Goal: Task Accomplishment & Management: Manage account settings

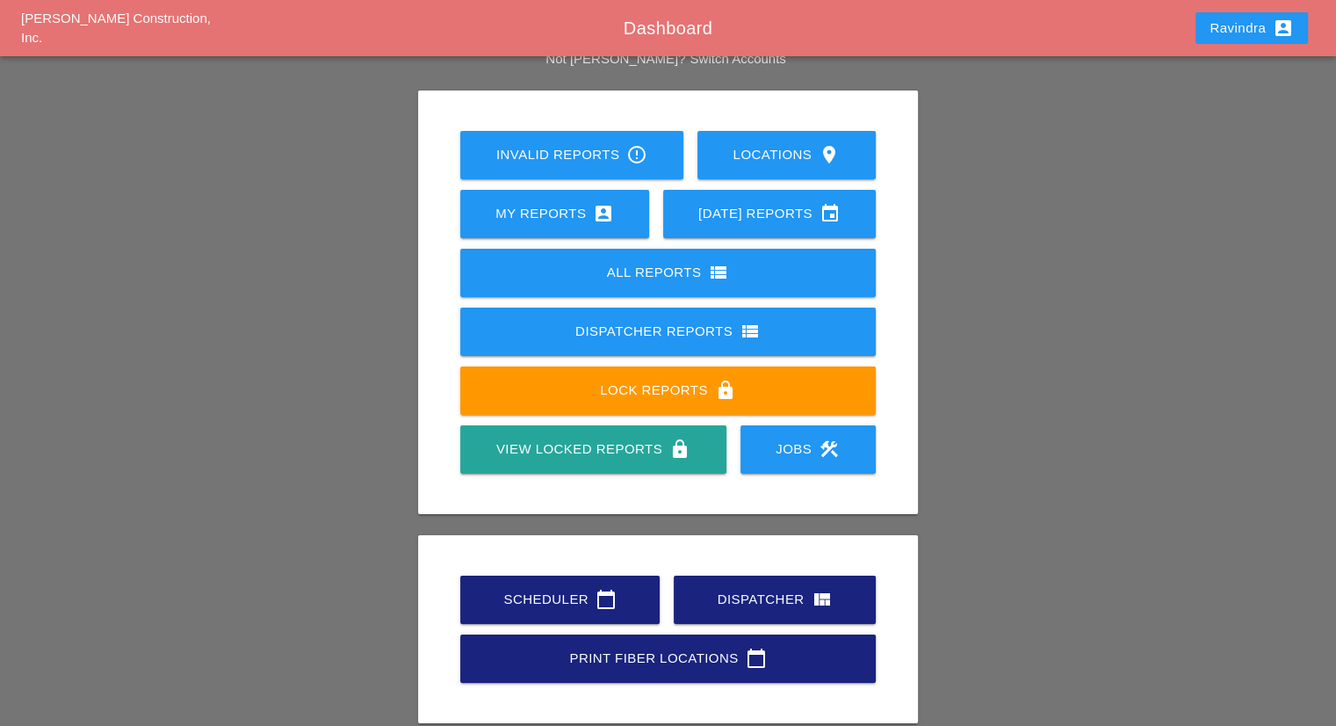
scroll to position [137, 0]
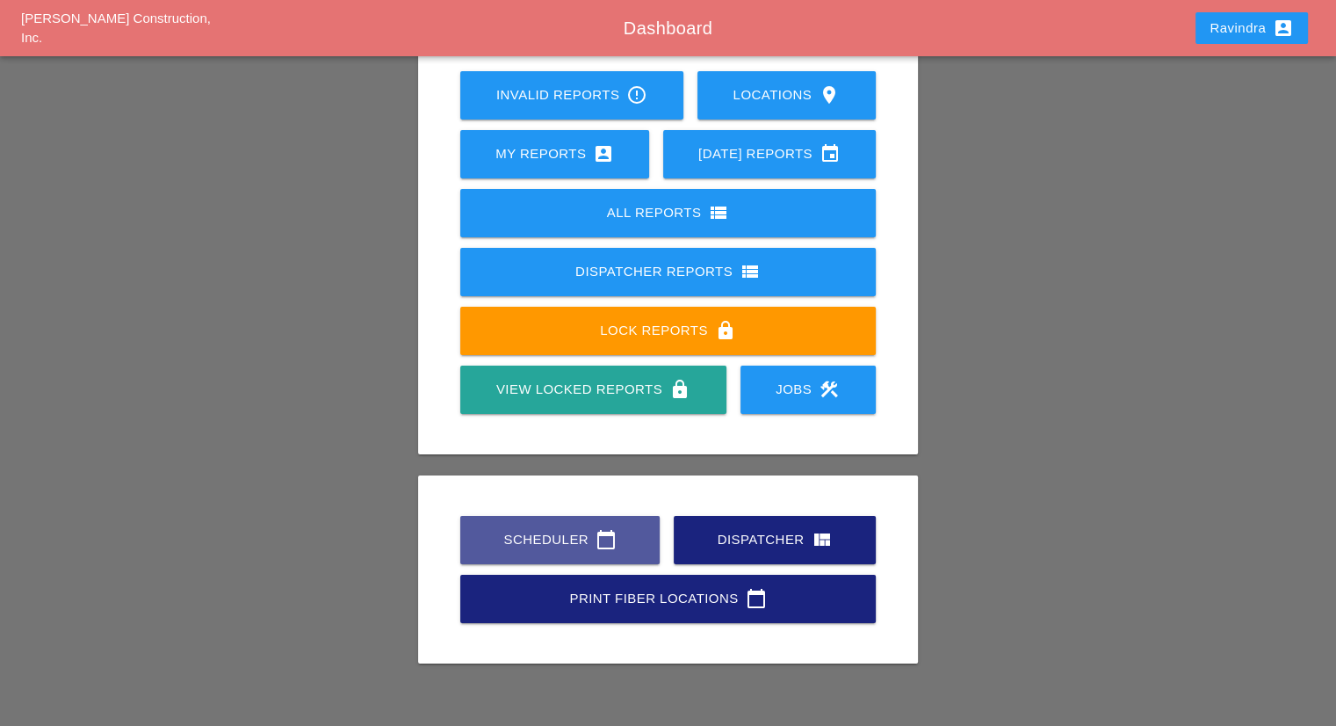
click at [516, 546] on div "Scheduler calendar_today" at bounding box center [559, 539] width 143 height 21
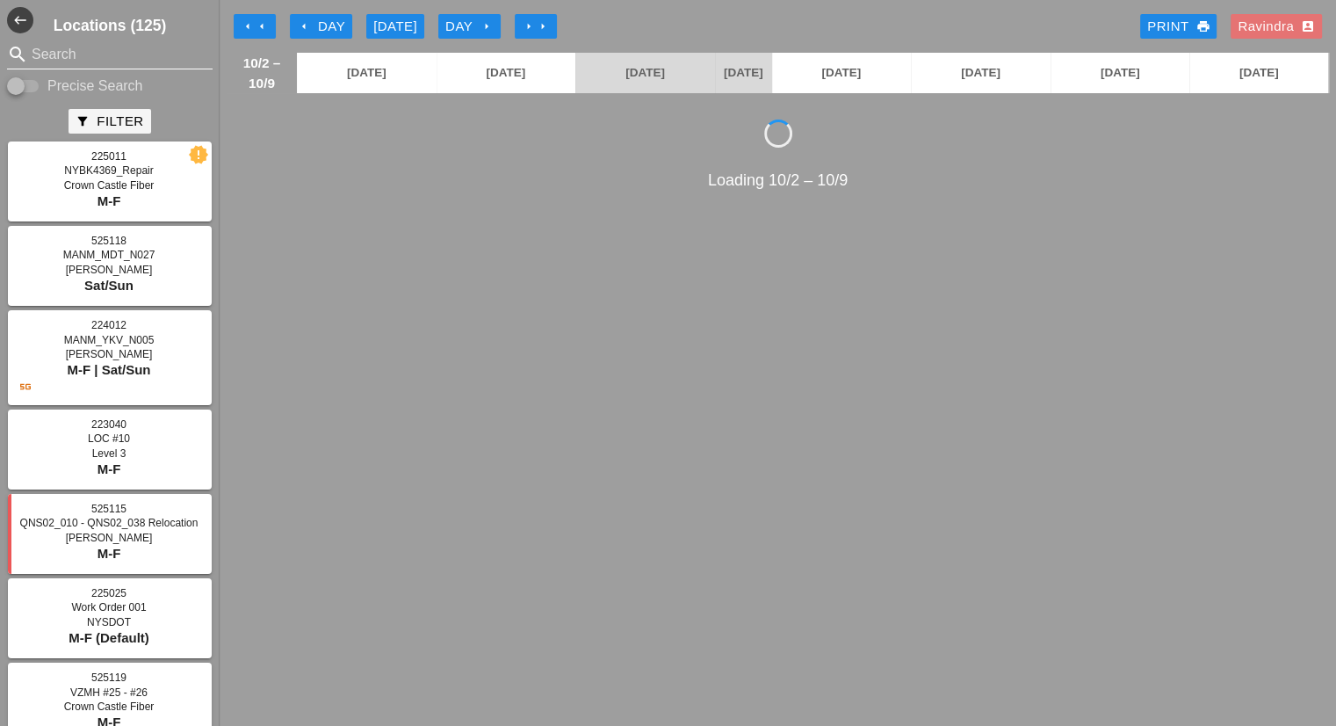
click at [73, 50] on input "Search" at bounding box center [110, 54] width 156 height 28
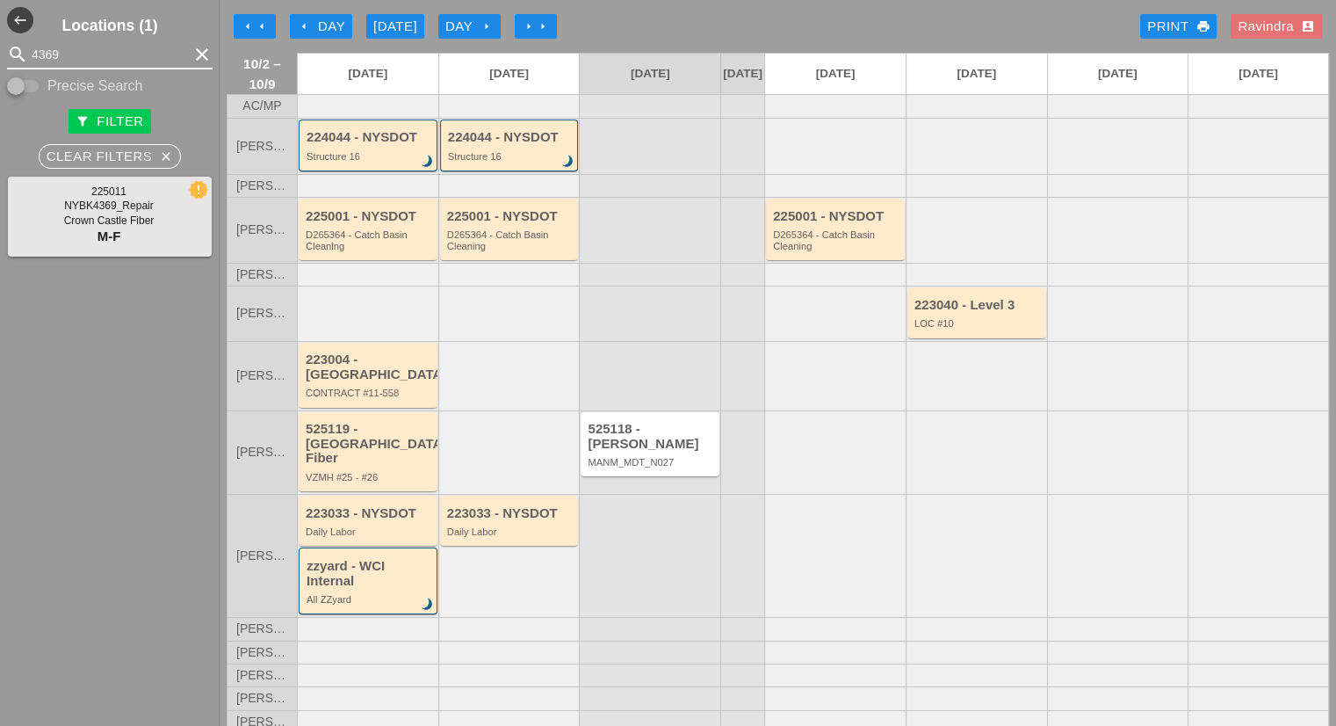
type input "4369"
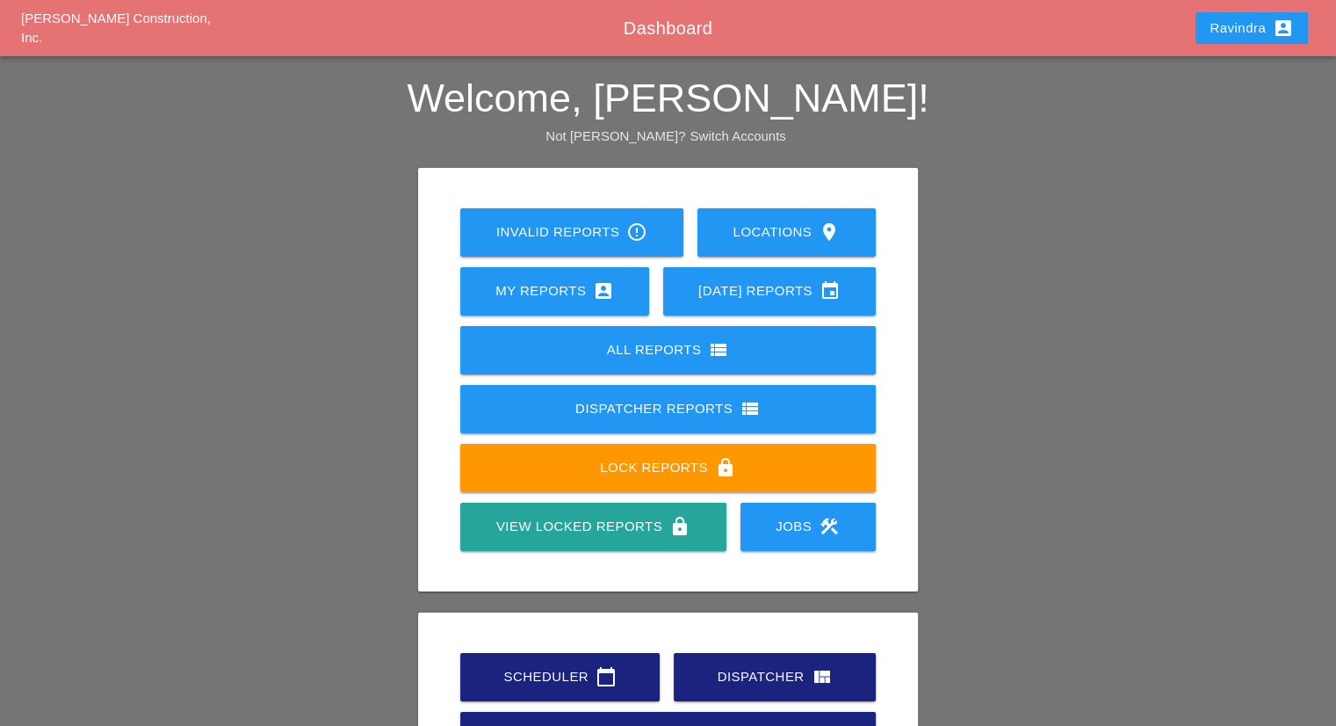
click at [575, 677] on div "Scheduler calendar_today" at bounding box center [559, 676] width 143 height 21
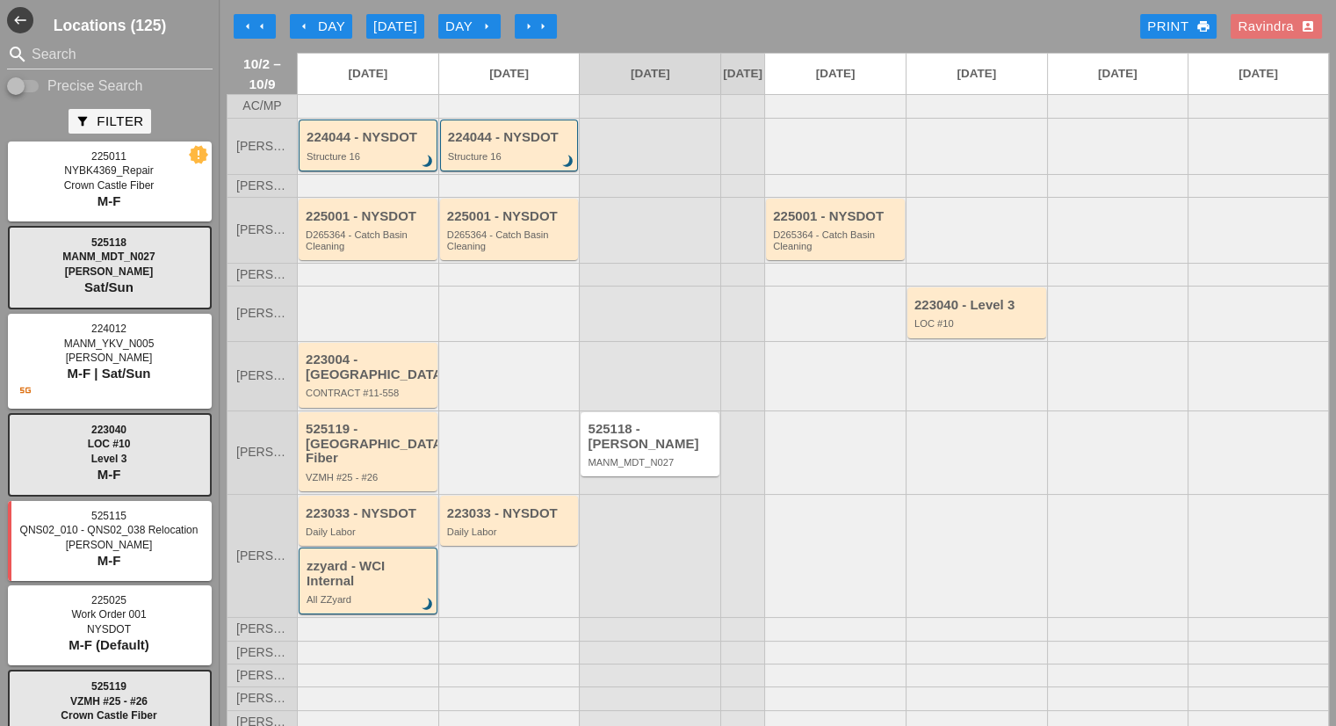
click at [401, 25] on div "[DATE]" at bounding box center [395, 27] width 44 height 20
click at [334, 28] on div "arrow_left Day" at bounding box center [321, 27] width 48 height 20
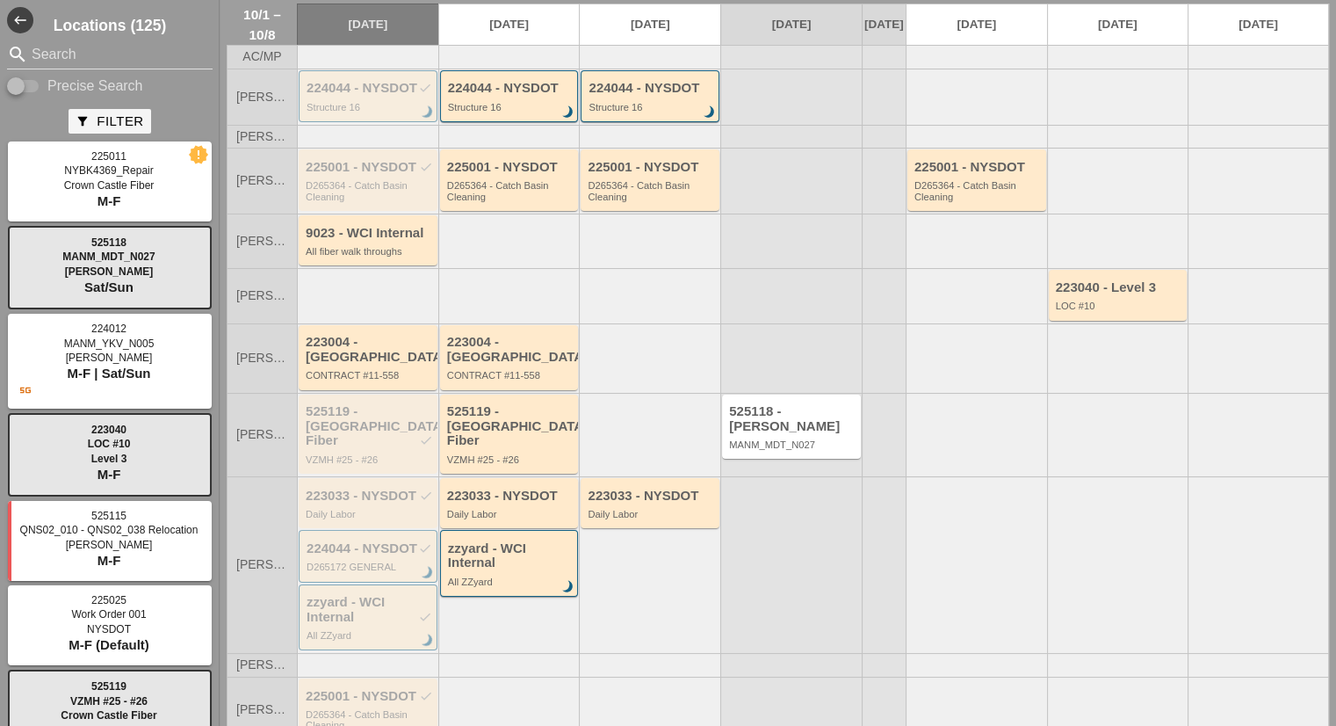
scroll to position [162, 0]
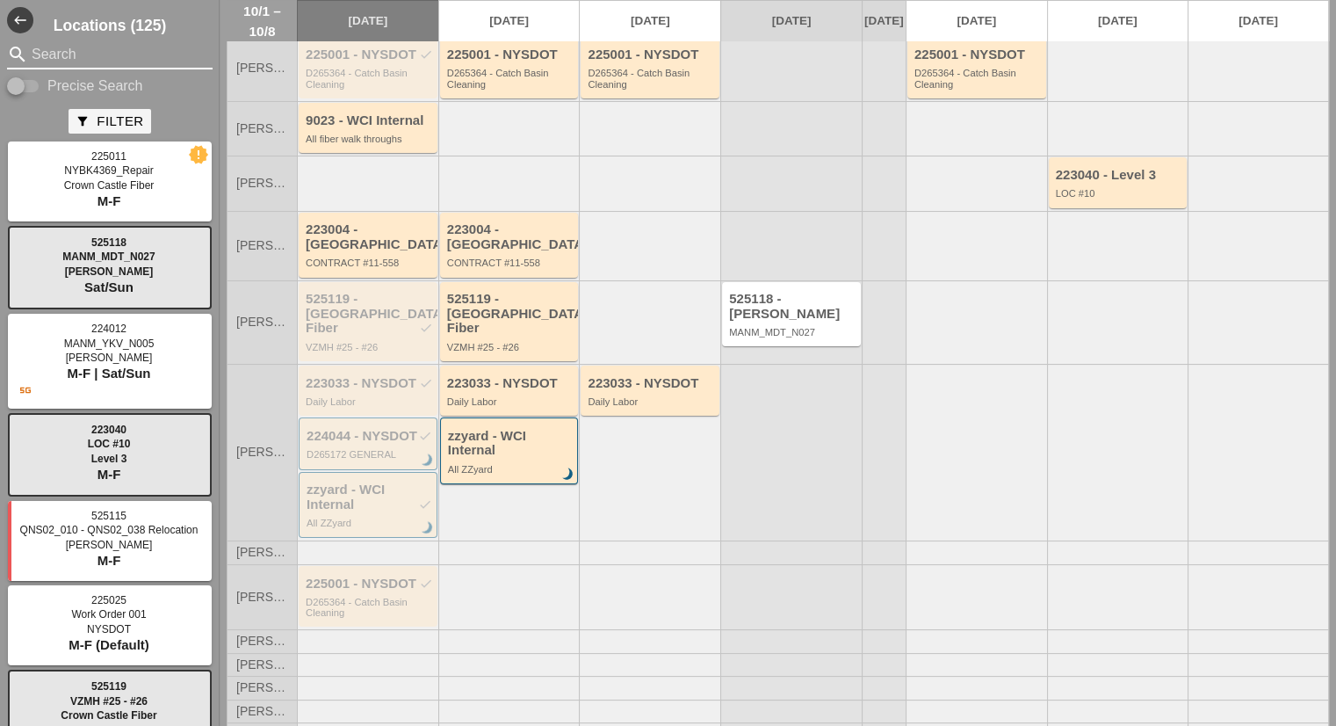
click at [75, 54] on input "Search" at bounding box center [110, 54] width 156 height 28
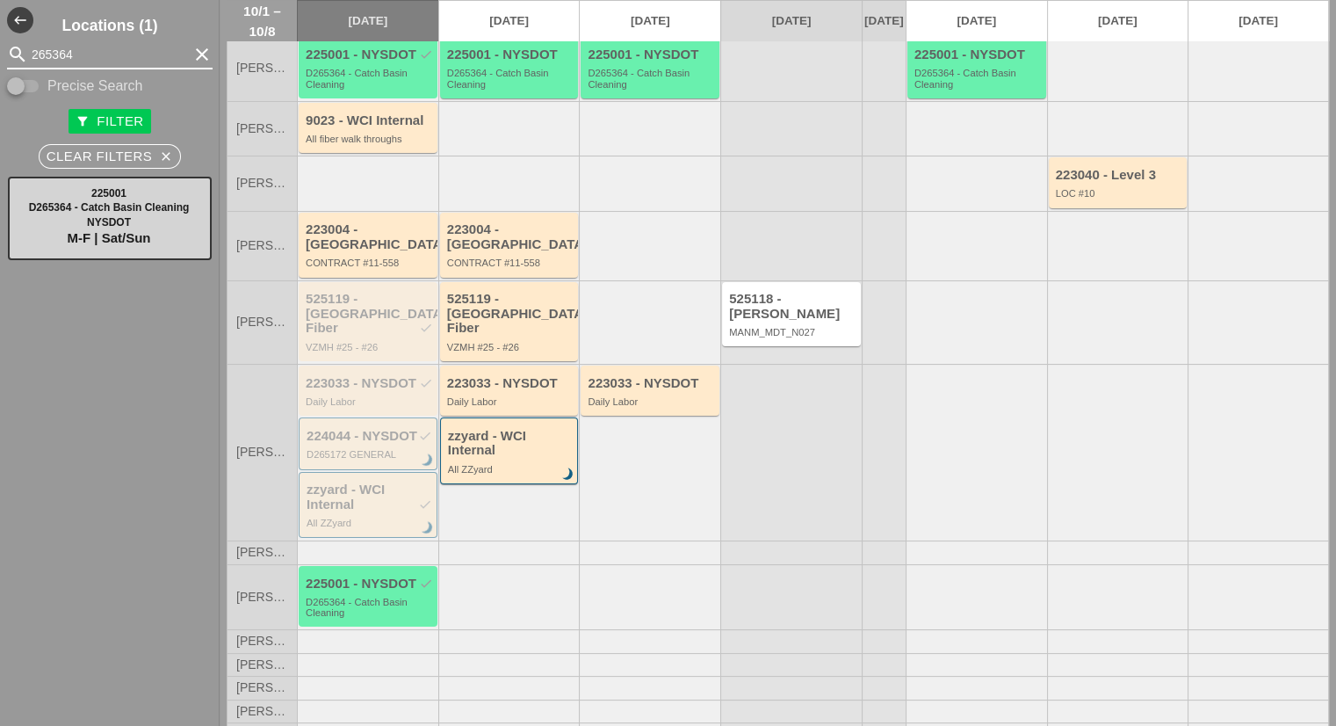
type input "265364"
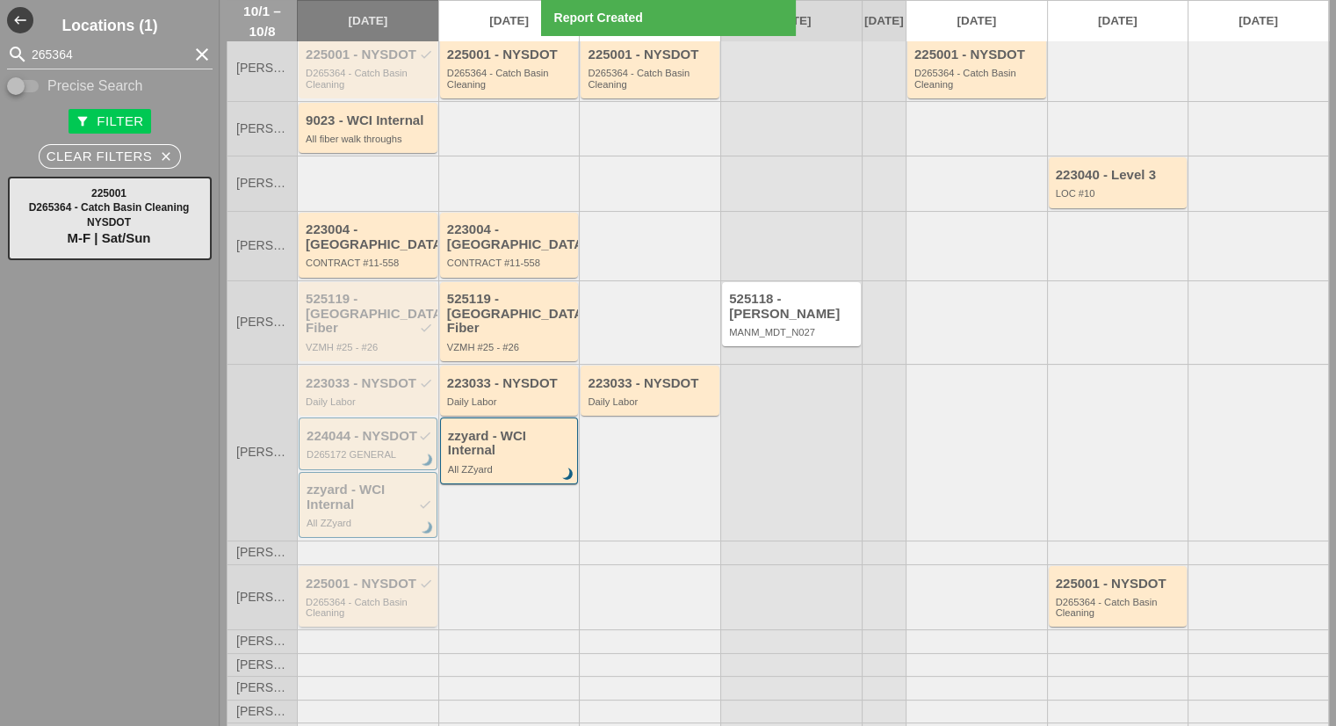
click at [396, 576] on div "225001 - NYSDOT check D265364 - Catch Basin Cleaning" at bounding box center [369, 597] width 127 height 42
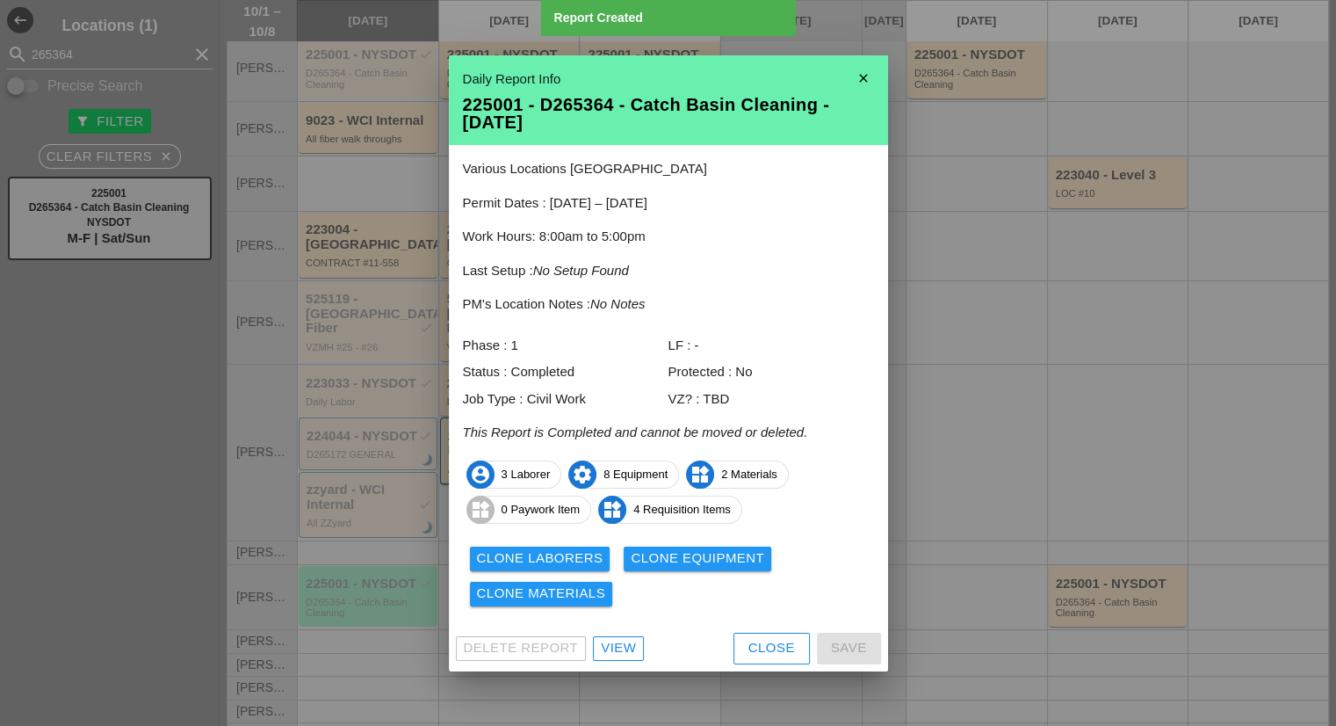
click at [527, 545] on div "Clone Laborers Clone Equipment Clone Materials" at bounding box center [668, 576] width 411 height 70
click at [547, 557] on div "Clone Laborers" at bounding box center [540, 558] width 127 height 20
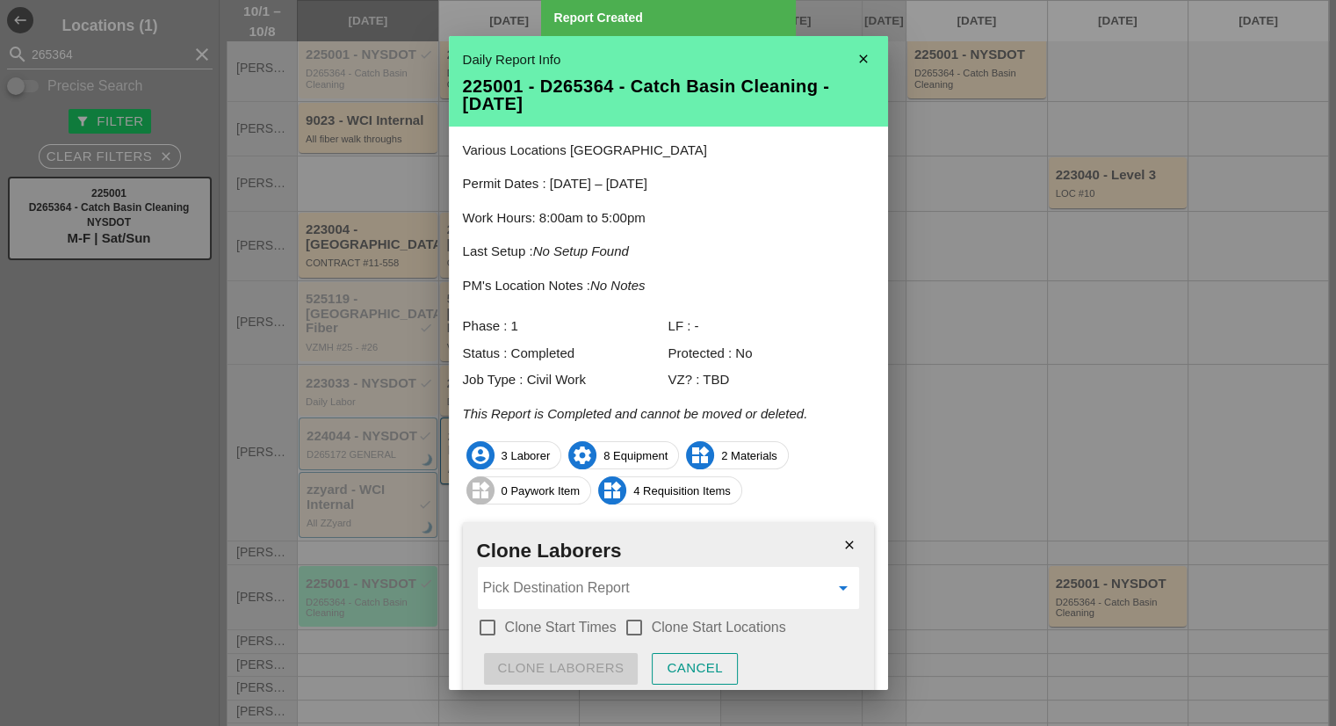
click at [580, 577] on input "Pick Destination Report" at bounding box center [656, 588] width 346 height 28
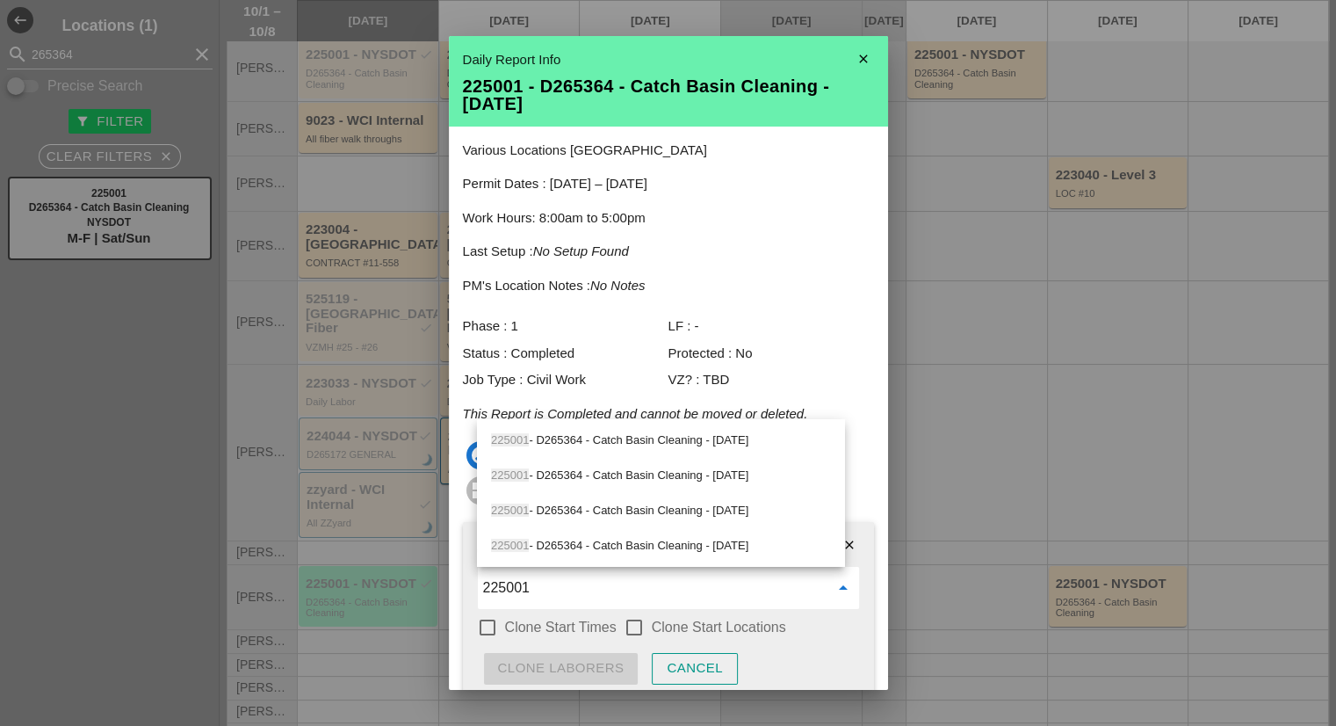
type input "225001"
click at [1044, 463] on div at bounding box center [668, 363] width 1336 height 726
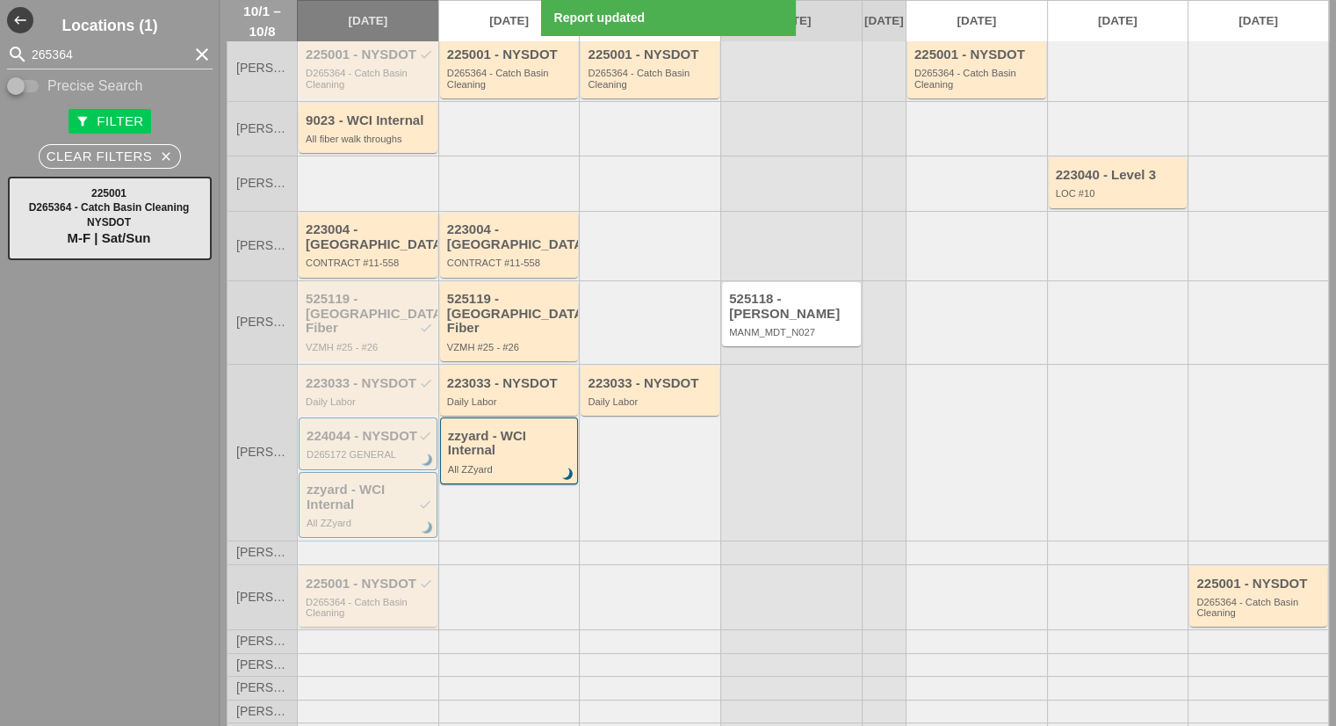
click at [376, 576] on div "225001 - NYSDOT check" at bounding box center [369, 583] width 127 height 15
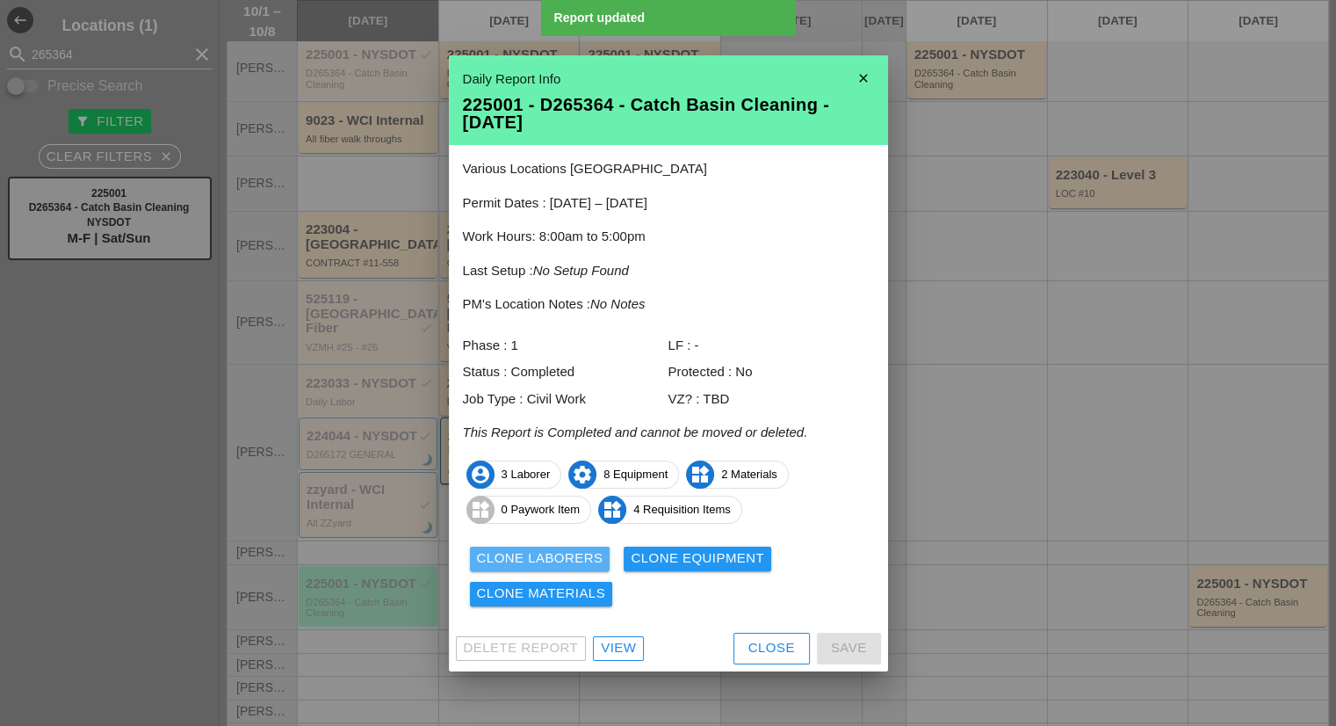
click at [566, 549] on div "Clone Laborers" at bounding box center [540, 558] width 127 height 20
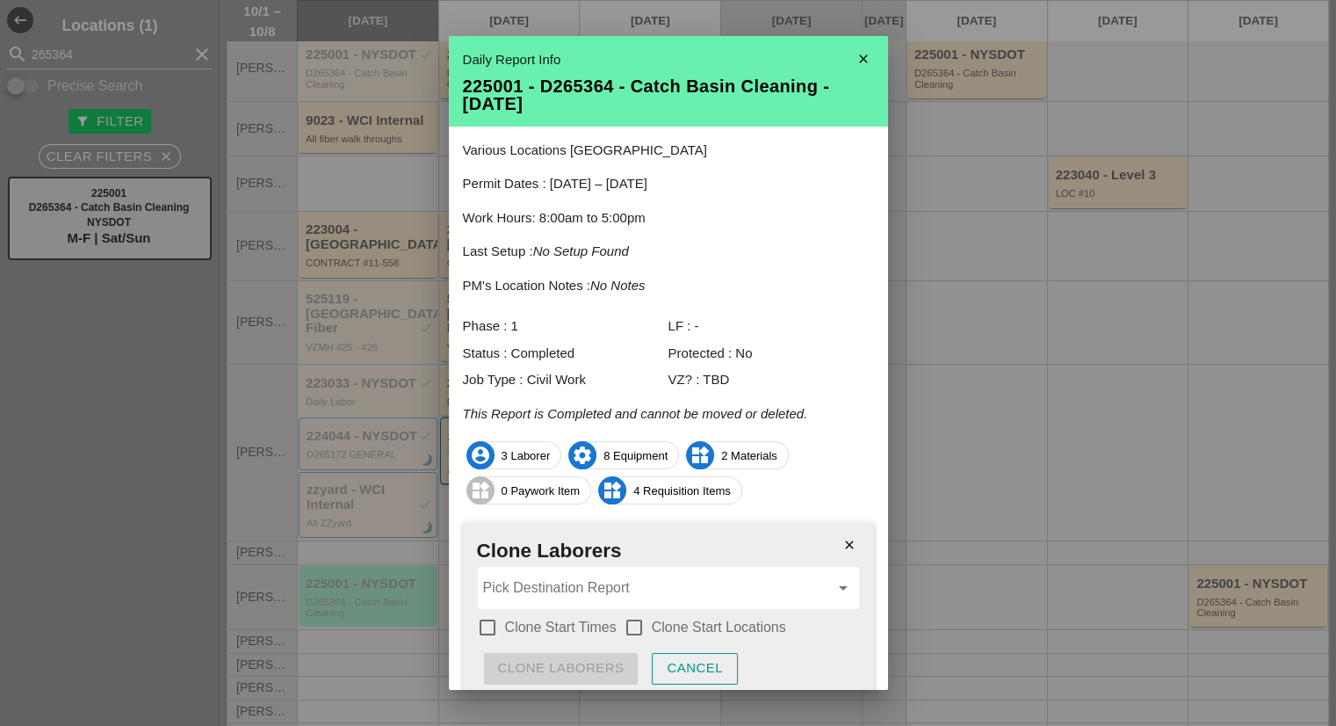
click at [538, 597] on input "Pick Destination Report" at bounding box center [656, 588] width 346 height 28
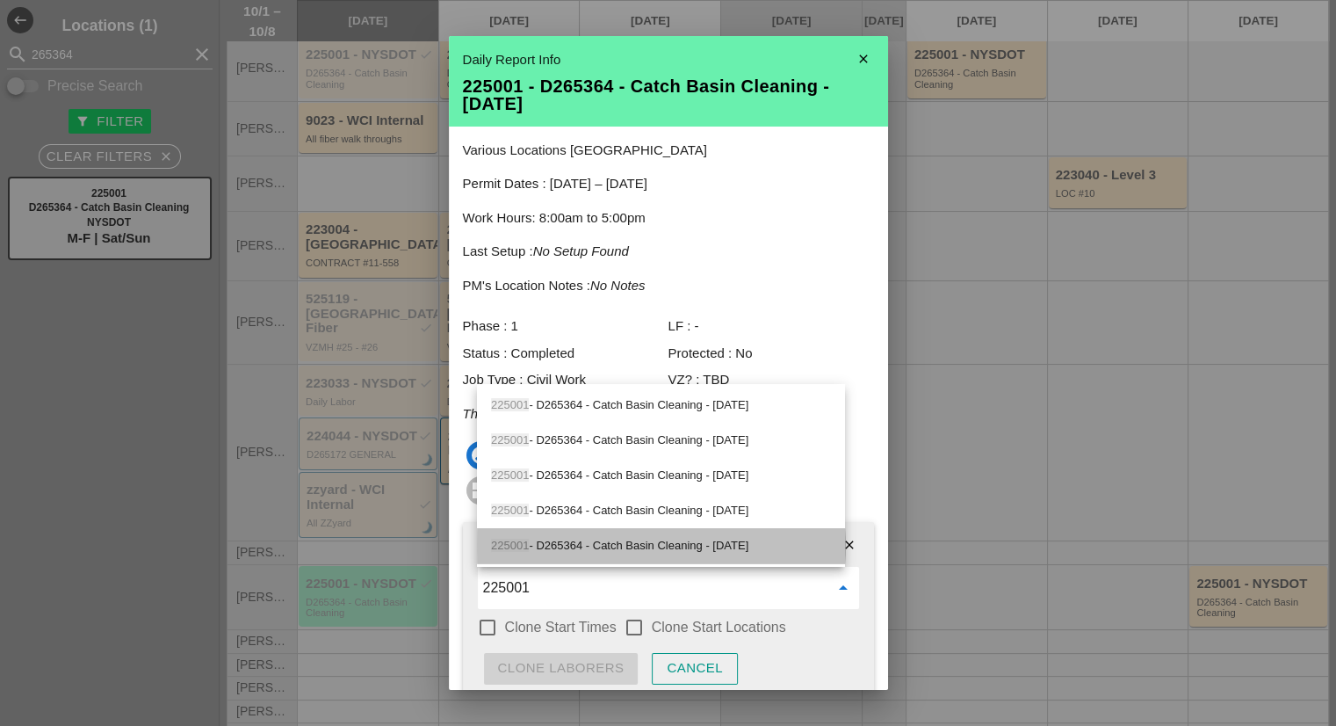
click at [576, 551] on div "225001 - D265364 - Catch Basin Cleaning - 10/07/2025" at bounding box center [661, 545] width 340 height 21
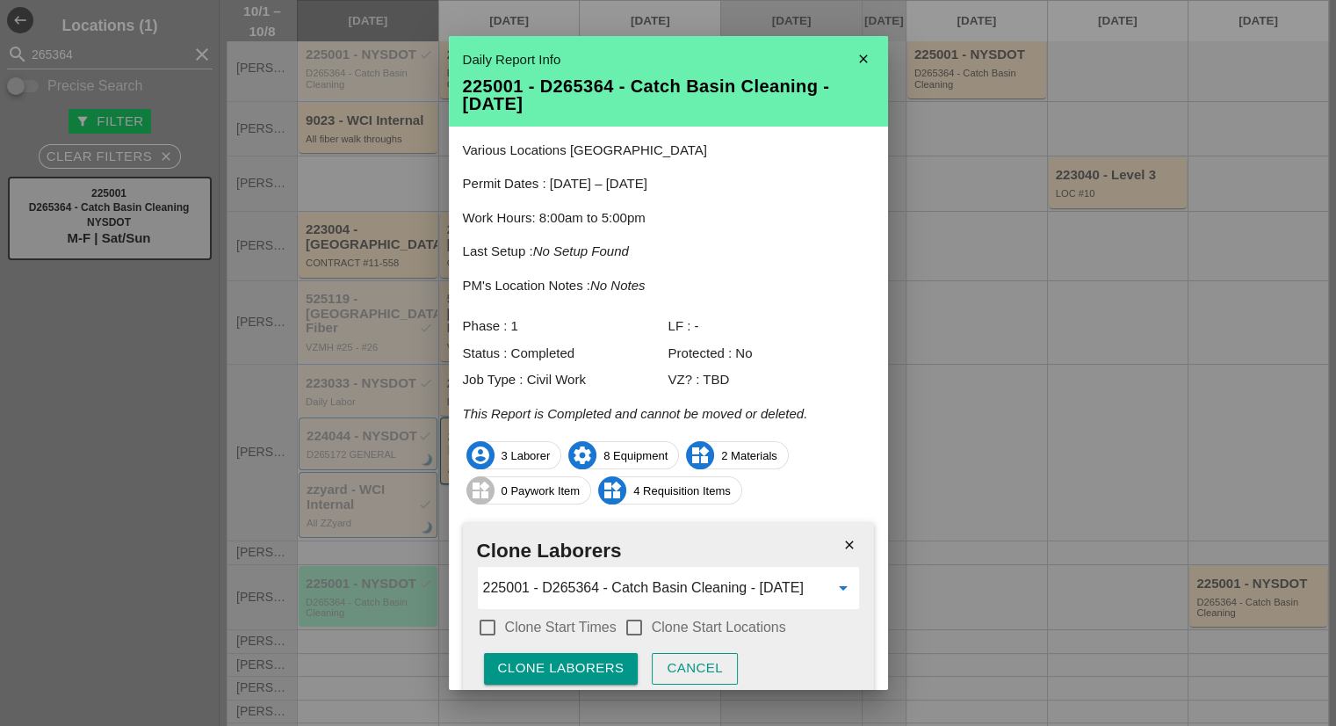
type input "225001 - D265364 - Catch Basin Cleaning - [DATE]"
click at [558, 626] on label "Clone Start Times" at bounding box center [561, 627] width 112 height 18
checkbox input "true"
click at [712, 634] on label "Clone Start Locations" at bounding box center [719, 627] width 134 height 18
checkbox input "true"
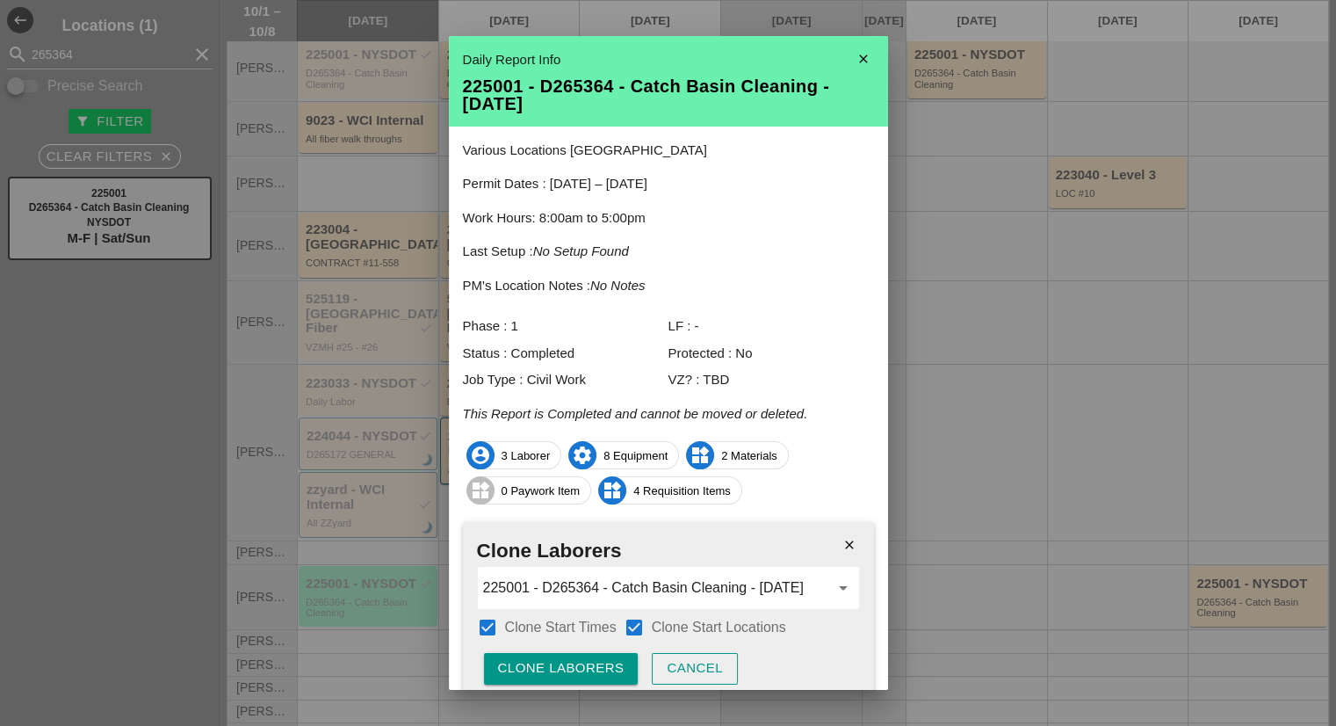
click at [608, 662] on div "Clone Laborers" at bounding box center [561, 668] width 127 height 20
click at [608, 662] on div "Are you sure?" at bounding box center [554, 668] width 112 height 20
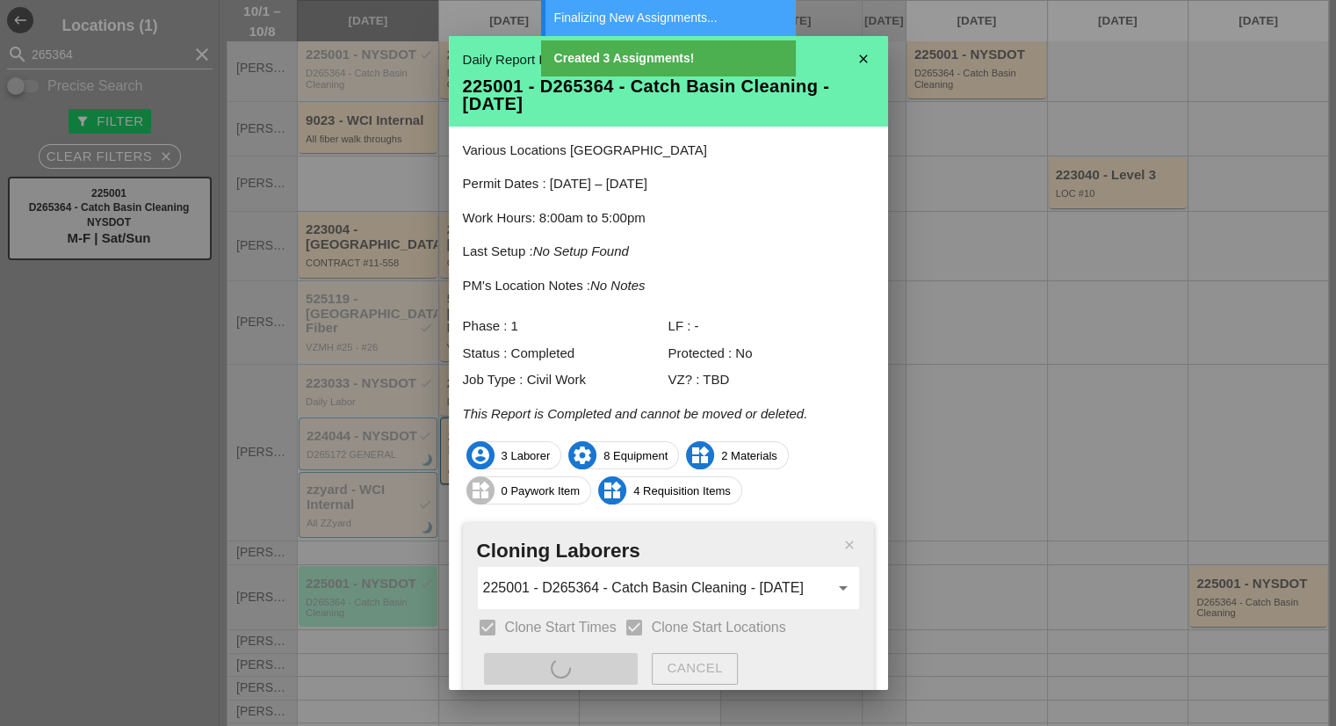
type input "225001 - D265364 - Catch Basin Cleaning - [DATE]"
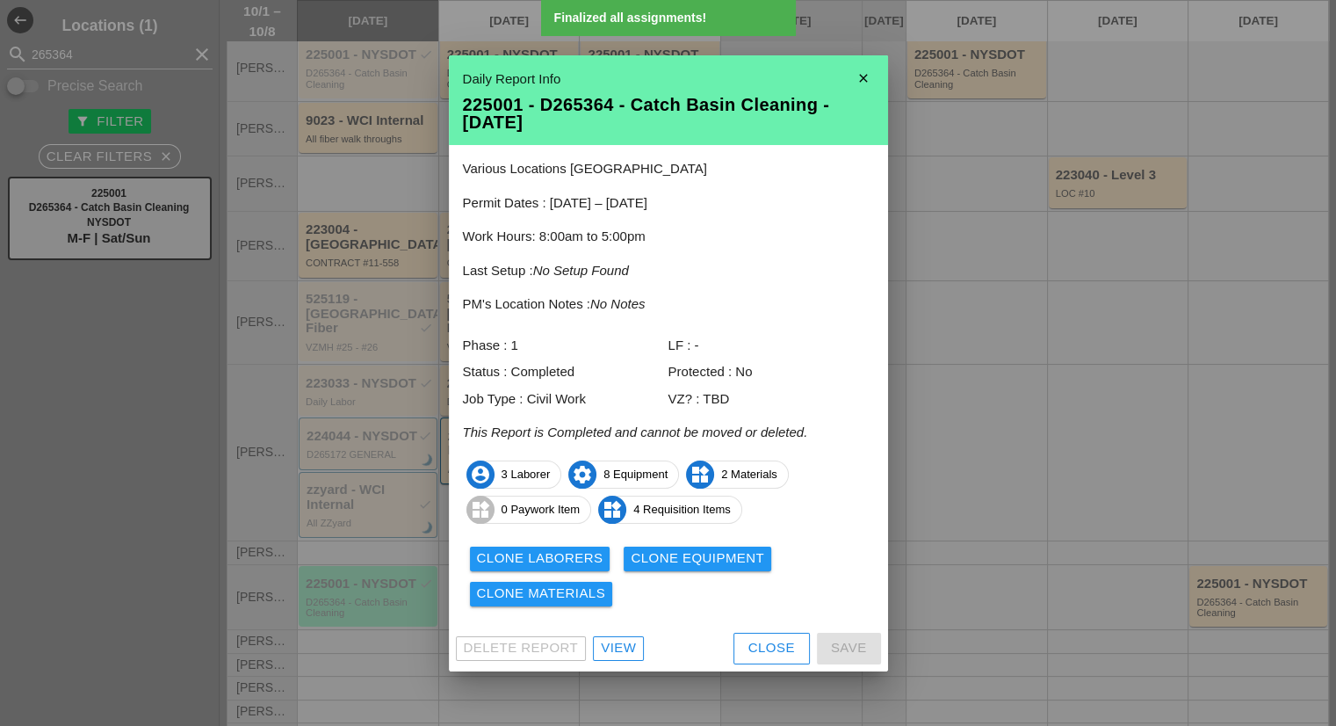
click at [668, 560] on div "Clone Equipment" at bounding box center [698, 558] width 134 height 20
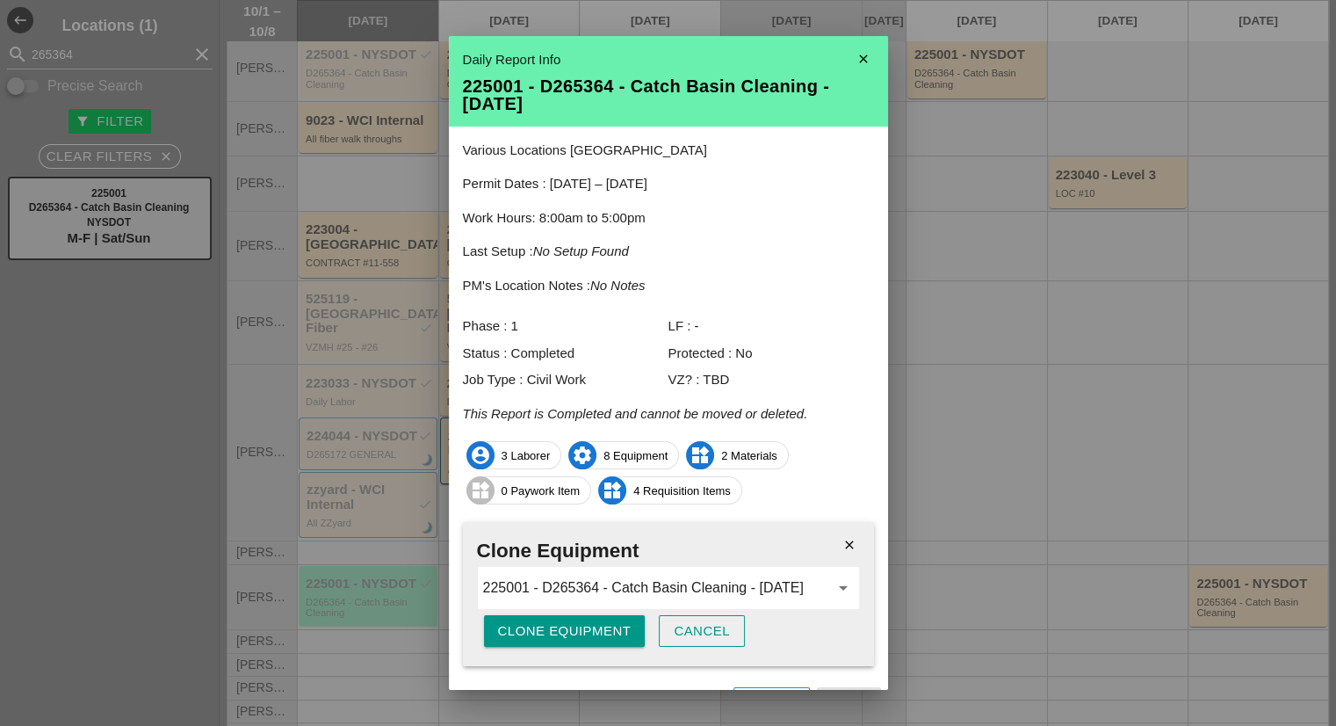
click at [619, 624] on div "Clone Equipment" at bounding box center [565, 631] width 134 height 20
click at [619, 624] on button "Are you sure?" at bounding box center [554, 631] width 140 height 32
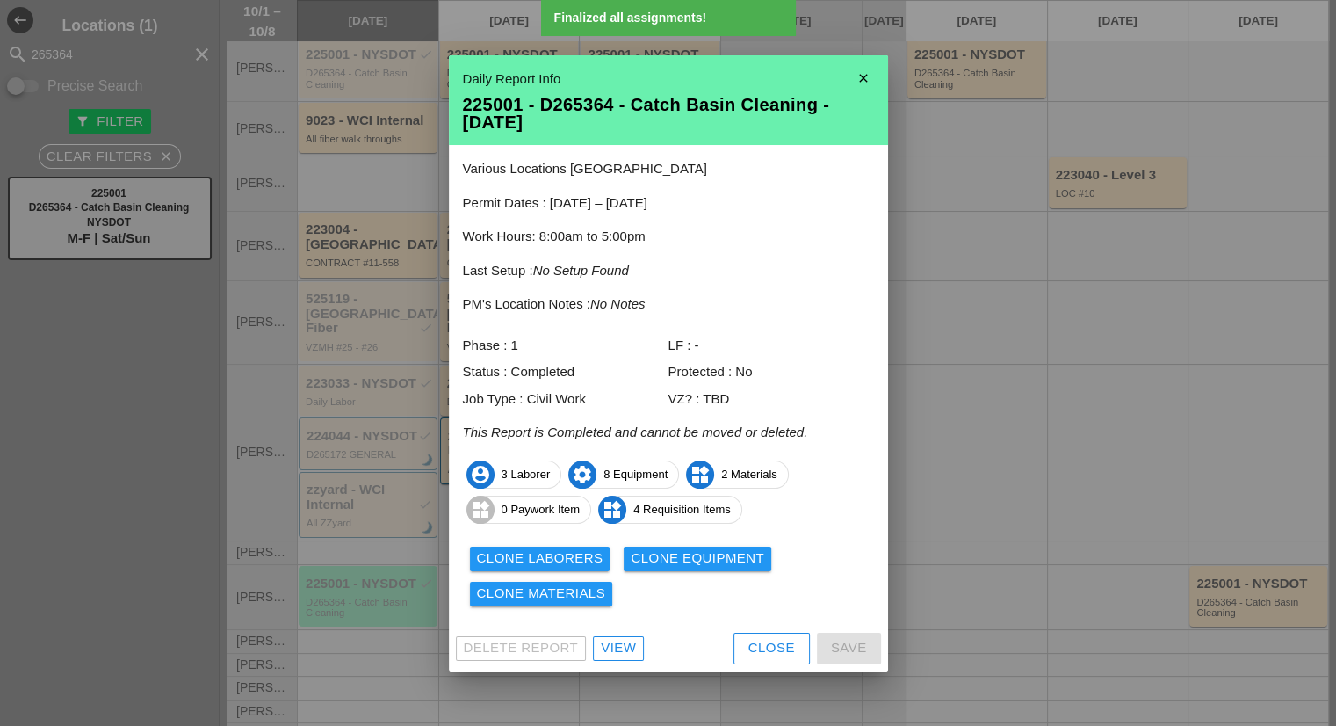
click at [585, 598] on div "Clone Materials" at bounding box center [541, 593] width 129 height 20
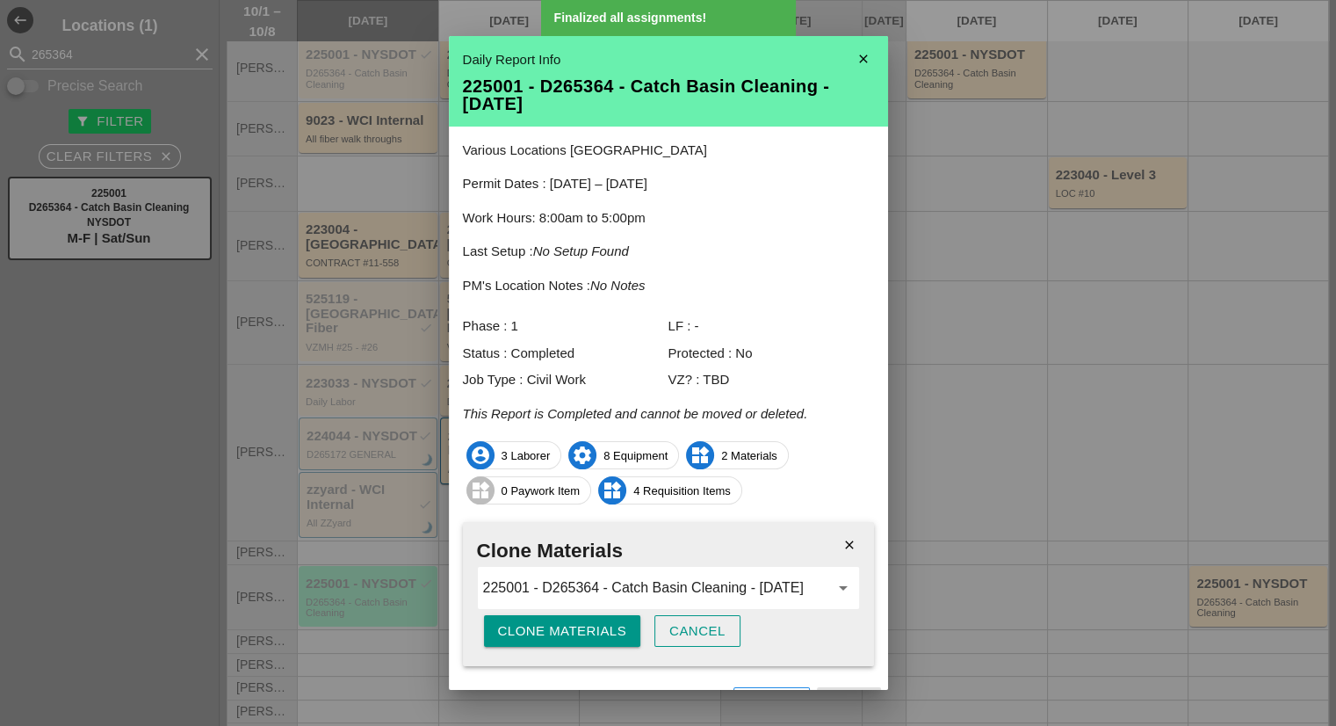
click at [568, 628] on div "Clone Materials" at bounding box center [562, 631] width 129 height 20
click at [568, 628] on div "Are you sure?" at bounding box center [554, 631] width 112 height 20
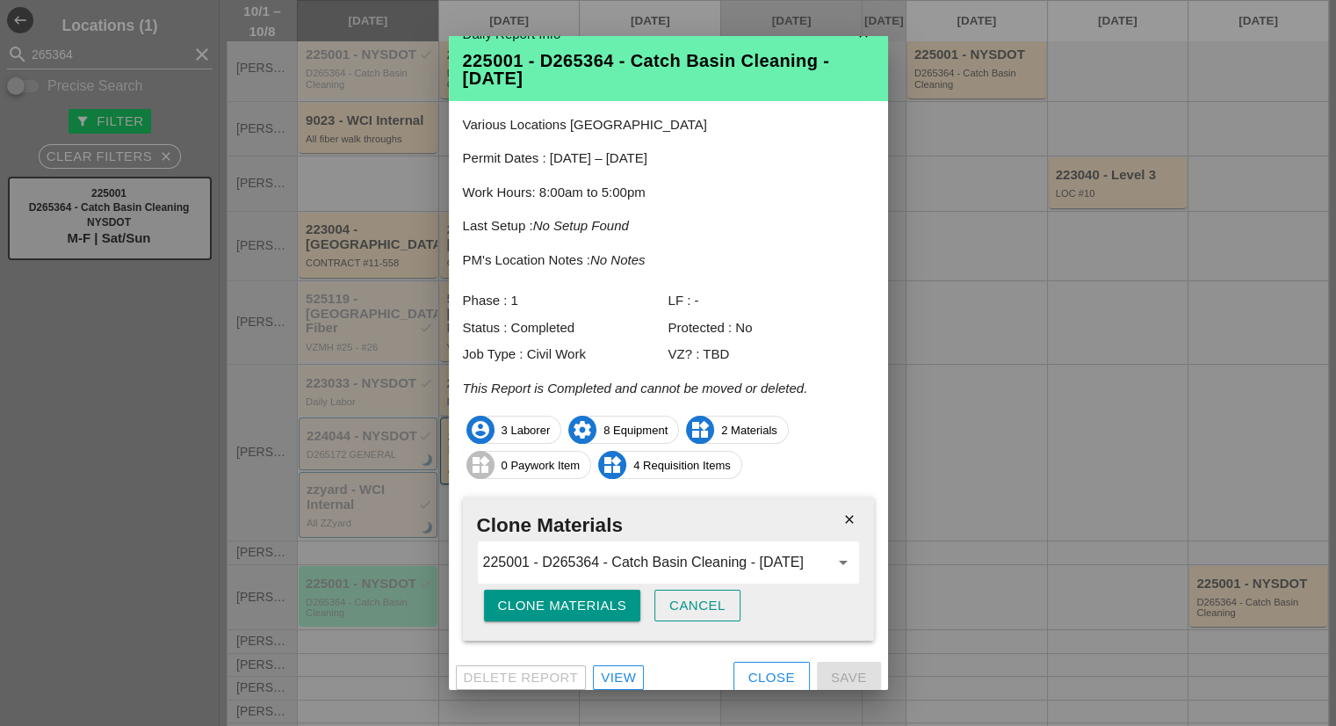
scroll to position [35, 0]
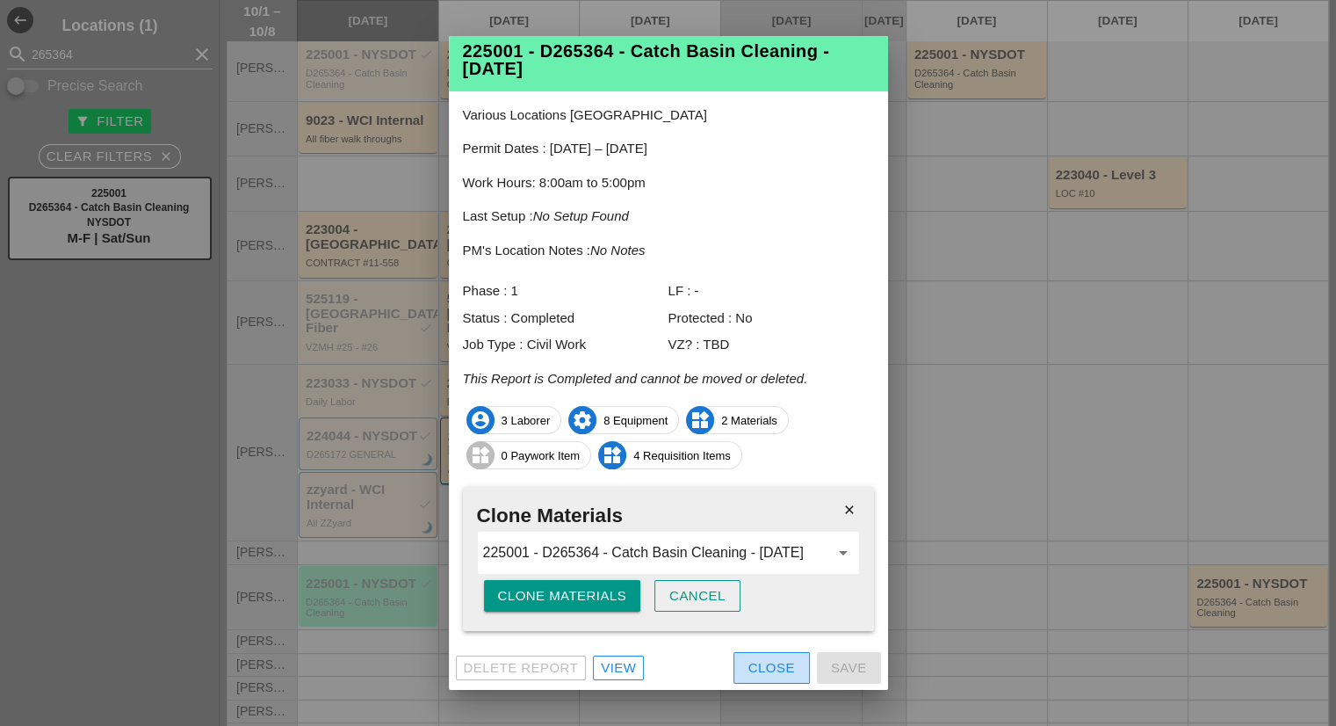
click at [773, 669] on div "Close" at bounding box center [772, 668] width 47 height 20
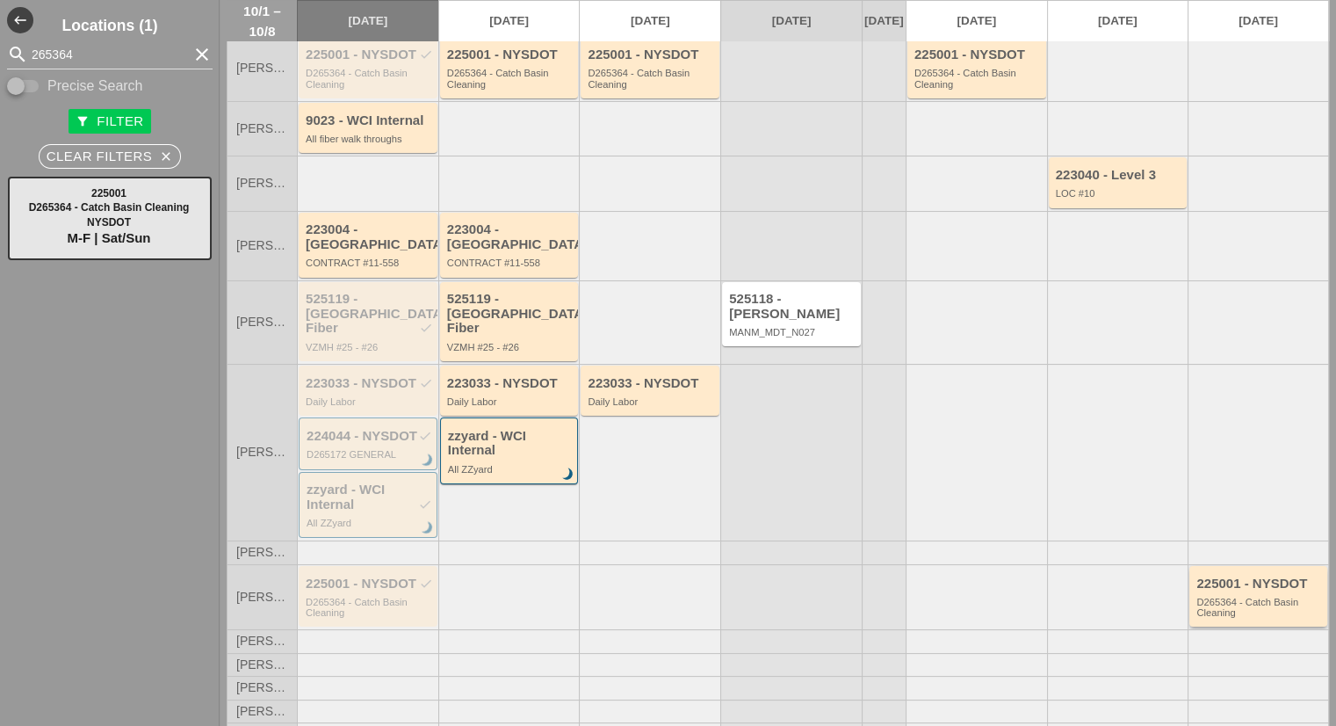
click at [1231, 576] on div "225001 - NYSDOT D265364 - Catch Basin Cleaning" at bounding box center [1260, 597] width 127 height 42
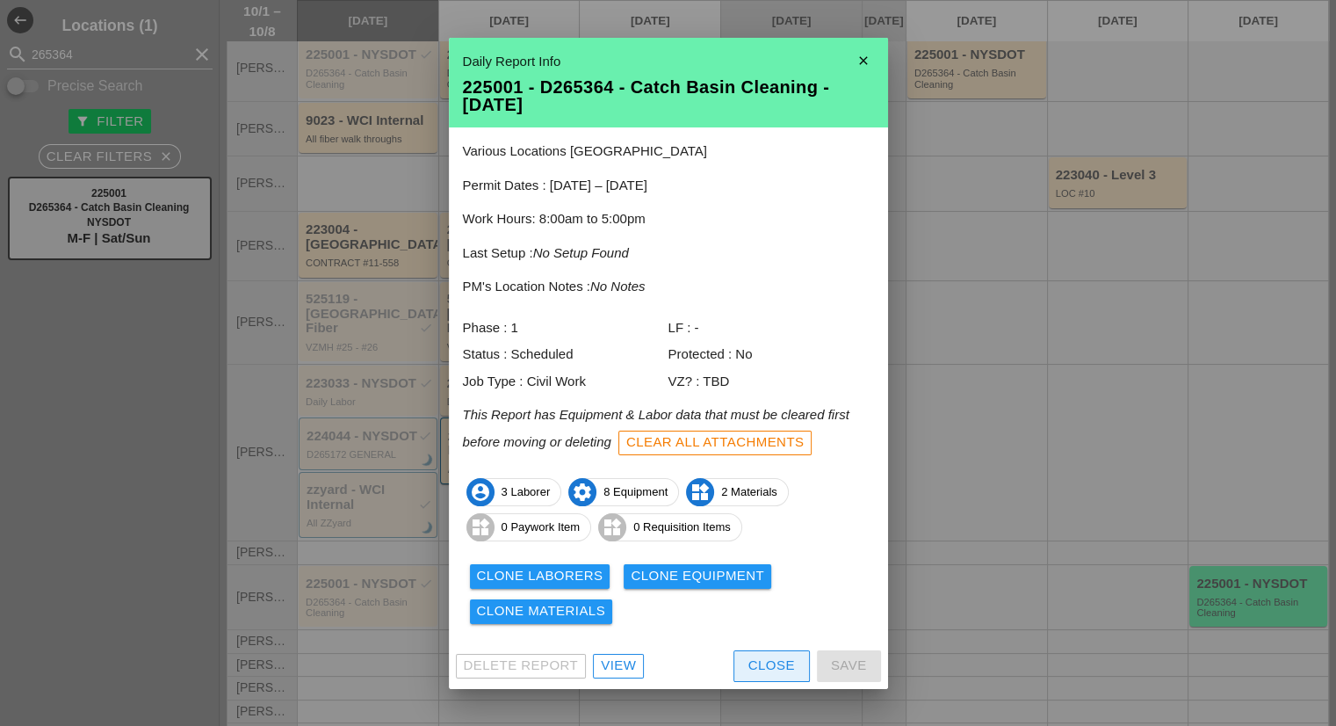
drag, startPoint x: 753, startPoint y: 665, endPoint x: 776, endPoint y: 655, distance: 24.8
click at [753, 666] on div "Close" at bounding box center [772, 665] width 47 height 20
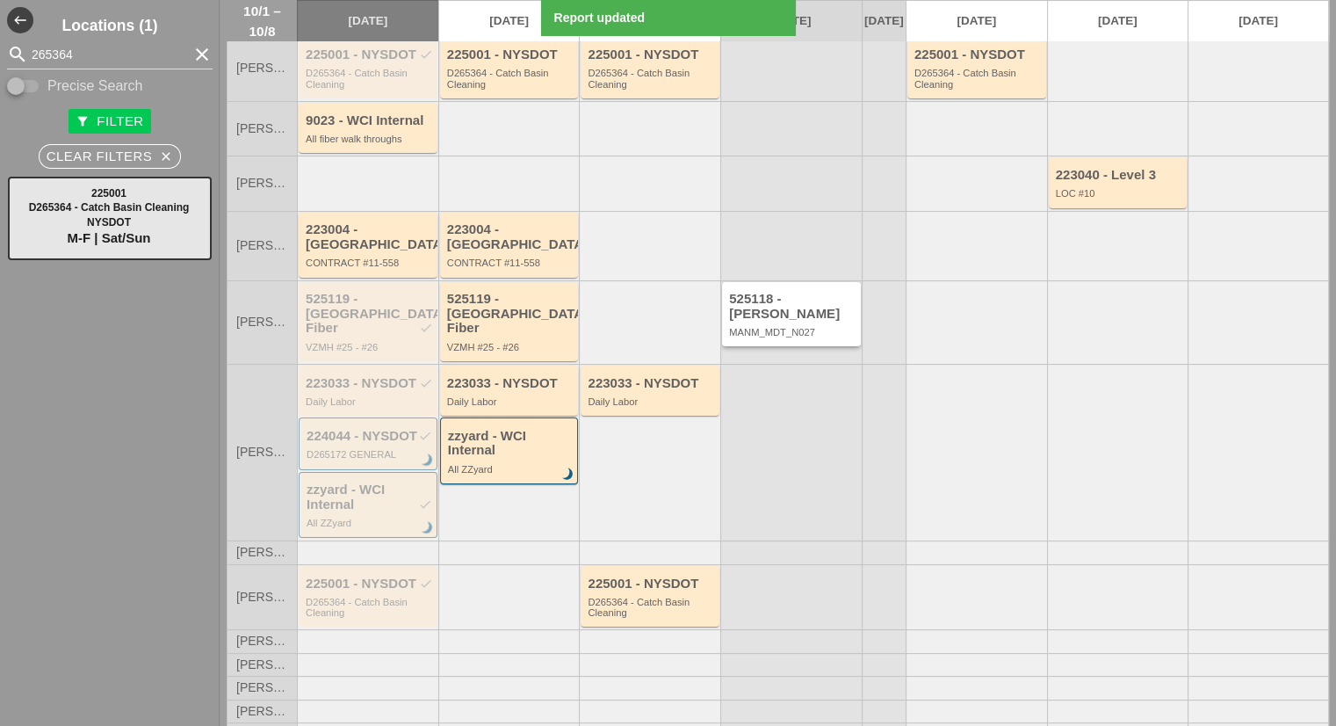
click at [771, 298] on div "525118 - [PERSON_NAME]" at bounding box center [792, 306] width 127 height 29
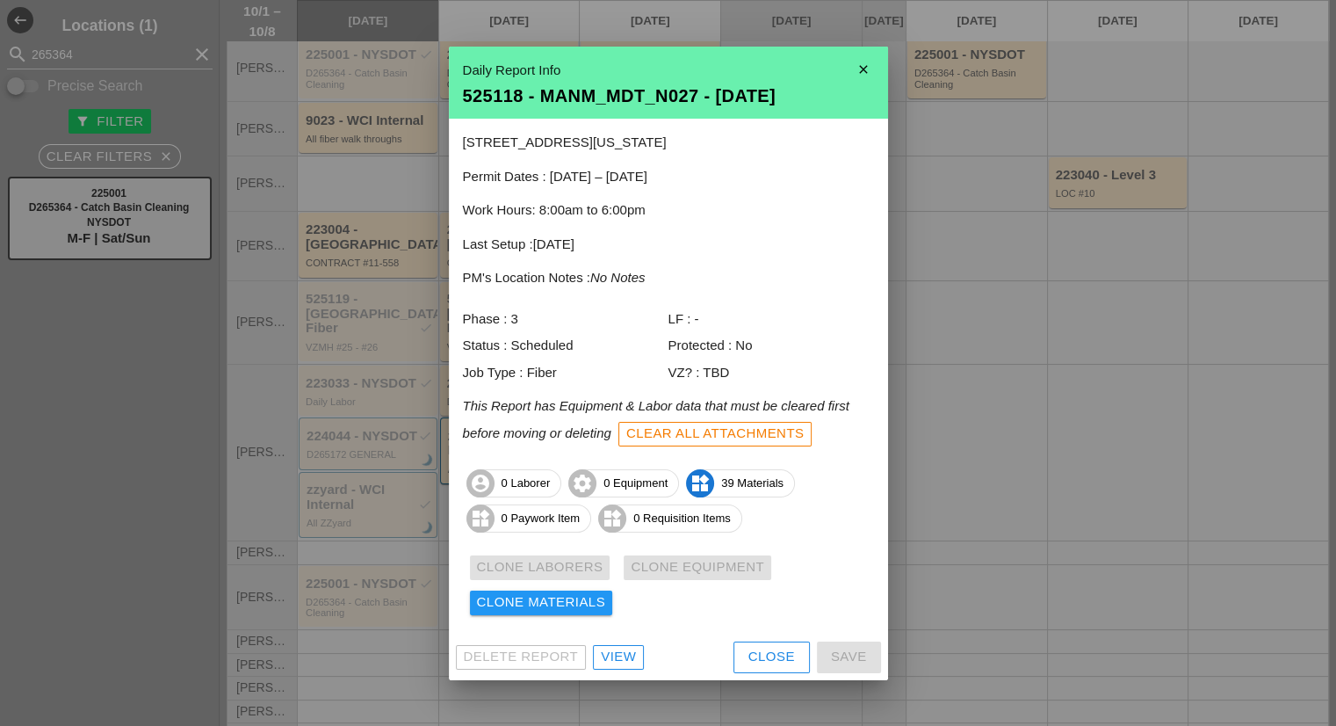
click at [858, 60] on icon "close" at bounding box center [863, 69] width 35 height 35
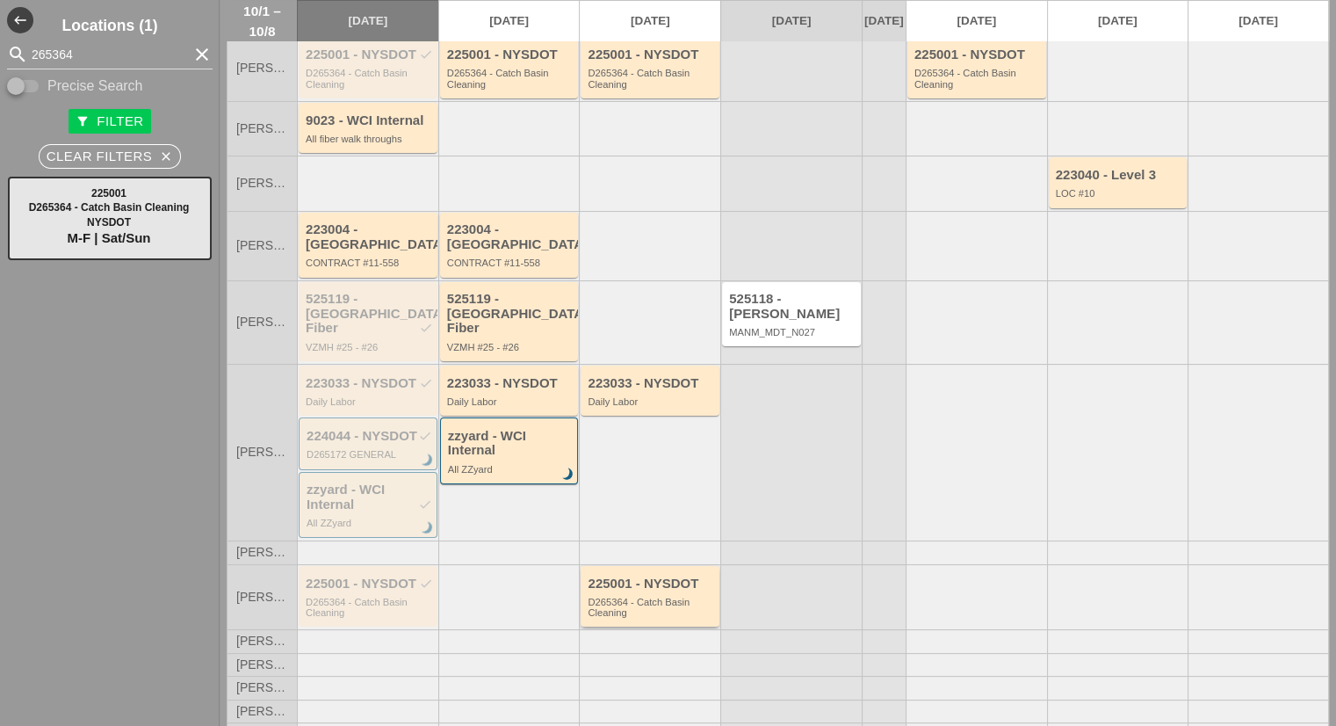
click at [674, 597] on div "D265364 - Catch Basin Cleaning" at bounding box center [651, 608] width 127 height 22
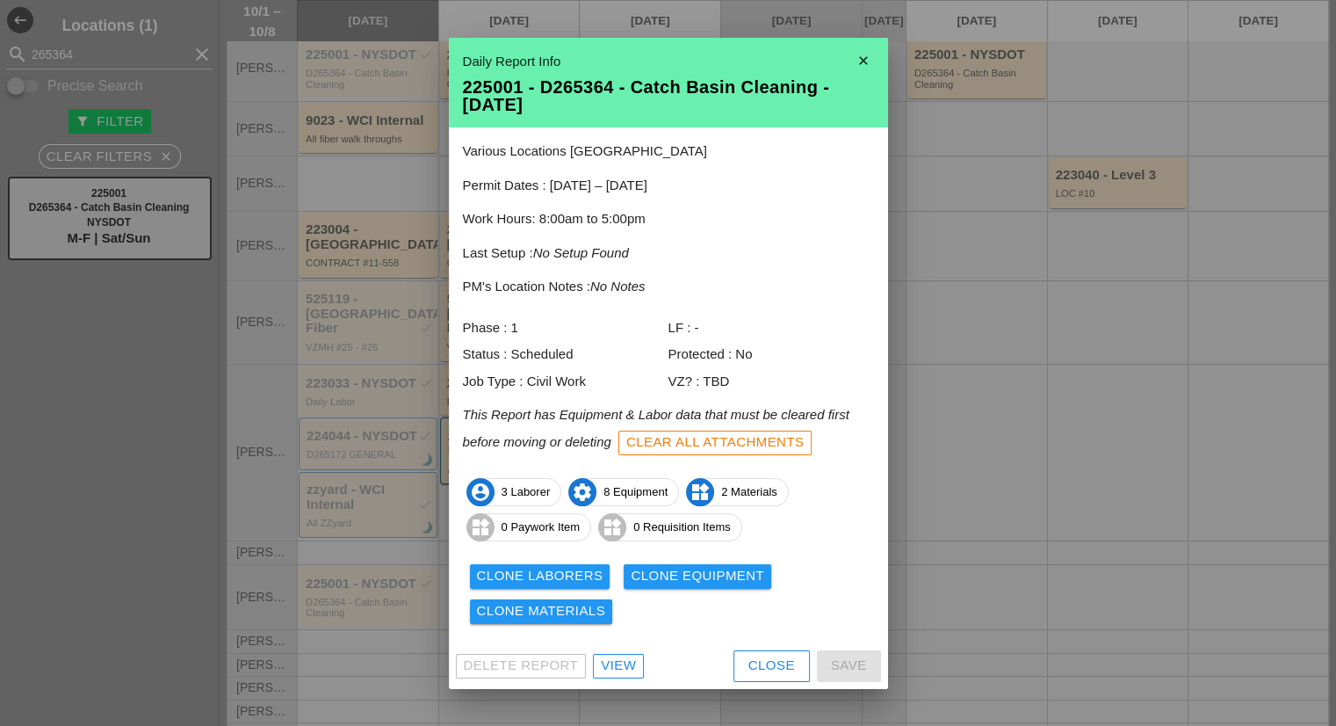
click at [624, 663] on div "View" at bounding box center [618, 665] width 35 height 20
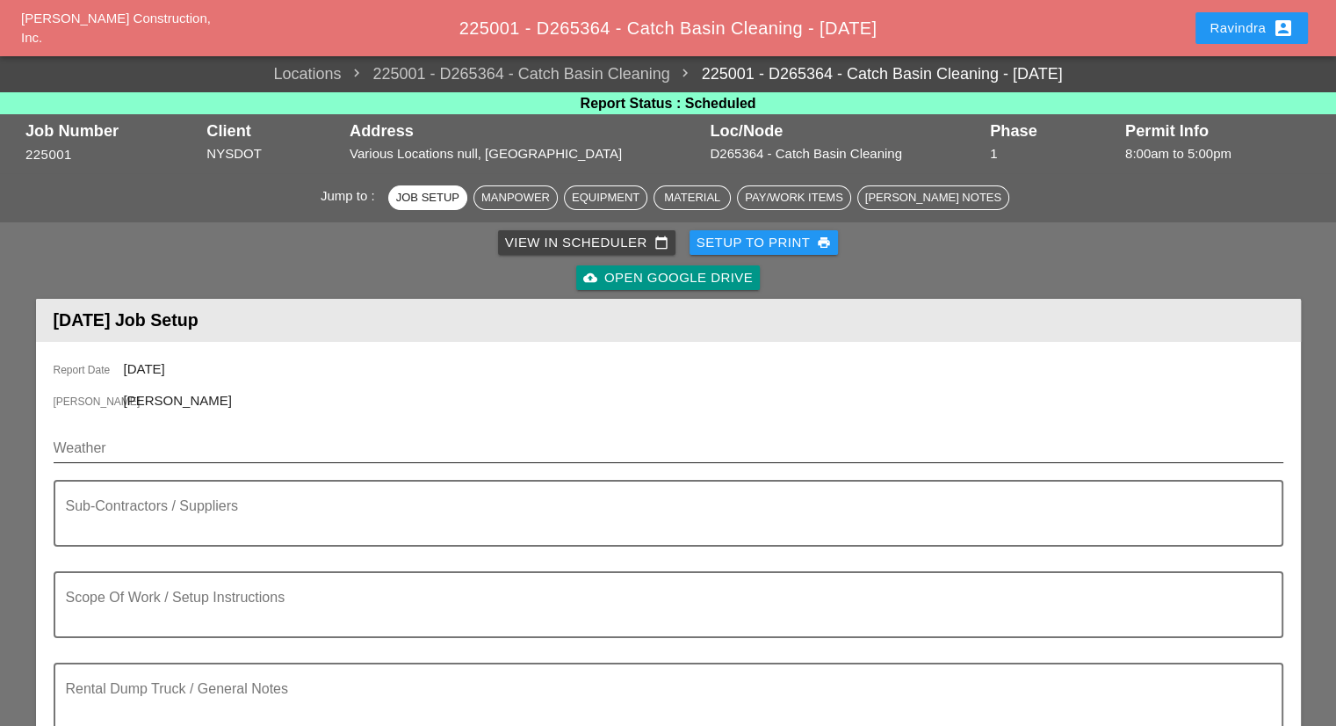
click at [235, 438] on input "Weather" at bounding box center [656, 448] width 1205 height 28
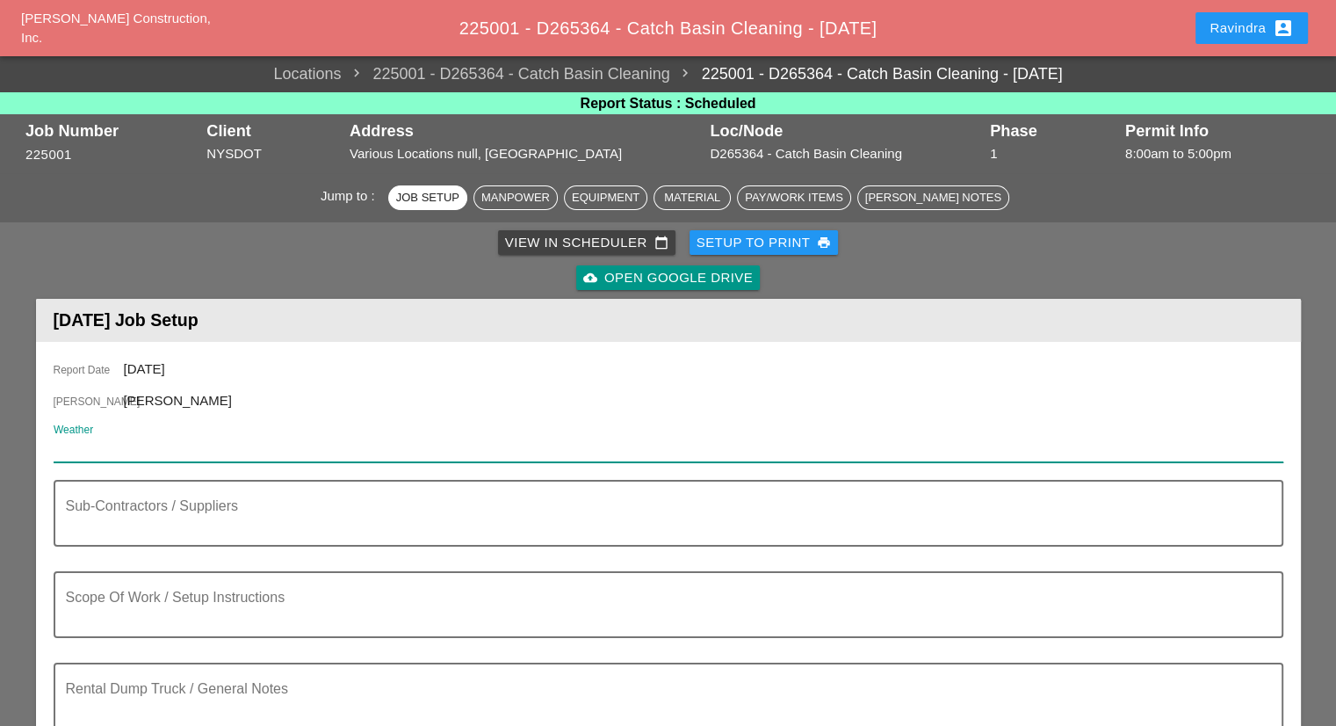
paste input "Day 75° 6% WSW 7 mph Some clouds in the morning will give way to mainly sunny s…"
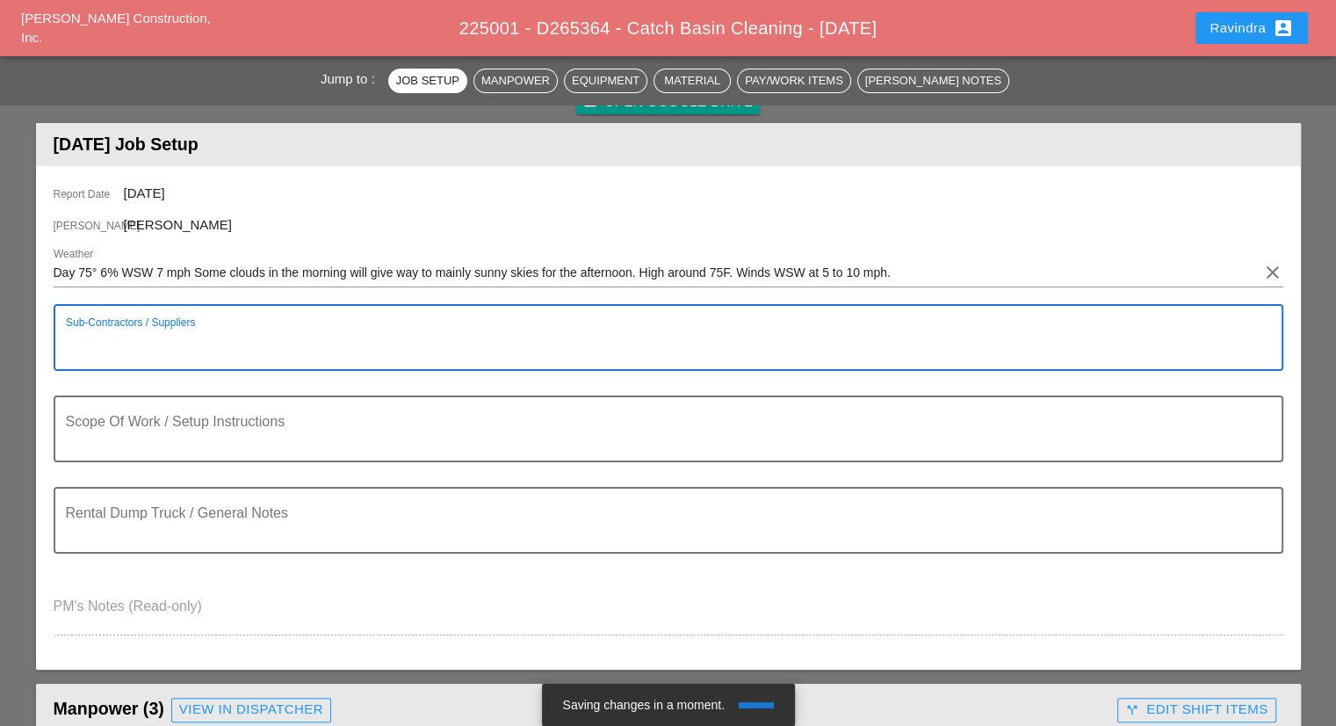
click at [228, 338] on textarea "Sub-Contractors / Suppliers" at bounding box center [661, 348] width 1191 height 42
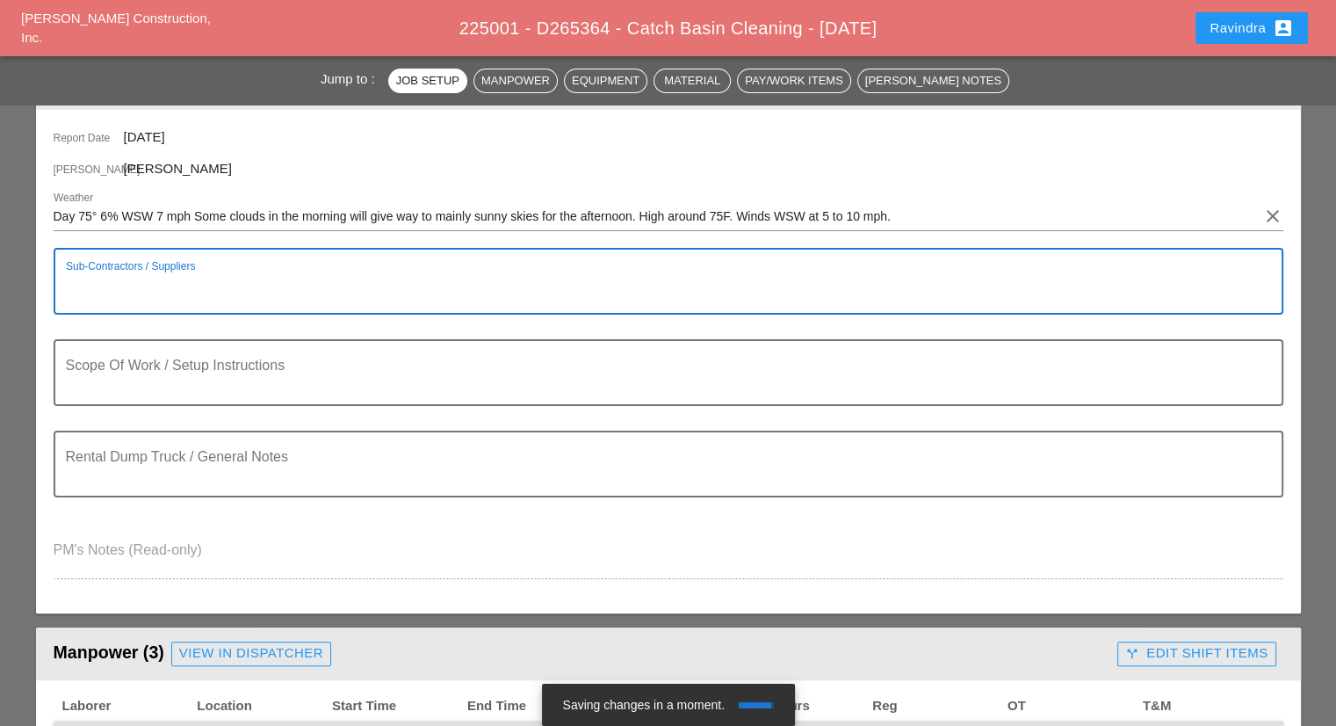
scroll to position [264, 0]
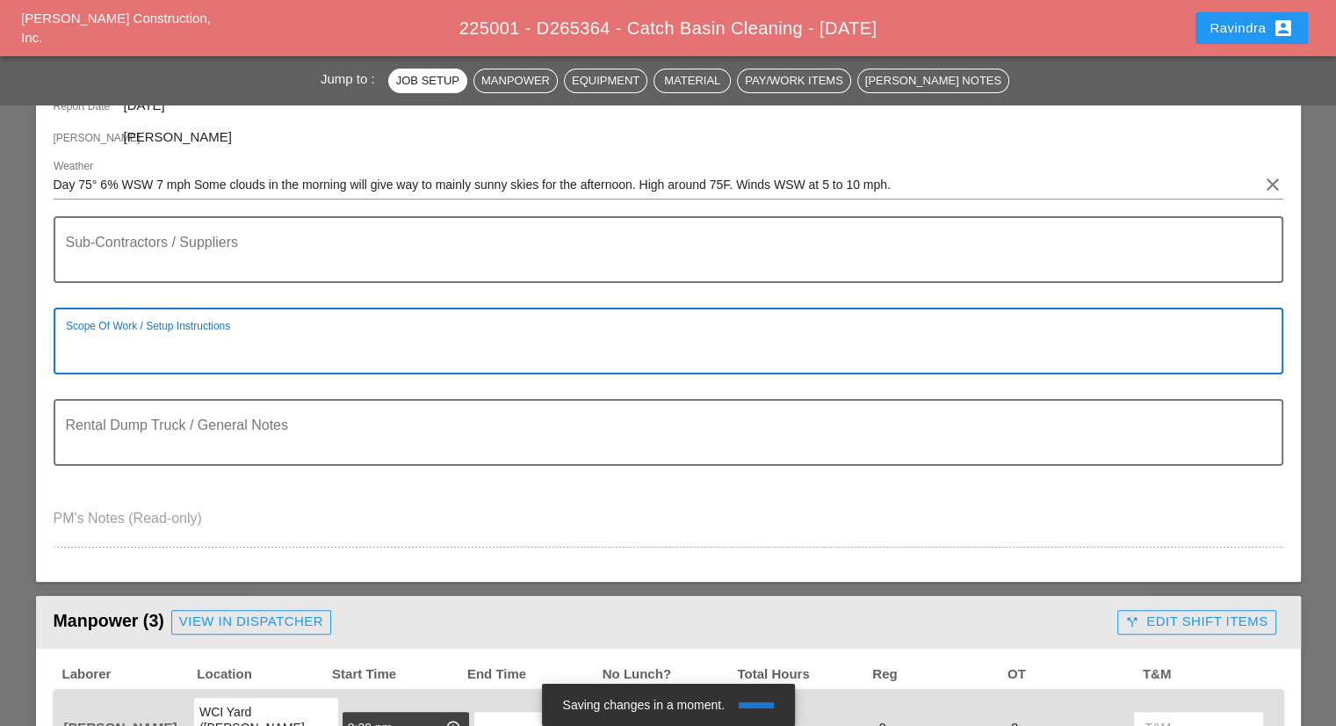
click at [205, 351] on textarea "Scope Of Work / Setup Instructions" at bounding box center [661, 351] width 1191 height 42
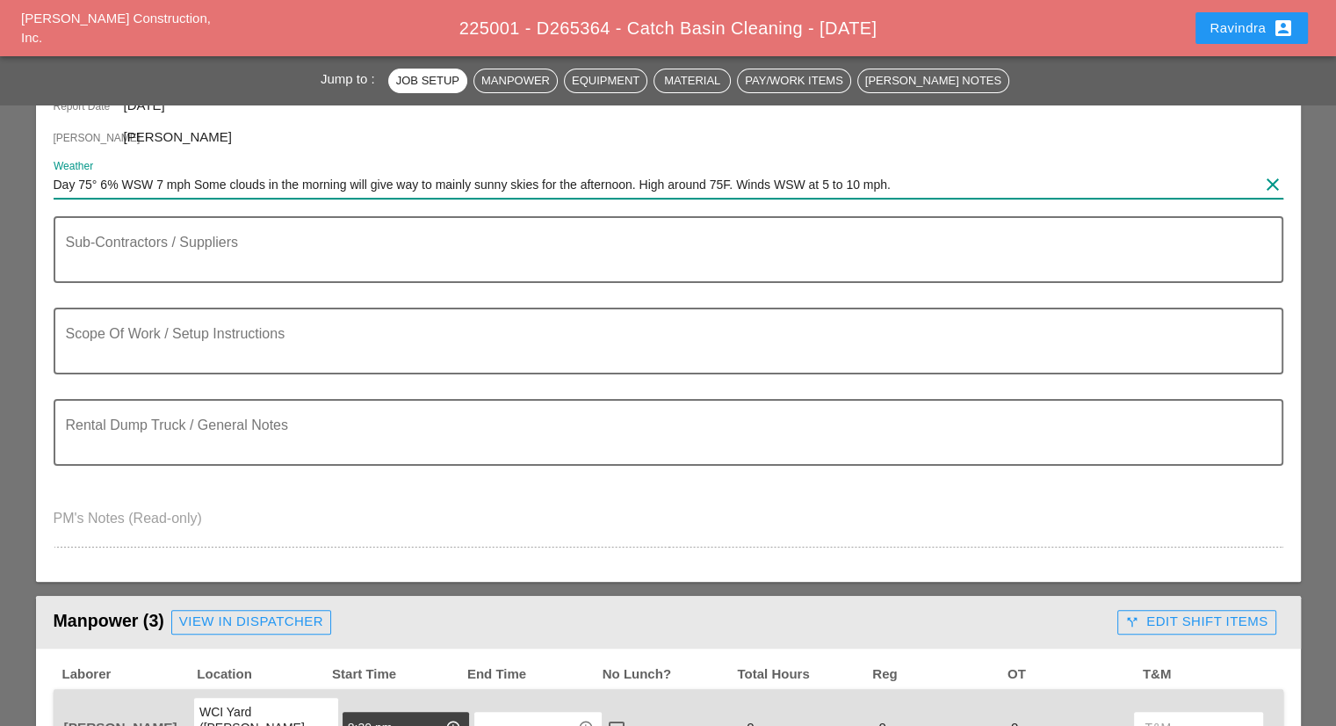
drag, startPoint x: 105, startPoint y: 180, endPoint x: 1089, endPoint y: 195, distance: 984.9
click at [1089, 195] on input "Day 75° 6% WSW 7 mph Some clouds in the morning will give way to mainly sunny s…" at bounding box center [656, 184] width 1205 height 28
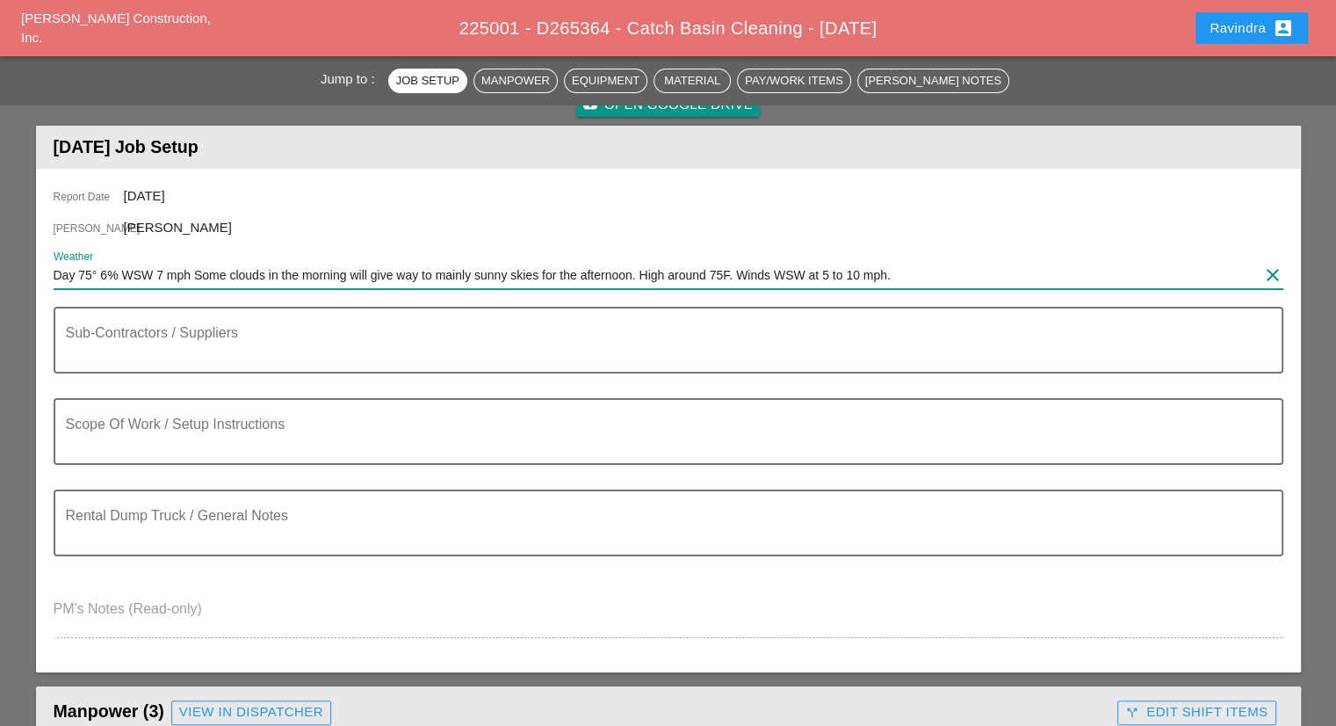
scroll to position [88, 0]
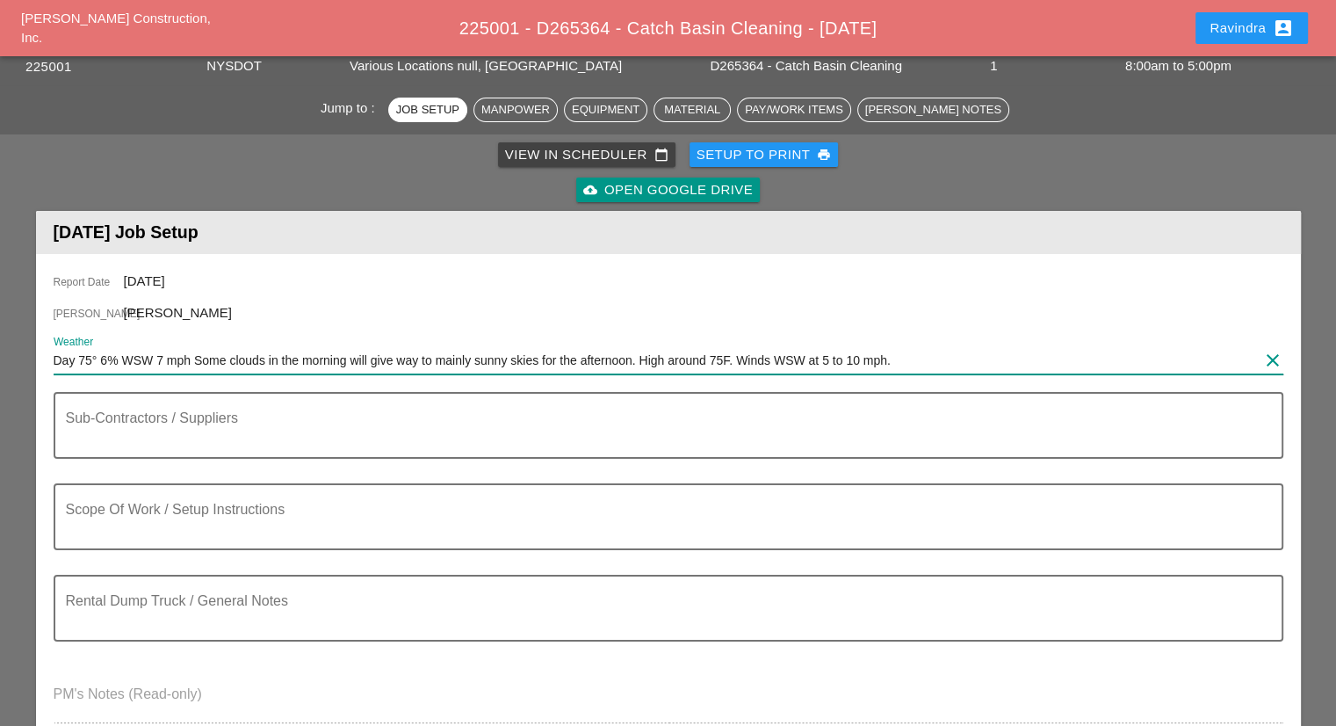
paste input "Night 56° 5% SSW 6 mph Partly cloudy skies. Low 56F. Winds light and variable"
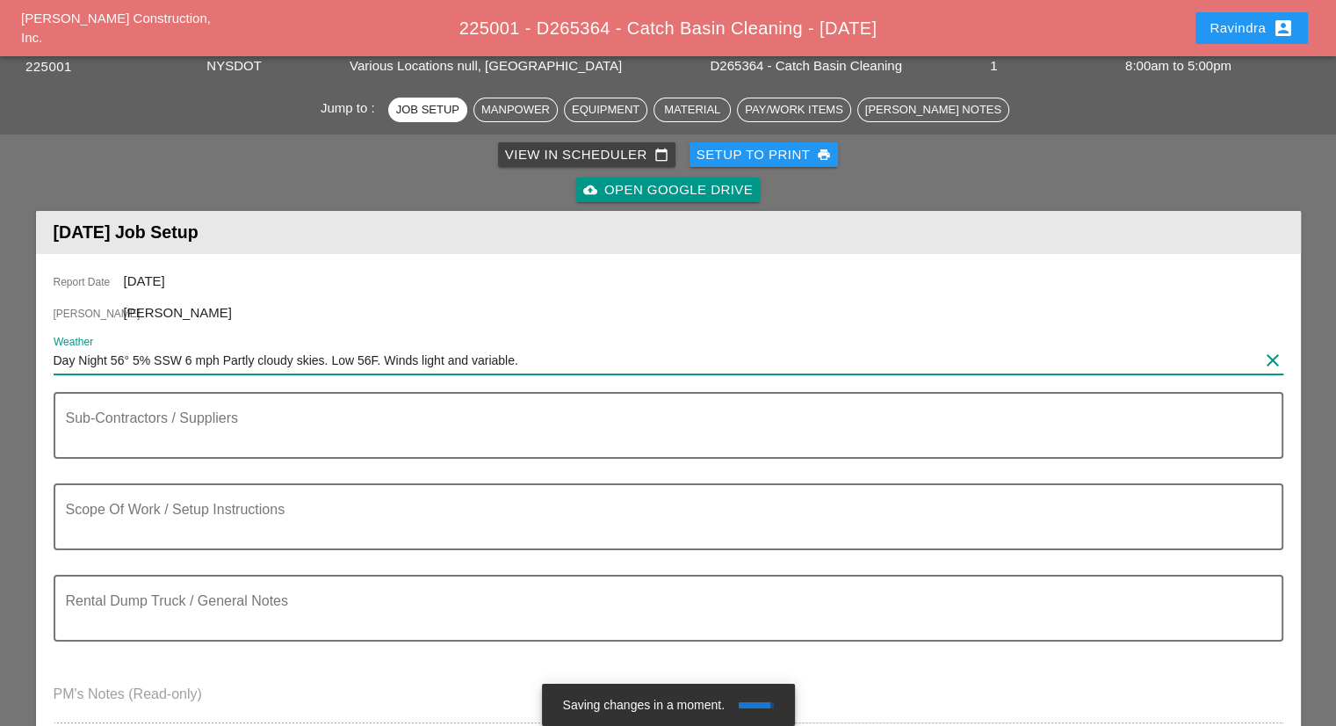
click at [55, 358] on input "Day Night 56° 5% SSW 6 mph Partly cloudy skies. Low 56F. Winds light and variab…" at bounding box center [656, 360] width 1205 height 28
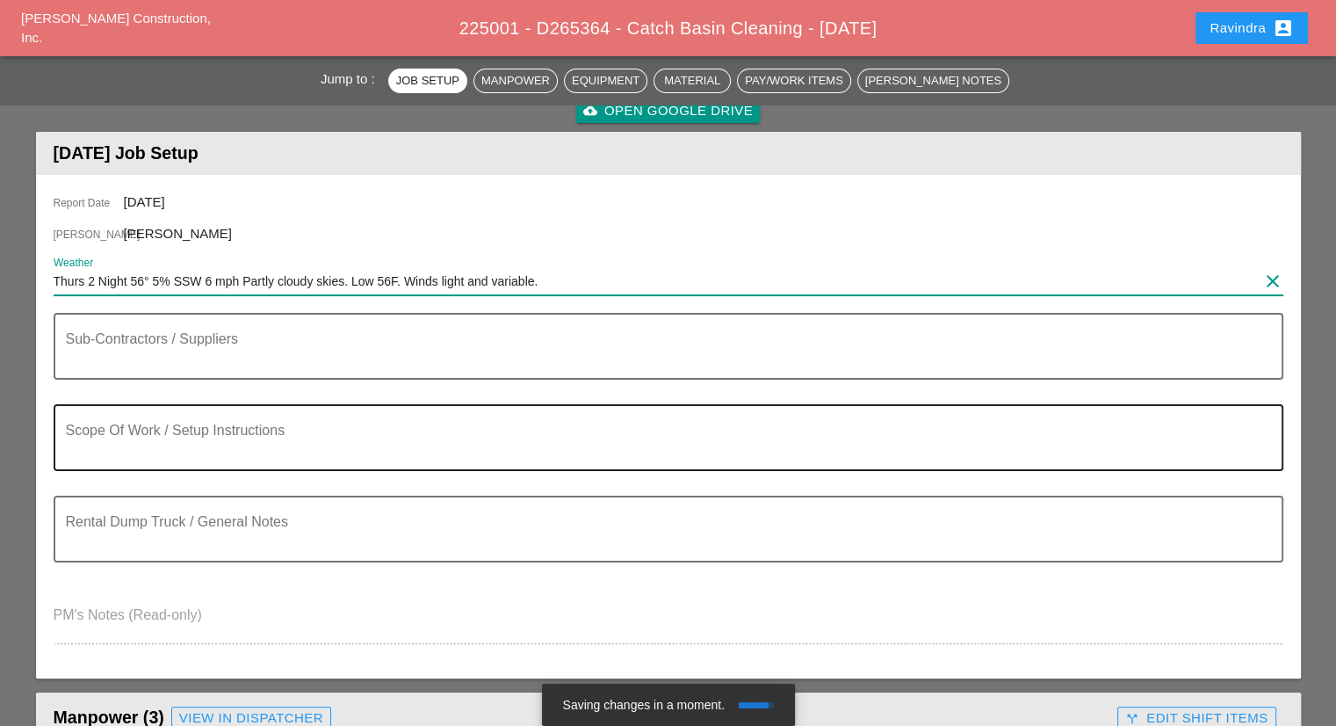
scroll to position [264, 0]
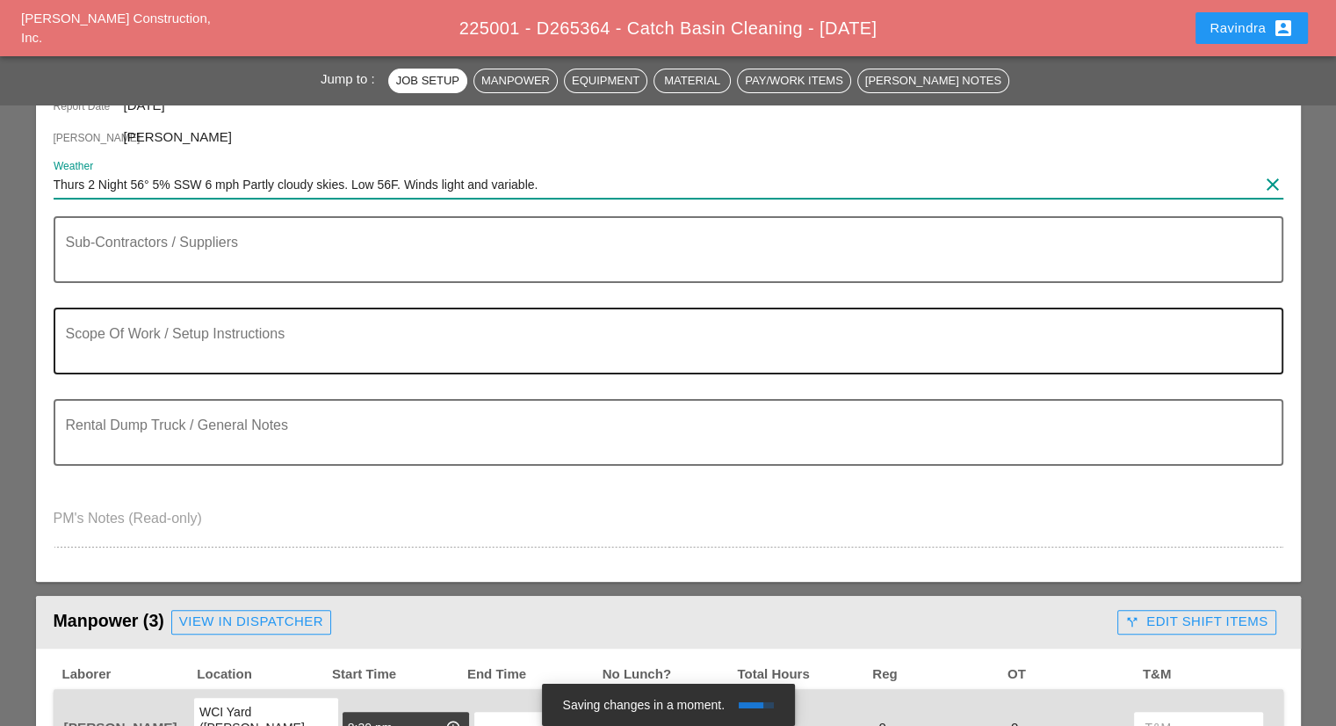
type input "Thurs 2 Night 56° 5% SSW 6 mph Partly cloudy skies. Low 56F. Winds light and va…"
click at [168, 321] on div "Scope Of Work / Setup Instructions" at bounding box center [661, 340] width 1191 height 63
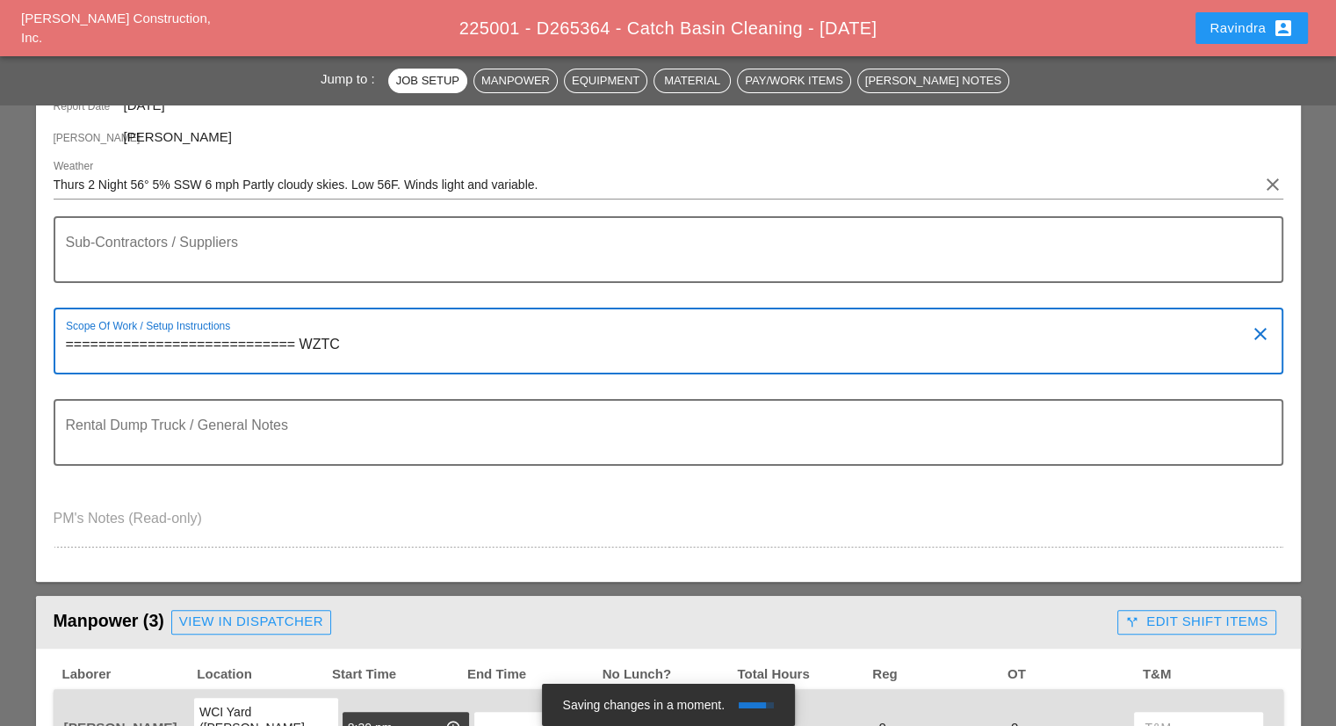
drag, startPoint x: 374, startPoint y: 348, endPoint x: 53, endPoint y: 329, distance: 322.1
click at [54, 329] on div "Scope Of Work / Setup Instructions ============================ WZTC clear" at bounding box center [669, 340] width 1230 height 67
click at [372, 335] on textarea "============================ WZTC" at bounding box center [661, 351] width 1191 height 42
paste textarea "============================ WZTC"
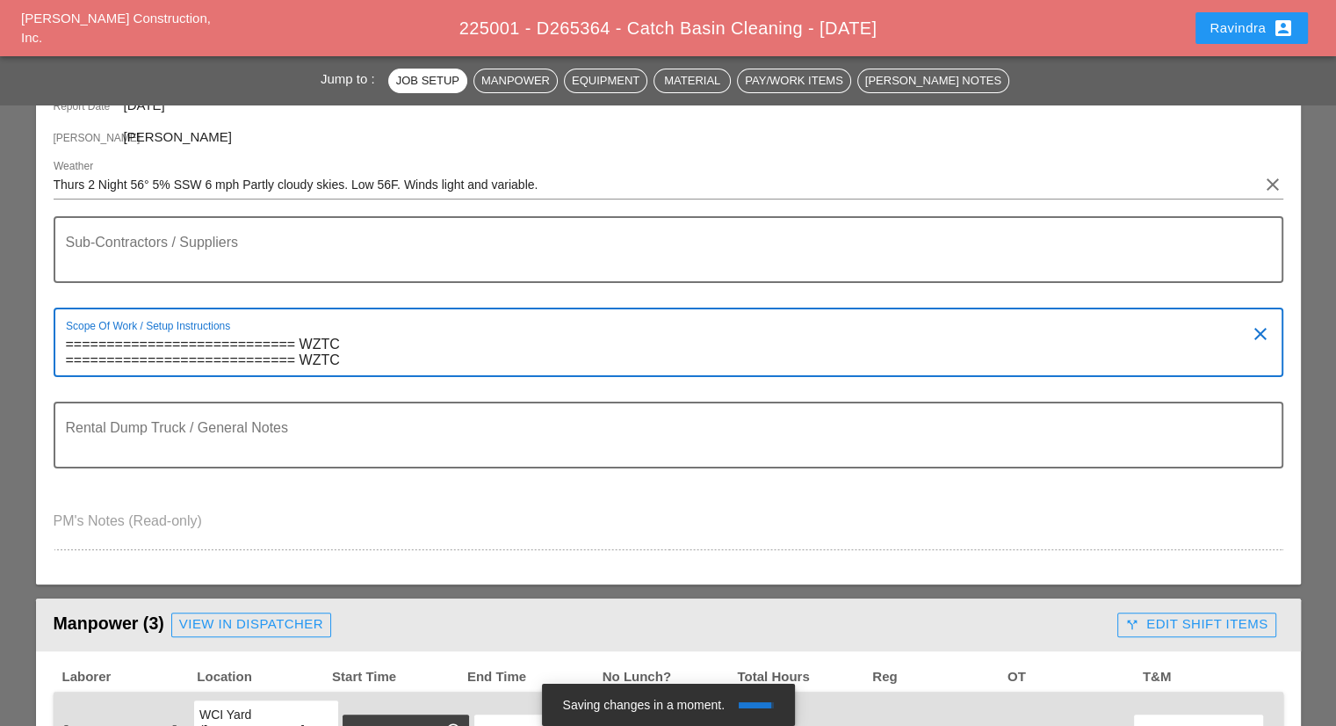
click at [328, 358] on textarea "============================ WZTC ============================ WZTC" at bounding box center [661, 352] width 1191 height 45
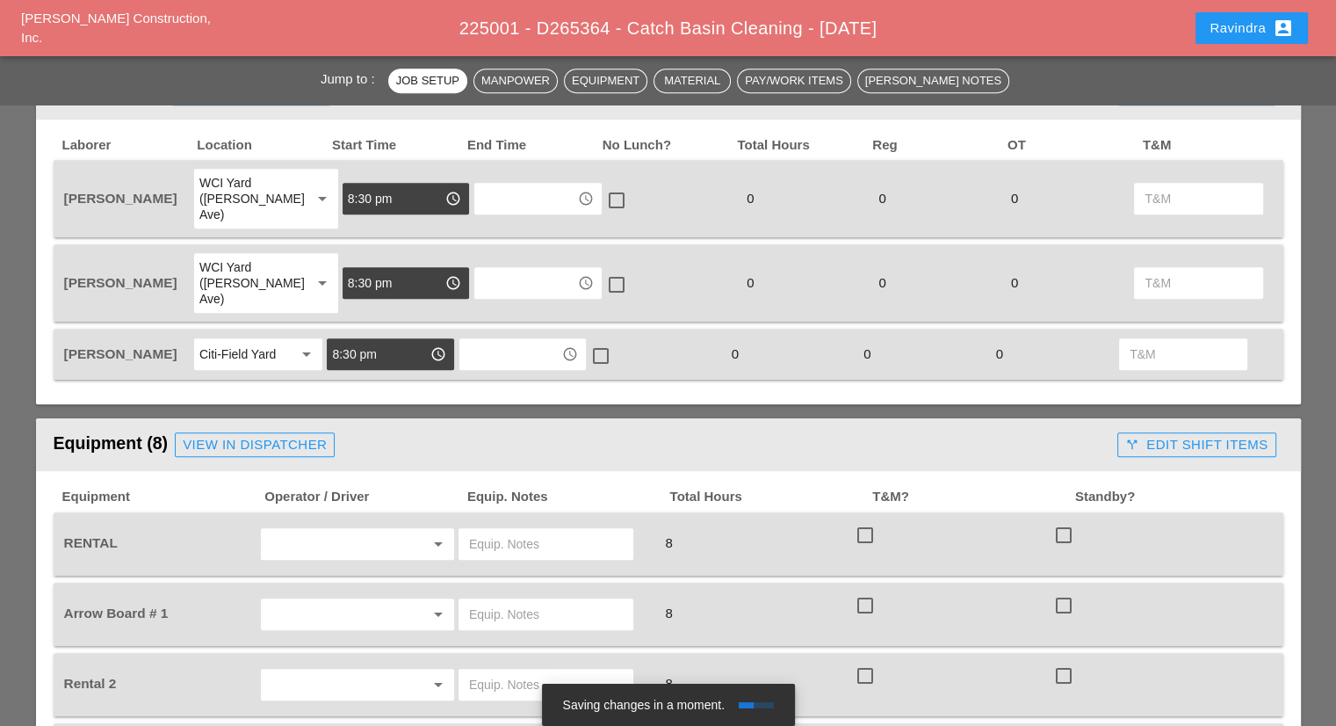
scroll to position [966, 0]
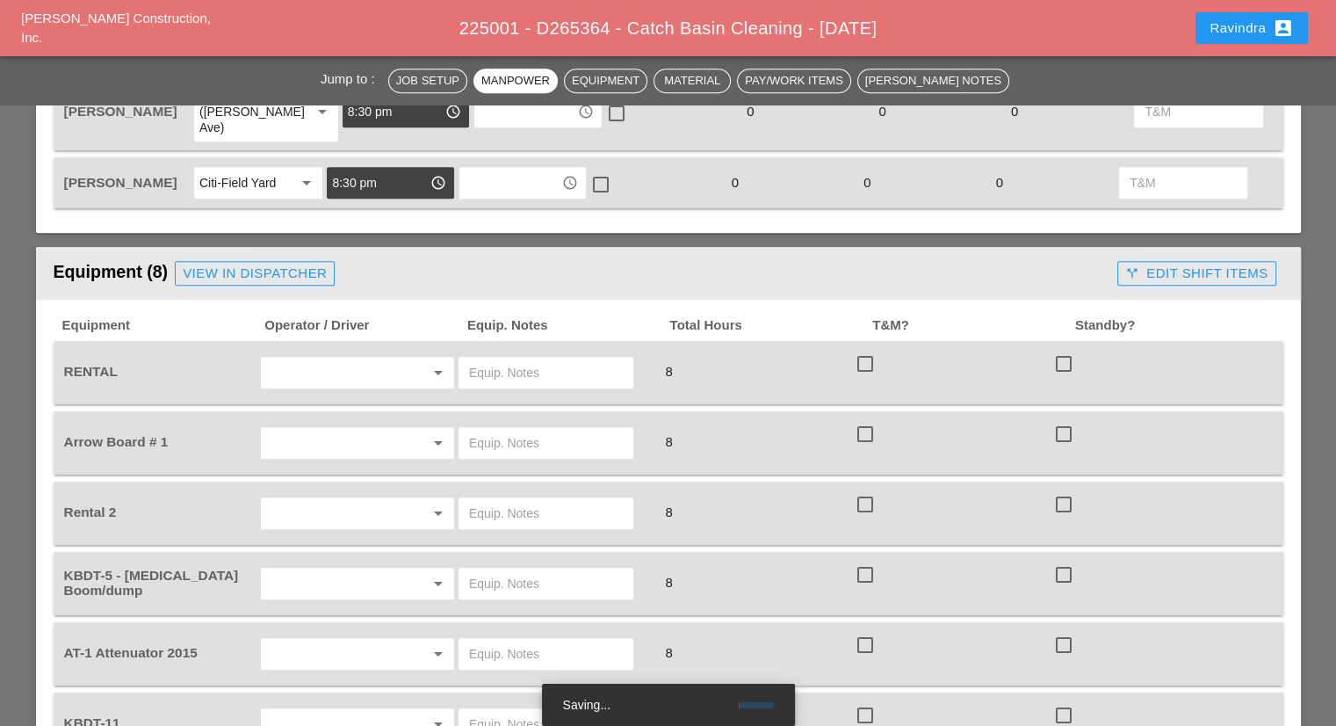
type textarea "============================ WZTC ============================ CLEAN TROUGHS (P…"
click at [558, 358] on input "text" at bounding box center [546, 372] width 154 height 28
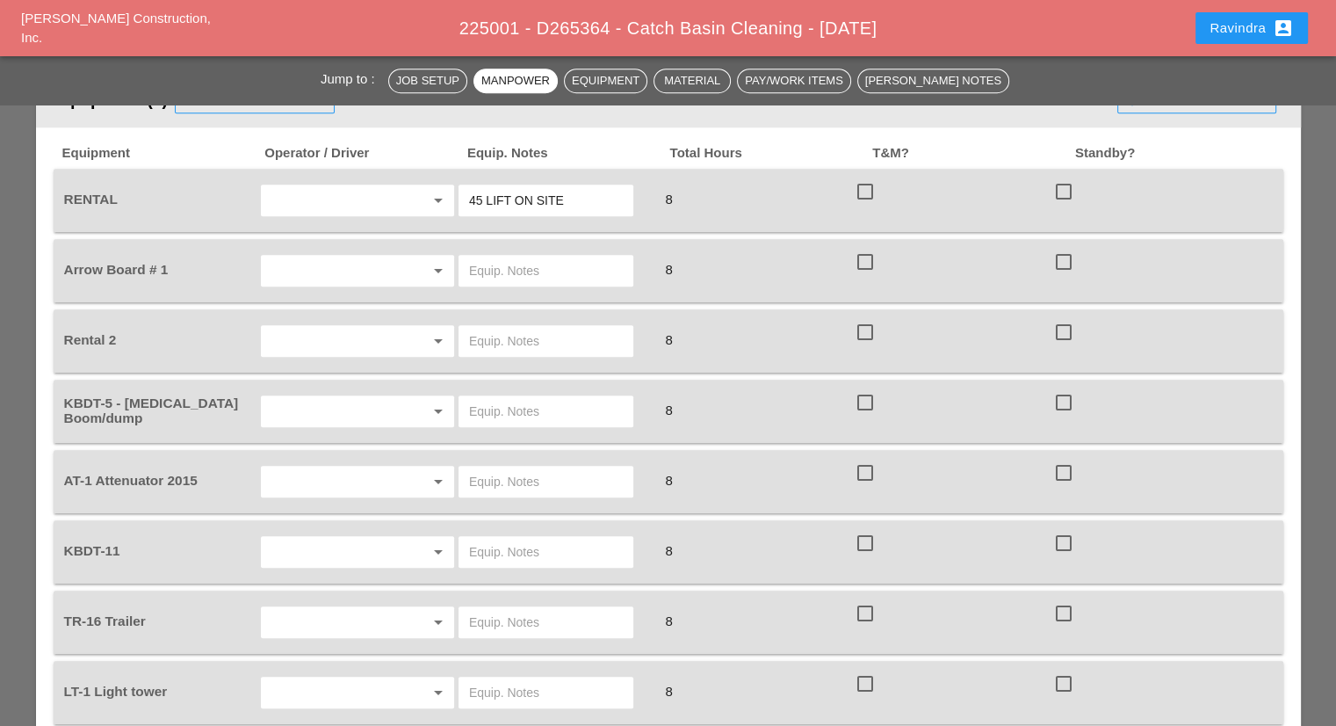
scroll to position [1142, 0]
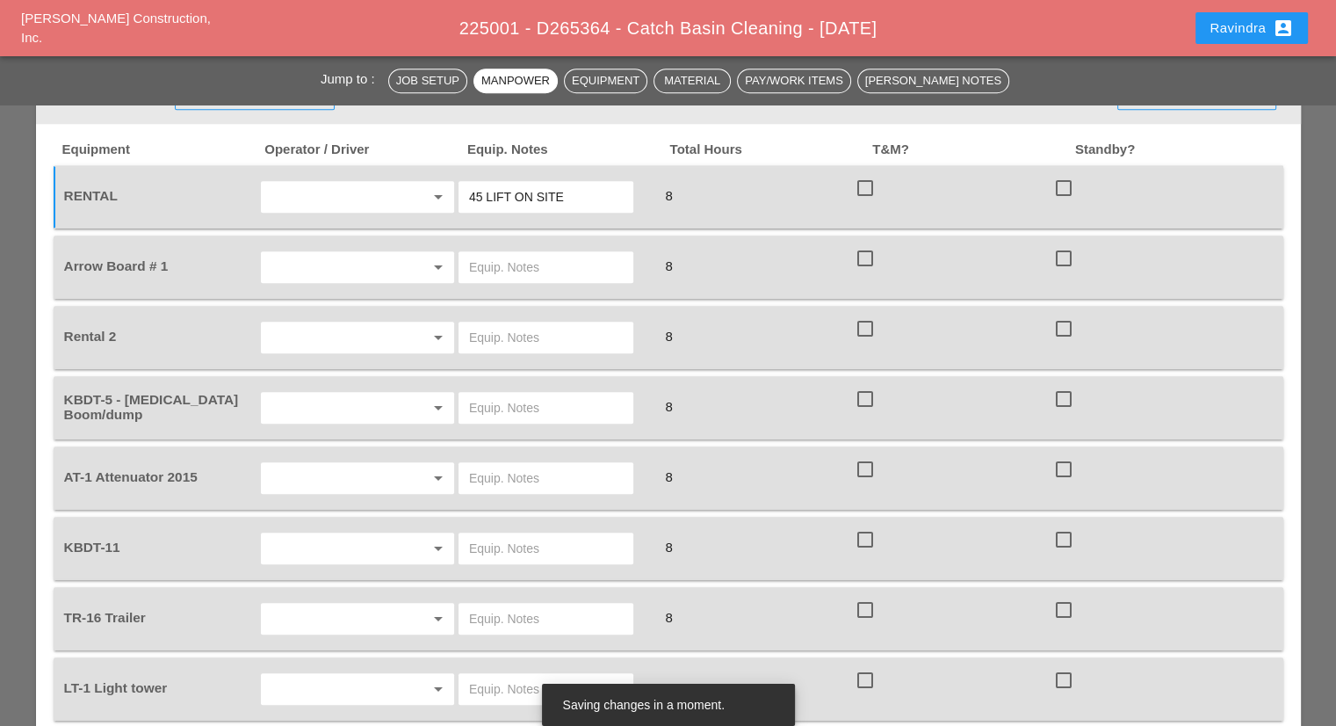
type input "45 LIFT ON SITE"
click at [404, 257] on div at bounding box center [413, 267] width 21 height 21
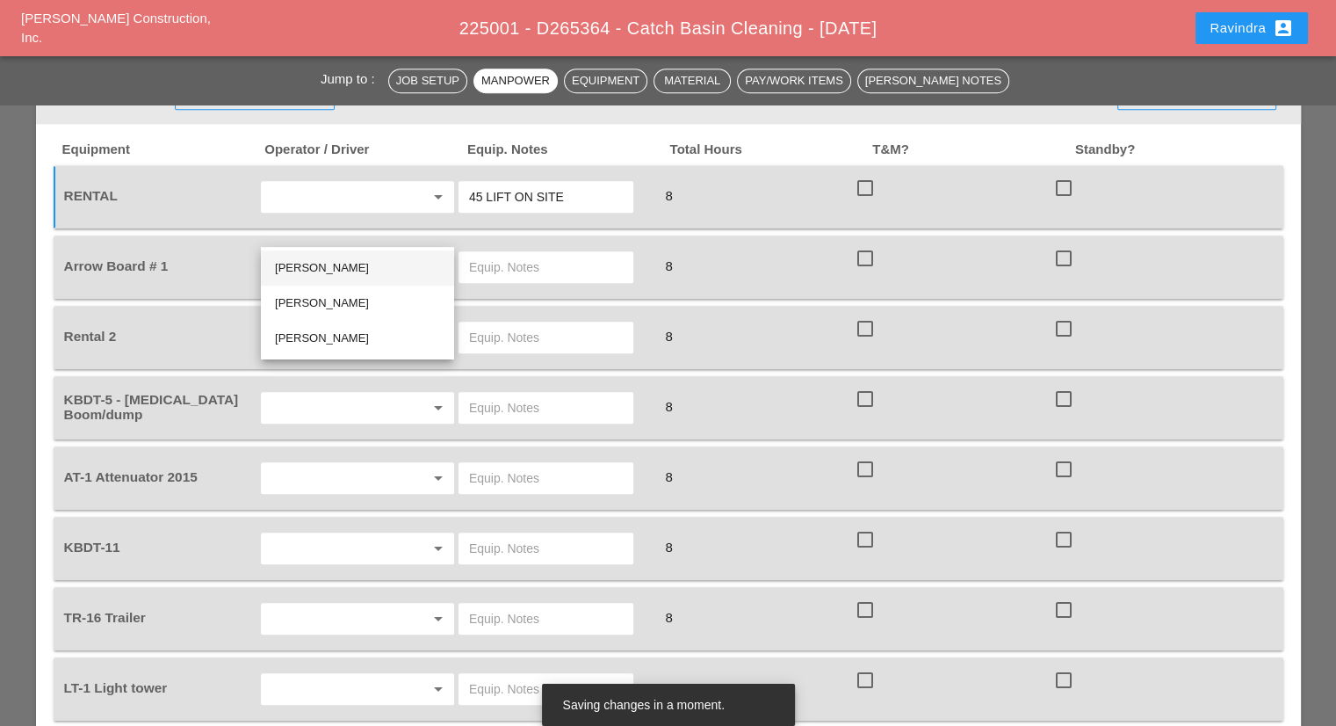
click at [395, 271] on div "[PERSON_NAME]" at bounding box center [357, 267] width 165 height 21
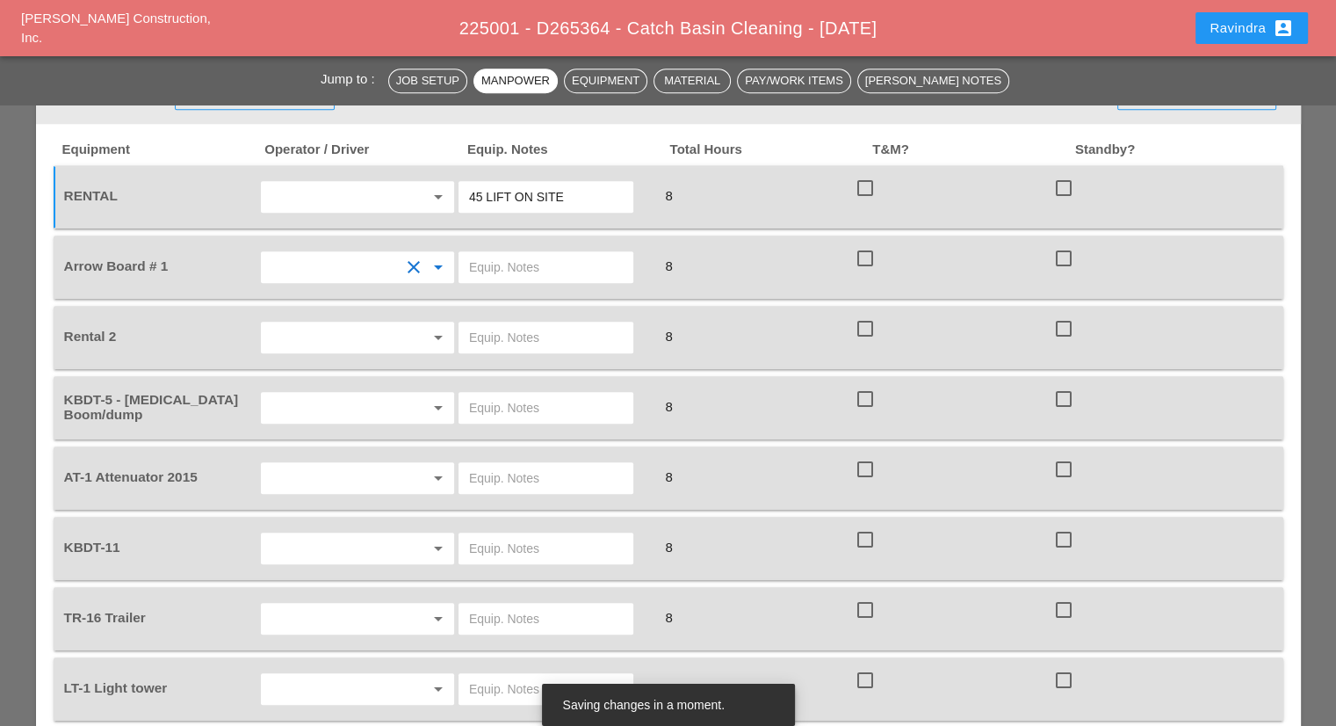
click at [503, 253] on input "text" at bounding box center [546, 267] width 154 height 28
type input "CITI FIELD"
click at [519, 323] on input "text" at bounding box center [546, 337] width 154 height 28
type input "45 LIFT ON SITE"
click at [323, 394] on input "text" at bounding box center [333, 408] width 134 height 28
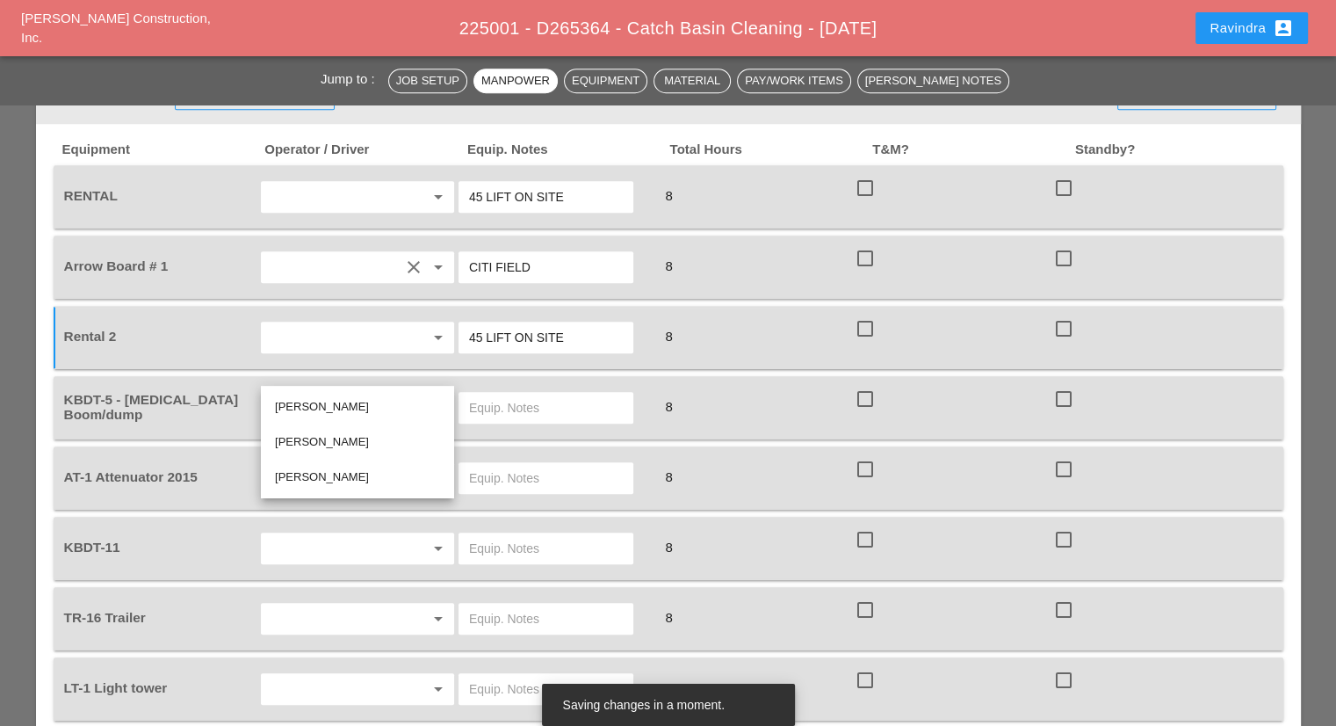
drag, startPoint x: 323, startPoint y: 445, endPoint x: 452, endPoint y: 398, distance: 136.8
click at [323, 445] on div "[PERSON_NAME]" at bounding box center [357, 441] width 165 height 21
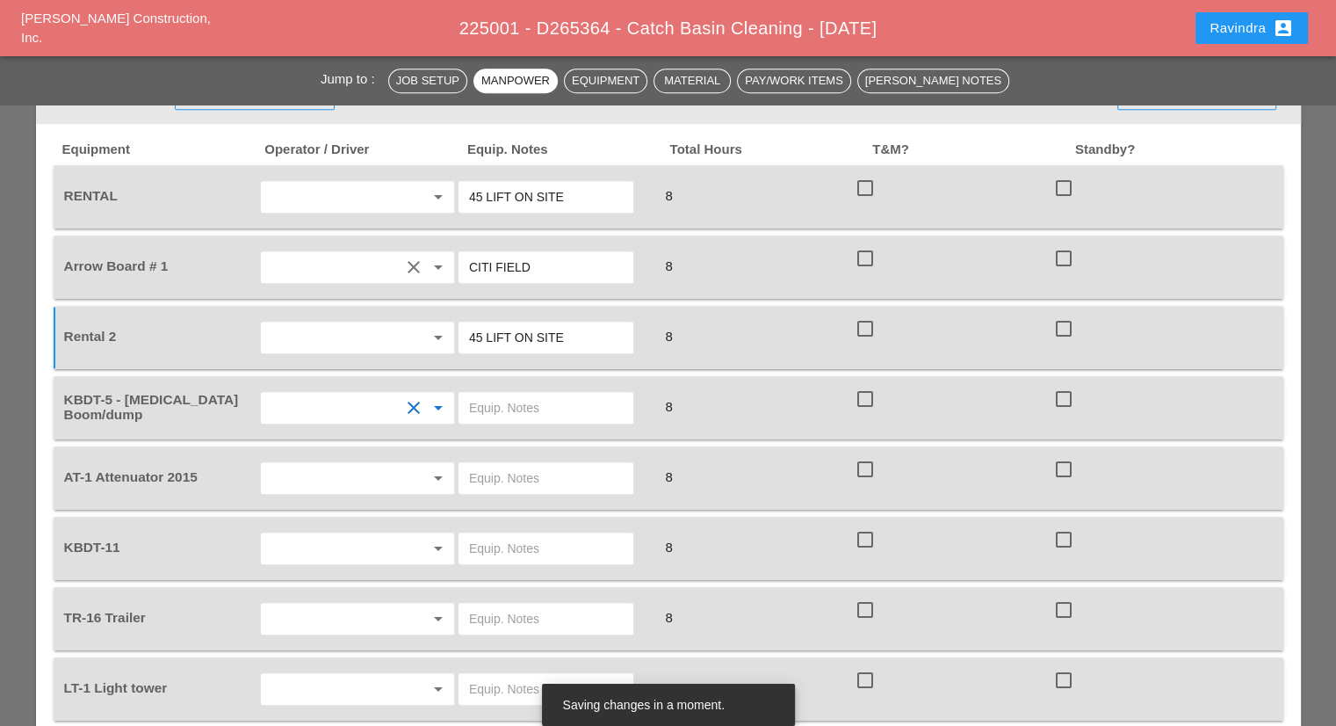
click at [507, 394] on input "text" at bounding box center [546, 408] width 154 height 28
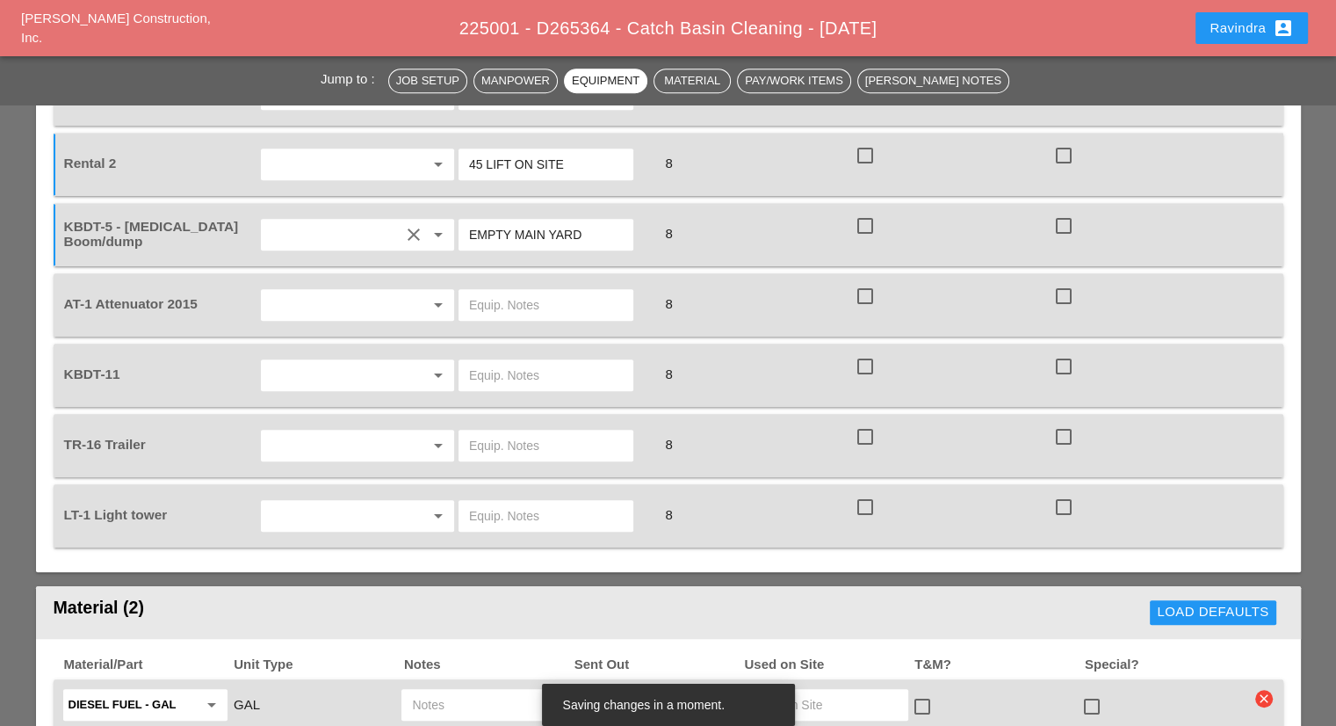
scroll to position [1318, 0]
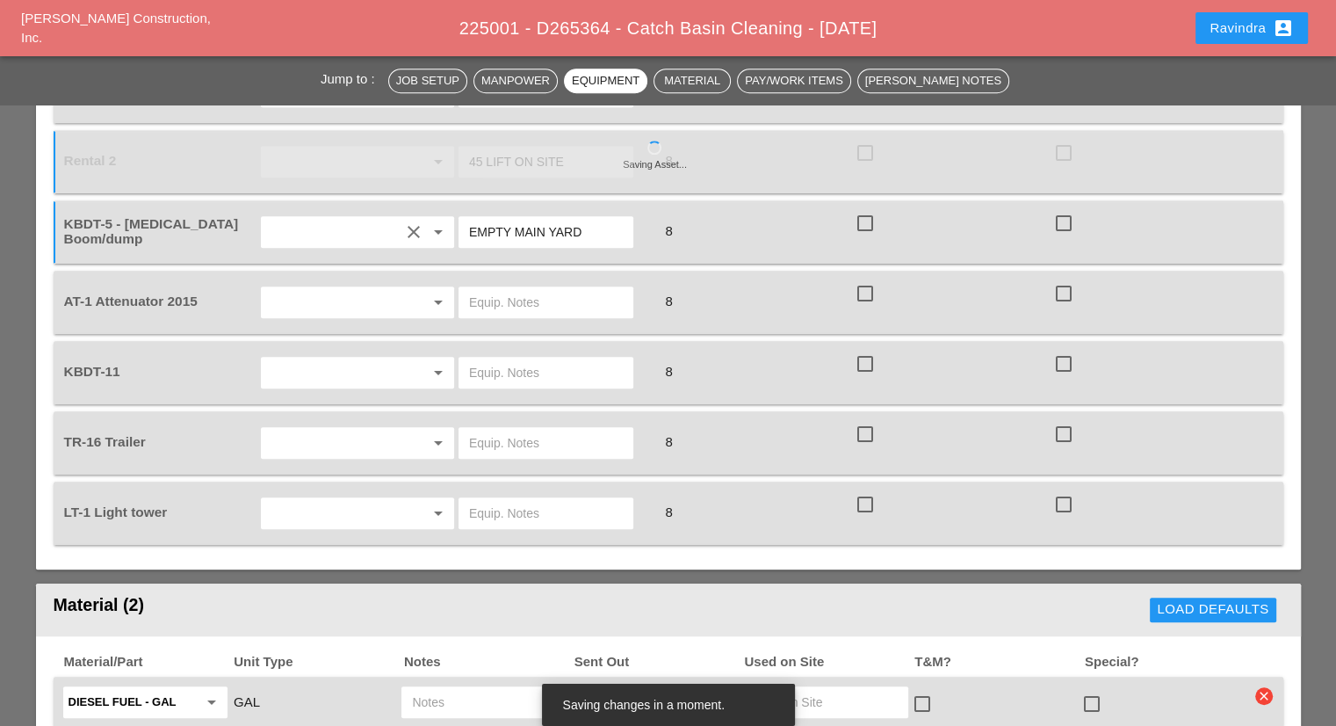
type input "EMPTY MAIN YARD"
click at [420, 292] on div at bounding box center [413, 302] width 21 height 21
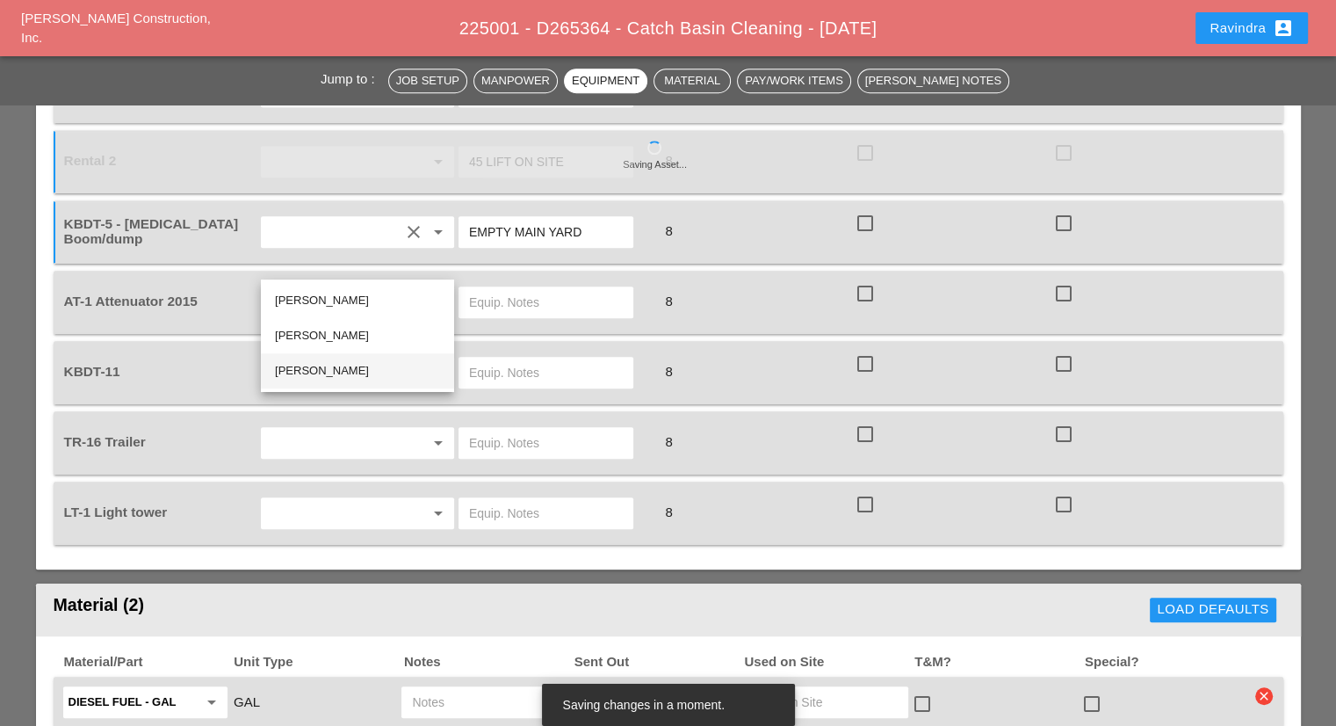
drag, startPoint x: 337, startPoint y: 363, endPoint x: 472, endPoint y: 303, distance: 147.1
click at [338, 363] on div "[PERSON_NAME]" at bounding box center [357, 370] width 165 height 21
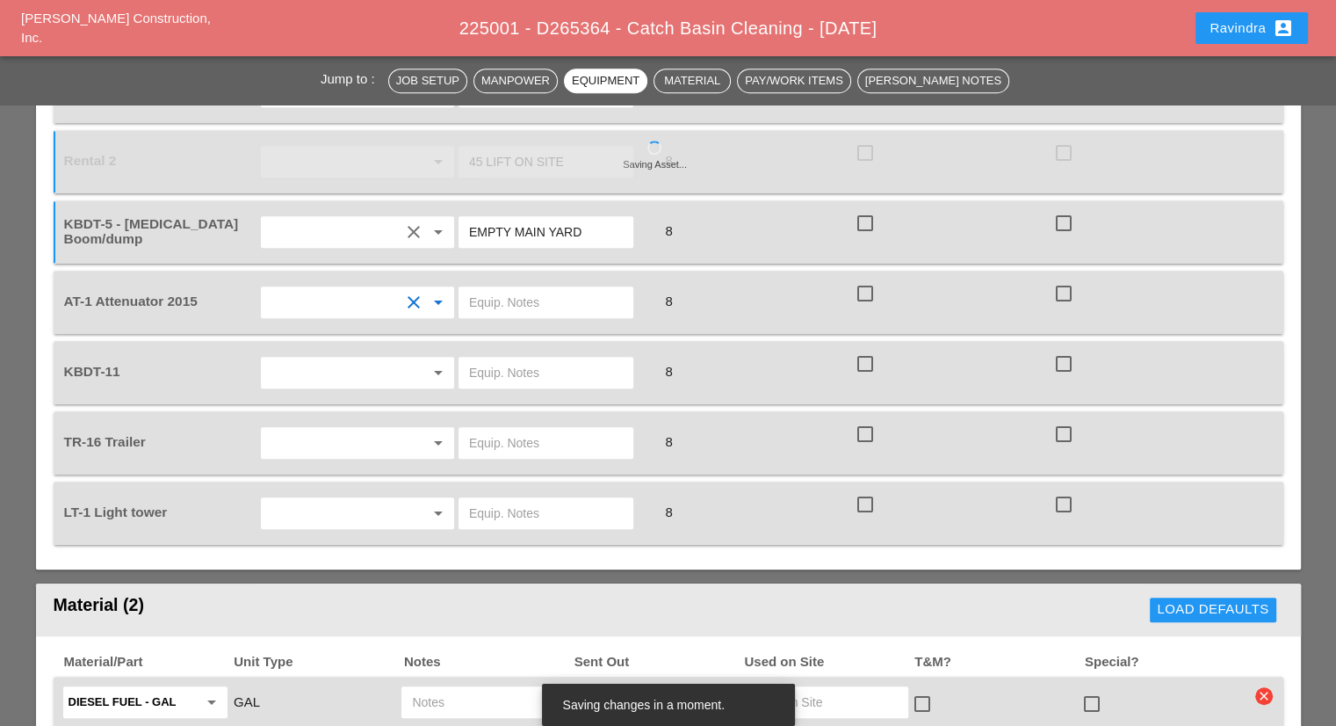
click at [532, 286] on div at bounding box center [556, 302] width 199 height 49
click at [529, 288] on input "text" at bounding box center [546, 302] width 154 height 28
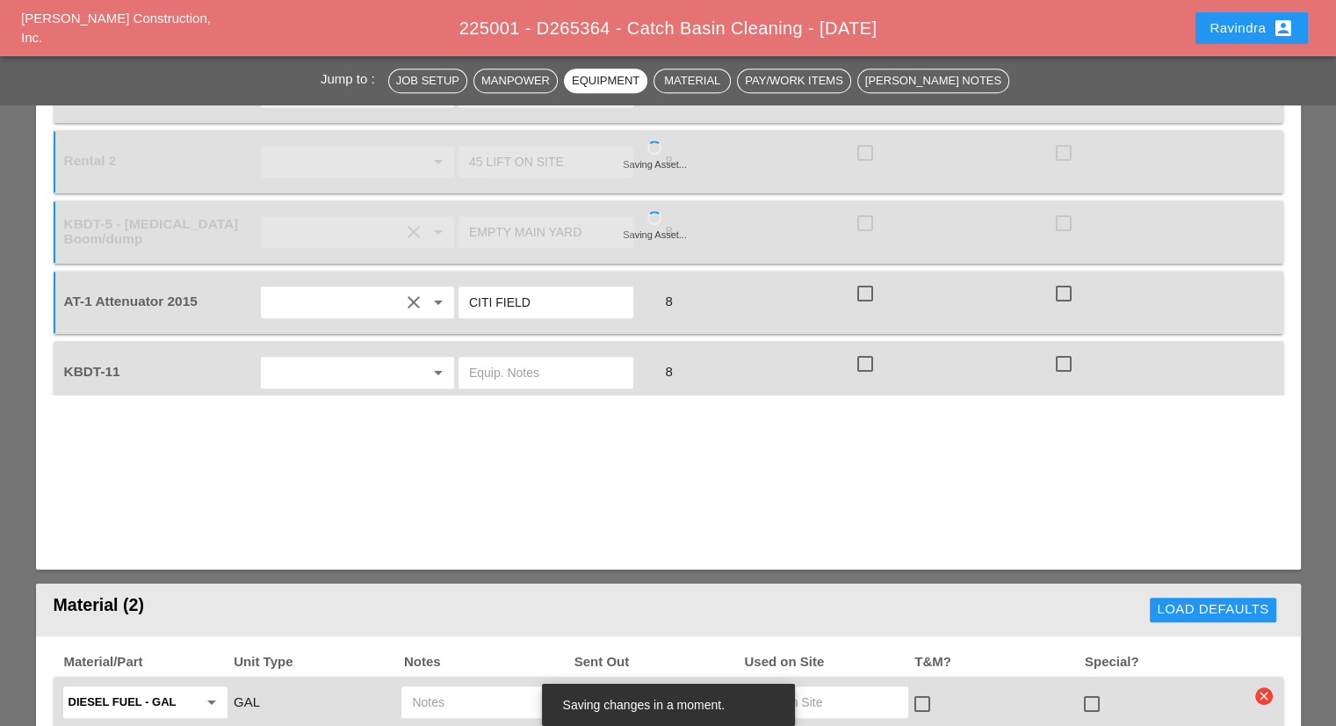
type input "CITI FIELD"
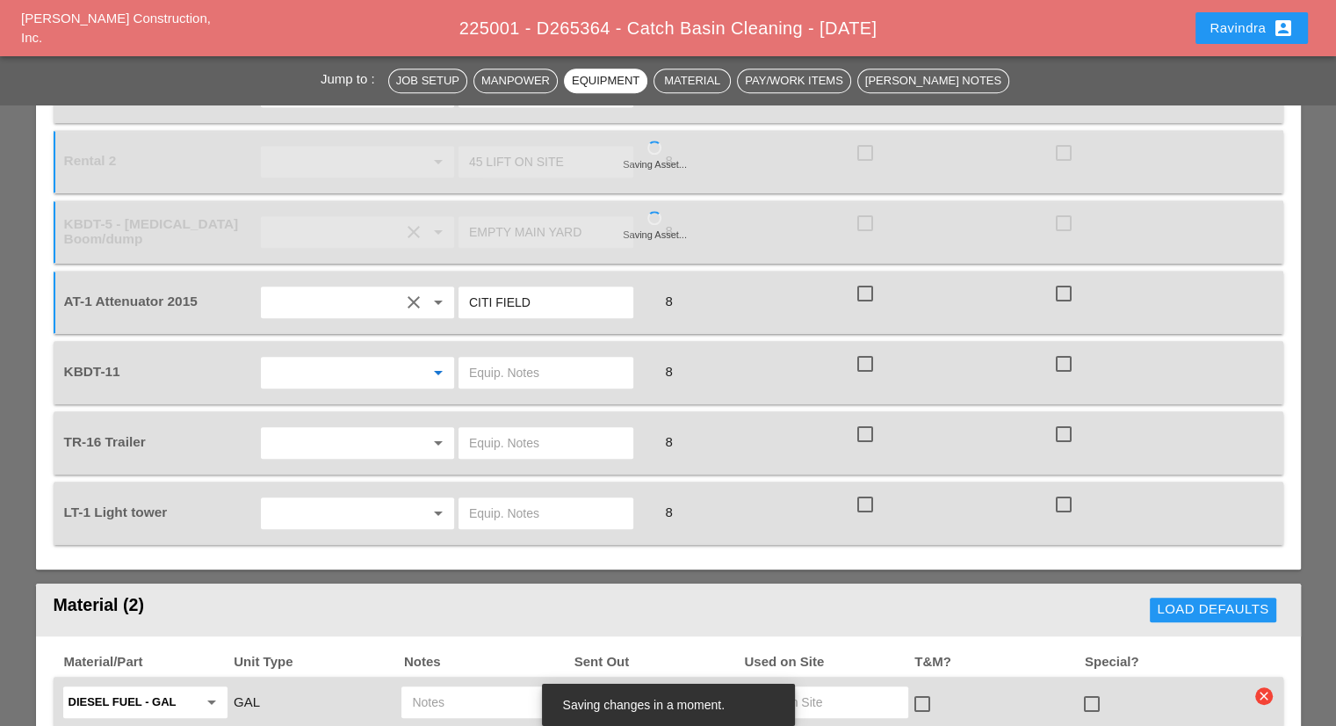
click at [372, 358] on input "text" at bounding box center [333, 372] width 134 height 28
click at [351, 370] on div "[PERSON_NAME]" at bounding box center [357, 370] width 165 height 21
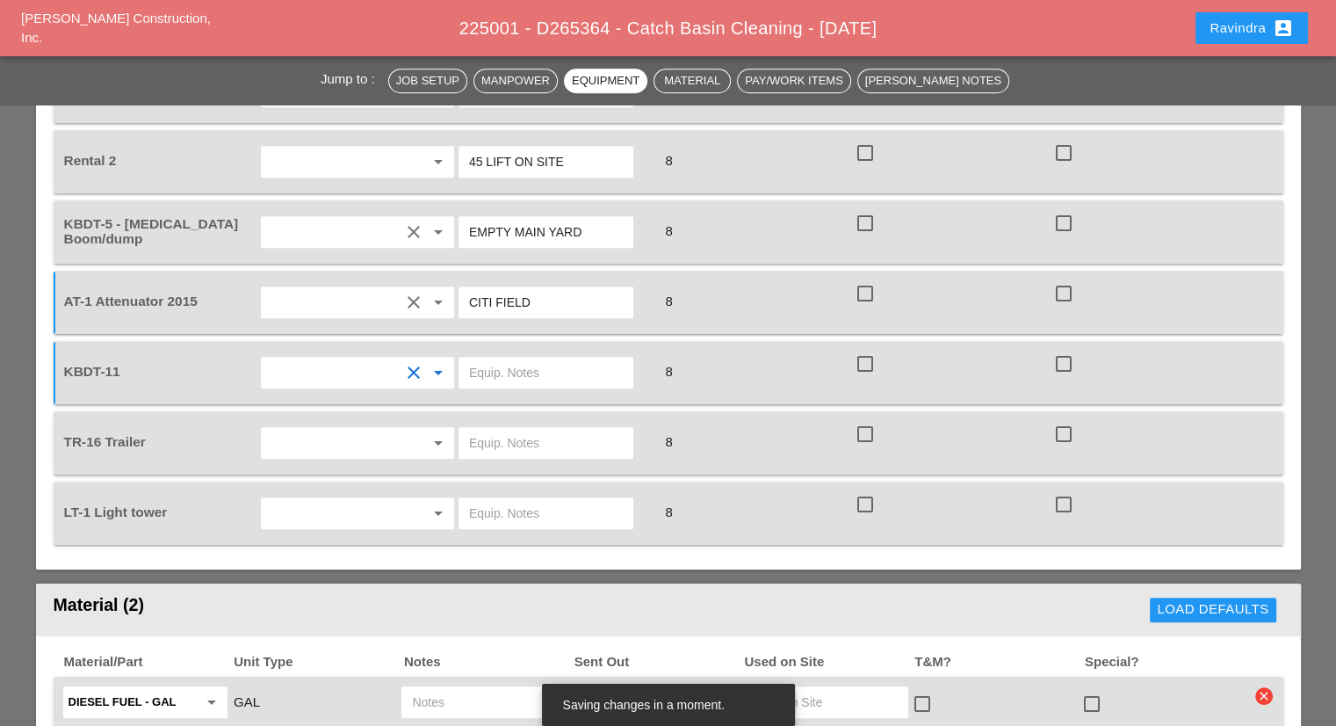
click at [495, 358] on input "text" at bounding box center [546, 372] width 154 height 28
type input "BRING BACK LIFT AT END OF SHIFT TO BRONX YARD"
click at [414, 432] on div at bounding box center [413, 442] width 21 height 21
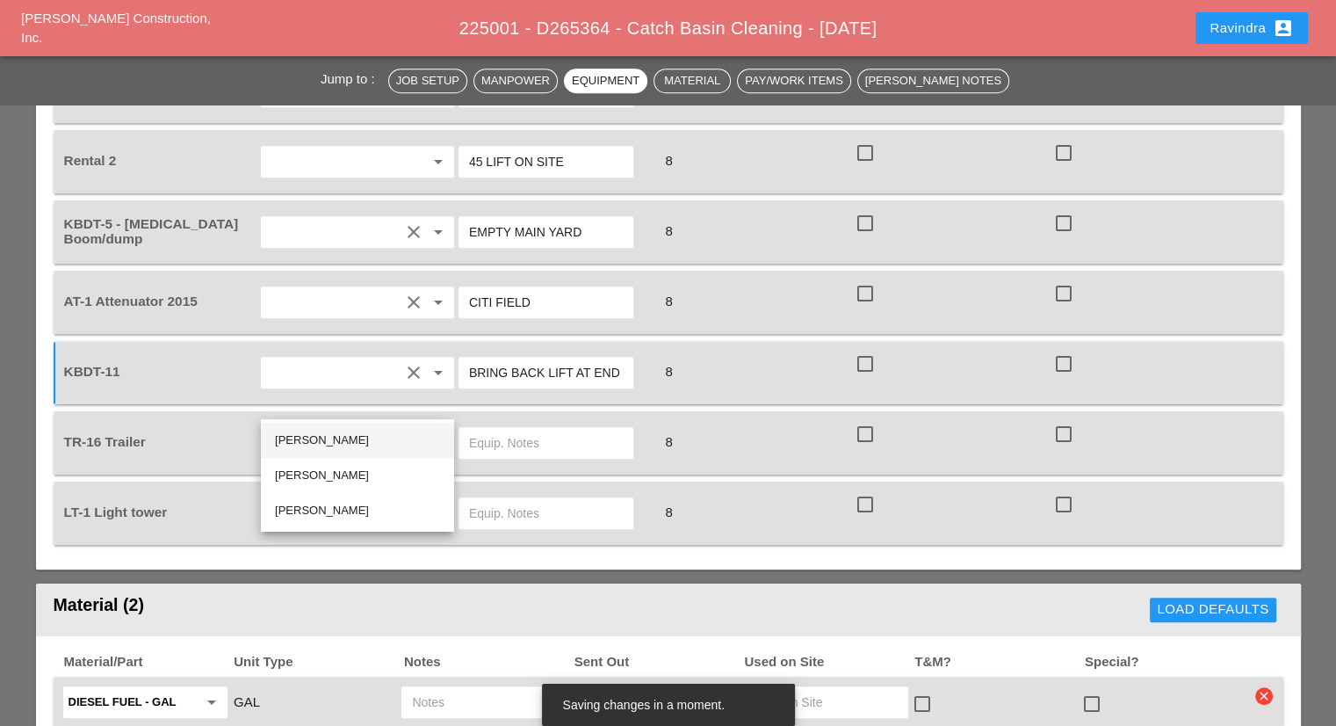
click at [373, 447] on div "[PERSON_NAME]" at bounding box center [357, 440] width 165 height 21
click at [502, 429] on input "text" at bounding box center [546, 443] width 154 height 28
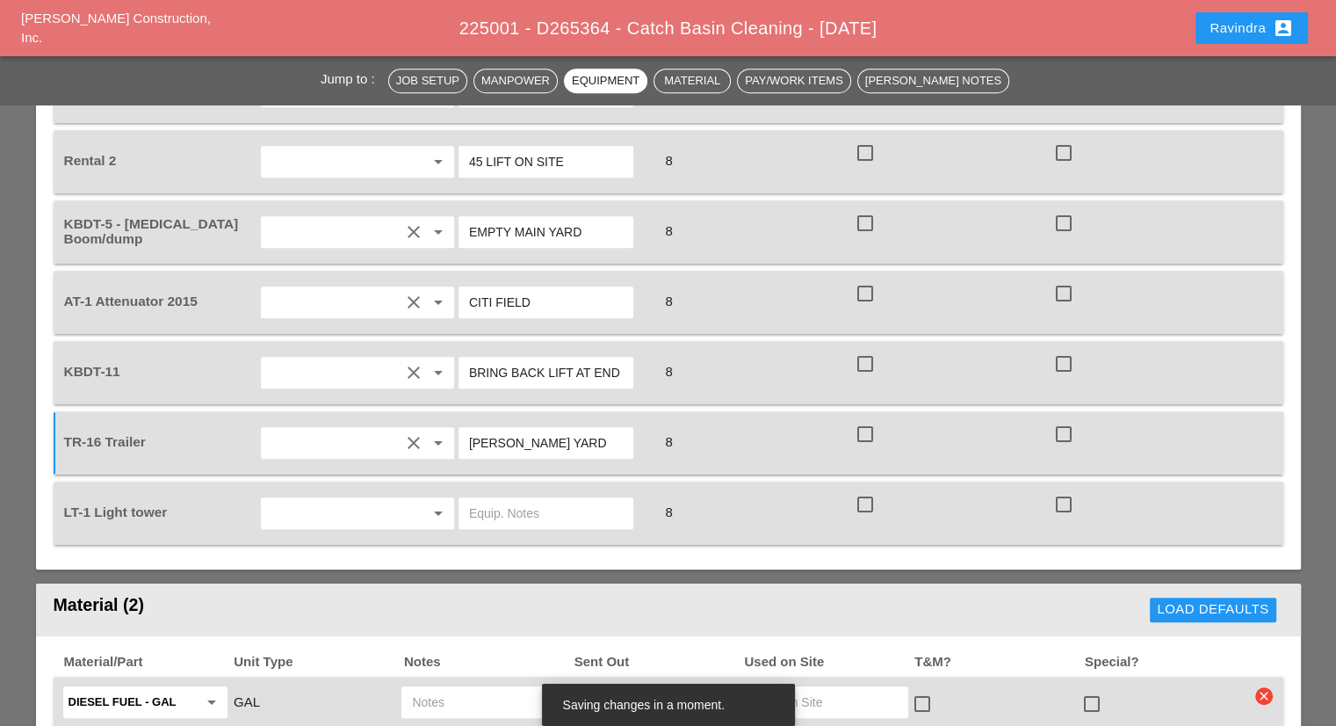
type input "BRUCKNER YARD"
click at [353, 499] on input "text" at bounding box center [333, 513] width 134 height 28
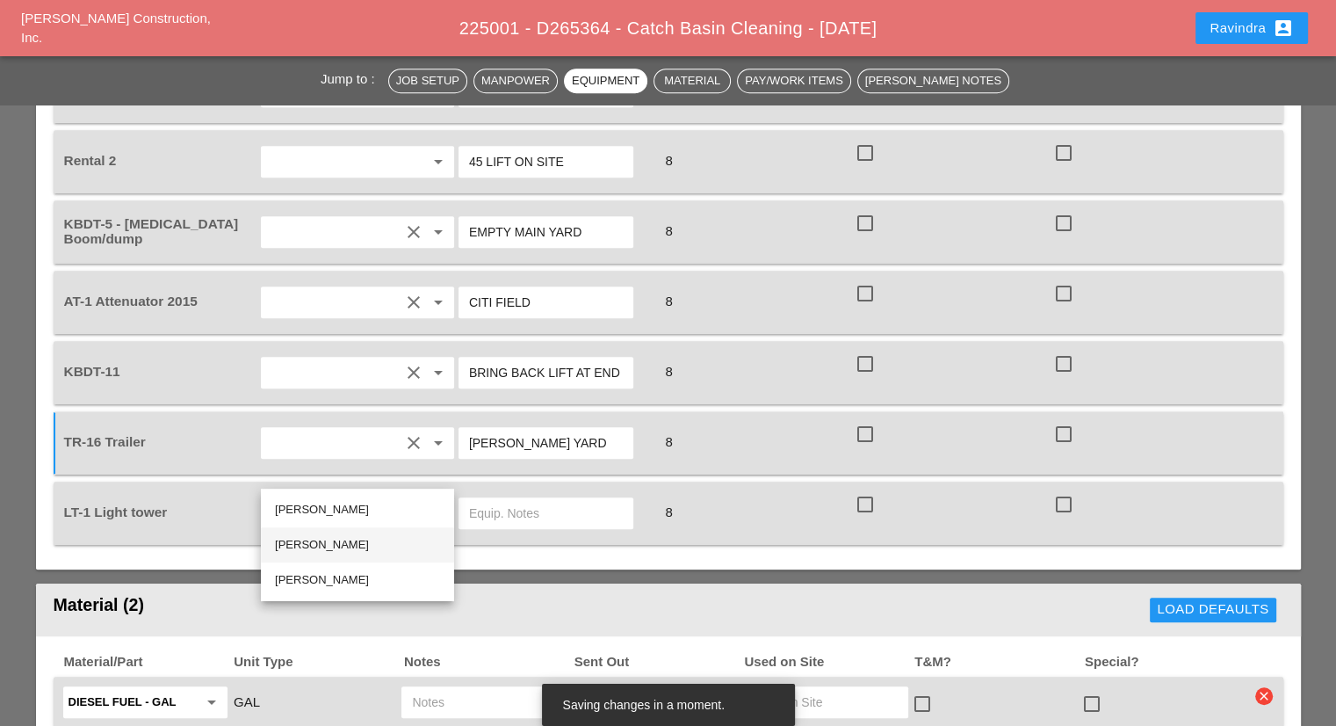
click at [339, 540] on div "[PERSON_NAME]" at bounding box center [357, 544] width 165 height 21
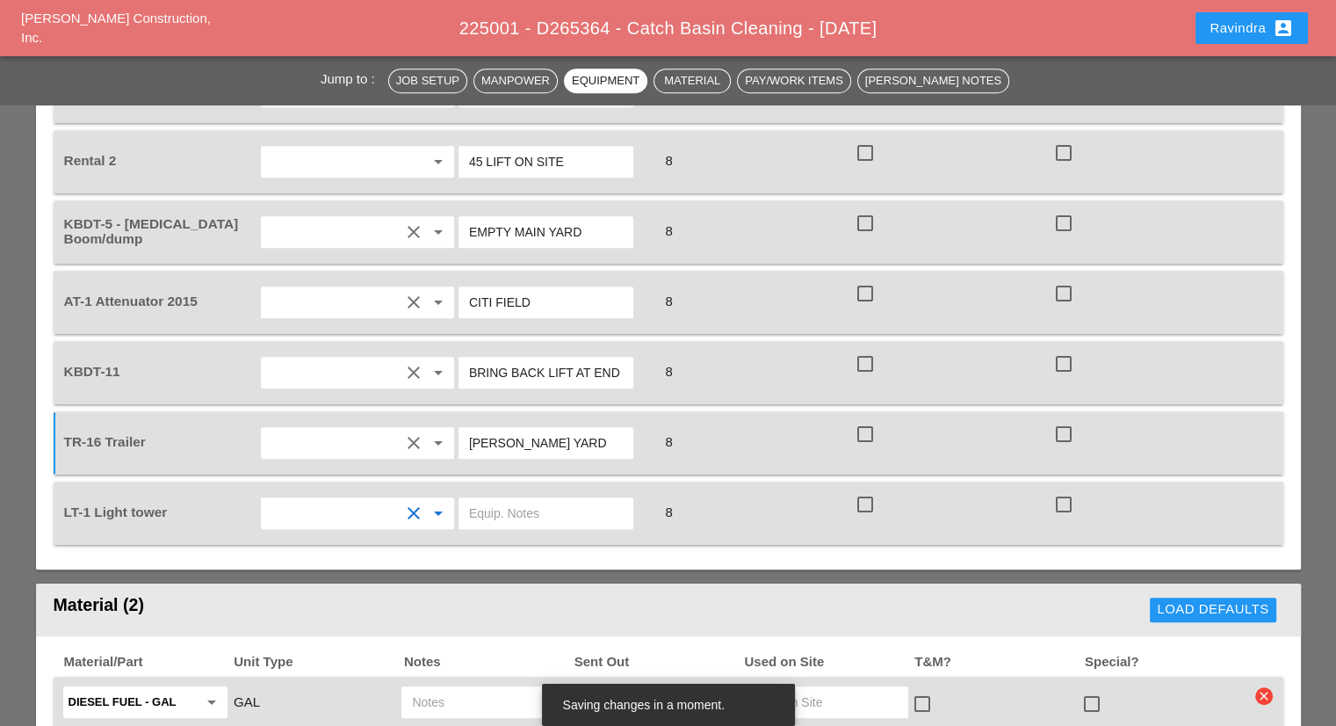
click at [544, 499] on input "text" at bounding box center [546, 513] width 154 height 28
click at [547, 499] on input "text" at bounding box center [546, 513] width 154 height 28
type input "CITI FIELD"
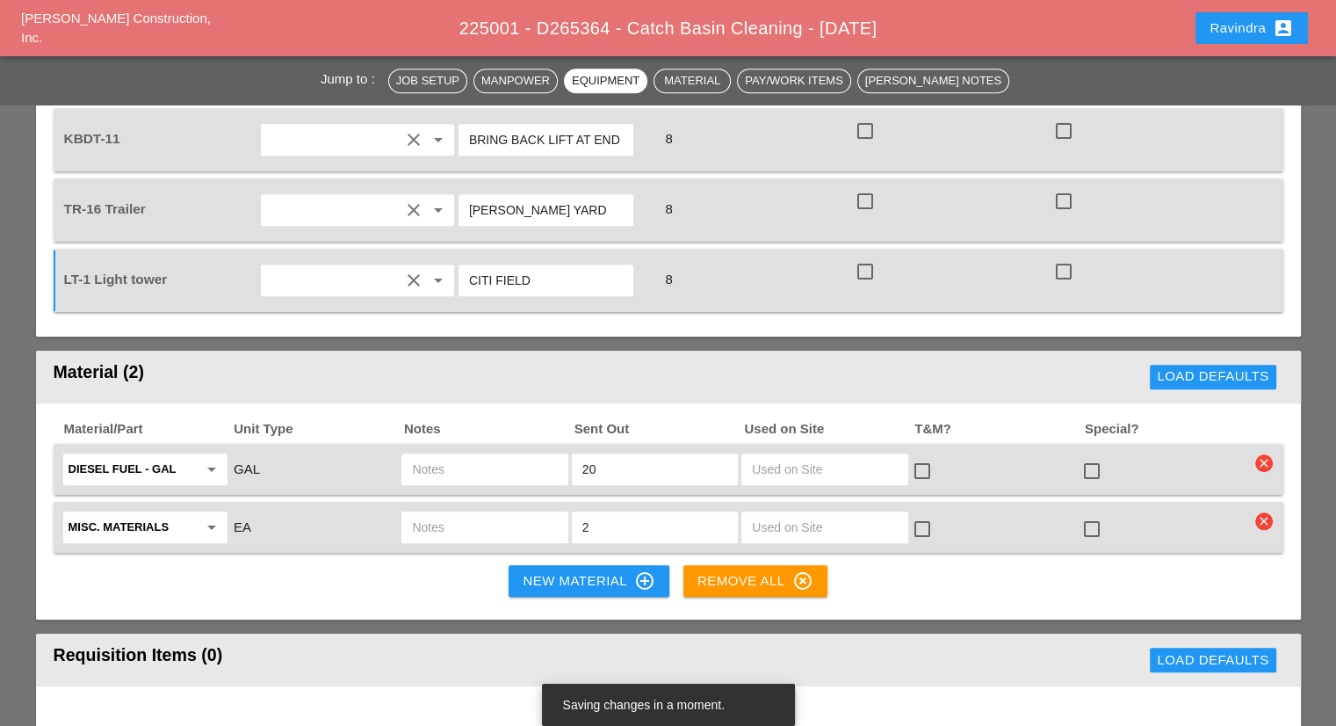
scroll to position [1581, 0]
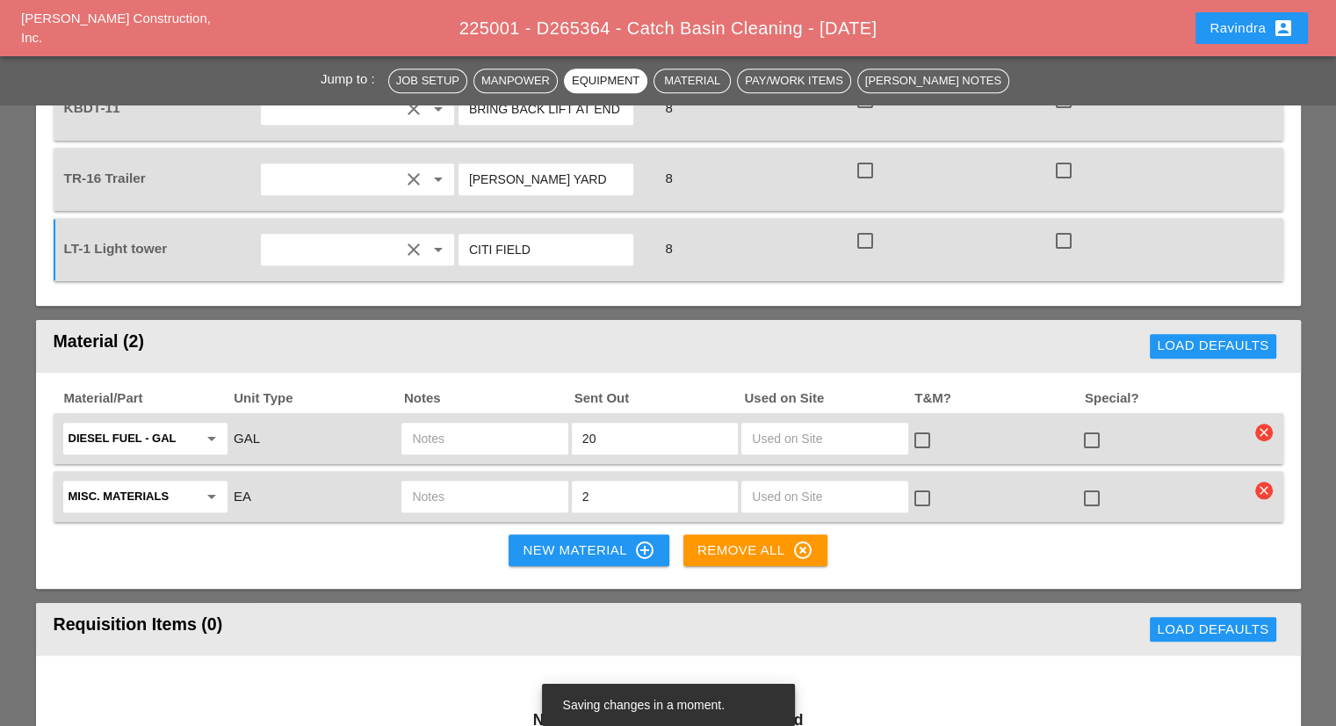
click at [527, 424] on input "text" at bounding box center [484, 438] width 145 height 28
type input "KBDT (MUST BE SECURED)"
click at [1099, 425] on div at bounding box center [1092, 440] width 30 height 30
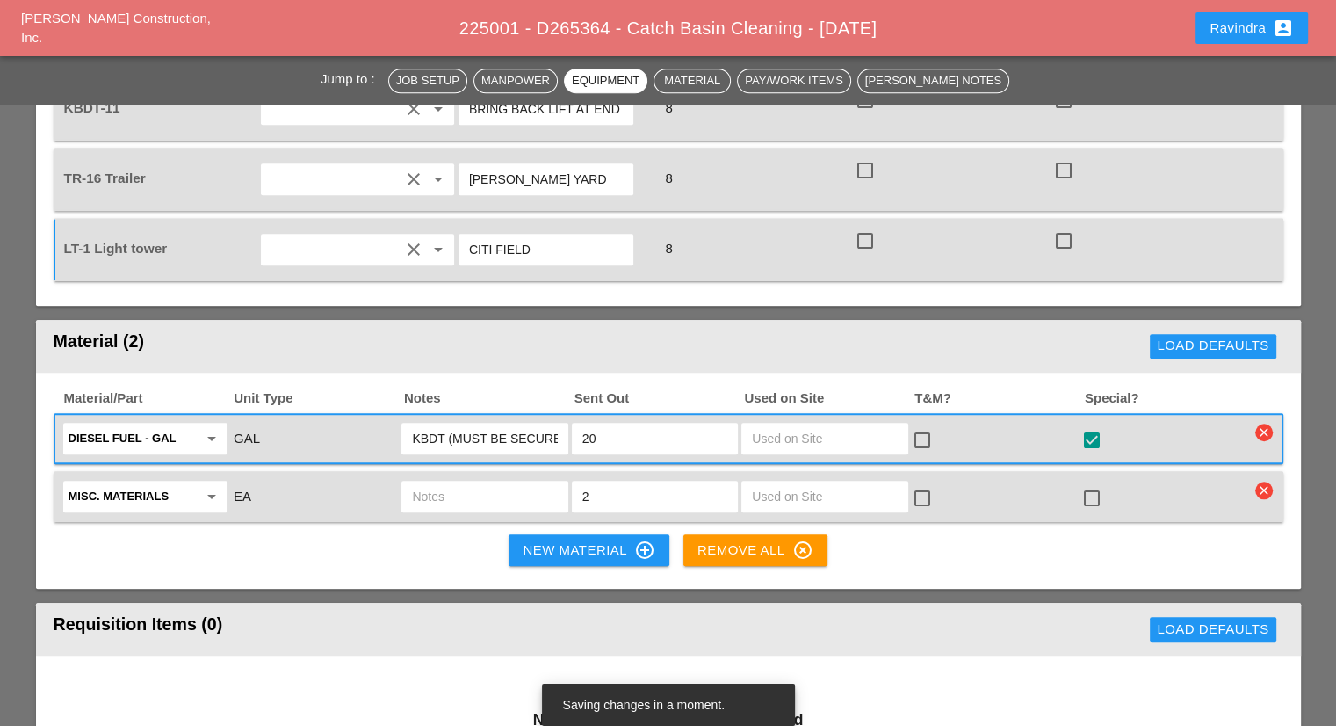
click at [432, 482] on input "text" at bounding box center [484, 496] width 145 height 28
type input "2 HARNESSES"
click at [1085, 483] on div at bounding box center [1092, 498] width 30 height 30
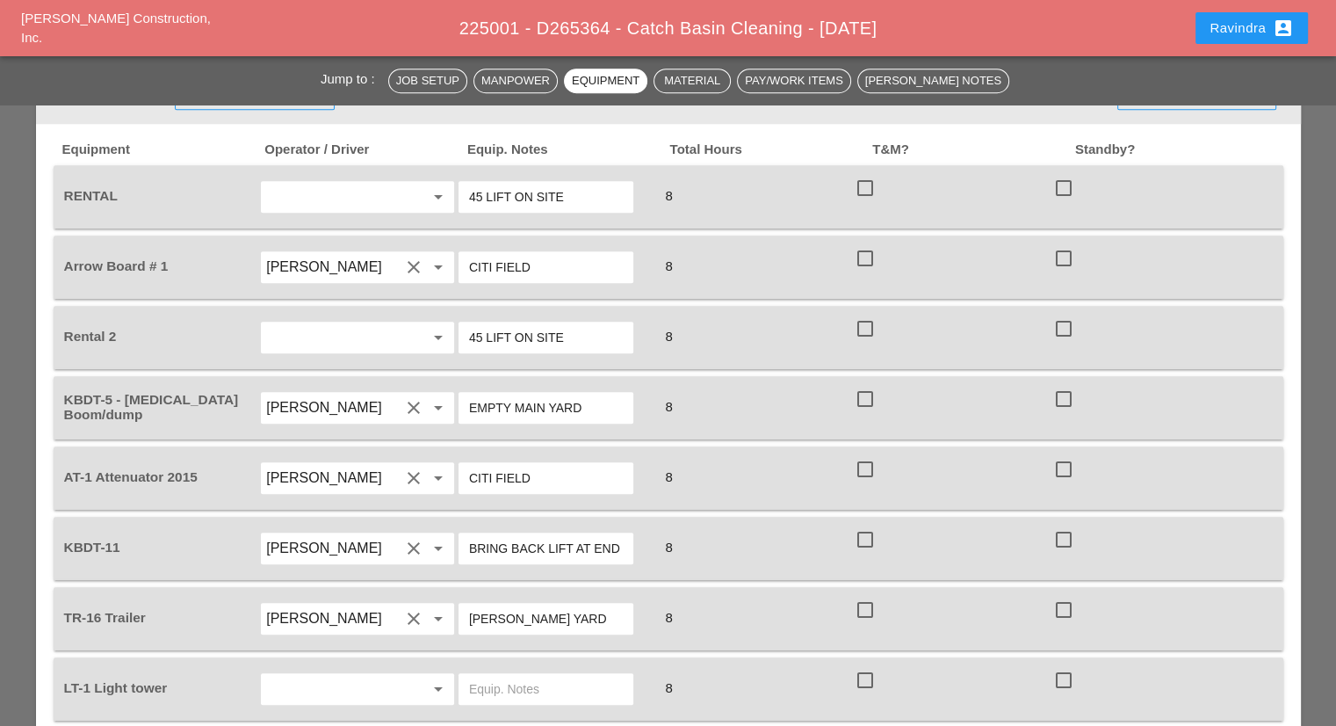
scroll to position [1230, 0]
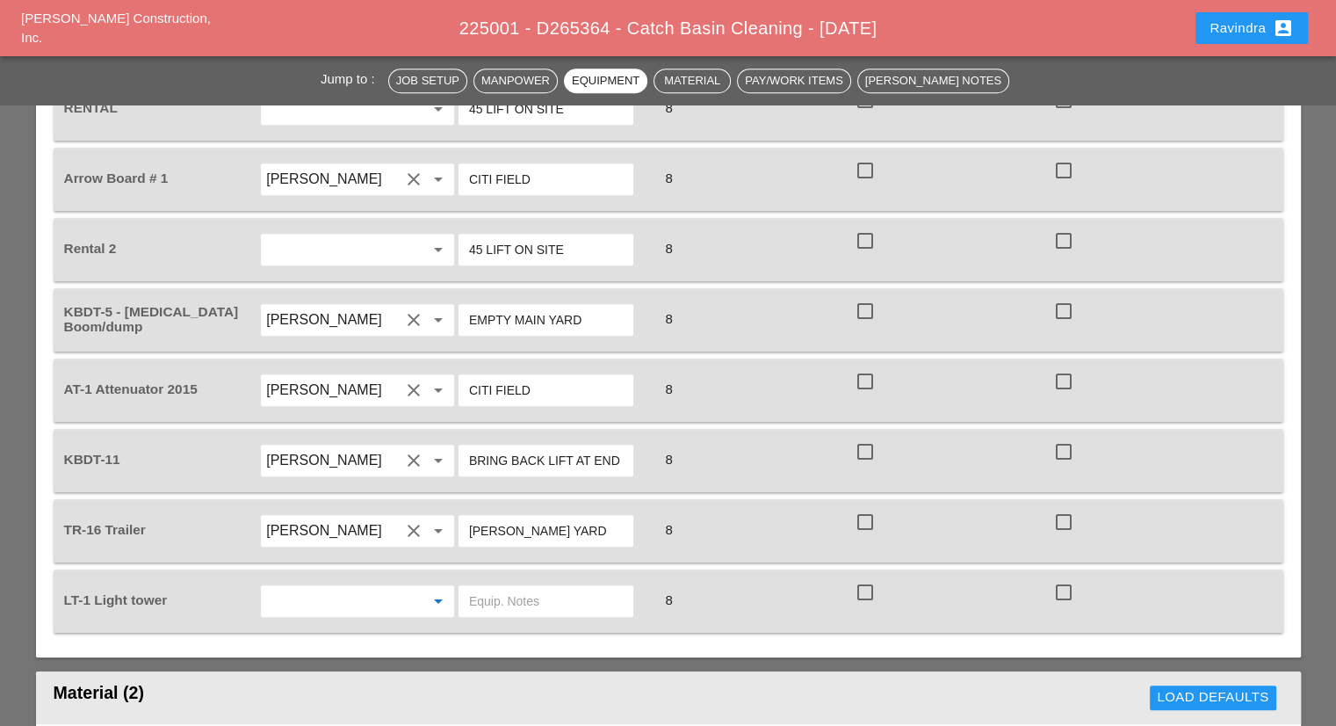
click at [380, 587] on input "text" at bounding box center [333, 601] width 134 height 28
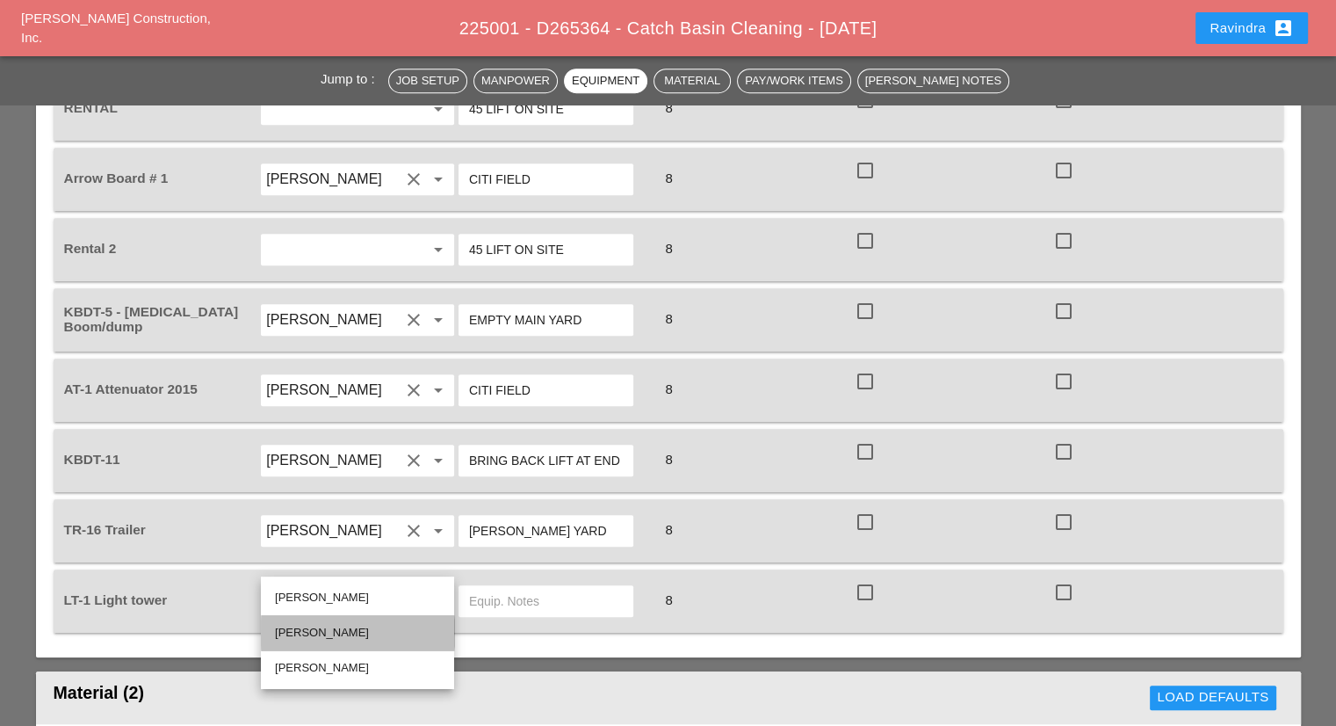
click at [344, 631] on div "[PERSON_NAME]" at bounding box center [357, 632] width 165 height 21
type input "[PERSON_NAME]"
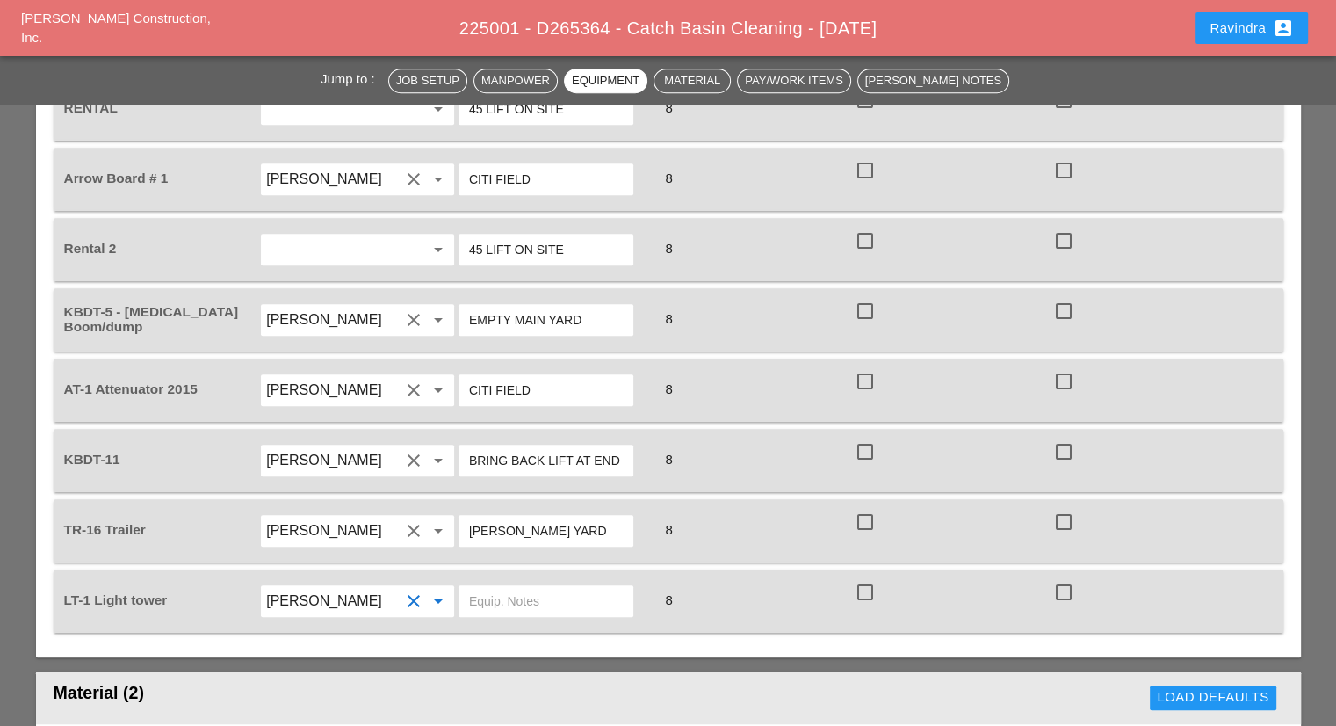
click at [564, 587] on input "text" at bounding box center [546, 601] width 154 height 28
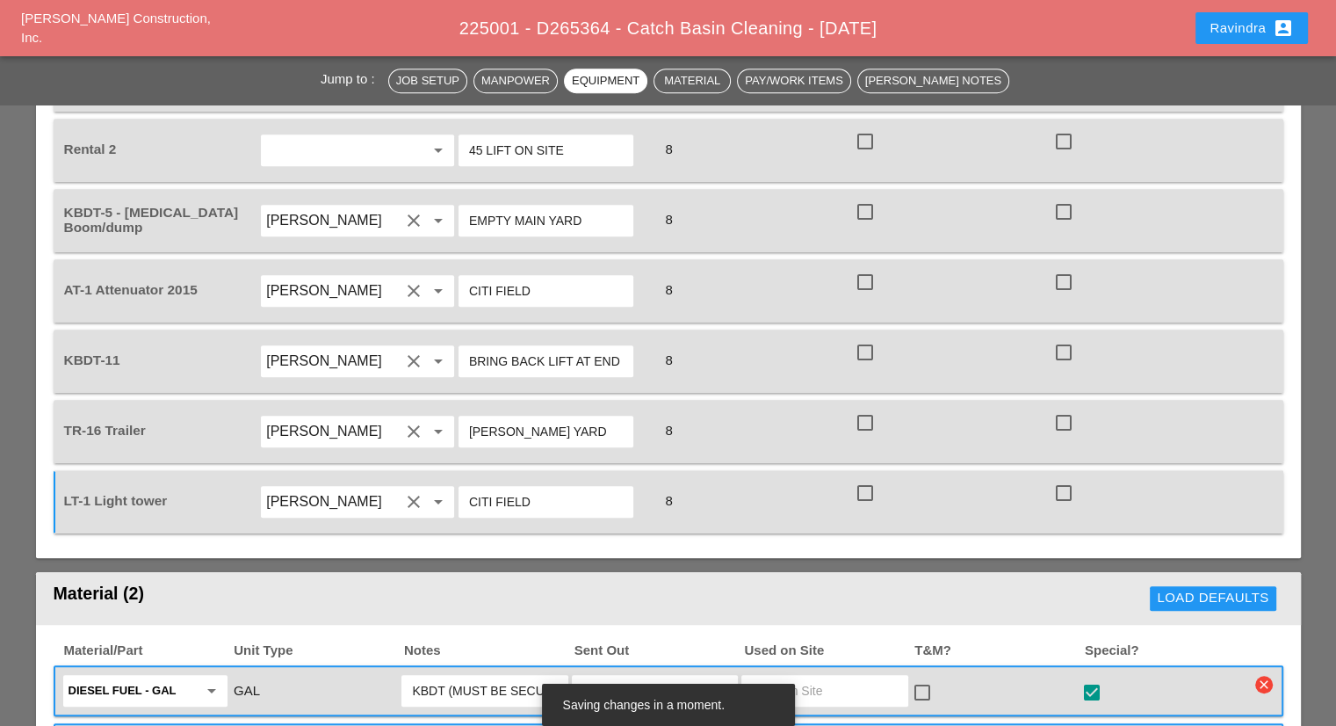
scroll to position [1406, 0]
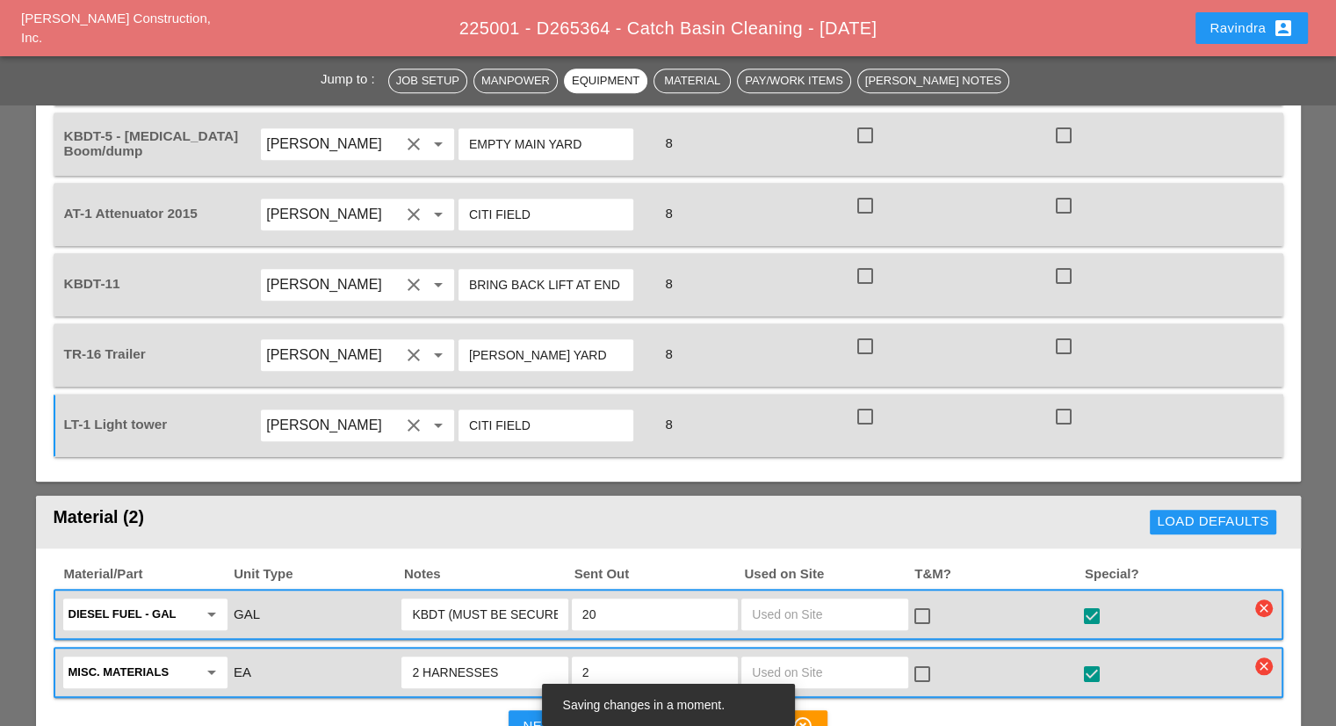
type input "CITI FIELD"
click at [633, 504] on div "Material (2)" at bounding box center [349, 521] width 590 height 35
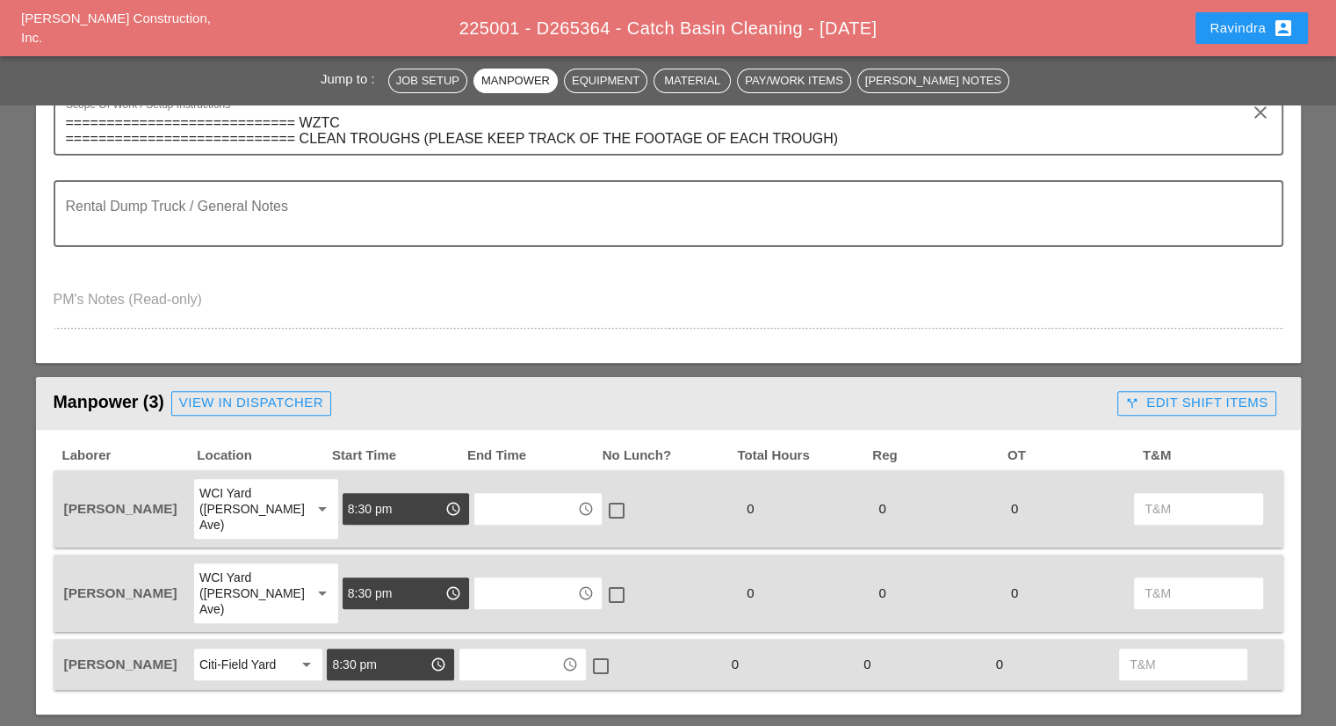
scroll to position [351, 0]
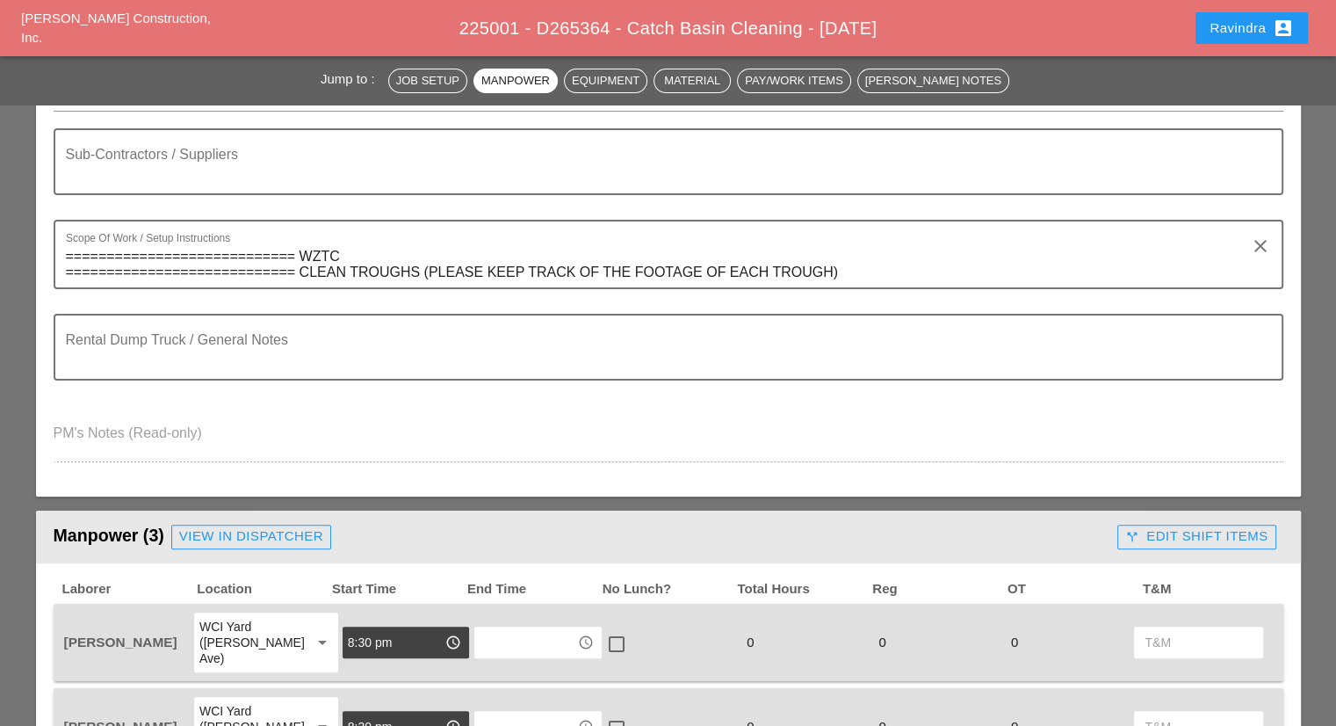
click at [1230, 33] on div "Ravindra account_box" at bounding box center [1252, 28] width 84 height 21
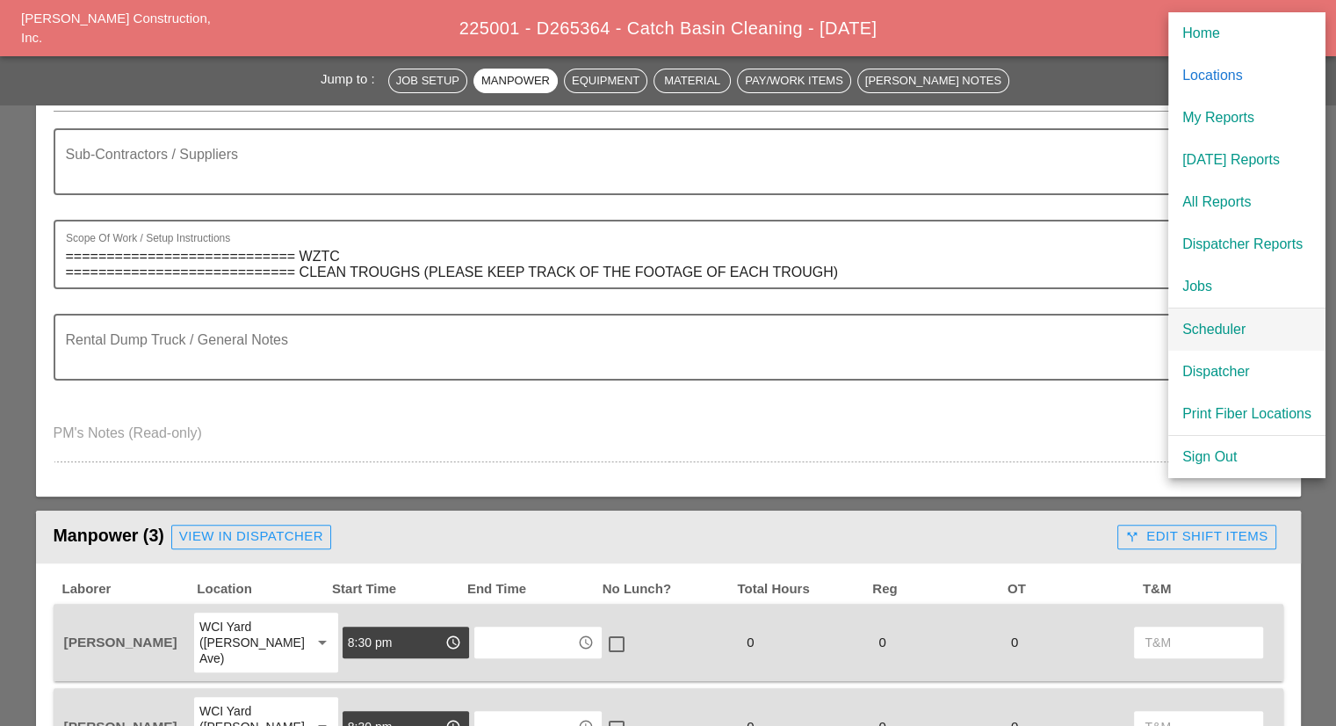
click at [1220, 329] on div "Scheduler" at bounding box center [1246, 329] width 129 height 21
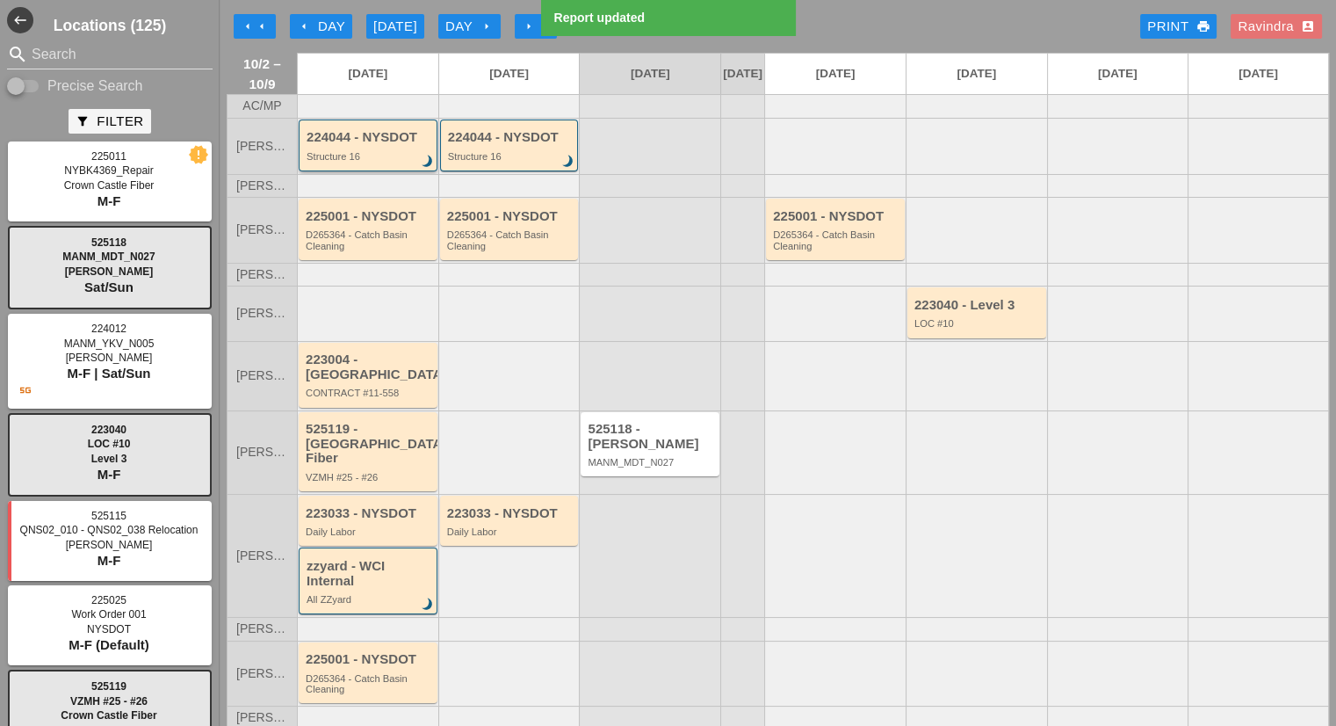
click at [401, 156] on div "224044 - NYSDOT Structure 16 brightness_3" at bounding box center [370, 146] width 126 height 32
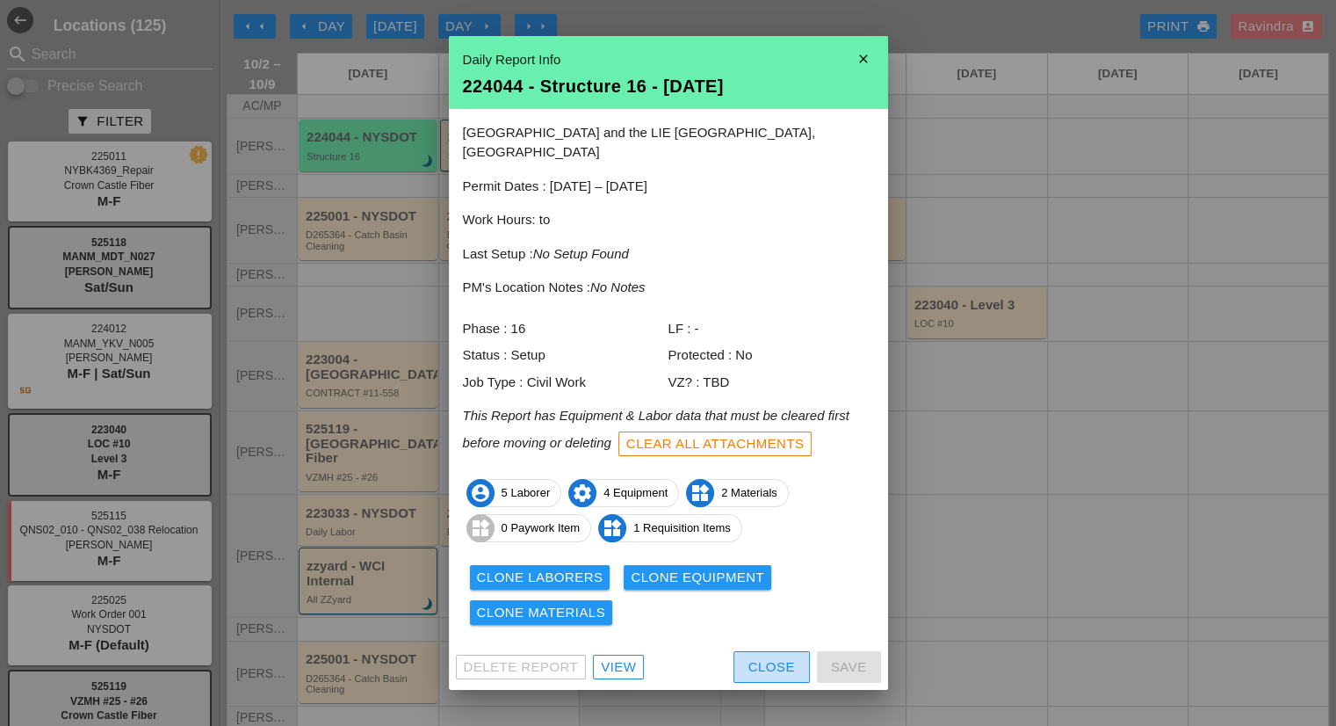
click at [760, 661] on div "Close" at bounding box center [772, 667] width 47 height 20
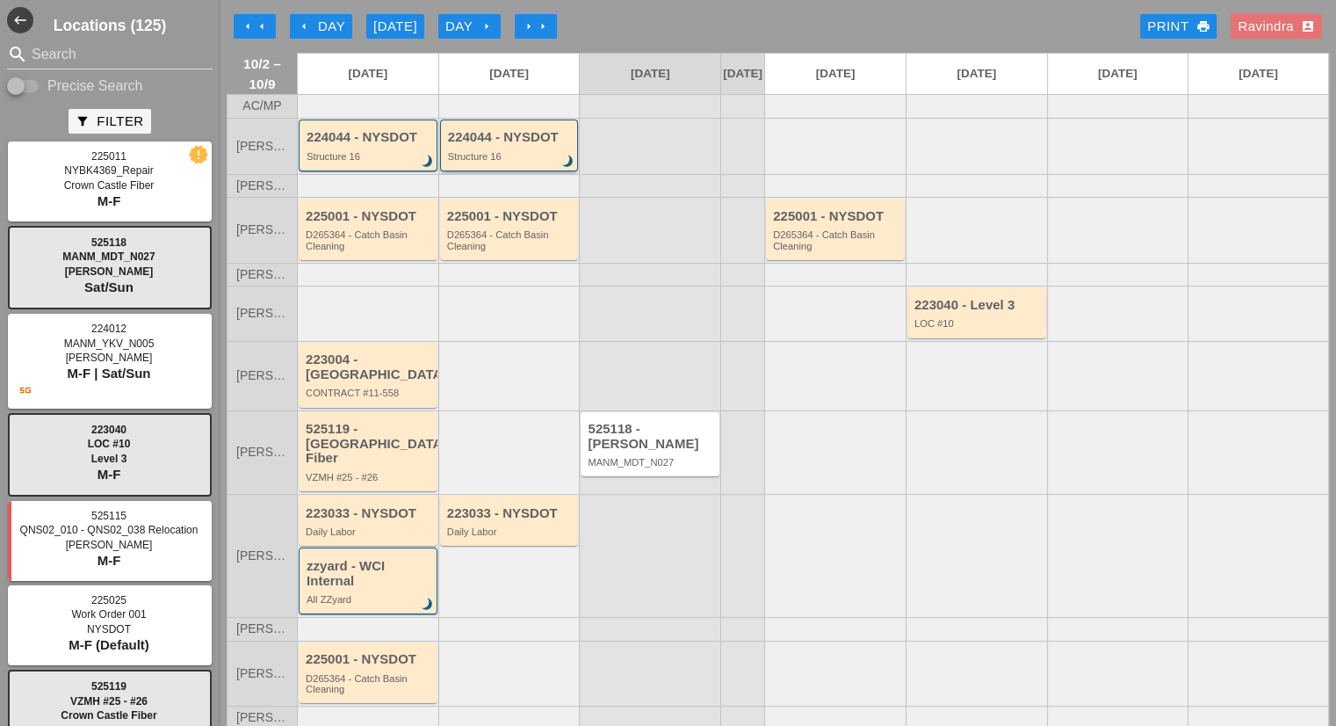
click at [467, 145] on div "224044 - NYSDOT" at bounding box center [511, 137] width 126 height 15
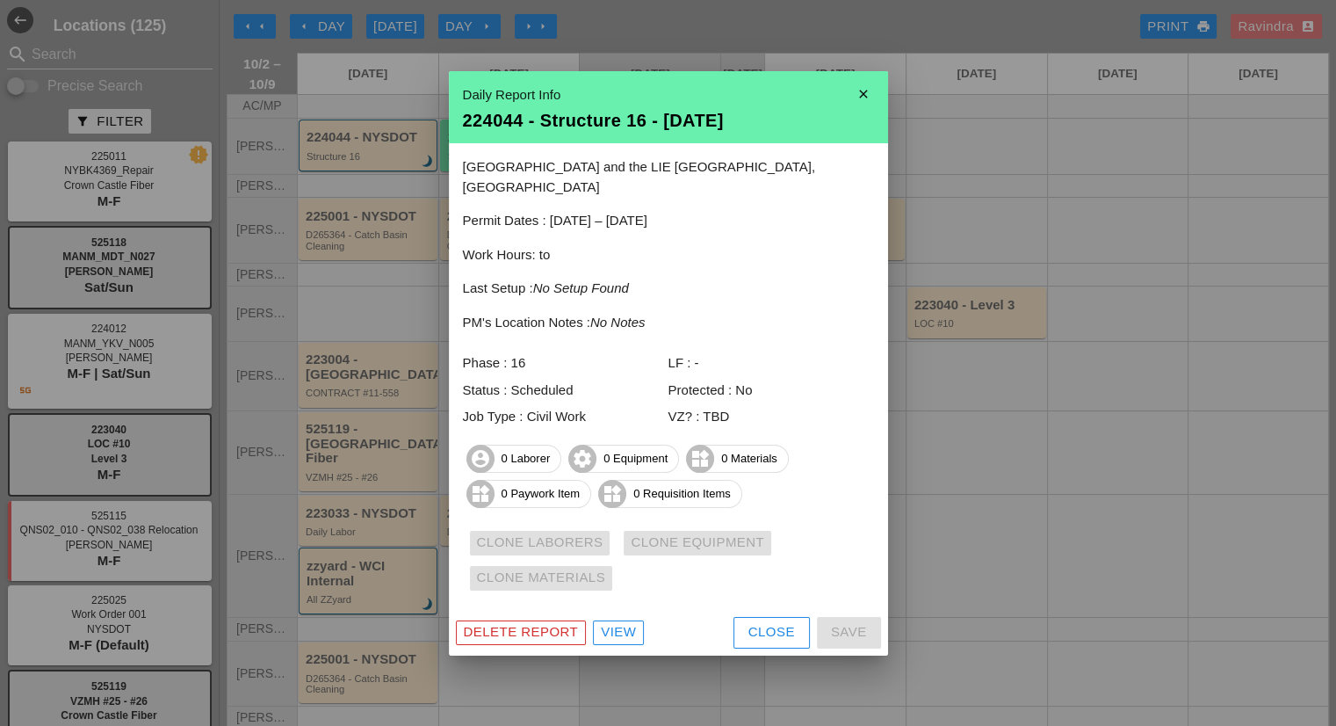
click at [745, 628] on button "Close" at bounding box center [772, 633] width 76 height 32
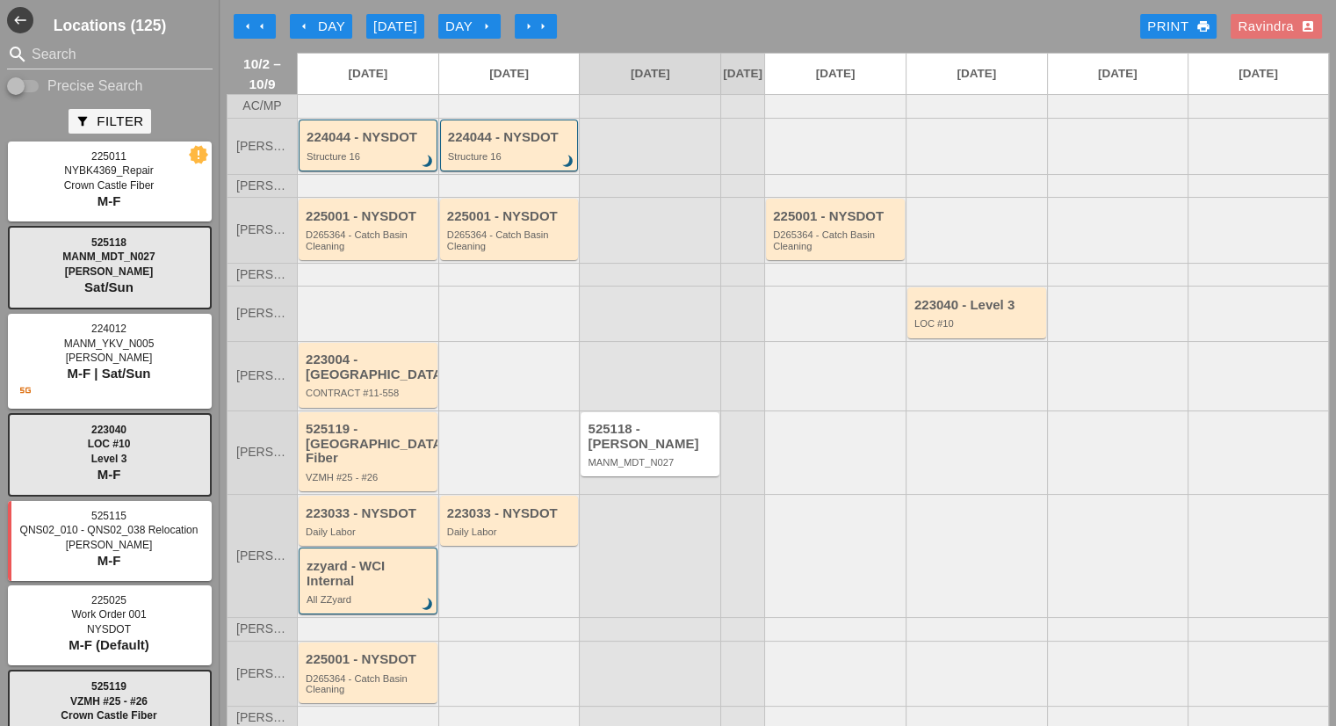
click at [398, 174] on div "224044 - NYSDOT Structure 16 brightness_3" at bounding box center [367, 146] width 141 height 56
click at [394, 156] on div "224044 - NYSDOT Structure 16 brightness_3" at bounding box center [370, 146] width 126 height 32
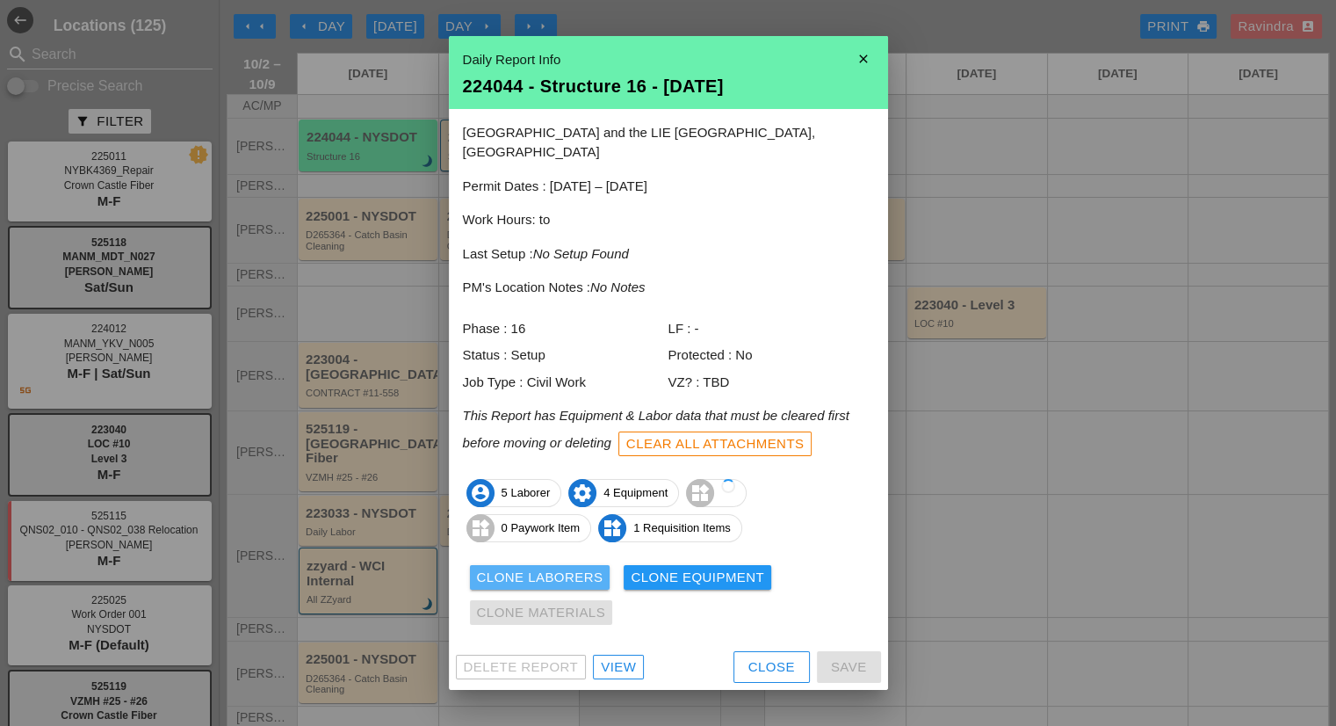
click at [546, 565] on button "Clone Laborers" at bounding box center [540, 577] width 141 height 25
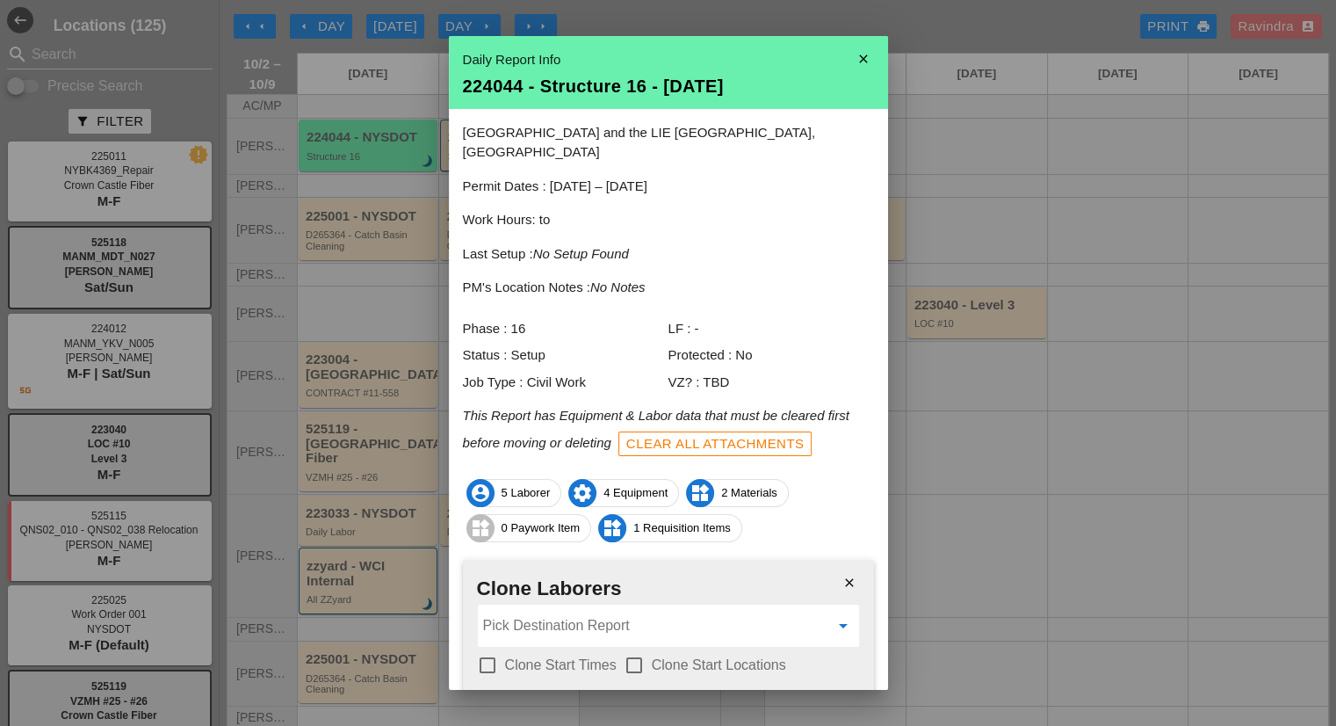
click at [552, 611] on input "Pick Destination Report" at bounding box center [656, 625] width 346 height 28
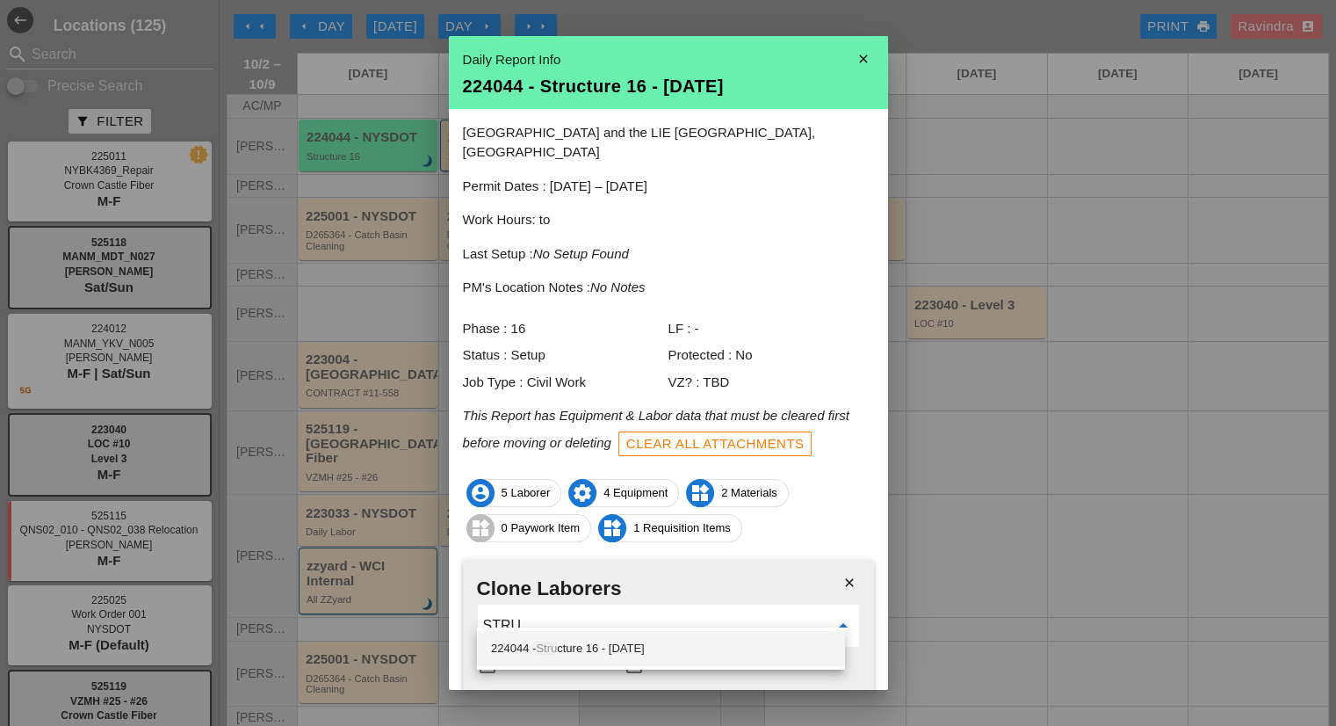
click at [613, 647] on div "224044 - Stru cture 16 - 10/03/2025" at bounding box center [661, 648] width 340 height 21
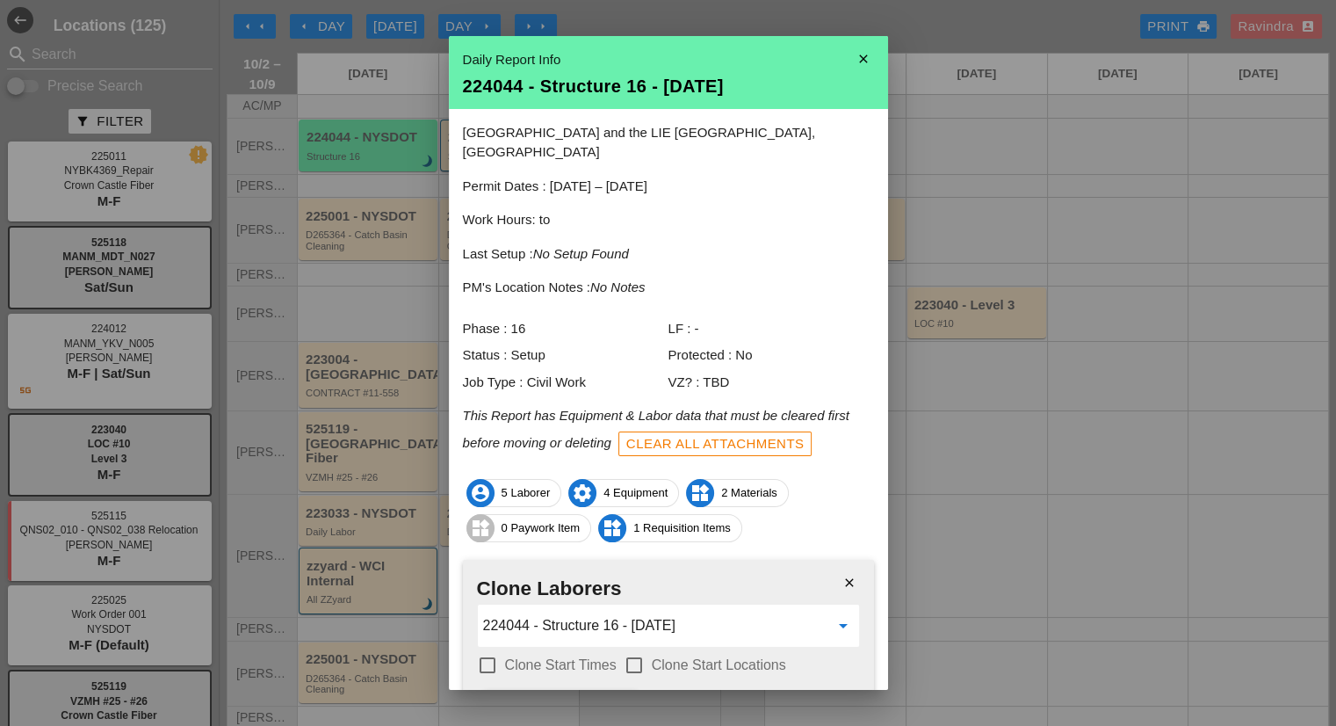
type input "224044 - Structure 16 - [DATE]"
click at [594, 656] on label "Clone Start Times" at bounding box center [561, 665] width 112 height 18
checkbox input "true"
click at [643, 650] on div at bounding box center [634, 665] width 30 height 30
checkbox input "true"
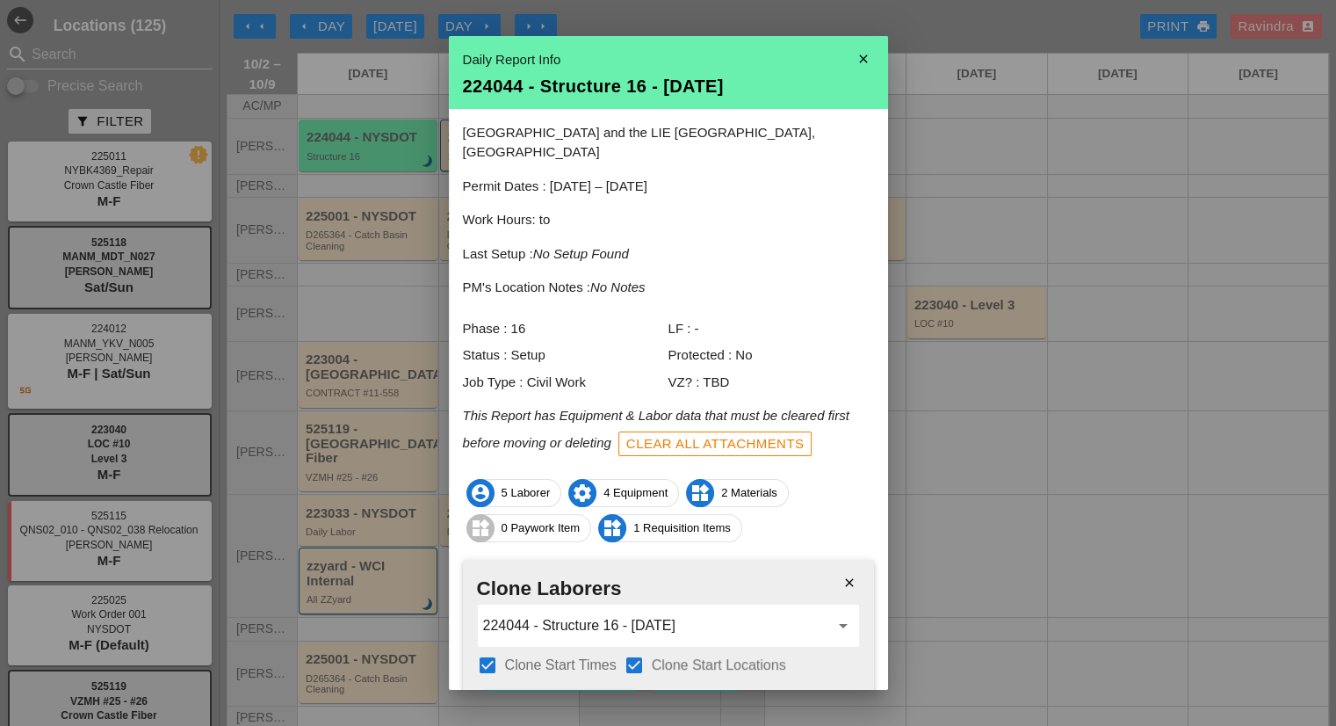
click at [611, 696] on div "Clone Laborers" at bounding box center [561, 706] width 127 height 20
click at [611, 690] on button "Are you sure?" at bounding box center [554, 706] width 140 height 32
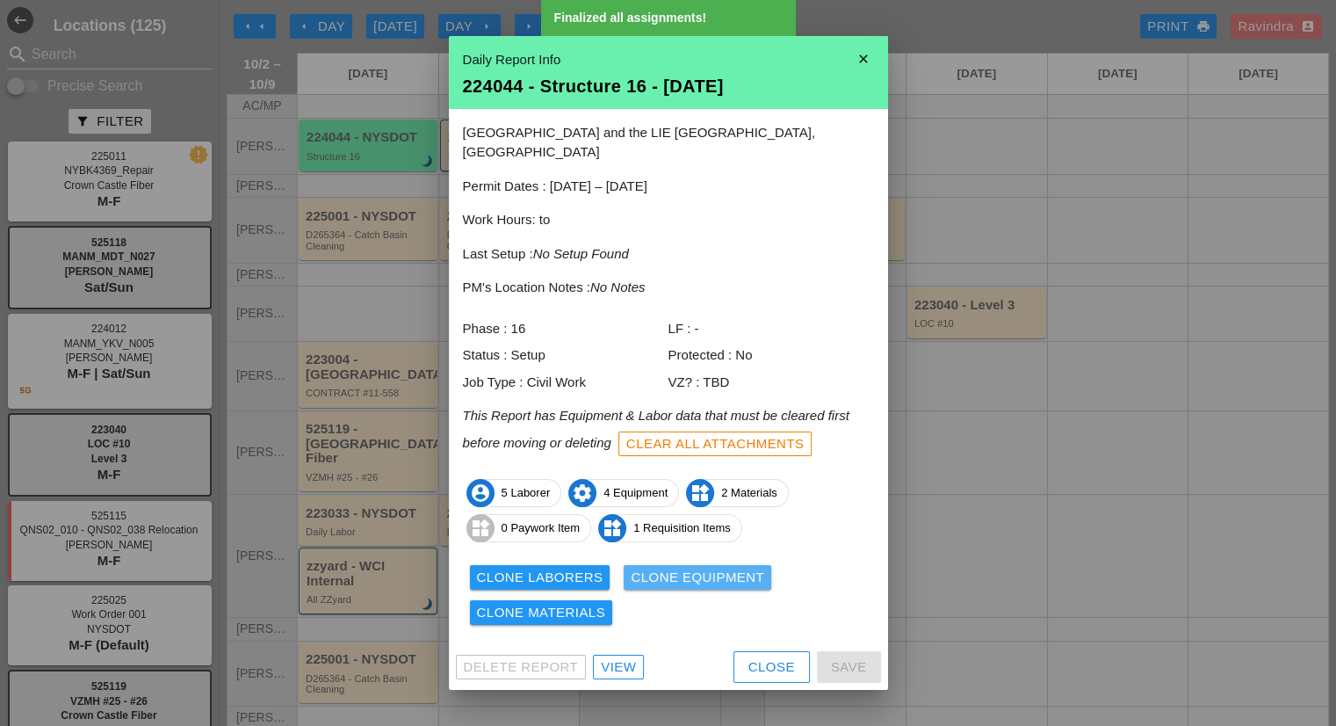
click at [671, 568] on div "Clone Equipment" at bounding box center [698, 578] width 134 height 20
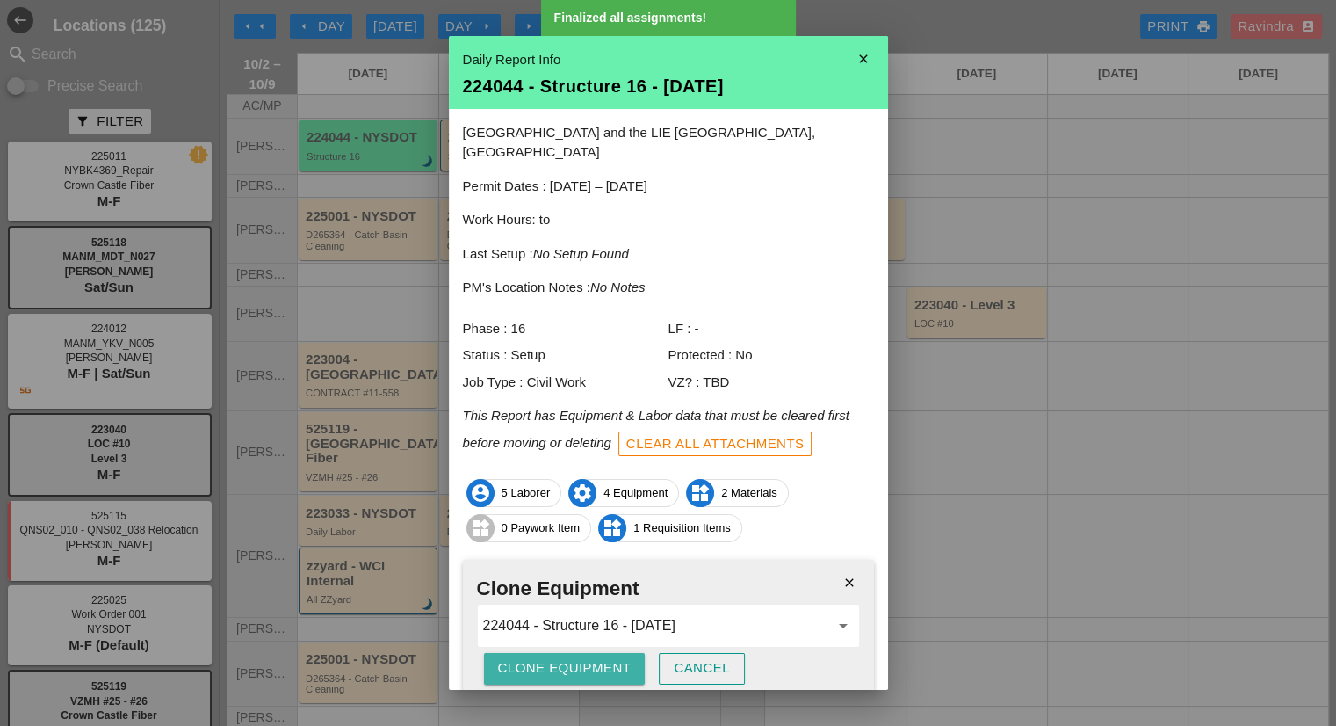
click at [572, 658] on div "Clone Equipment" at bounding box center [565, 668] width 134 height 20
click at [572, 658] on div "Are you sure?" at bounding box center [554, 668] width 112 height 20
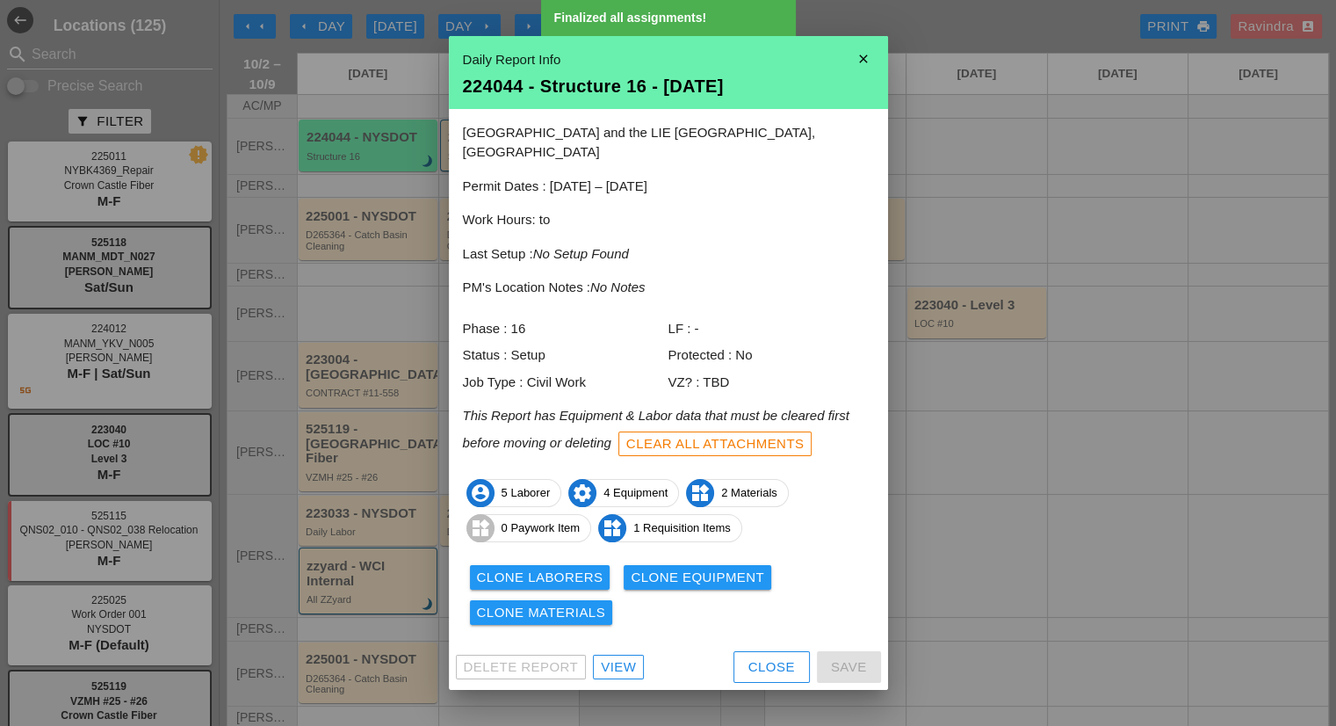
click at [517, 614] on div "Clone Laborers Clone Equipment Clone Materials" at bounding box center [668, 595] width 411 height 70
click at [517, 612] on button "Clone Materials" at bounding box center [541, 612] width 143 height 25
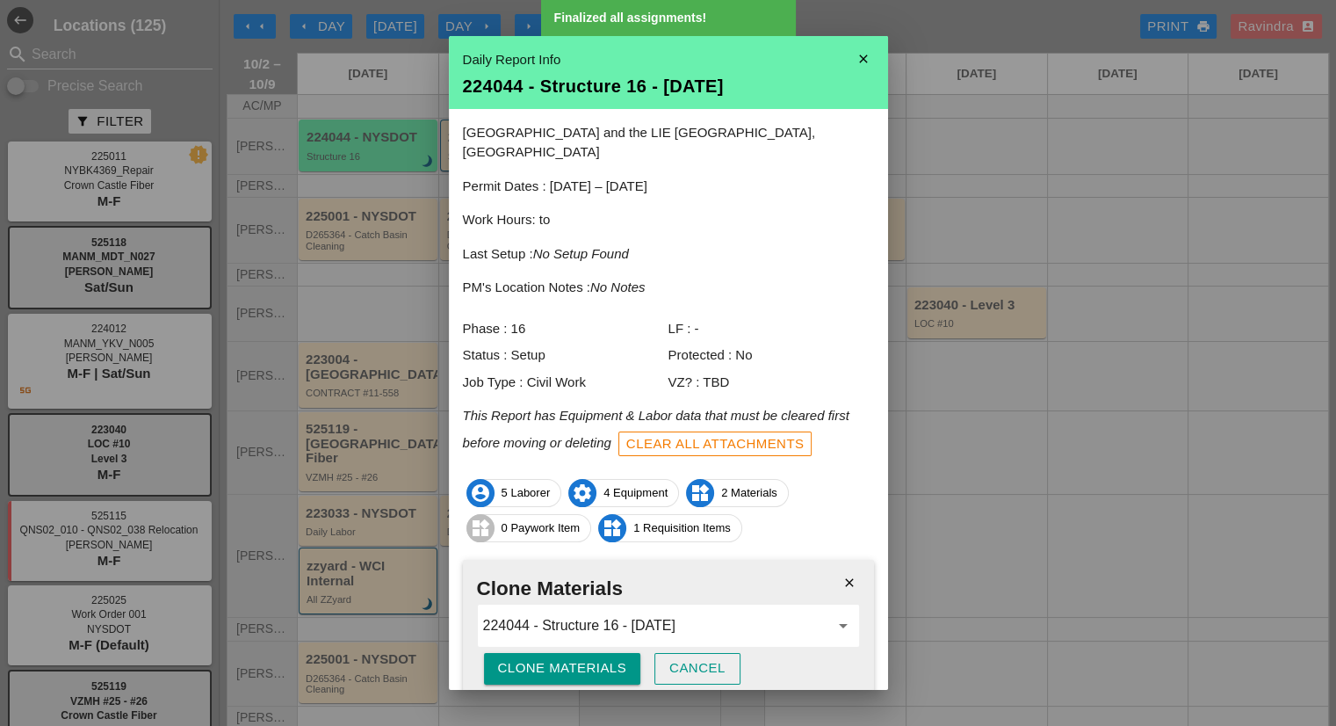
click at [513, 658] on div "Clone Materials" at bounding box center [562, 668] width 129 height 20
click at [513, 658] on div "Are you sure?" at bounding box center [554, 668] width 112 height 20
click at [693, 658] on div "Cancel" at bounding box center [697, 668] width 56 height 20
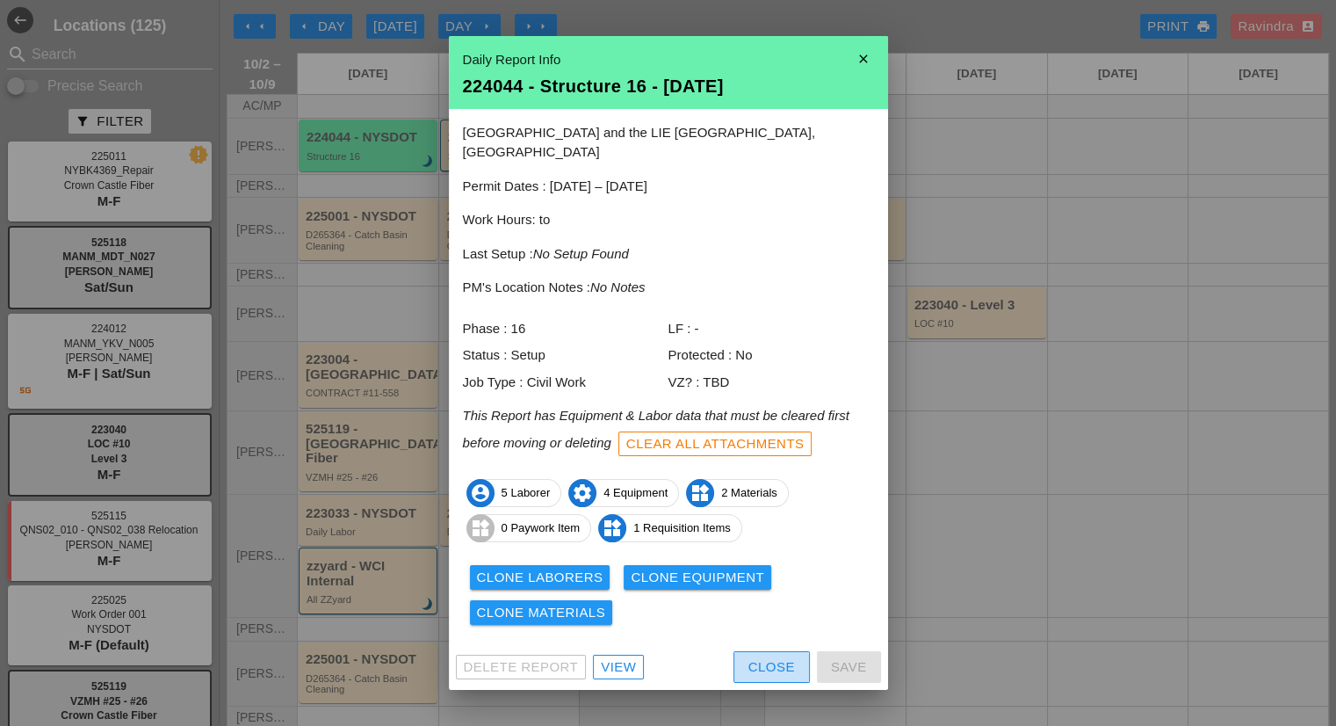
click at [780, 657] on div "Close" at bounding box center [772, 667] width 47 height 20
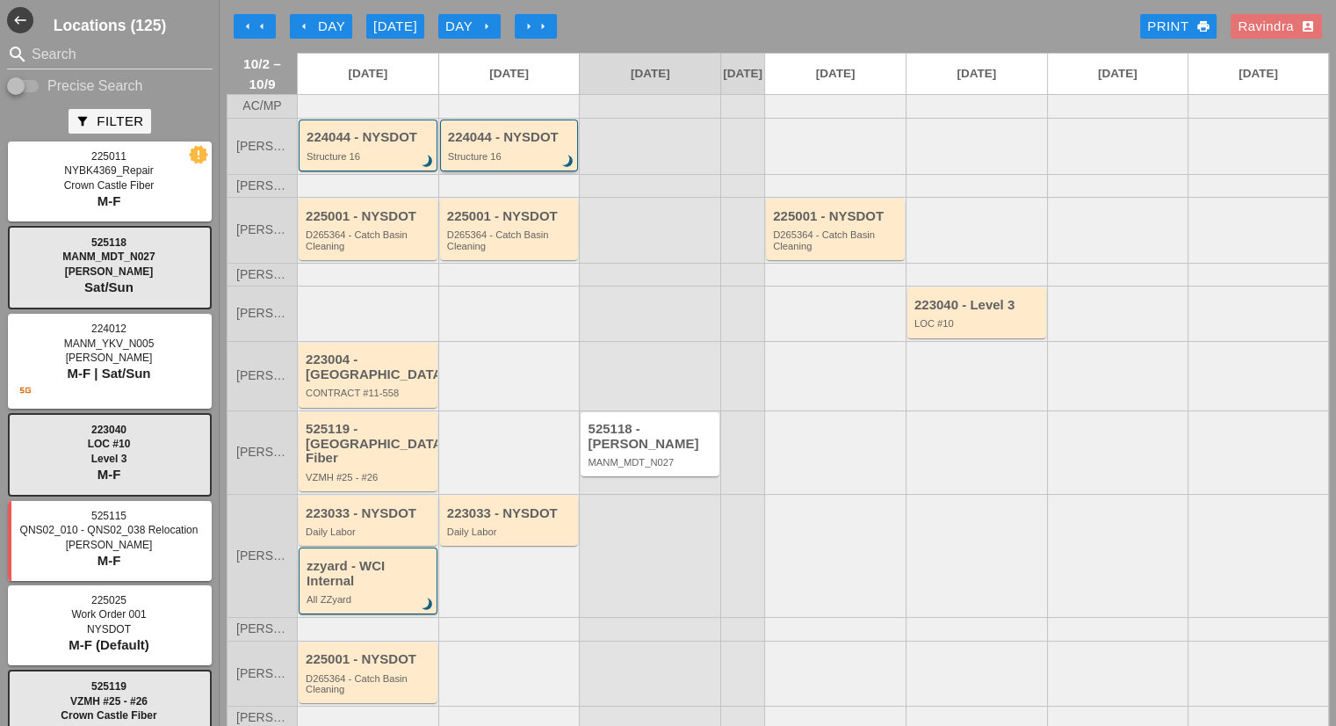
click at [541, 171] on div "224044 - NYSDOT Structure 16 brightness_3" at bounding box center [509, 145] width 139 height 52
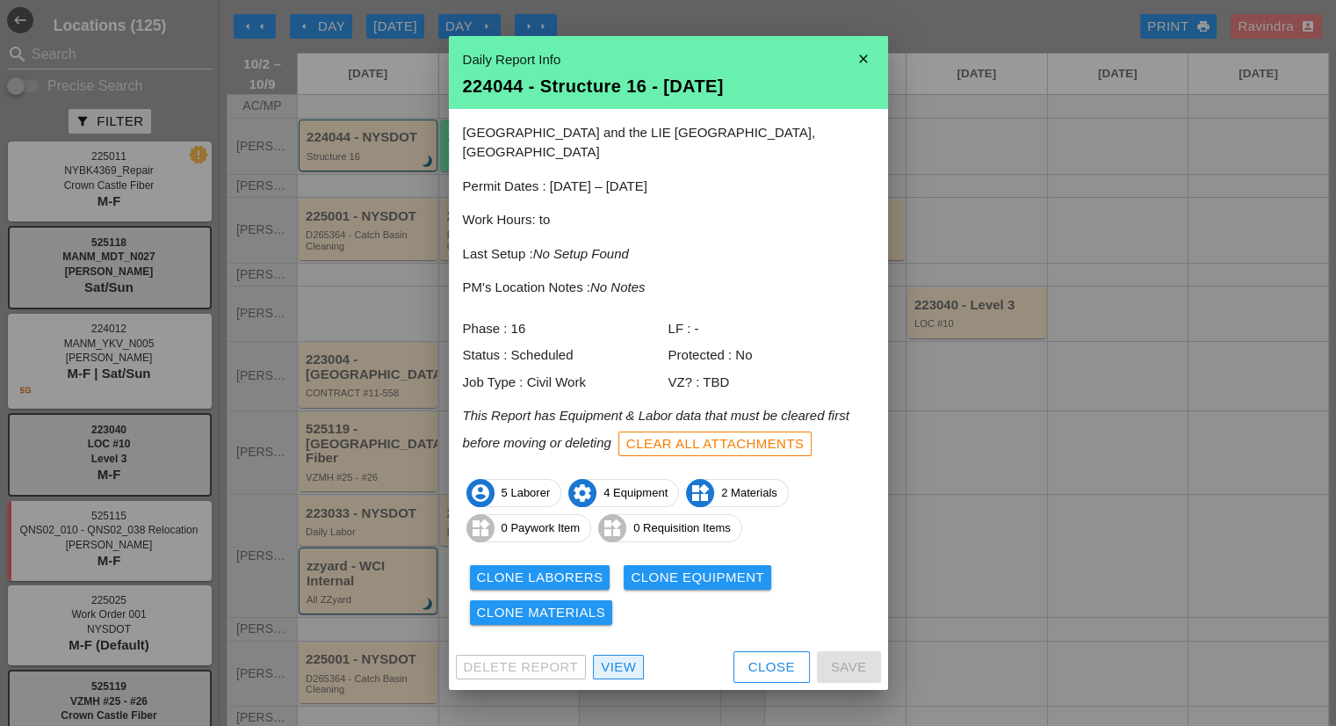
click at [636, 658] on link "View" at bounding box center [618, 666] width 51 height 25
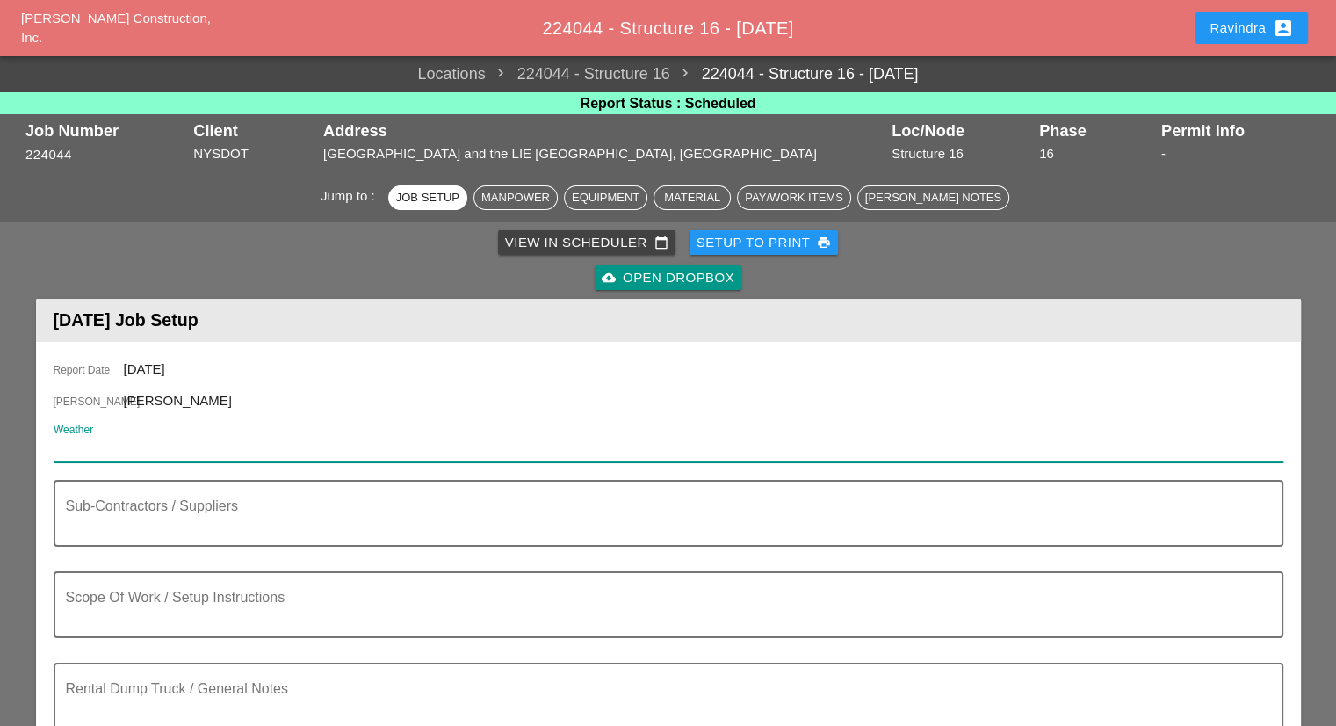
click at [178, 440] on input "Weather" at bounding box center [656, 448] width 1205 height 28
paste input "Fri 03 Day 75° 6% WSW 7 mph Some clouds in the morning will give way to mainly …"
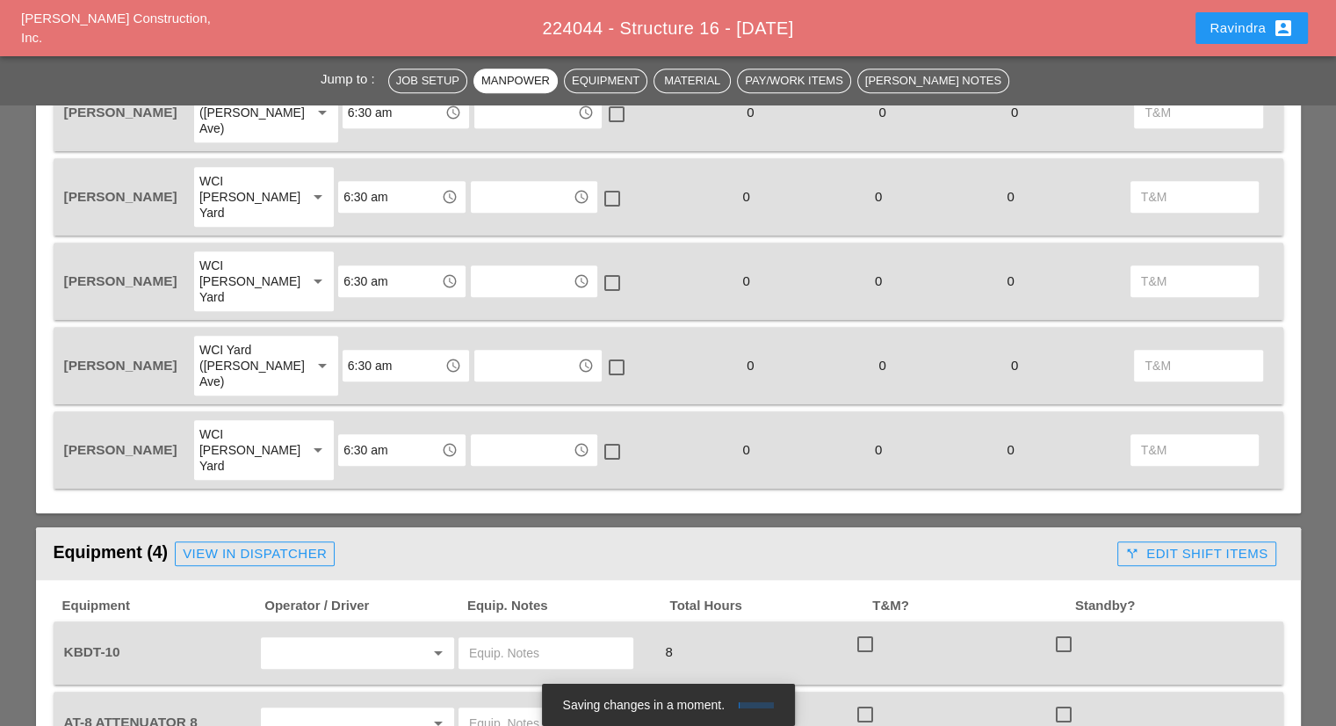
scroll to position [1054, 0]
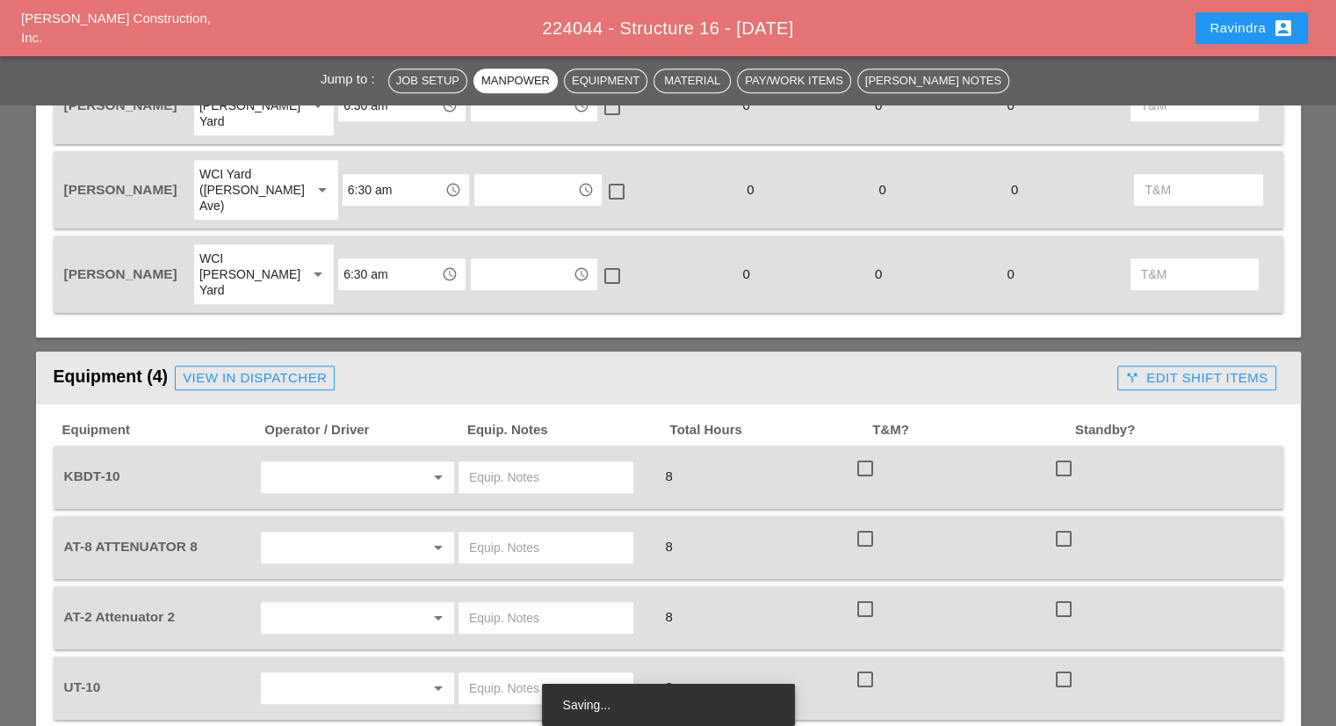
type input "Fri 03 Day 75° 6% WSW 7 mph Some clouds in the morning will give way to mainly …"
click at [346, 463] on input "text" at bounding box center [333, 477] width 134 height 28
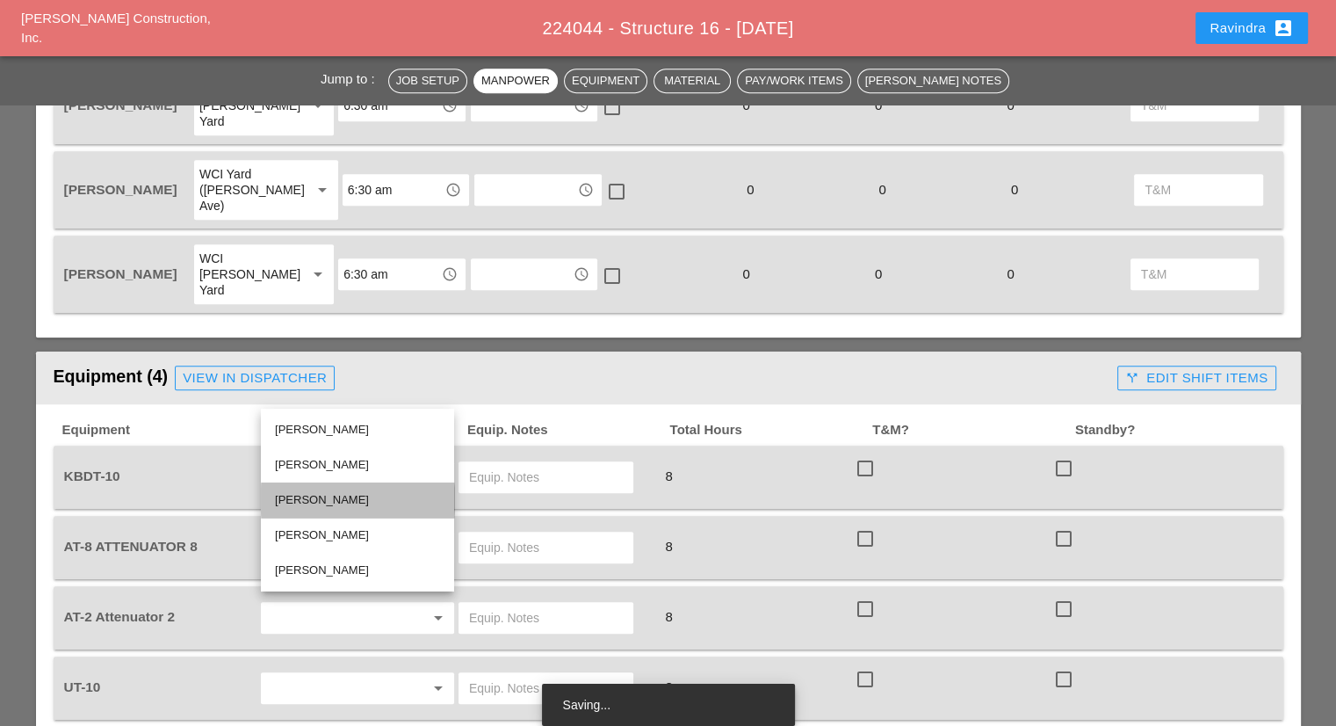
click at [318, 495] on div "[PERSON_NAME]" at bounding box center [357, 499] width 165 height 21
type input "[PERSON_NAME]"
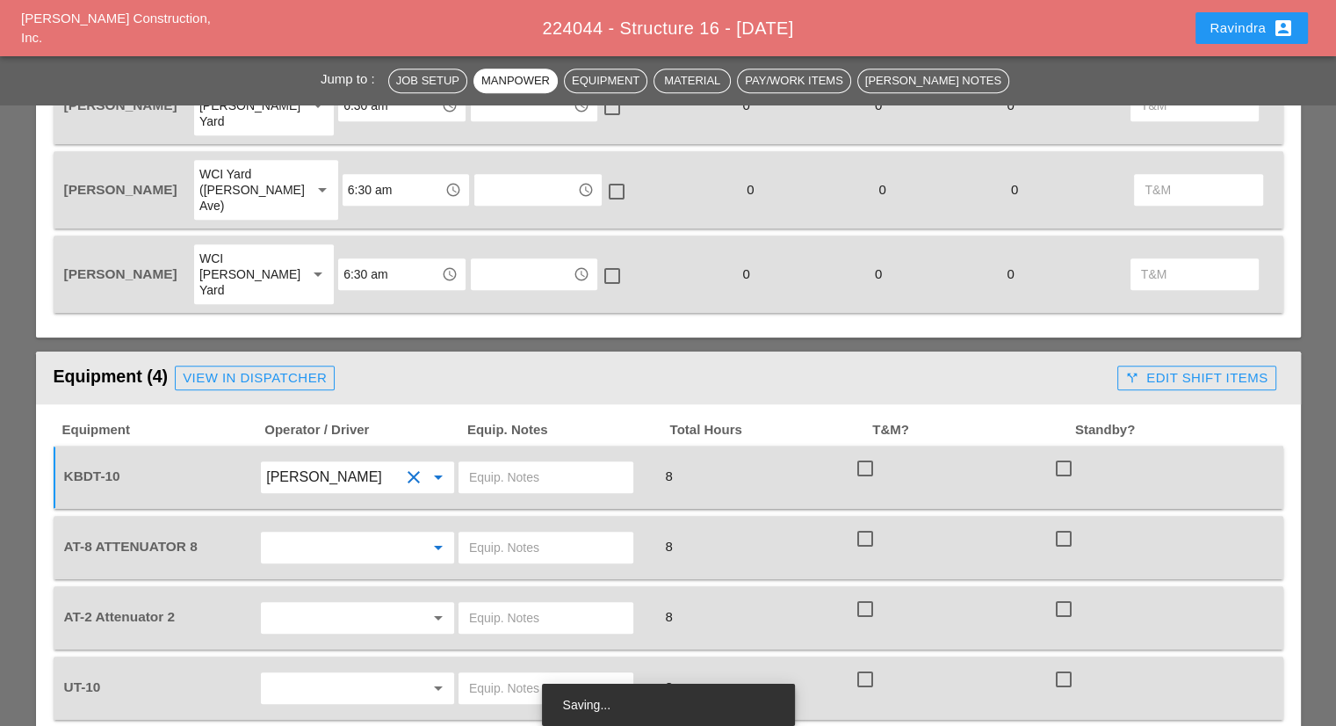
click at [330, 533] on input "text" at bounding box center [333, 547] width 134 height 28
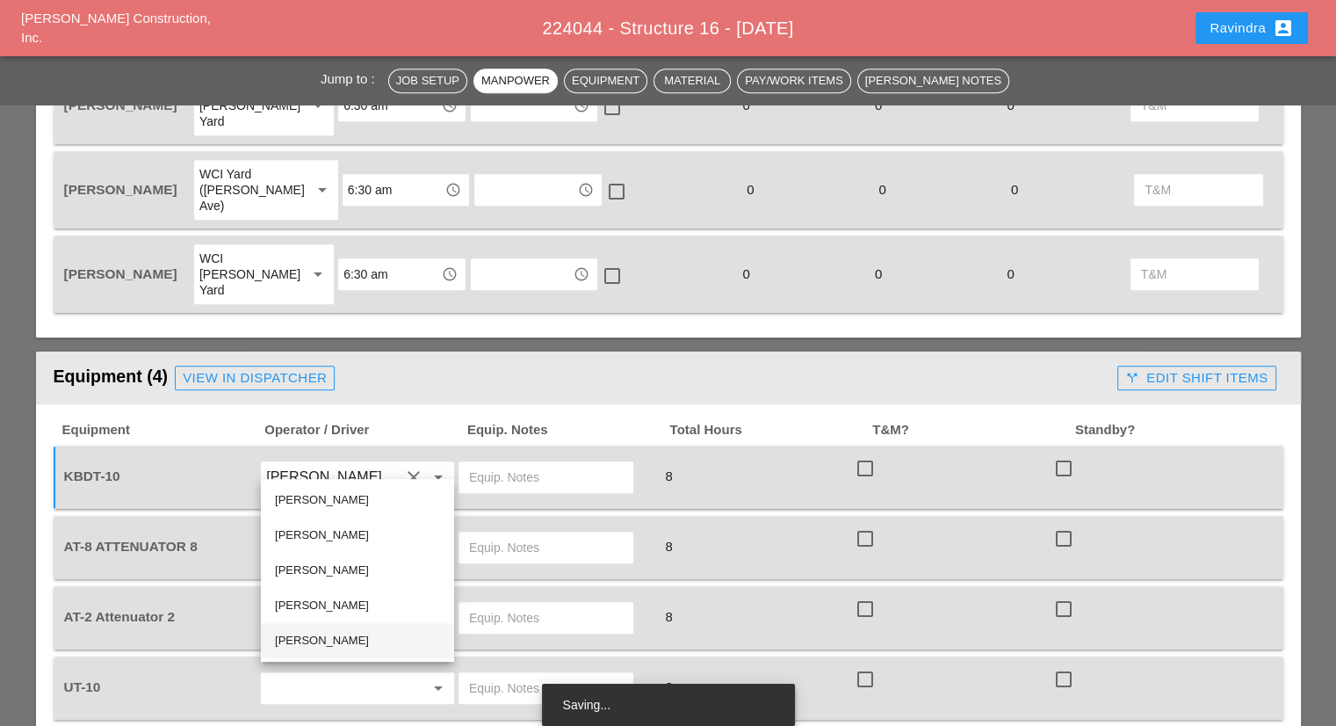
click at [358, 638] on div "[PERSON_NAME]" at bounding box center [357, 640] width 165 height 21
type input "[PERSON_NAME]"
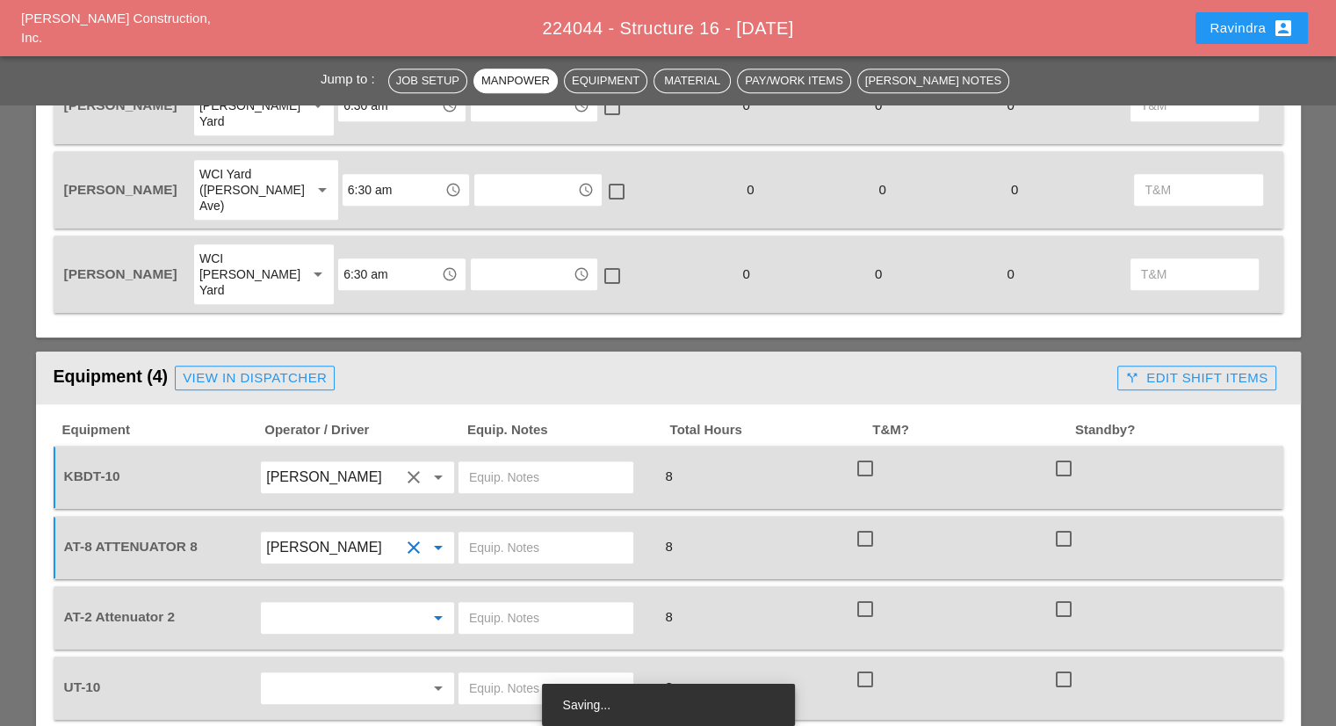
click at [340, 604] on input "text" at bounding box center [333, 618] width 134 height 28
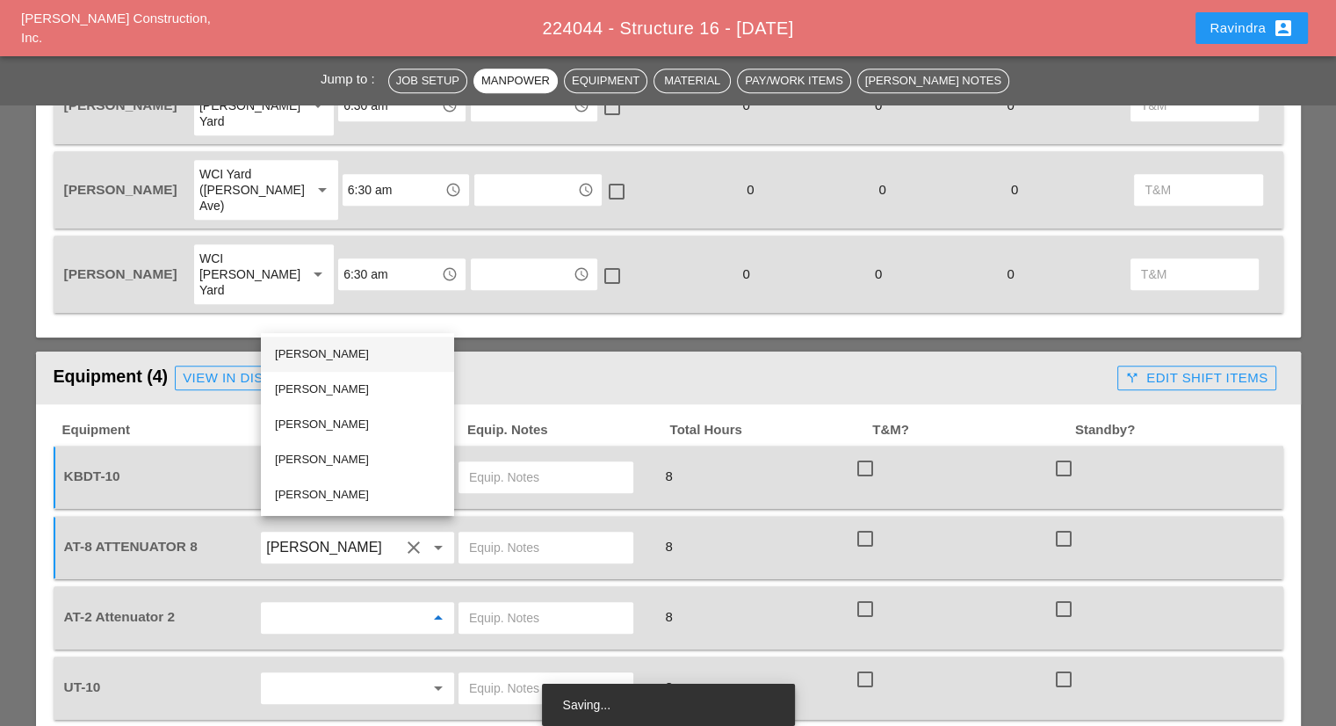
click at [348, 353] on div "[PERSON_NAME]" at bounding box center [357, 354] width 165 height 21
type input "[PERSON_NAME]"
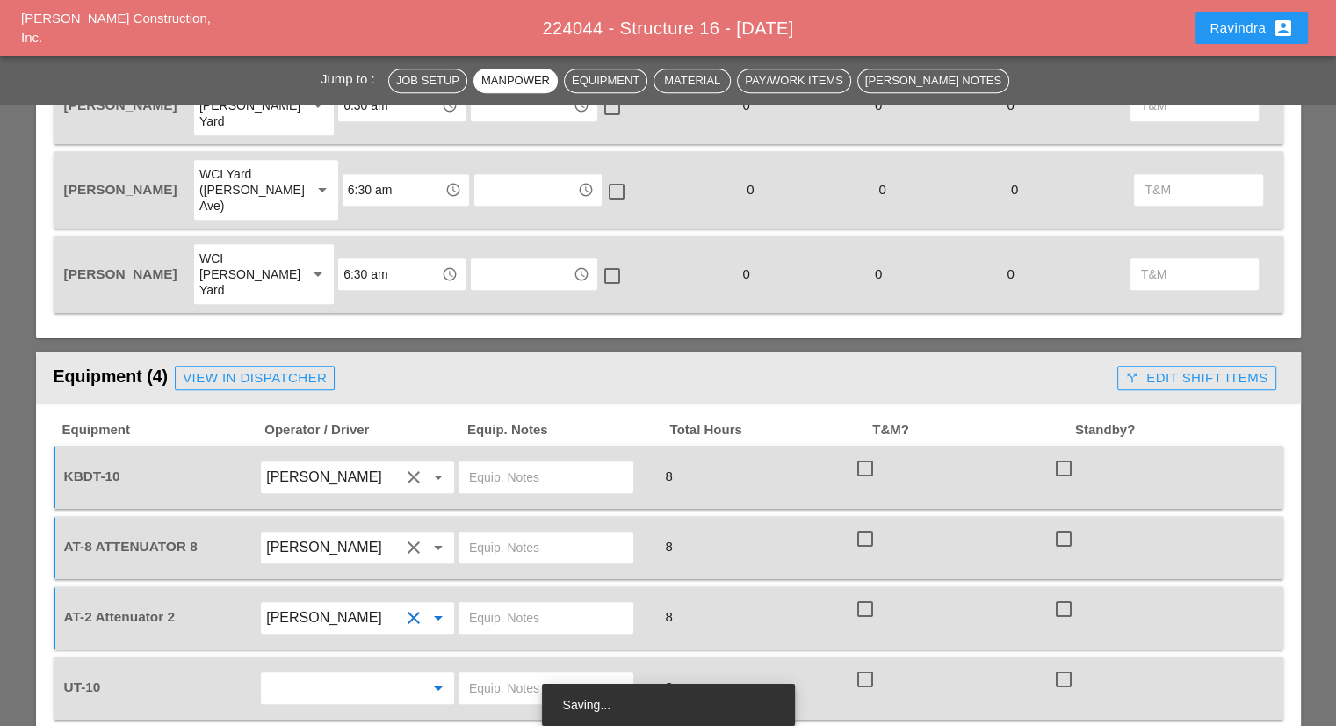
click at [313, 674] on input "text" at bounding box center [333, 688] width 134 height 28
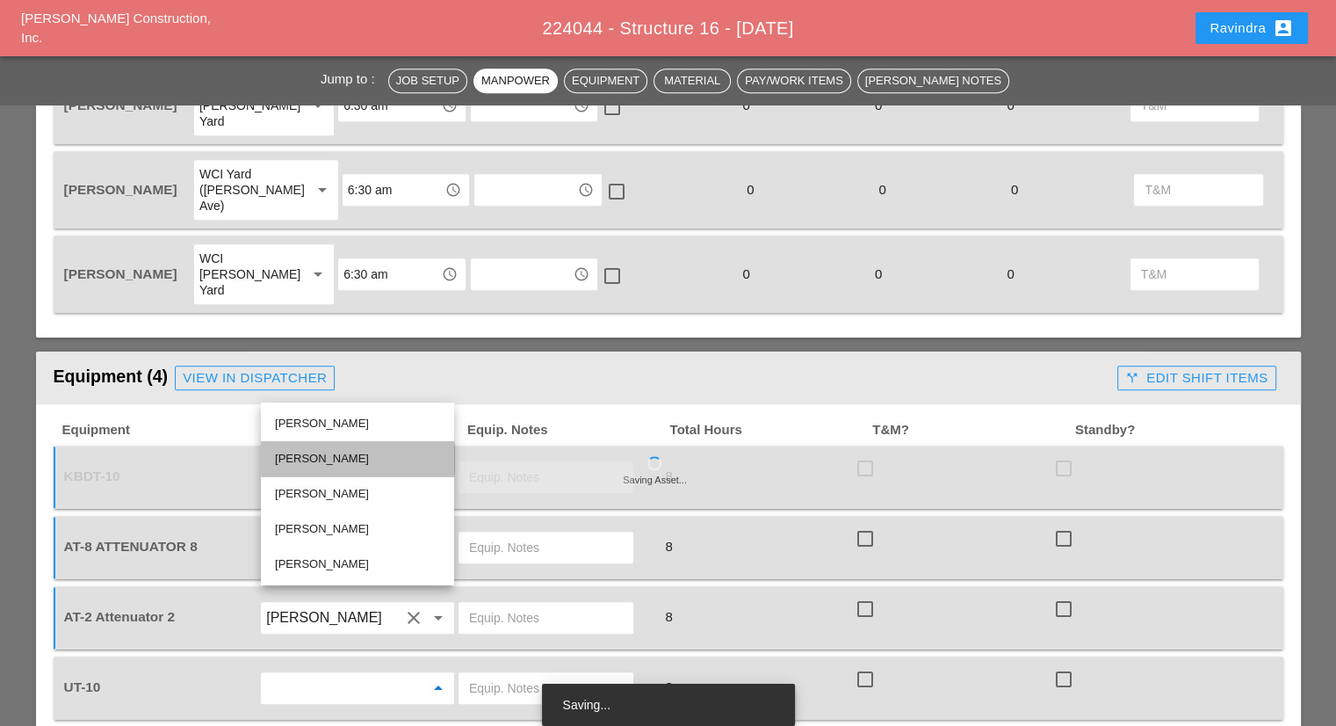
click at [331, 465] on div "[PERSON_NAME]" at bounding box center [357, 458] width 165 height 21
type input "[PERSON_NAME]"
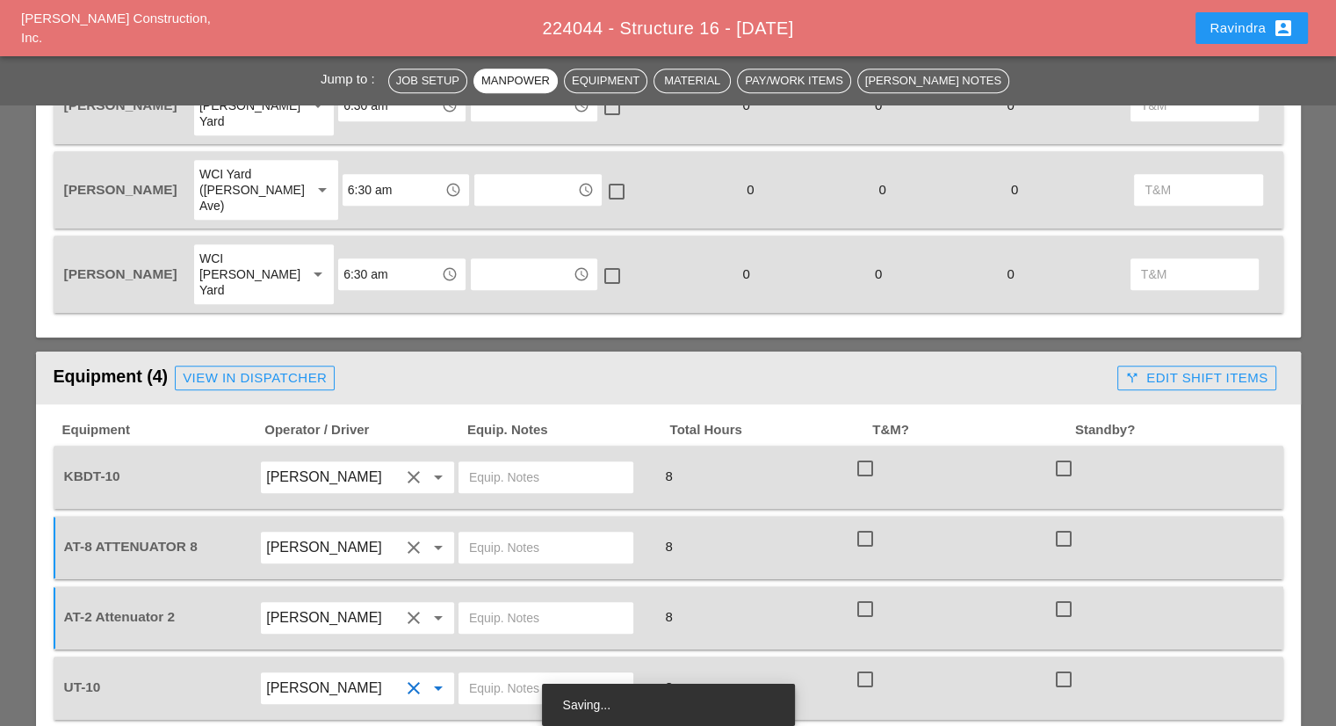
click at [228, 678] on div "UT-10" at bounding box center [159, 687] width 195 height 18
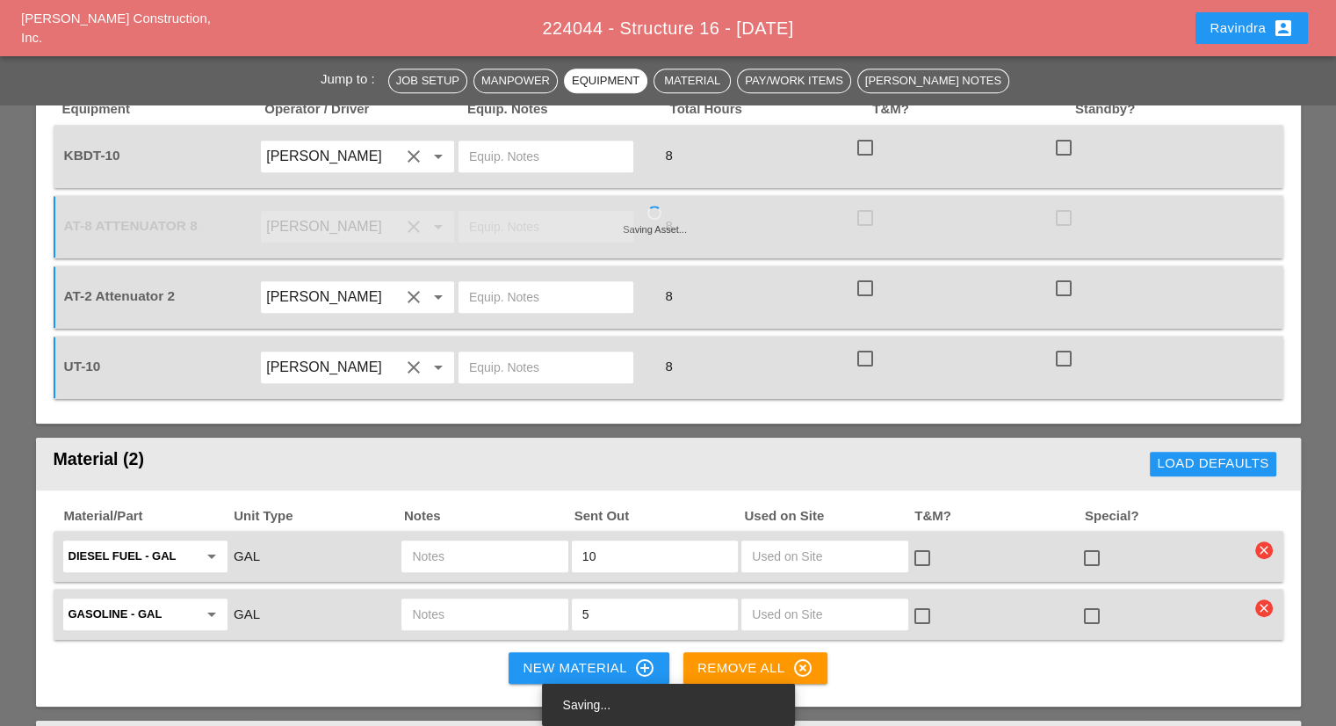
scroll to position [1406, 0]
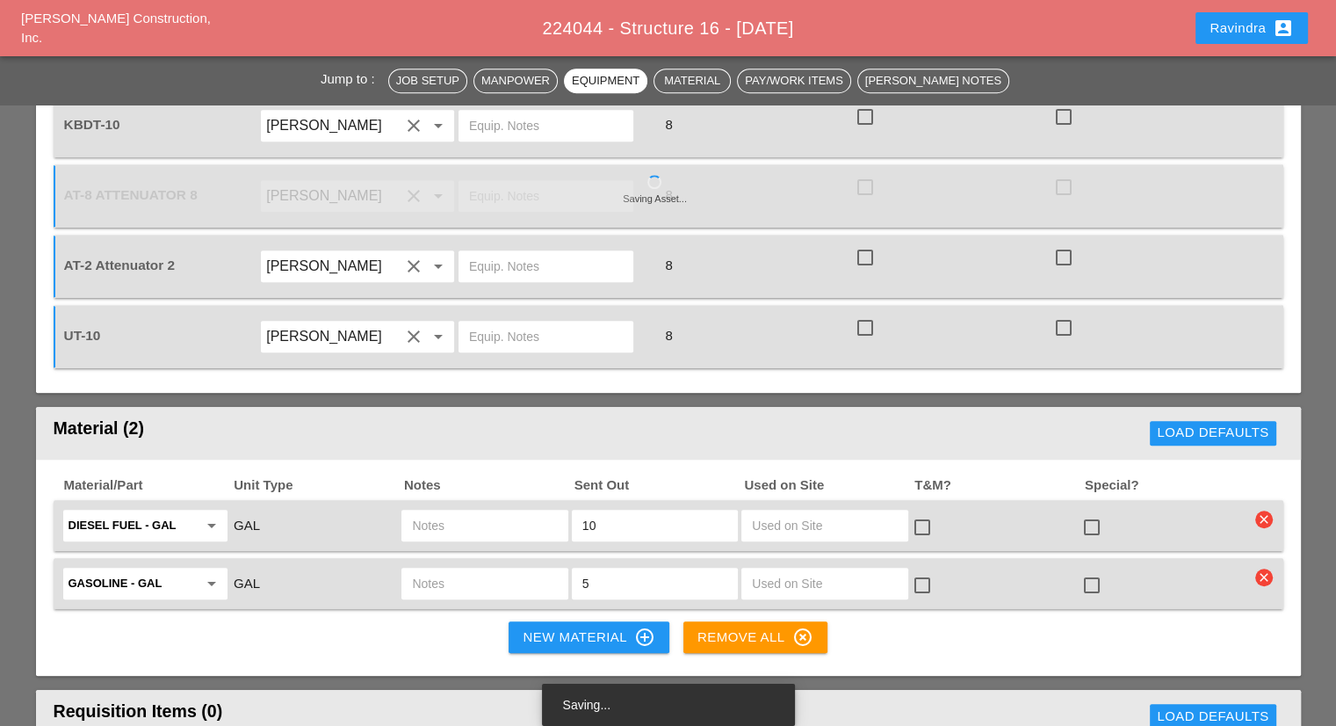
click at [511, 511] on input "text" at bounding box center [484, 525] width 145 height 28
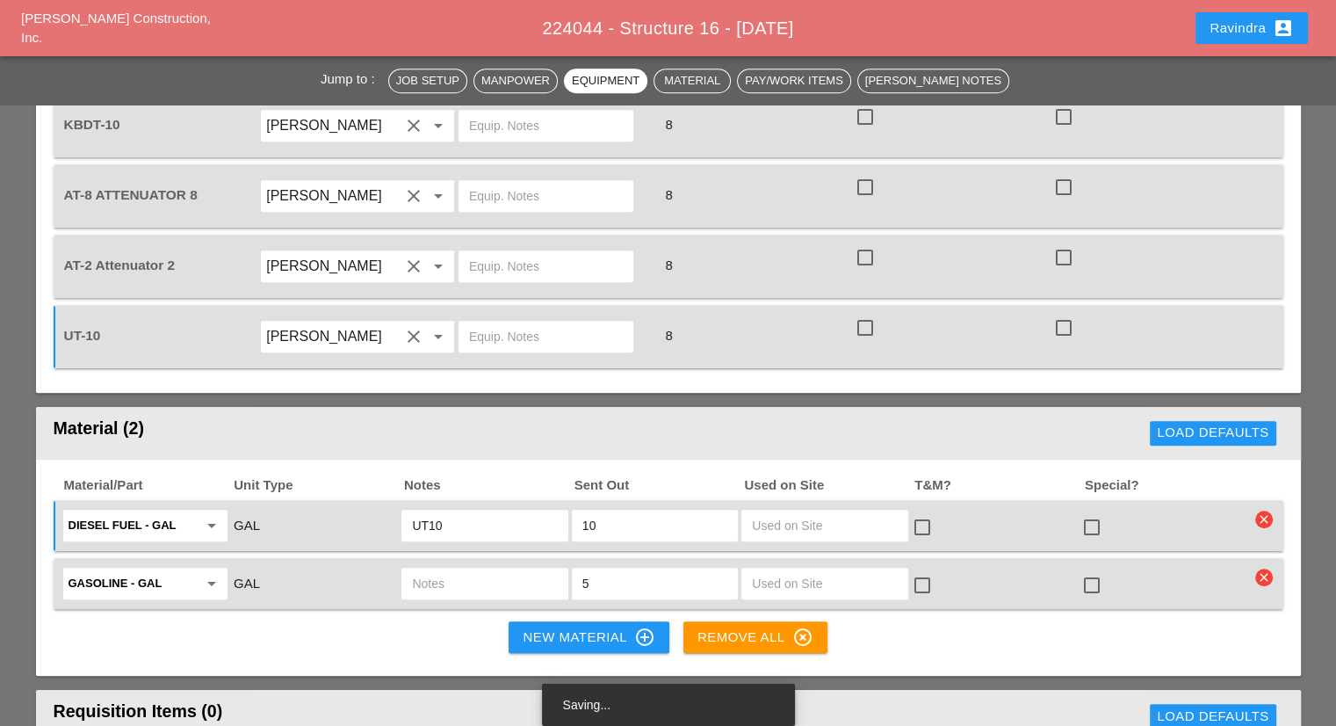
drag, startPoint x: 464, startPoint y: 438, endPoint x: 299, endPoint y: 439, distance: 165.2
click at [299, 507] on div "Diesel Fuel - GAL arrow_drop_down GAL UT10 10 check_box_outline_blank check_box…" at bounding box center [656, 525] width 1190 height 37
type input "UT10"
click at [488, 569] on input "text" at bounding box center [484, 583] width 145 height 28
paste input "UT10"
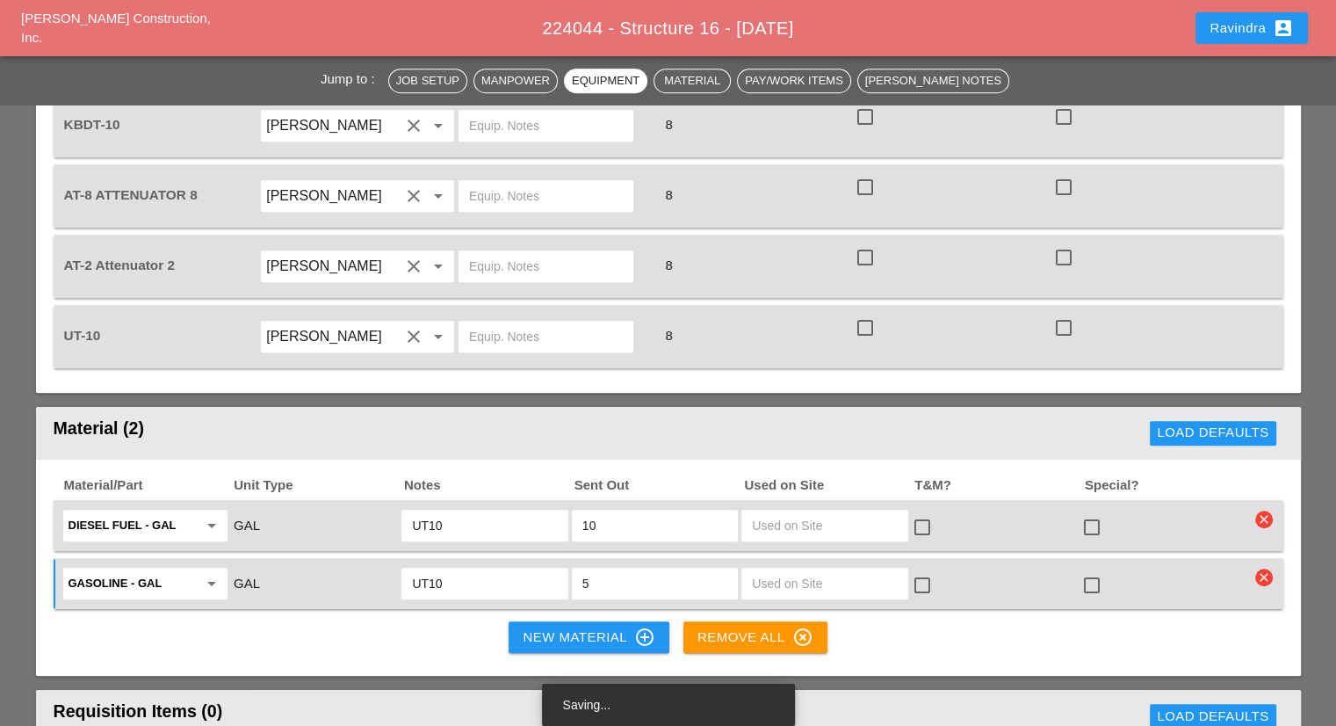
type input "UT10"
click at [1098, 512] on div at bounding box center [1092, 527] width 30 height 30
checkbox input "true"
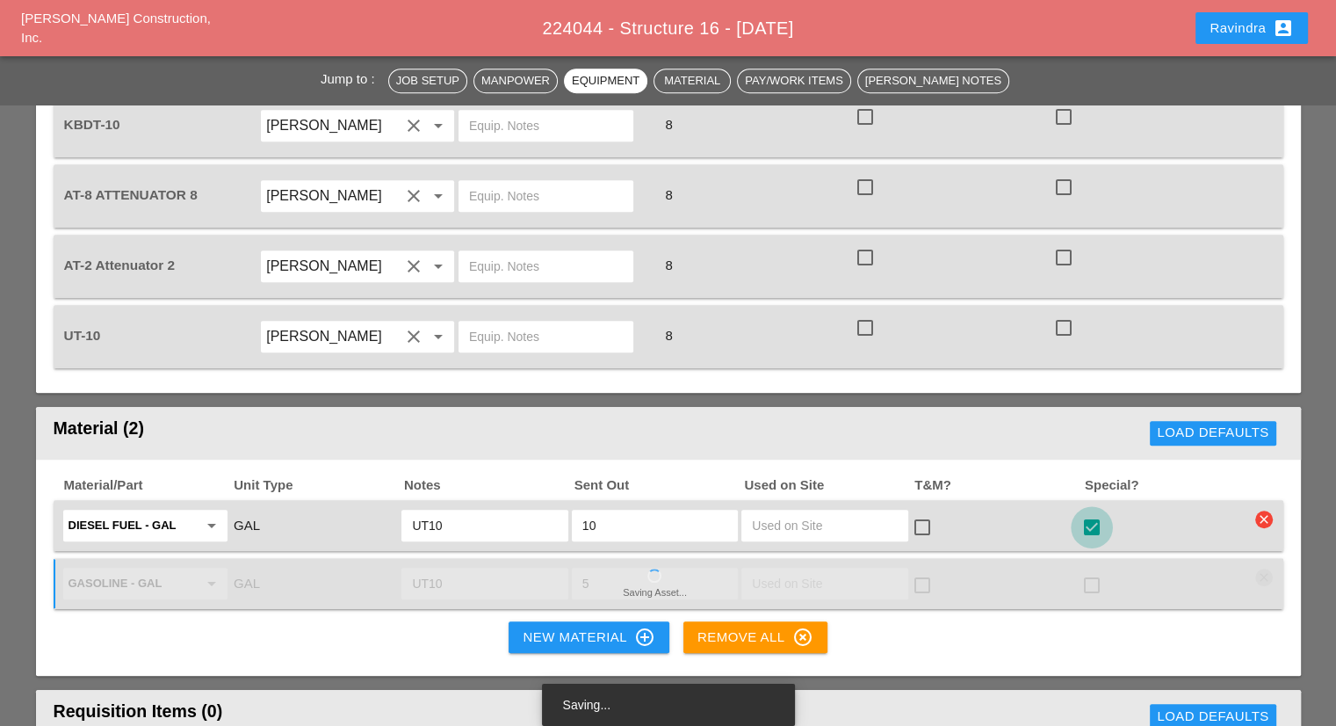
click at [1087, 565] on div "check_box_outline_blank" at bounding box center [1165, 583] width 170 height 37
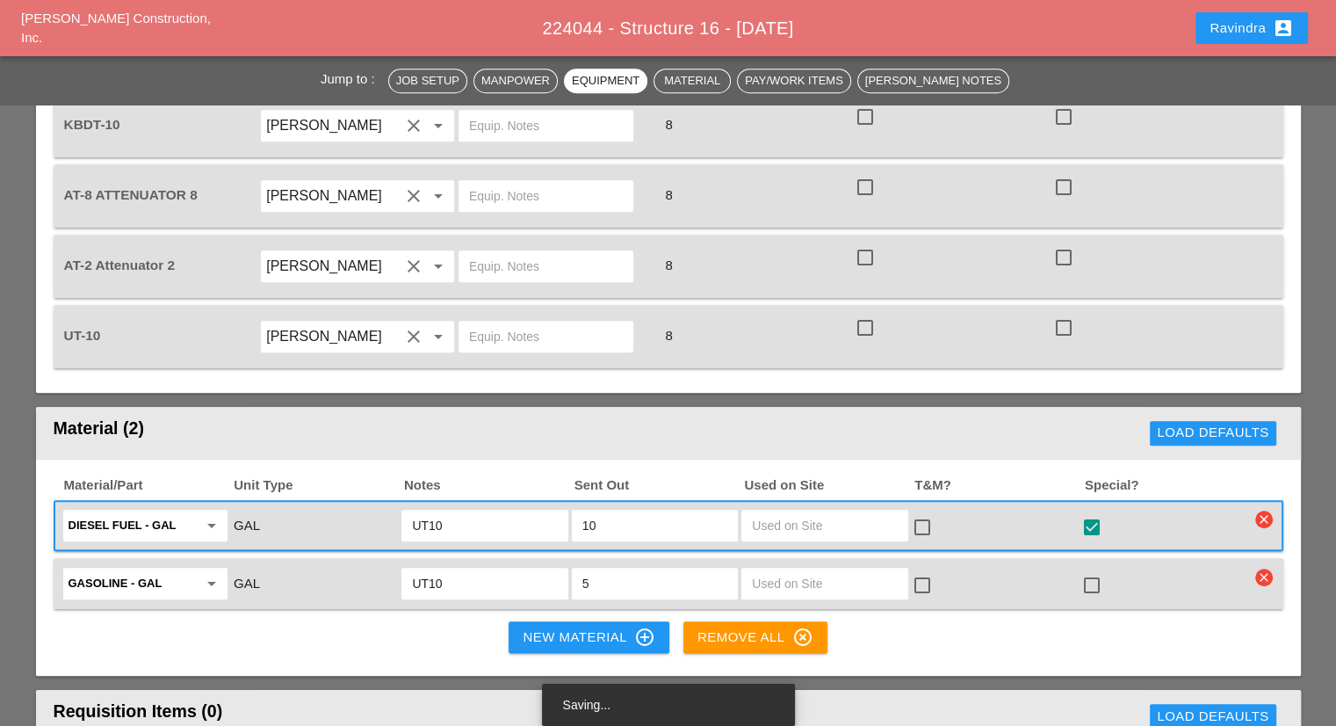
click at [1098, 570] on div at bounding box center [1092, 585] width 30 height 30
checkbox input "true"
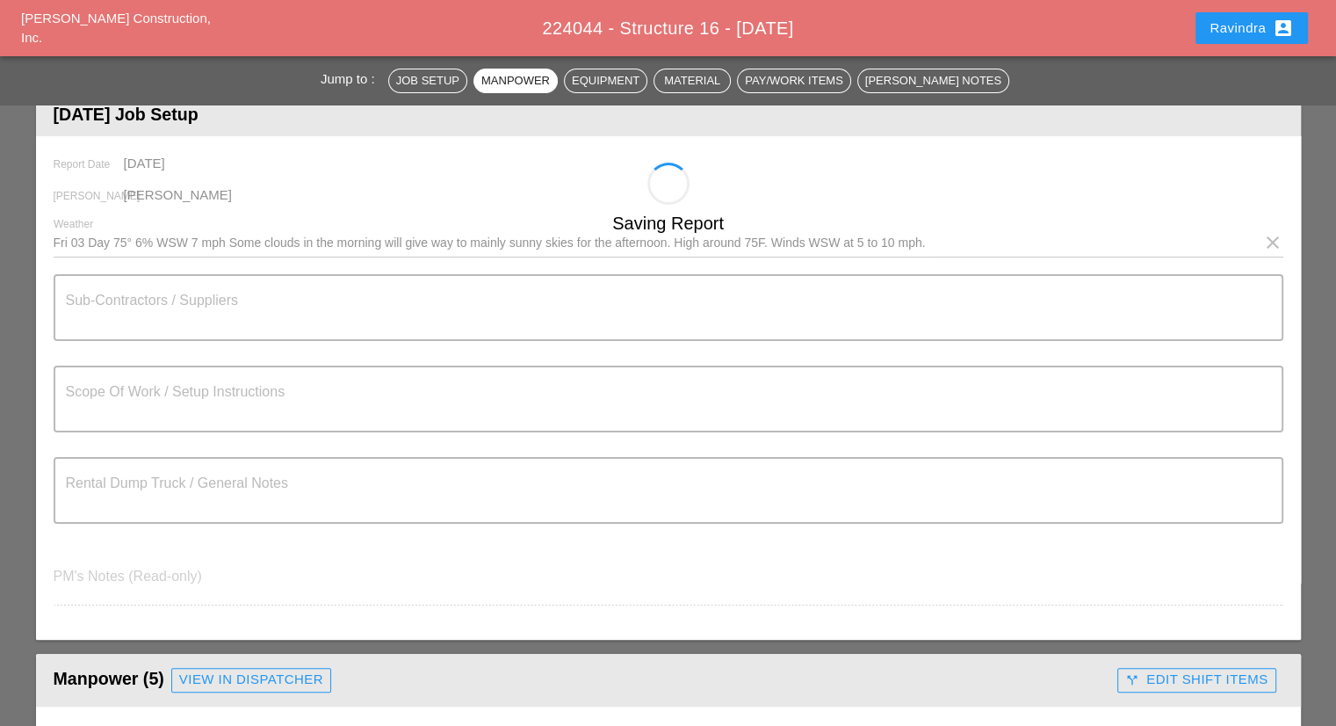
scroll to position [176, 0]
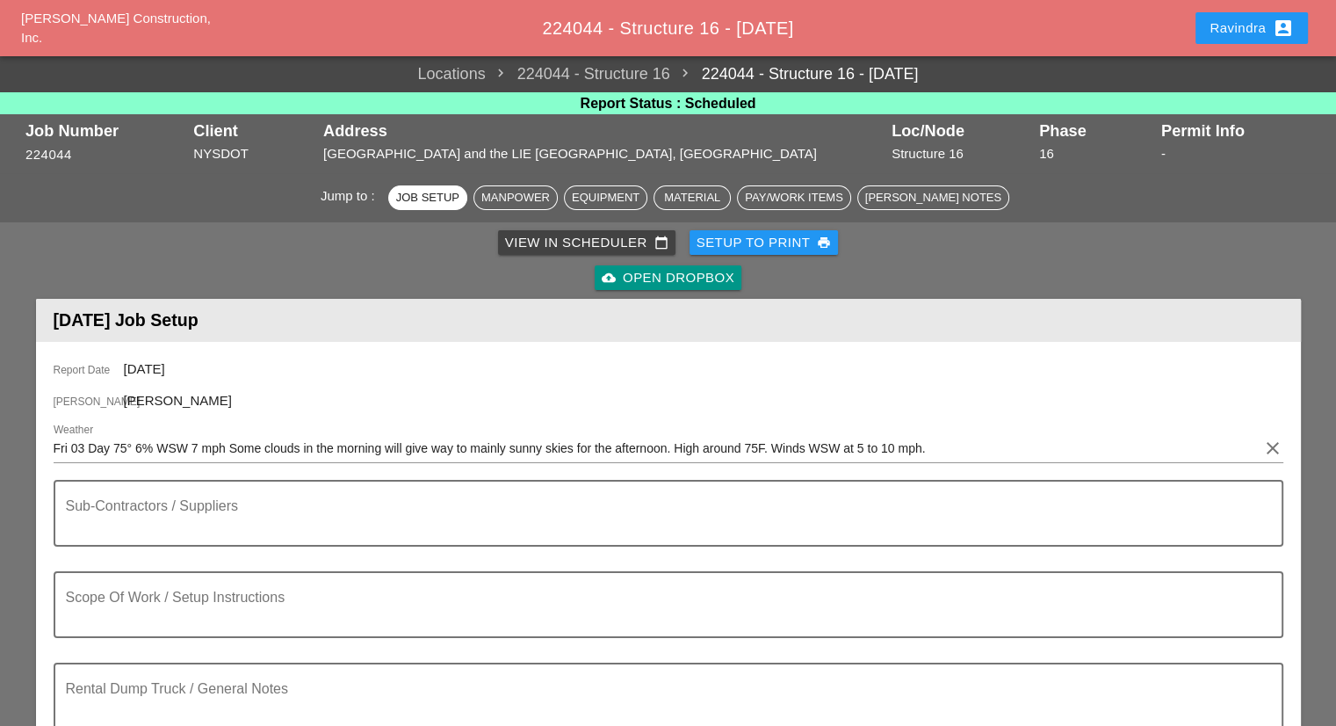
click at [1227, 22] on div "Ravindra account_box" at bounding box center [1252, 28] width 84 height 21
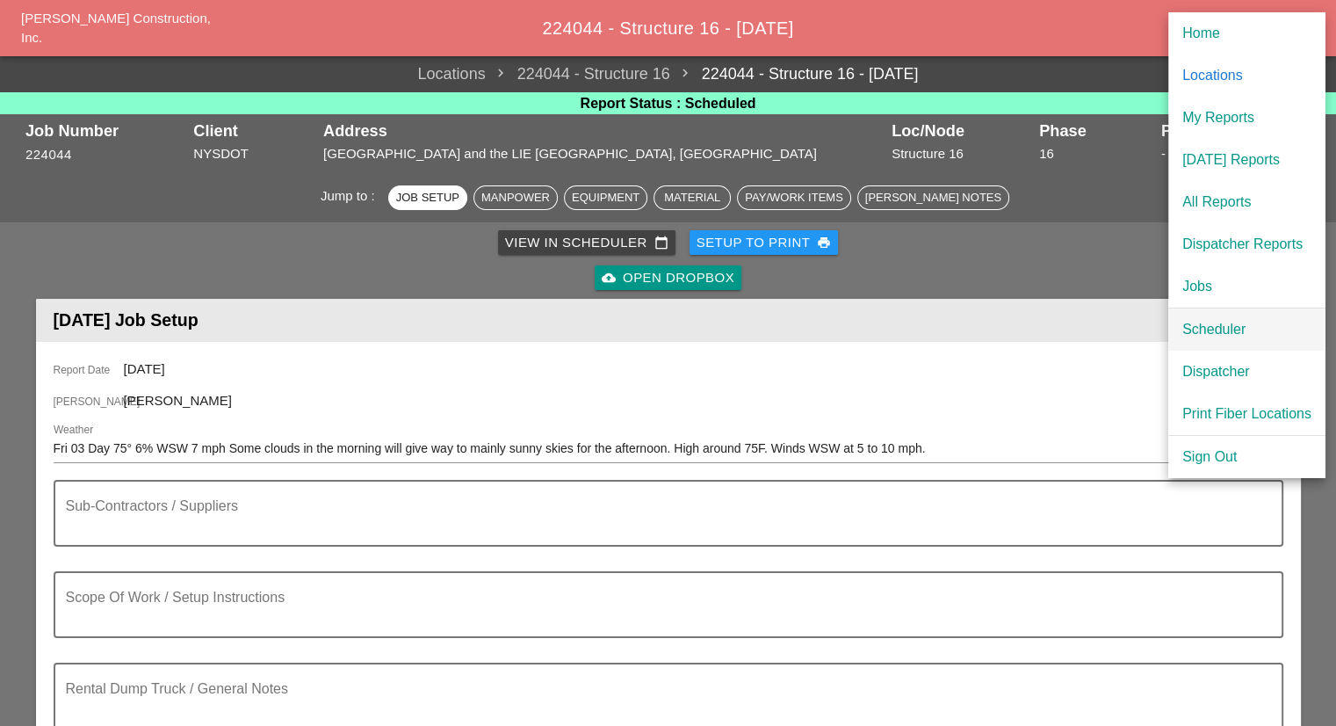
click at [1220, 329] on div "Scheduler" at bounding box center [1246, 329] width 129 height 21
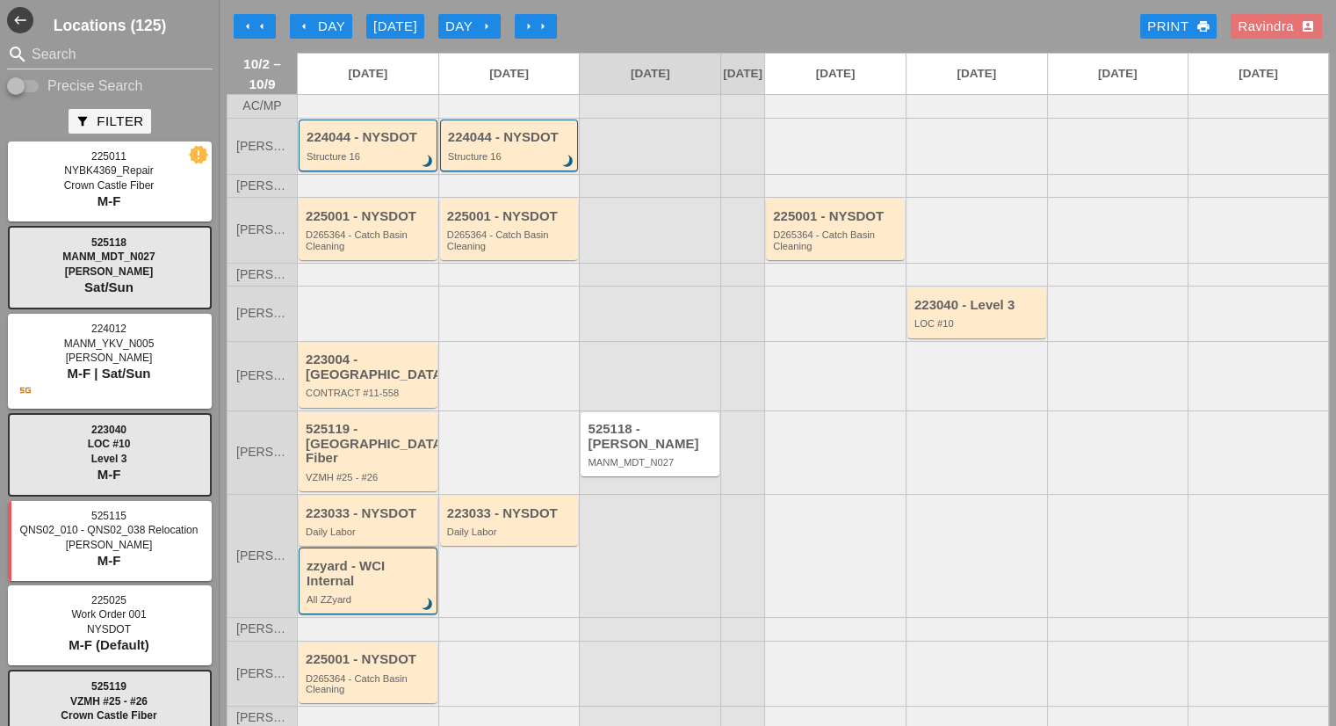
click at [401, 526] on div "Daily Labor" at bounding box center [369, 531] width 127 height 11
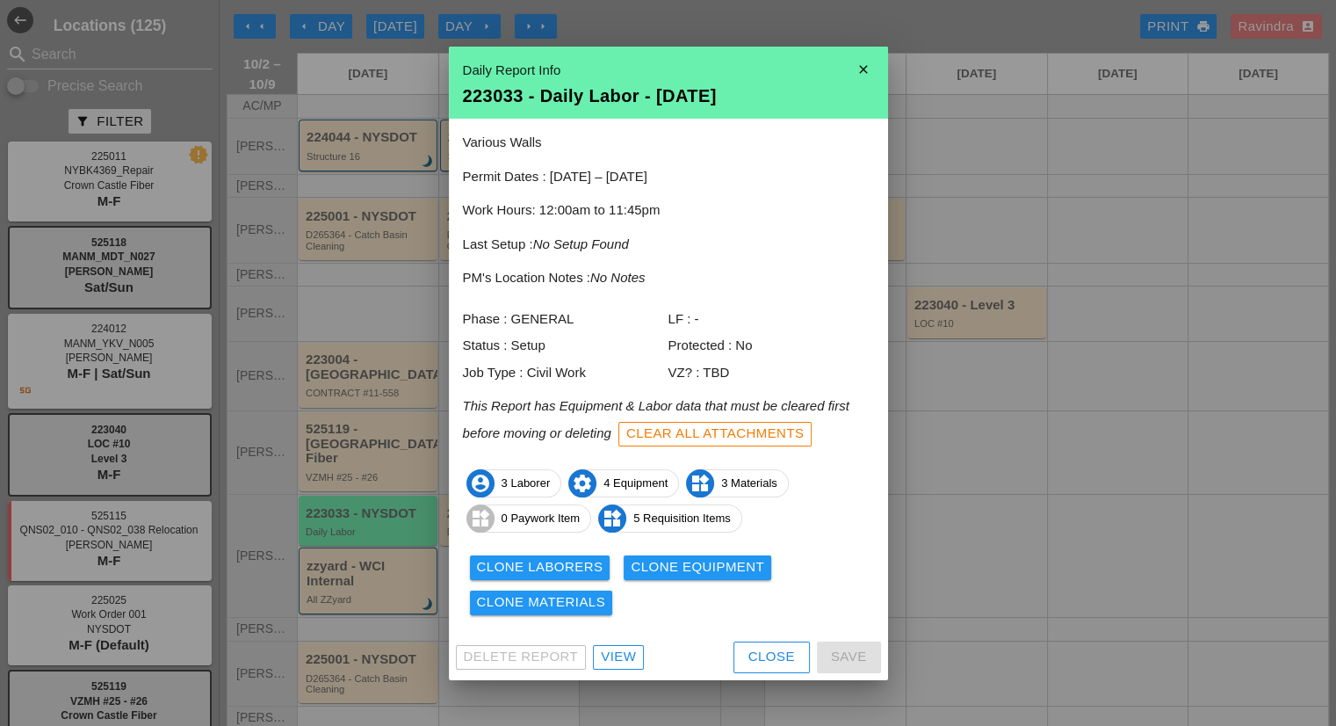
click at [734, 644] on button "Close" at bounding box center [772, 657] width 76 height 32
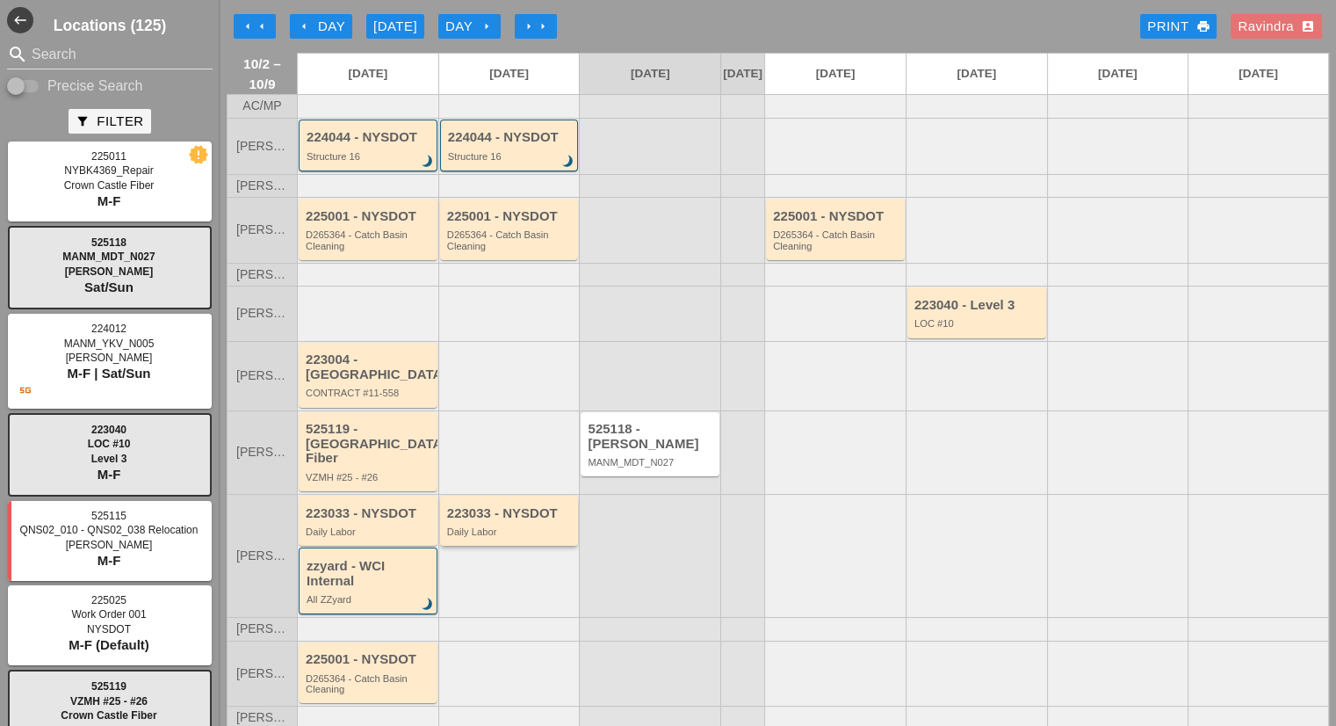
click at [526, 526] on div "Daily Labor" at bounding box center [510, 531] width 127 height 11
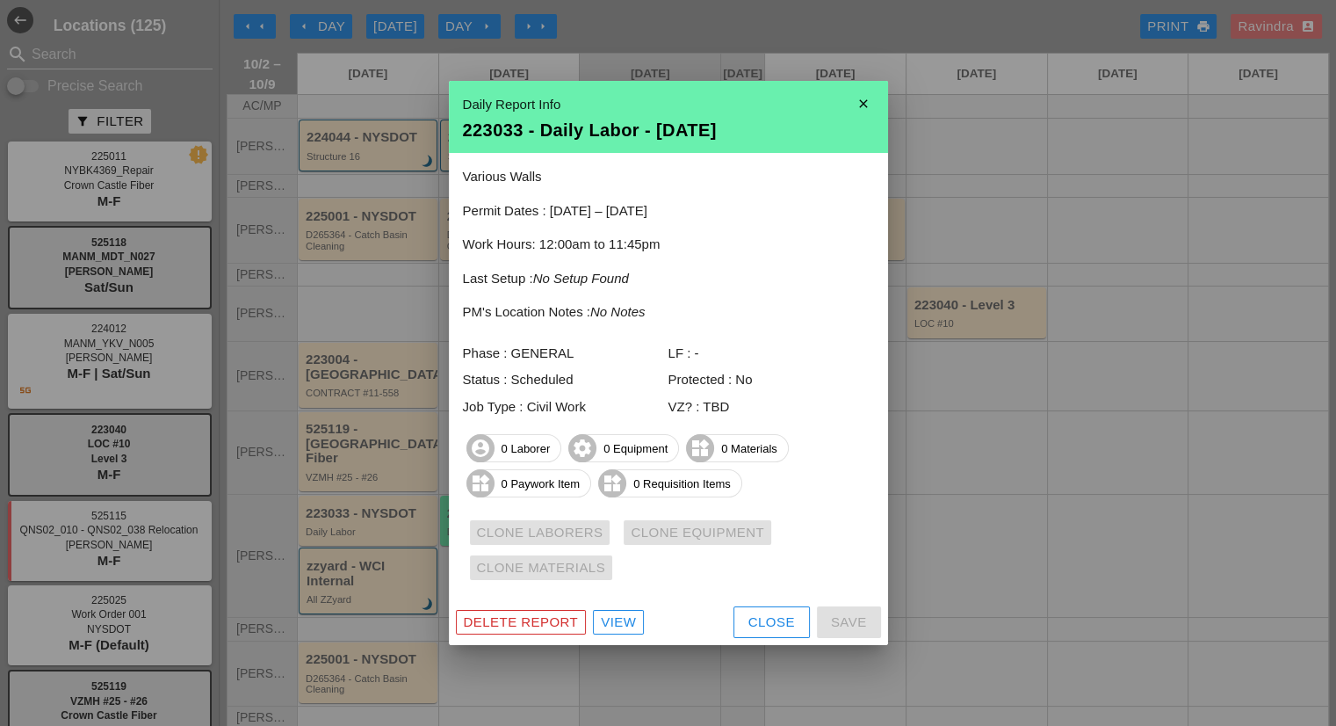
click at [758, 624] on div "Close" at bounding box center [772, 622] width 47 height 20
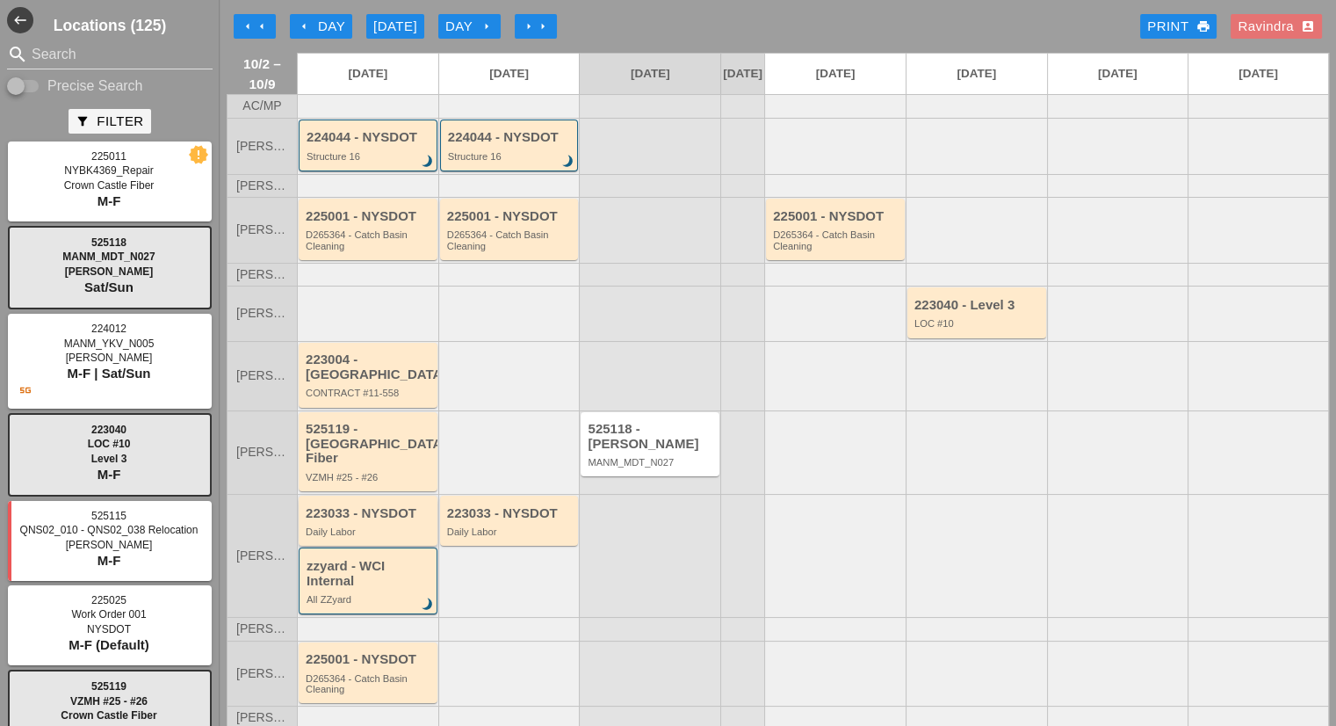
click at [397, 506] on div "223033 - NYSDOT Daily Labor" at bounding box center [369, 522] width 127 height 32
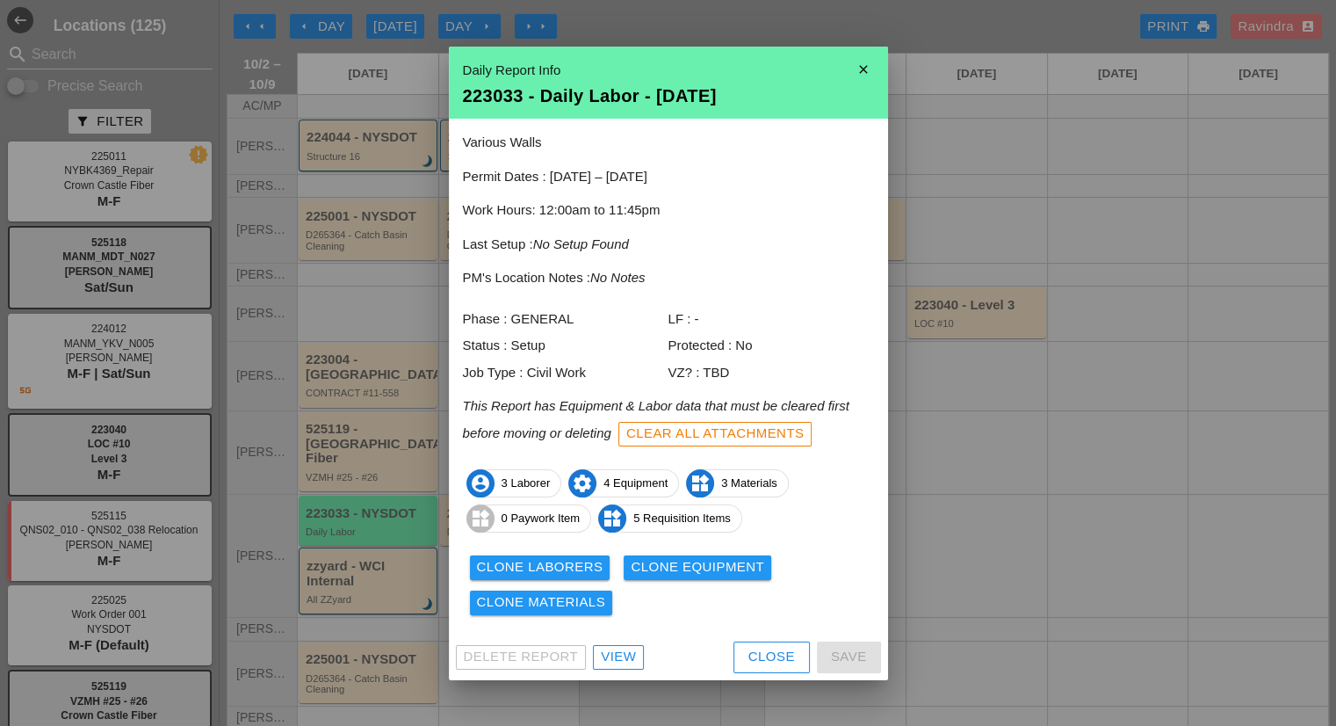
click at [568, 557] on div "Clone Laborers" at bounding box center [540, 567] width 127 height 20
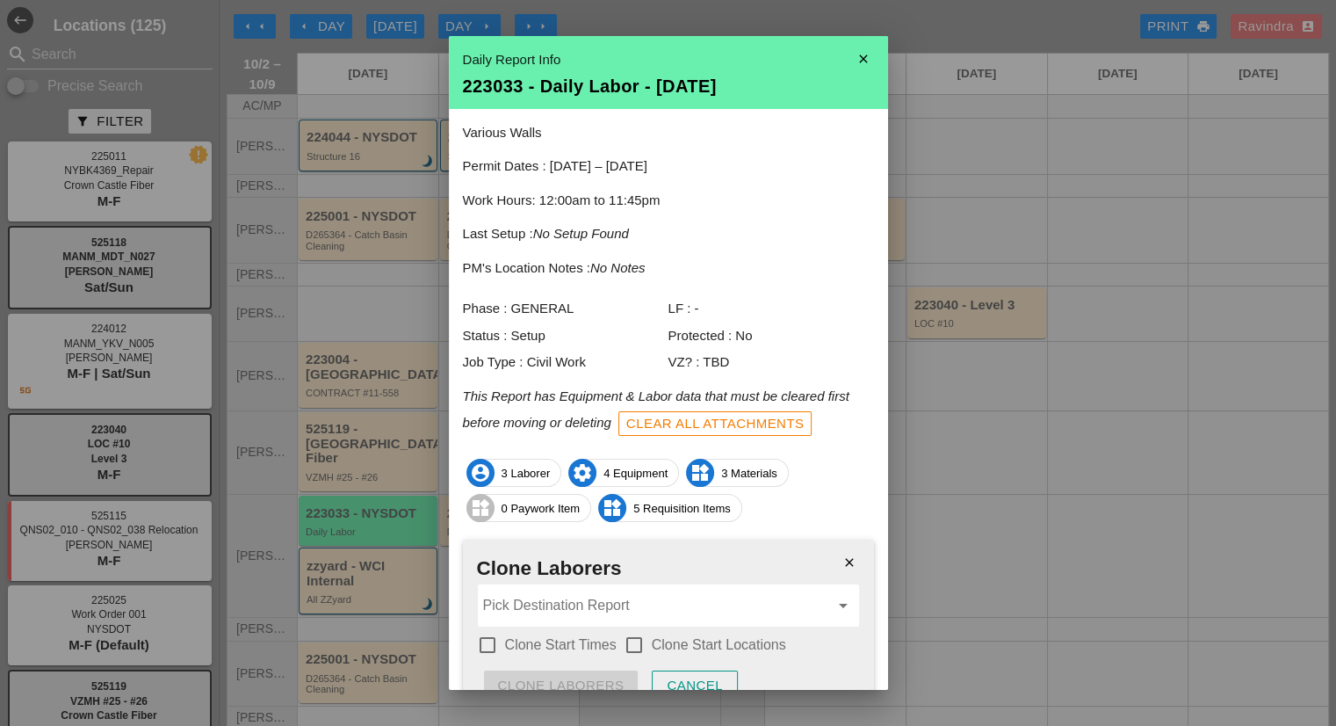
click at [545, 606] on input "Pick Destination Report" at bounding box center [656, 605] width 346 height 28
click at [618, 649] on div "223033 - Da ily Labor - 10/03/2025" at bounding box center [661, 648] width 340 height 21
type input "223033 - Daily Labor - [DATE]"
click at [590, 647] on label "Clone Start Times" at bounding box center [561, 645] width 112 height 18
click at [650, 635] on div "check_box_outline_blank Clone Start Locations" at bounding box center [705, 644] width 163 height 21
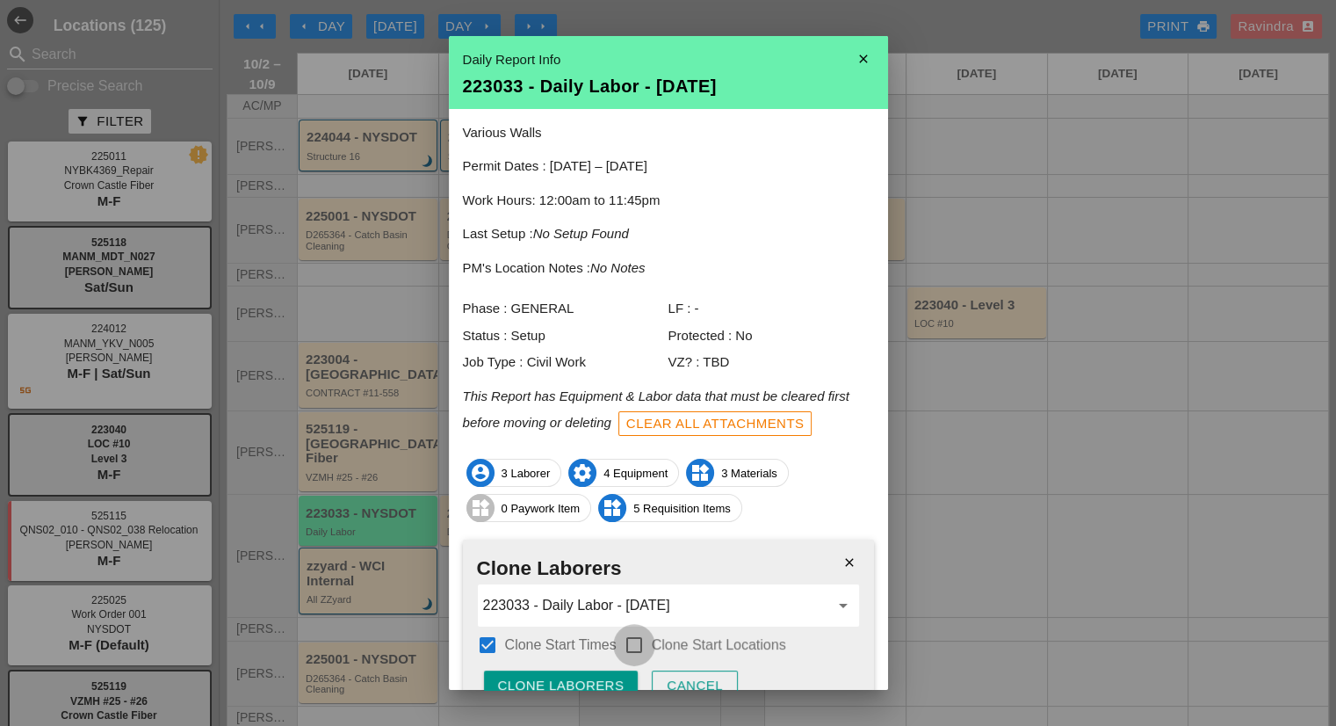
click at [637, 649] on div at bounding box center [634, 645] width 30 height 30
click at [622, 671] on button "Clone Laborers" at bounding box center [561, 686] width 155 height 32
click at [622, 671] on button "Are you sure?" at bounding box center [554, 686] width 140 height 32
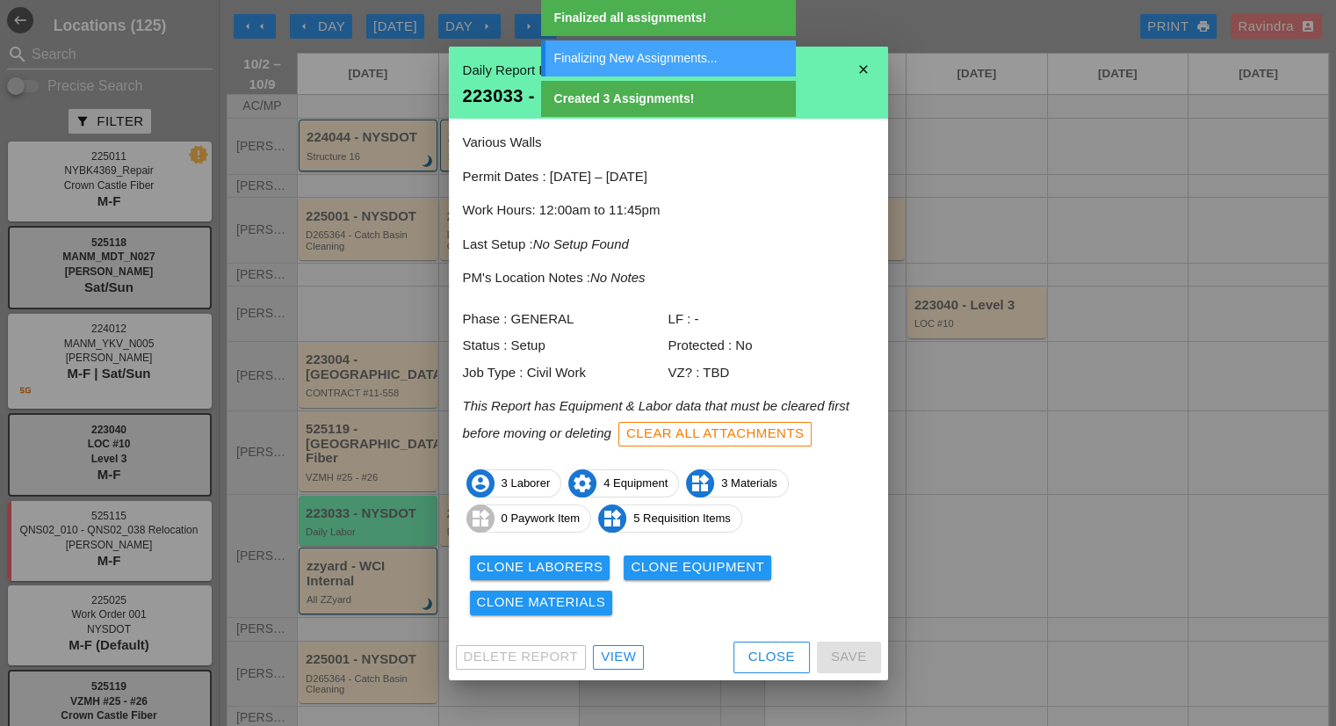
click at [662, 570] on div "Clone Equipment" at bounding box center [698, 567] width 134 height 20
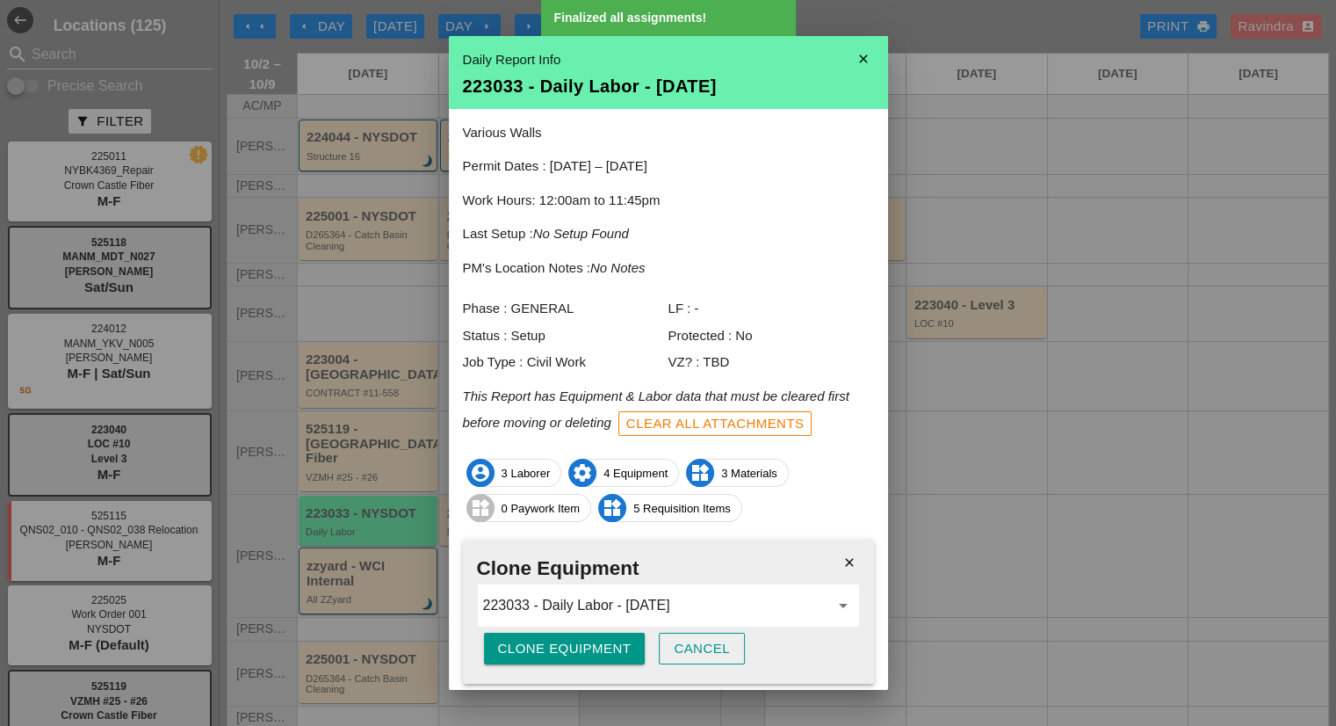
click at [545, 645] on div "Clone Equipment" at bounding box center [565, 649] width 134 height 20
click at [545, 645] on div "Are you sure?" at bounding box center [554, 649] width 112 height 20
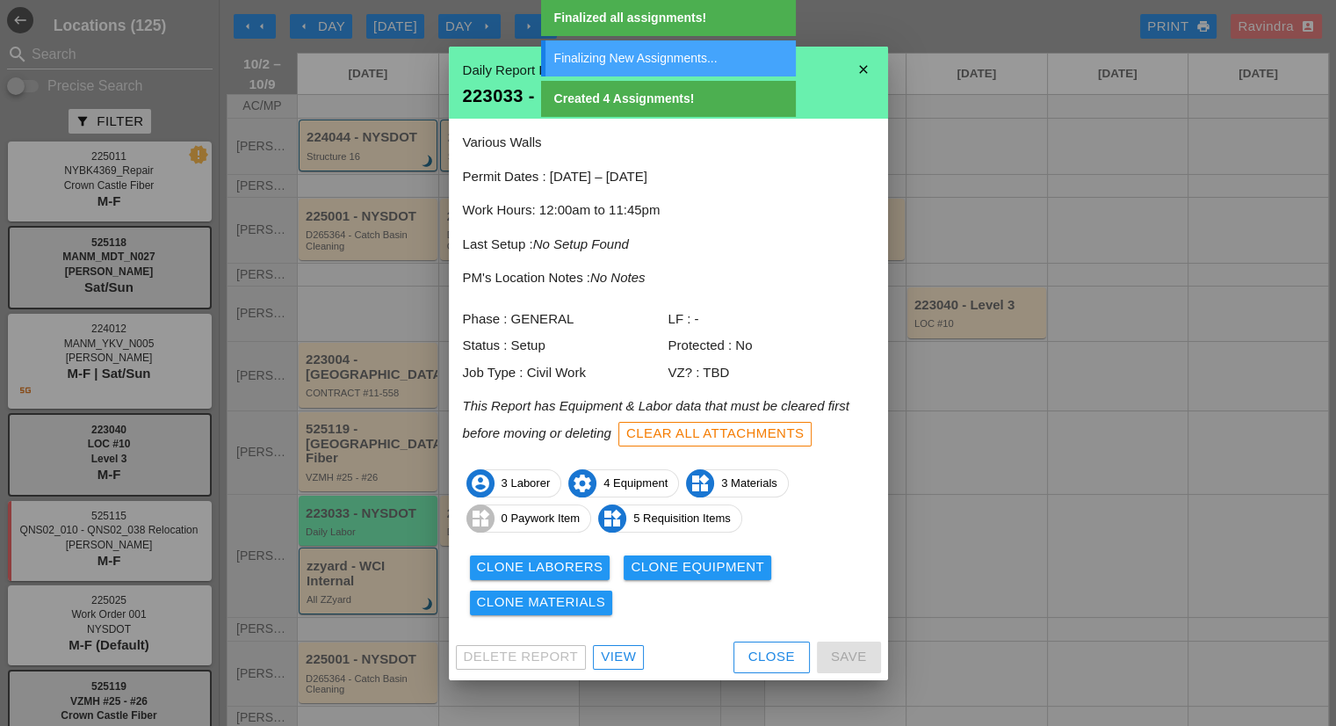
click at [573, 605] on div "Clone Materials" at bounding box center [541, 602] width 129 height 20
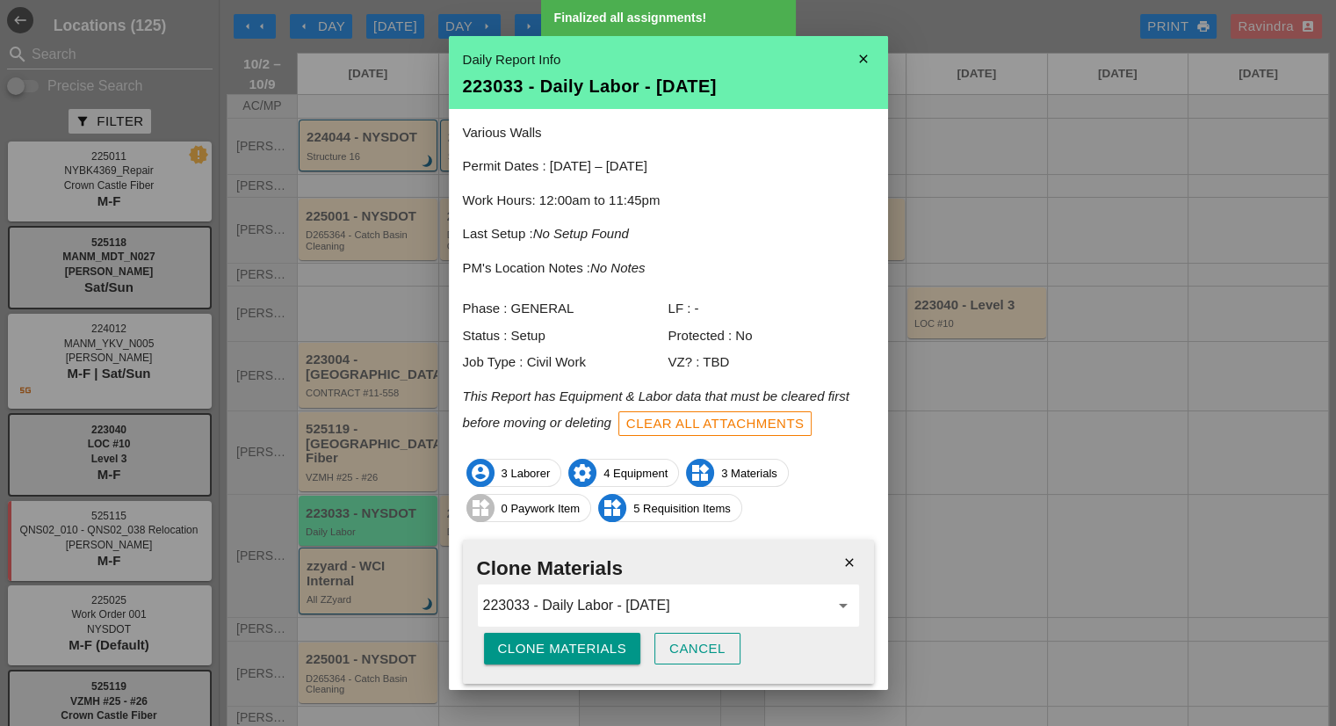
click at [558, 648] on div "Clone Materials" at bounding box center [562, 649] width 129 height 20
click at [558, 648] on div "Are you sure?" at bounding box center [554, 649] width 112 height 20
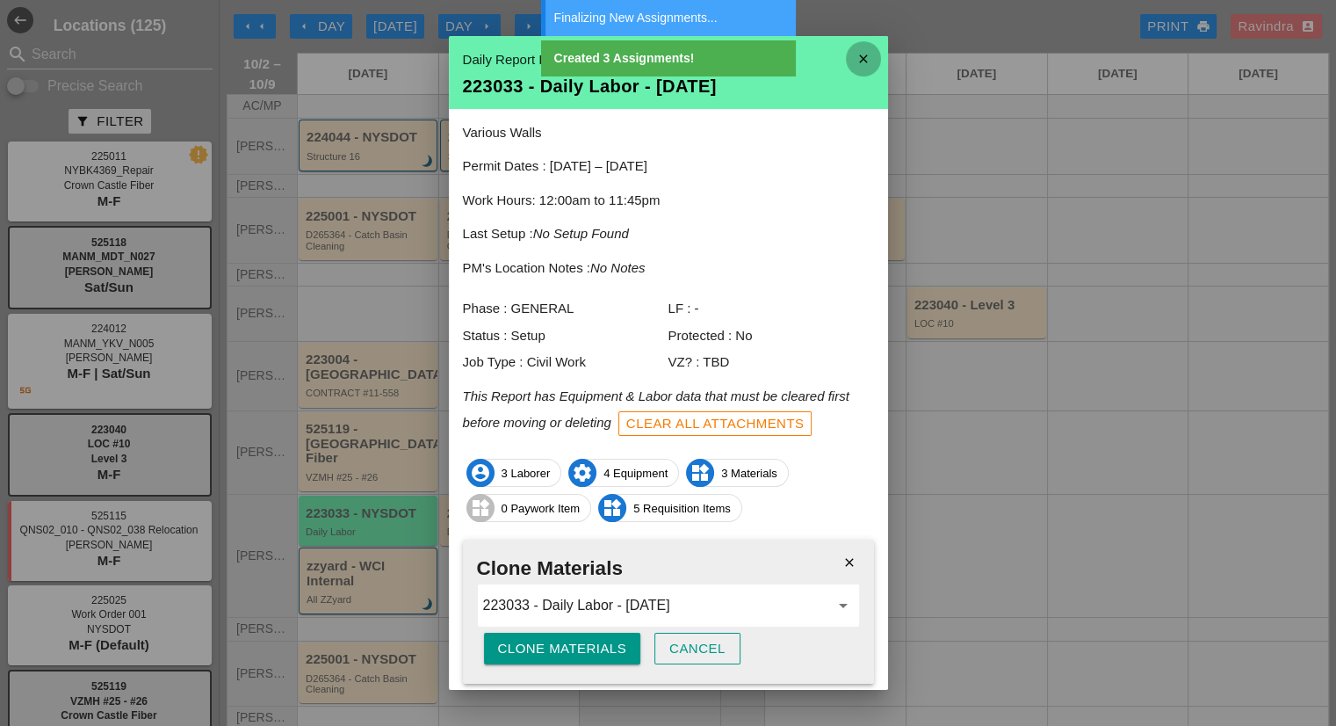
click at [854, 63] on icon "close" at bounding box center [863, 58] width 35 height 35
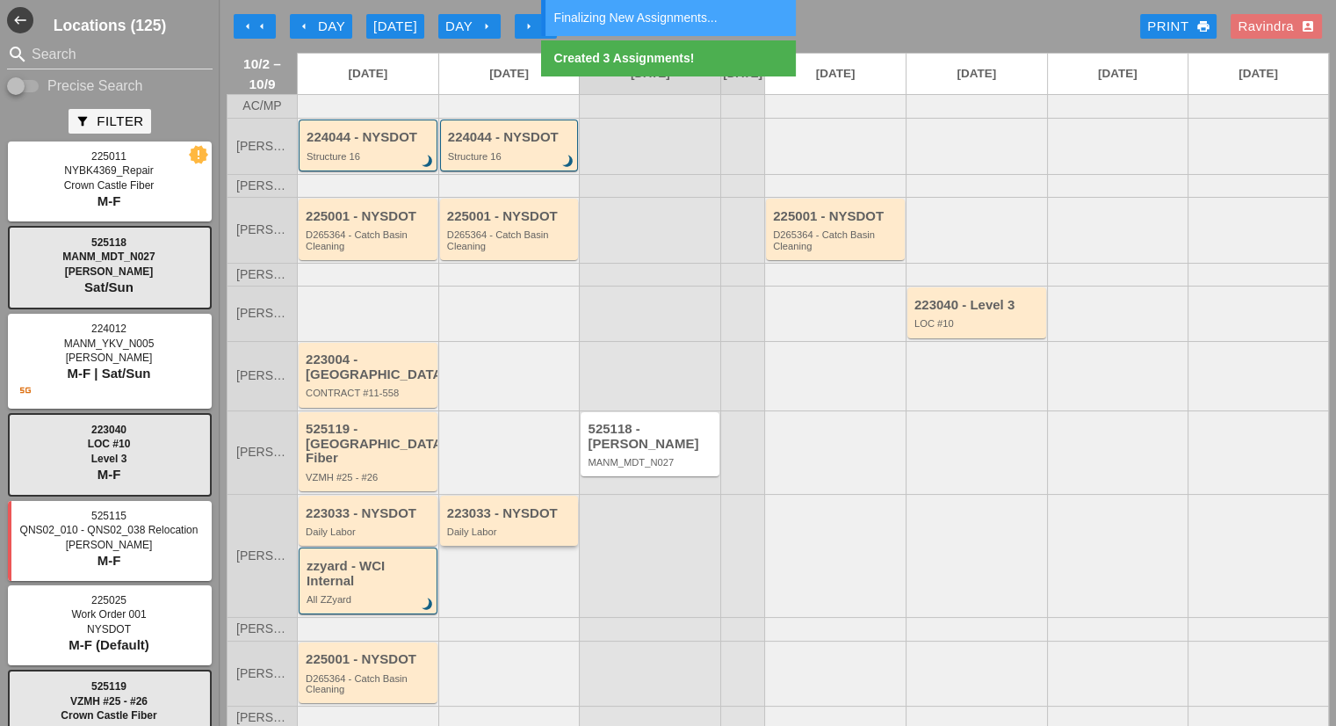
click at [522, 506] on div "223033 - NYSDOT" at bounding box center [510, 513] width 127 height 15
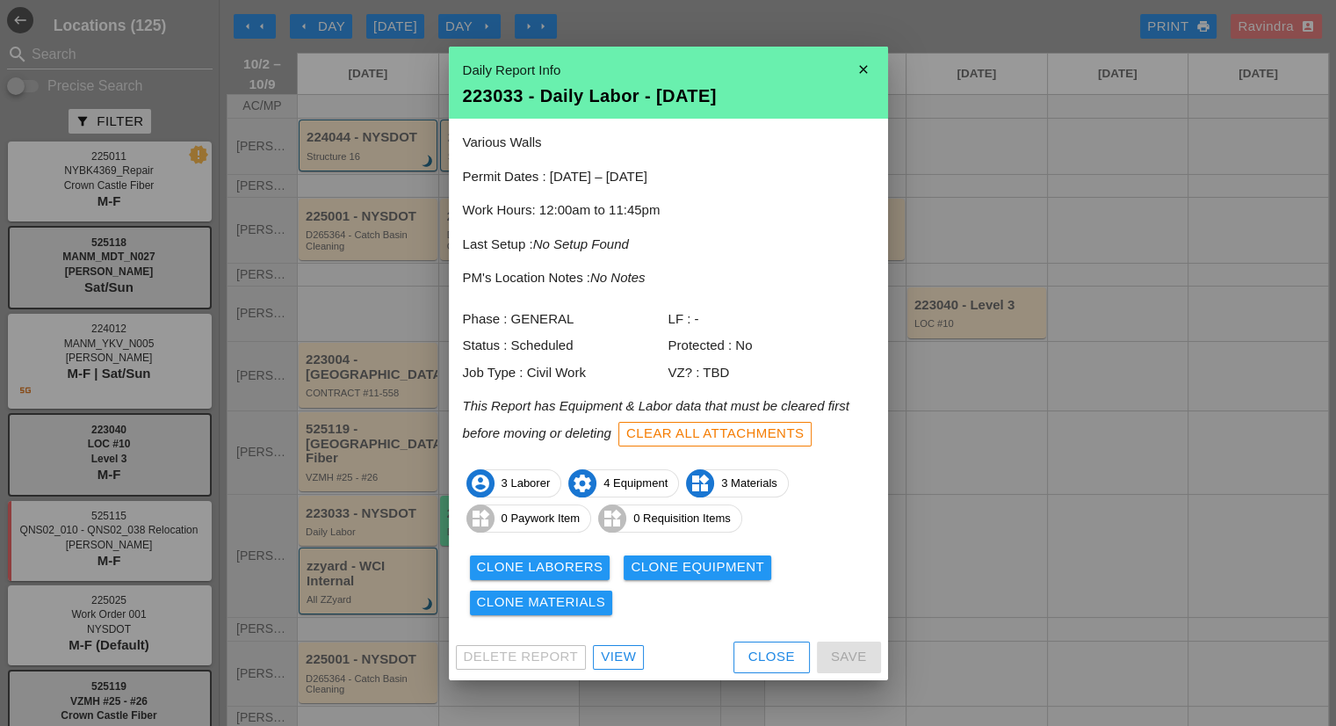
click at [618, 645] on link "View" at bounding box center [618, 657] width 51 height 25
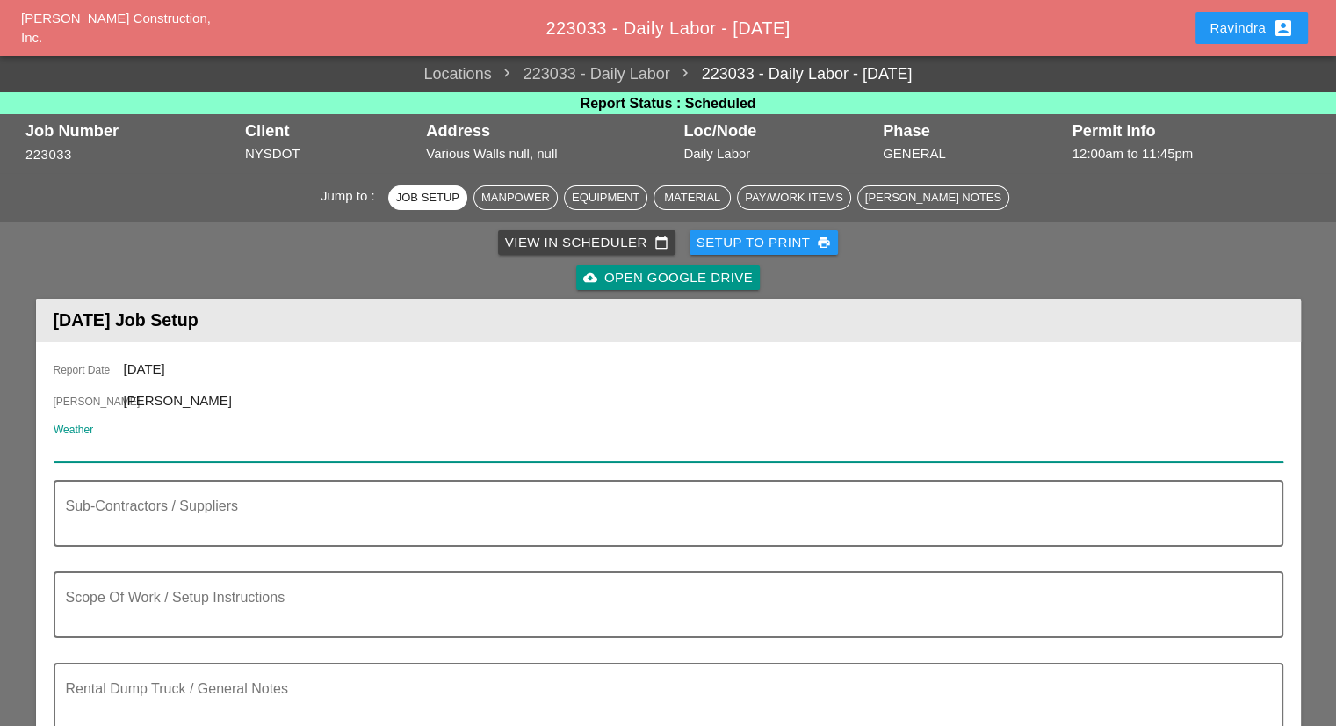
paste input "Fri 03 Day 75° 6% WSW 7 mph Some clouds in the morning will give way to mainly …"
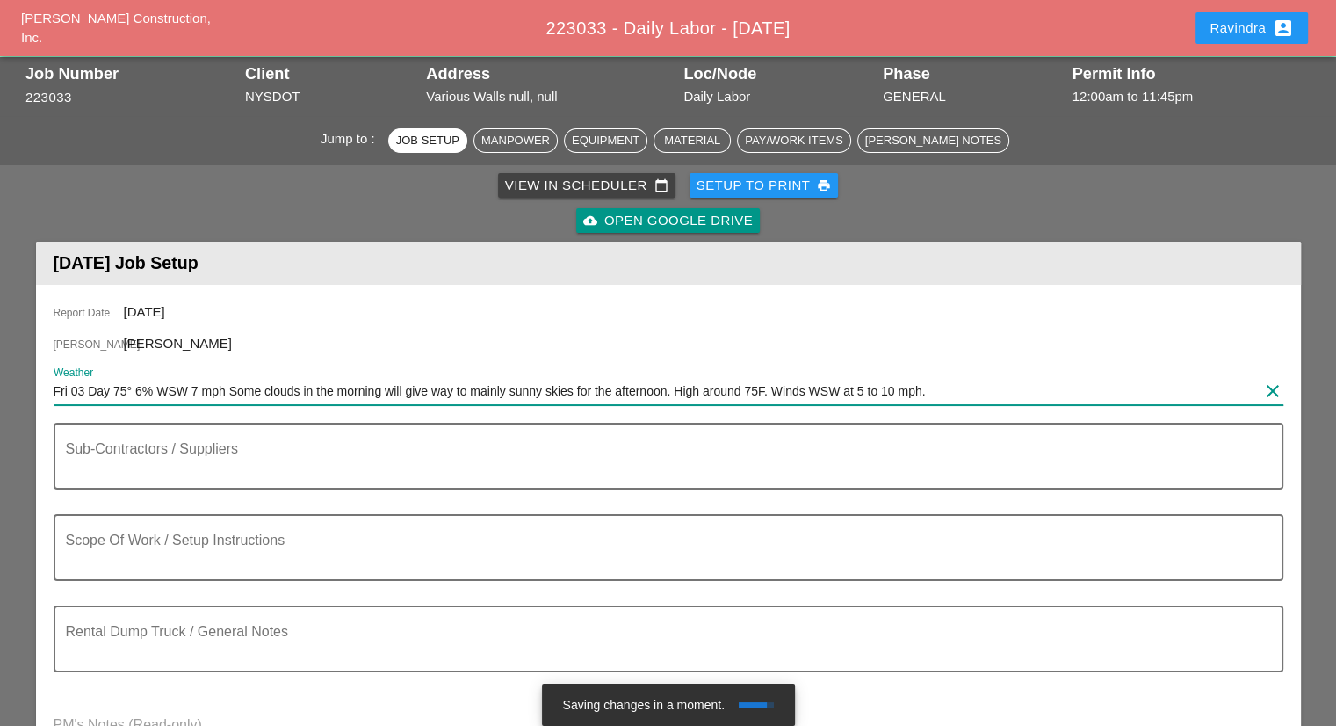
scroll to position [88, 0]
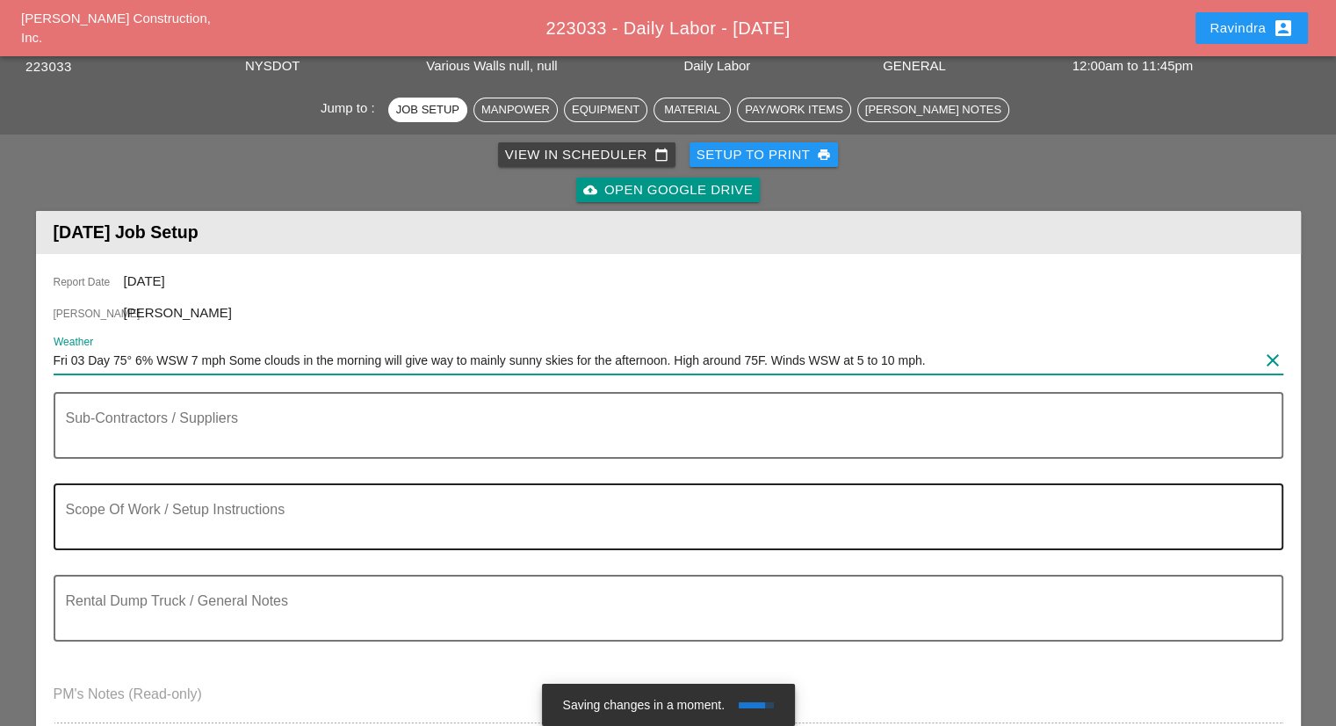
type input "Fri 03 Day 75° 6% WSW 7 mph Some clouds in the morning will give way to mainly …"
click at [240, 522] on textarea "Scope Of Work / Setup Instructions" at bounding box center [661, 527] width 1191 height 42
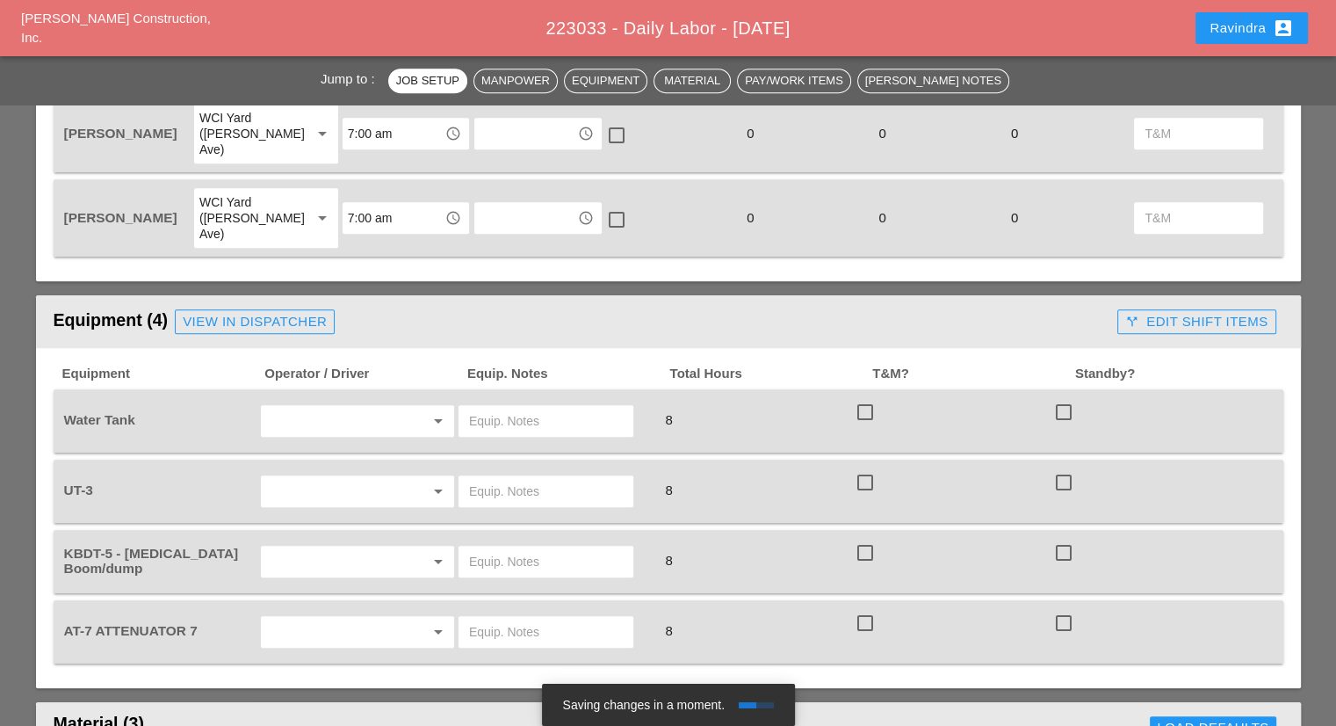
scroll to position [966, 0]
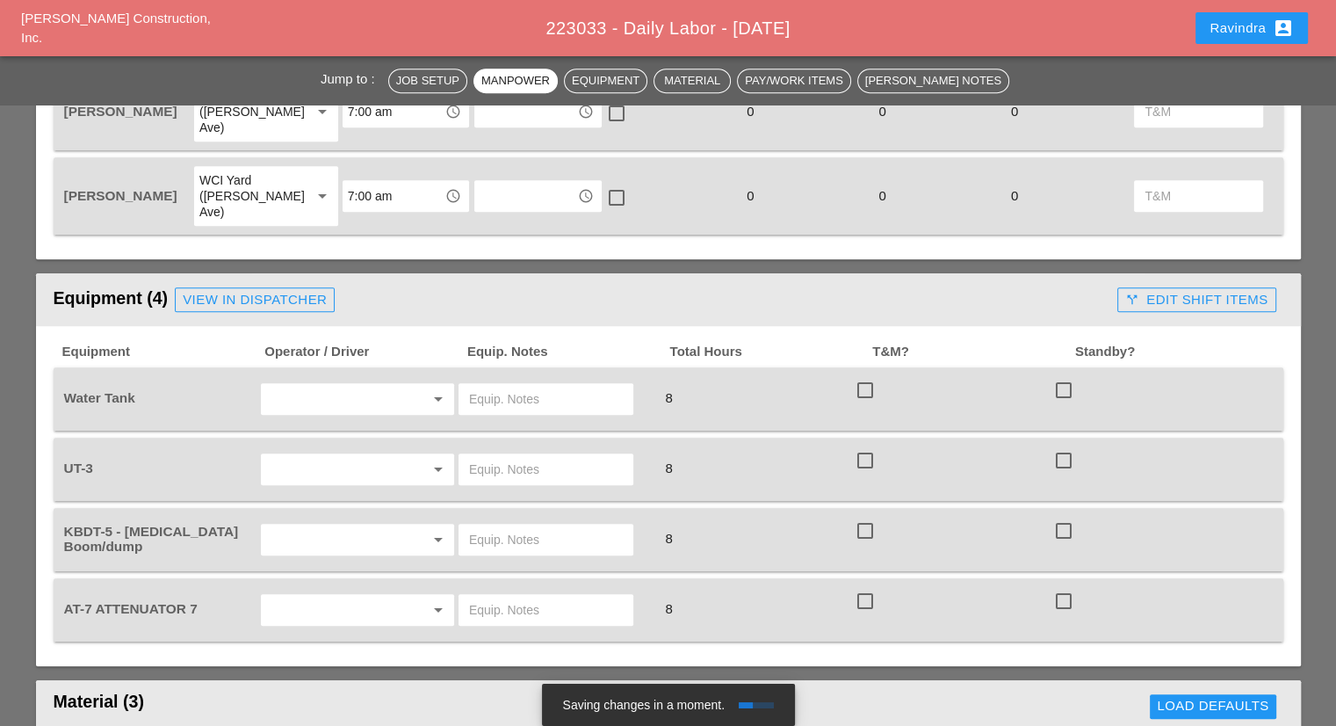
type textarea "WZTC PUNCH LIST WORK"
click at [437, 273] on header "Equipment (4) View in Dispatcher call_split Edit Shift Items" at bounding box center [668, 299] width 1265 height 53
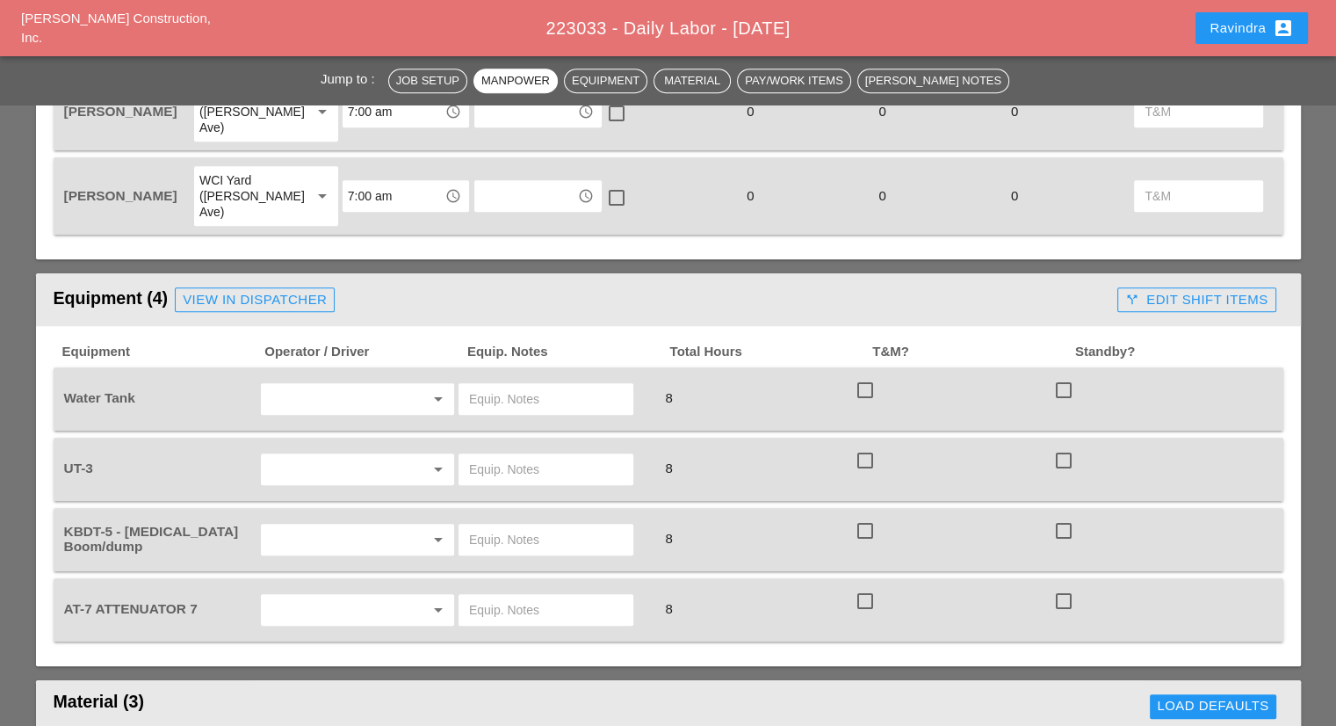
click at [385, 385] on input "text" at bounding box center [333, 399] width 134 height 28
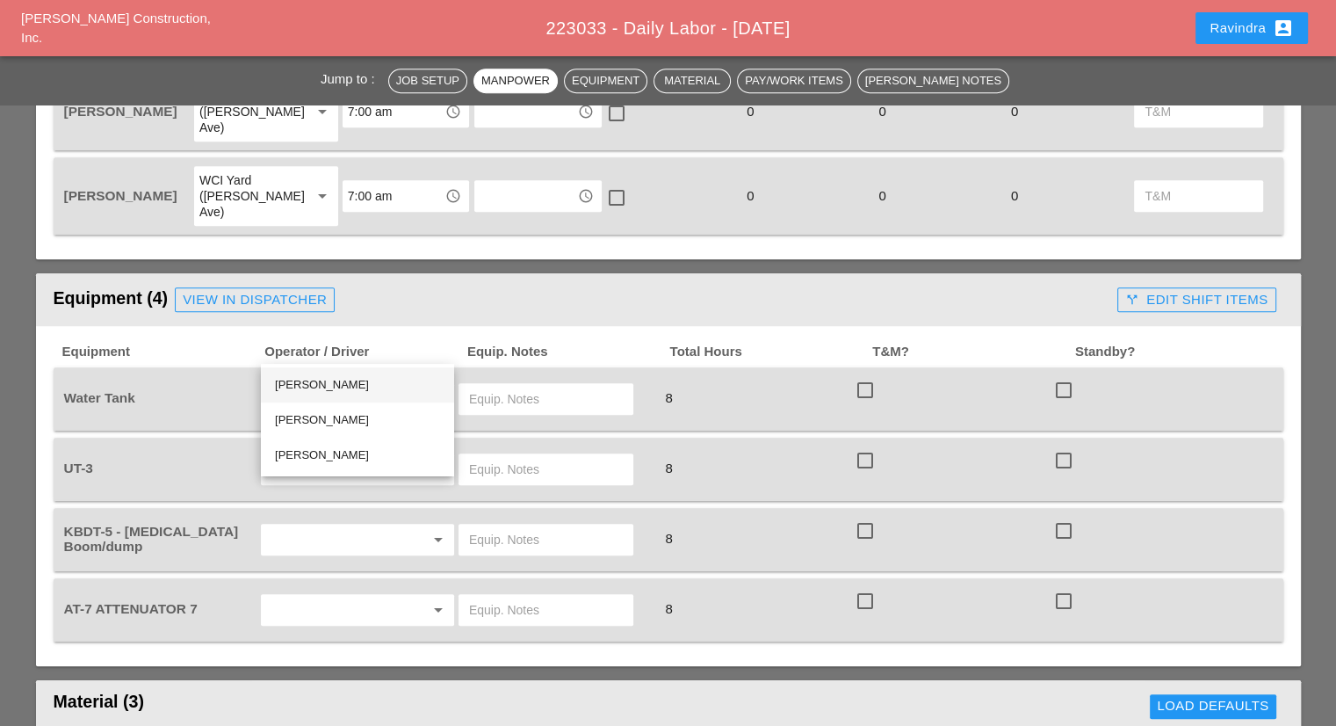
click at [327, 382] on div "[PERSON_NAME]" at bounding box center [357, 384] width 165 height 21
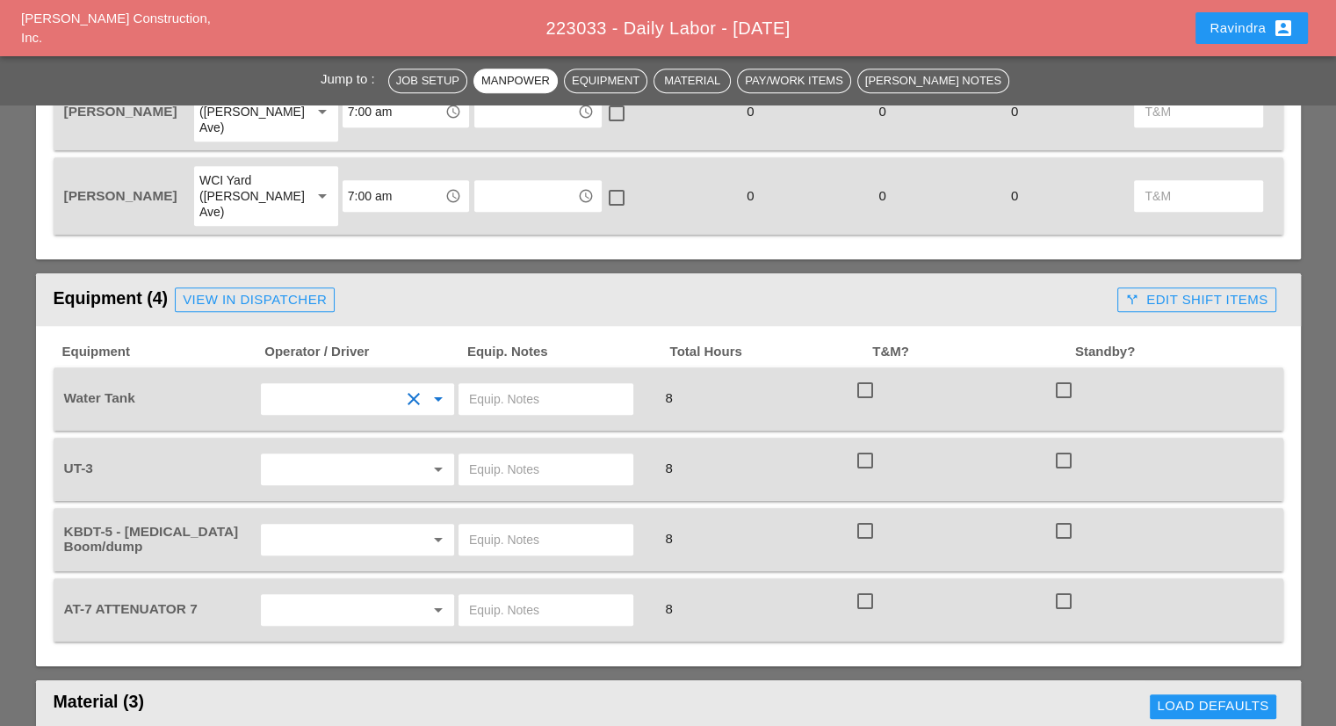
click at [519, 385] on input "text" at bounding box center [546, 399] width 154 height 28
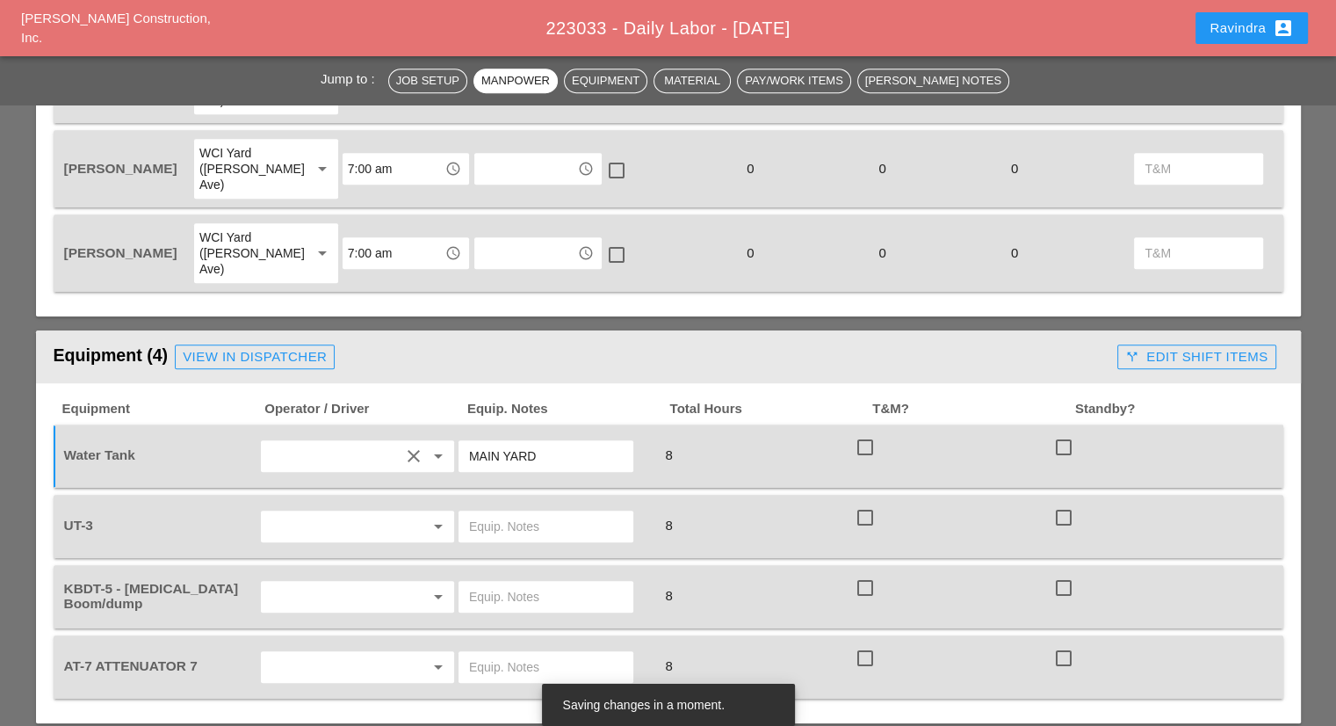
scroll to position [879, 0]
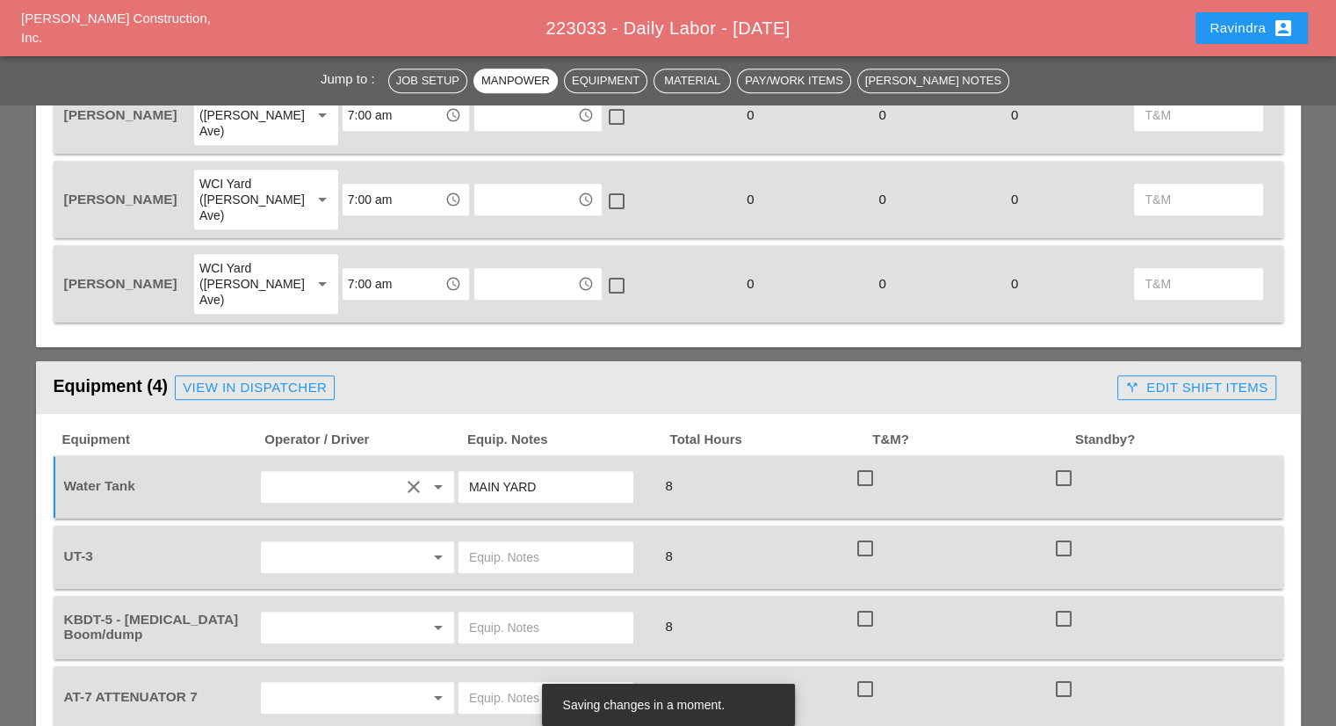
drag, startPoint x: 559, startPoint y: 436, endPoint x: 362, endPoint y: 416, distance: 197.7
click at [362, 462] on div "Water Tank clear arrow_drop_down MAIN YARD 8 check_box_outline_blank check_box_…" at bounding box center [656, 486] width 1190 height 49
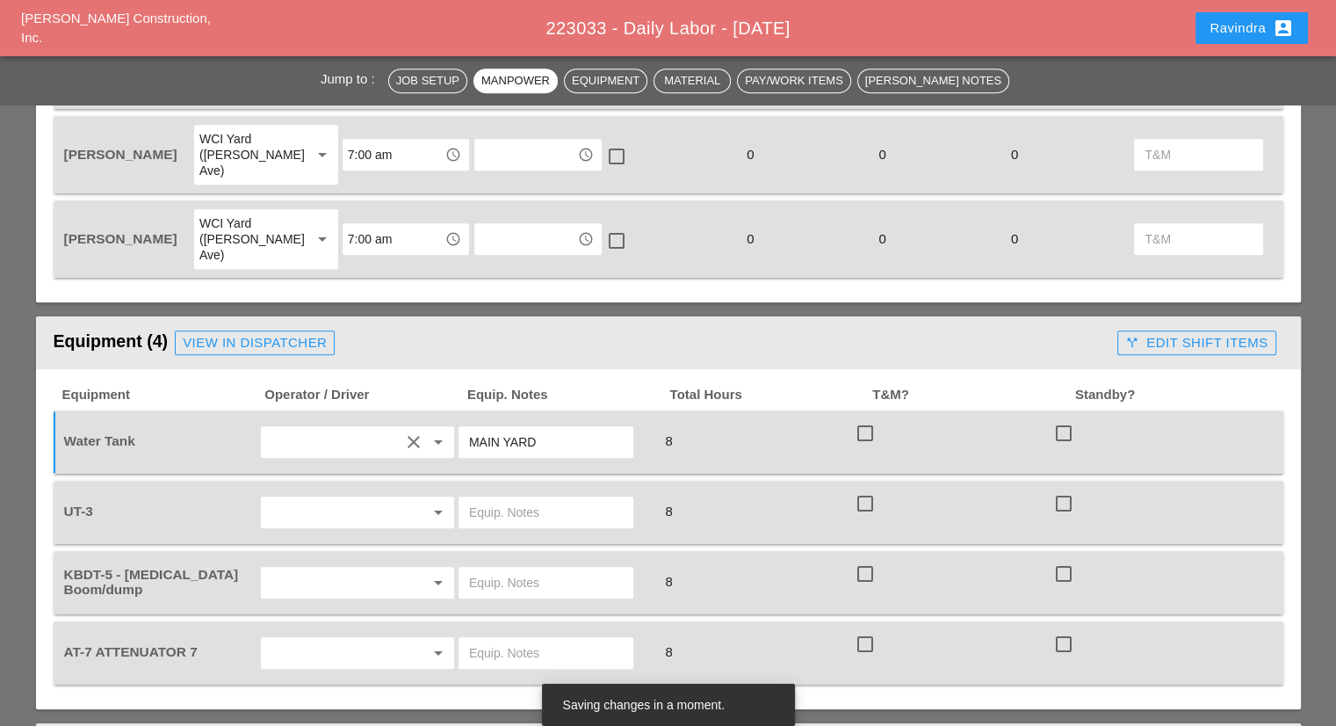
scroll to position [966, 0]
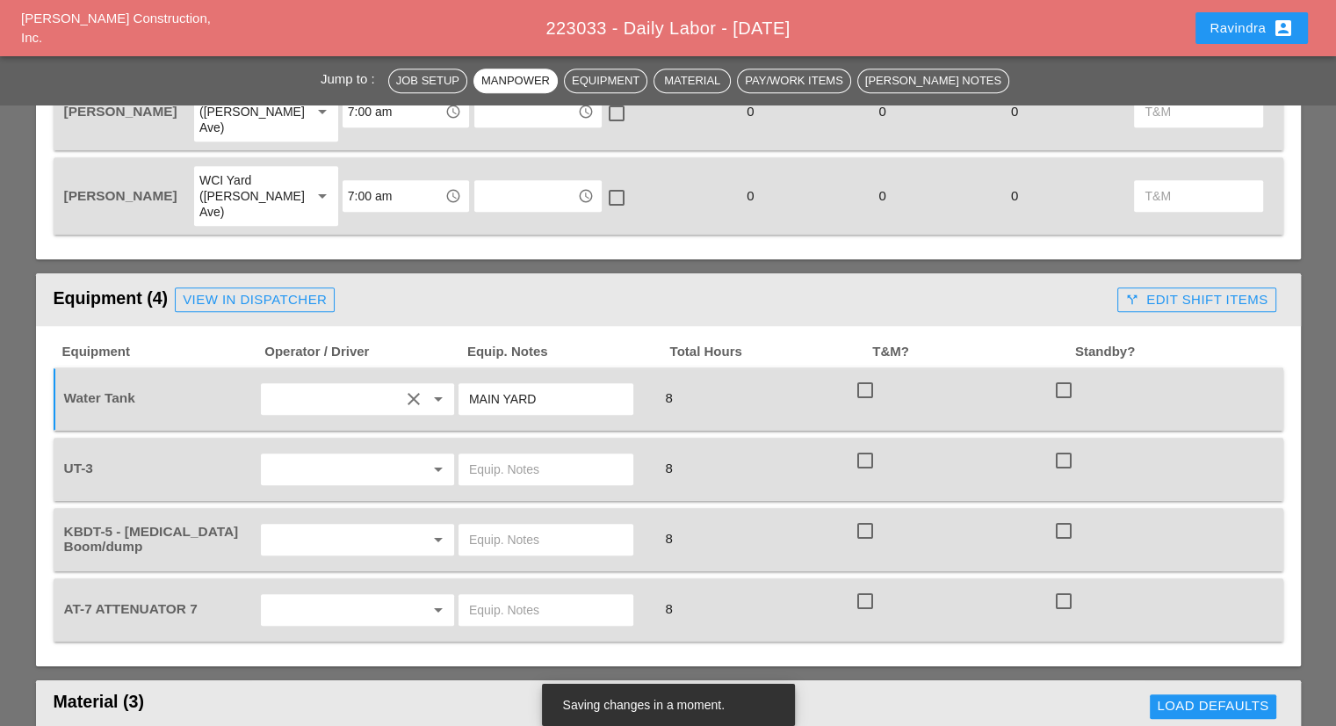
type input "MAIN YARD"
click at [597, 455] on input "text" at bounding box center [546, 469] width 154 height 28
paste input "MAIN YARD"
type input "MAIN YARD"
click at [526, 525] on input "text" at bounding box center [546, 539] width 154 height 28
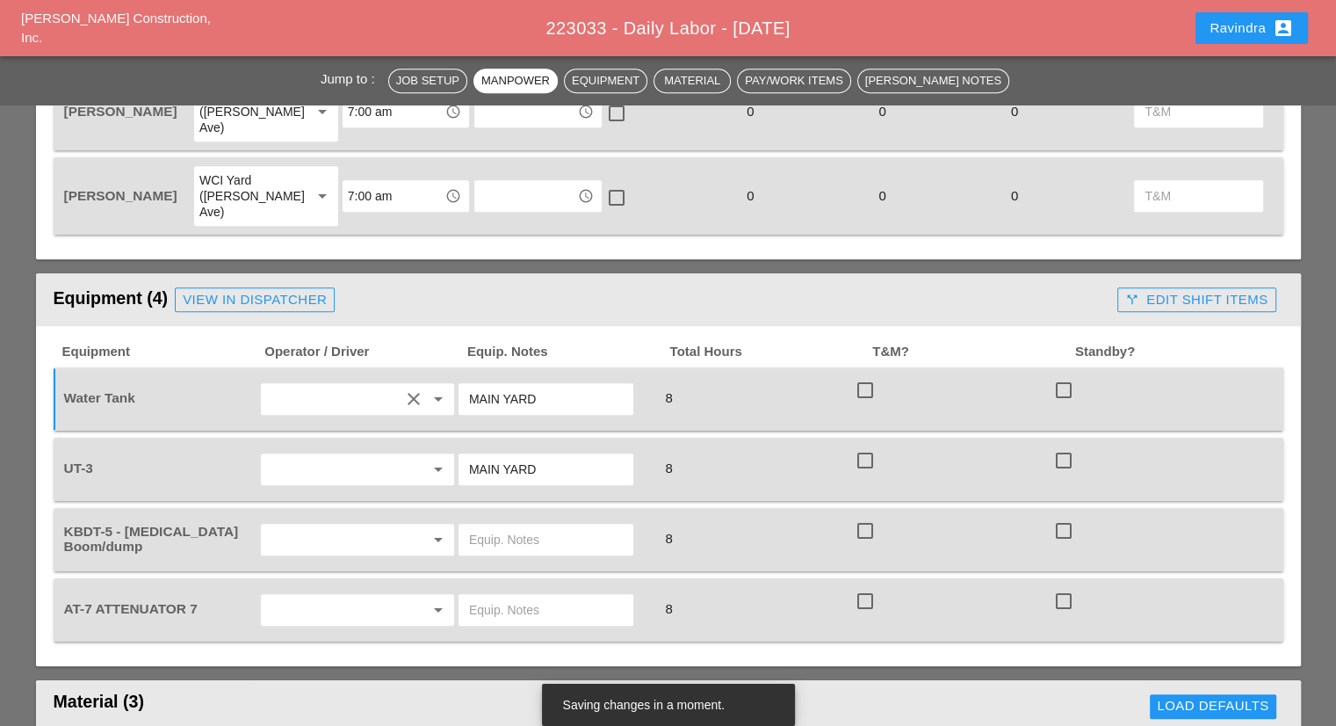
paste input "MAIN YARD"
type input "MAIN YARD"
click at [520, 596] on input "text" at bounding box center [546, 610] width 154 height 28
click at [512, 596] on input "text" at bounding box center [546, 610] width 154 height 28
paste input "MAIN YARD"
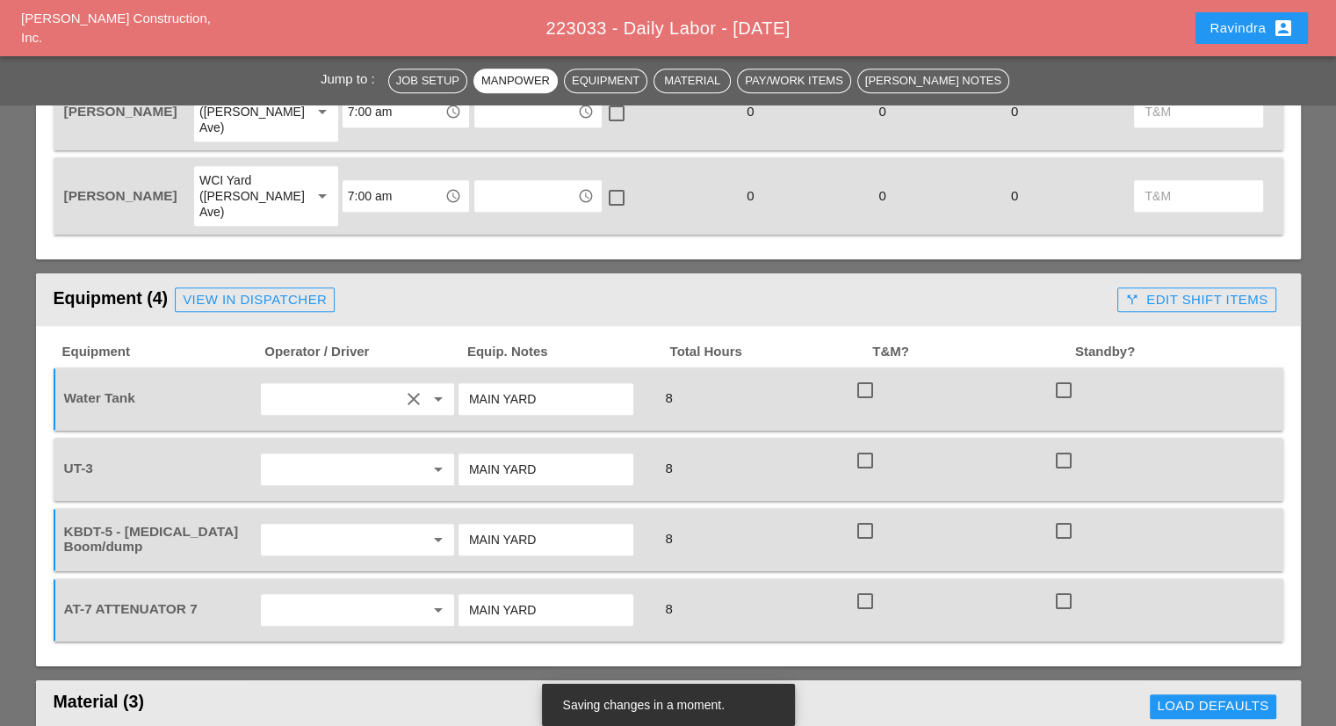
type input "MAIN YARD"
click at [343, 455] on input "text" at bounding box center [333, 469] width 134 height 28
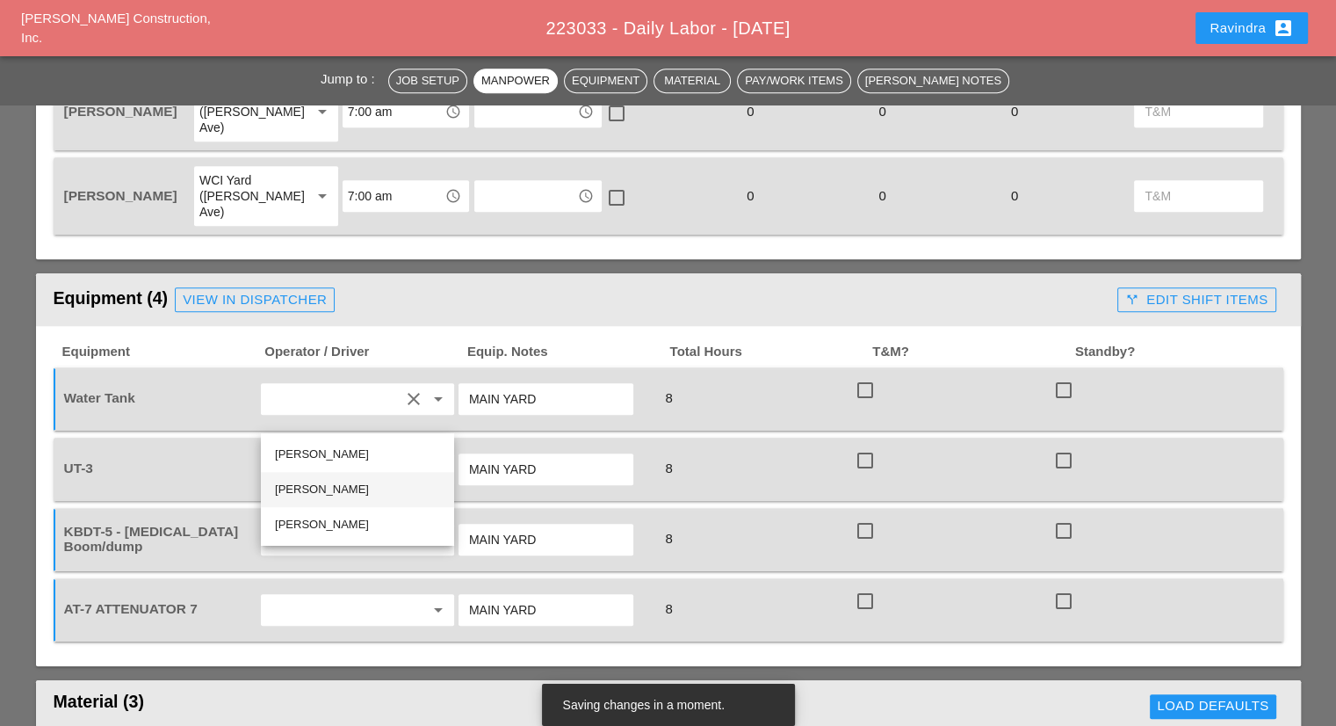
click at [329, 496] on div "Freddie Rodas Torres" at bounding box center [357, 489] width 165 height 21
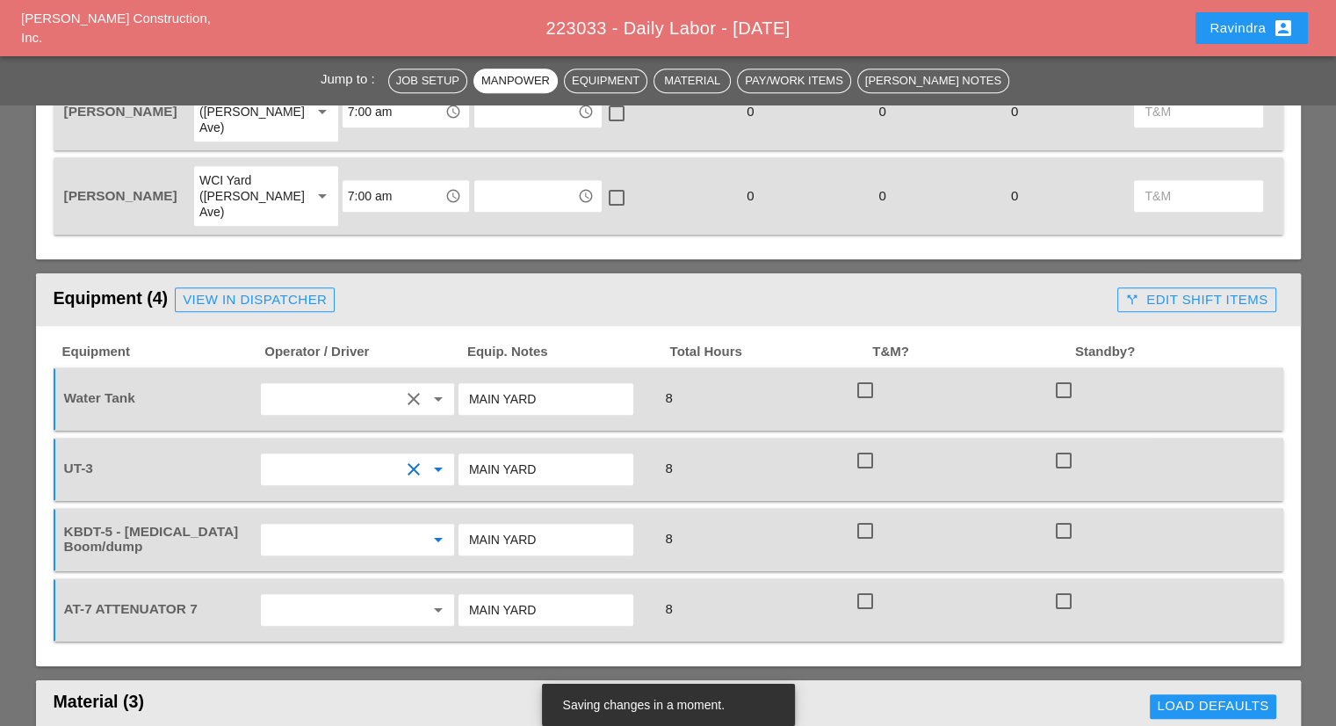
click at [309, 525] on input "text" at bounding box center [333, 539] width 134 height 28
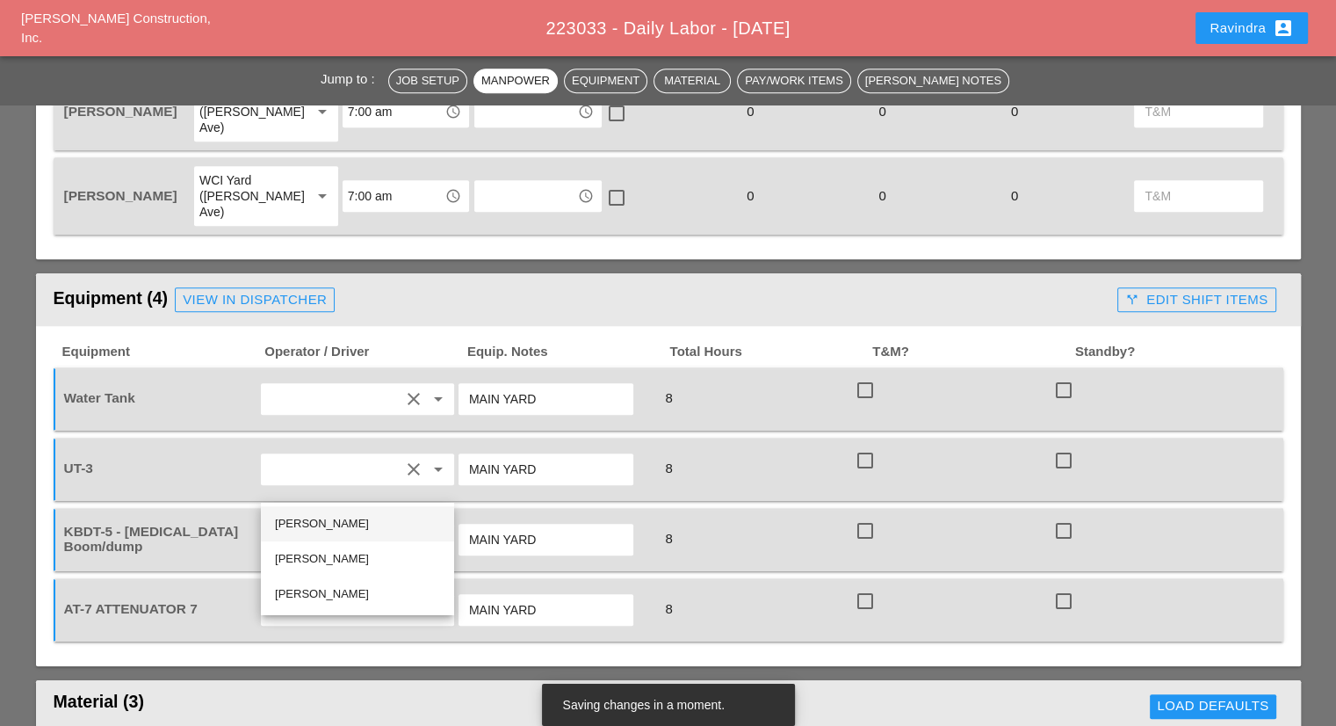
click at [322, 530] on div "Octavio Grosso" at bounding box center [357, 523] width 165 height 21
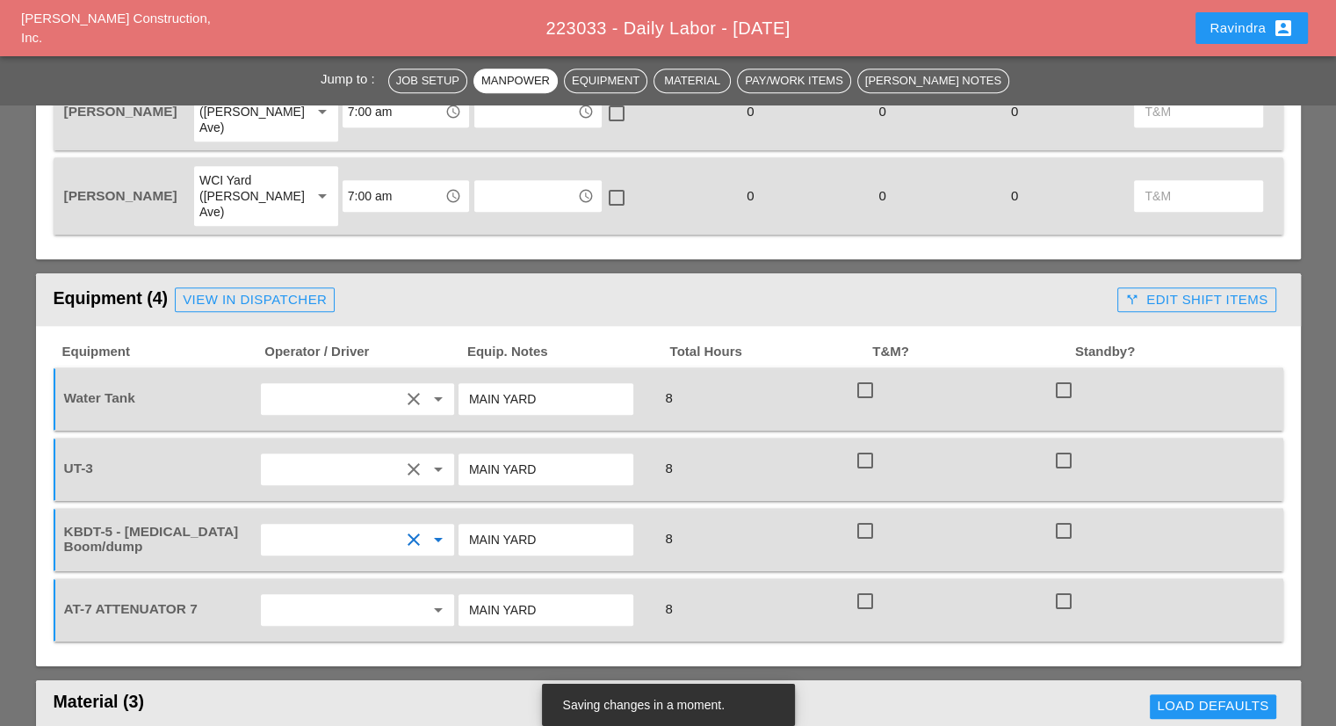
click at [313, 596] on input "text" at bounding box center [333, 610] width 134 height 28
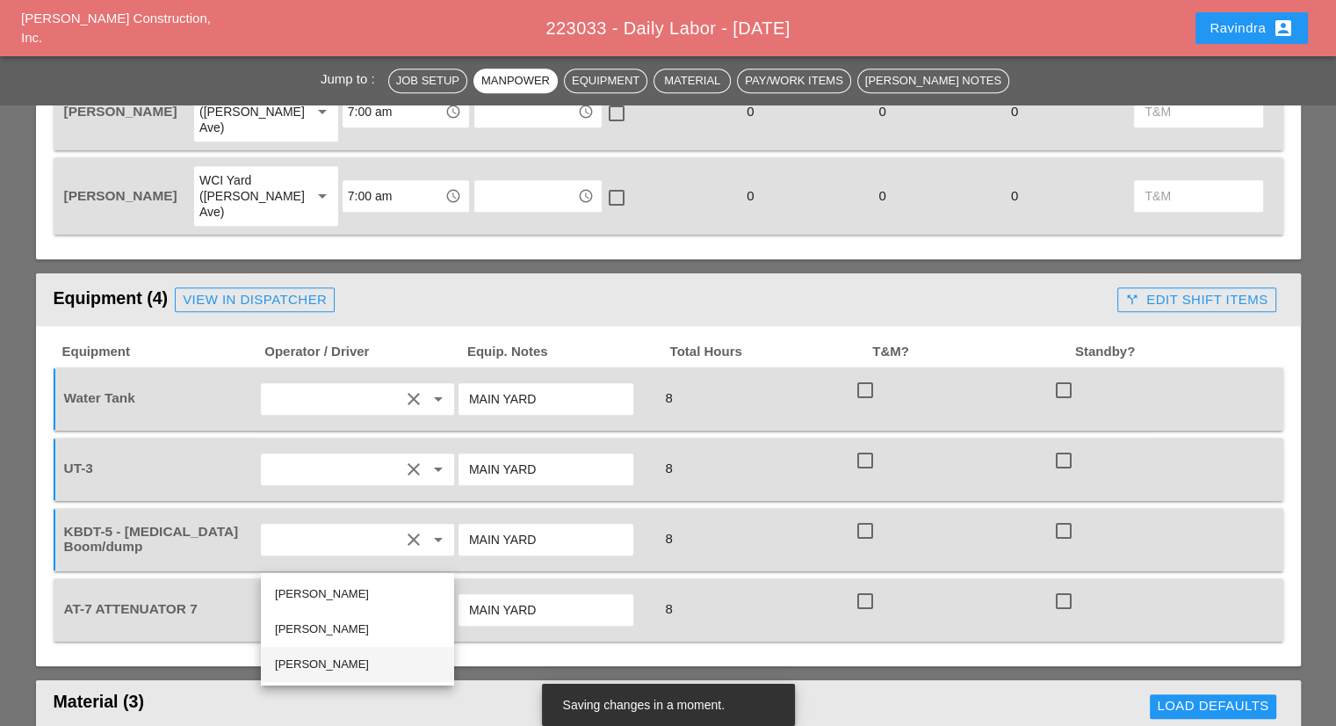
click at [328, 657] on div "Hugo Zambrano" at bounding box center [357, 664] width 165 height 21
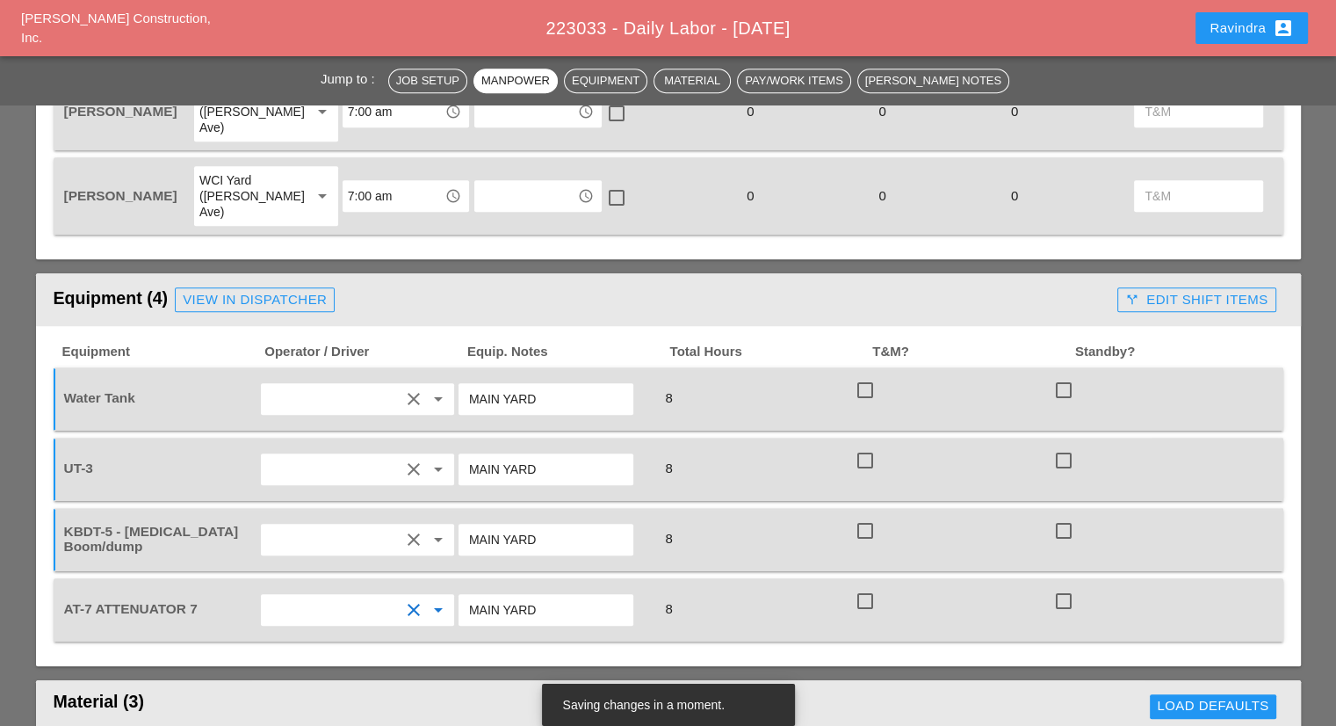
click at [397, 604] on div "Equipment Operator / Driver Equip. Notes Total Hours T&M? Standby? Water Tank c…" at bounding box center [668, 496] width 1265 height 340
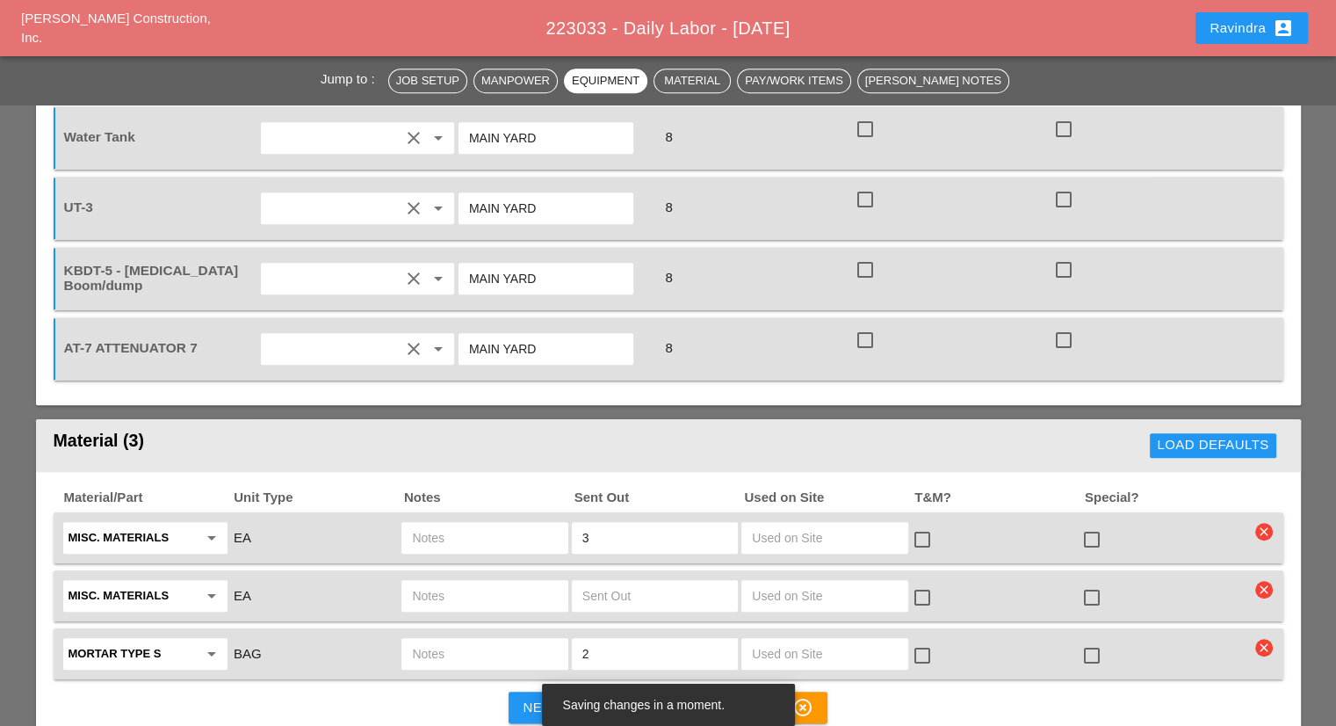
scroll to position [1318, 0]
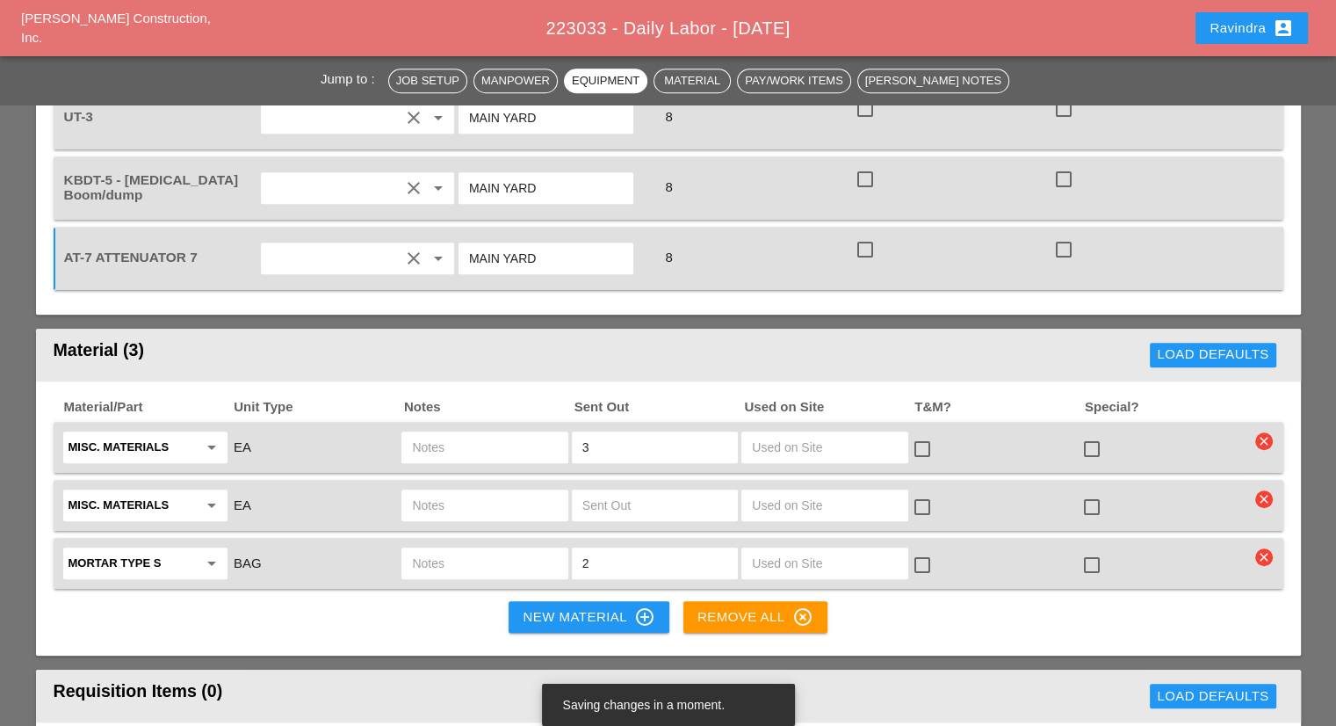
click at [457, 433] on input "text" at bounding box center [484, 447] width 145 height 28
type input "WATER 5 GAL PAIL"
click at [1095, 434] on div at bounding box center [1092, 449] width 30 height 30
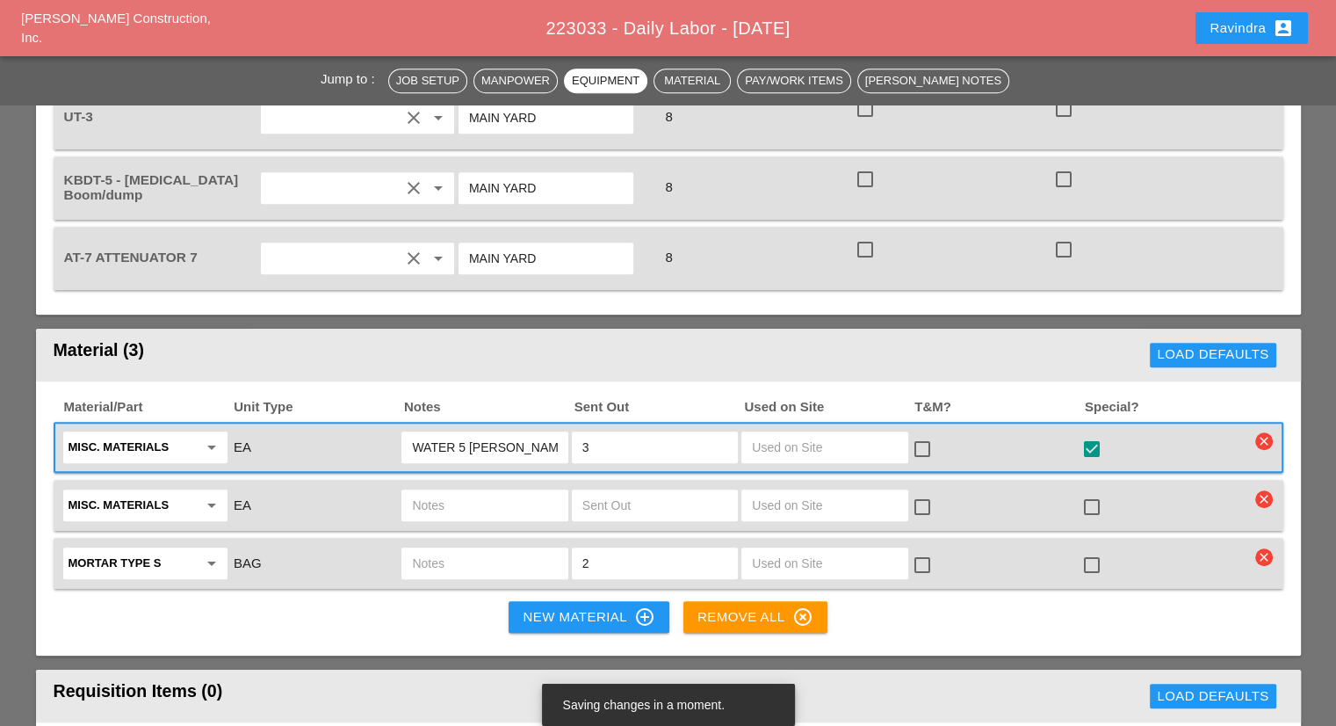
click at [471, 491] on input "text" at bounding box center [484, 505] width 145 height 28
click at [469, 491] on input "text" at bounding box center [484, 505] width 145 height 28
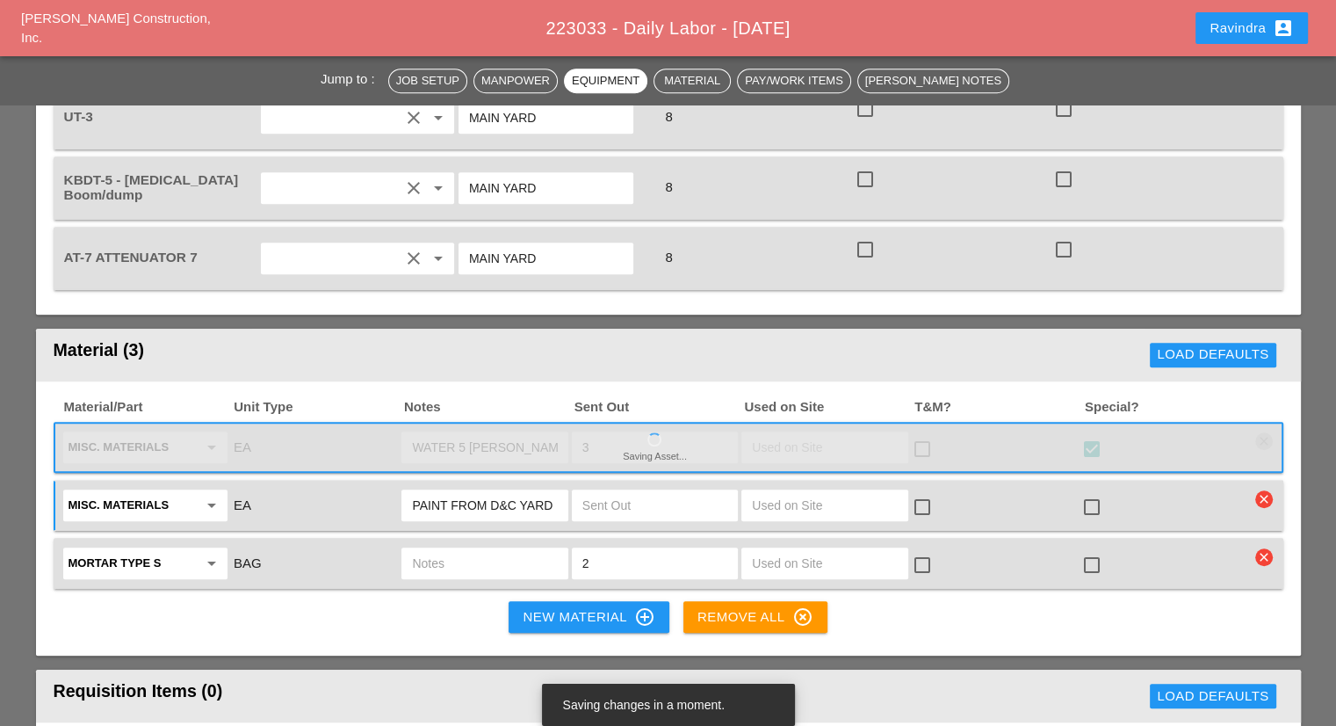
type input "PAINT FROM D&C YARD"
click at [1089, 492] on div at bounding box center [1092, 507] width 30 height 30
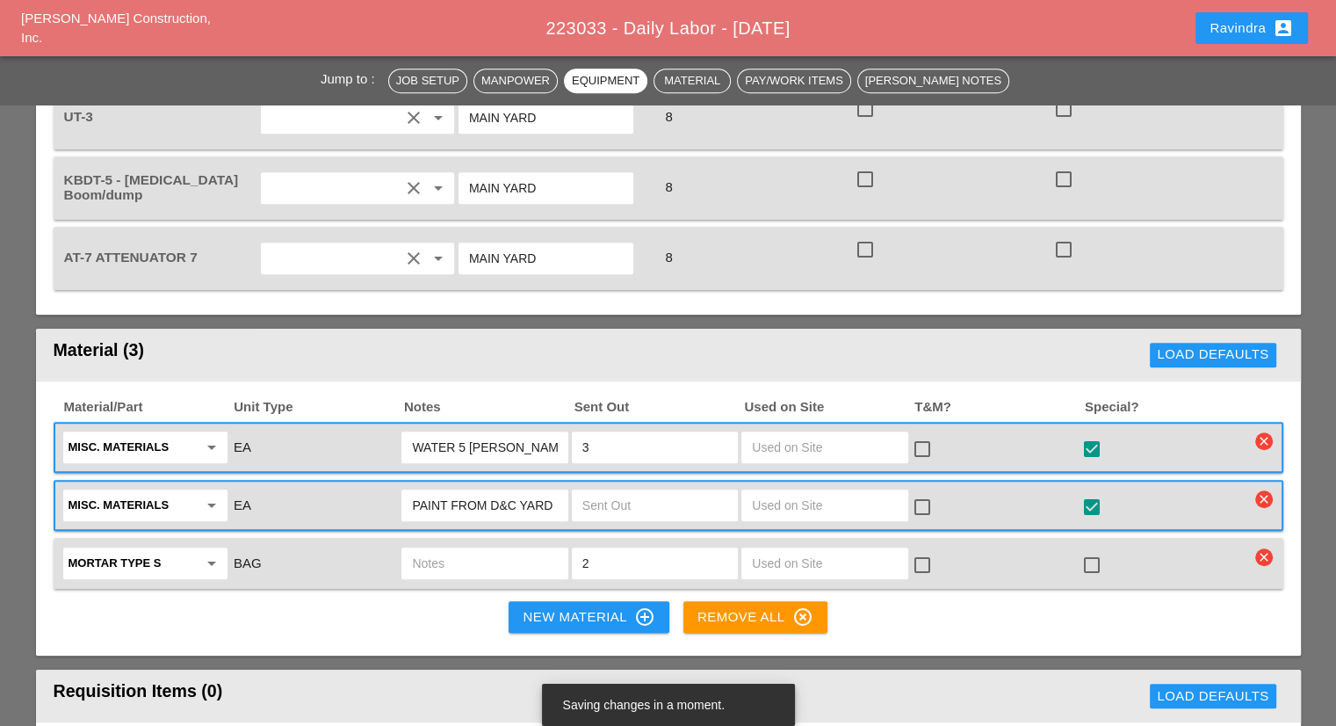
click at [436, 549] on input "text" at bounding box center [484, 563] width 145 height 28
click at [439, 549] on input "text" at bounding box center [484, 563] width 145 height 28
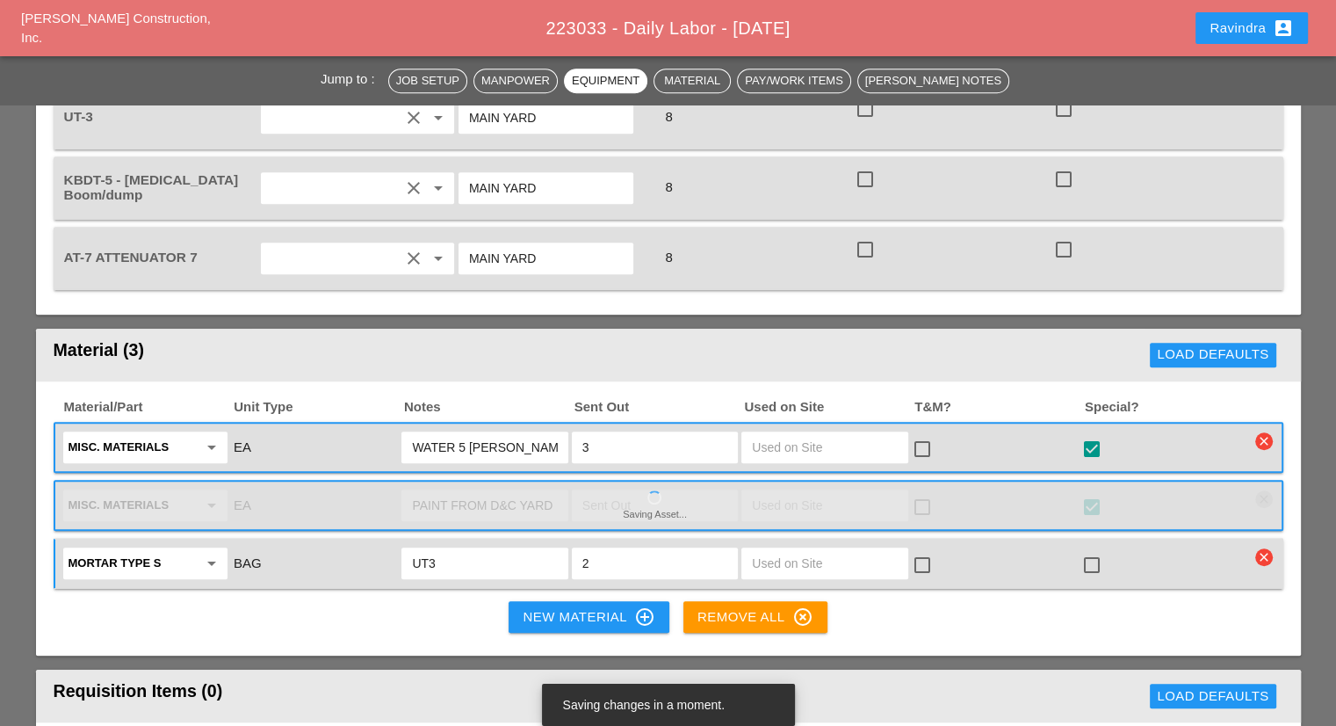
type input "UT3"
click at [1097, 550] on div at bounding box center [1092, 565] width 30 height 30
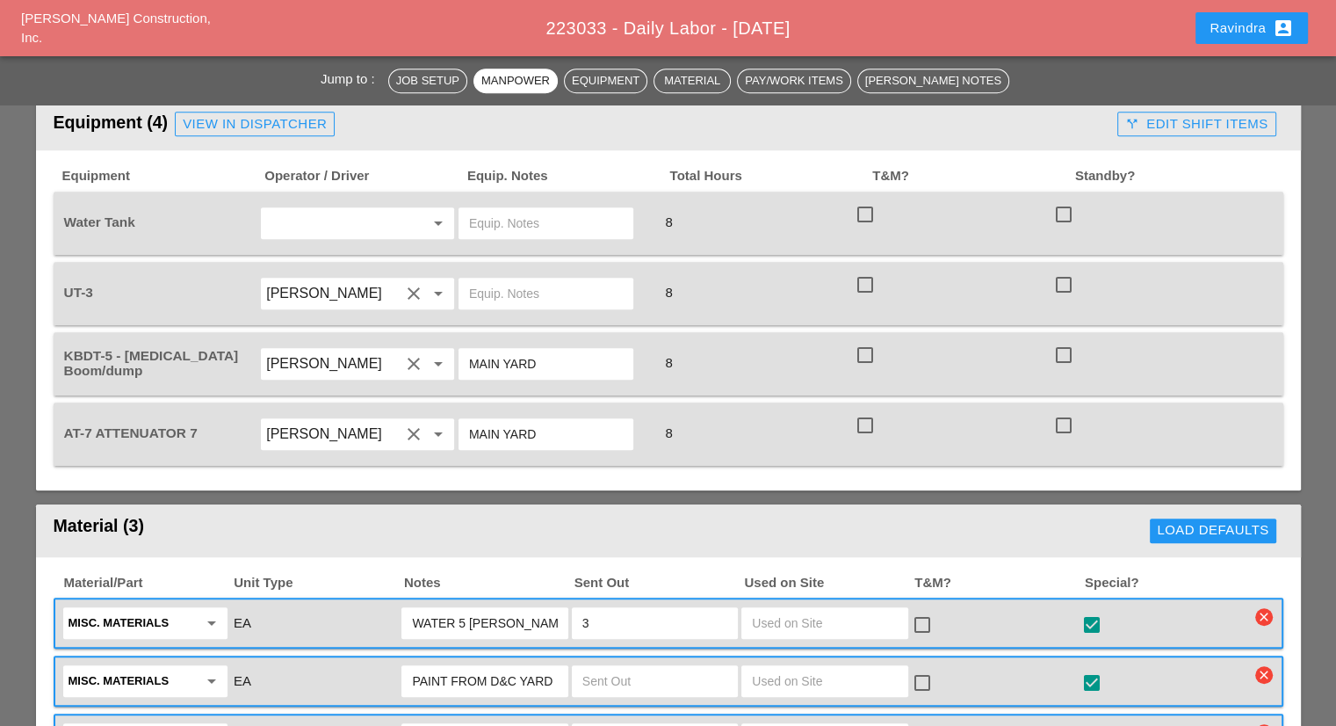
scroll to position [879, 0]
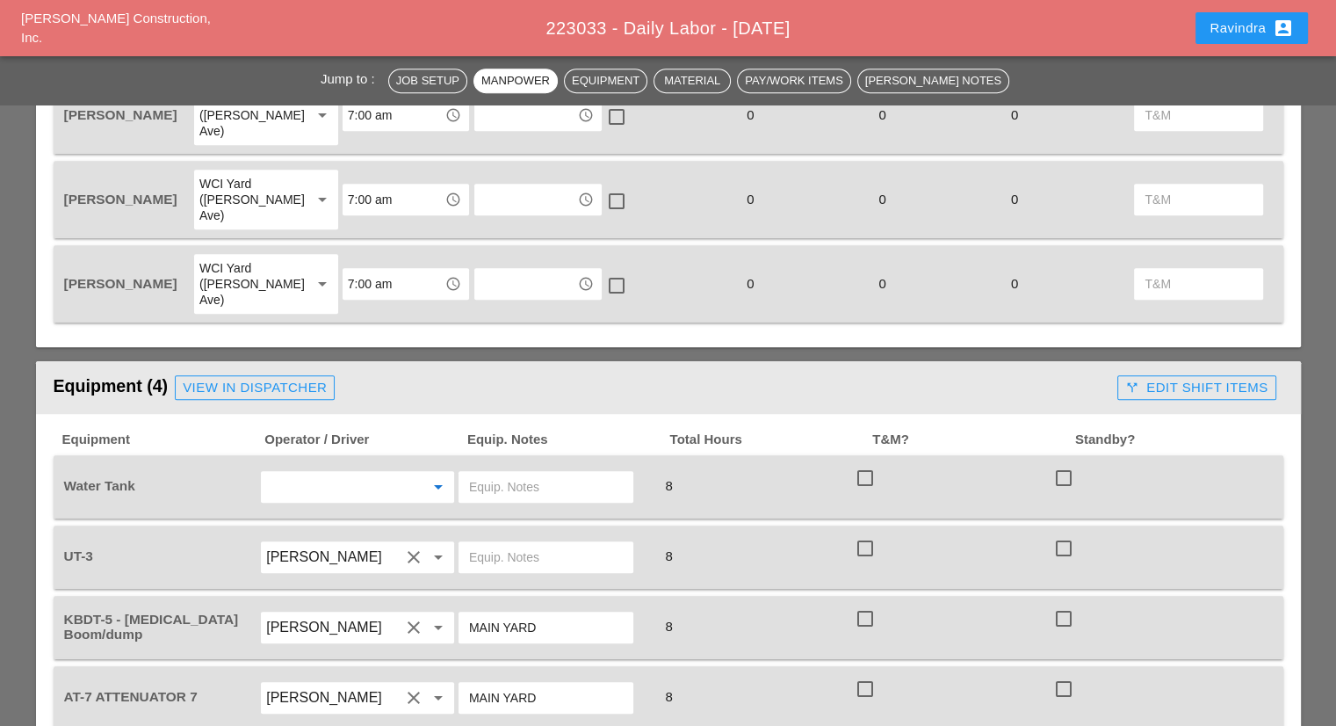
click at [394, 473] on input "text" at bounding box center [333, 487] width 134 height 28
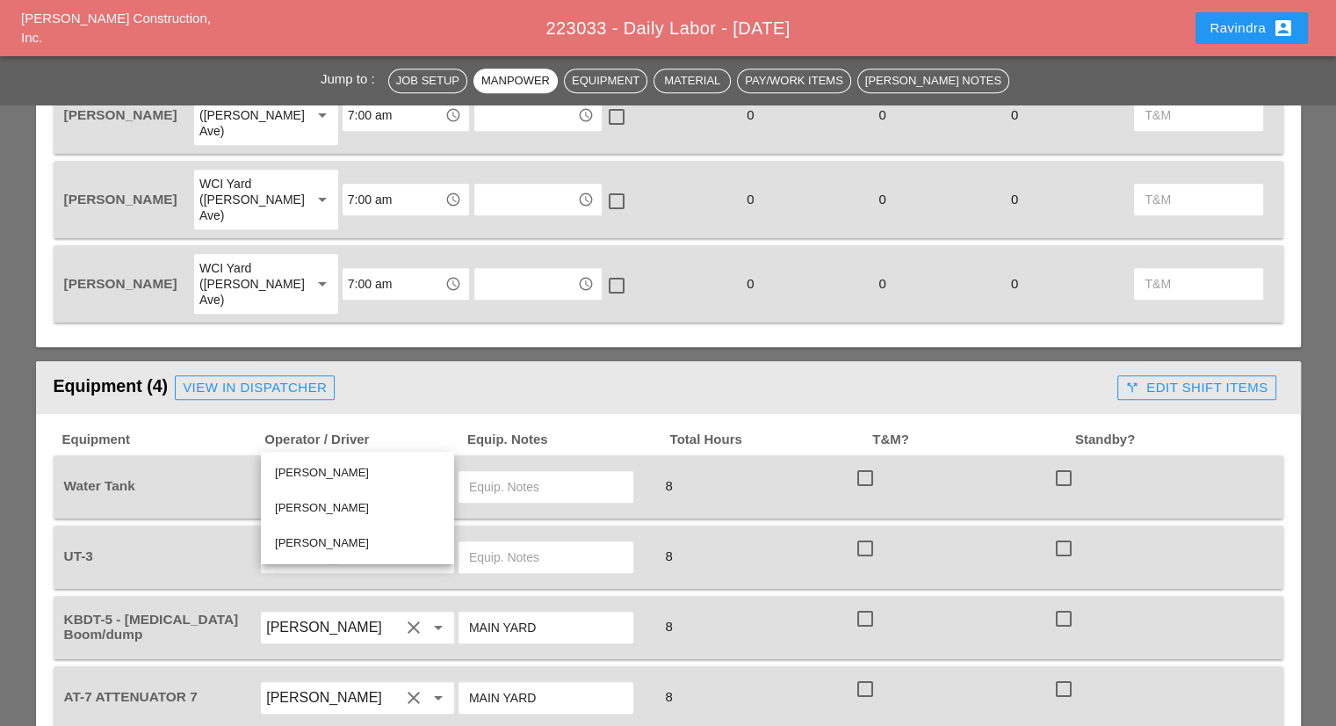
click at [340, 479] on div "[PERSON_NAME]" at bounding box center [357, 472] width 165 height 21
type input "[PERSON_NAME]"
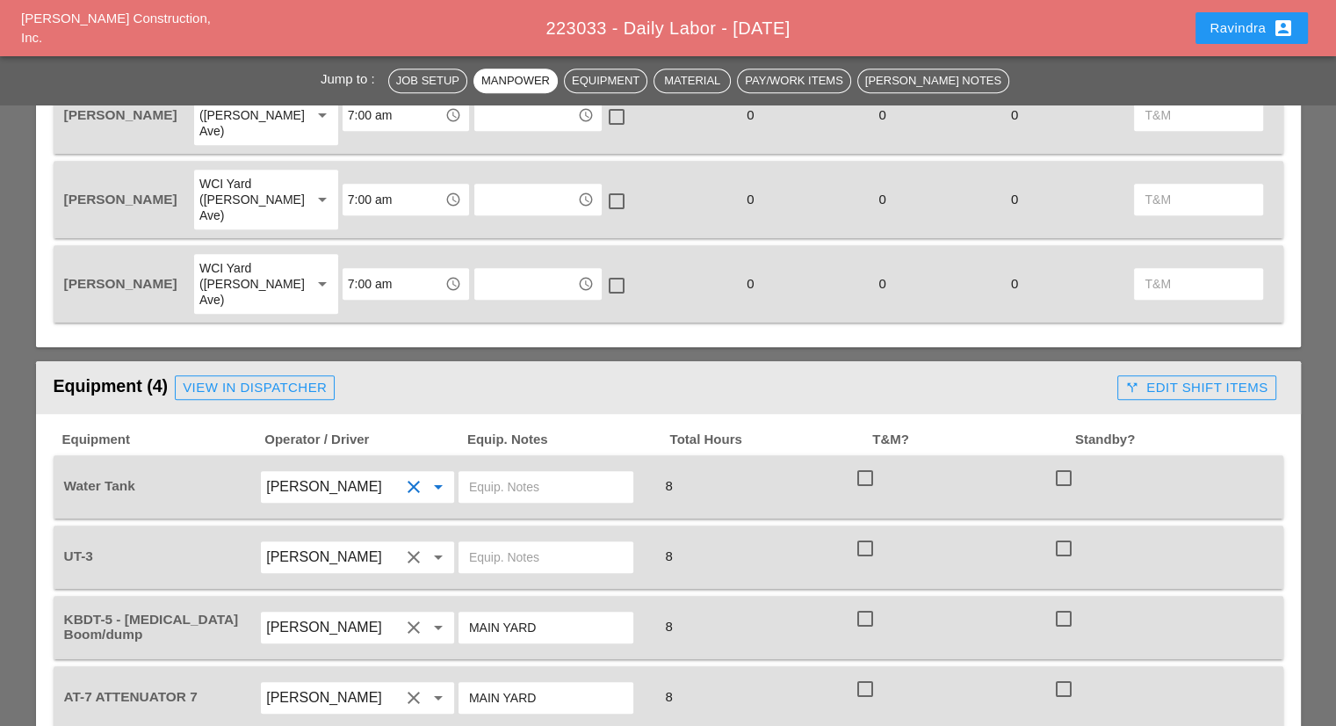
click at [584, 473] on input "text" at bounding box center [546, 487] width 154 height 28
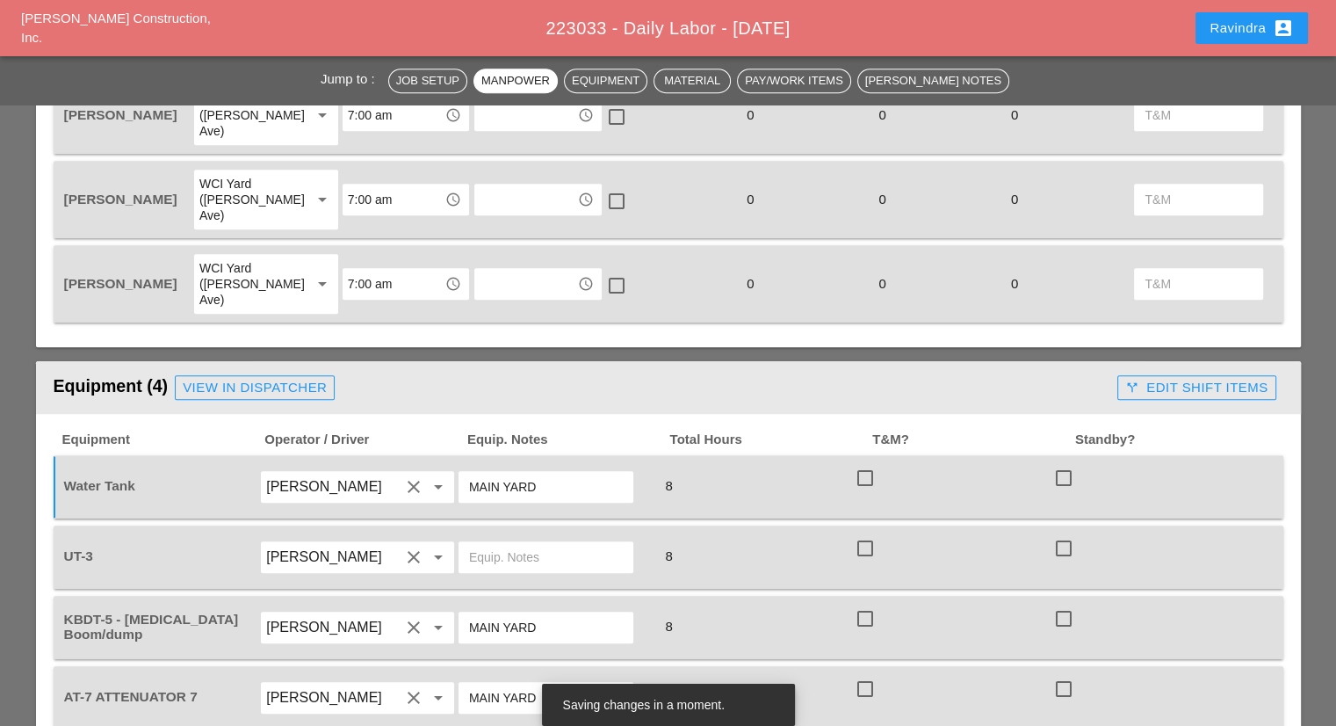
type input "MAIN YARD"
click at [542, 541] on div at bounding box center [546, 557] width 175 height 32
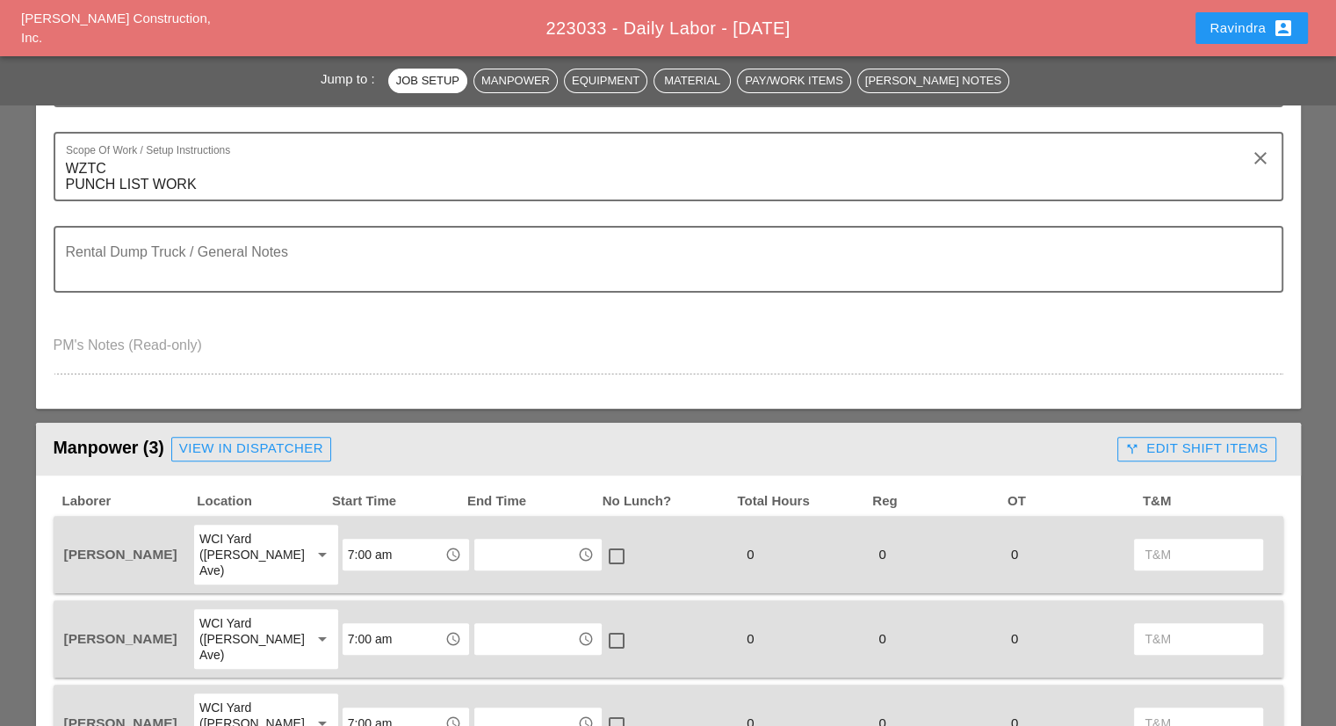
scroll to position [0, 0]
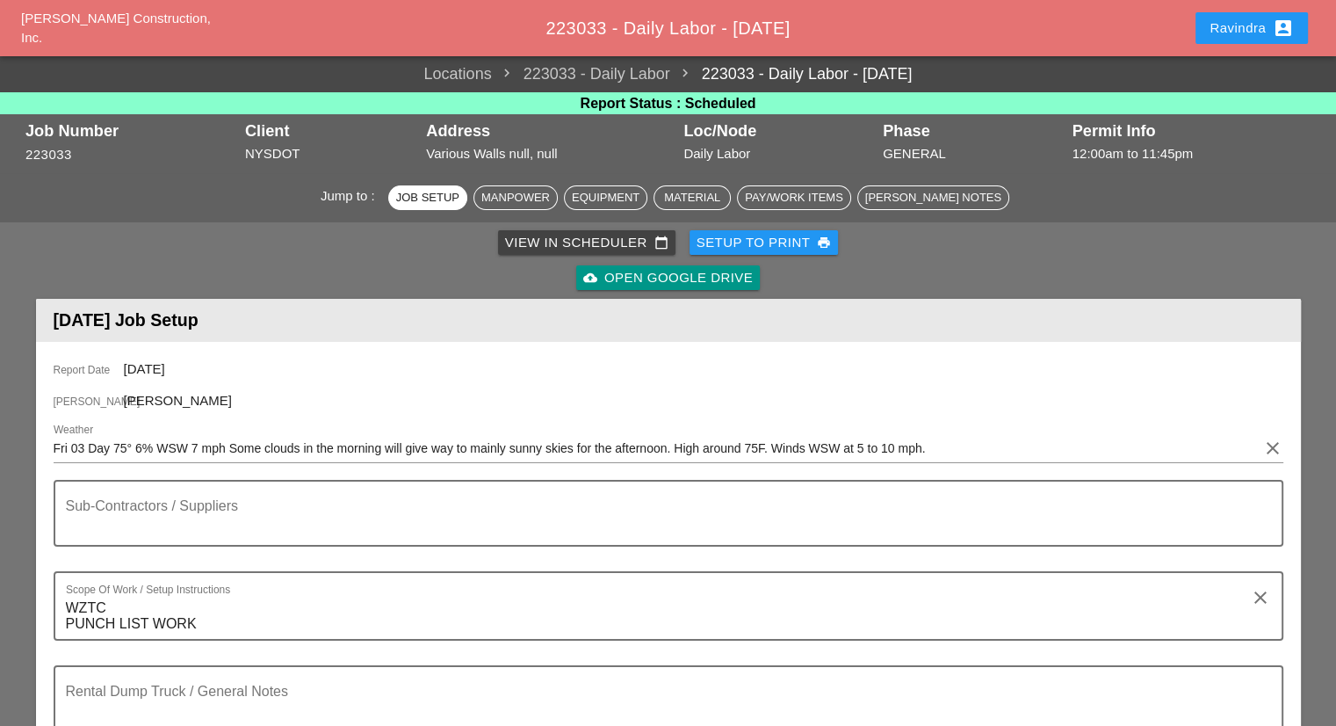
type input "MAIN YARD"
click at [1245, 21] on div "Ravindra account_box" at bounding box center [1252, 28] width 84 height 21
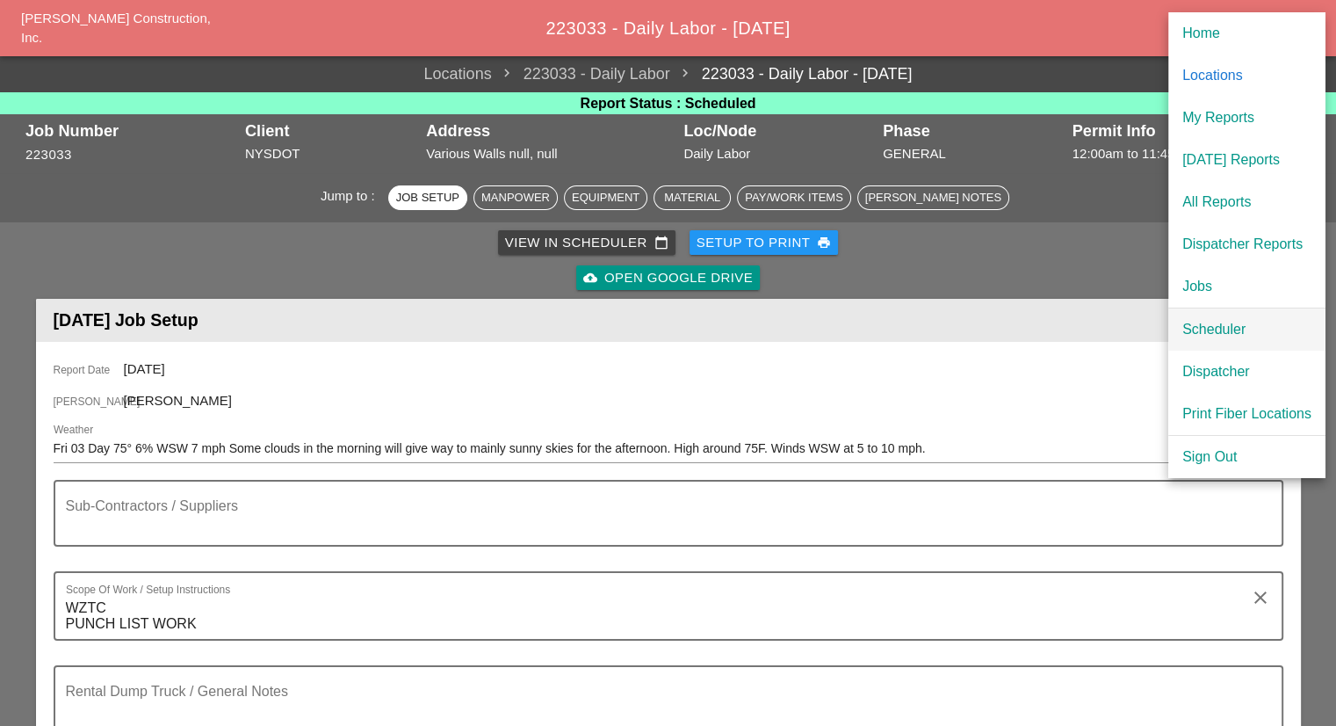
click at [1199, 322] on div "Scheduler" at bounding box center [1246, 329] width 129 height 21
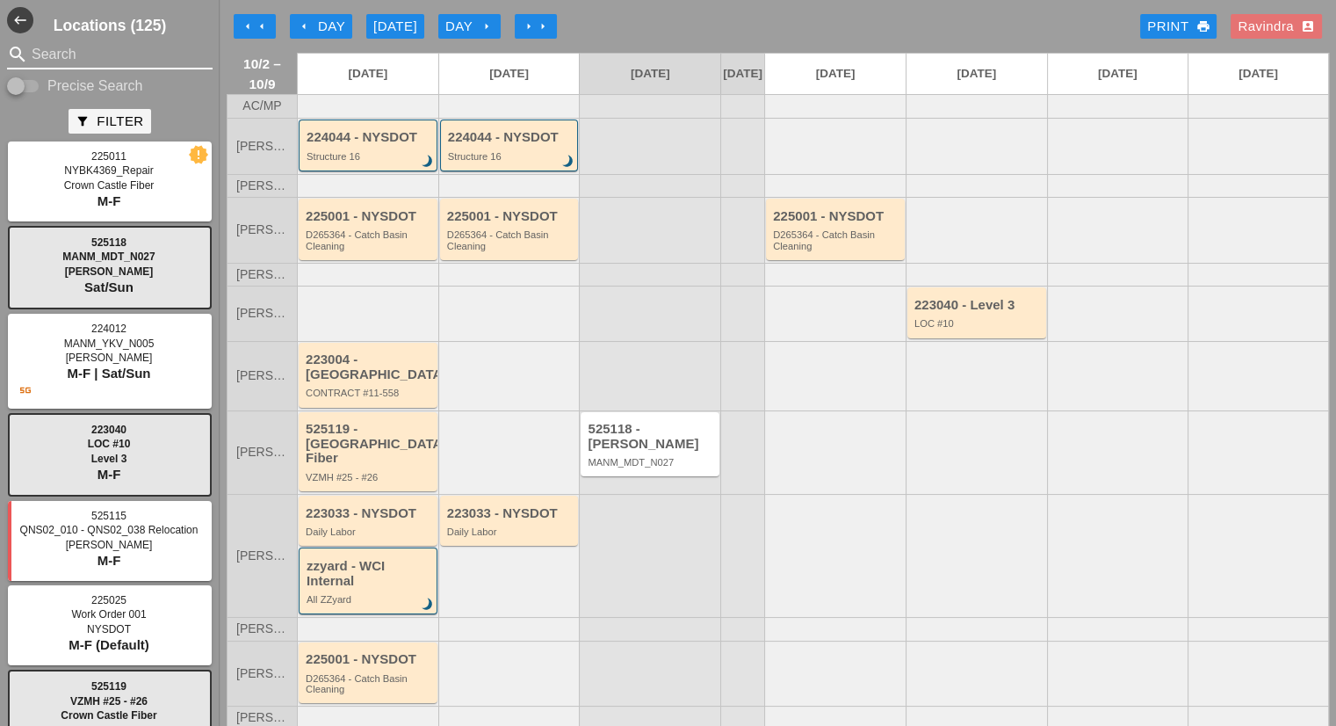
click at [118, 53] on input "Search" at bounding box center [110, 54] width 156 height 28
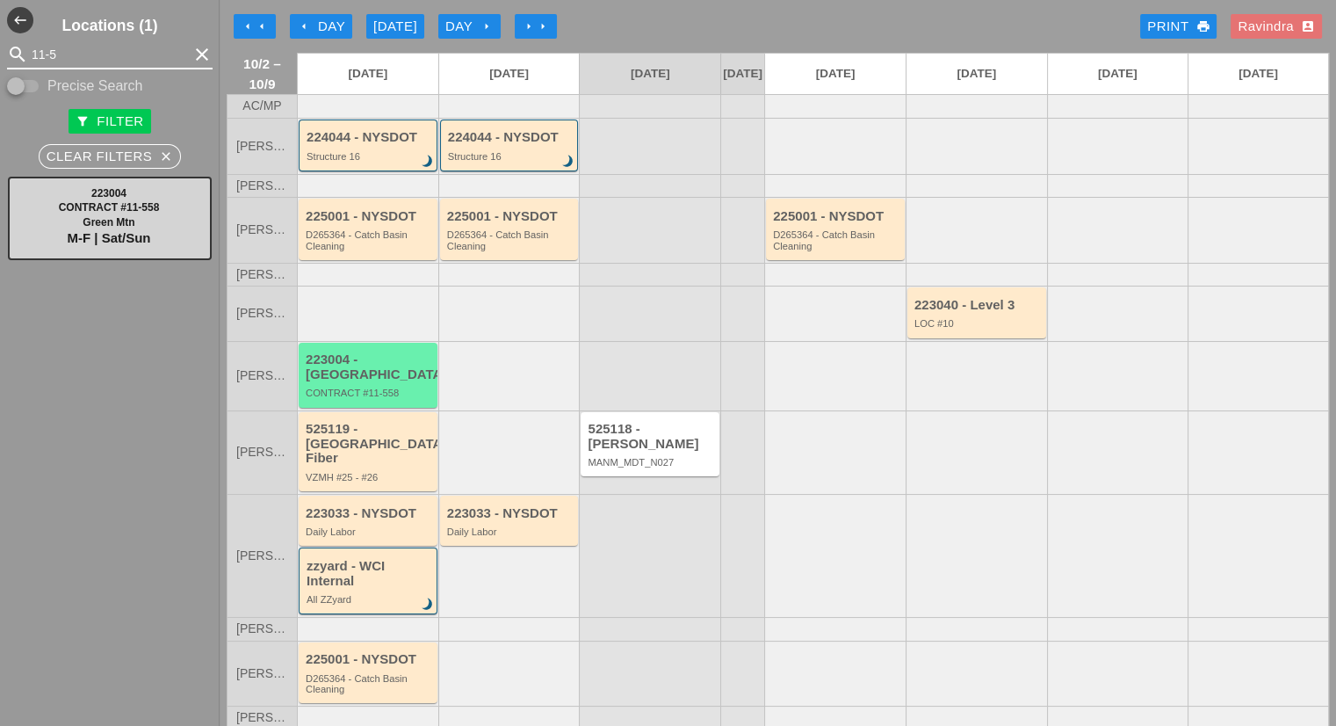
type input "11-5"
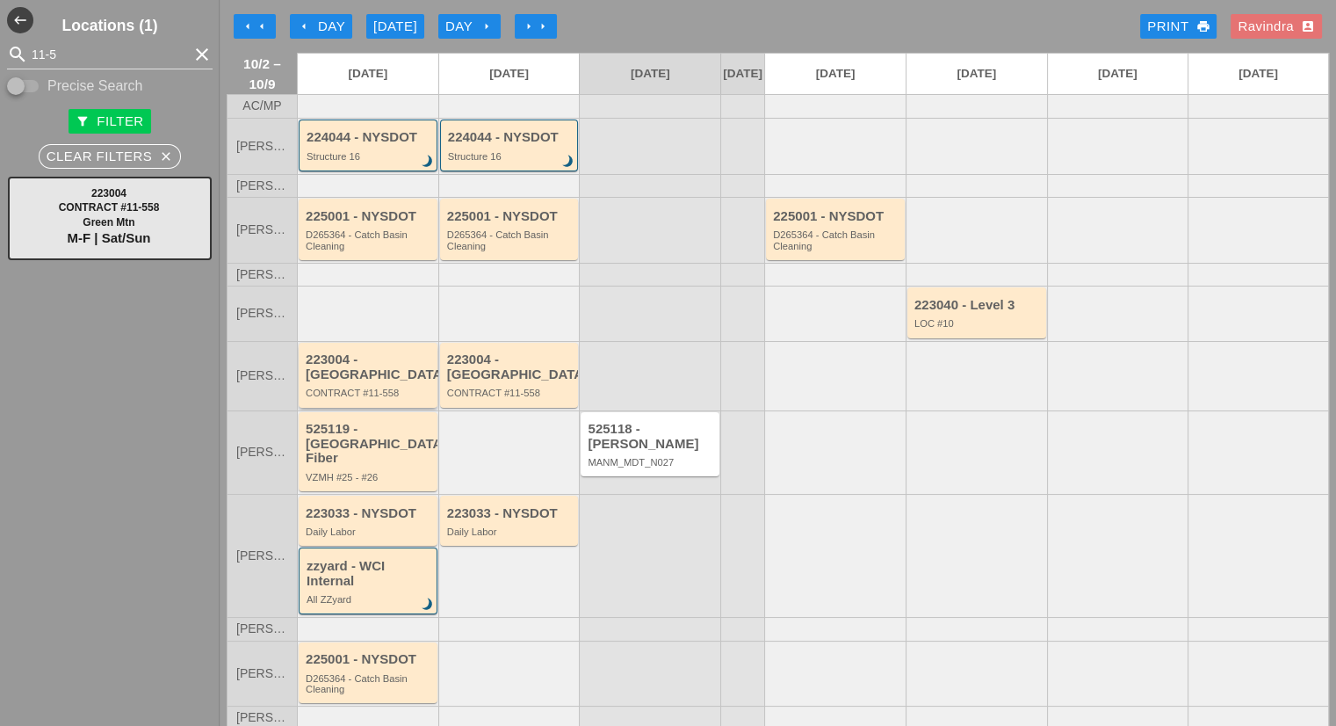
click at [372, 387] on div "CONTRACT #11-558" at bounding box center [369, 392] width 127 height 11
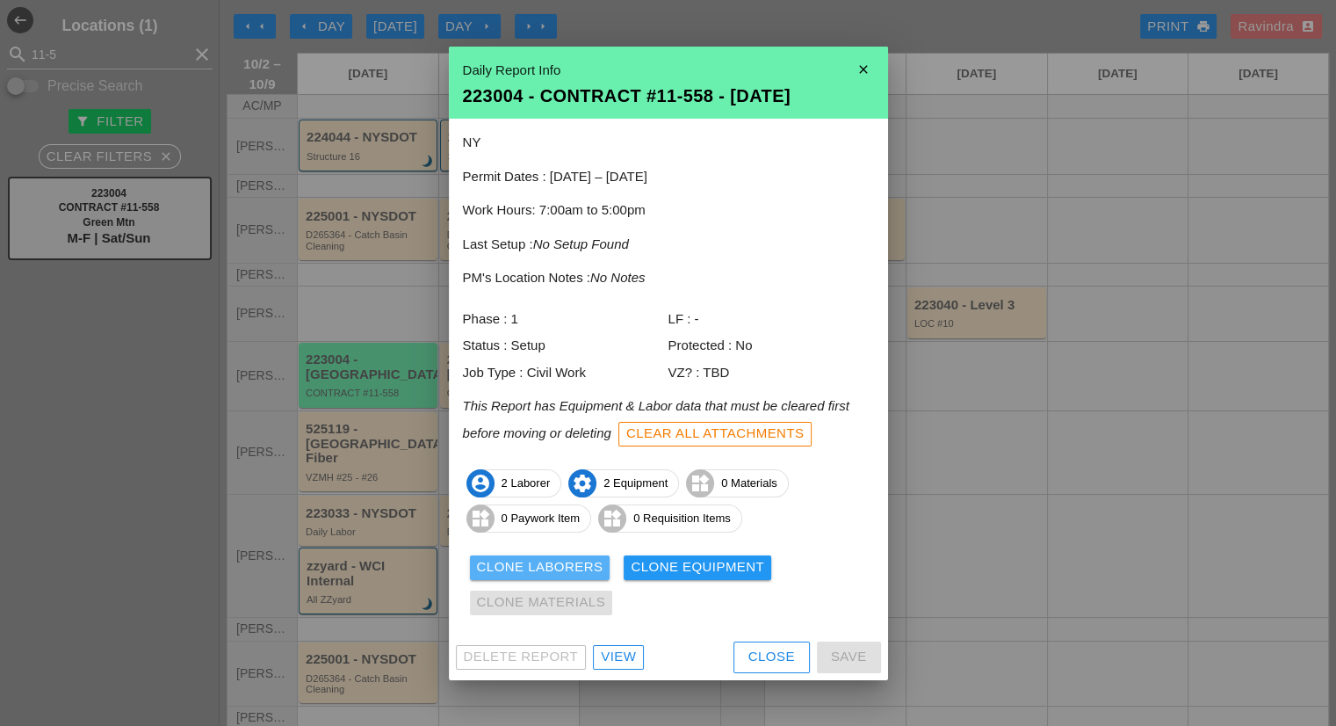
click at [555, 568] on div "Clone Laborers" at bounding box center [540, 567] width 127 height 20
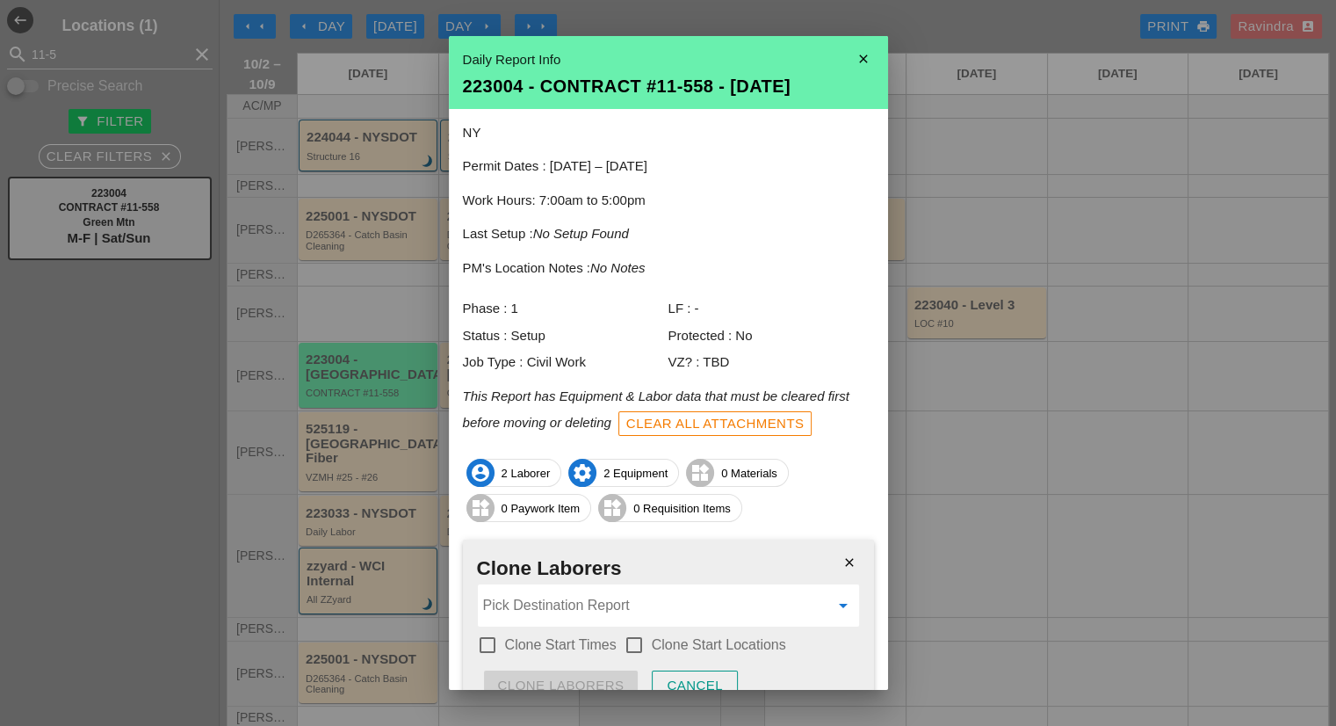
click at [552, 599] on input "Pick Destination Report" at bounding box center [656, 605] width 346 height 28
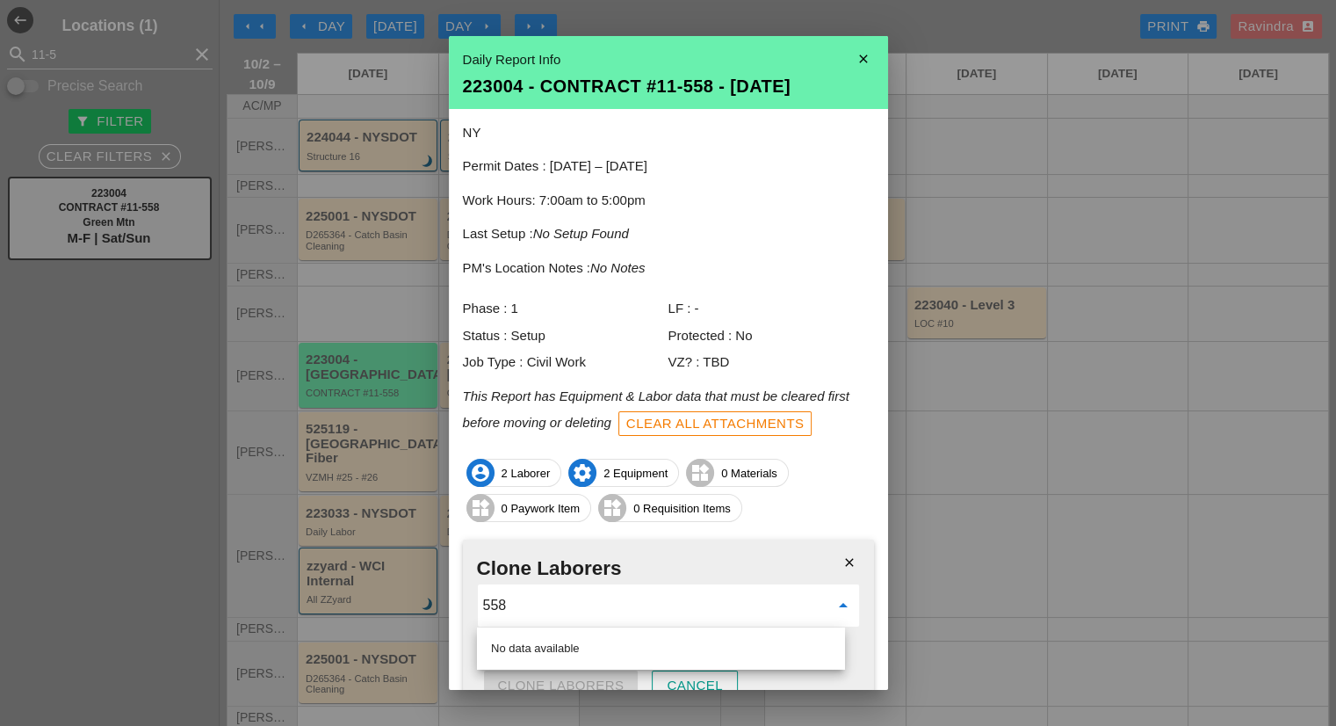
type input "558"
click at [922, 438] on div at bounding box center [668, 363] width 1336 height 726
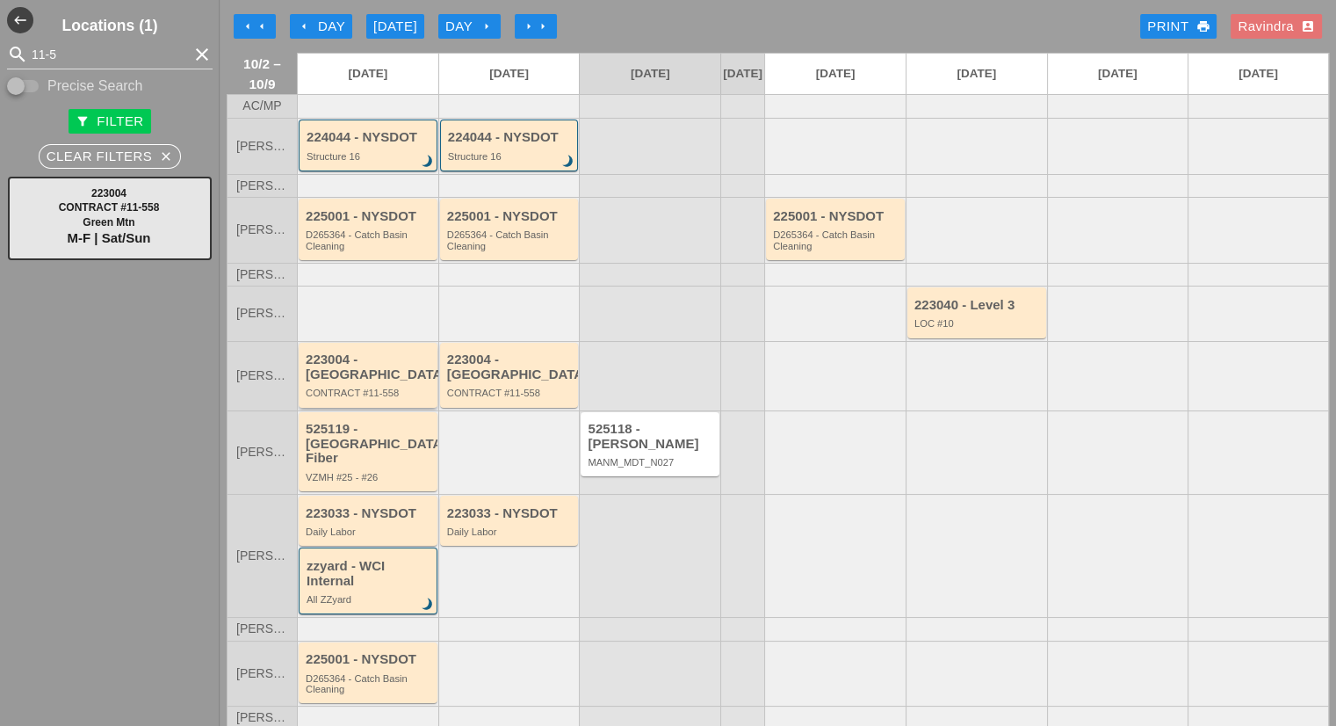
click at [354, 370] on div "223004 - [GEOGRAPHIC_DATA]" at bounding box center [369, 366] width 127 height 29
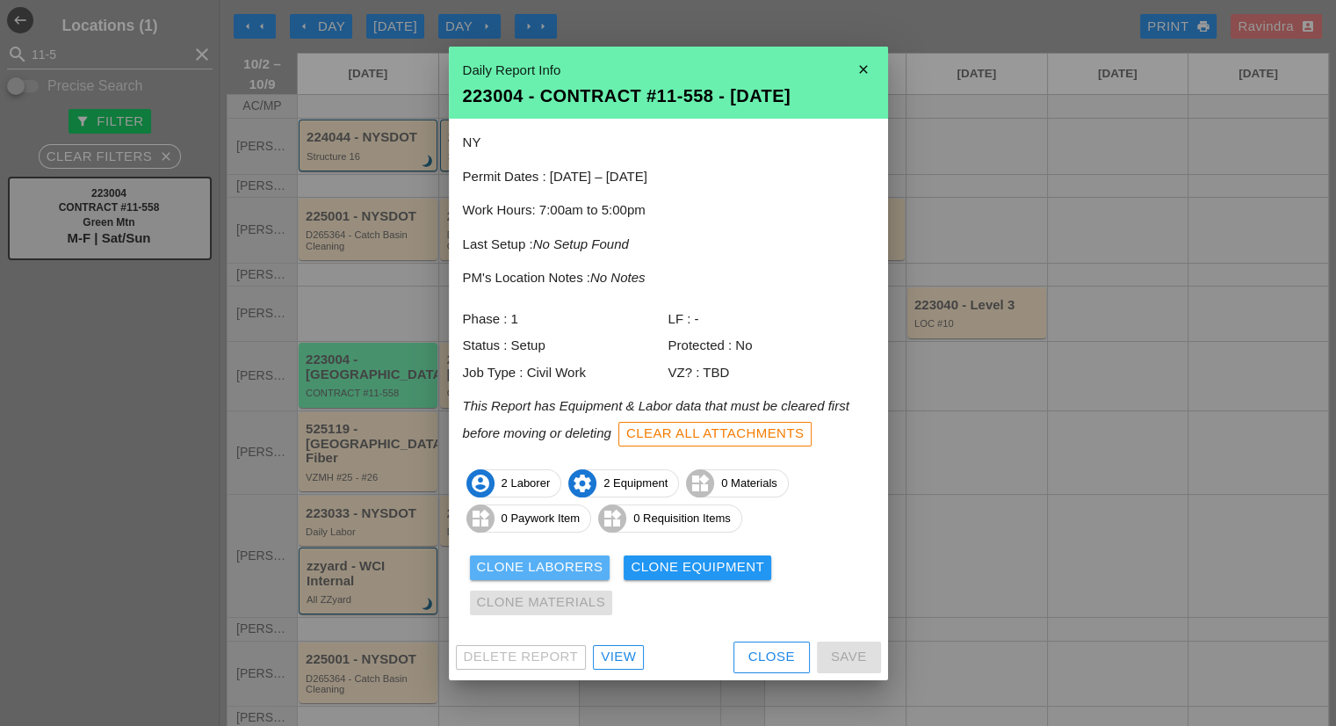
click at [563, 561] on div "Clone Laborers" at bounding box center [540, 567] width 127 height 20
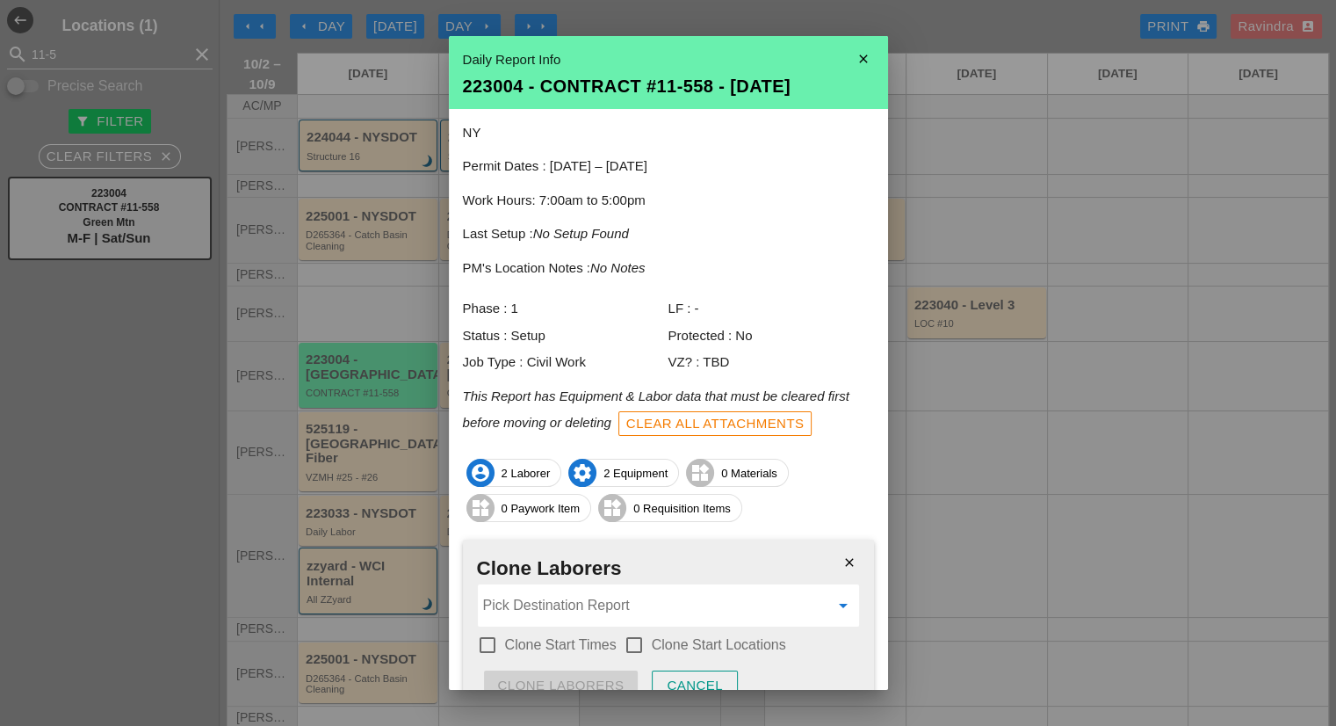
click at [556, 609] on input "Pick Destination Report" at bounding box center [656, 605] width 346 height 28
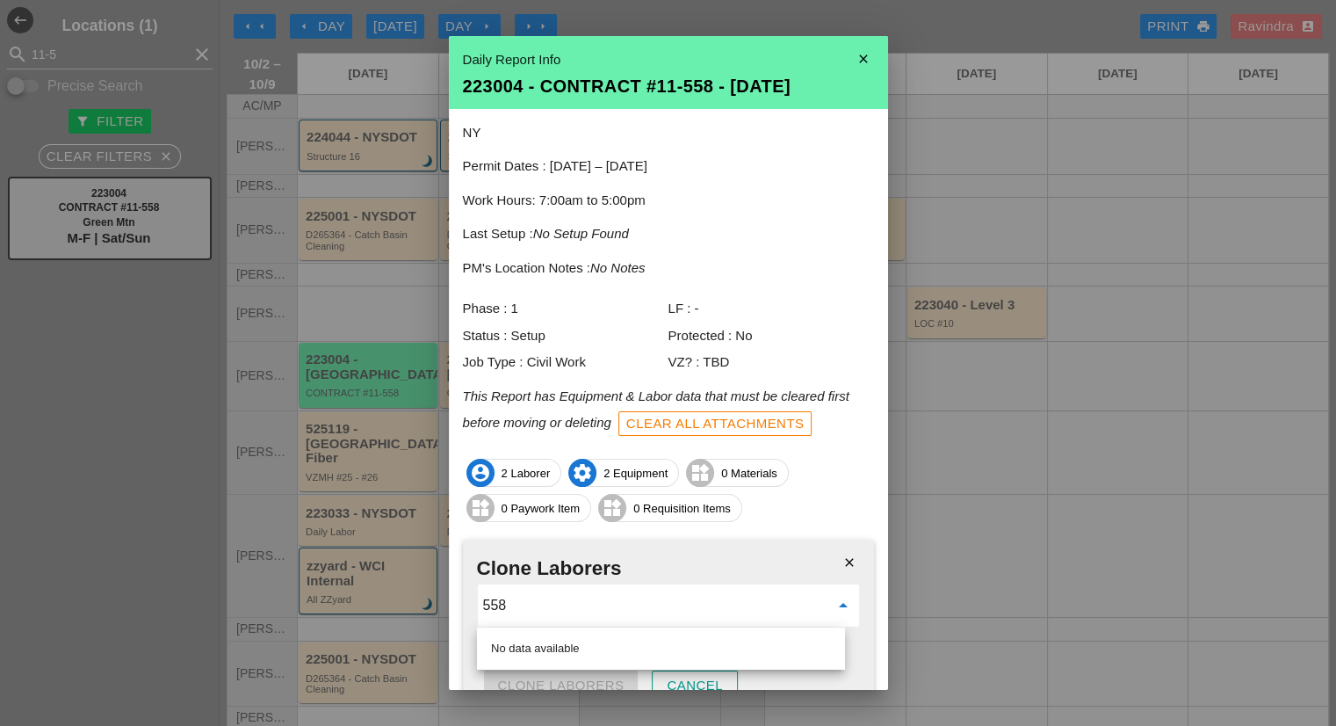
type input "558"
click at [850, 61] on icon "close" at bounding box center [863, 58] width 35 height 35
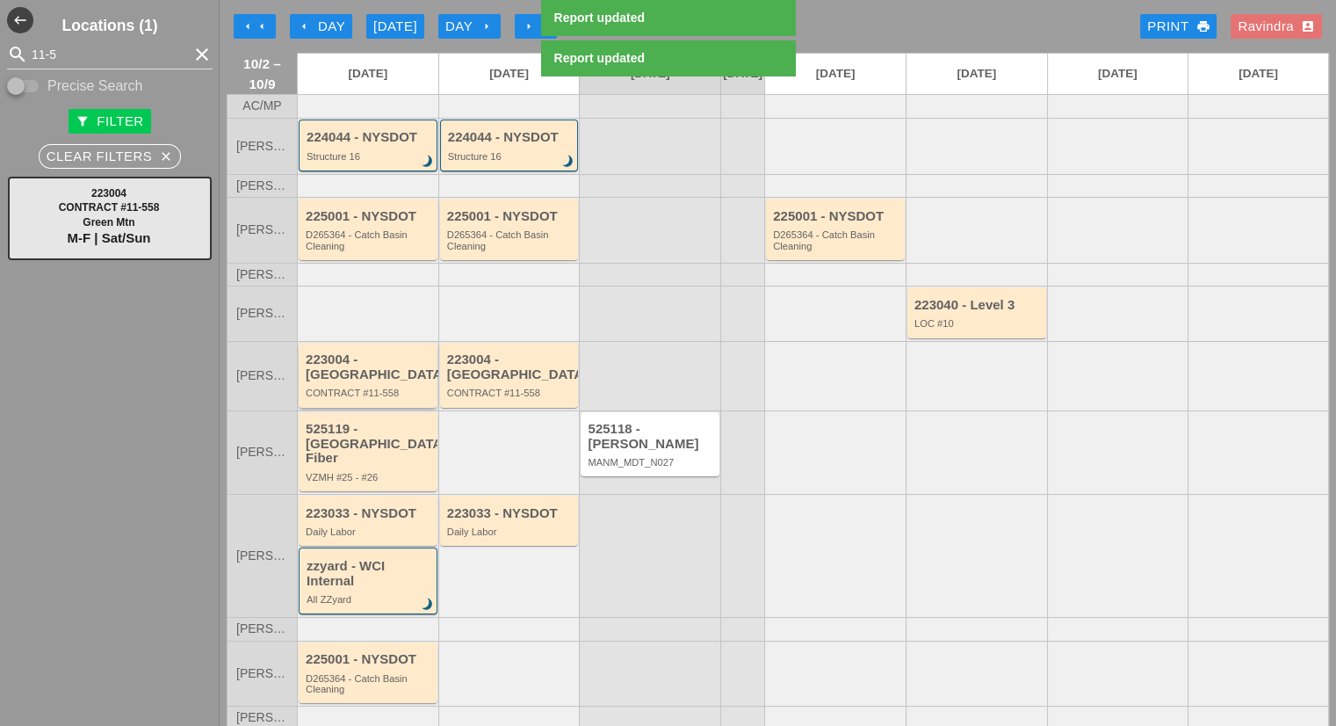
click at [346, 361] on div "223004 - Green Mtn CONTRACT #11-558" at bounding box center [368, 375] width 139 height 65
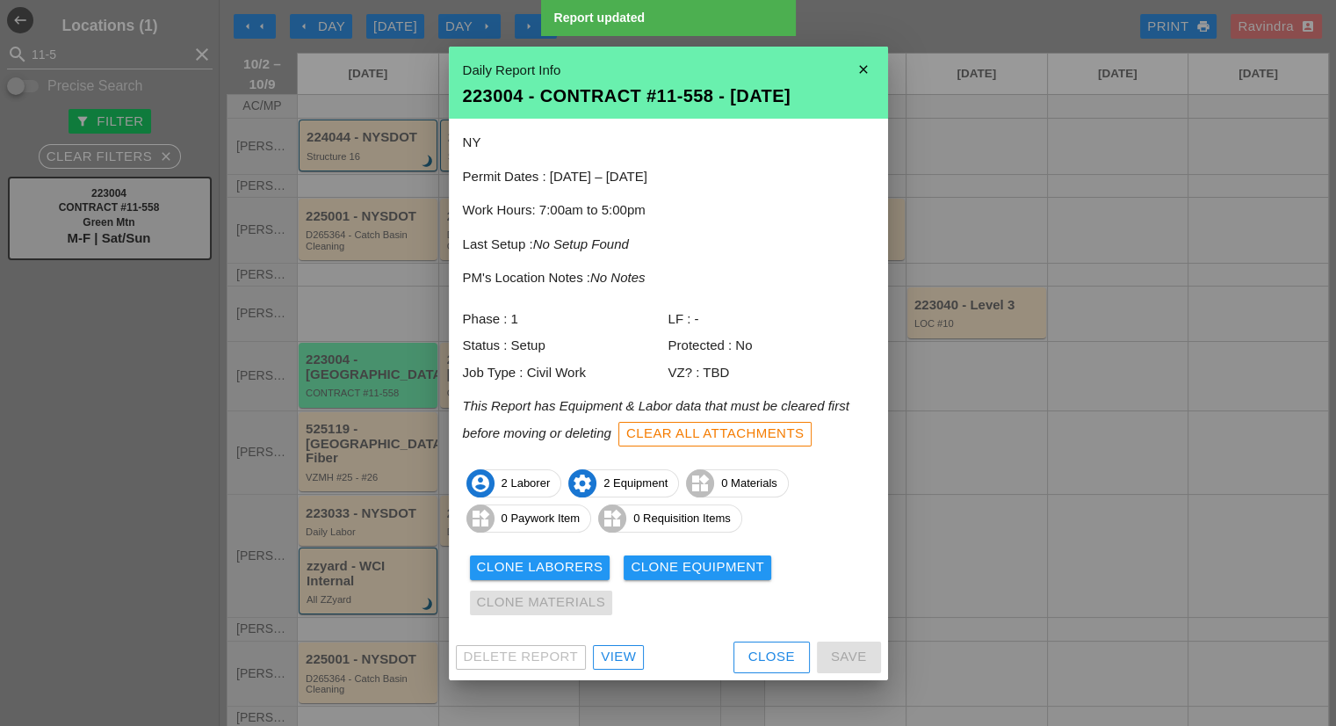
click at [524, 553] on div "Clone Laborers Clone Equipment Clone Materials" at bounding box center [668, 585] width 411 height 70
click at [520, 564] on div "Clone Laborers" at bounding box center [540, 567] width 127 height 20
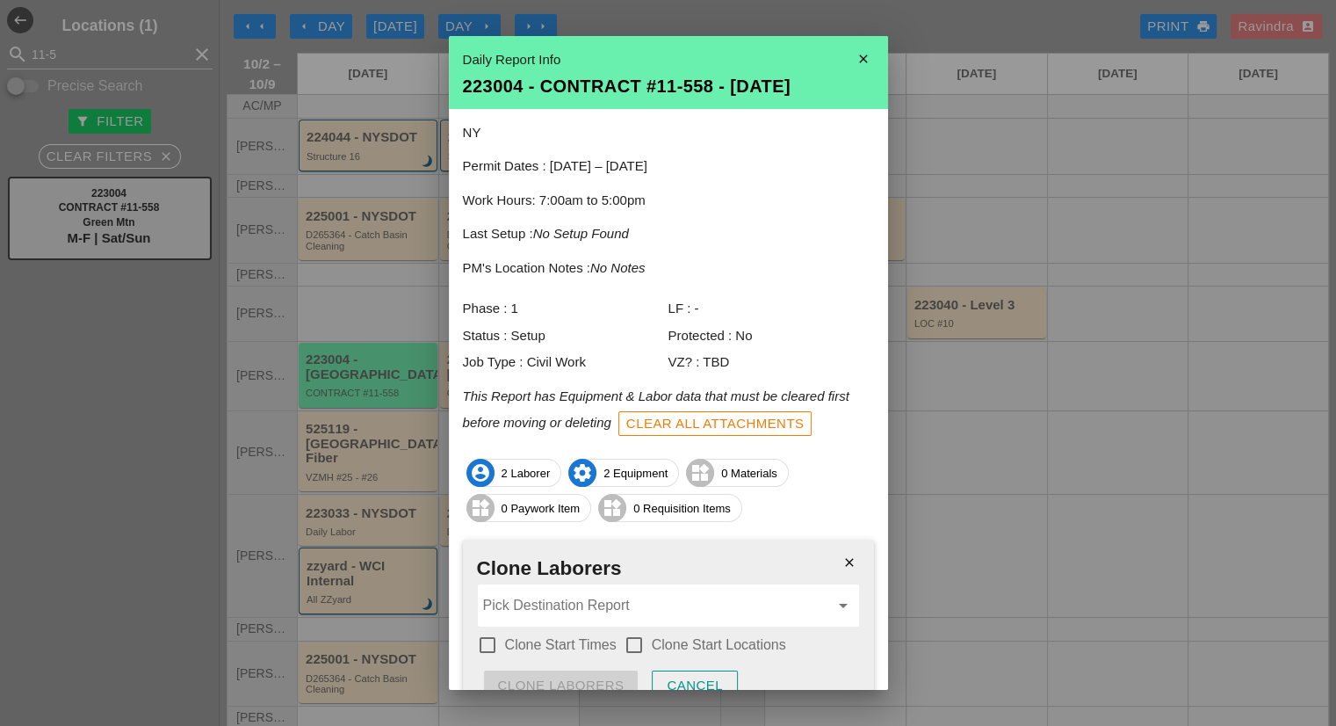
click at [542, 598] on input "Pick Destination Report" at bounding box center [656, 605] width 346 height 28
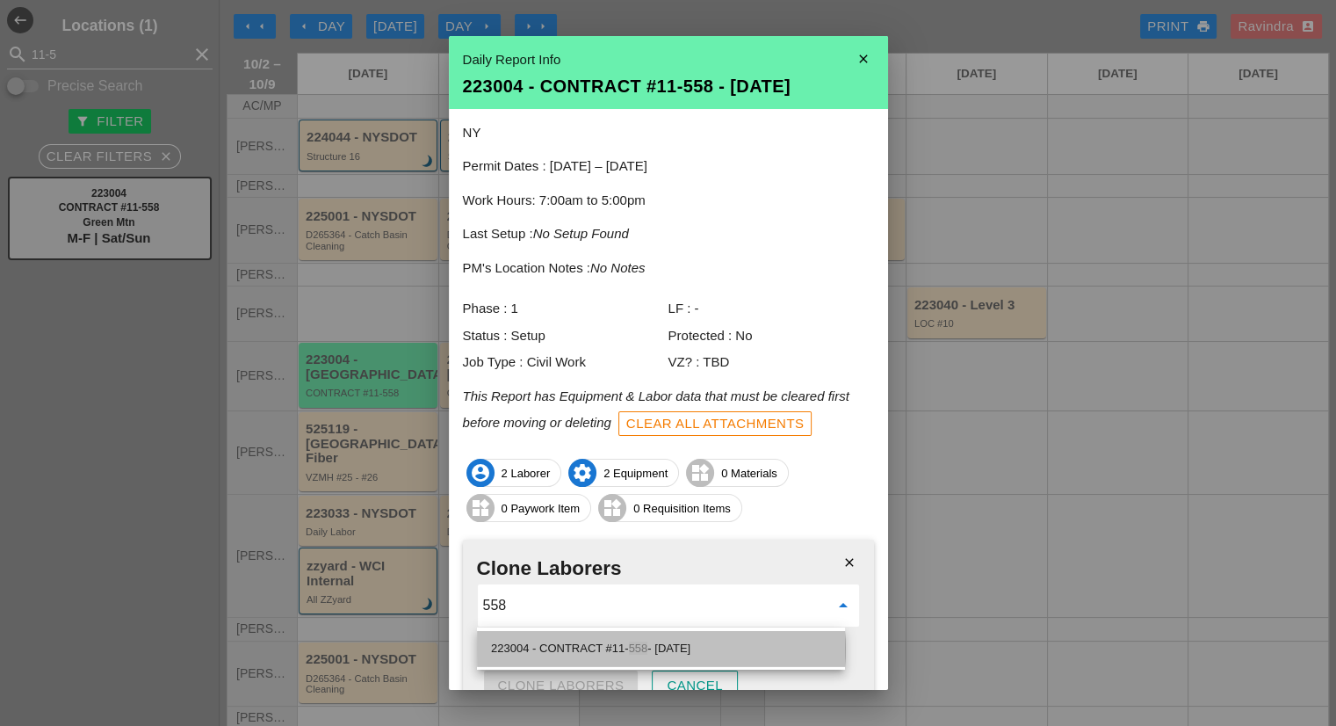
click at [586, 653] on div "223004 - CONTRACT #11- 558 - [DATE]" at bounding box center [661, 648] width 340 height 21
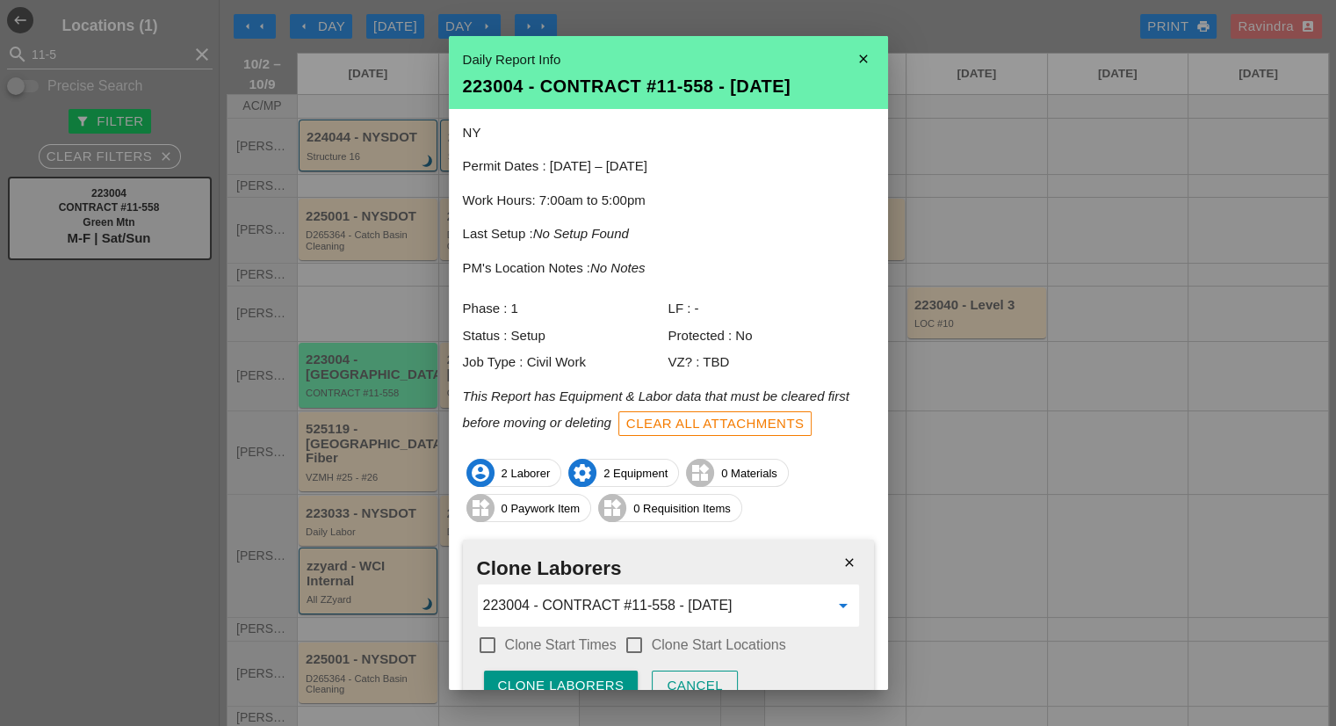
type input "223004 - CONTRACT #11-558 - [DATE]"
click at [570, 638] on label "Clone Start Times" at bounding box center [561, 645] width 112 height 18
checkbox input "true"
click at [666, 641] on label "Clone Start Locations" at bounding box center [719, 645] width 134 height 18
checkbox input "true"
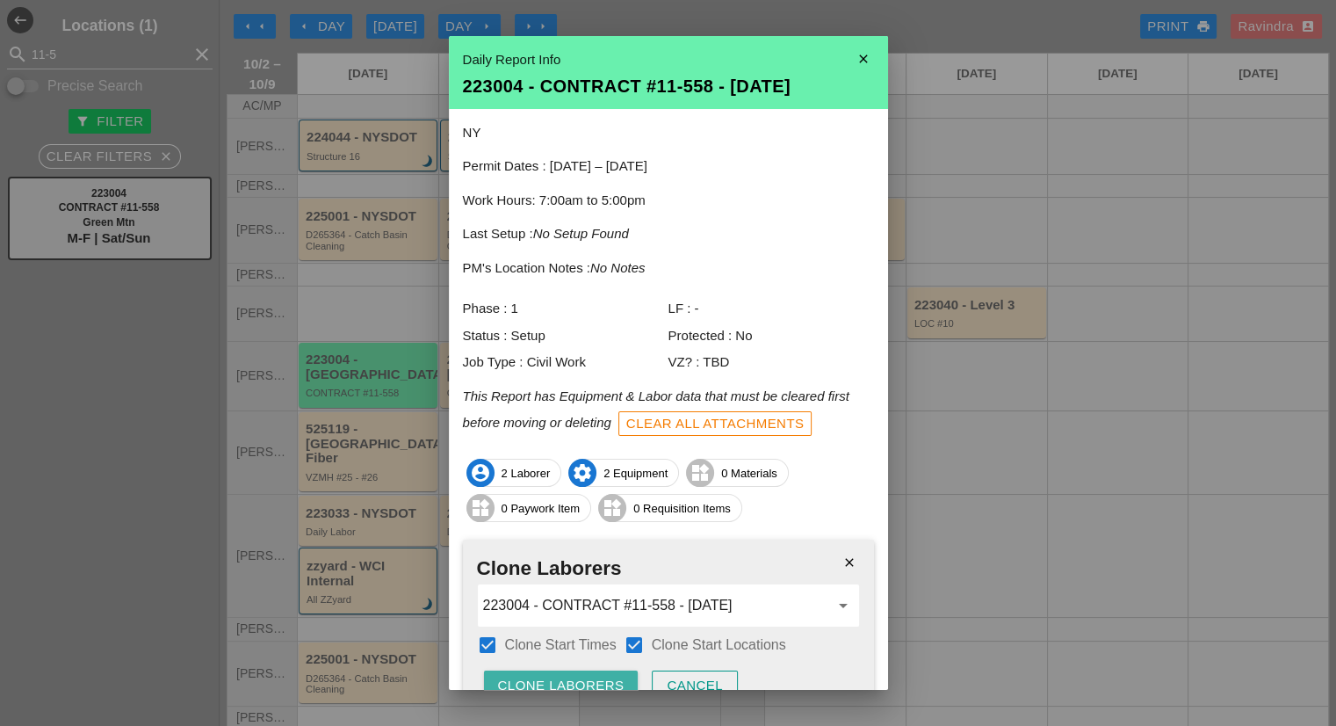
click at [587, 676] on div "Clone Laborers" at bounding box center [561, 686] width 127 height 20
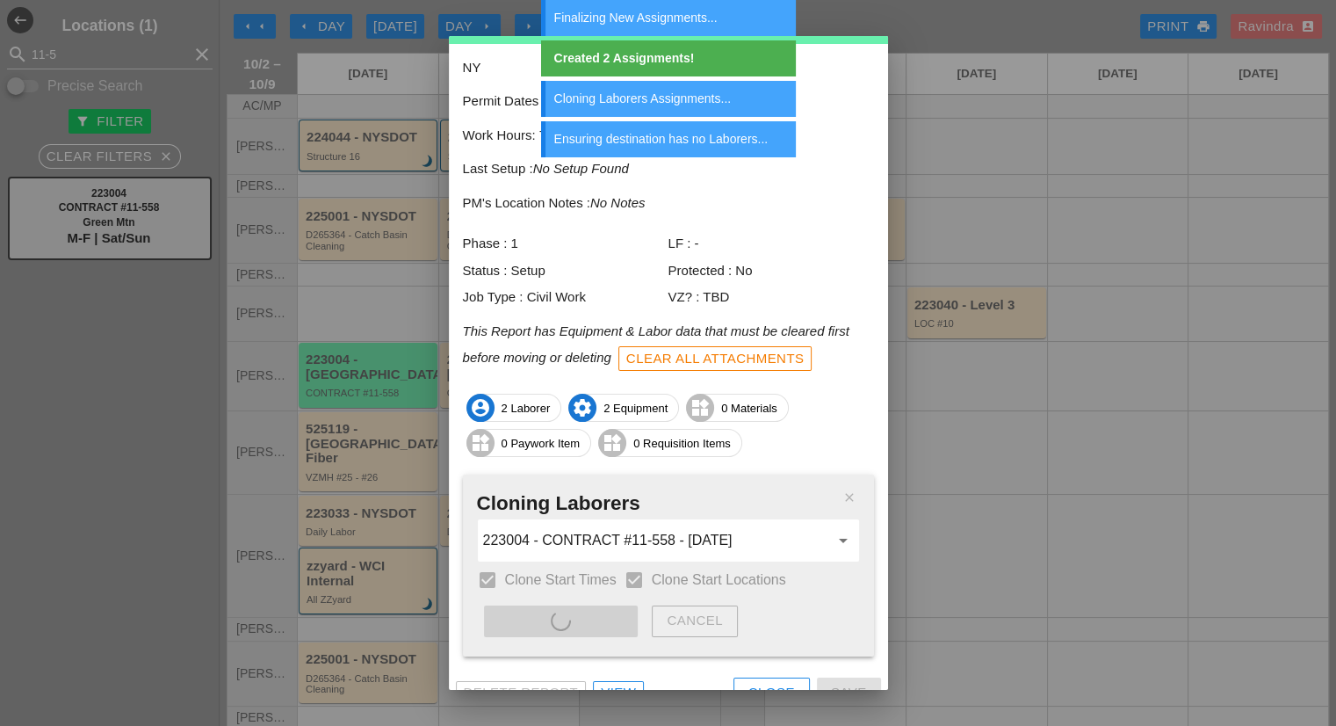
scroll to position [88, 0]
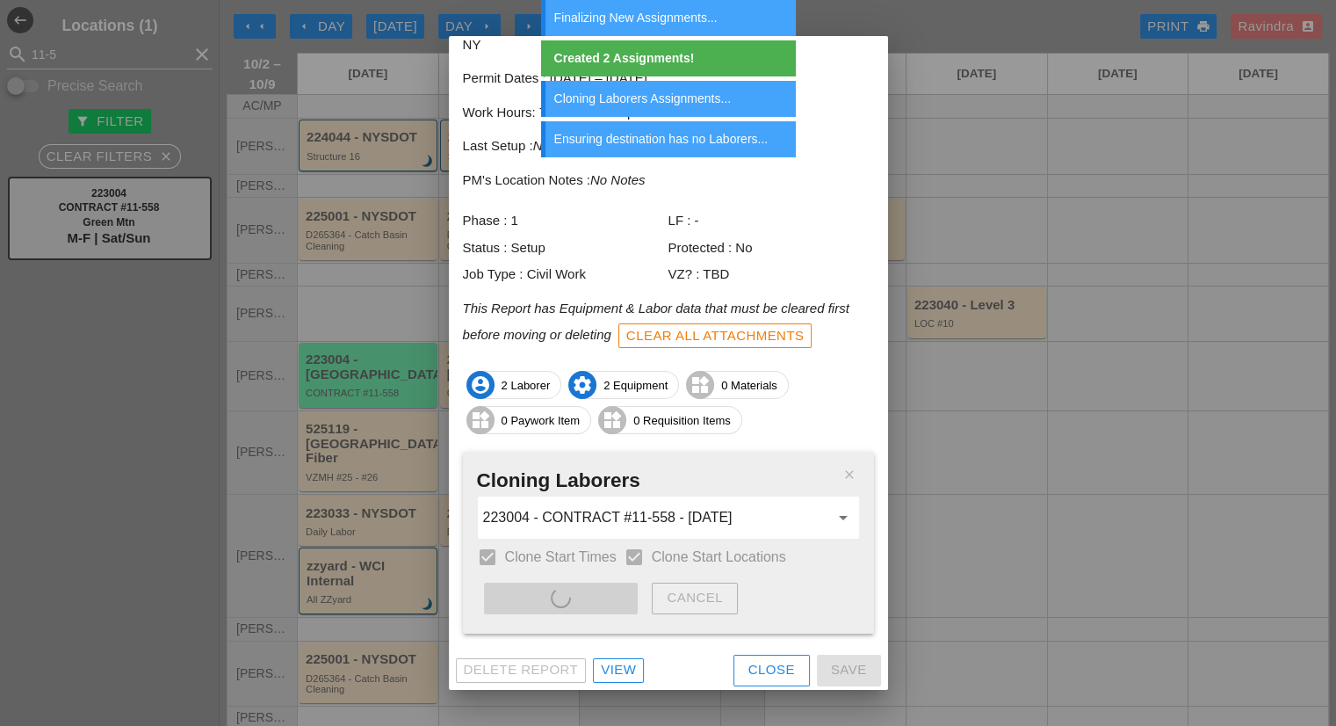
type input "223004 - CONTRACT #11-558 - [DATE]"
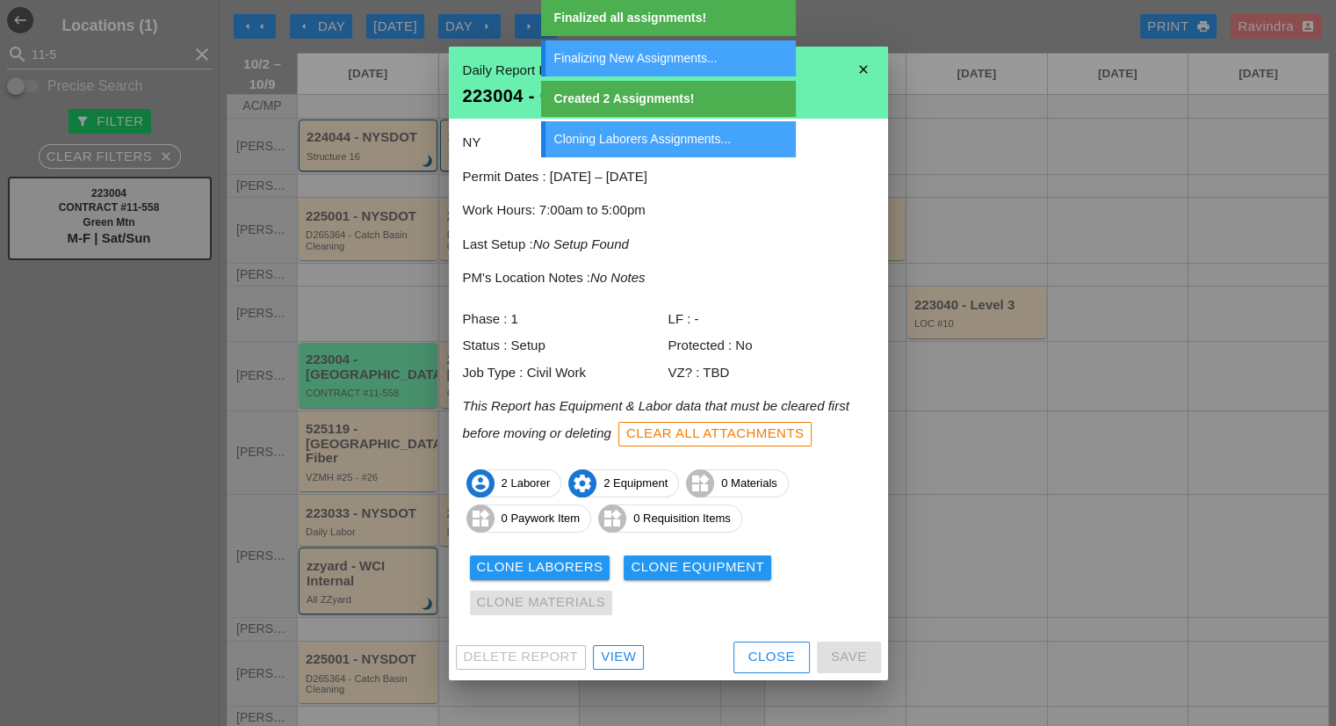
scroll to position [0, 0]
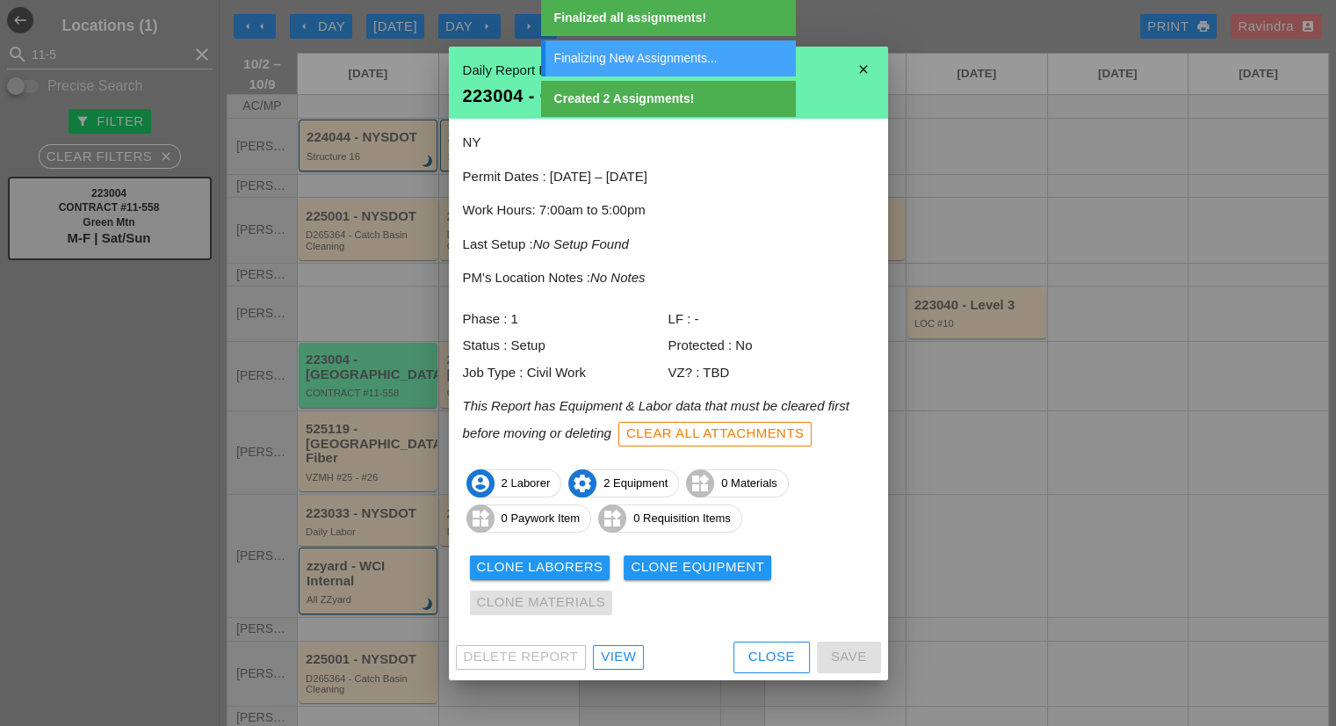
click at [686, 564] on div "Clone Equipment" at bounding box center [698, 567] width 134 height 20
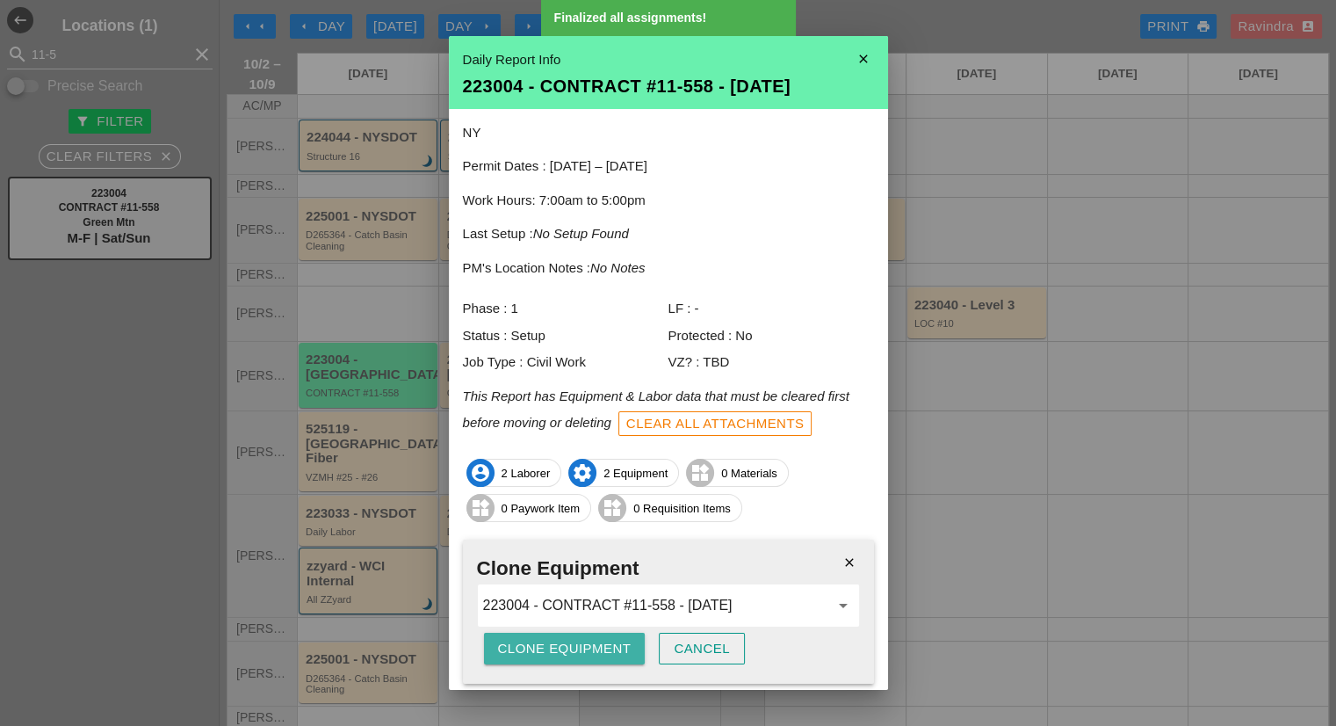
click at [551, 654] on div "Clone Equipment" at bounding box center [565, 649] width 134 height 20
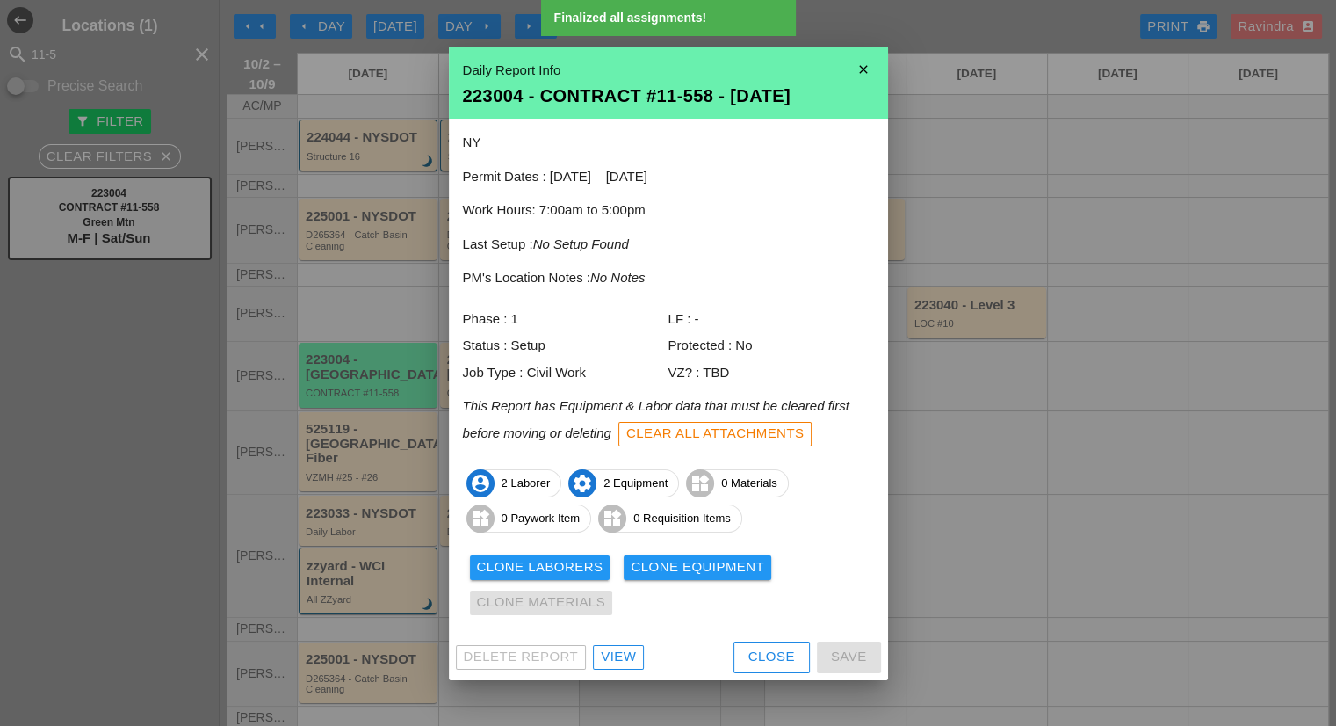
click at [857, 61] on icon "close" at bounding box center [863, 69] width 35 height 35
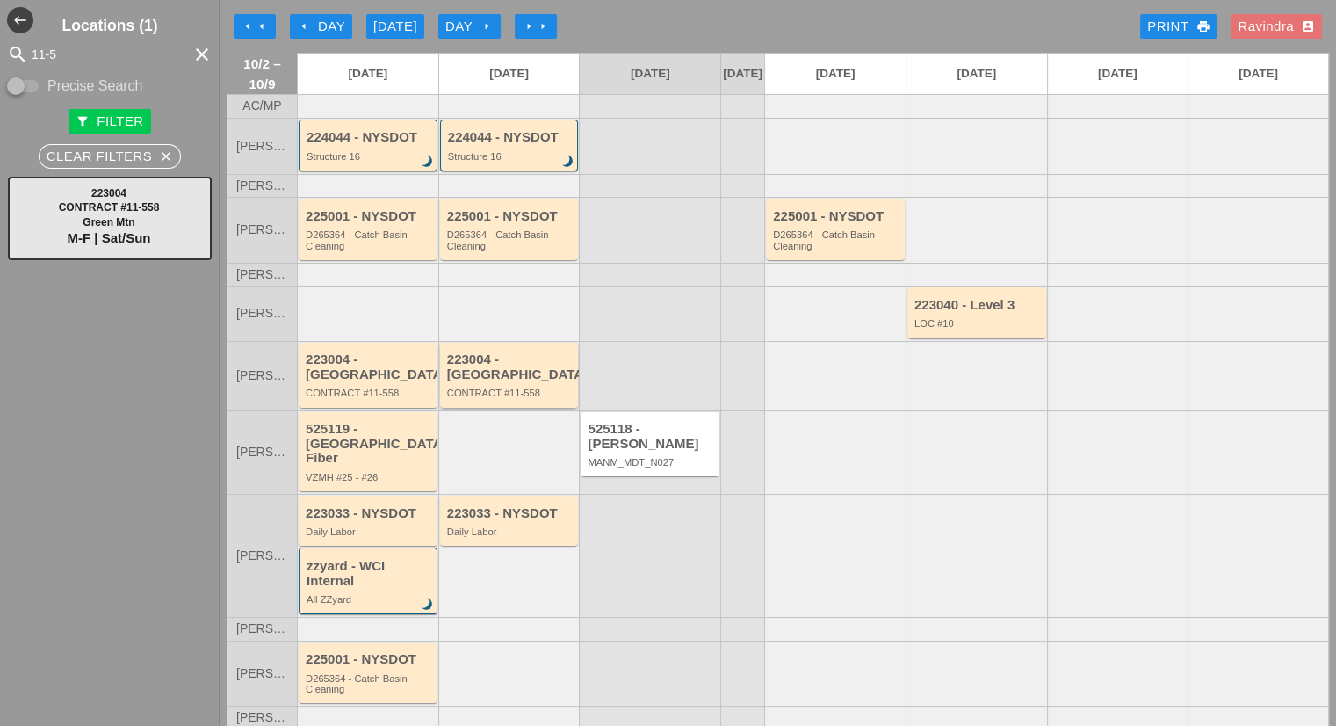
click at [510, 382] on div "223004 - Green Mtn CONTRACT #11-558" at bounding box center [510, 375] width 127 height 46
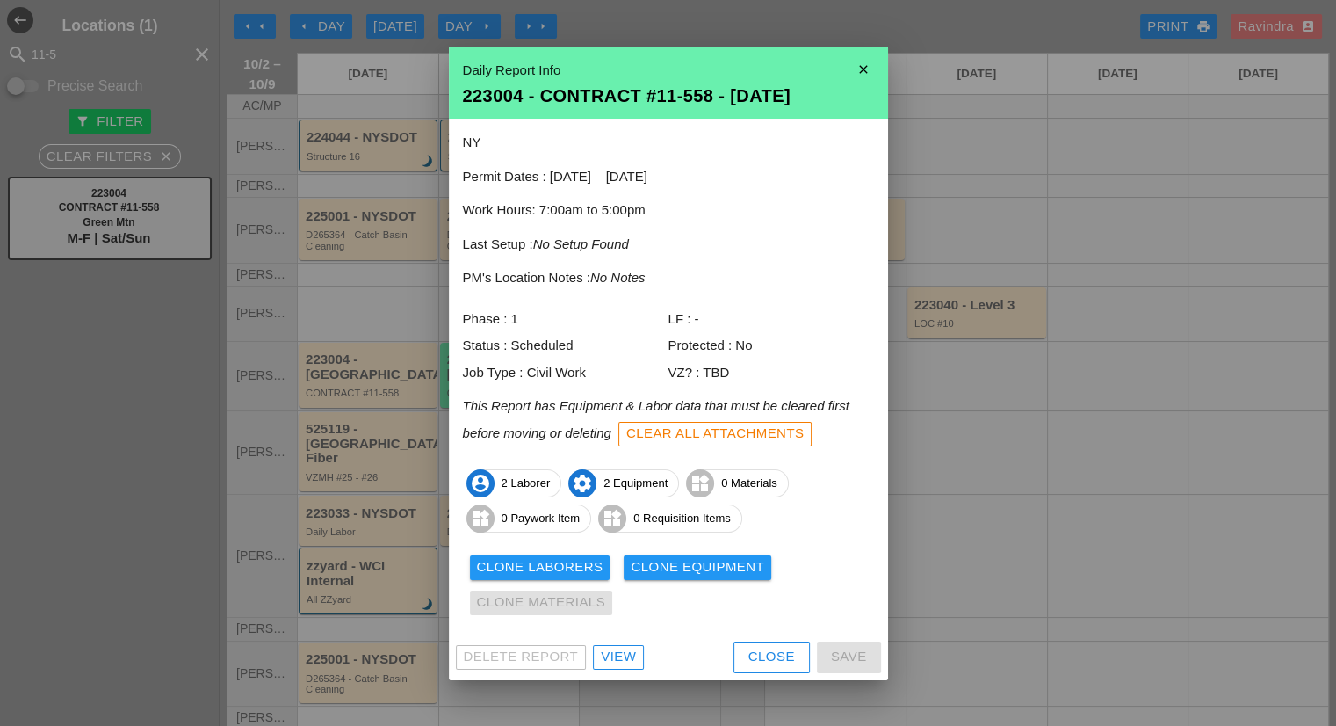
click at [617, 660] on div "View" at bounding box center [618, 657] width 35 height 20
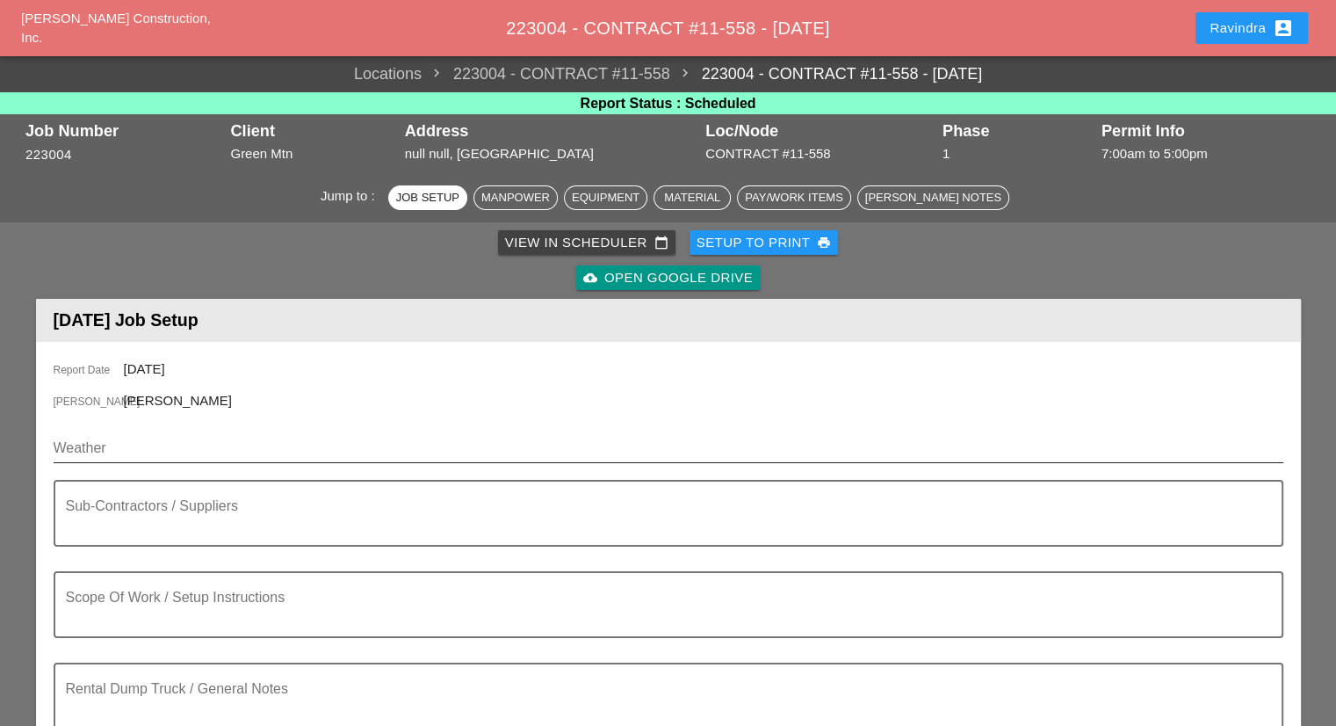
click at [212, 457] on input "Weather" at bounding box center [656, 448] width 1205 height 28
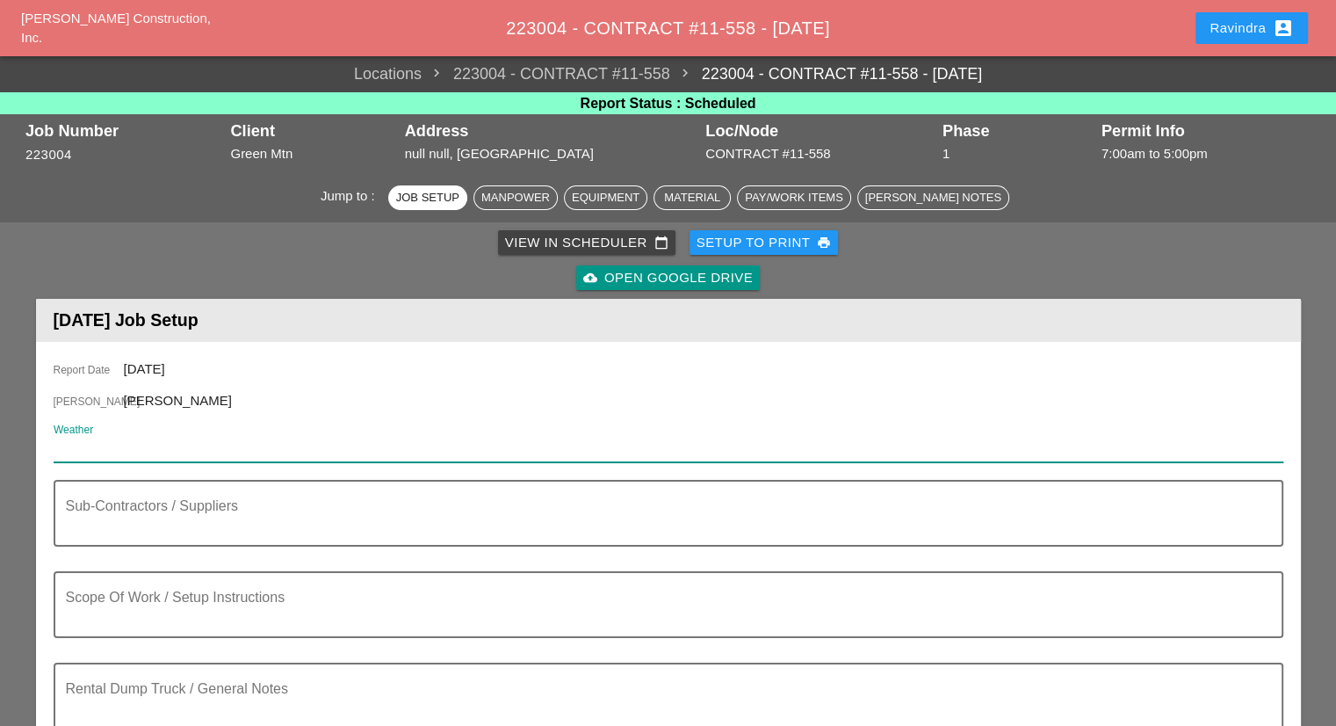
paste input "Fri 03 Day 75° 6% WSW 7 mph Some clouds in the morning will give way to mainly …"
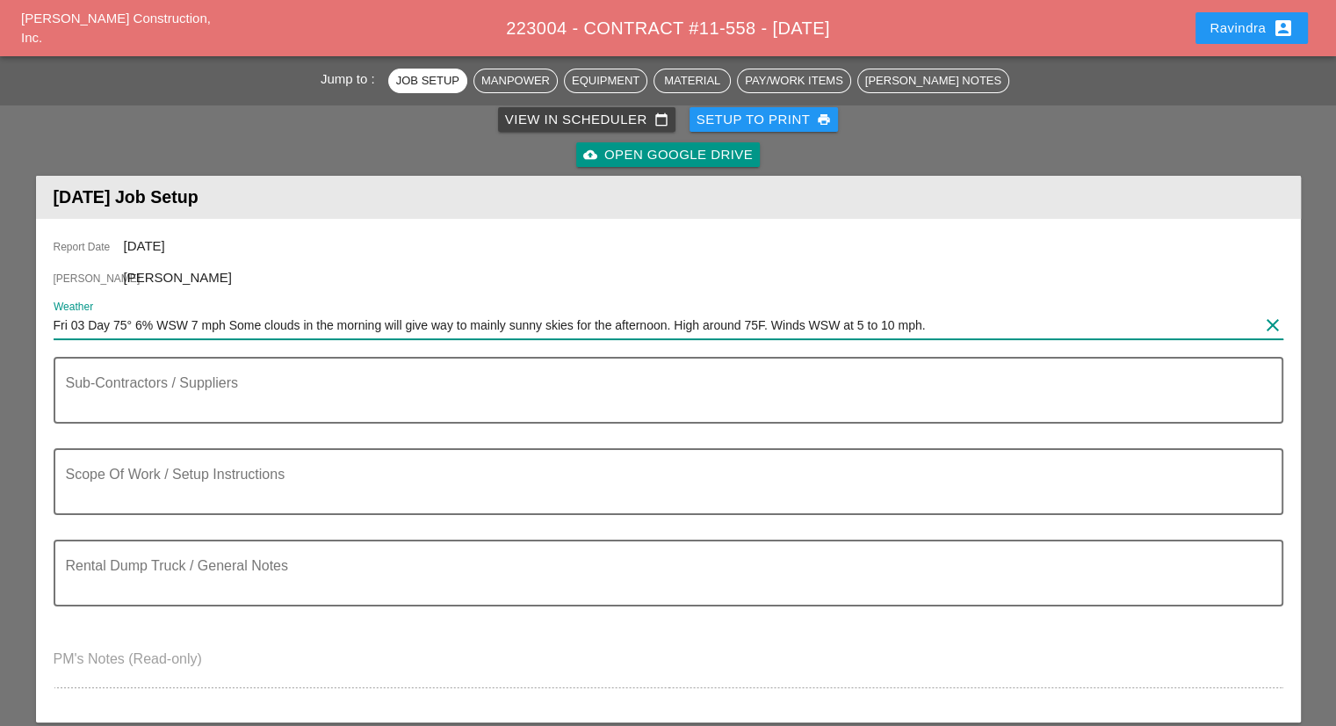
scroll to position [264, 0]
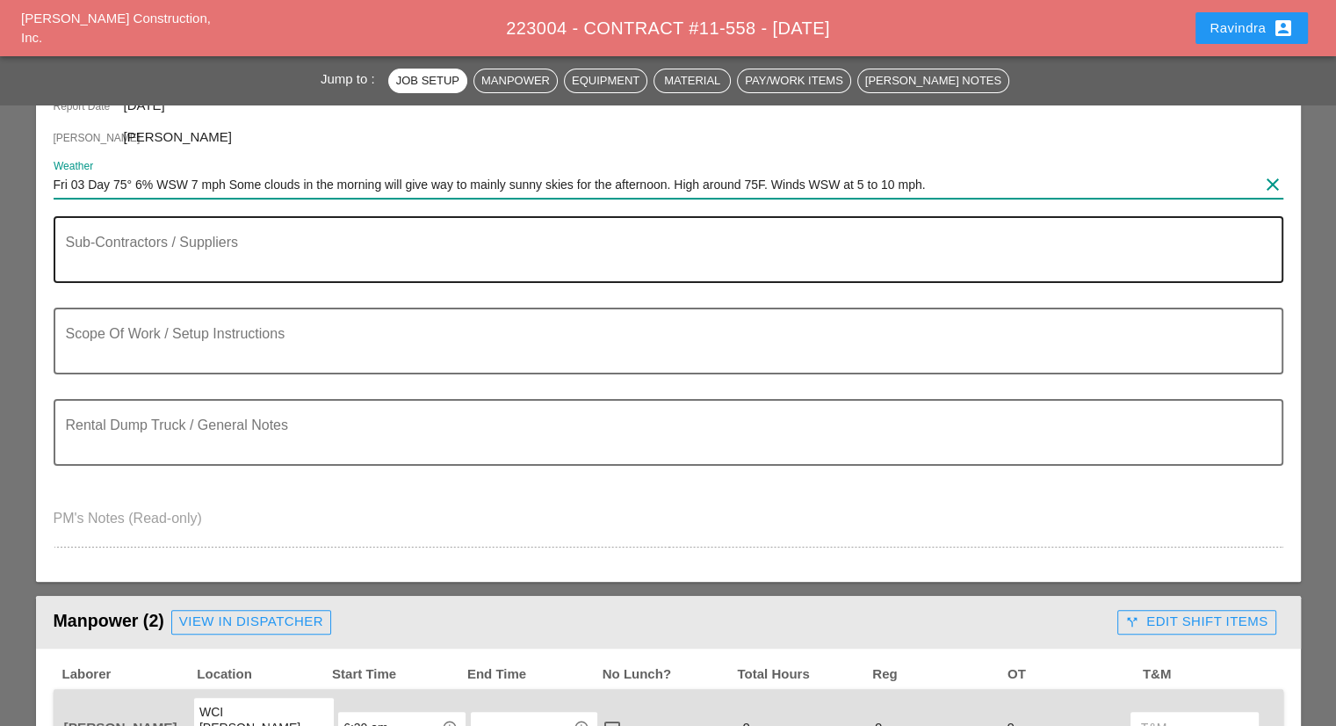
type input "Fri 03 Day 75° 6% WSW 7 mph Some clouds in the morning will give way to mainly …"
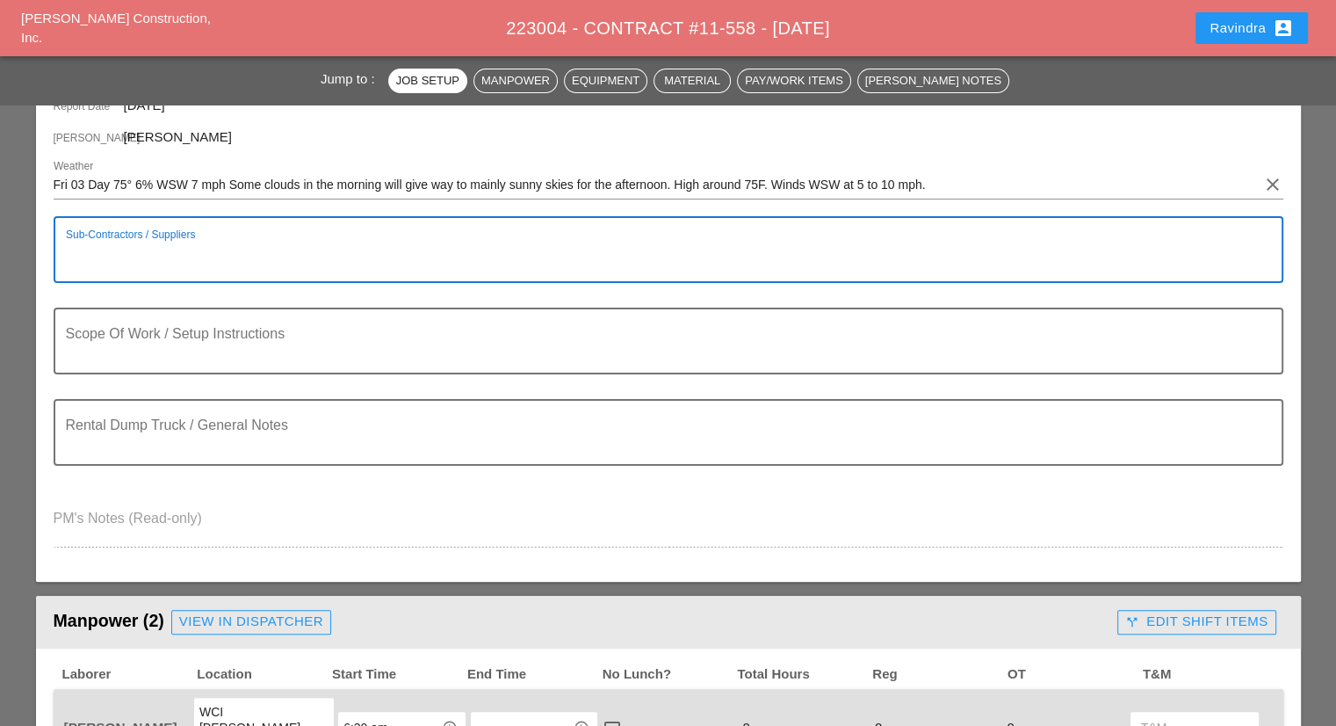
click at [149, 262] on textarea "Sub-Contractors / Suppliers" at bounding box center [661, 260] width 1191 height 42
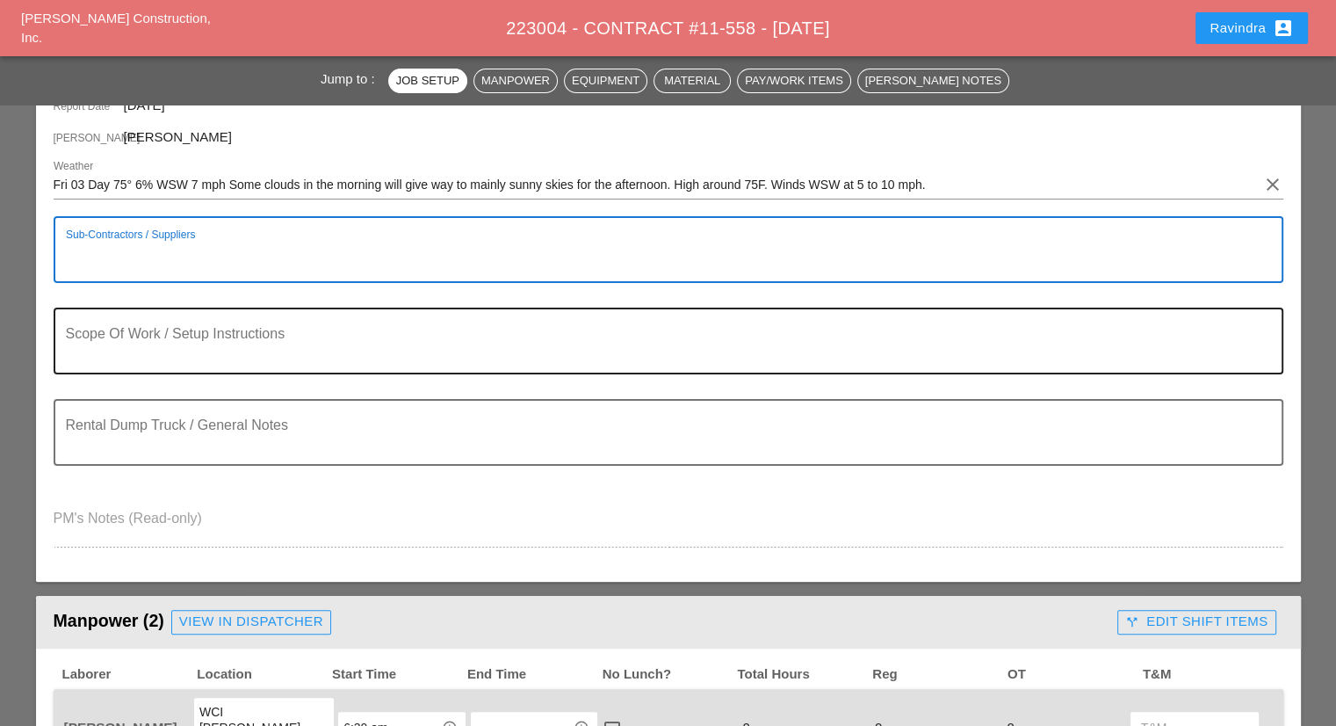
click at [161, 307] on div "Report Date [DATE] [PERSON_NAME] Weather Fri 03 Day 75° 6% WSW 7 mph Some cloud…" at bounding box center [668, 329] width 1265 height 503
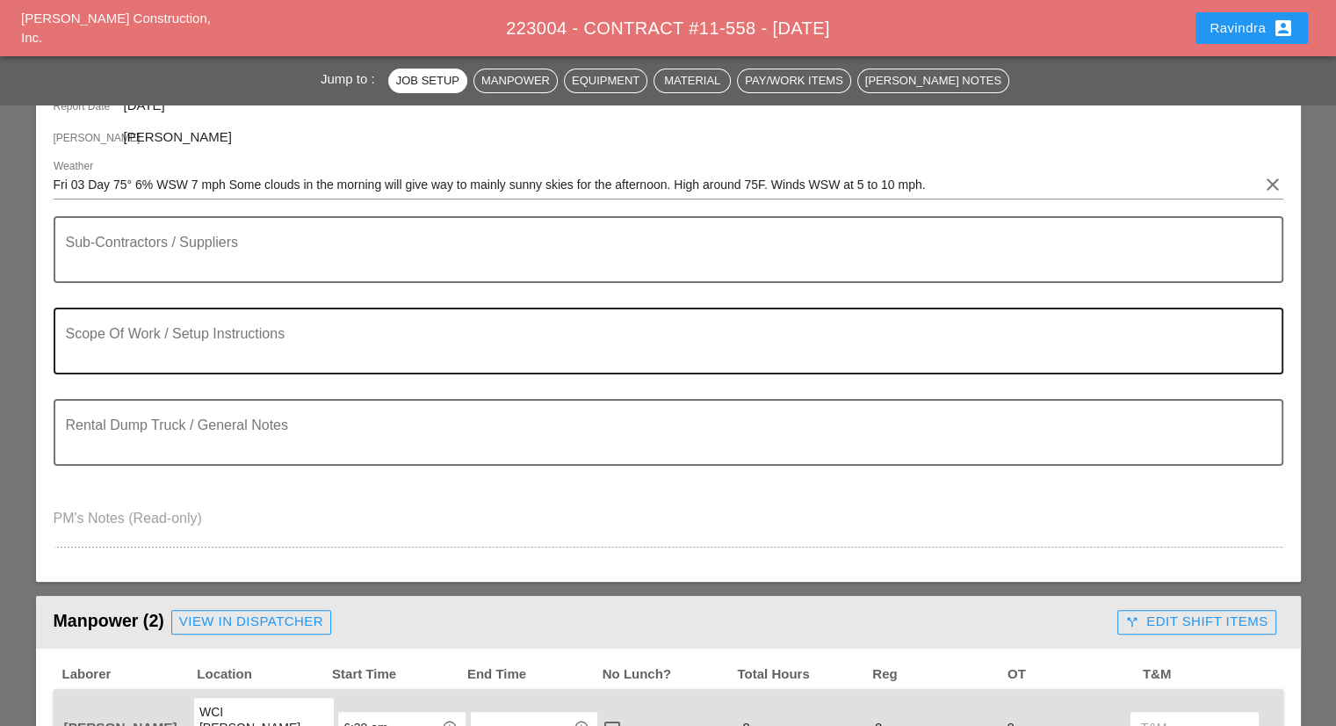
click at [231, 325] on div "Scope Of Work / Setup Instructions" at bounding box center [661, 340] width 1191 height 63
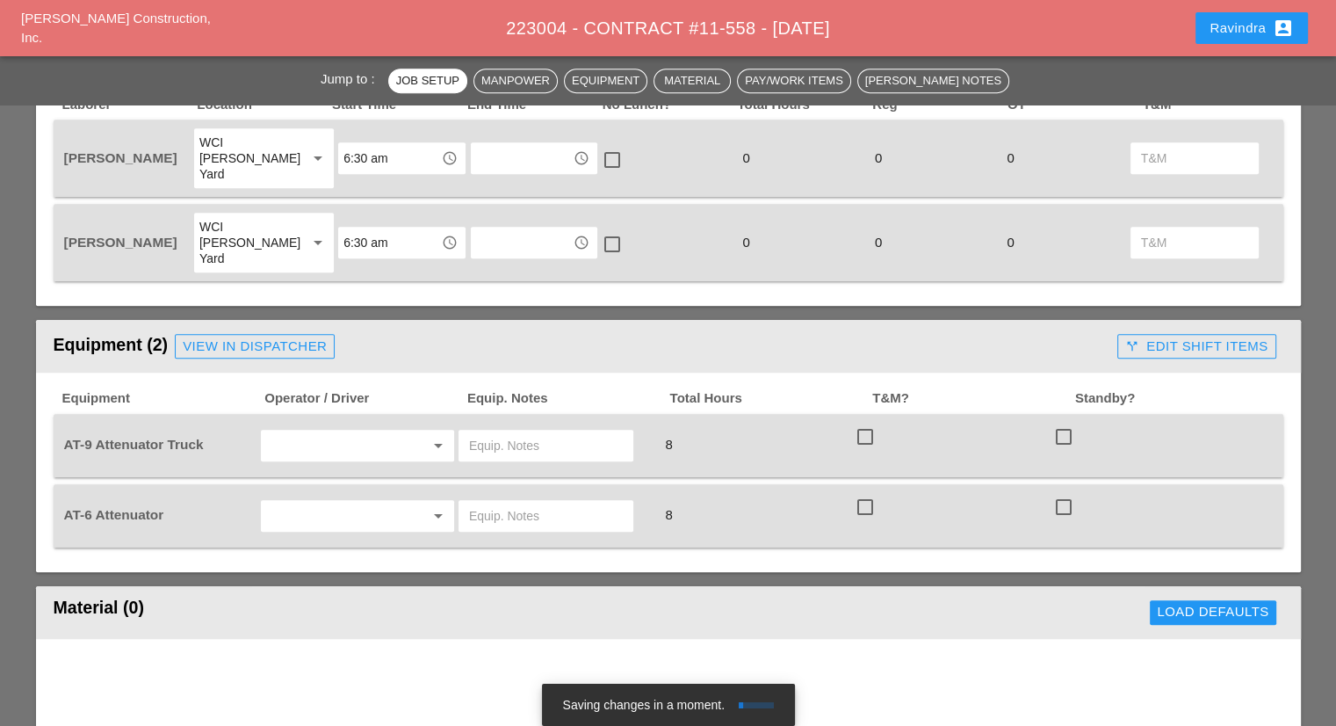
scroll to position [879, 0]
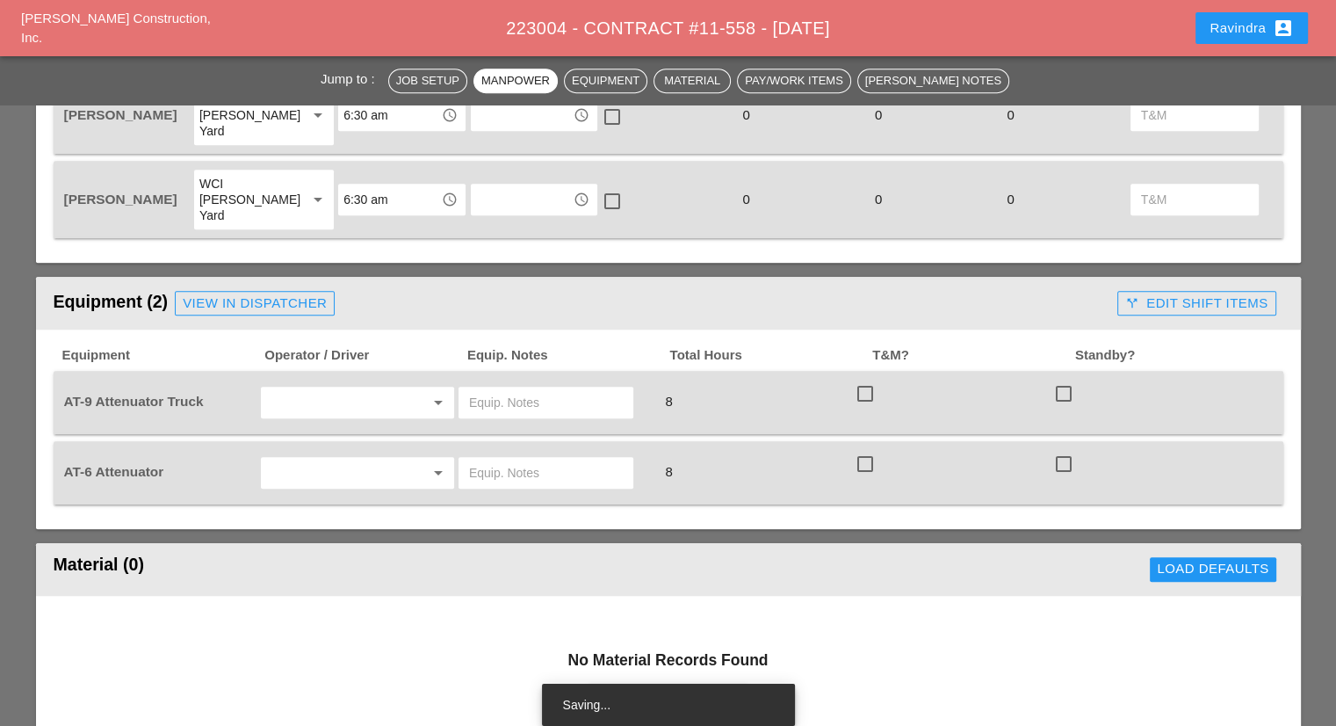
type textarea "WZTC ASSIST SUB CONTRACTOR"
click at [368, 388] on input "text" at bounding box center [333, 402] width 134 height 28
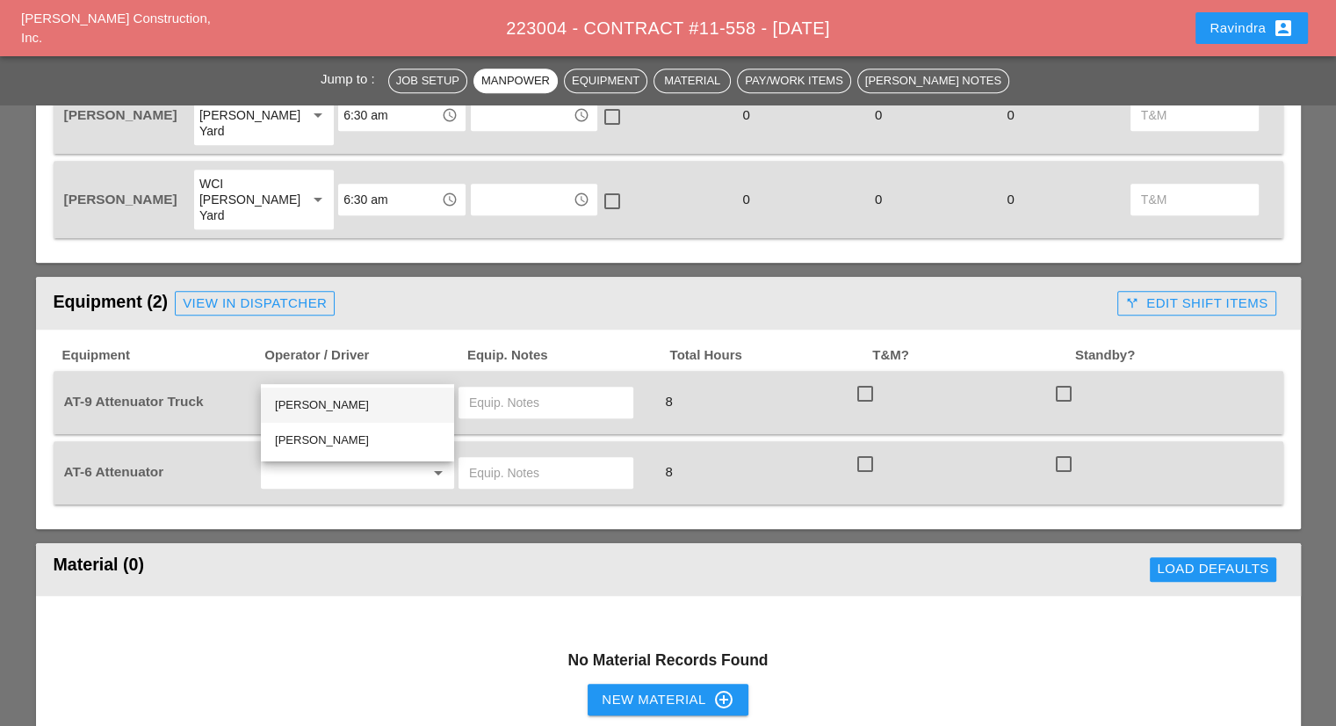
click at [322, 401] on div "[PERSON_NAME]" at bounding box center [357, 404] width 165 height 21
type input "[PERSON_NAME]"
click at [310, 459] on input "text" at bounding box center [333, 473] width 134 height 28
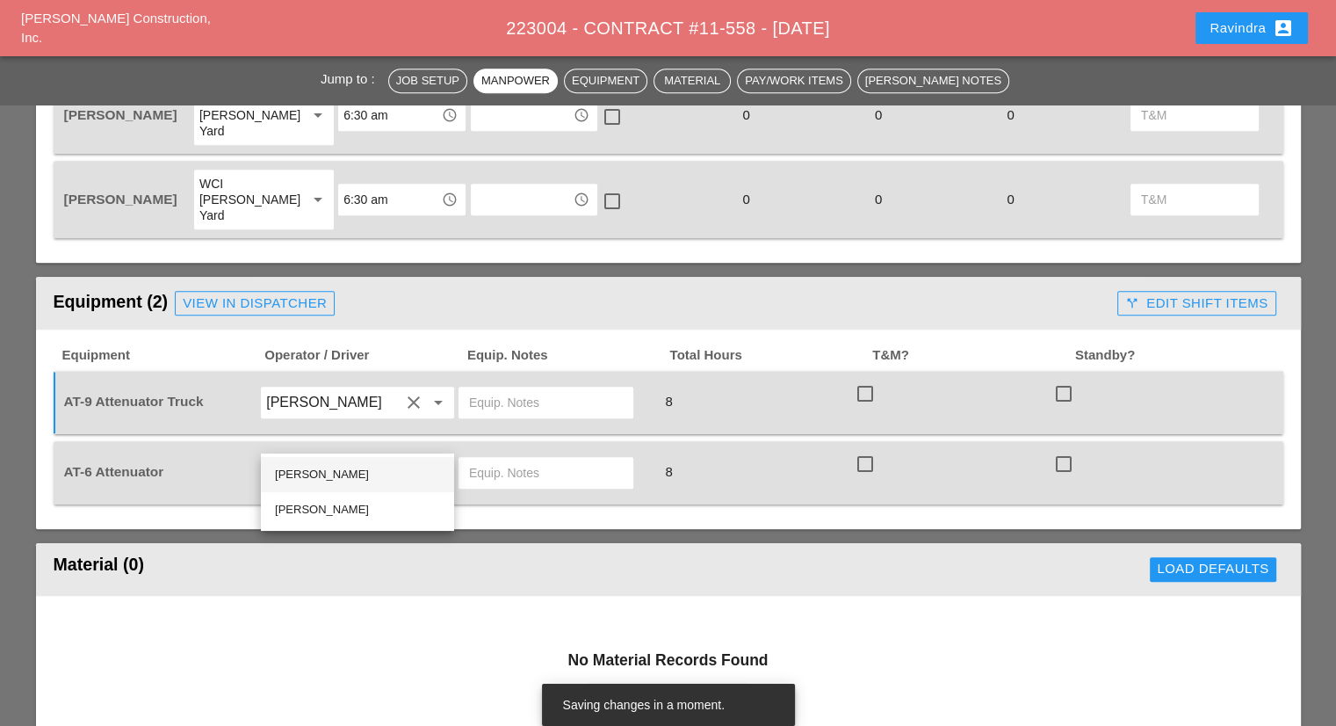
click at [313, 470] on div "[PERSON_NAME]" at bounding box center [357, 474] width 165 height 21
type input "[PERSON_NAME]"
click at [548, 388] on input "text" at bounding box center [546, 402] width 154 height 28
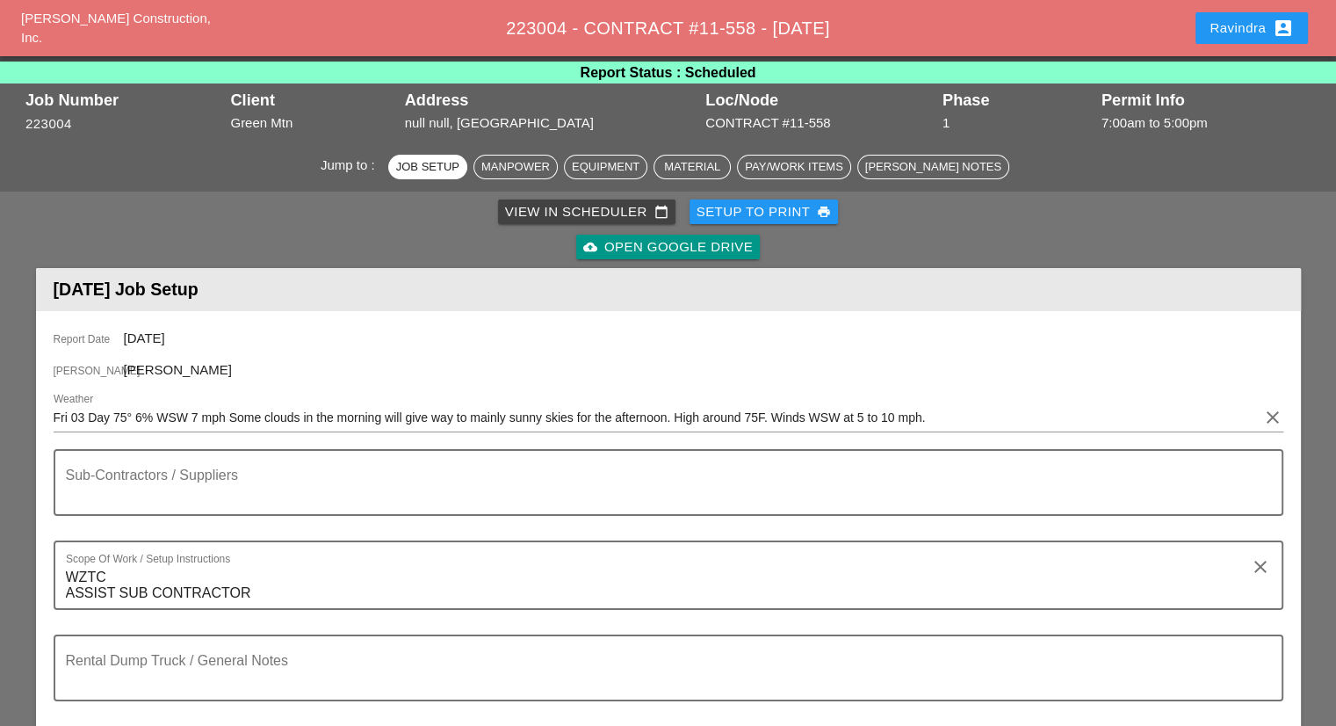
scroll to position [0, 0]
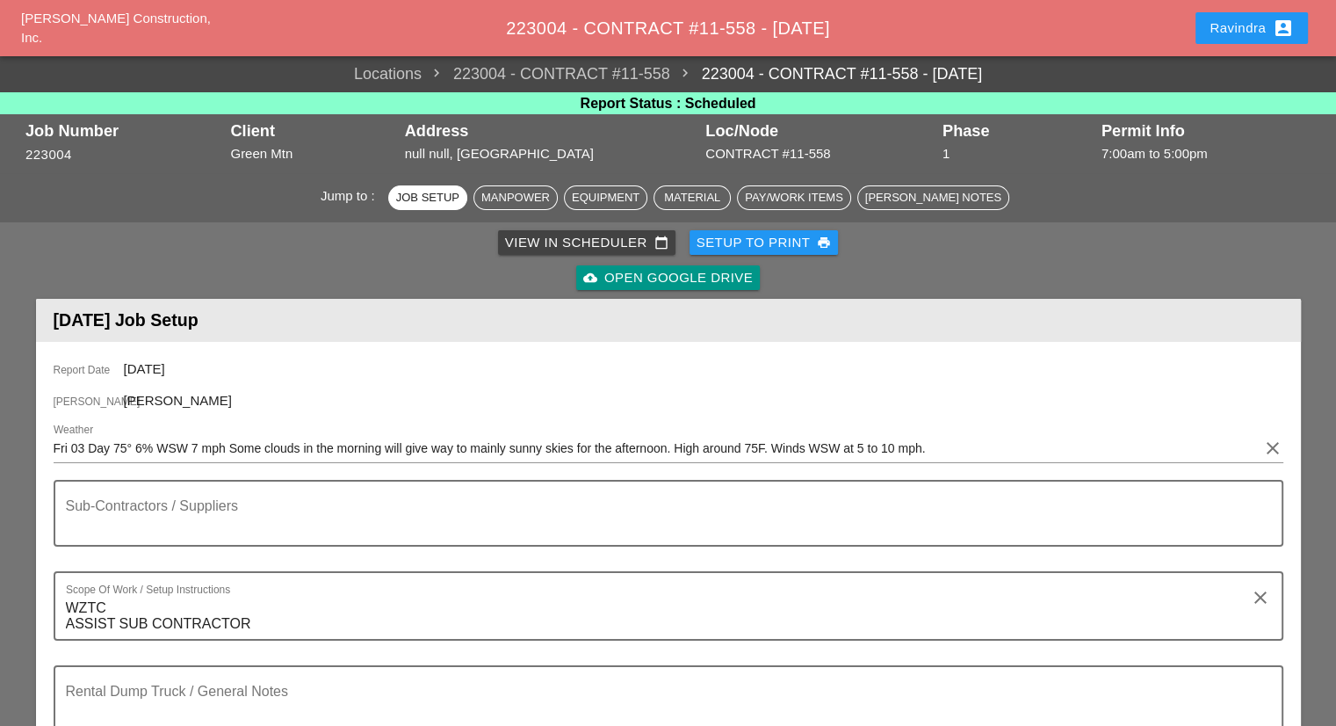
type input "[PERSON_NAME] YARD"
click at [1234, 37] on div "Ravindra account_box" at bounding box center [1252, 28] width 84 height 21
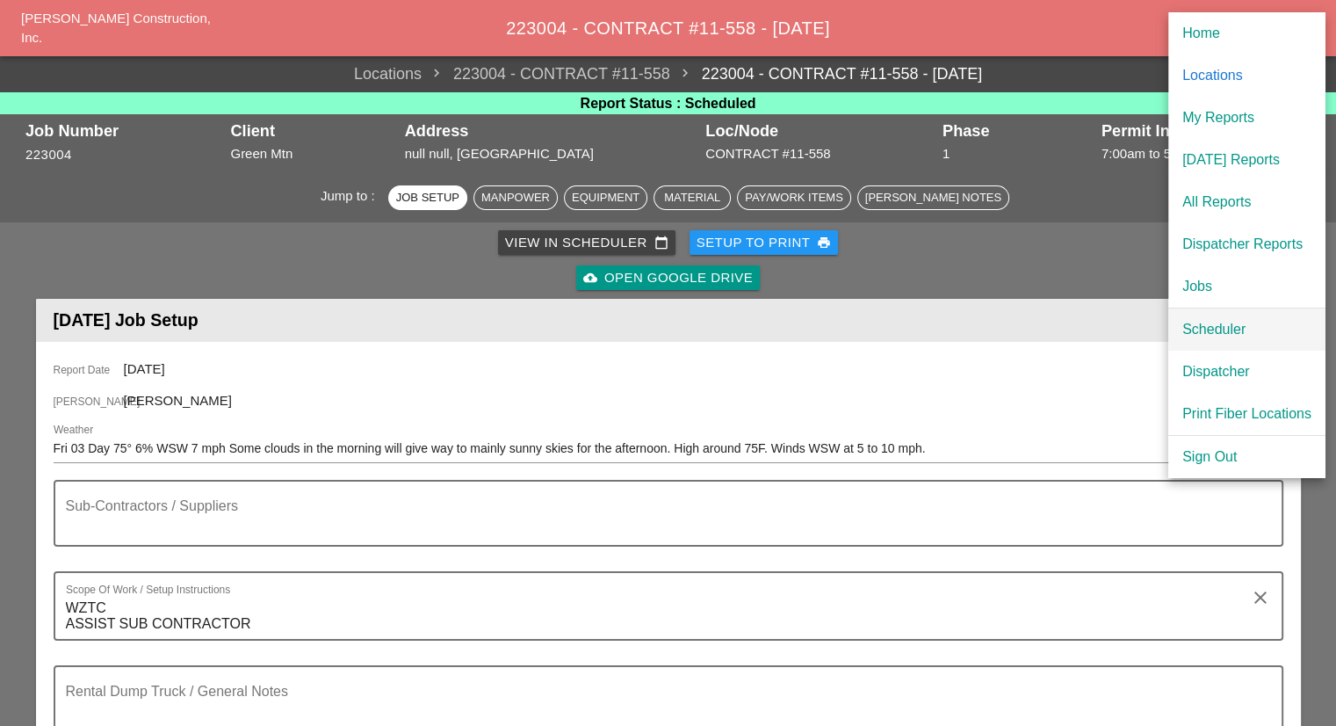
click at [1221, 328] on div "Scheduler" at bounding box center [1246, 329] width 129 height 21
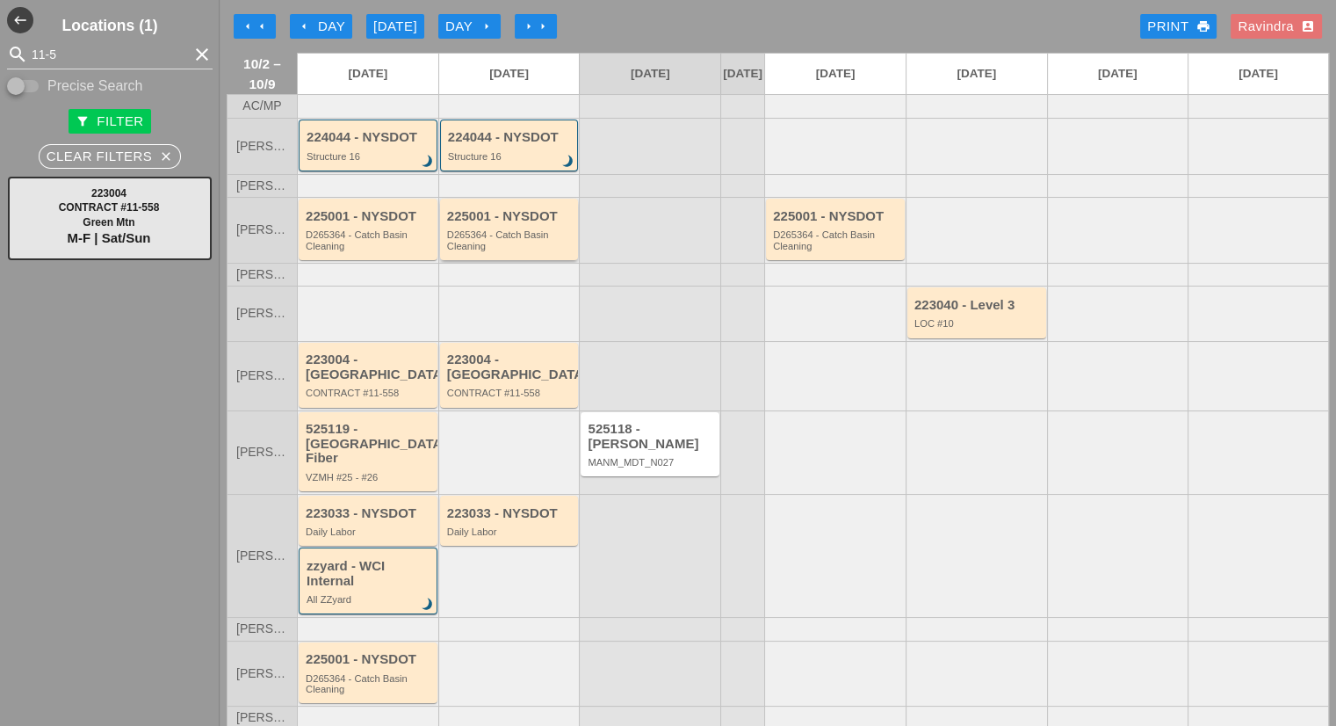
click at [519, 251] on div "D265364 - Catch Basin Cleaning" at bounding box center [510, 240] width 127 height 22
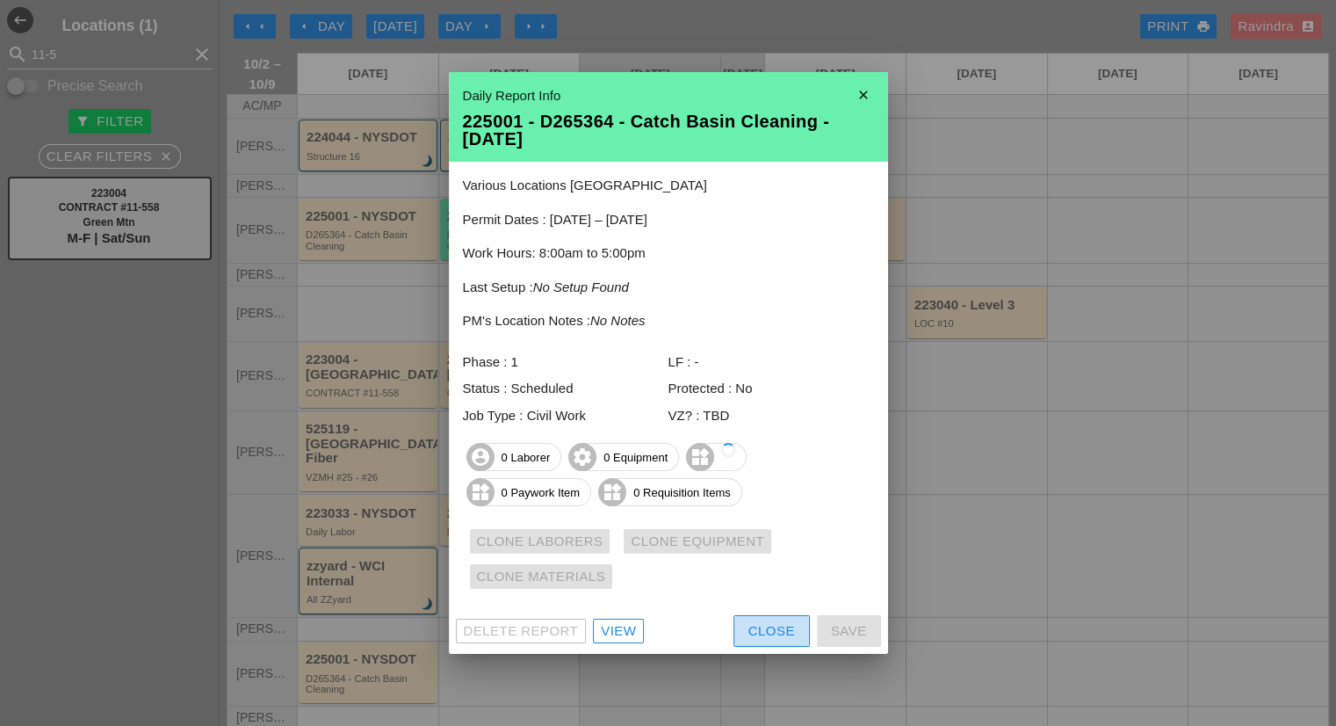
click at [756, 621] on div "Close" at bounding box center [772, 631] width 47 height 20
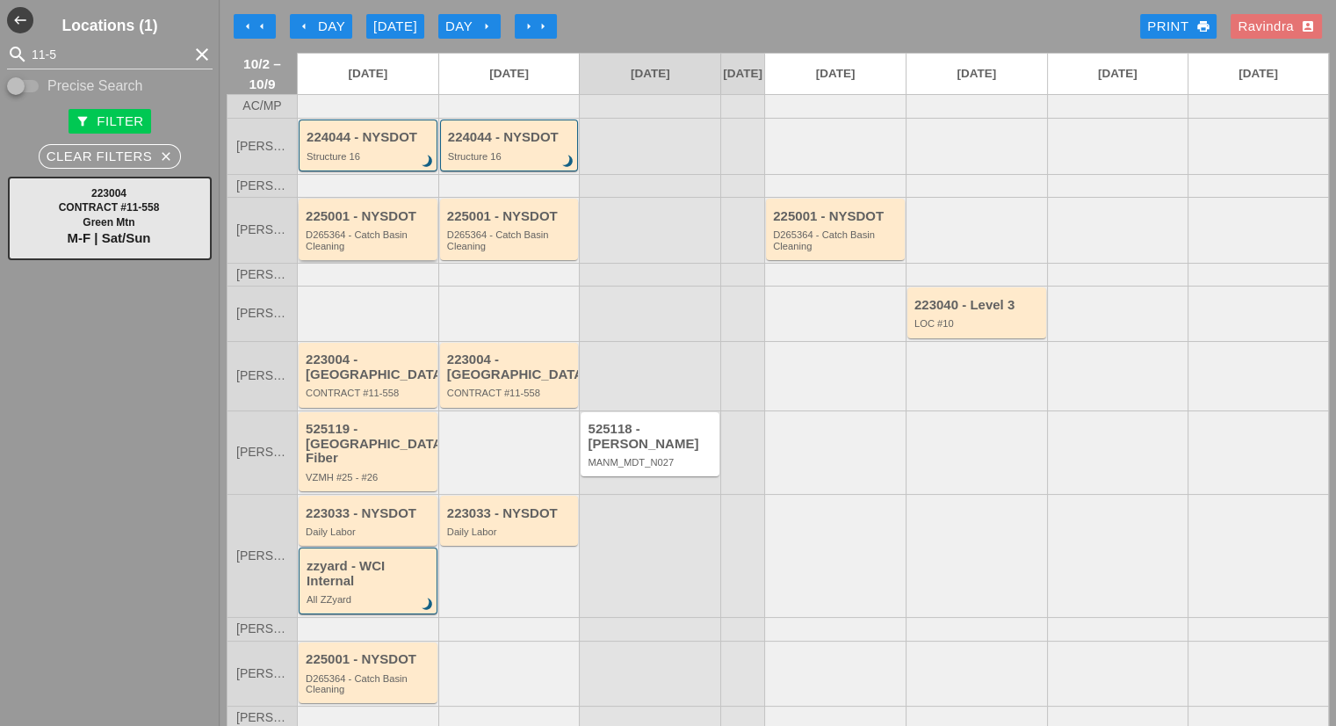
click at [387, 243] on div "D265364 - Catch Basin Cleaning" at bounding box center [369, 240] width 127 height 22
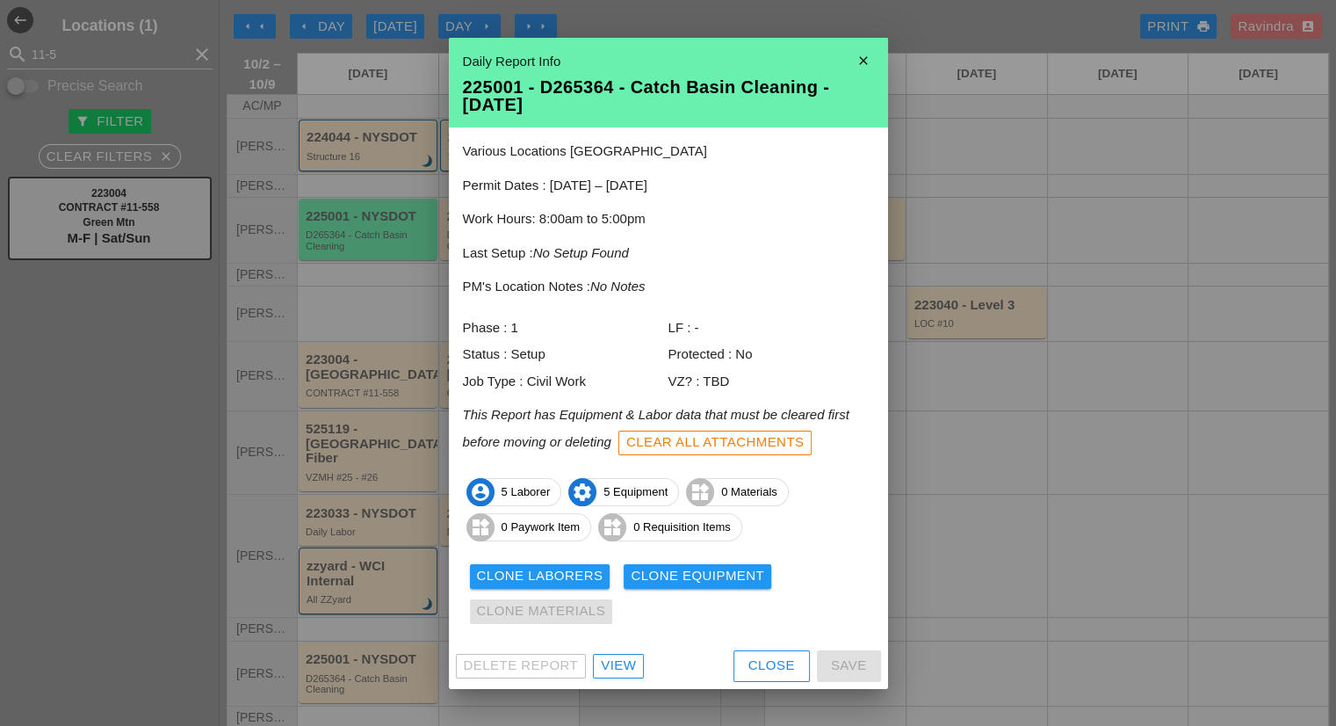
click at [548, 588] on button "Clone Laborers" at bounding box center [540, 576] width 141 height 25
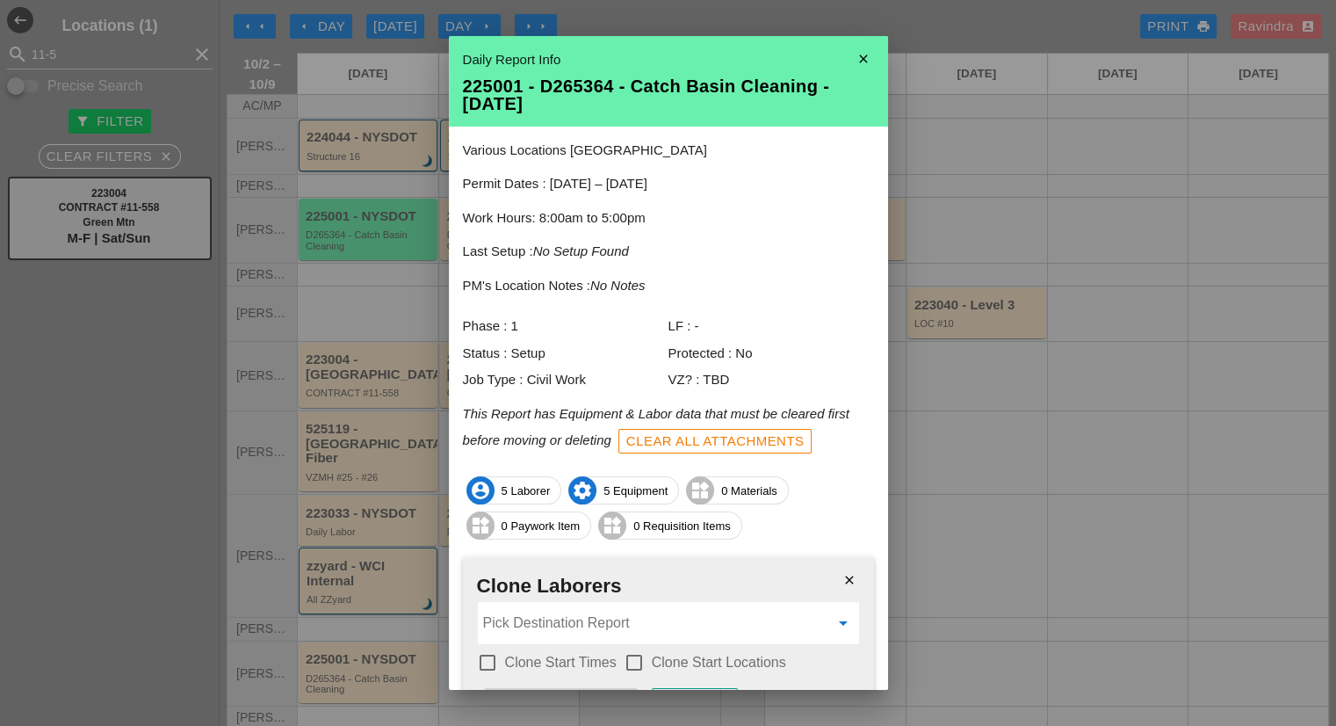
click at [557, 622] on input "Pick Destination Report" at bounding box center [656, 623] width 346 height 28
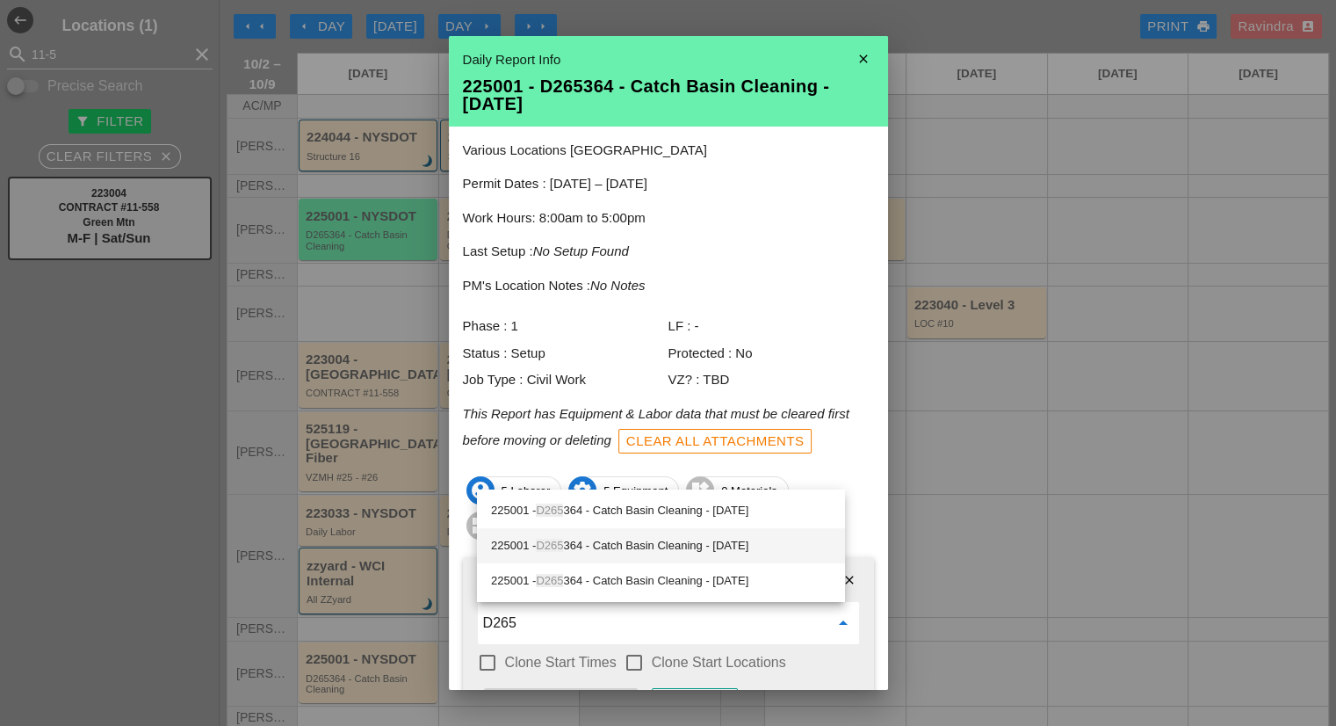
click at [702, 550] on div "225001 - D265 364 - Catch Basin Cleaning - [DATE]" at bounding box center [661, 545] width 340 height 21
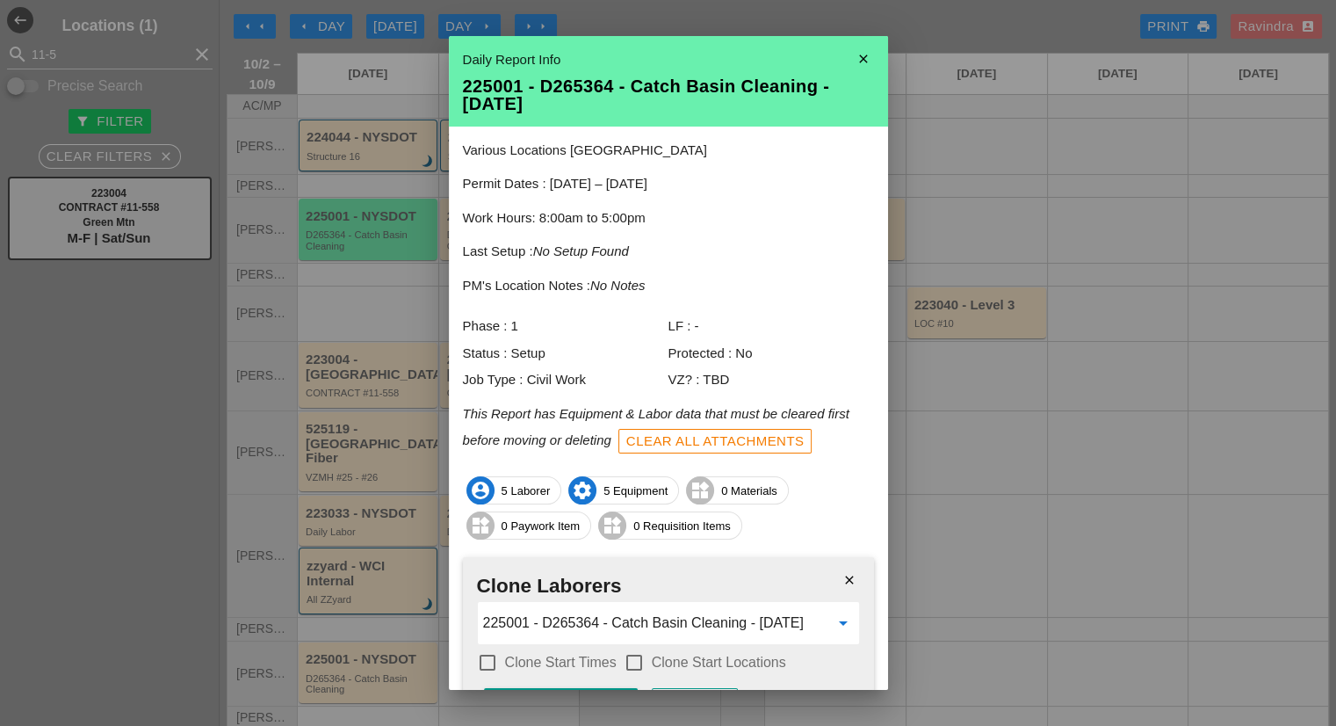
type input "225001 - D265364 - Catch Basin Cleaning - [DATE]"
click at [583, 654] on label "Clone Start Times" at bounding box center [561, 663] width 112 height 18
checkbox input "true"
click at [637, 657] on div at bounding box center [634, 662] width 30 height 30
checkbox input "true"
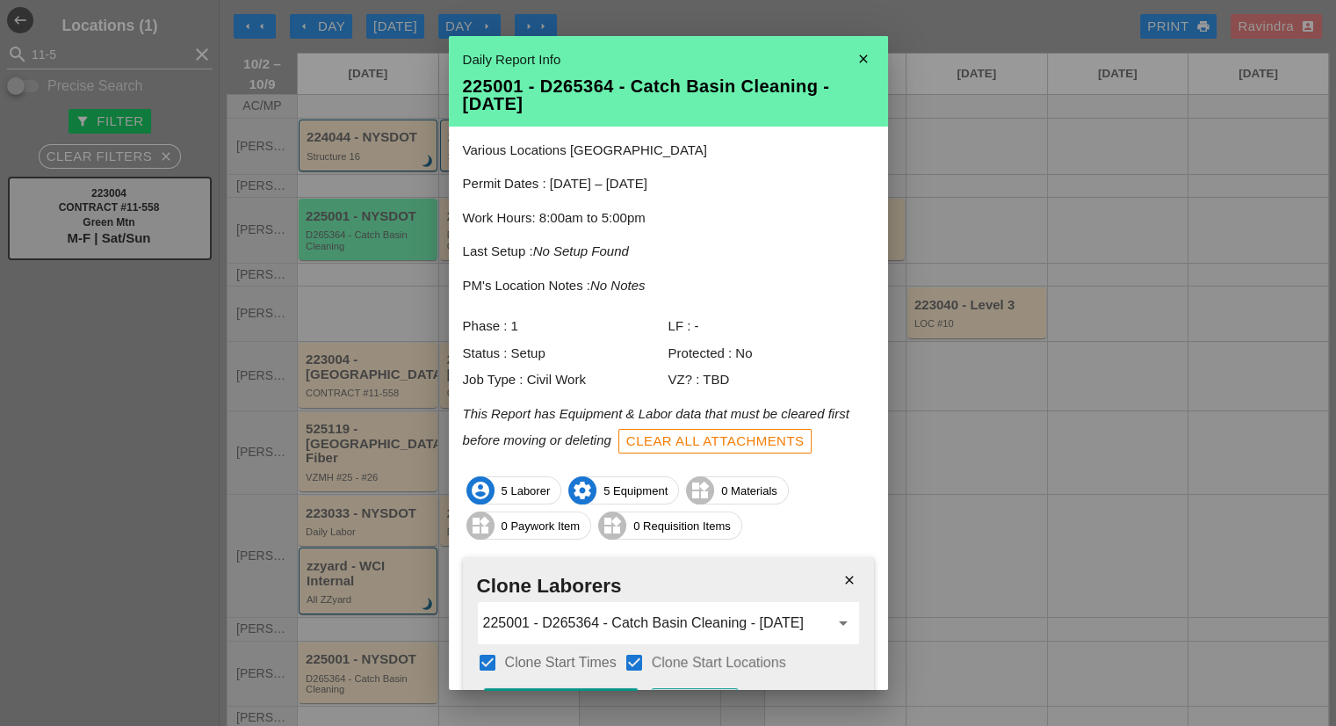
scroll to position [109, 0]
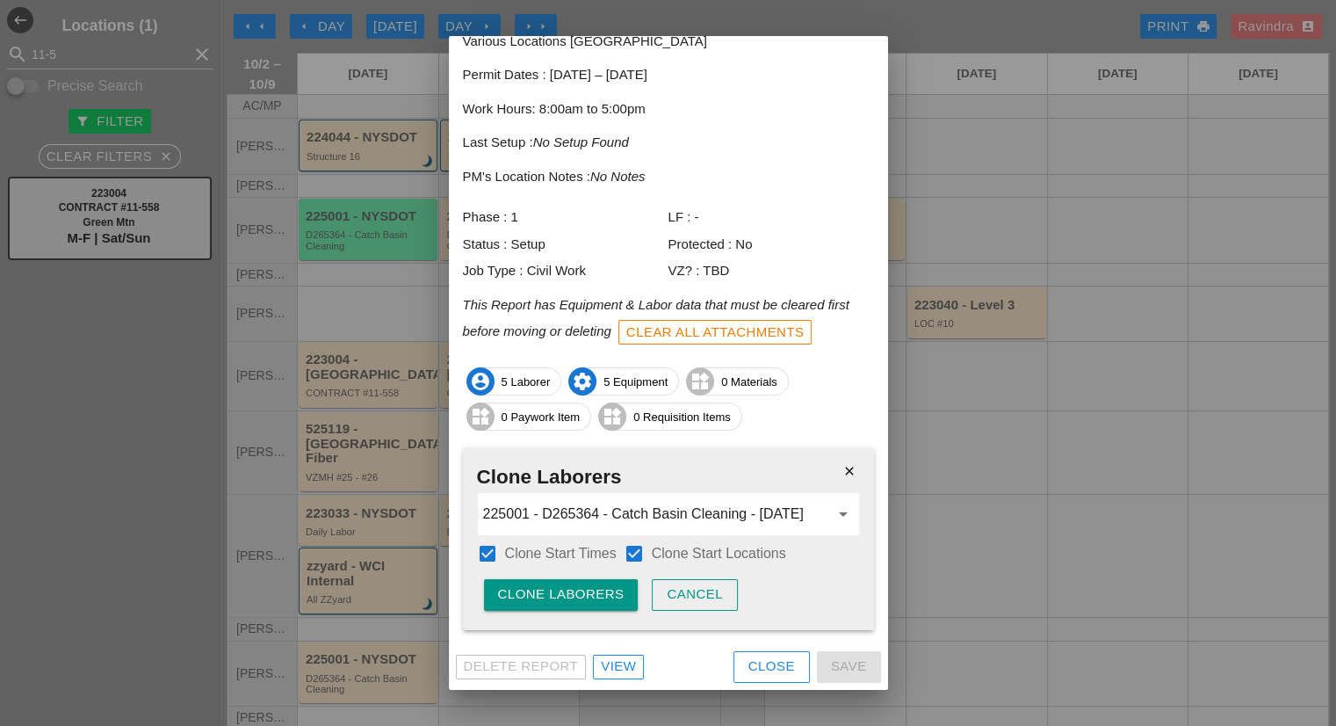
click at [559, 595] on div "Clone Laborers" at bounding box center [561, 594] width 127 height 20
click at [559, 595] on div "Are you sure?" at bounding box center [554, 594] width 112 height 20
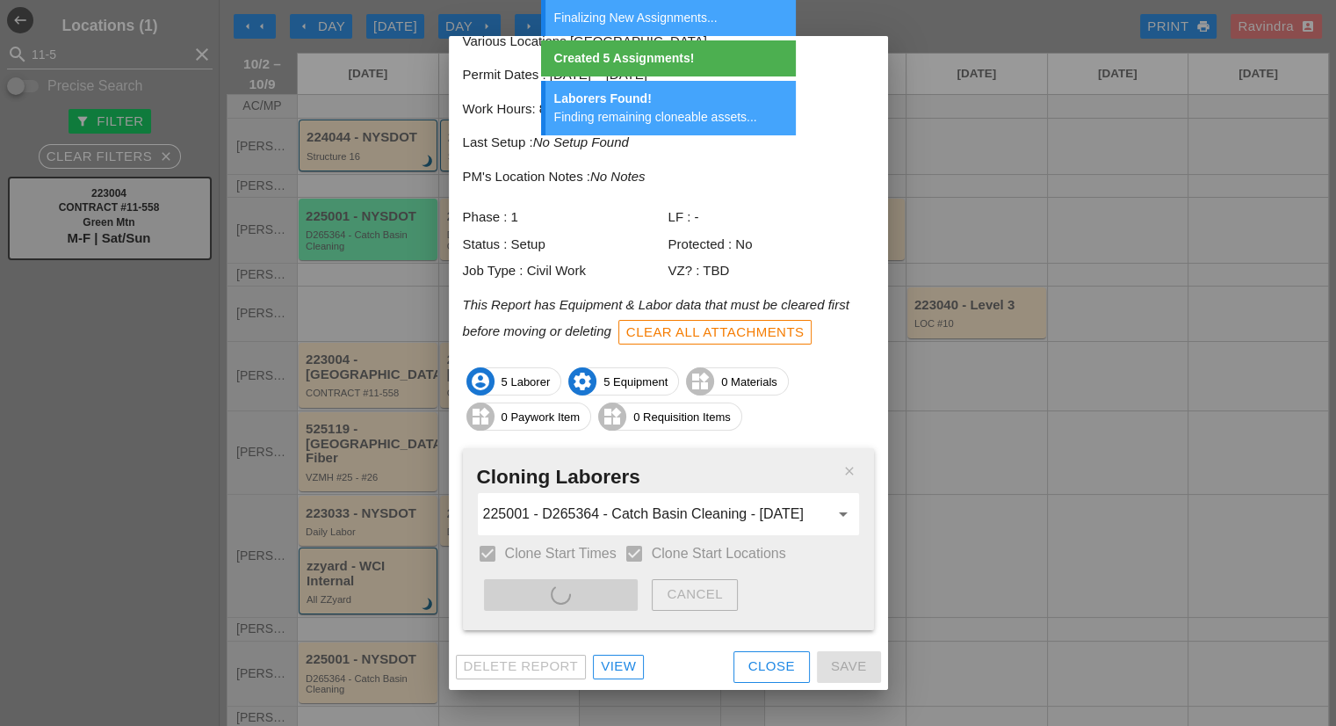
type input "225001 - D265364 - Catch Basin Cleaning - [DATE]"
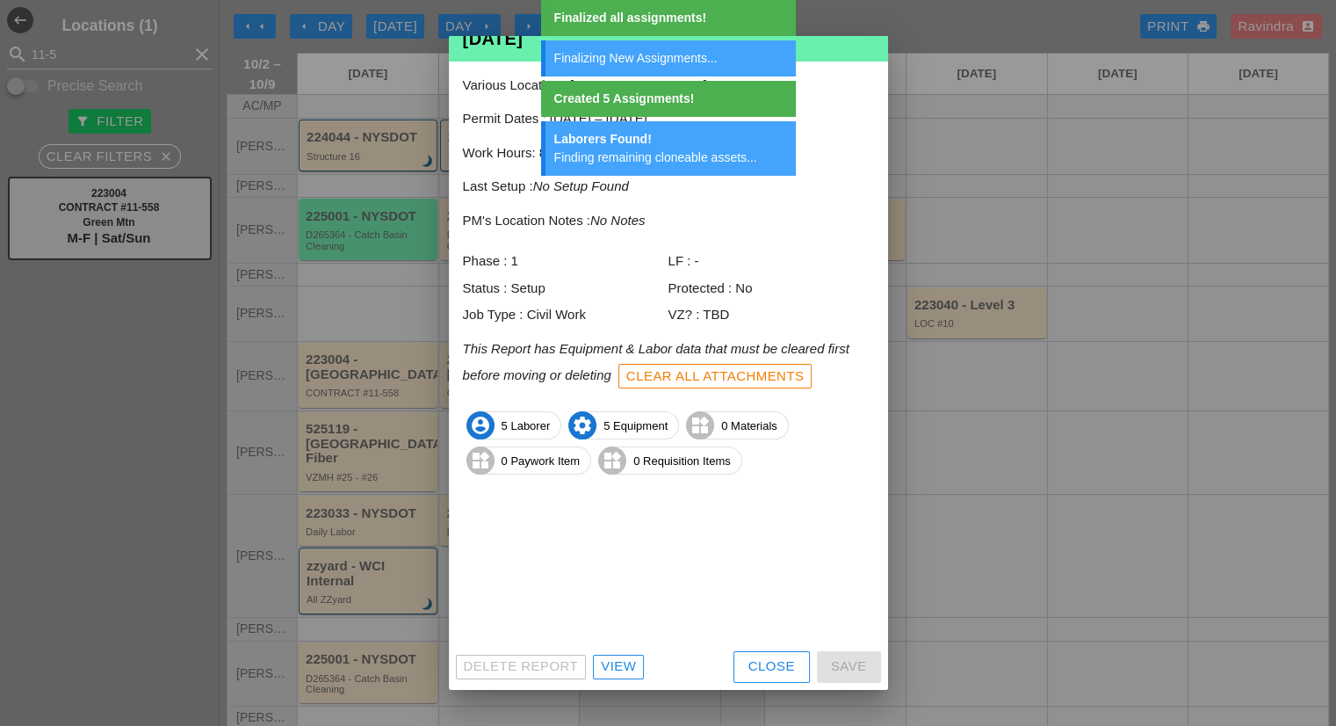
scroll to position [0, 0]
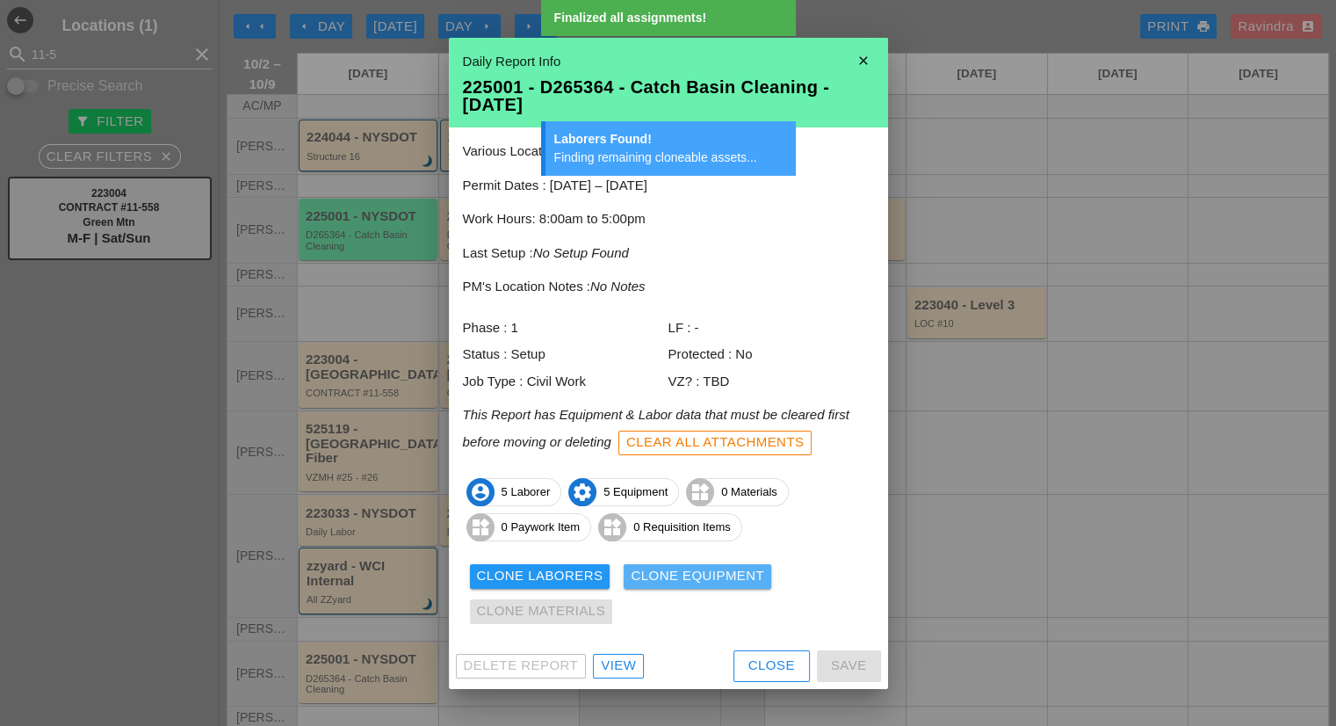
click at [671, 579] on div "Clone Equipment" at bounding box center [698, 576] width 134 height 20
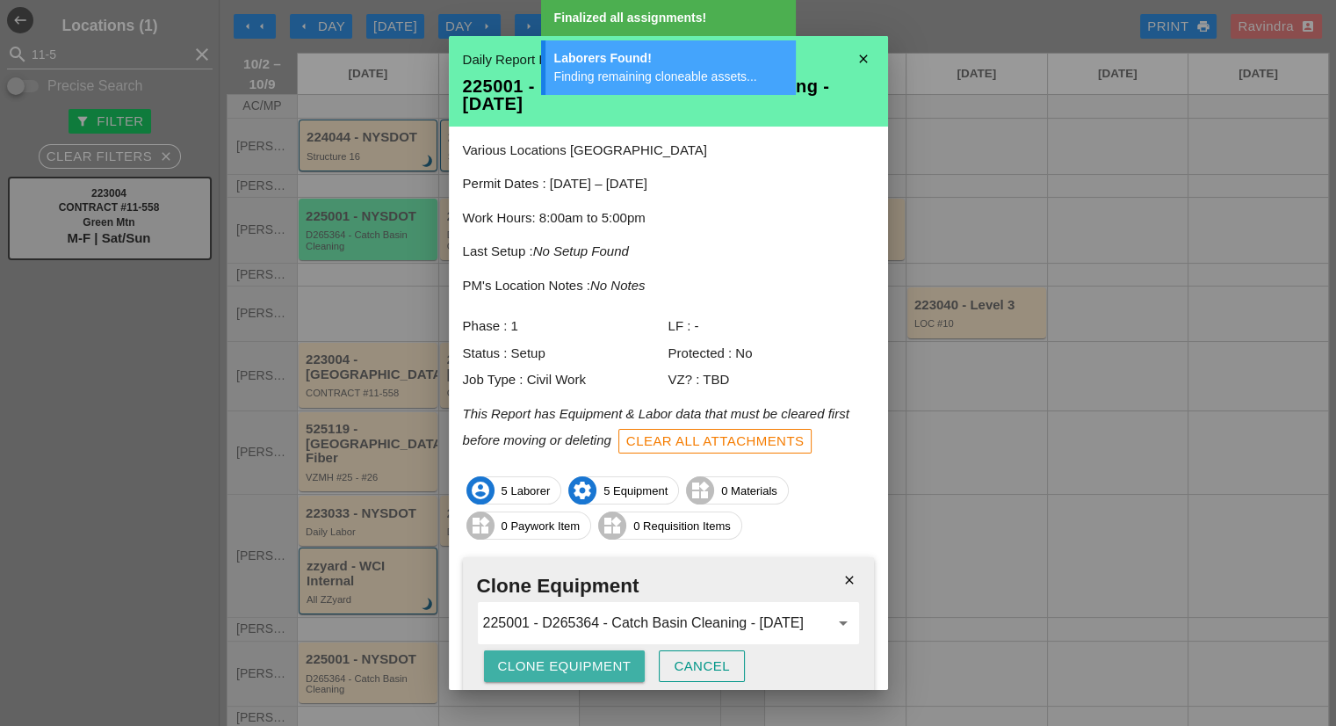
click at [582, 650] on button "Clone Equipment" at bounding box center [565, 666] width 162 height 32
click at [582, 650] on button "Are you sure?" at bounding box center [554, 666] width 140 height 32
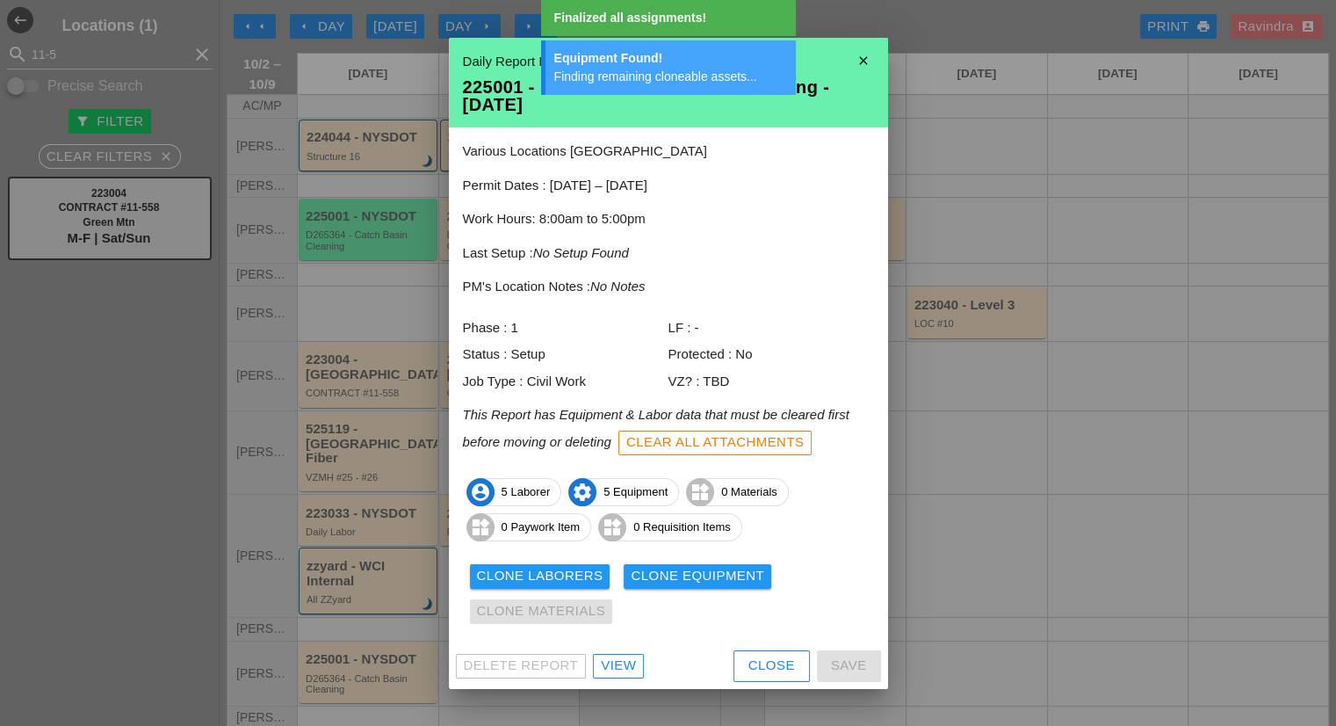
click at [785, 671] on div "Close" at bounding box center [772, 665] width 47 height 20
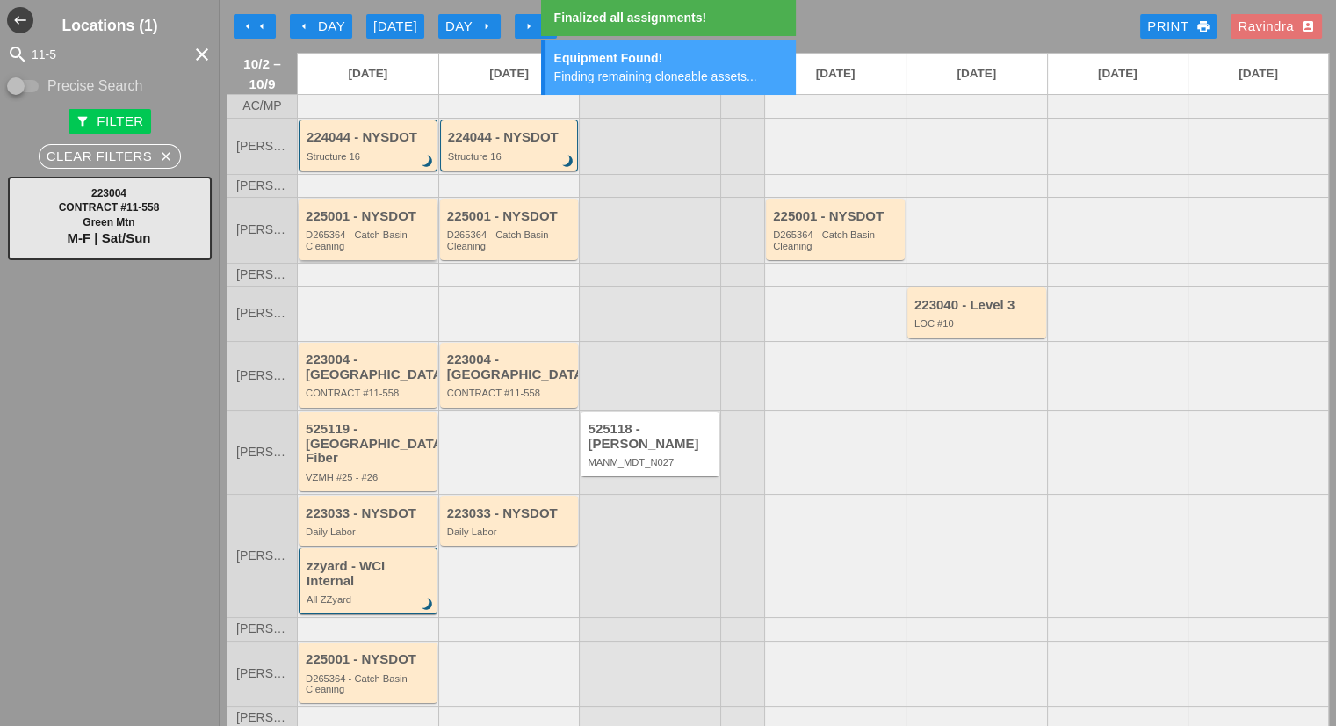
click at [377, 247] on div "D265364 - Catch Basin Cleaning" at bounding box center [369, 240] width 127 height 22
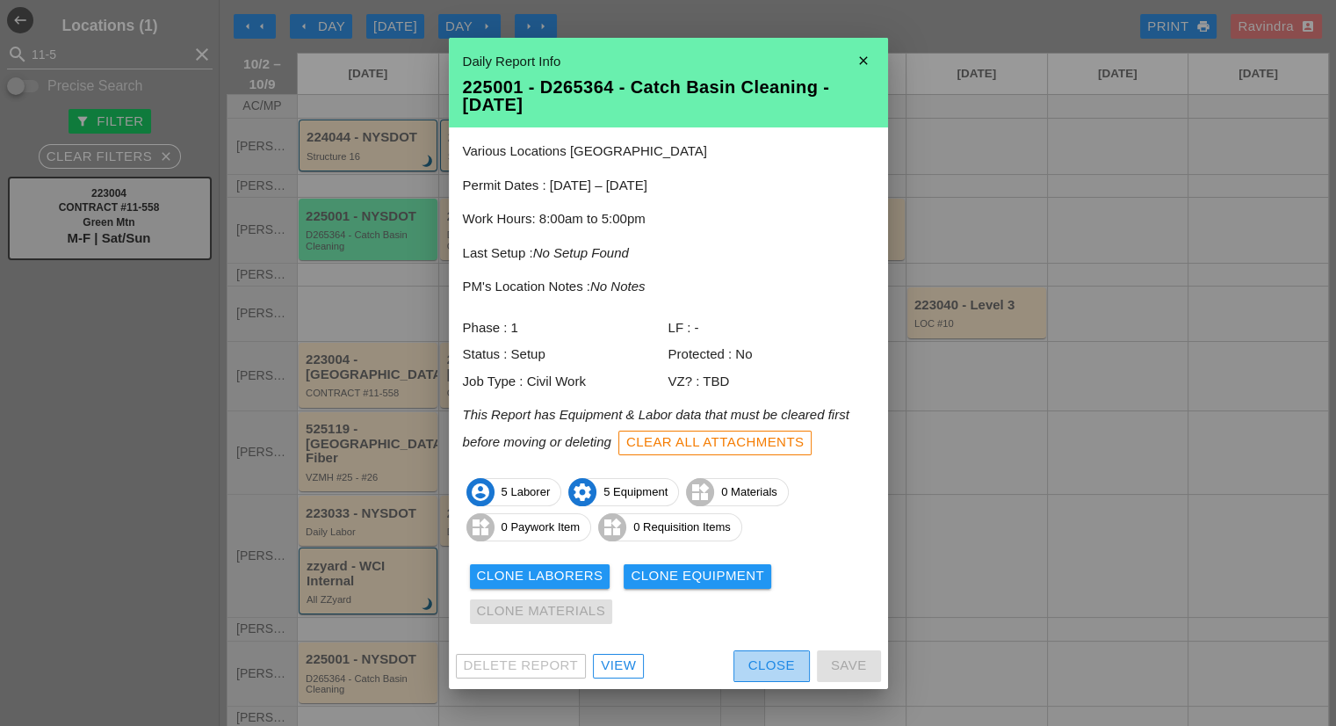
click at [759, 668] on div "Close" at bounding box center [772, 665] width 47 height 20
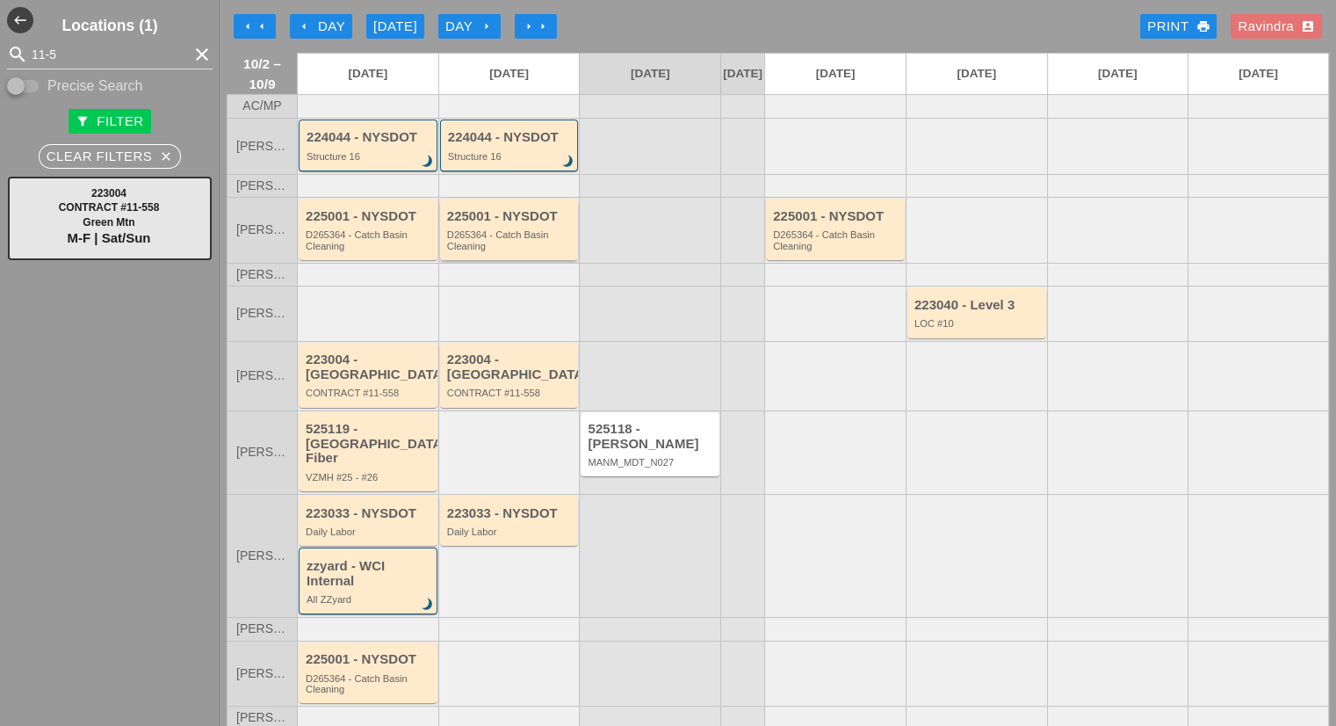
click at [483, 220] on div "225001 - NYSDOT" at bounding box center [510, 216] width 127 height 15
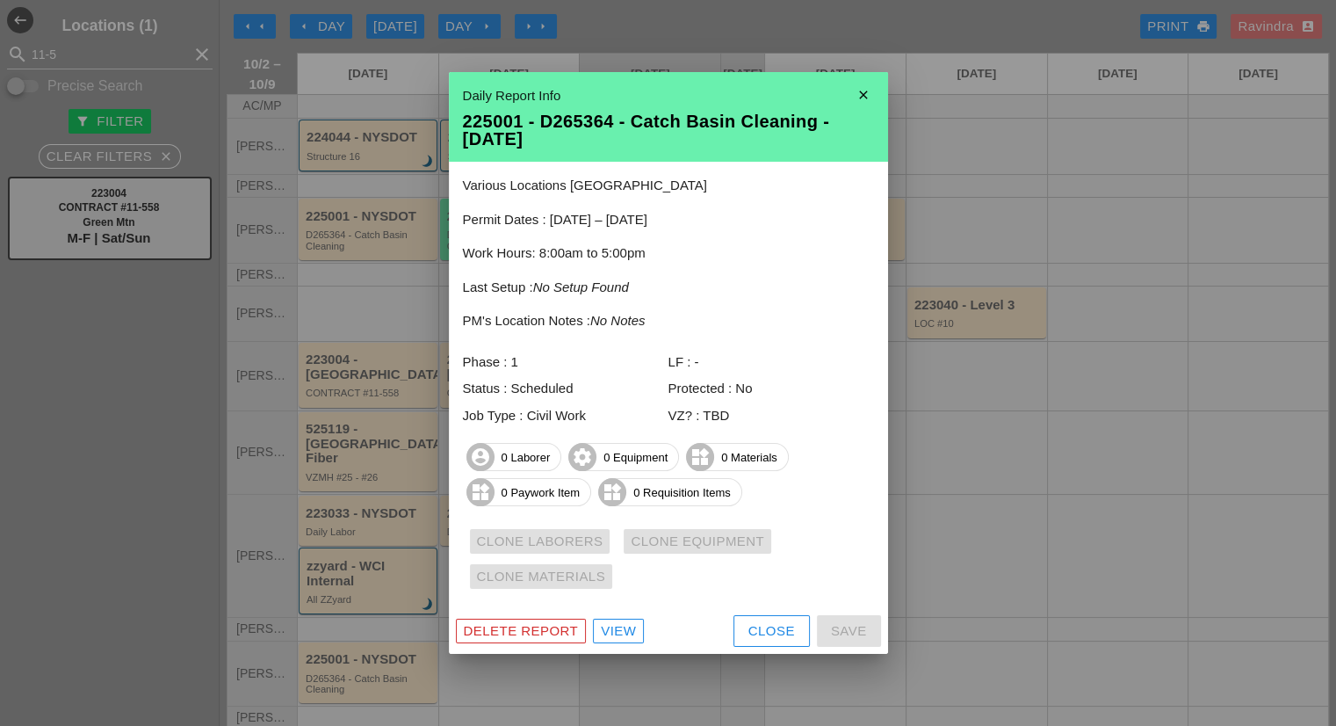
click at [770, 635] on div "Close" at bounding box center [772, 631] width 47 height 20
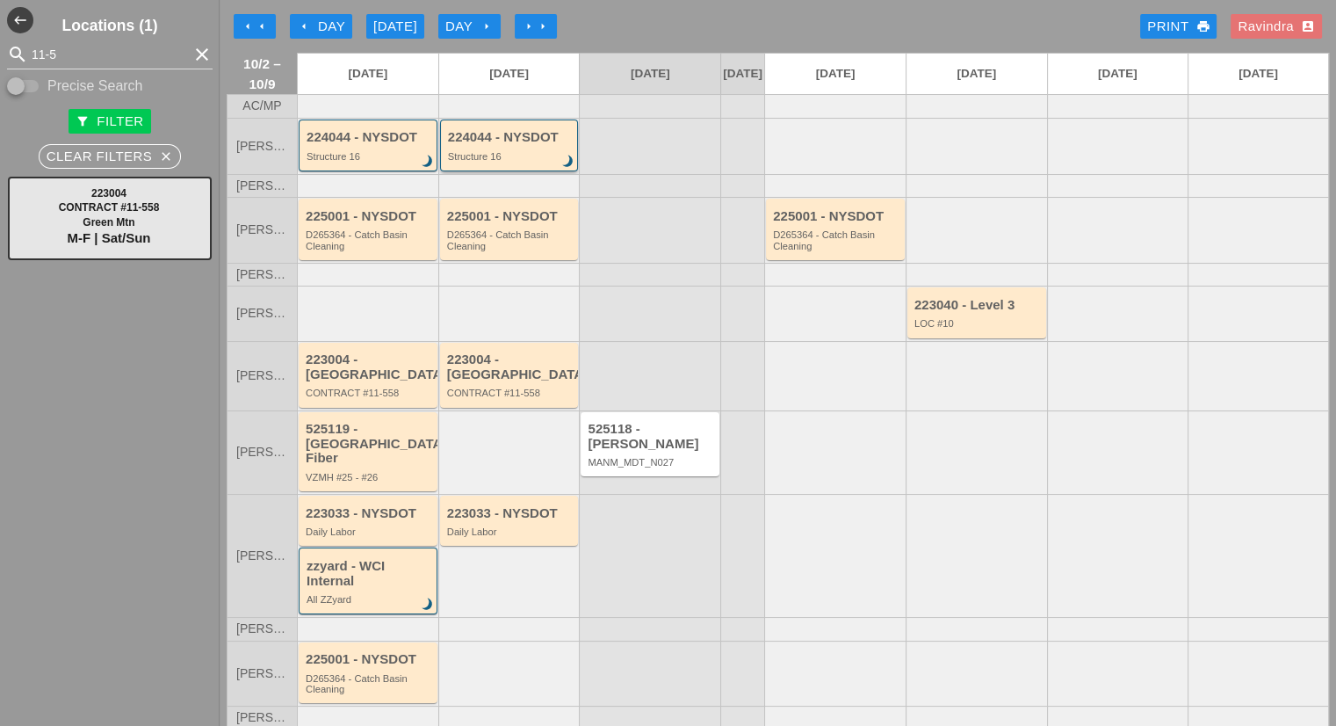
click at [506, 162] on div "Structure 16" at bounding box center [511, 156] width 126 height 11
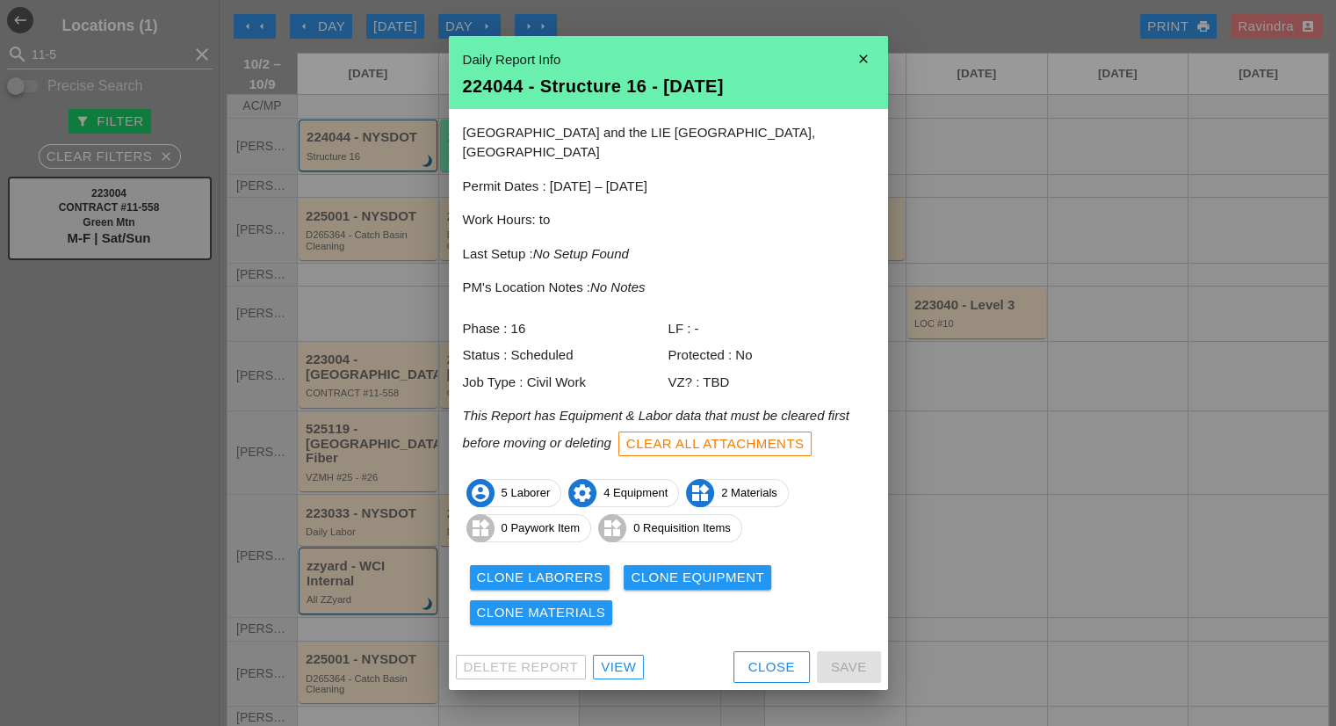
click at [770, 659] on div "Close" at bounding box center [772, 667] width 47 height 20
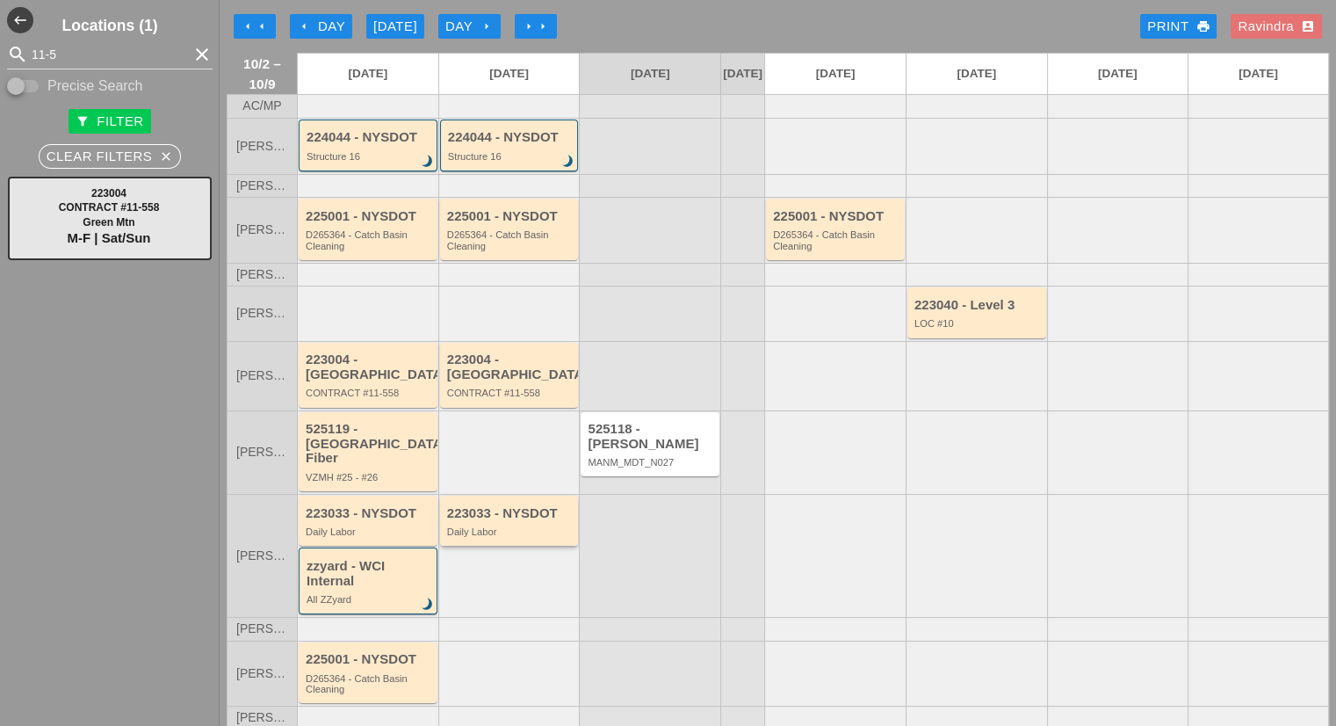
click at [538, 526] on div "Daily Labor" at bounding box center [510, 531] width 127 height 11
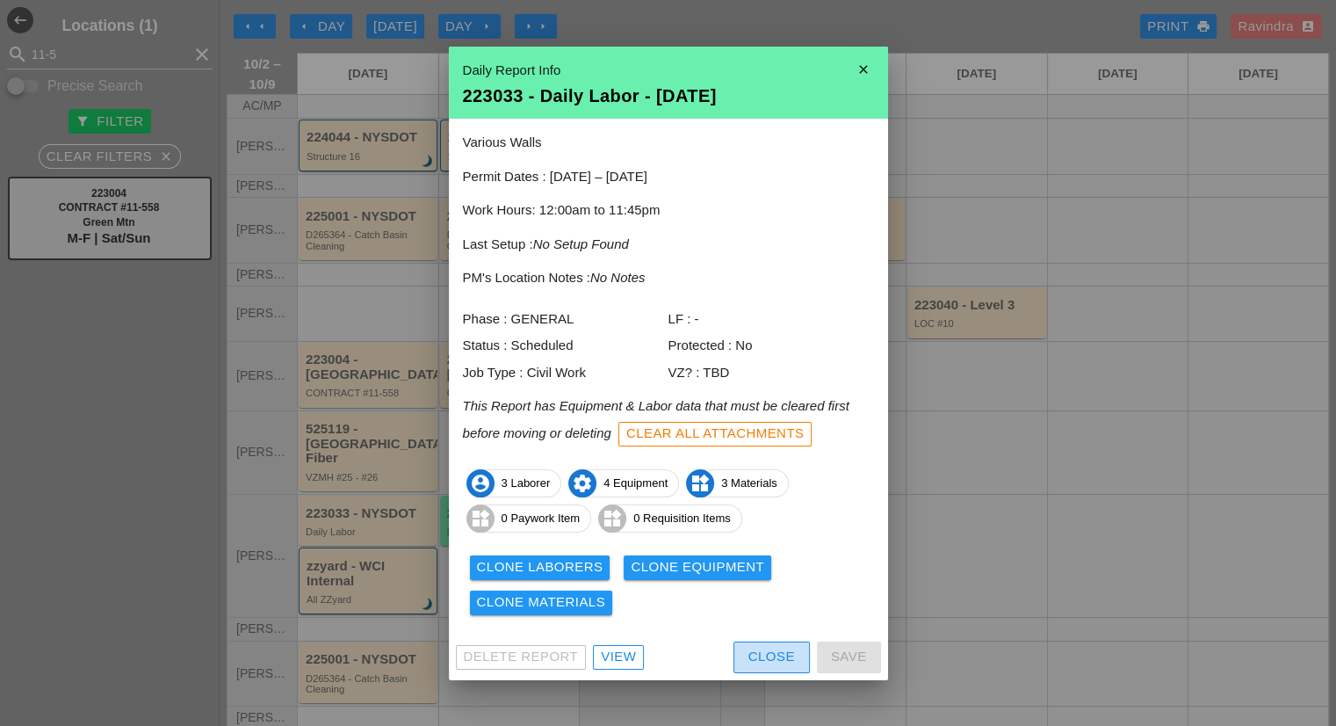
click at [735, 668] on button "Close" at bounding box center [772, 657] width 76 height 32
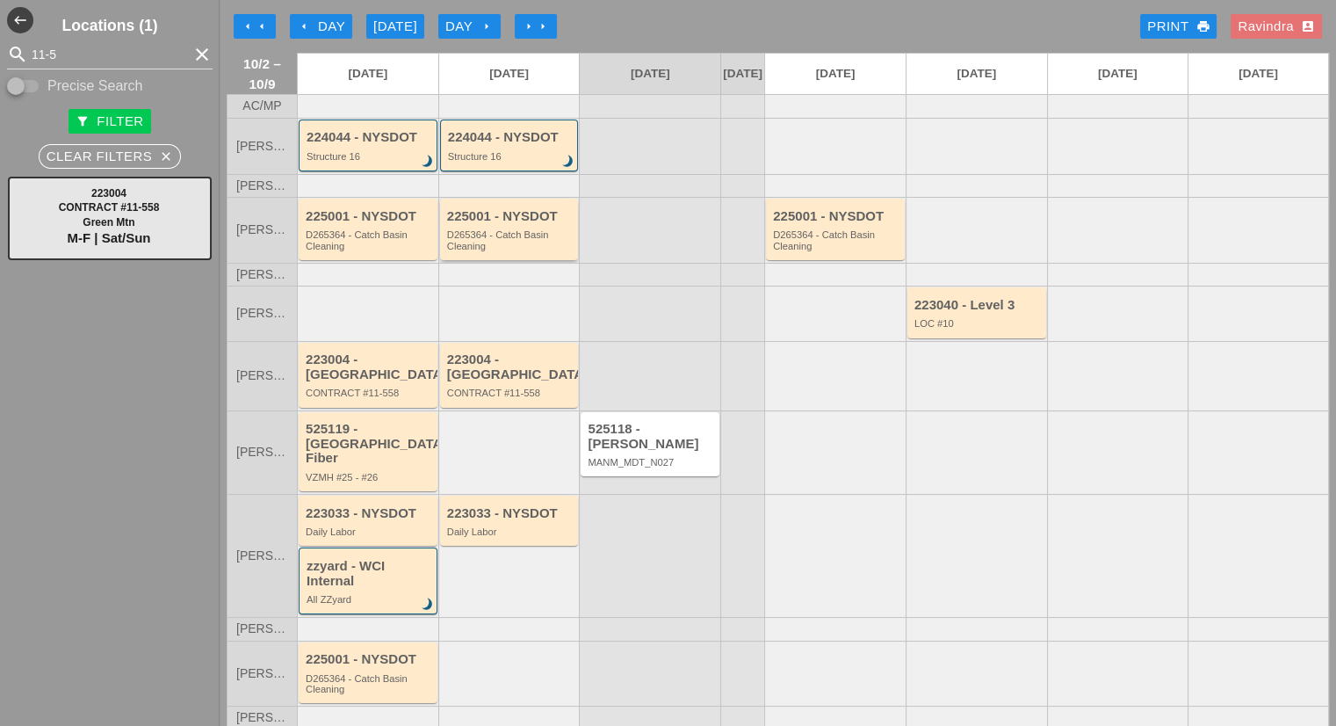
click at [483, 242] on div "D265364 - Catch Basin Cleaning" at bounding box center [510, 240] width 127 height 22
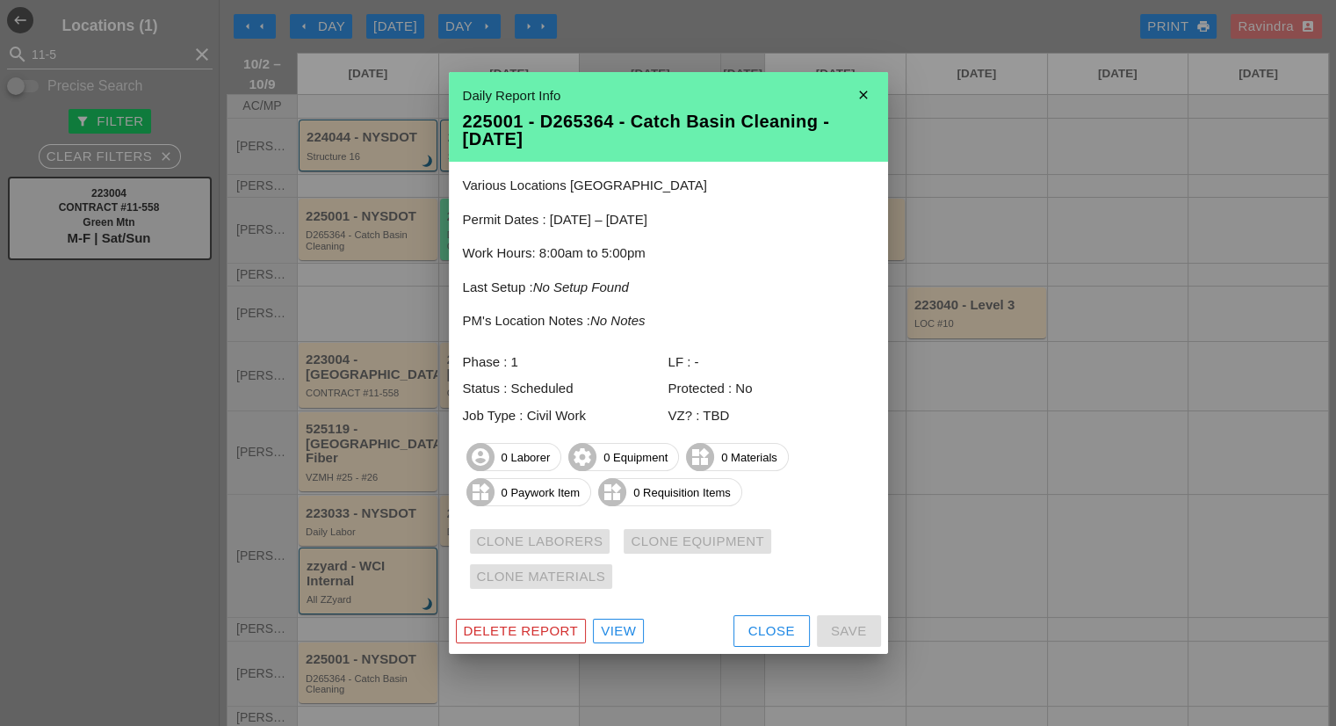
click at [770, 640] on button "Close" at bounding box center [772, 631] width 76 height 32
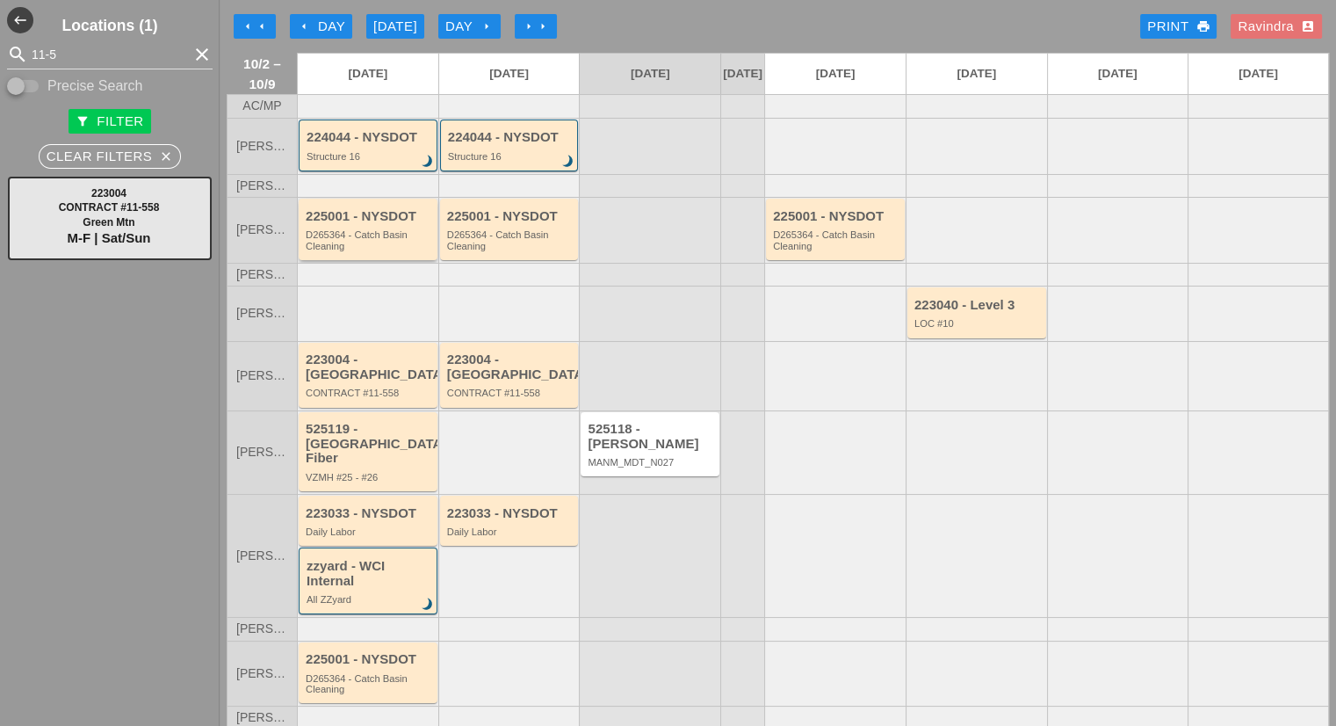
click at [351, 251] on div "D265364 - Catch Basin Cleaning" at bounding box center [369, 240] width 127 height 22
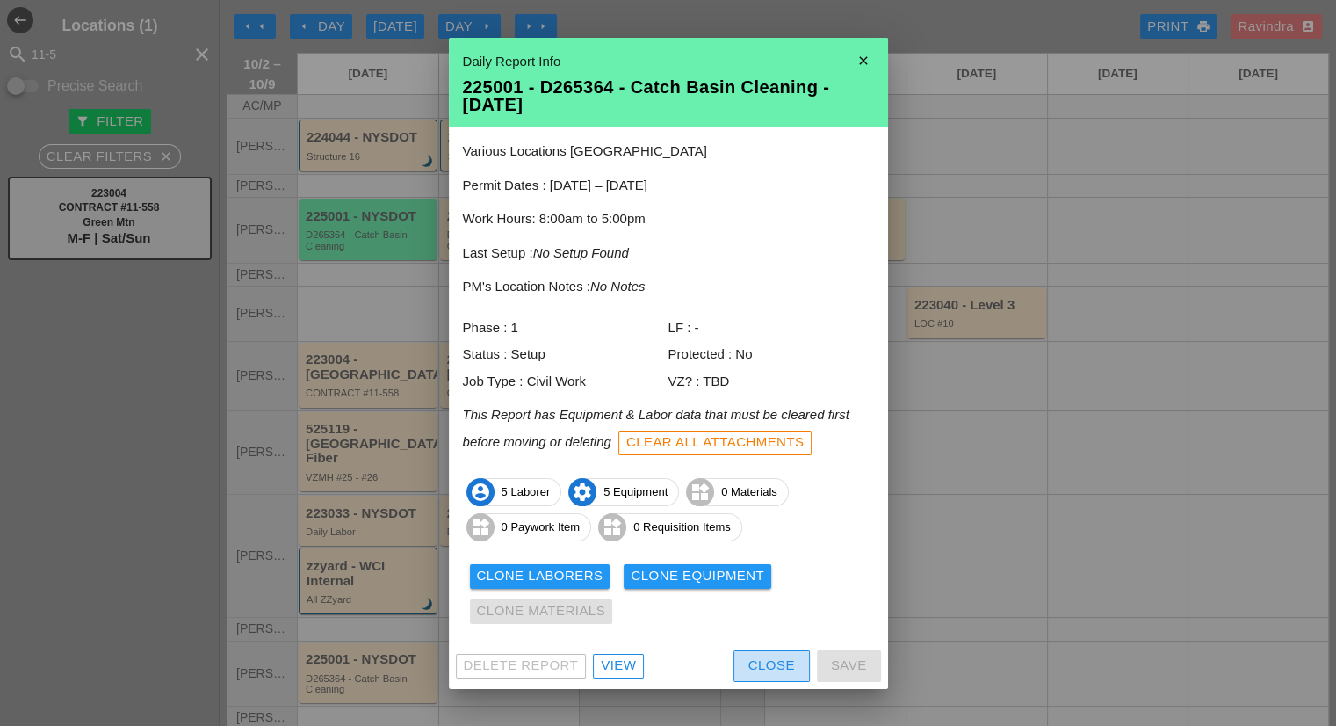
click at [758, 679] on button "Close" at bounding box center [772, 666] width 76 height 32
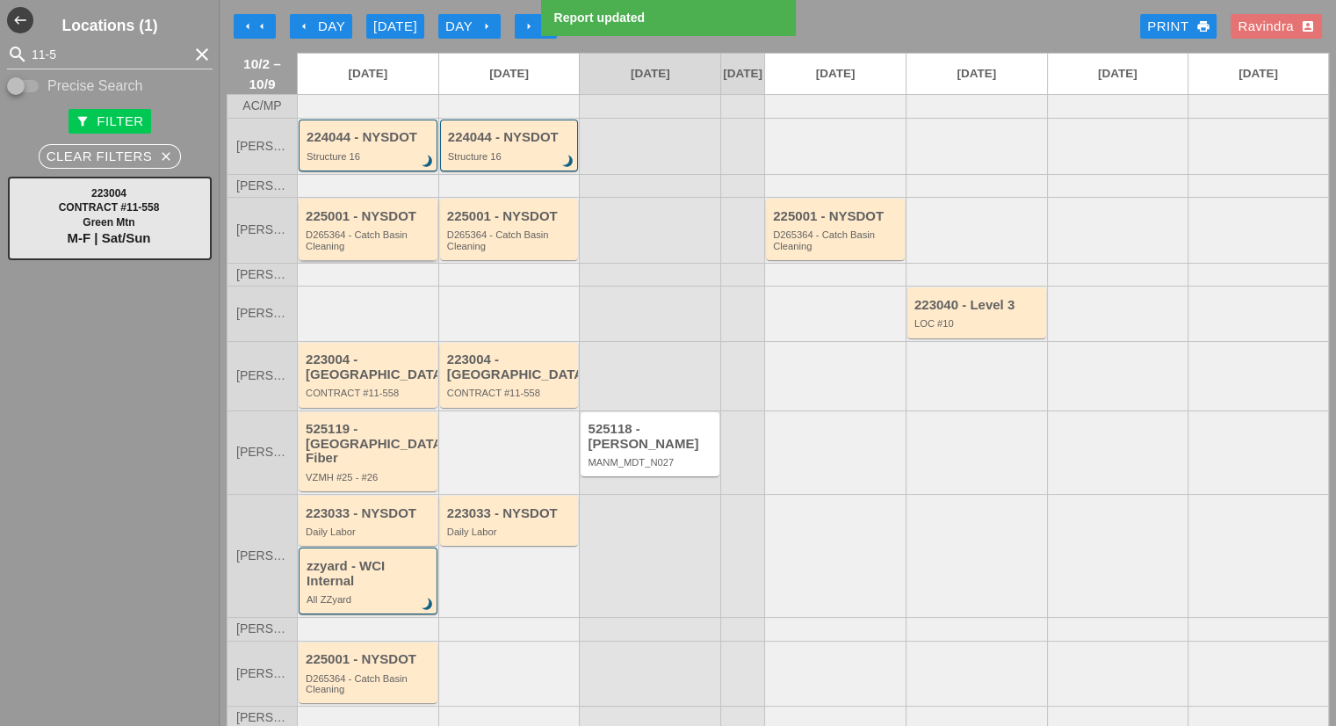
click at [384, 237] on div "225001 - NYSDOT D265364 - Catch Basin Cleaning" at bounding box center [369, 230] width 127 height 42
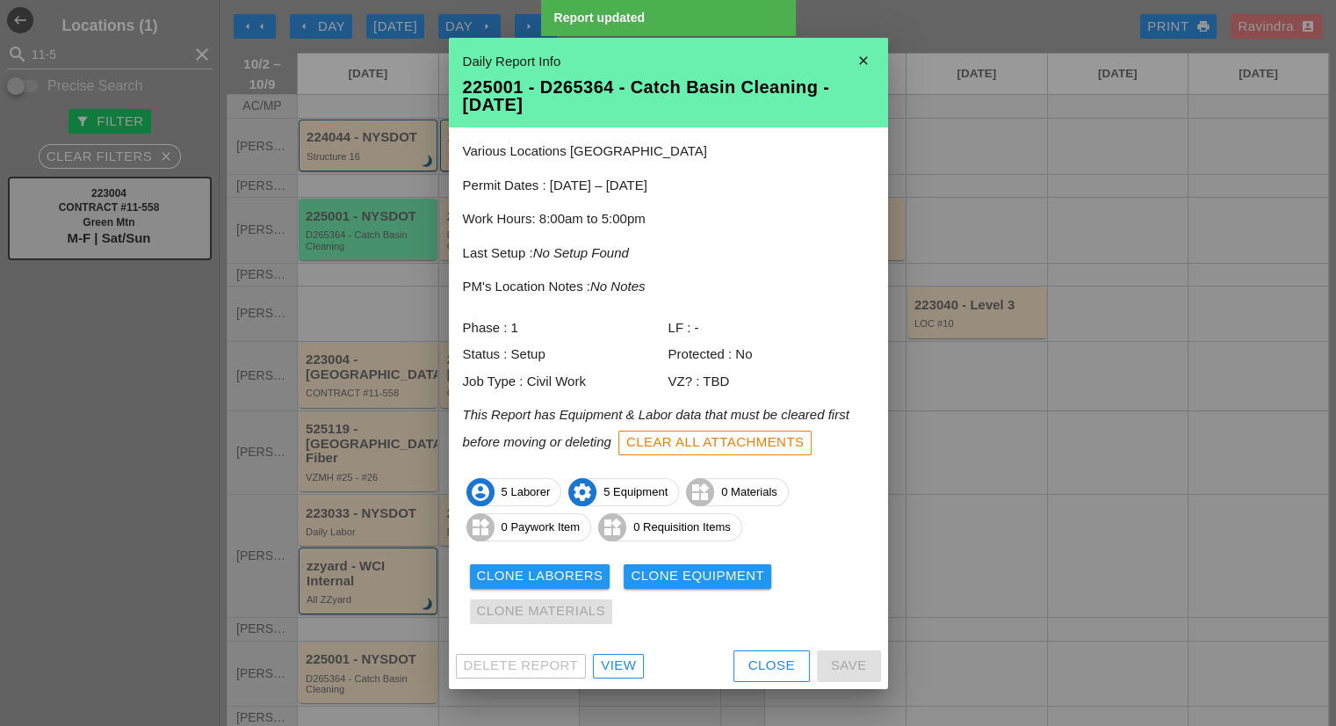
click at [559, 577] on div "Clone Laborers" at bounding box center [540, 576] width 127 height 20
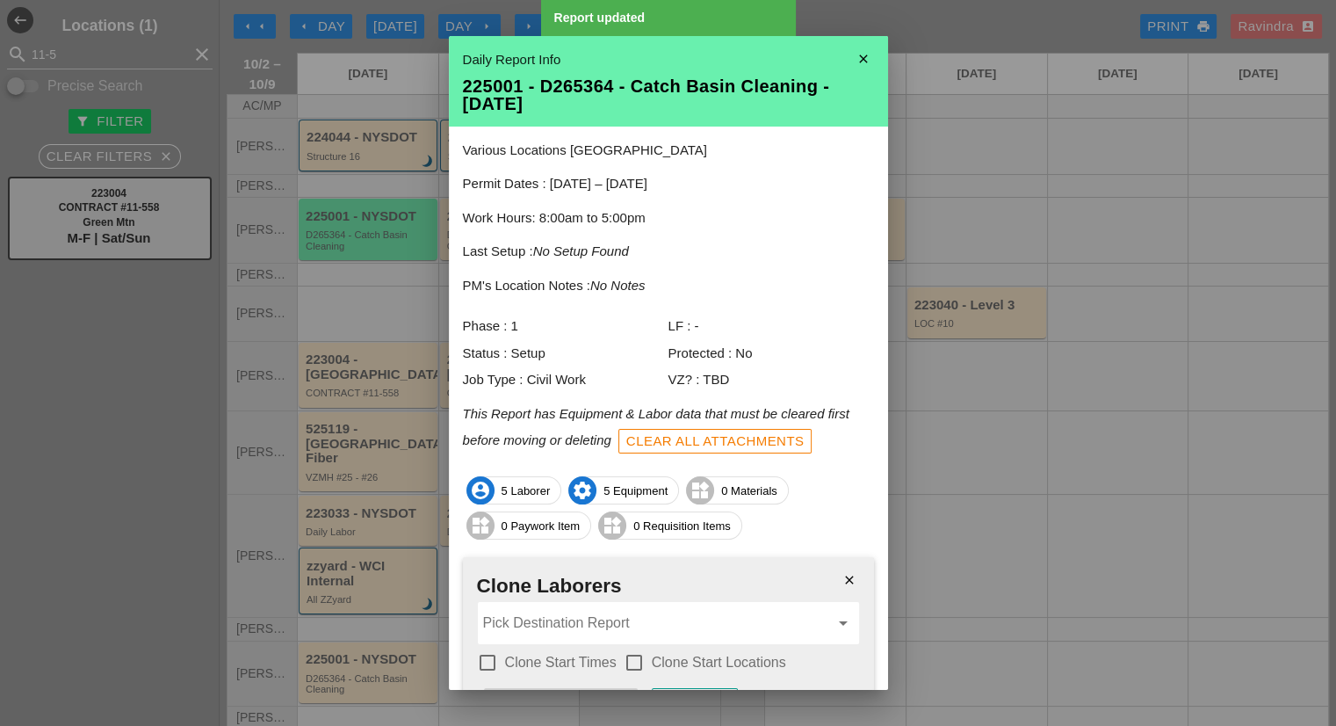
click at [548, 613] on input "Pick Destination Report" at bounding box center [656, 623] width 346 height 28
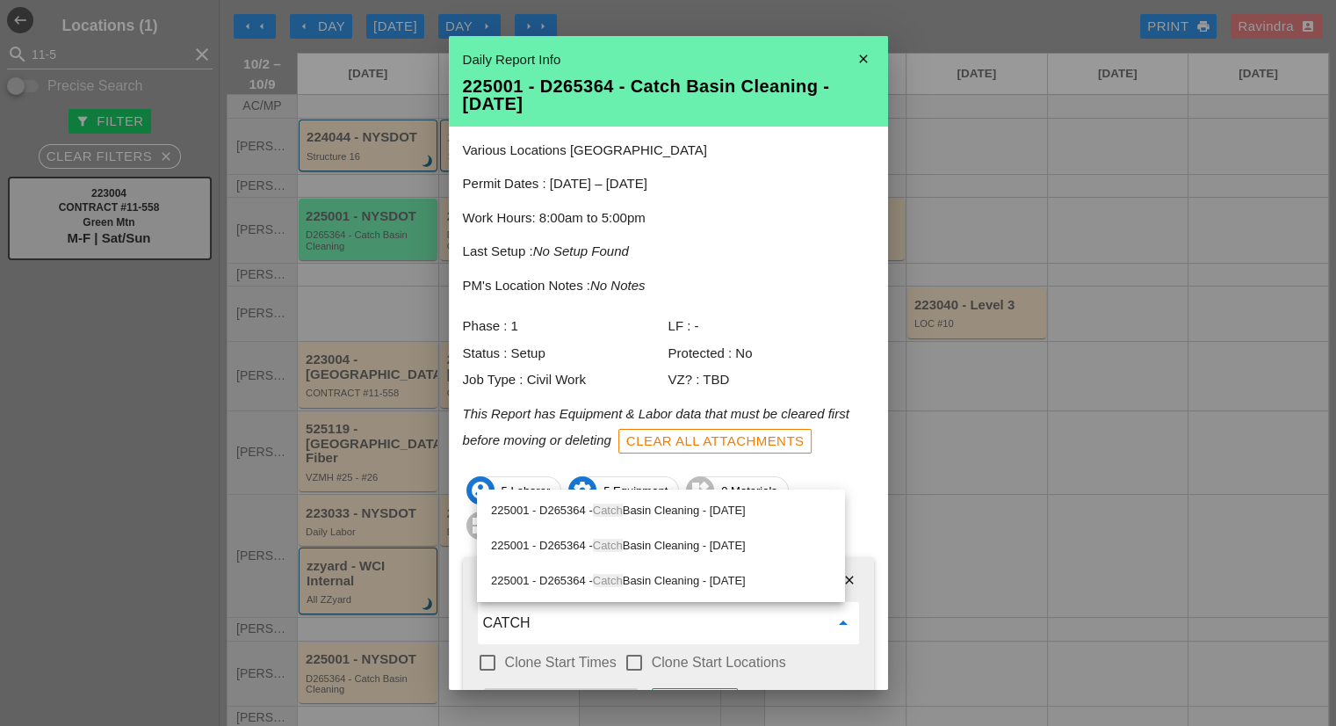
click at [576, 517] on div "225001 - D265364 - Catch Basin Cleaning - 10/04/2025" at bounding box center [661, 510] width 340 height 21
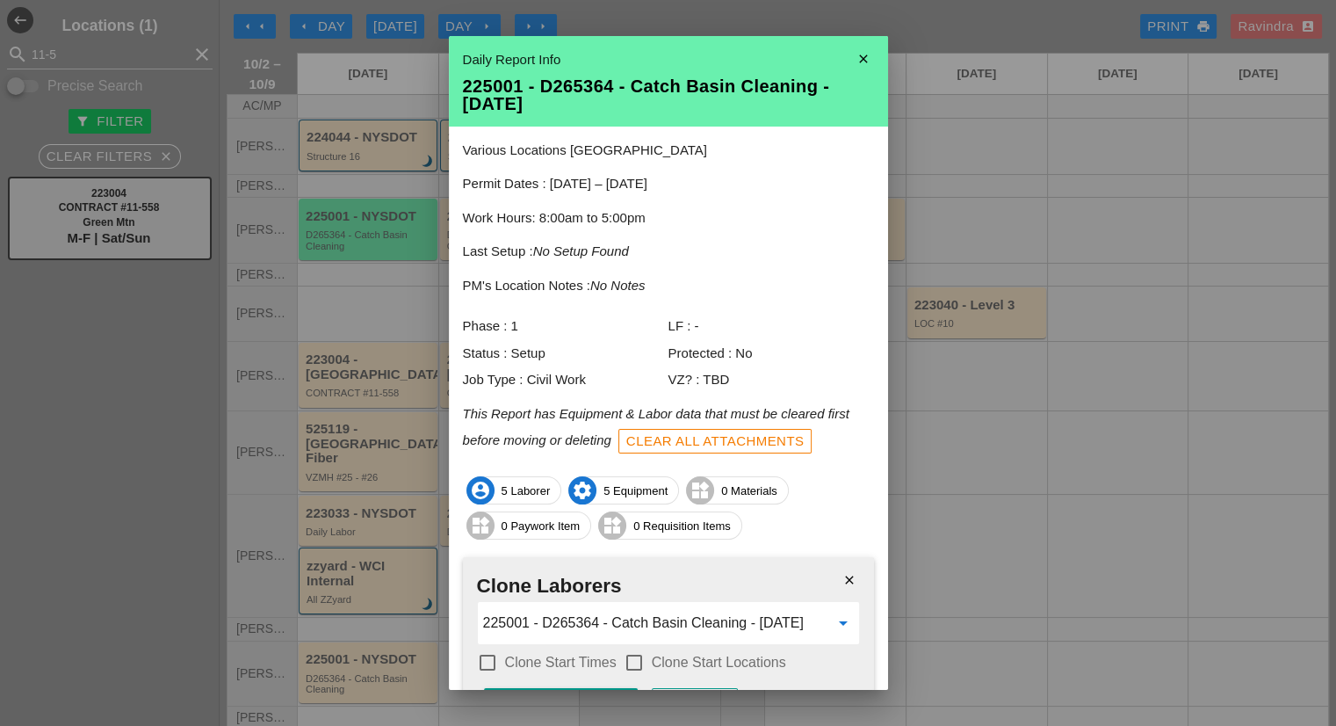
type input "225001 - D265364 - Catch Basin Cleaning - 10/04/2025"
click at [560, 658] on label "Clone Start Times" at bounding box center [561, 663] width 112 height 18
checkbox input "true"
click at [664, 658] on label "Clone Start Locations" at bounding box center [719, 663] width 134 height 18
checkbox input "true"
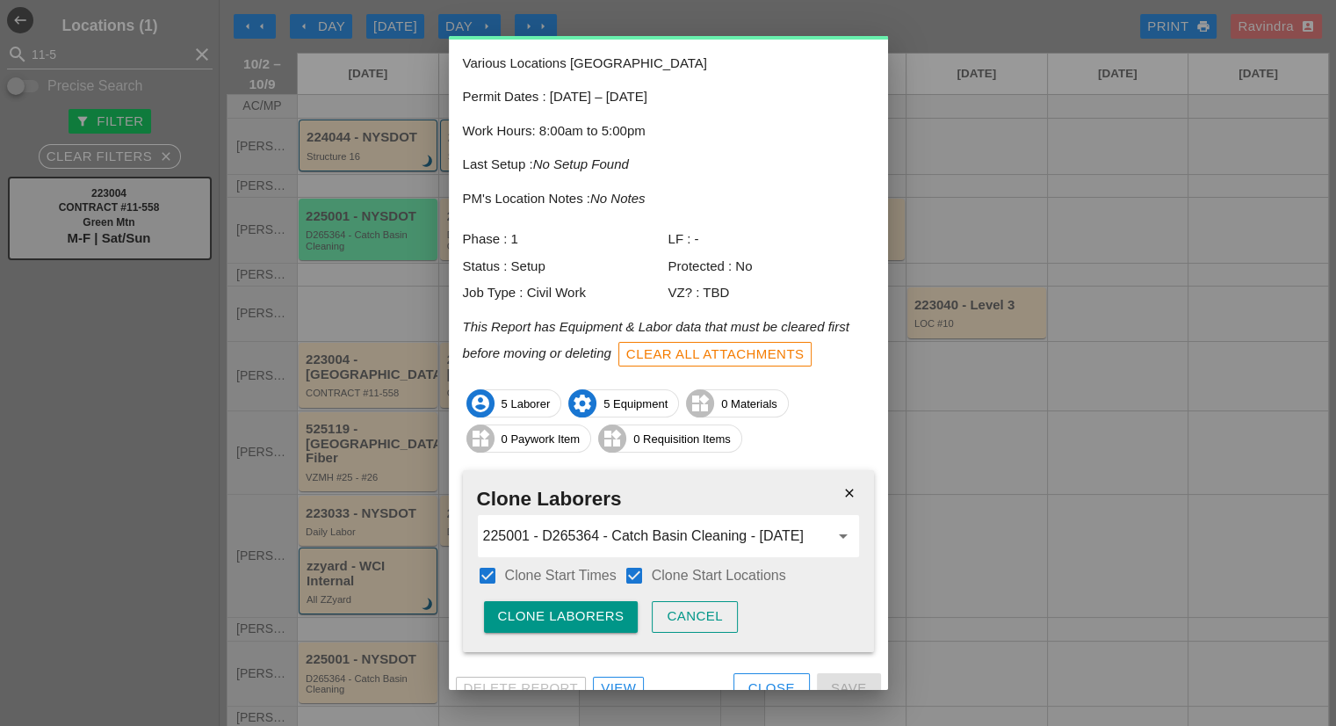
scroll to position [109, 0]
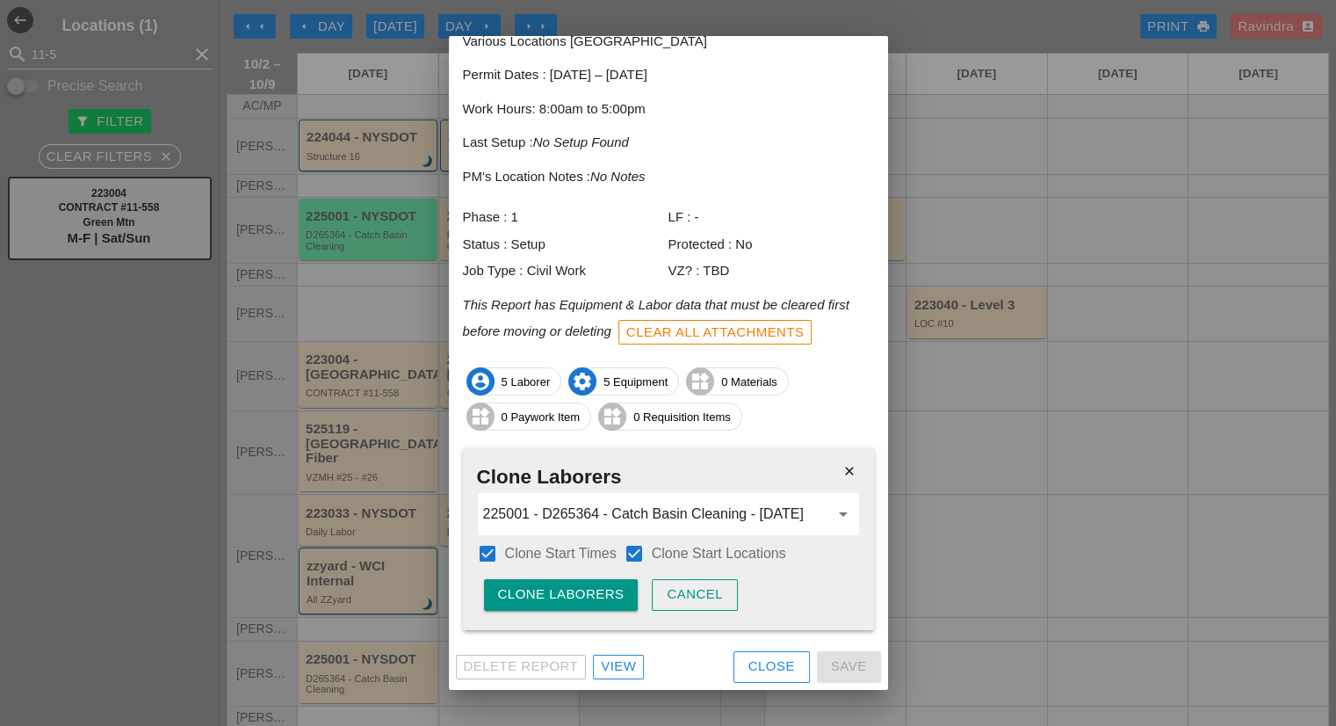
click at [598, 602] on div "Clone Laborers" at bounding box center [561, 594] width 127 height 20
click at [598, 602] on div "Are you sure?" at bounding box center [554, 594] width 112 height 20
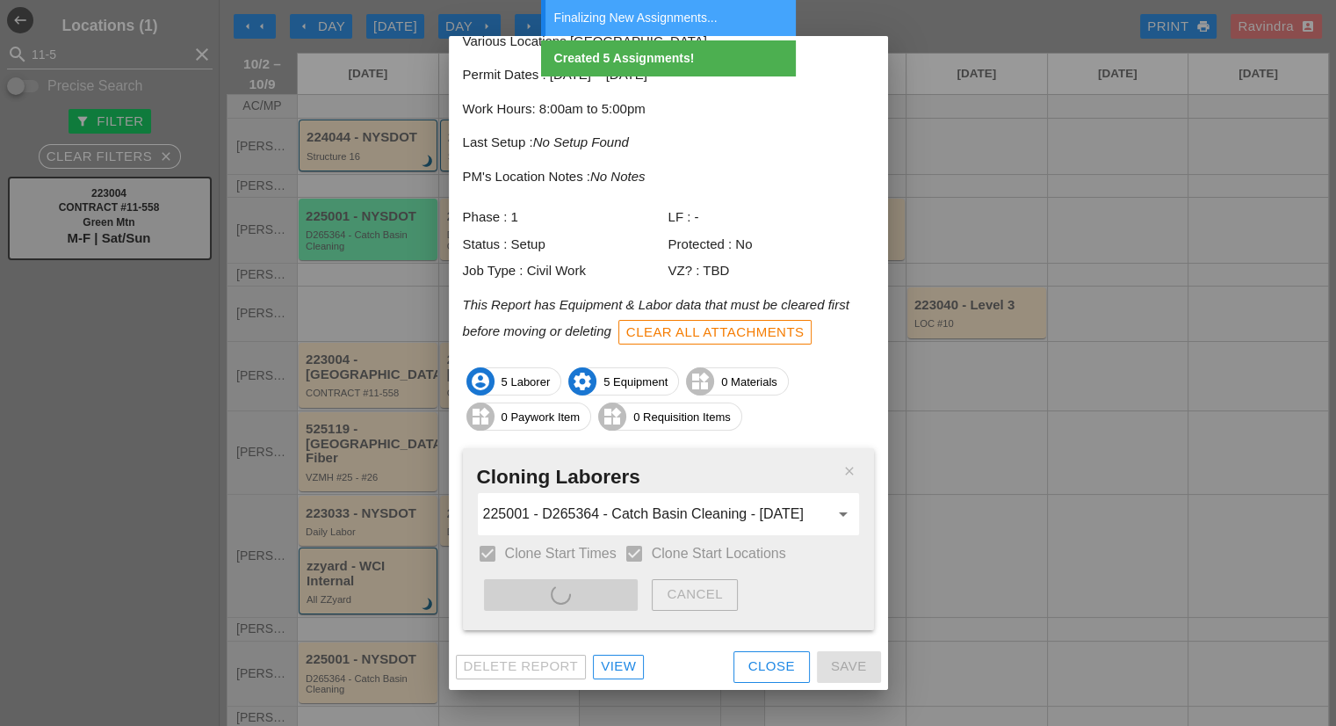
type input "225001 - D265364 - Catch Basin Cleaning - 10/03/2025"
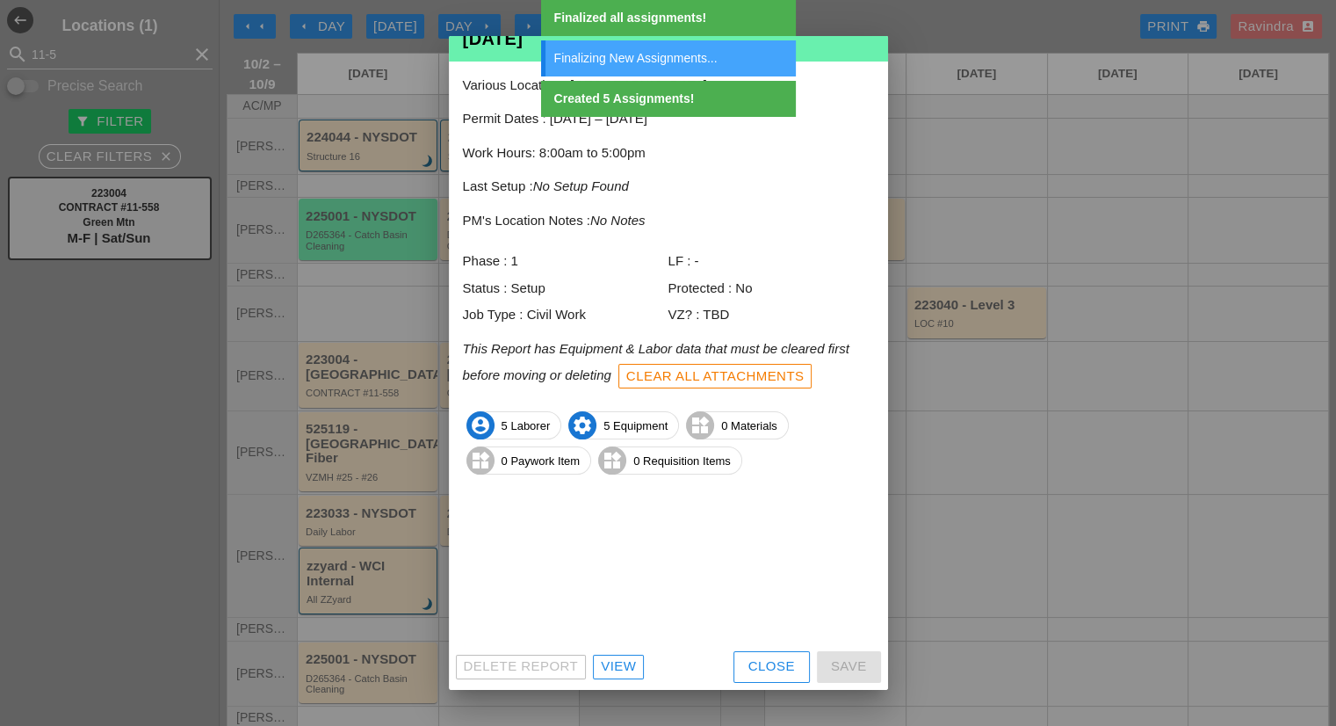
scroll to position [0, 0]
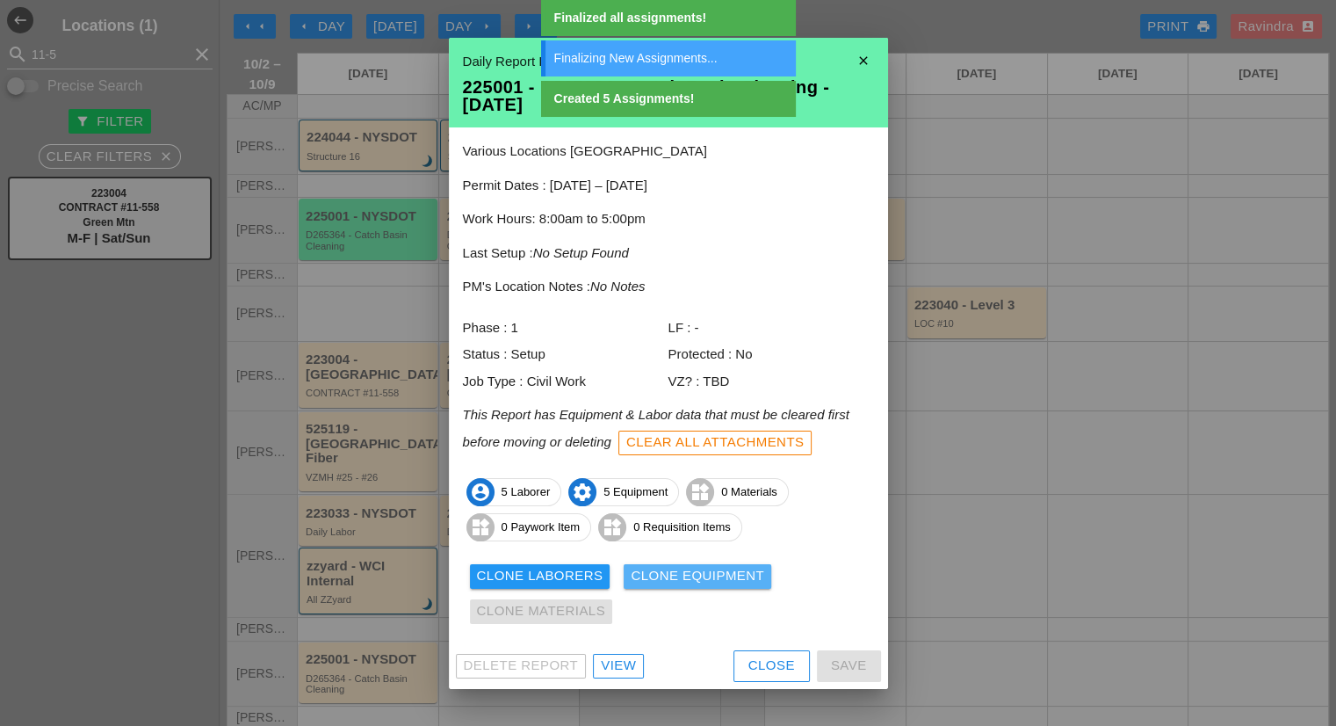
click at [650, 576] on div "Clone Equipment" at bounding box center [698, 576] width 134 height 20
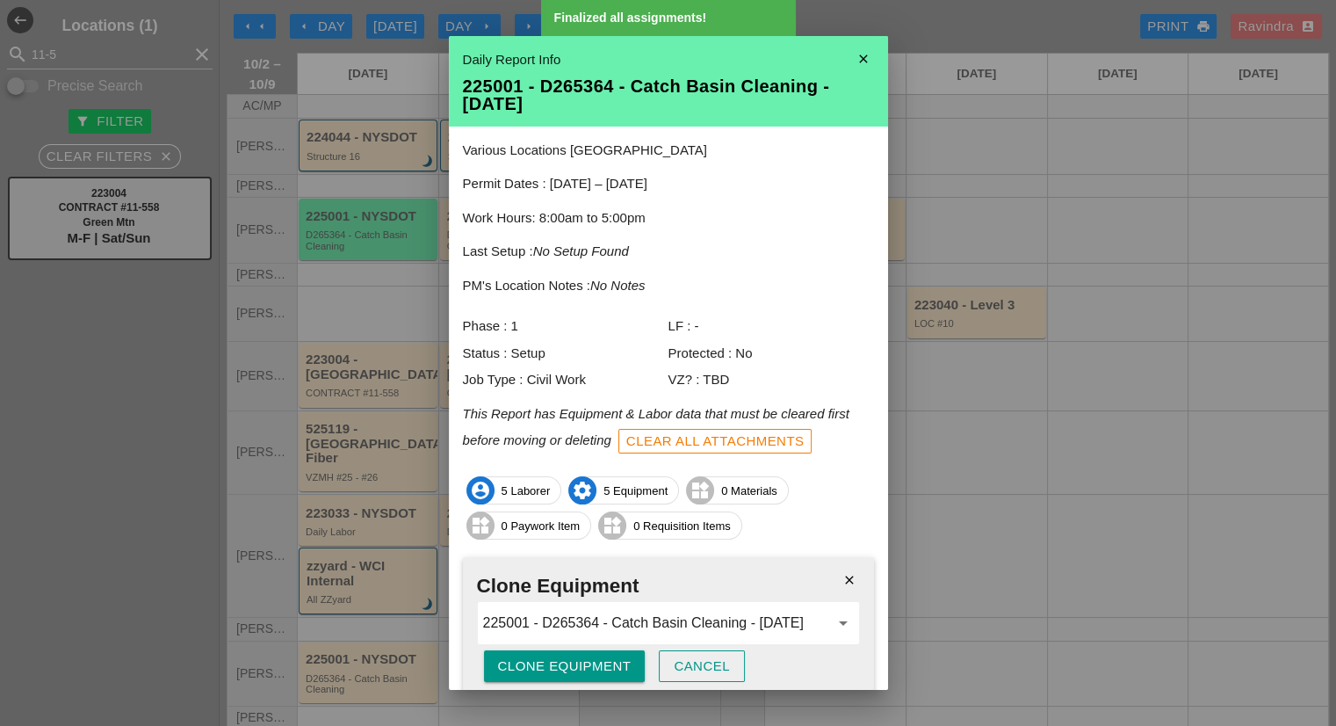
click at [580, 665] on div "Clone Equipment" at bounding box center [565, 666] width 134 height 20
click at [580, 665] on div "Are you sure?" at bounding box center [554, 666] width 112 height 20
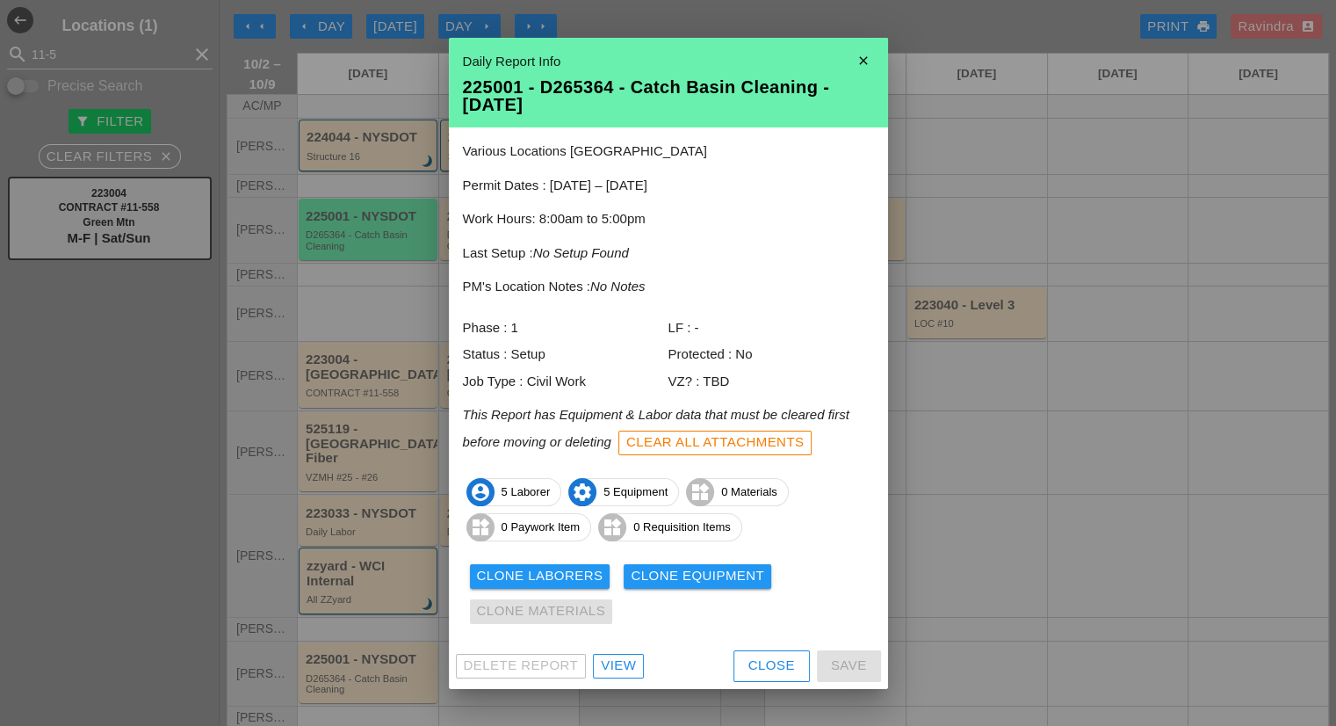
click at [766, 672] on div "Close" at bounding box center [772, 665] width 47 height 20
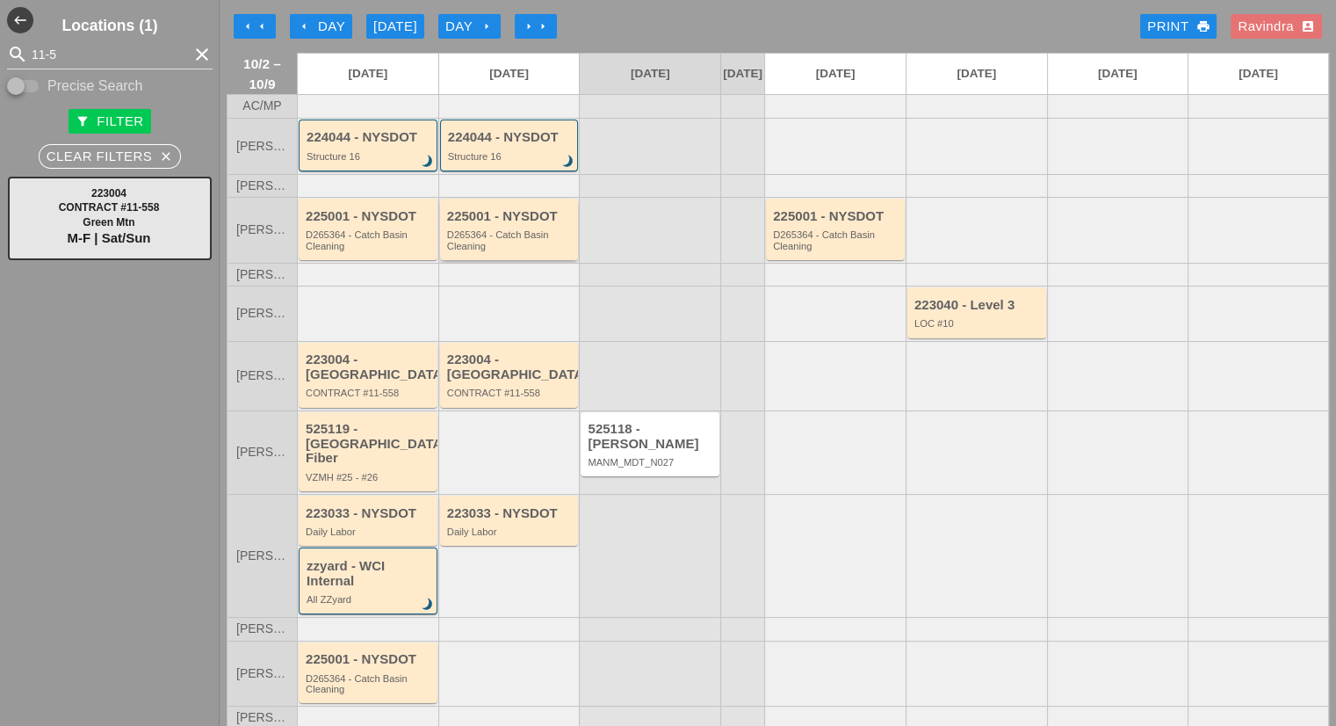
click at [503, 247] on div "D265364 - Catch Basin Cleaning" at bounding box center [510, 240] width 127 height 22
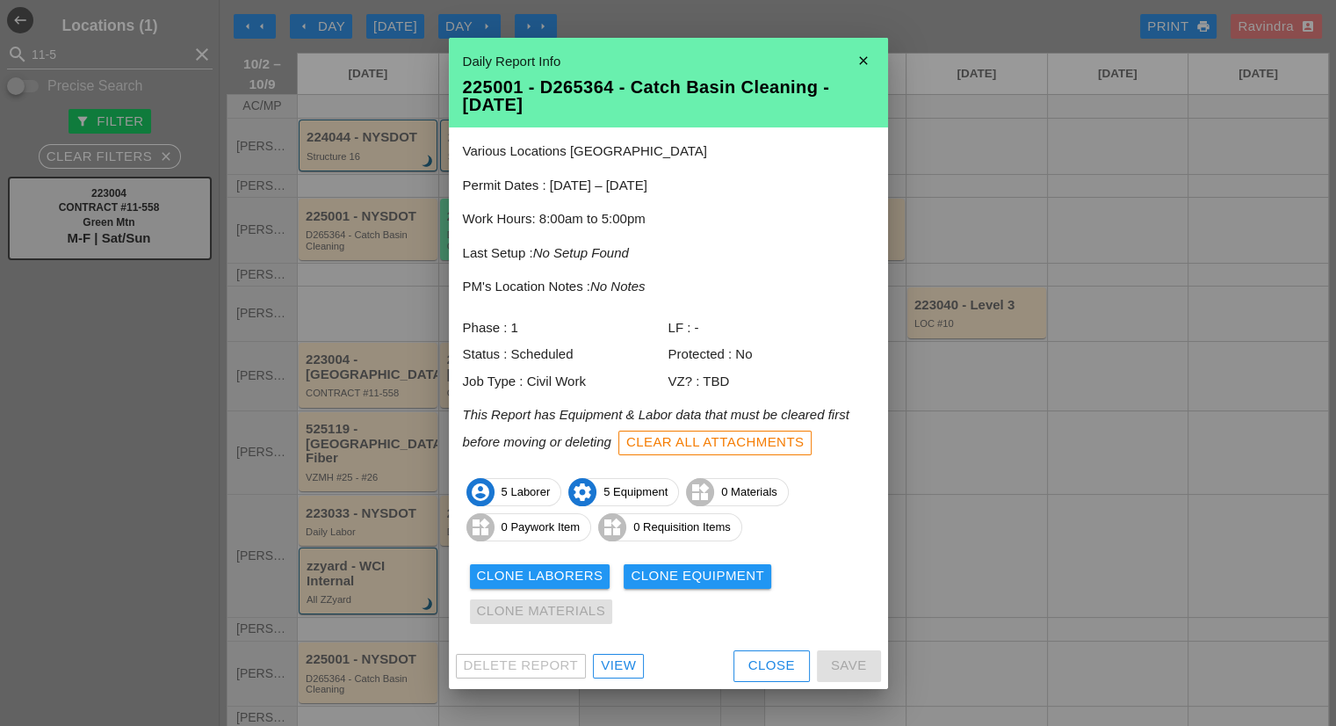
click at [737, 668] on button "Close" at bounding box center [772, 666] width 76 height 32
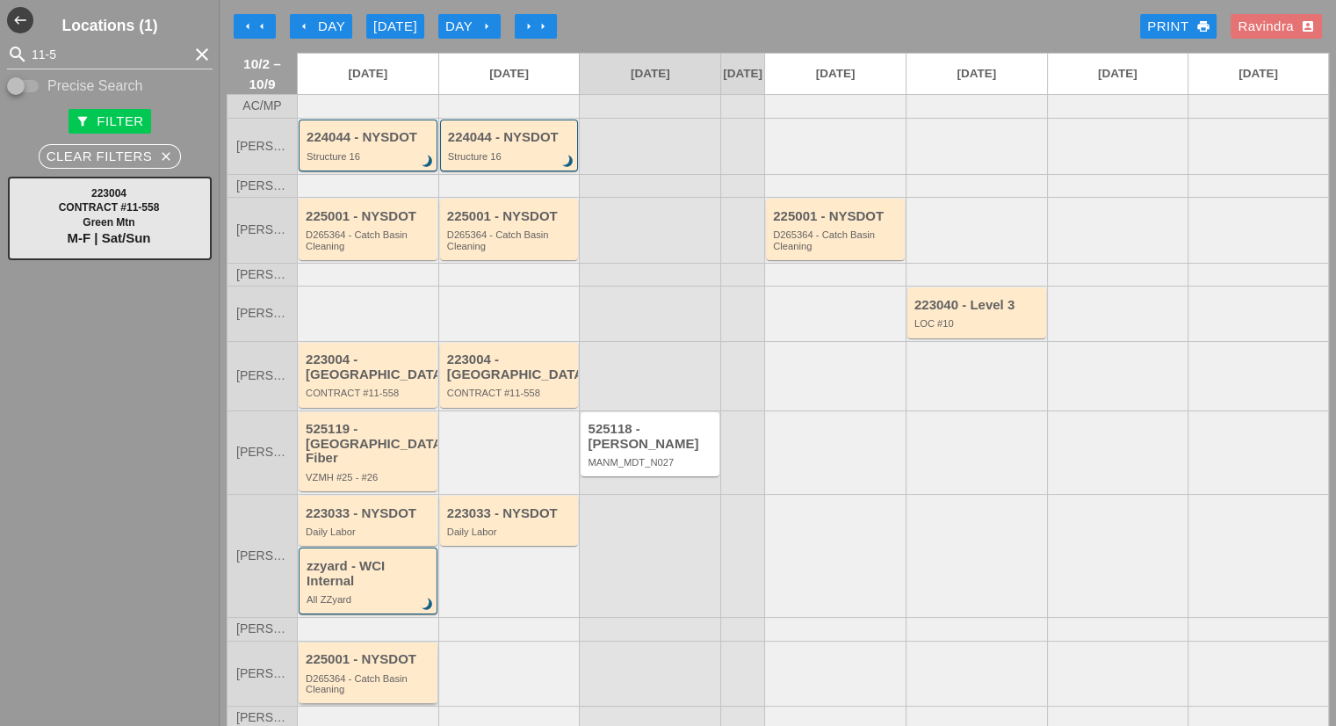
click at [415, 652] on div "225001 - NYSDOT D265364 - Catch Basin Cleaning" at bounding box center [369, 673] width 127 height 42
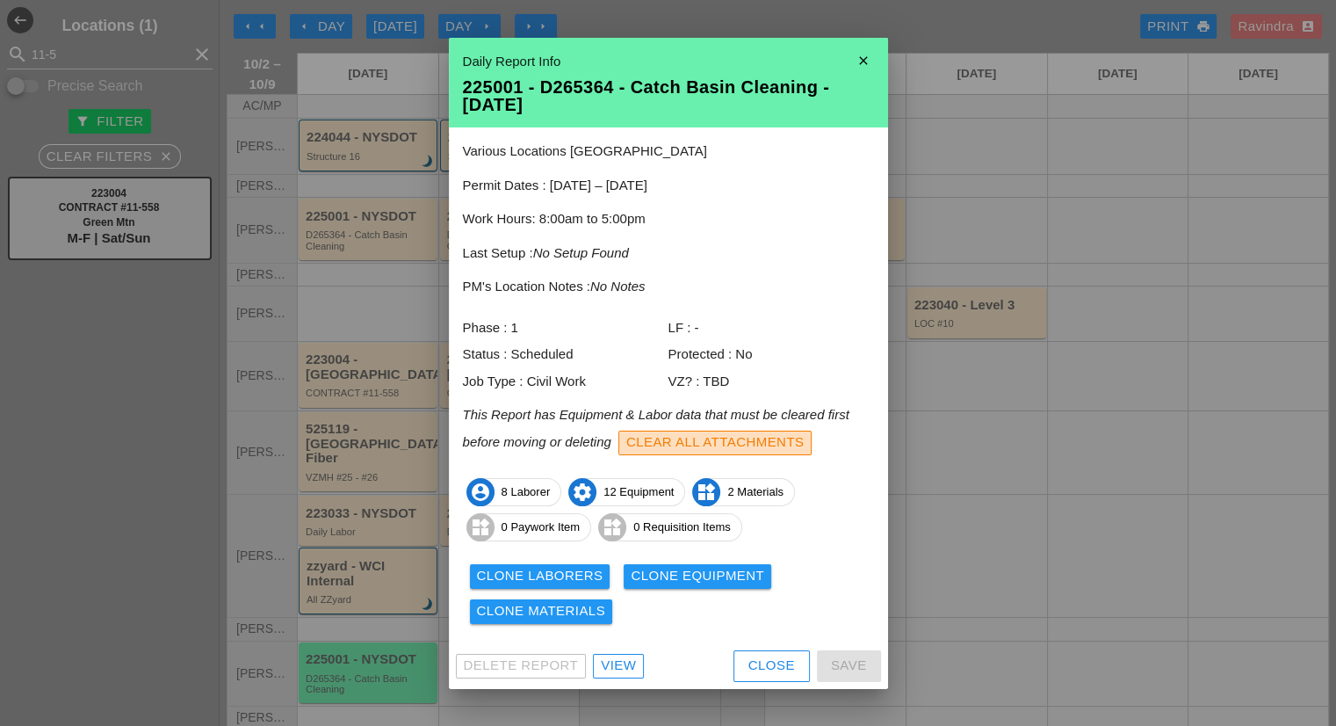
click at [703, 442] on div "Clear All Attachments" at bounding box center [715, 442] width 178 height 20
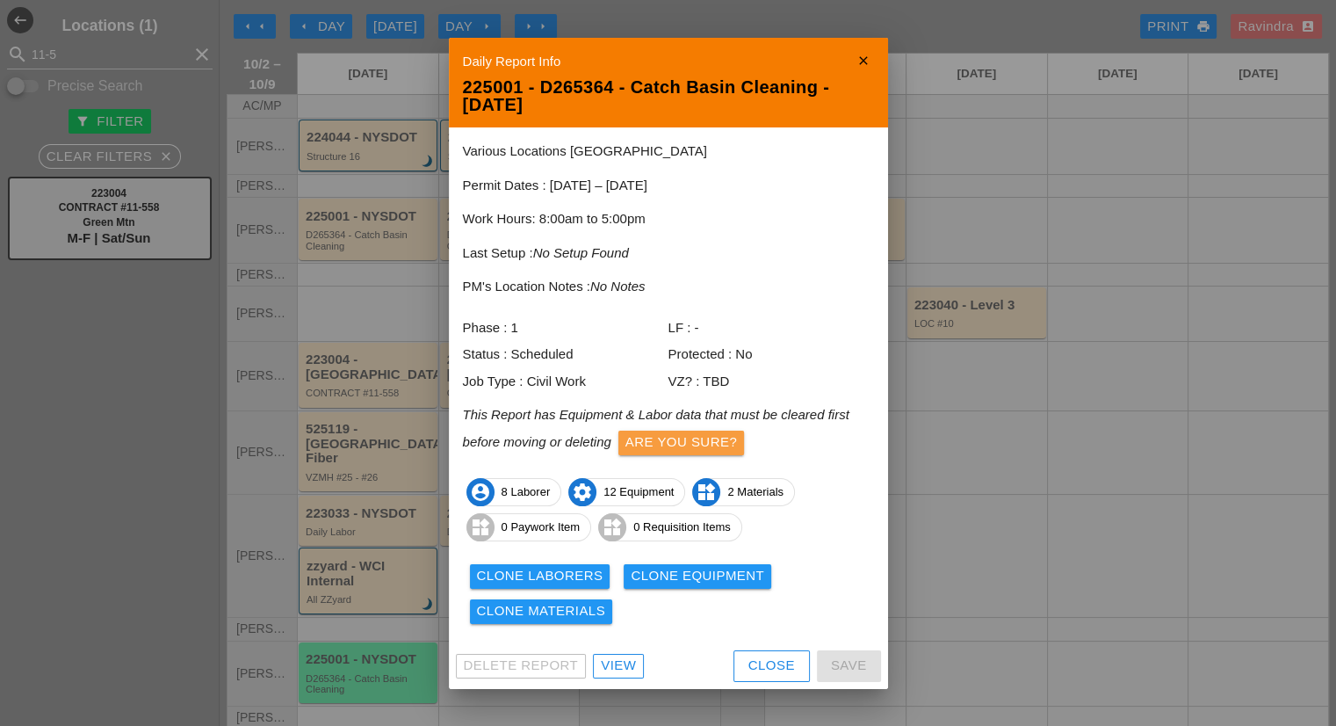
click at [694, 443] on div "Are you sure?" at bounding box center [682, 442] width 112 height 20
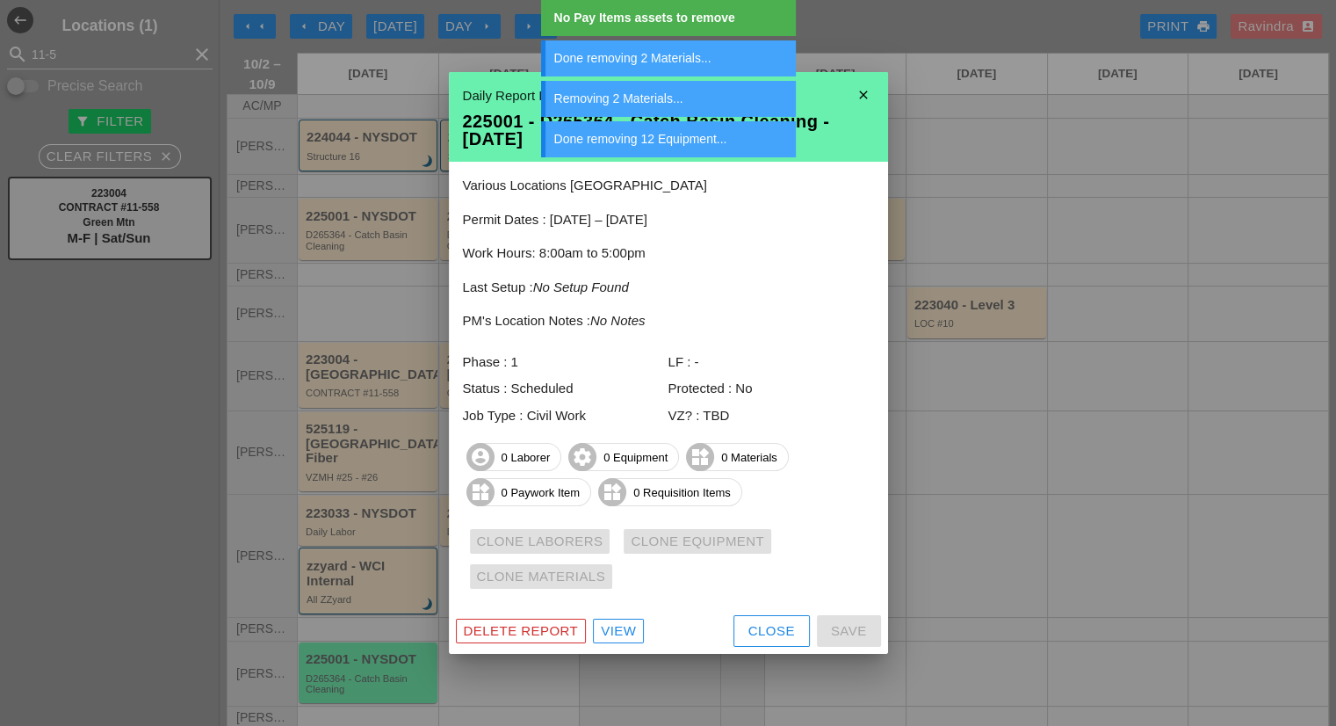
click at [794, 632] on div "Close" at bounding box center [772, 631] width 47 height 20
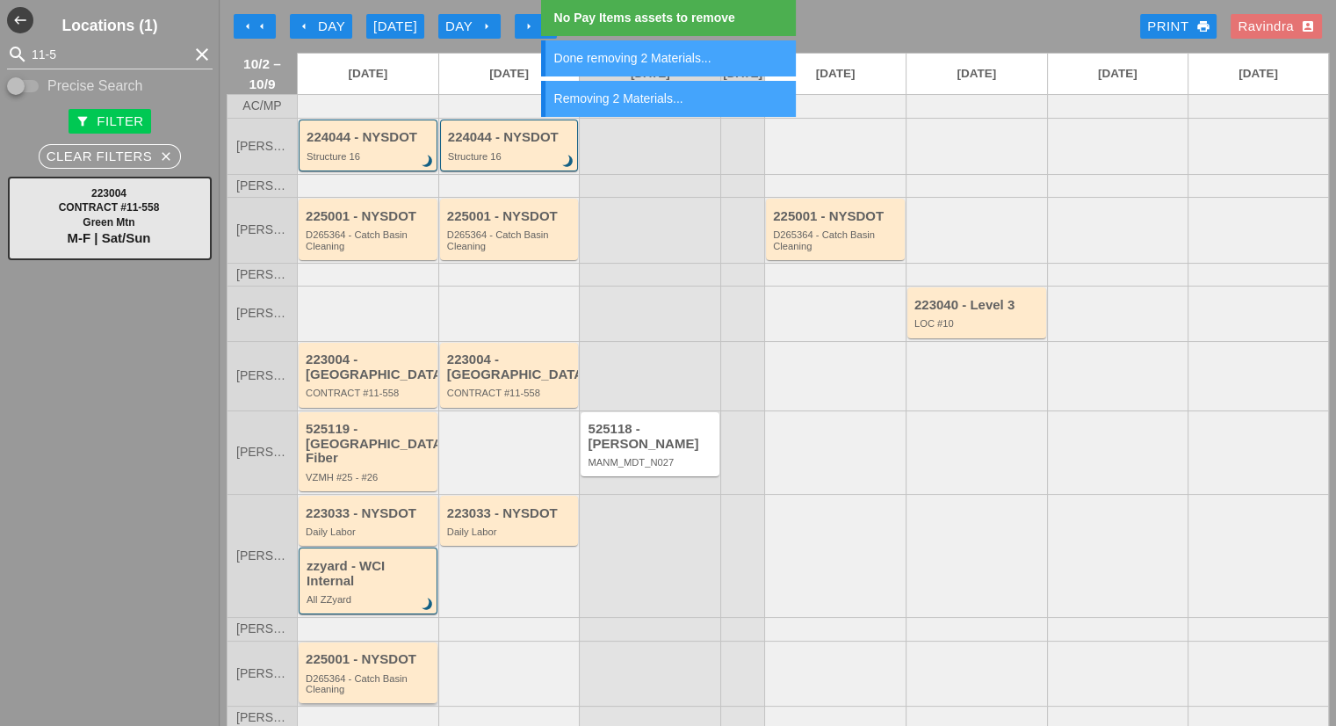
click at [386, 673] on div "D265364 - Catch Basin Cleaning" at bounding box center [369, 684] width 127 height 22
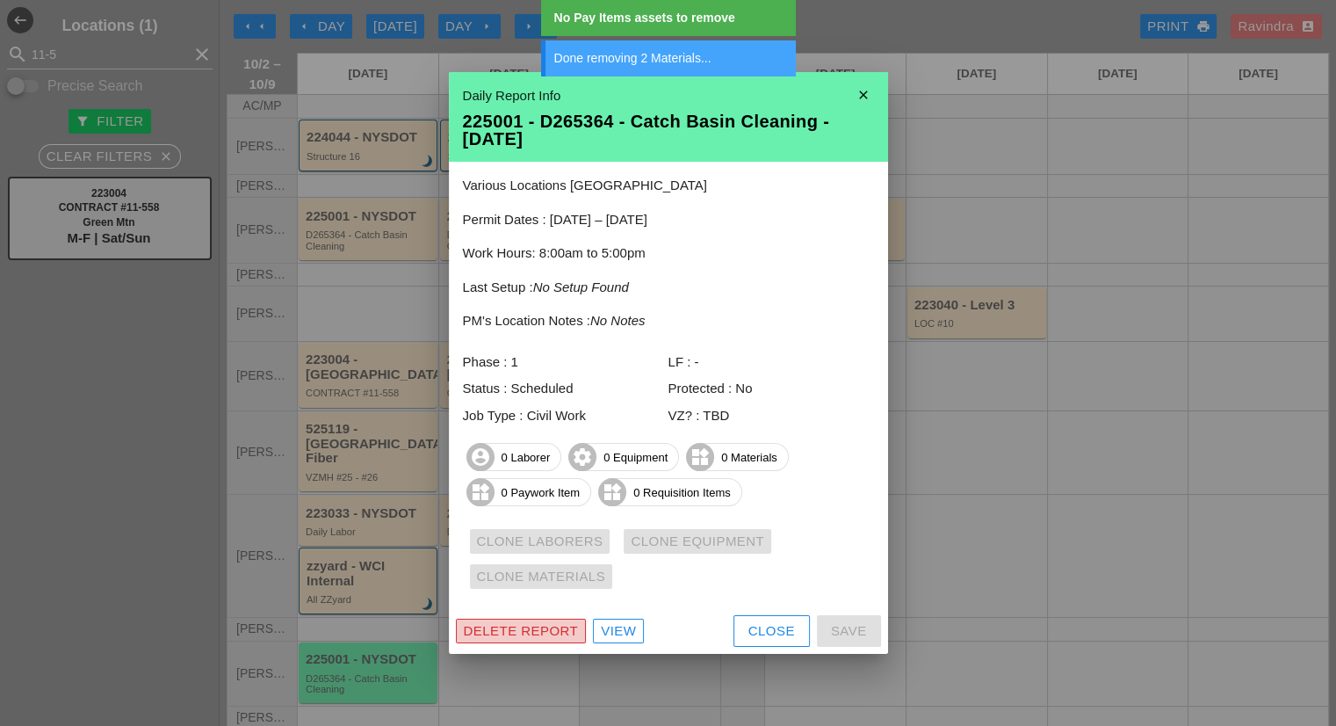
click at [524, 637] on div "Delete Report" at bounding box center [521, 631] width 115 height 20
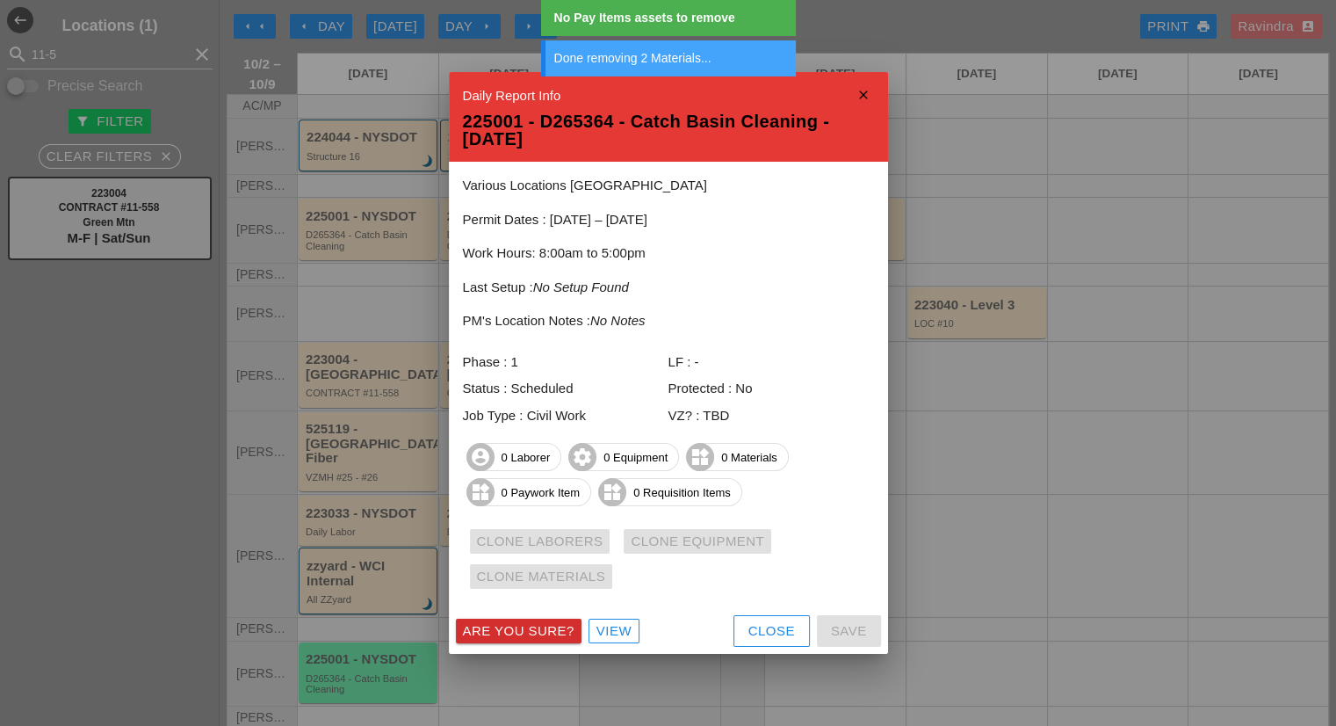
click at [524, 637] on div "Are you sure?" at bounding box center [519, 631] width 112 height 20
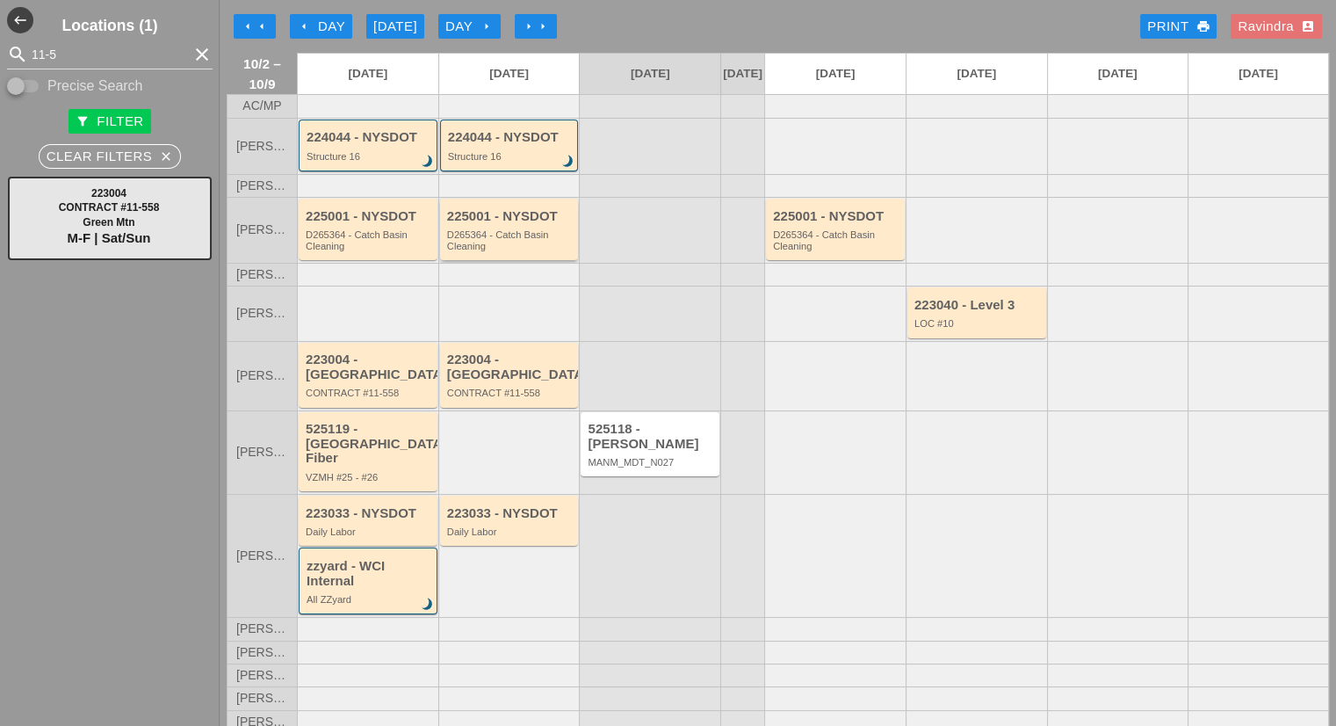
click at [502, 251] on div "D265364 - Catch Basin Cleaning" at bounding box center [510, 240] width 127 height 22
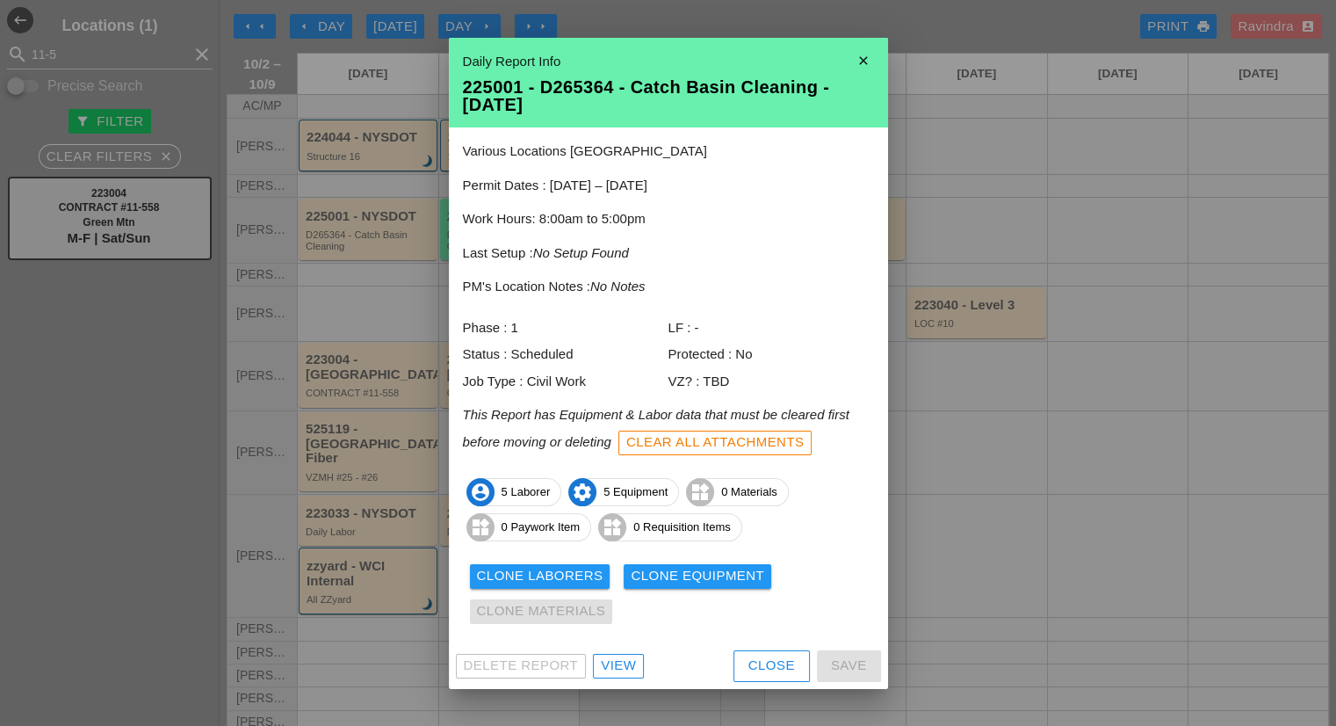
click at [609, 663] on div "View" at bounding box center [618, 665] width 35 height 20
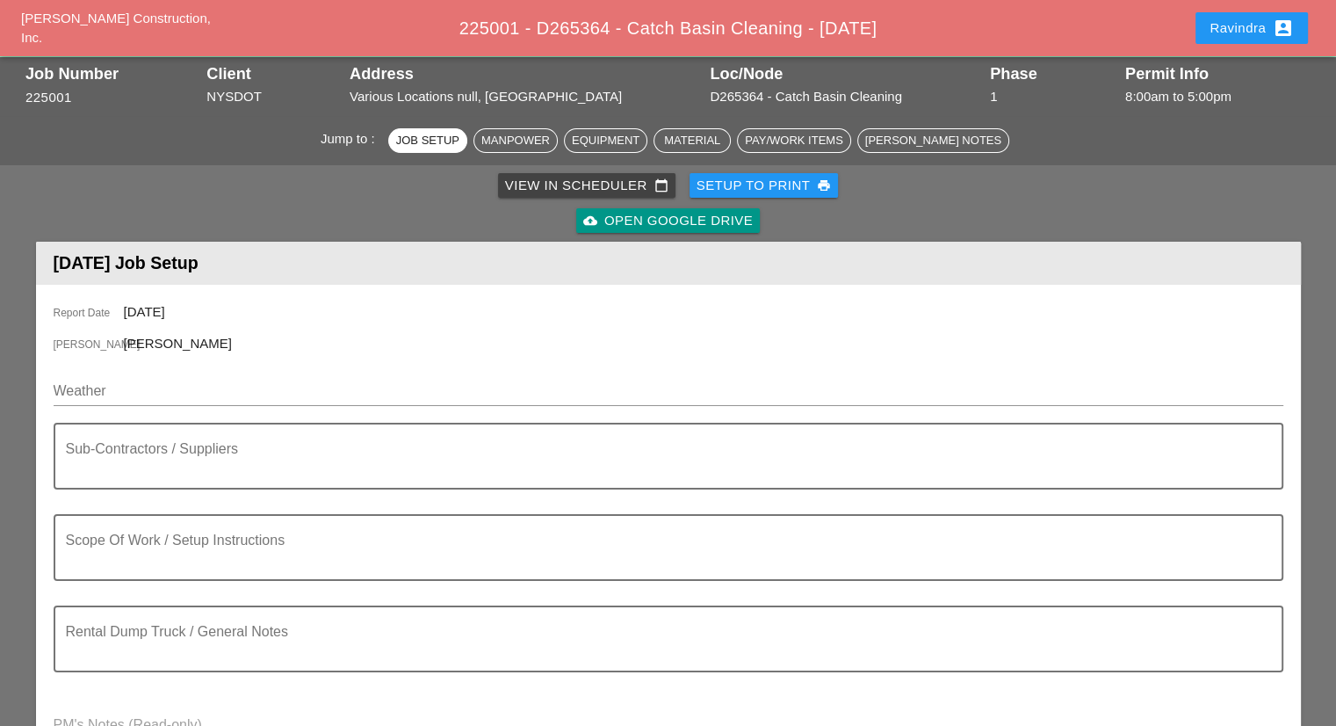
scroll to position [88, 0]
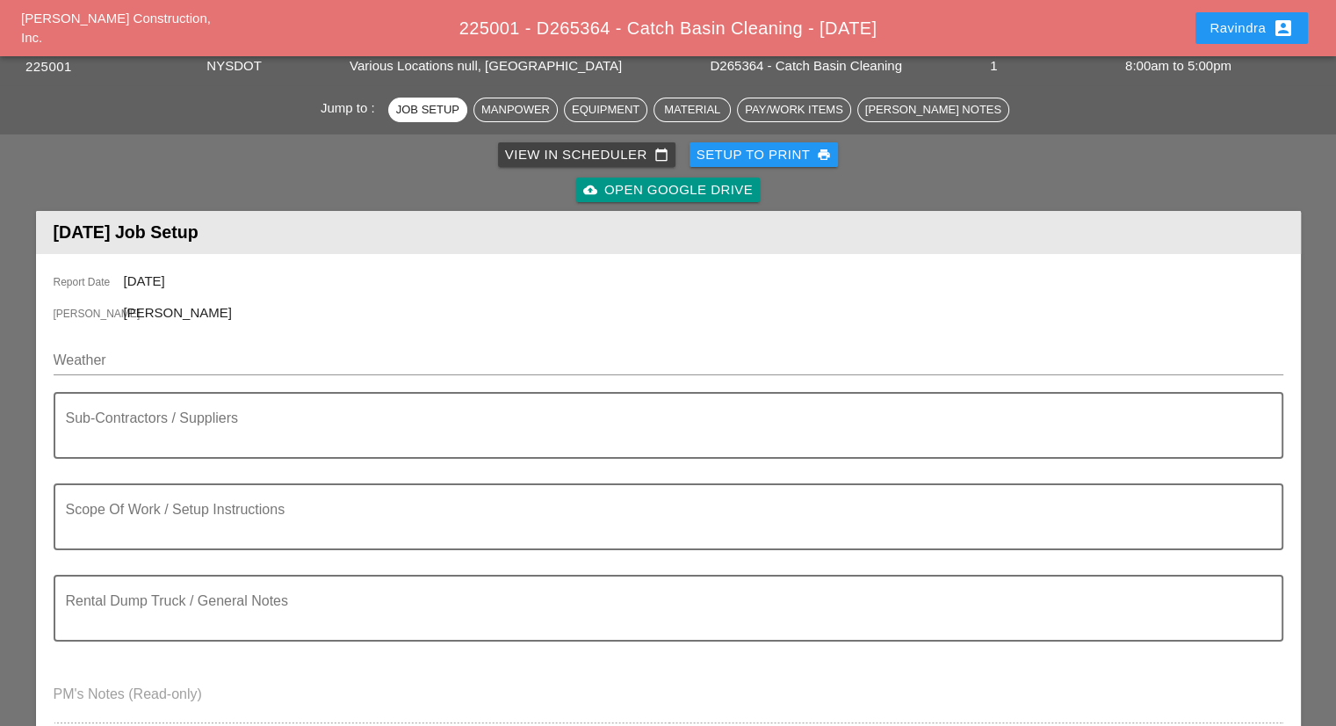
click at [327, 338] on div "Weather" at bounding box center [669, 364] width 1230 height 56
click at [323, 355] on input "Weather" at bounding box center [656, 360] width 1205 height 28
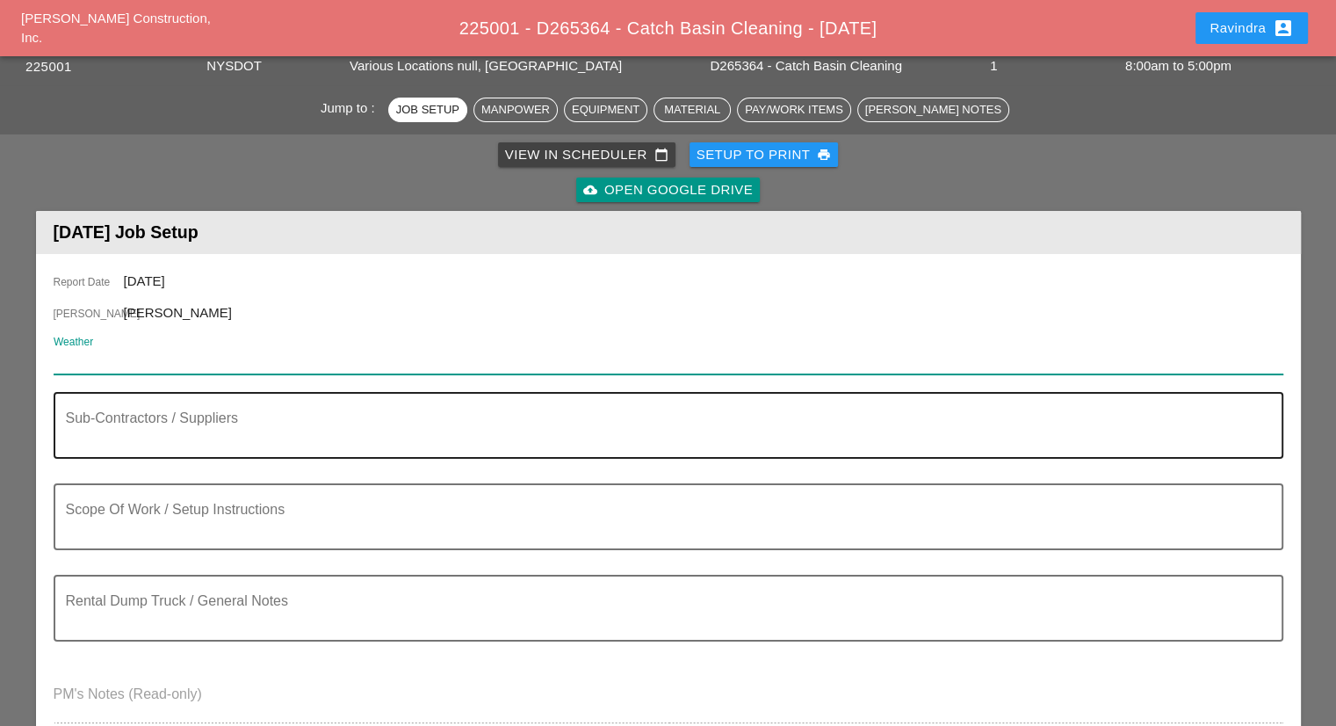
paste input "Fri 03 Day 75° 6% WSW 7 mph Some clouds in the morning will give way to mainly …"
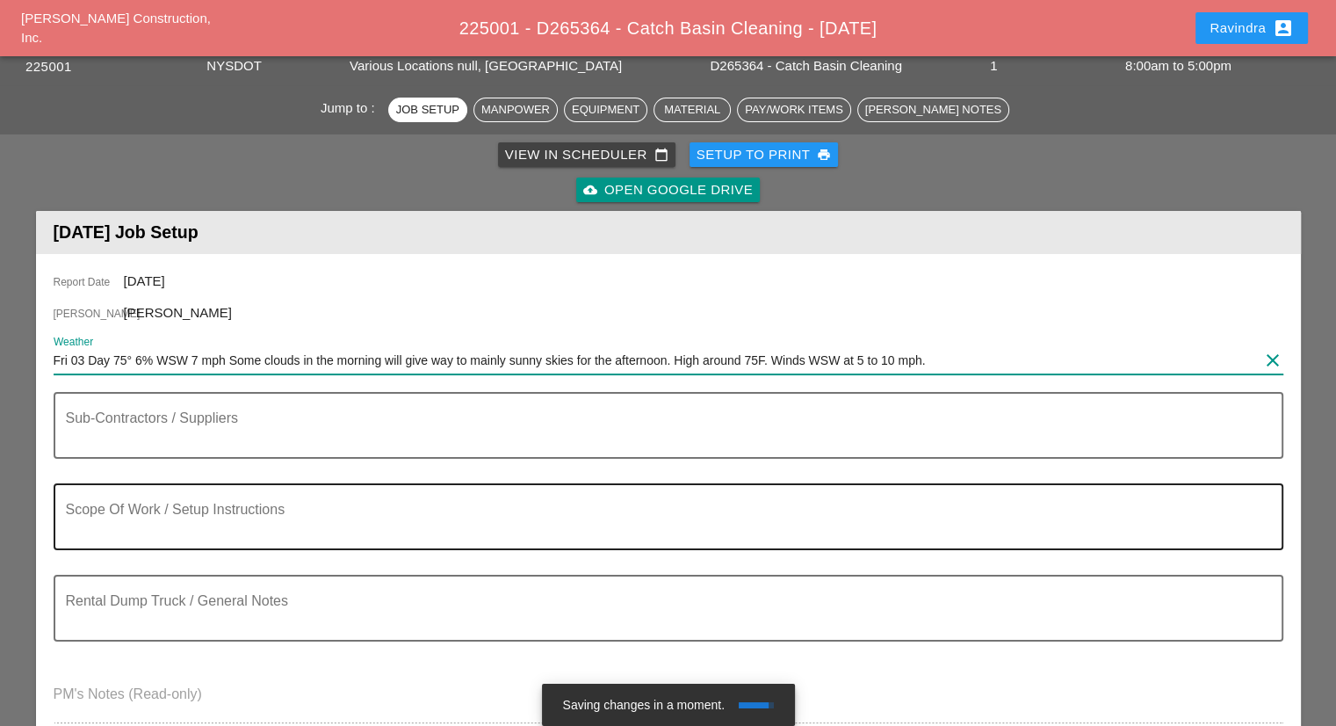
type input "Fri 03 Day 75° 6% WSW 7 mph Some clouds in the morning will give way to mainly …"
click at [218, 533] on textarea "Scope Of Work / Setup Instructions" at bounding box center [661, 527] width 1191 height 42
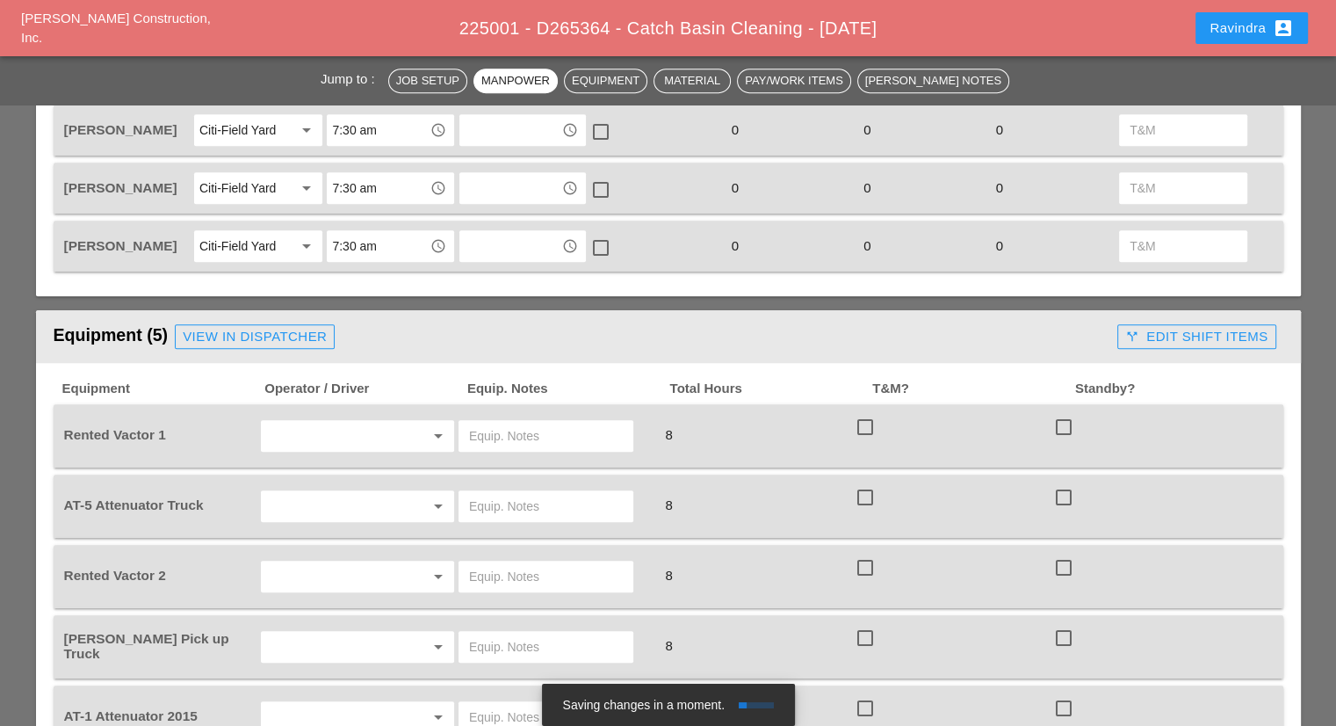
scroll to position [1142, 0]
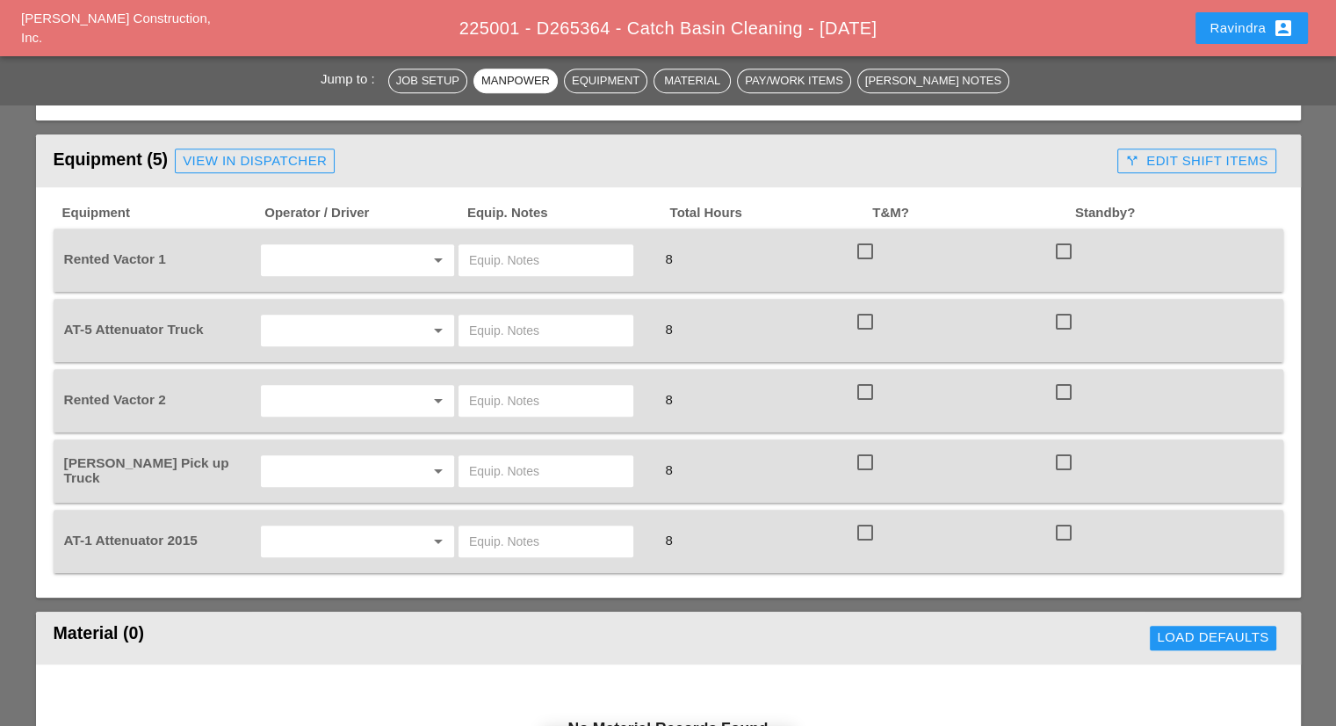
type textarea "========================= WZTC ========================= CLEAN C.B"
click at [383, 252] on input "text" at bounding box center [333, 260] width 134 height 28
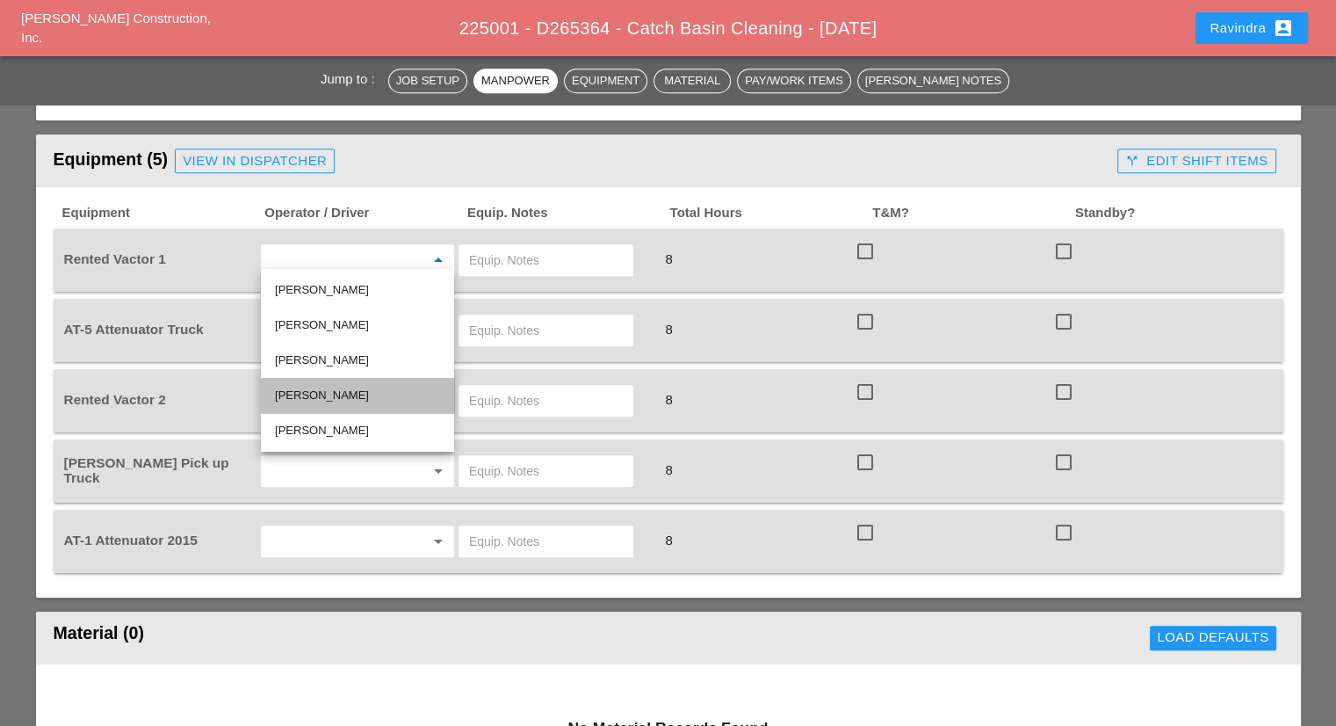
click at [342, 396] on div "[PERSON_NAME]" at bounding box center [357, 395] width 165 height 21
type input "[PERSON_NAME]"
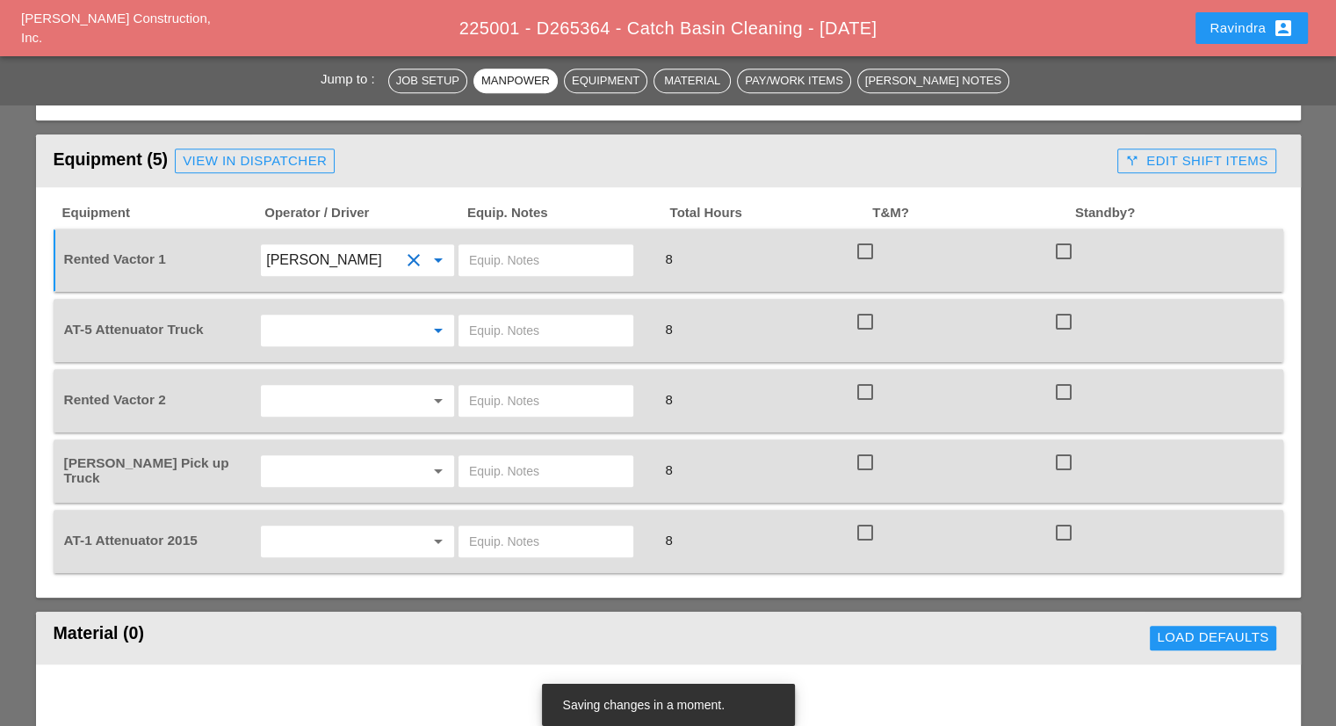
click at [330, 316] on input "text" at bounding box center [333, 330] width 134 height 28
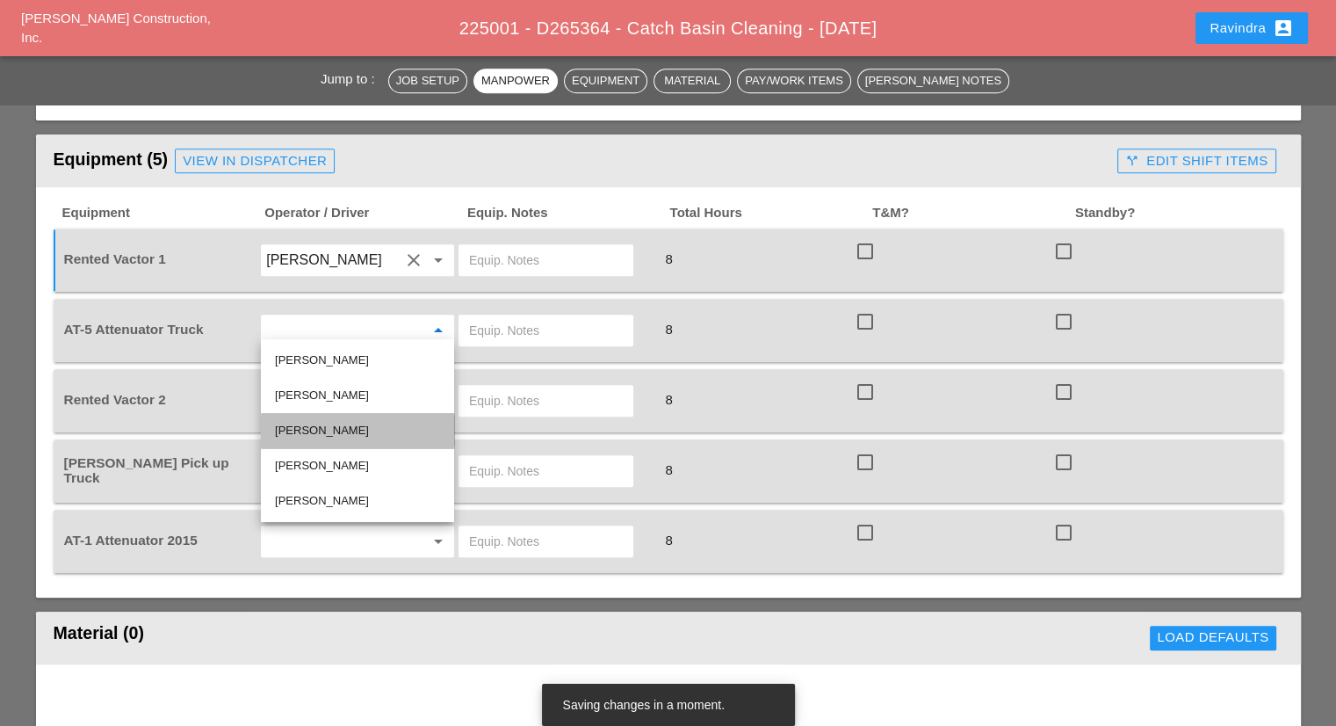
click at [338, 434] on div "[PERSON_NAME]" at bounding box center [357, 430] width 165 height 21
type input "[PERSON_NAME]"
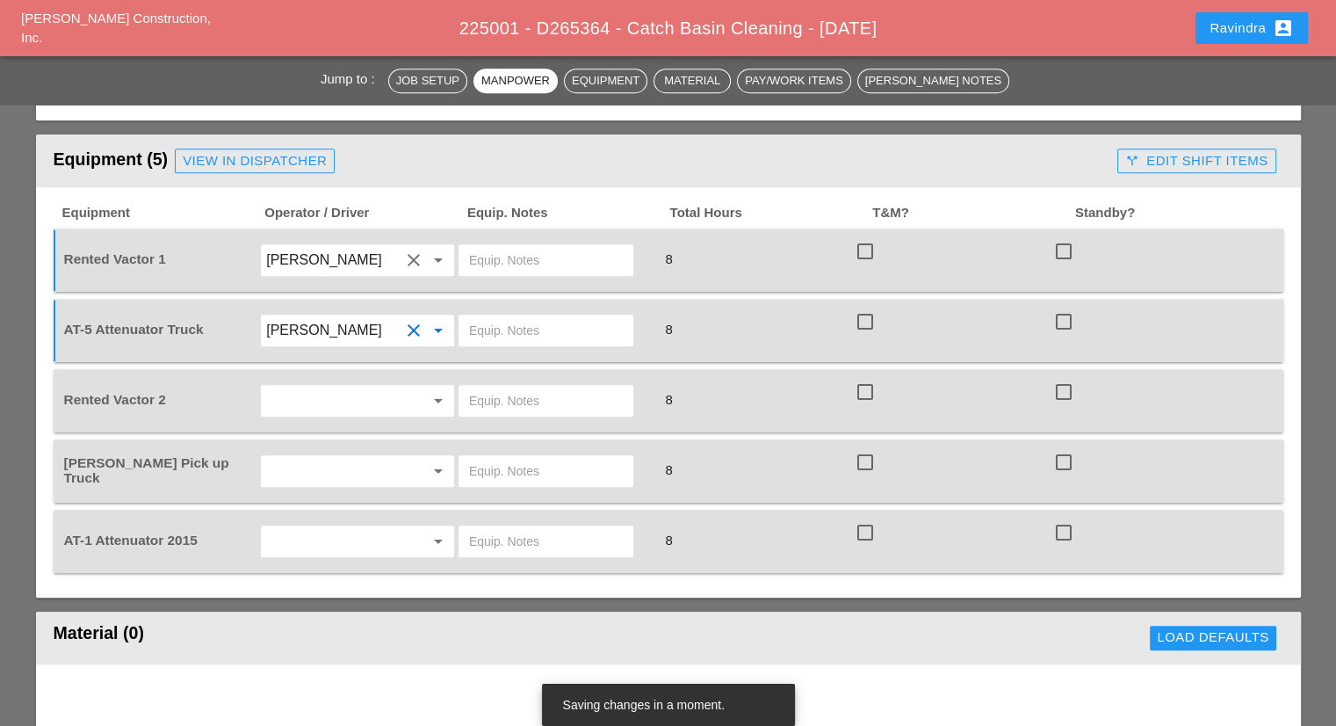
click at [318, 392] on input "text" at bounding box center [333, 401] width 134 height 28
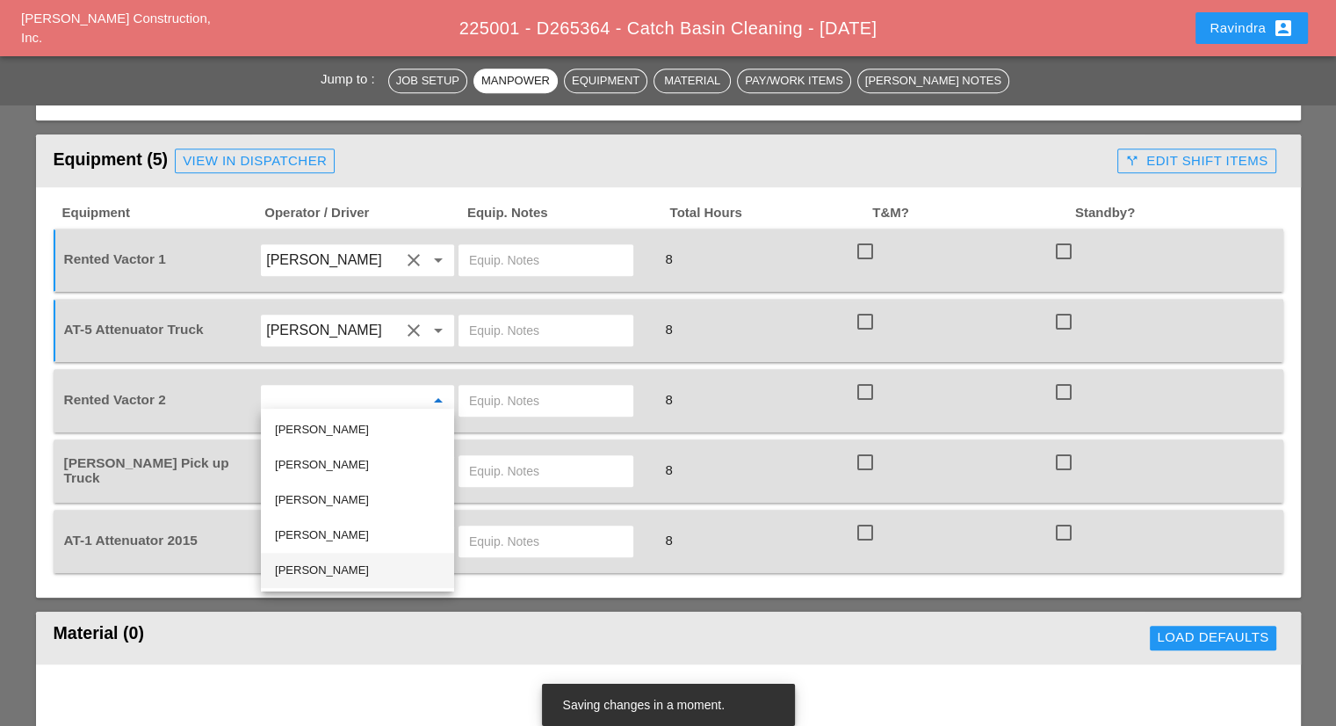
click at [316, 570] on div "[PERSON_NAME]" at bounding box center [357, 570] width 165 height 21
type input "[PERSON_NAME]"
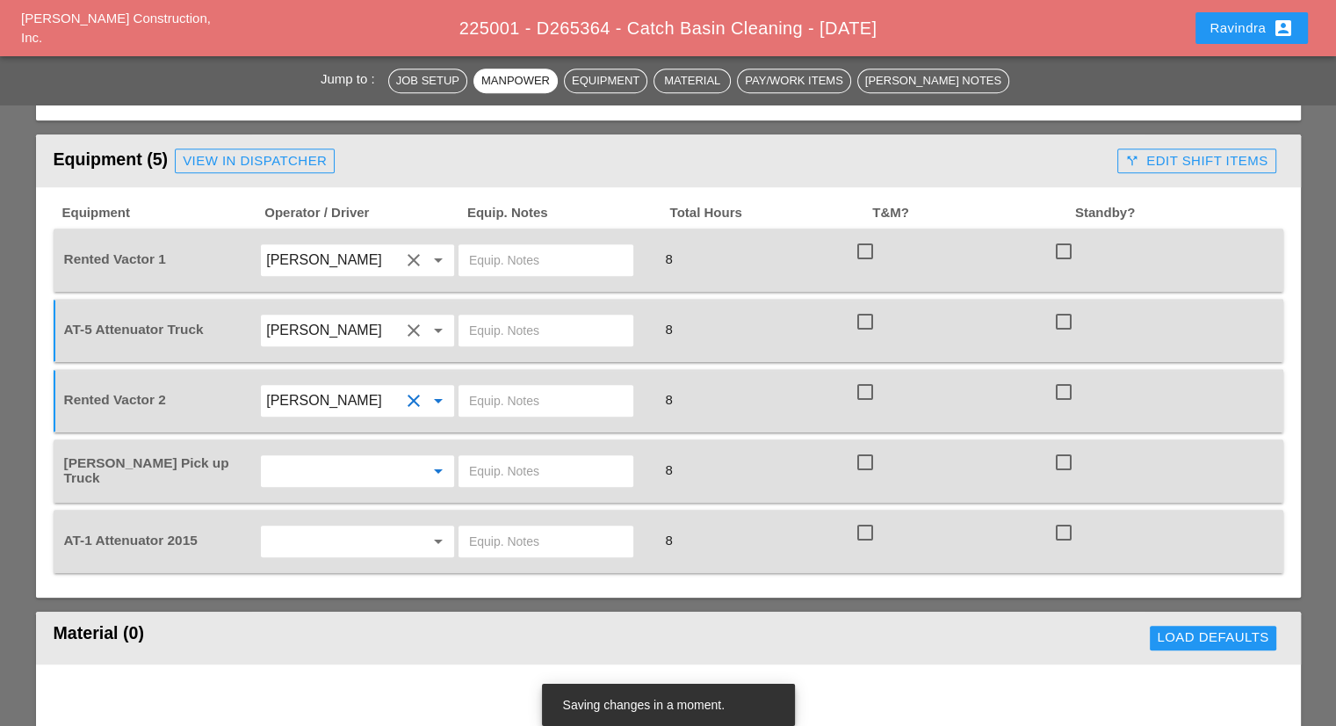
click at [322, 467] on input "text" at bounding box center [333, 471] width 134 height 28
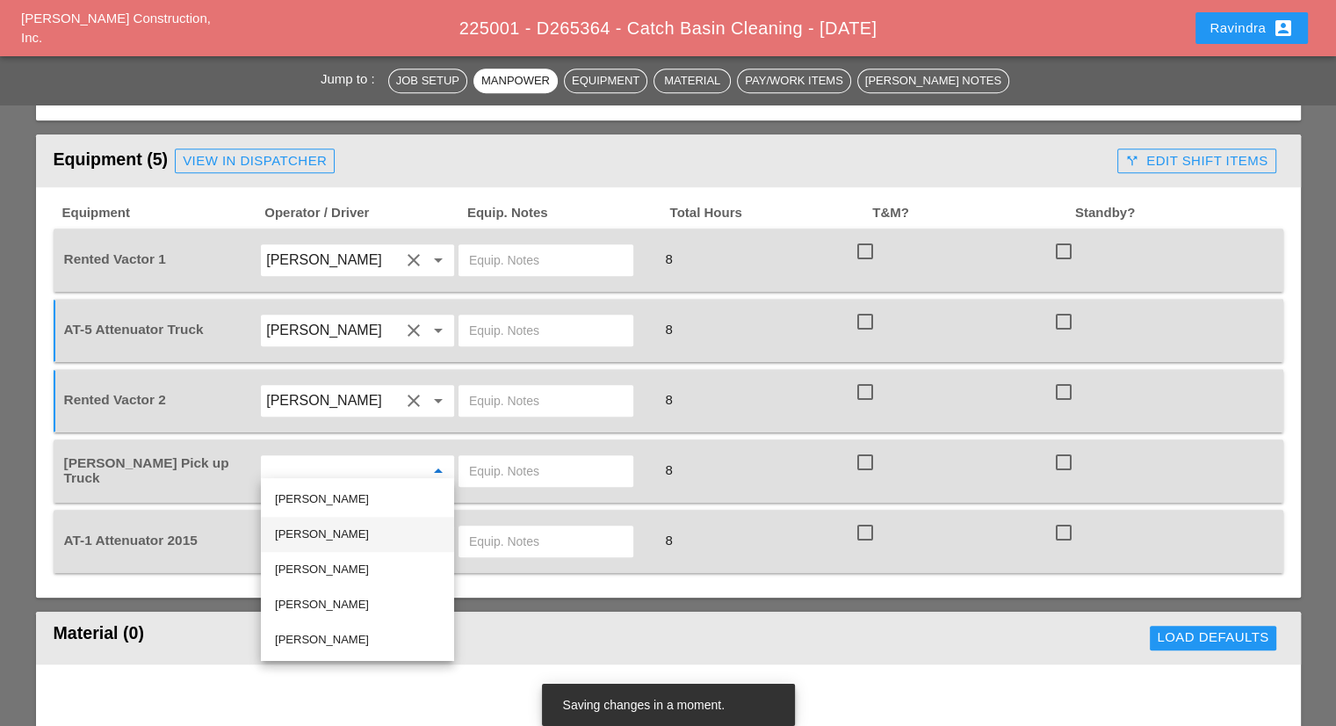
click at [330, 530] on div "[PERSON_NAME]" at bounding box center [357, 534] width 165 height 21
type input "[PERSON_NAME]"
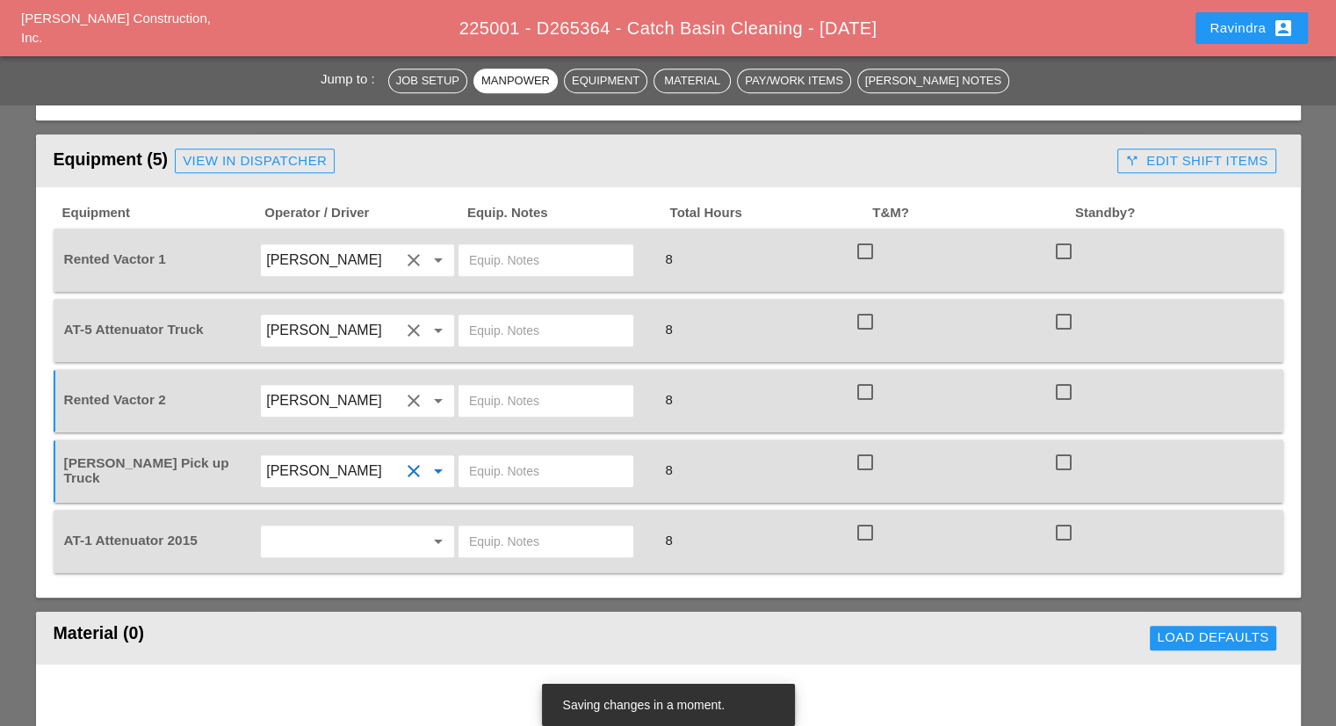
click at [296, 536] on input "text" at bounding box center [333, 541] width 134 height 28
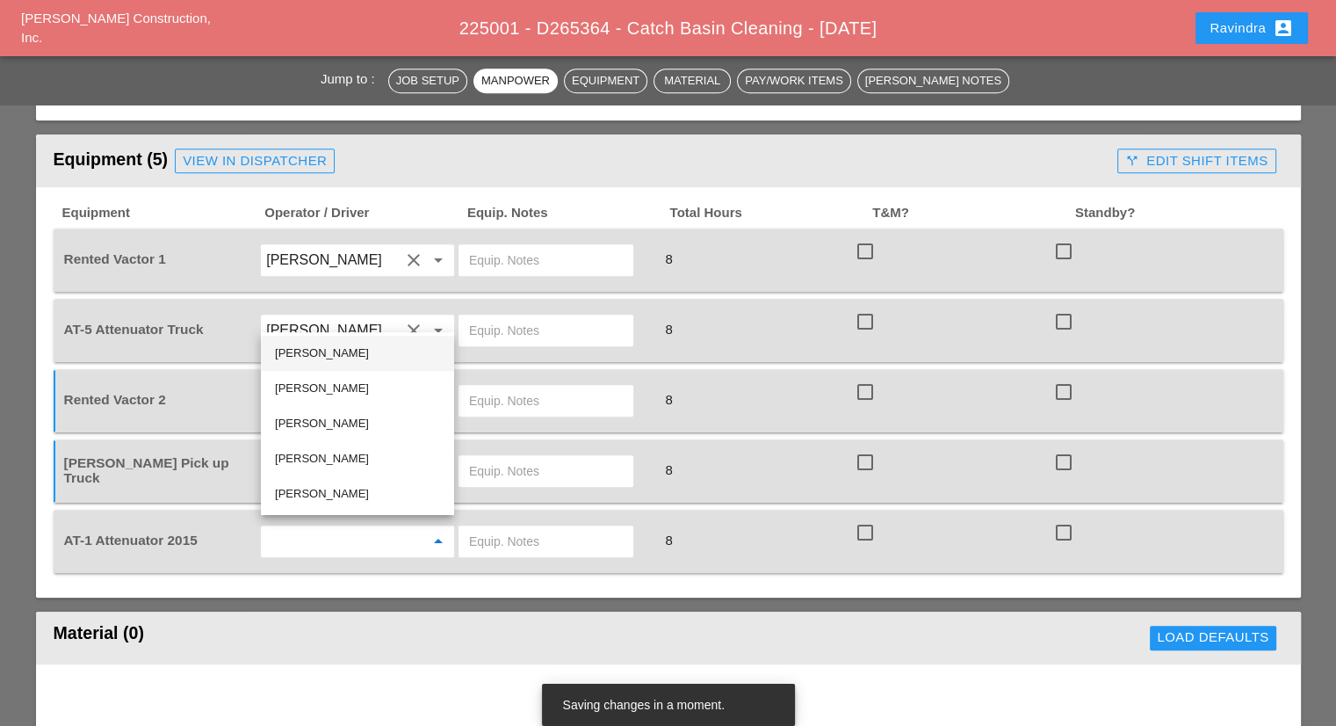
click at [327, 354] on div "[PERSON_NAME]" at bounding box center [357, 353] width 165 height 21
type input "[PERSON_NAME]"
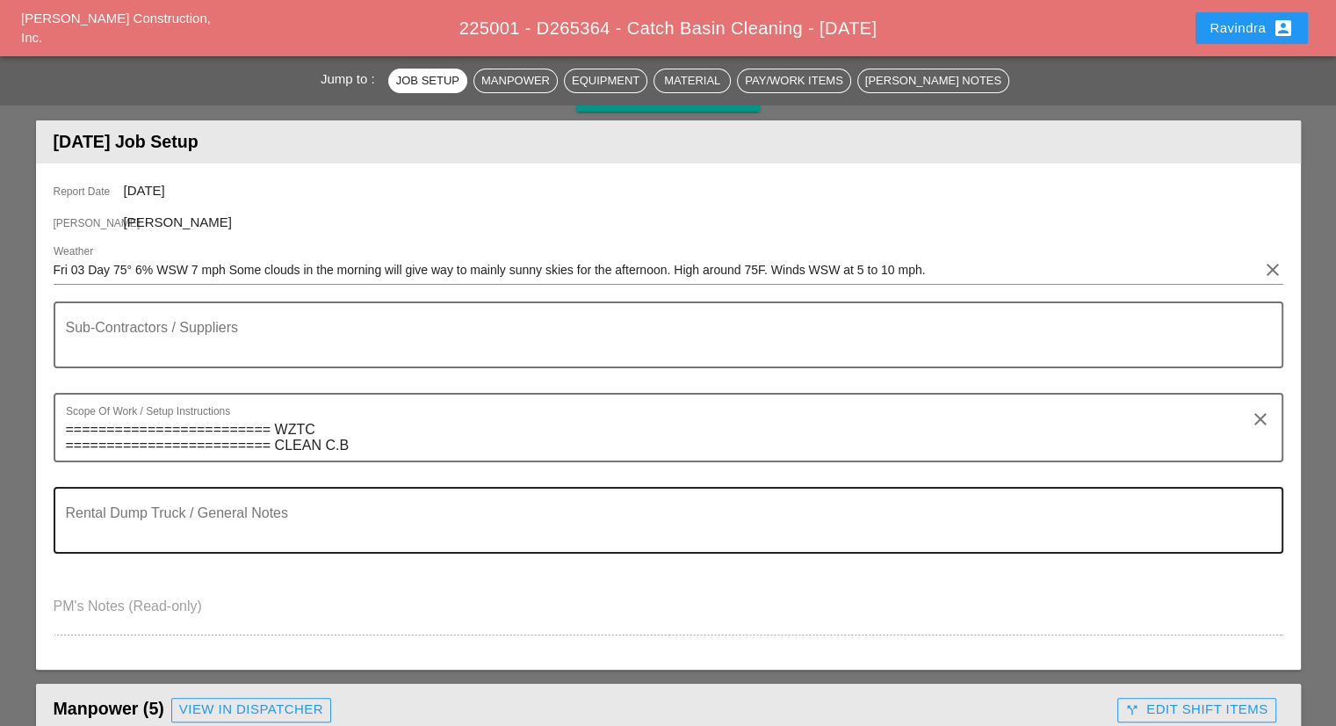
scroll to position [0, 0]
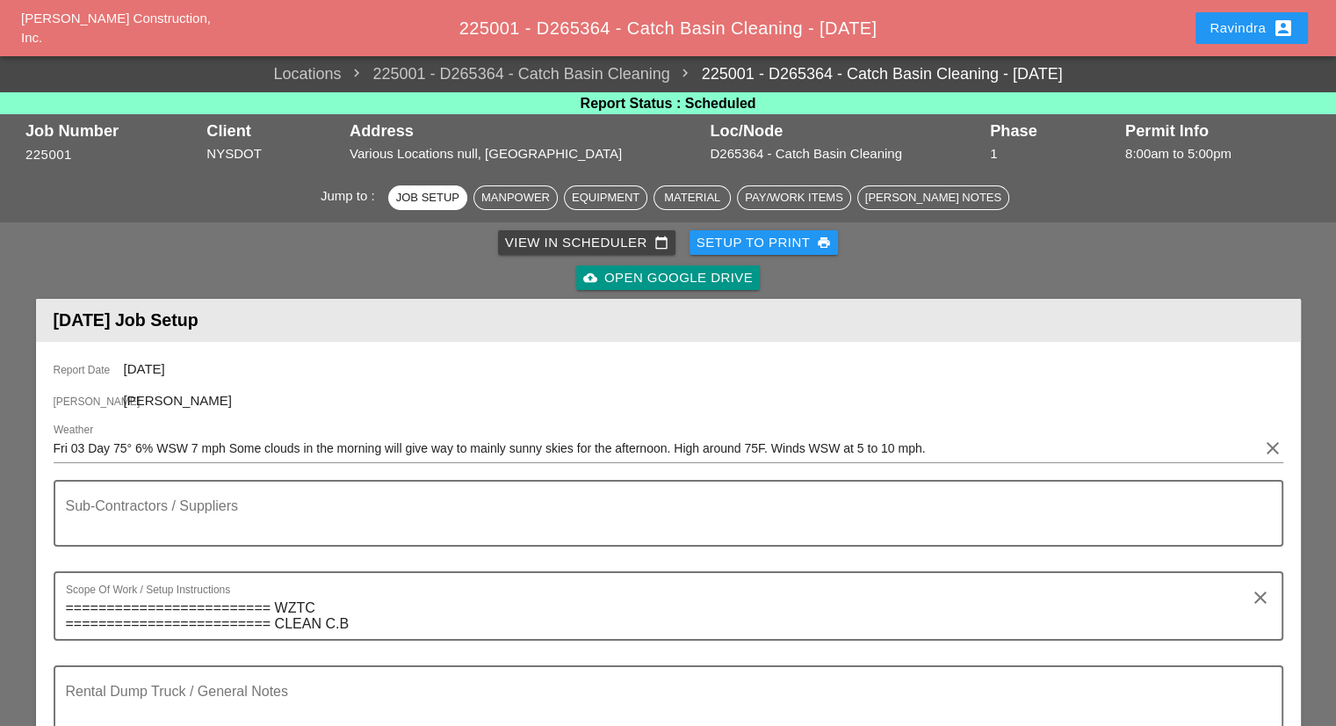
click at [1262, 36] on div "Ravindra account_box" at bounding box center [1252, 28] width 84 height 21
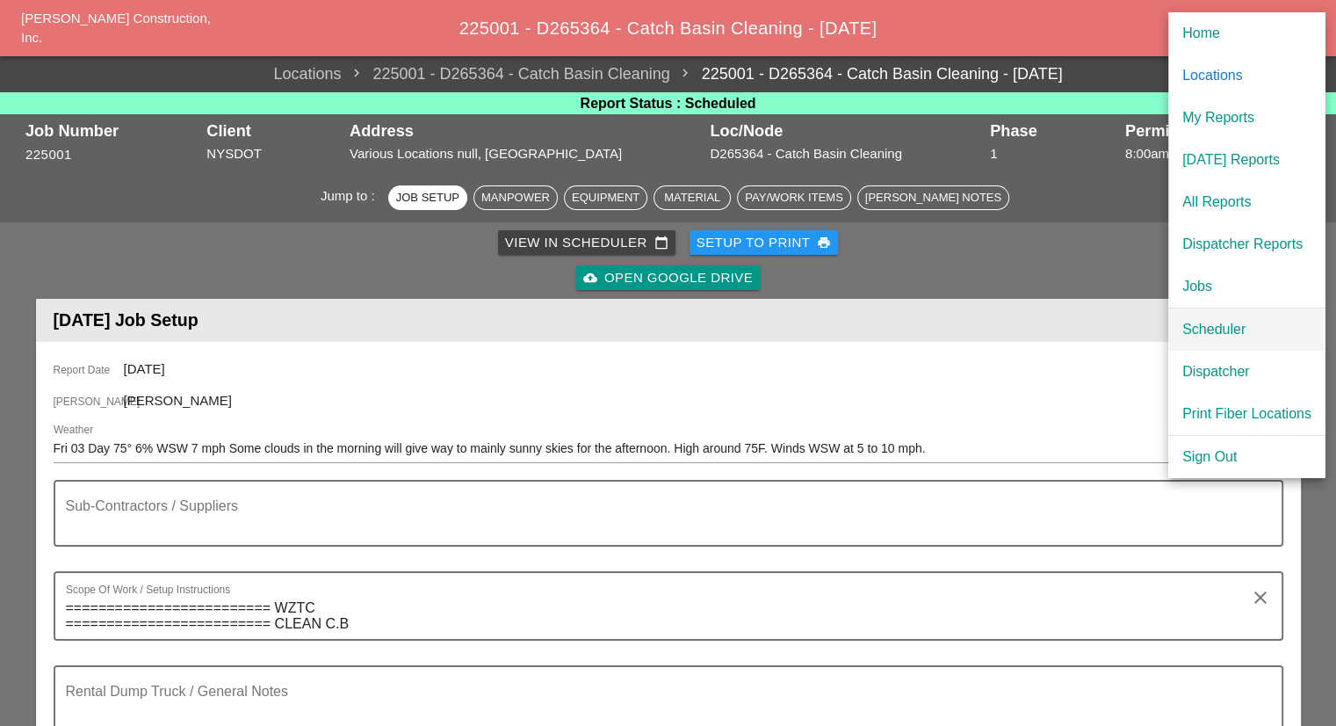
click at [1213, 321] on div "Scheduler" at bounding box center [1246, 329] width 129 height 21
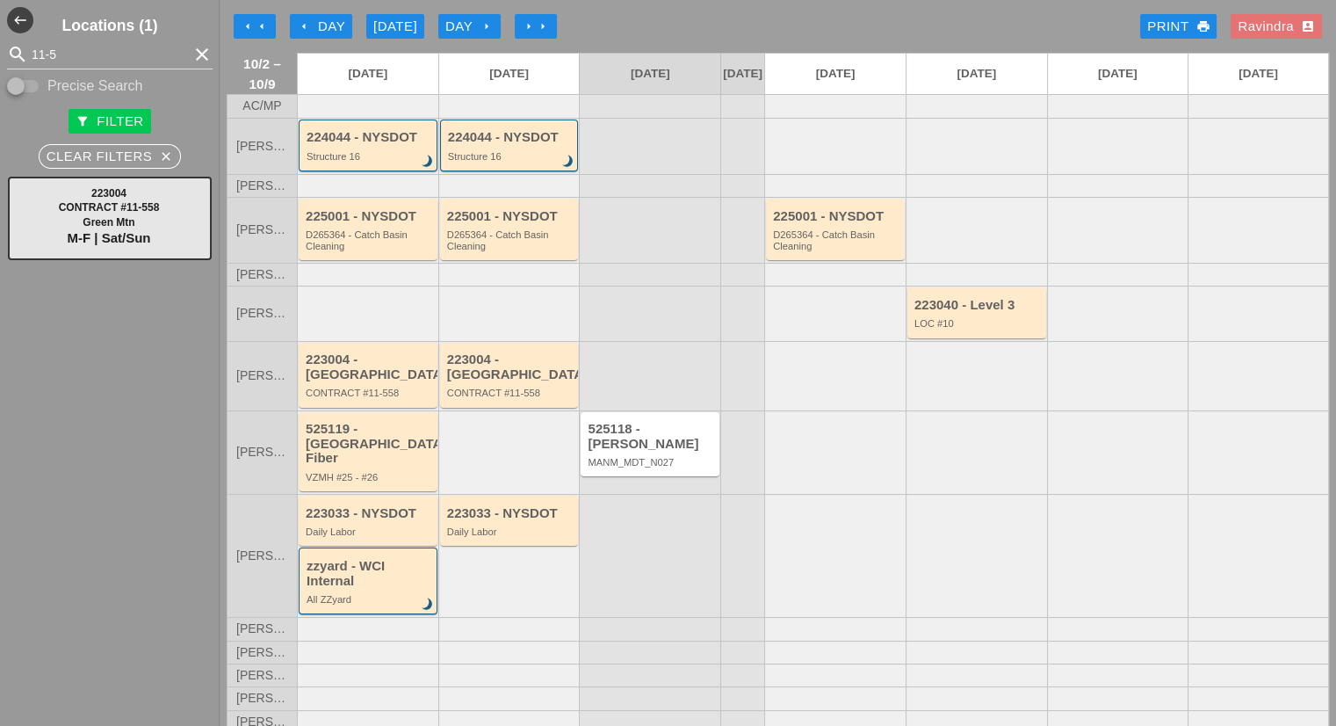
click at [315, 22] on div "arrow_left Day" at bounding box center [321, 27] width 48 height 20
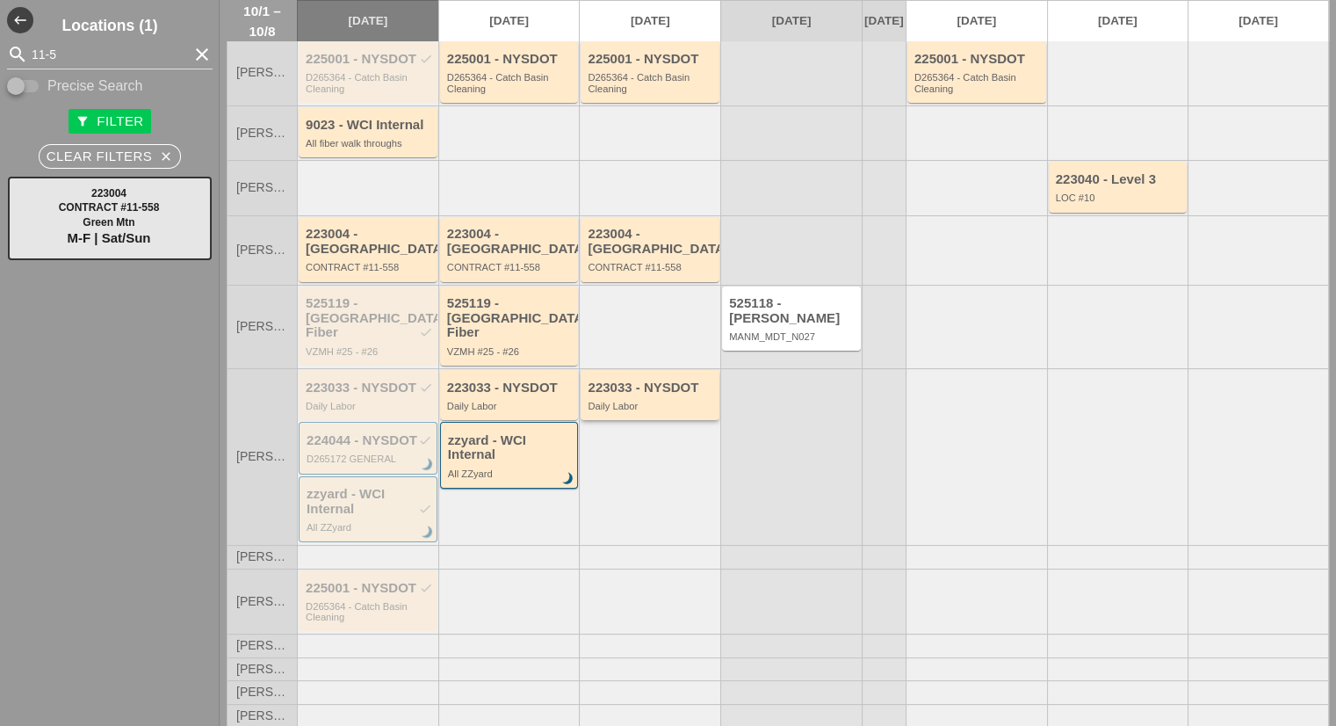
scroll to position [162, 0]
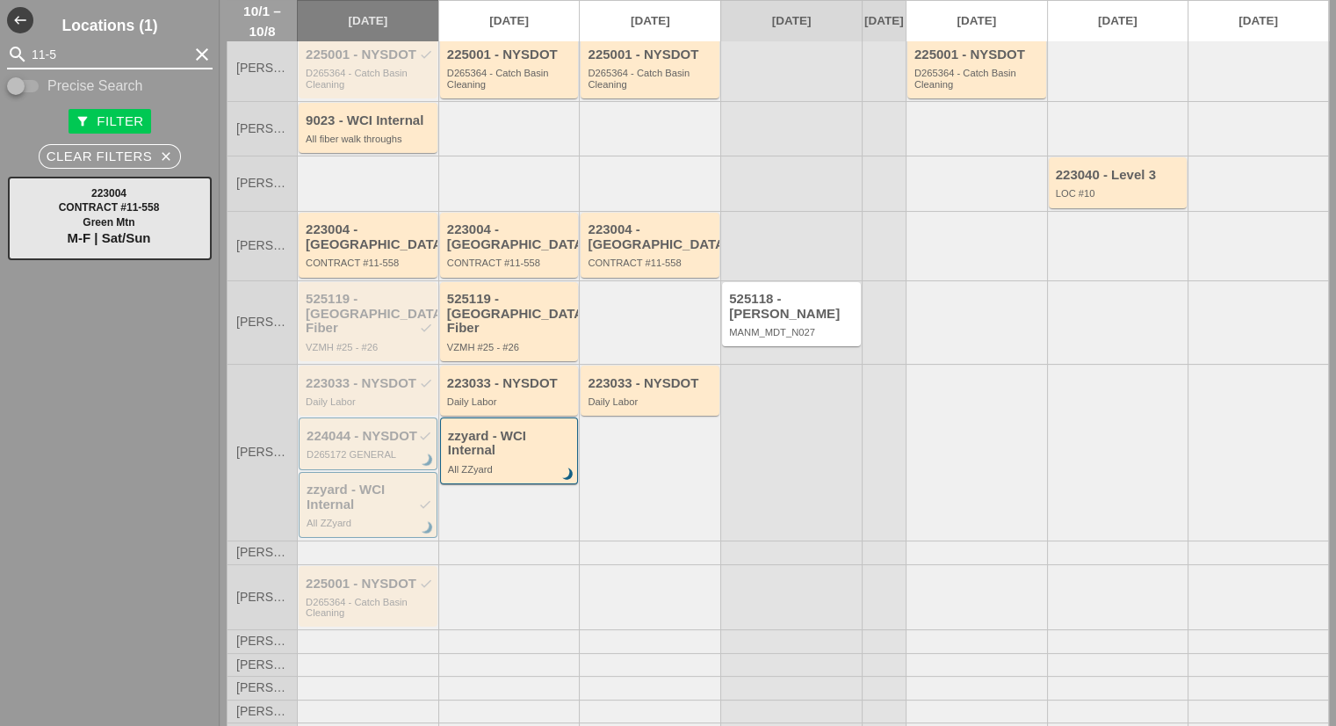
drag, startPoint x: 119, startPoint y: 64, endPoint x: 0, endPoint y: 54, distance: 119.9
click at [0, 54] on div "search 11-5 clear" at bounding box center [110, 54] width 220 height 28
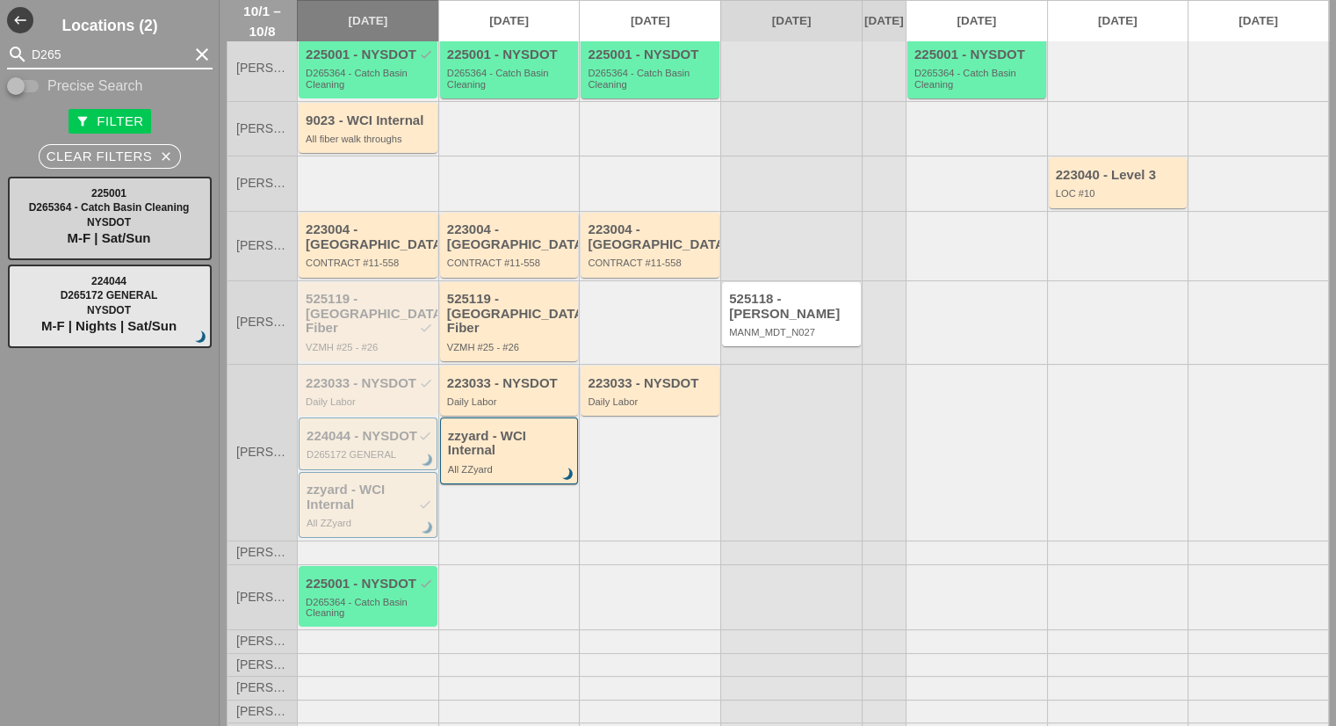
type input "D265"
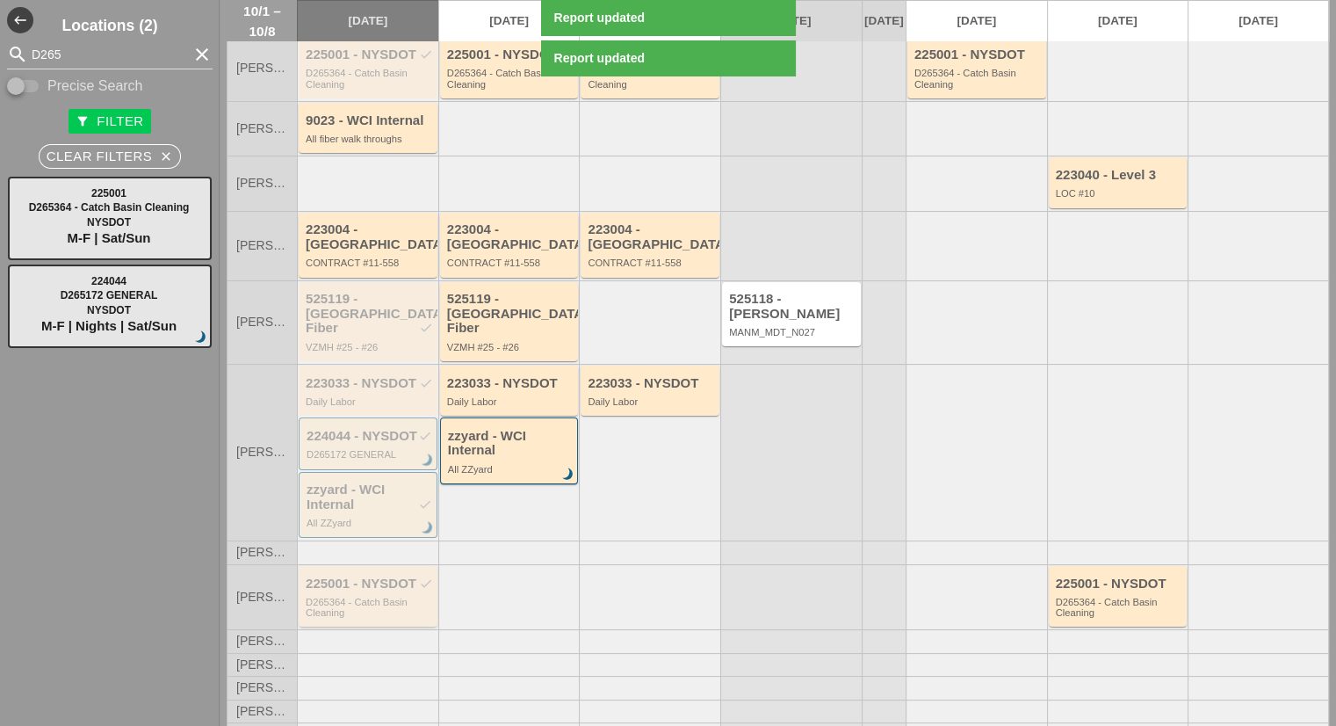
click at [395, 597] on div "D265364 - Catch Basin Cleaning" at bounding box center [369, 608] width 127 height 22
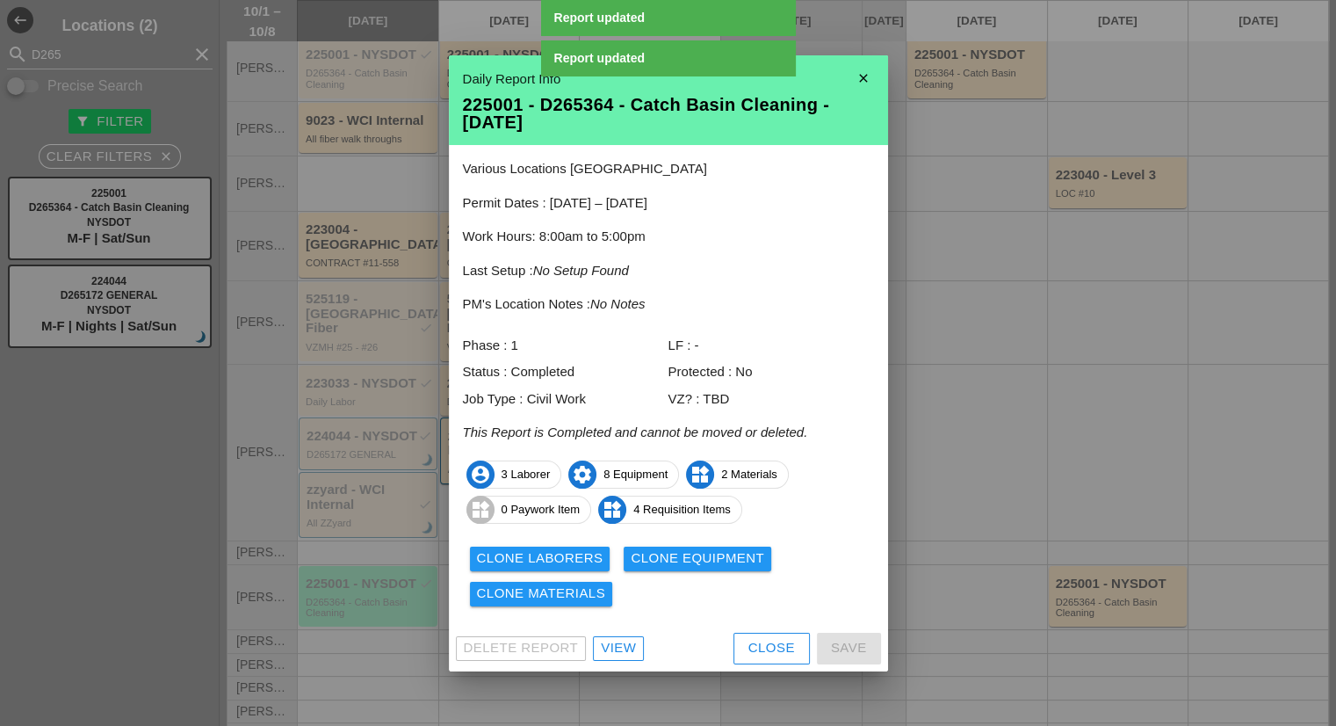
click at [545, 551] on div "Clone Laborers" at bounding box center [540, 558] width 127 height 20
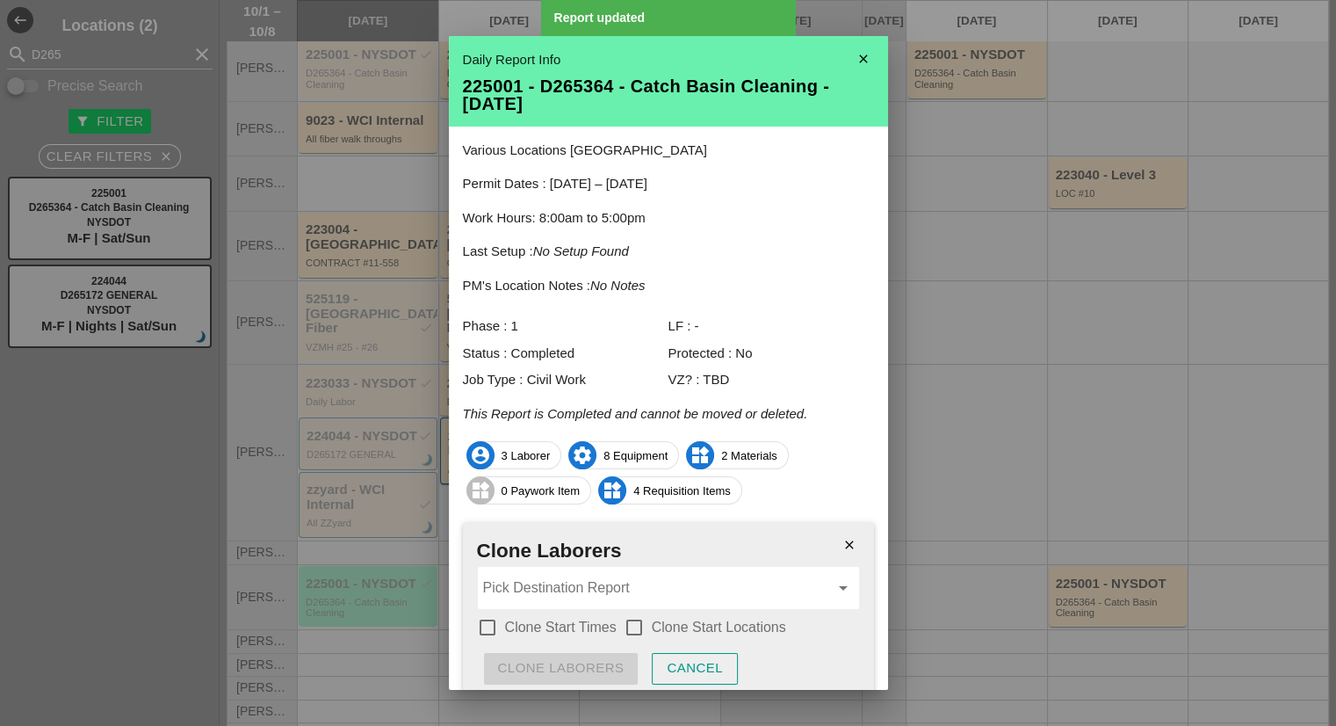
click at [560, 586] on input "Pick Destination Report" at bounding box center [656, 588] width 346 height 28
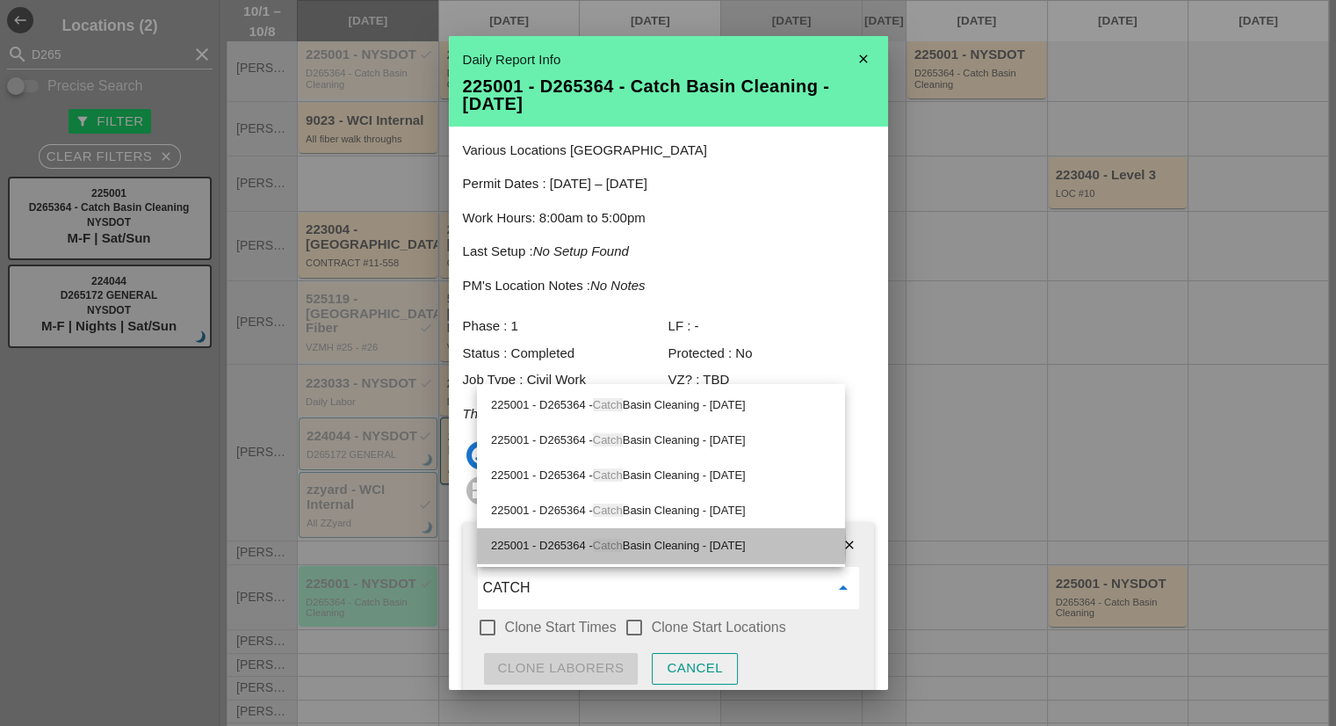
click at [661, 547] on div "225001 - D265364 - Catch Basin Cleaning - 10/08/2025" at bounding box center [661, 545] width 340 height 21
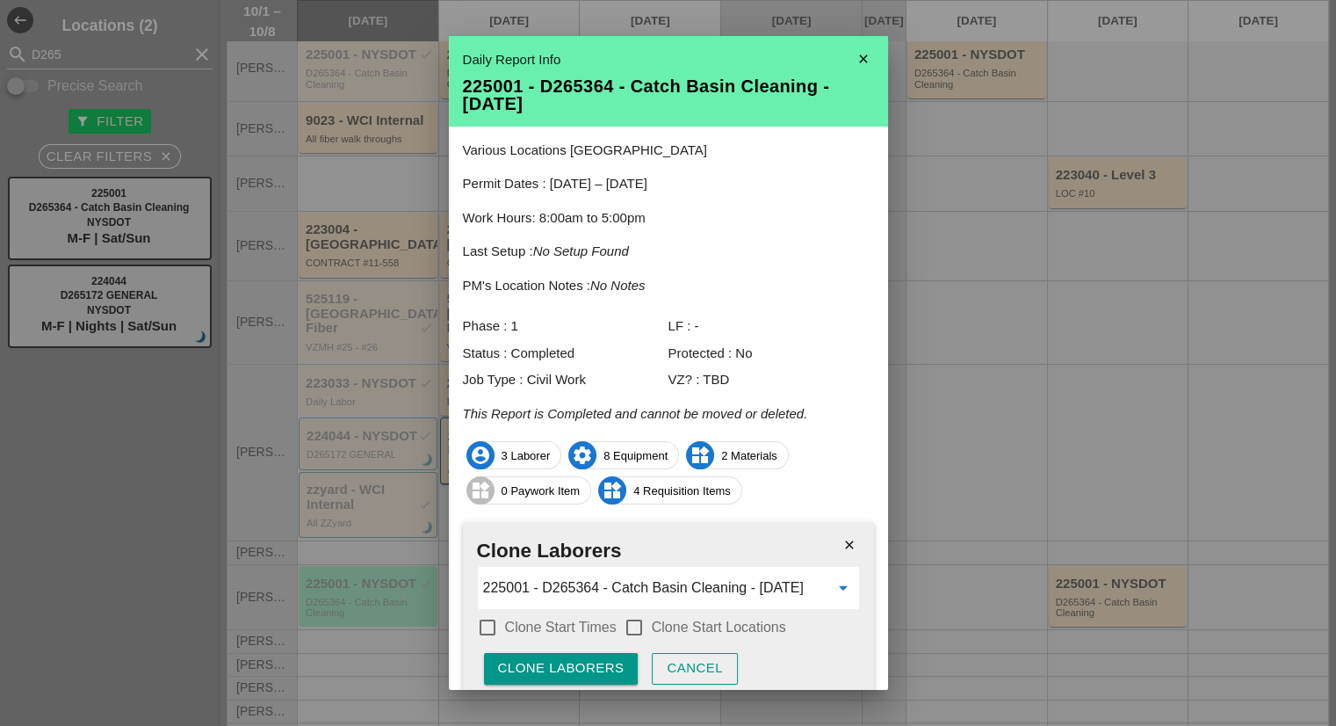
type input "225001 - D265364 - Catch Basin Cleaning - 10/08/2025"
click at [609, 623] on label "Clone Start Times" at bounding box center [561, 627] width 112 height 18
checkbox input "true"
click at [665, 619] on label "Clone Start Locations" at bounding box center [719, 627] width 134 height 18
checkbox input "true"
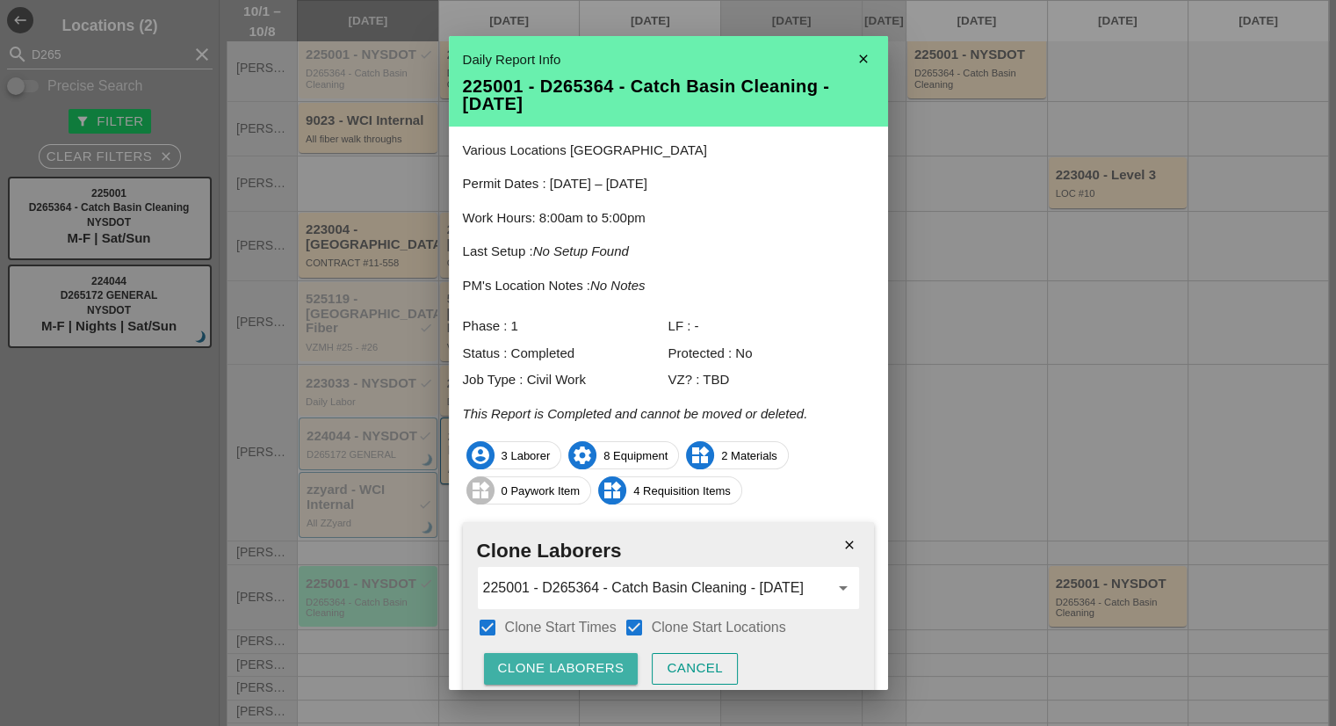
click at [586, 671] on div "Clone Laborers" at bounding box center [561, 668] width 127 height 20
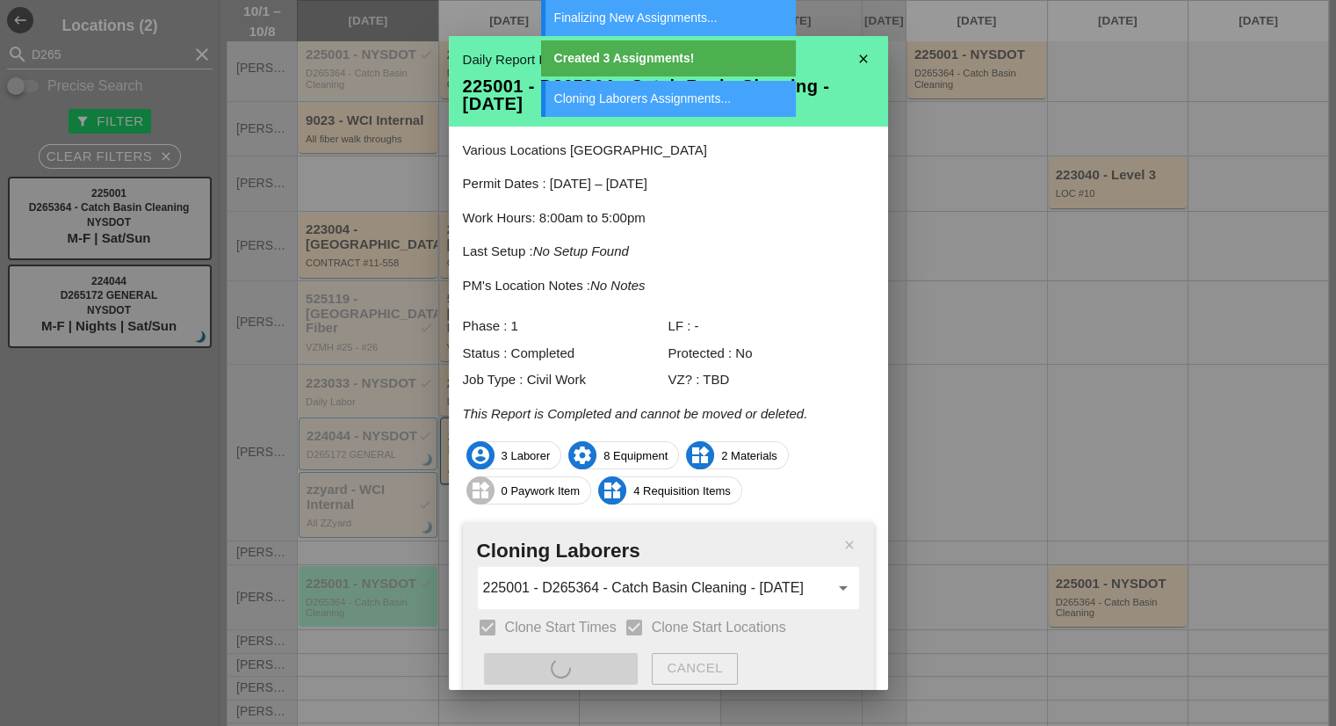
type input "225001 - D265364 - Catch Basin Cleaning - 10/07/2025"
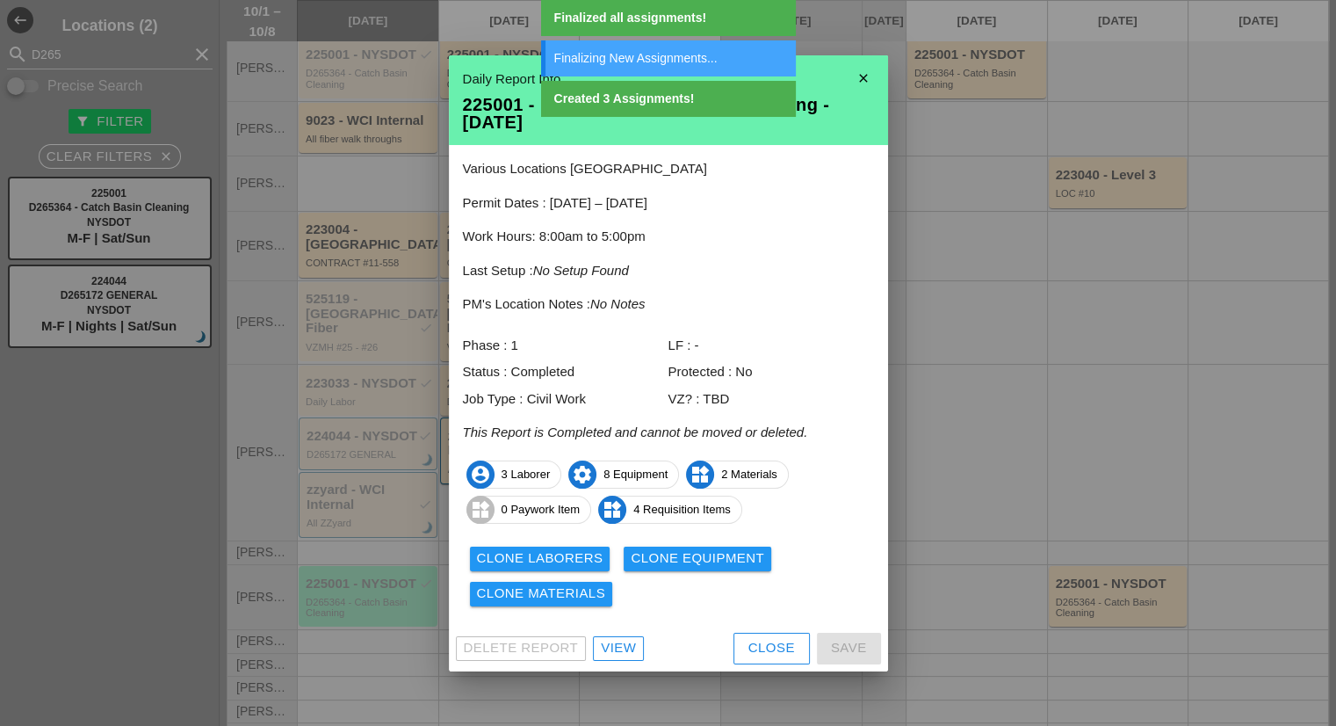
click at [658, 557] on div "Clone Equipment" at bounding box center [698, 558] width 134 height 20
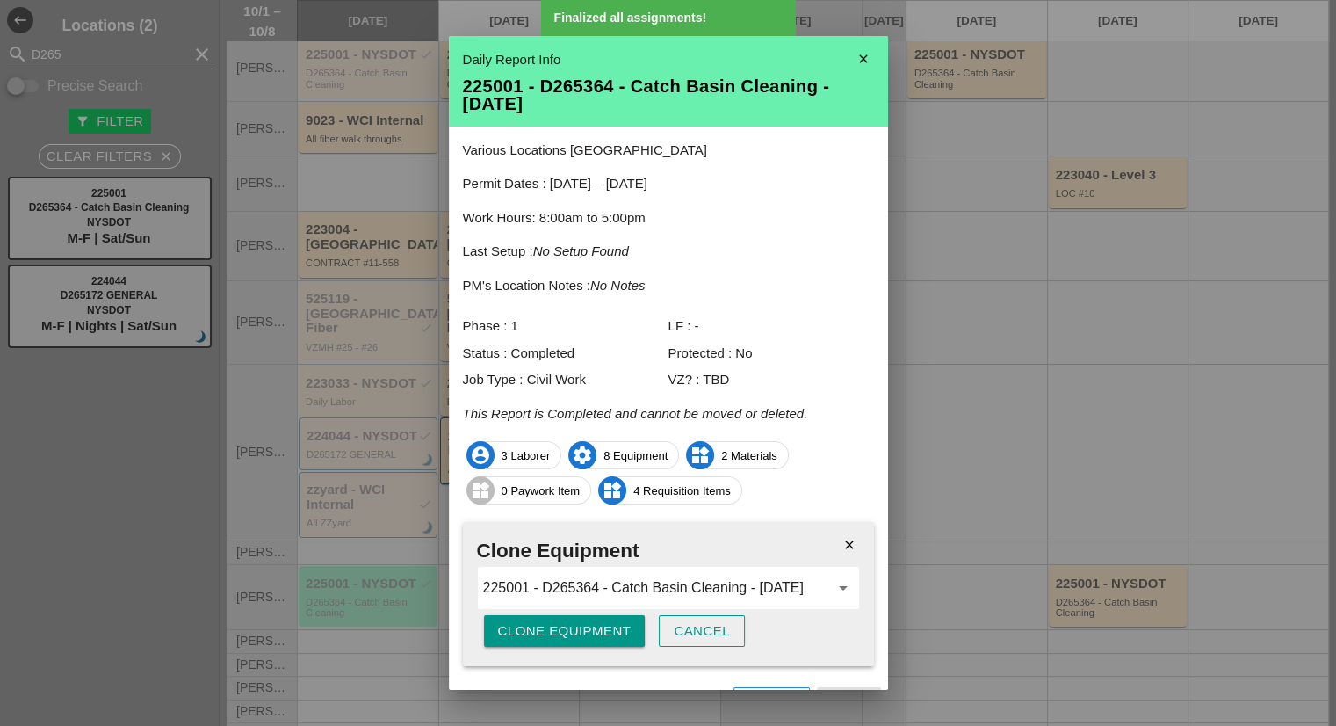
click at [603, 641] on button "Clone Equipment" at bounding box center [565, 631] width 162 height 32
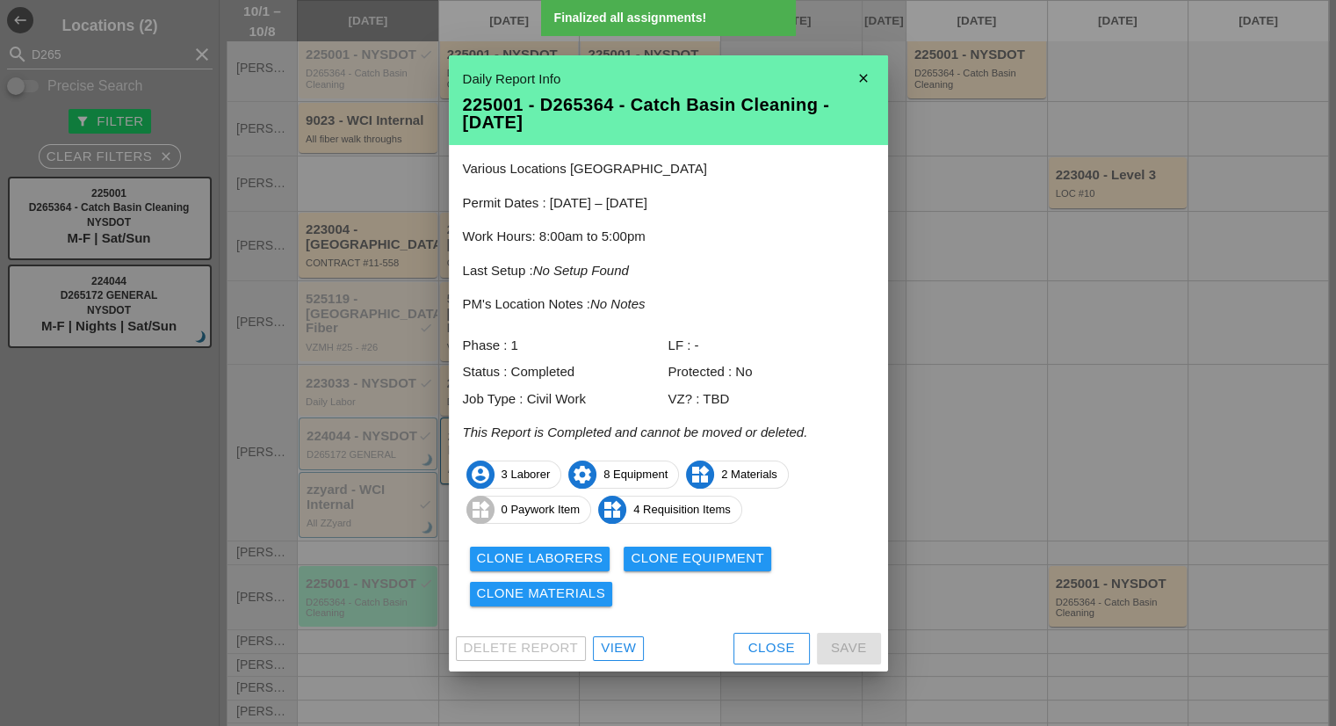
click at [590, 589] on div "Clone Materials" at bounding box center [541, 593] width 129 height 20
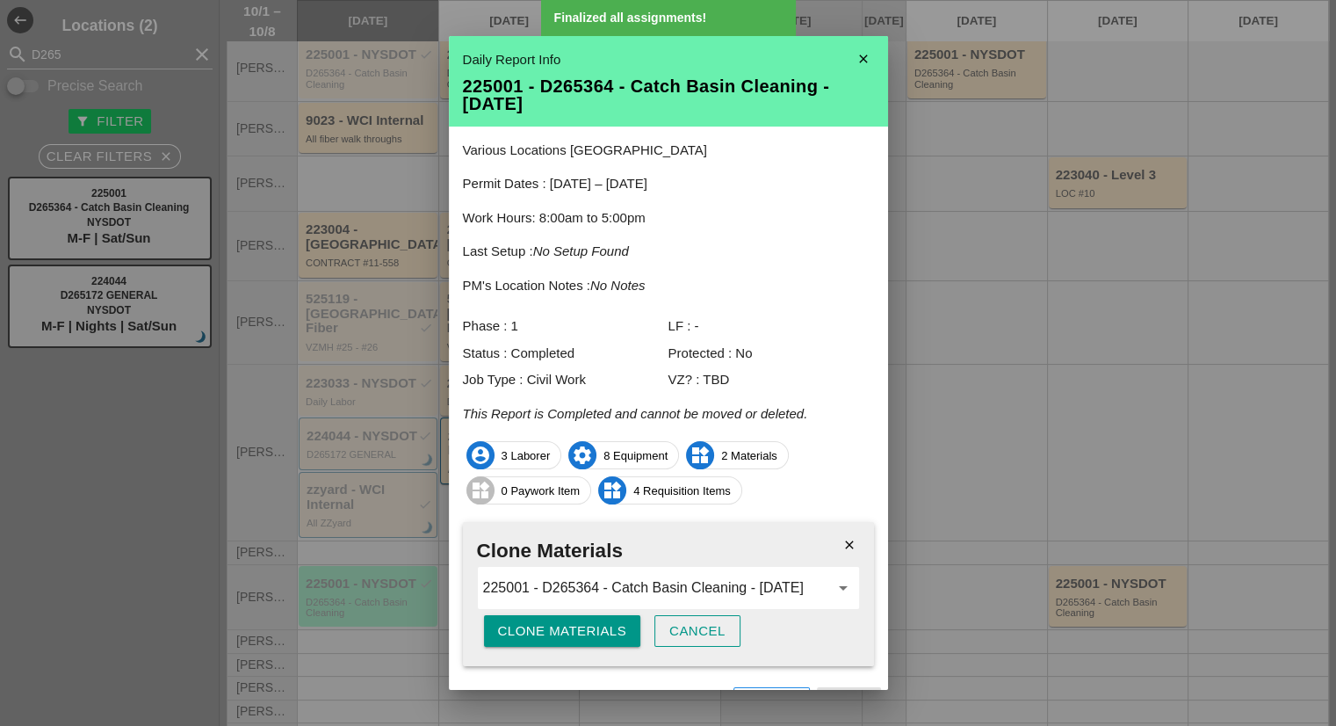
click at [569, 624] on div "Clone Materials" at bounding box center [562, 631] width 129 height 20
click at [569, 624] on div "Are you sure?" at bounding box center [554, 631] width 112 height 20
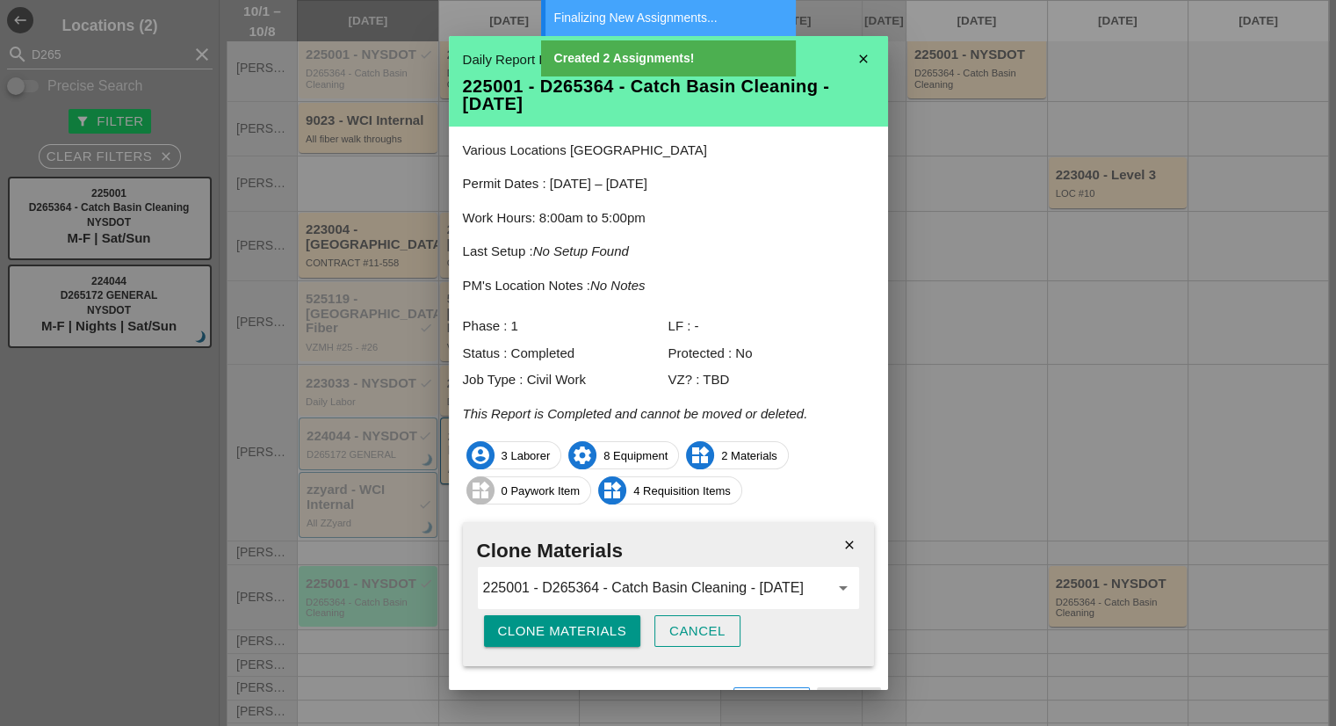
click at [846, 57] on icon "close" at bounding box center [863, 58] width 35 height 35
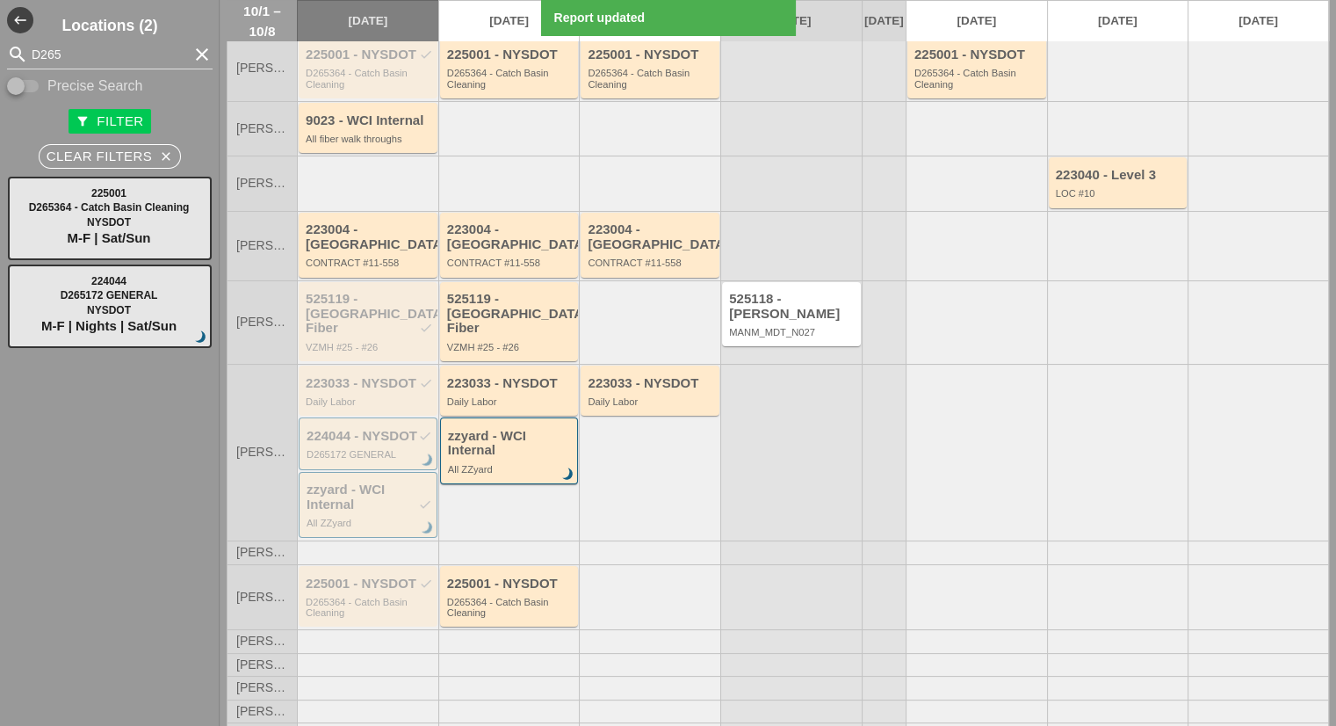
scroll to position [0, 0]
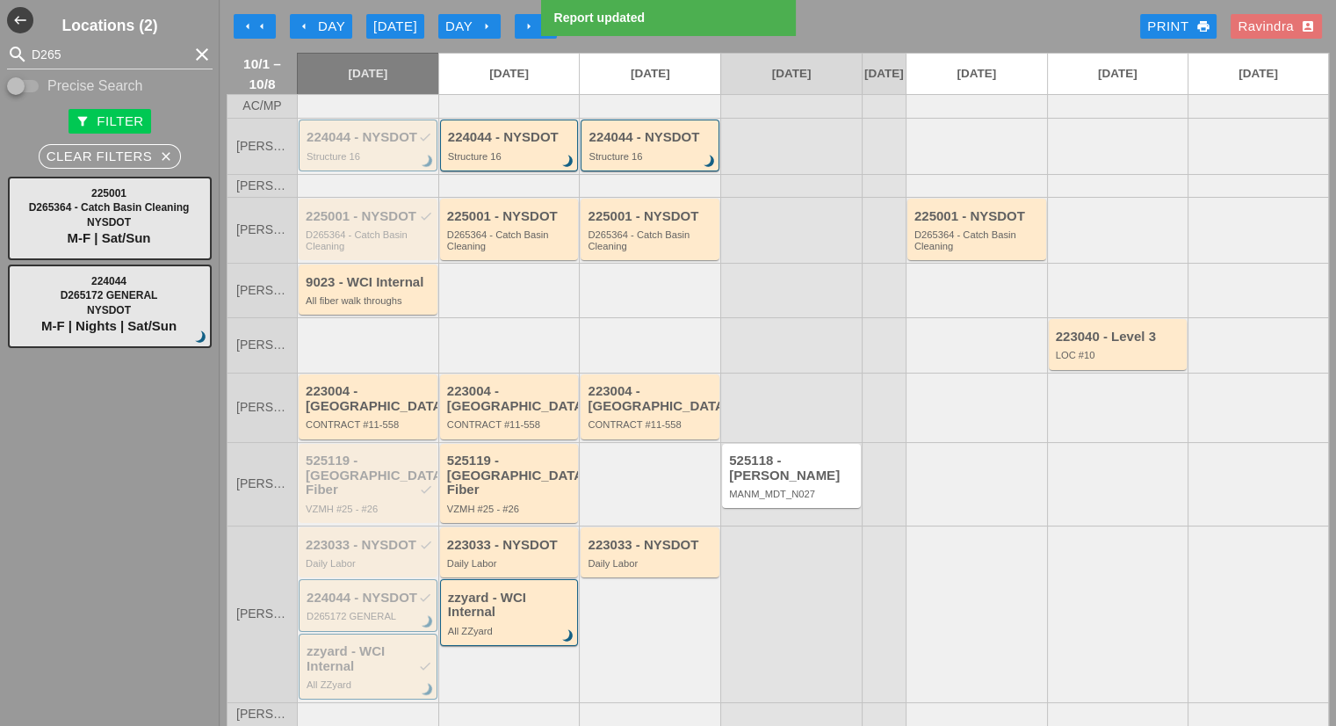
click at [400, 36] on div "[DATE]" at bounding box center [395, 27] width 44 height 20
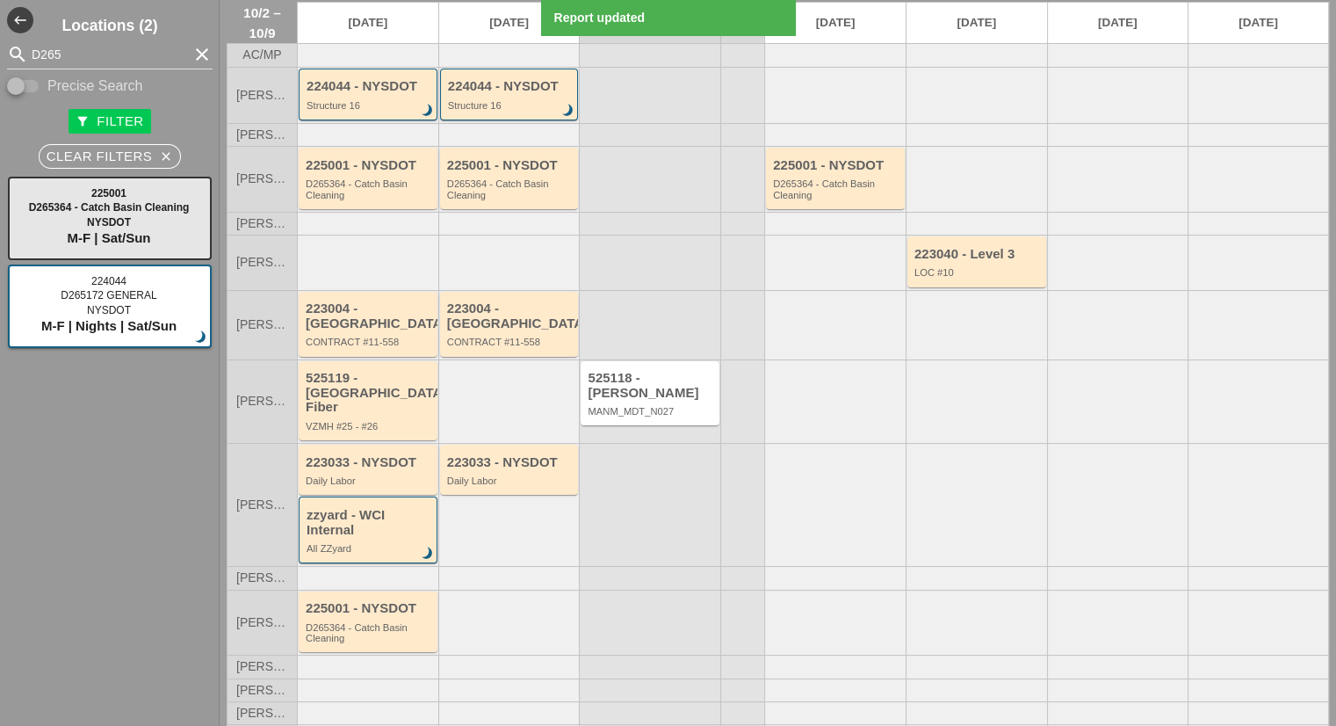
scroll to position [90, 0]
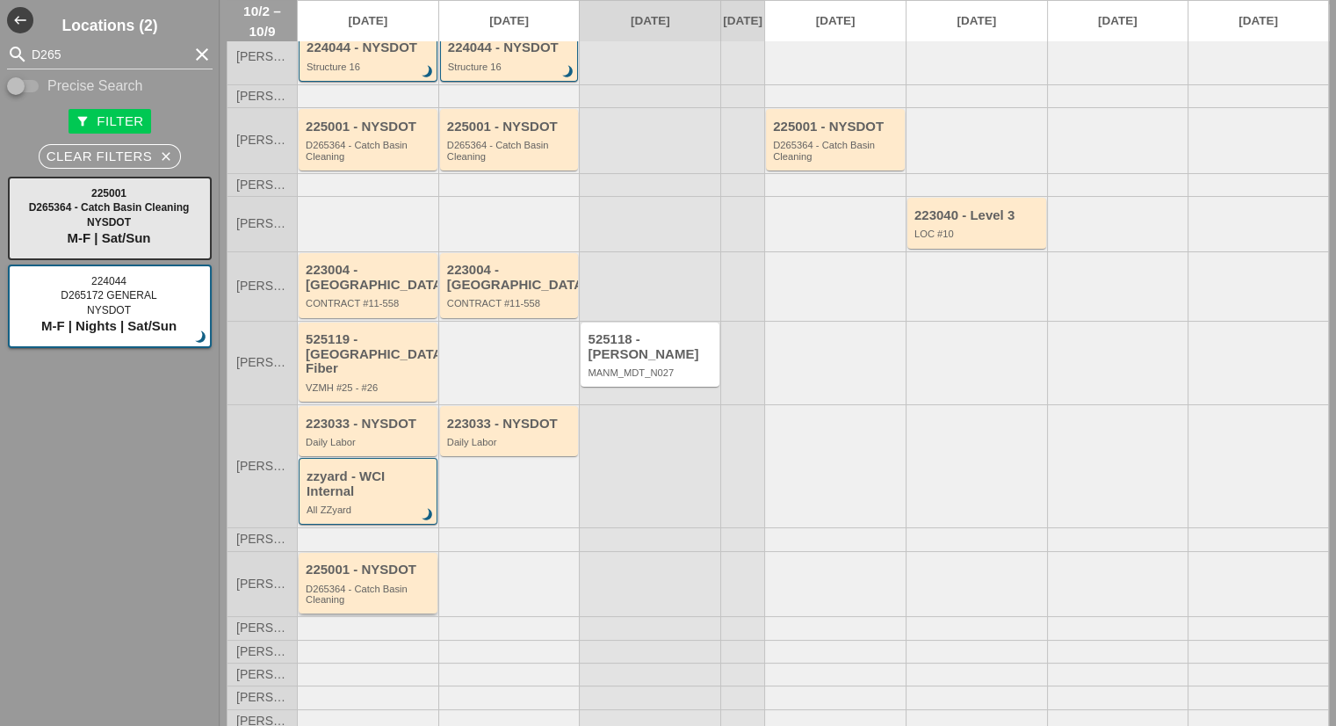
click at [411, 562] on div "225001 - NYSDOT" at bounding box center [369, 569] width 127 height 15
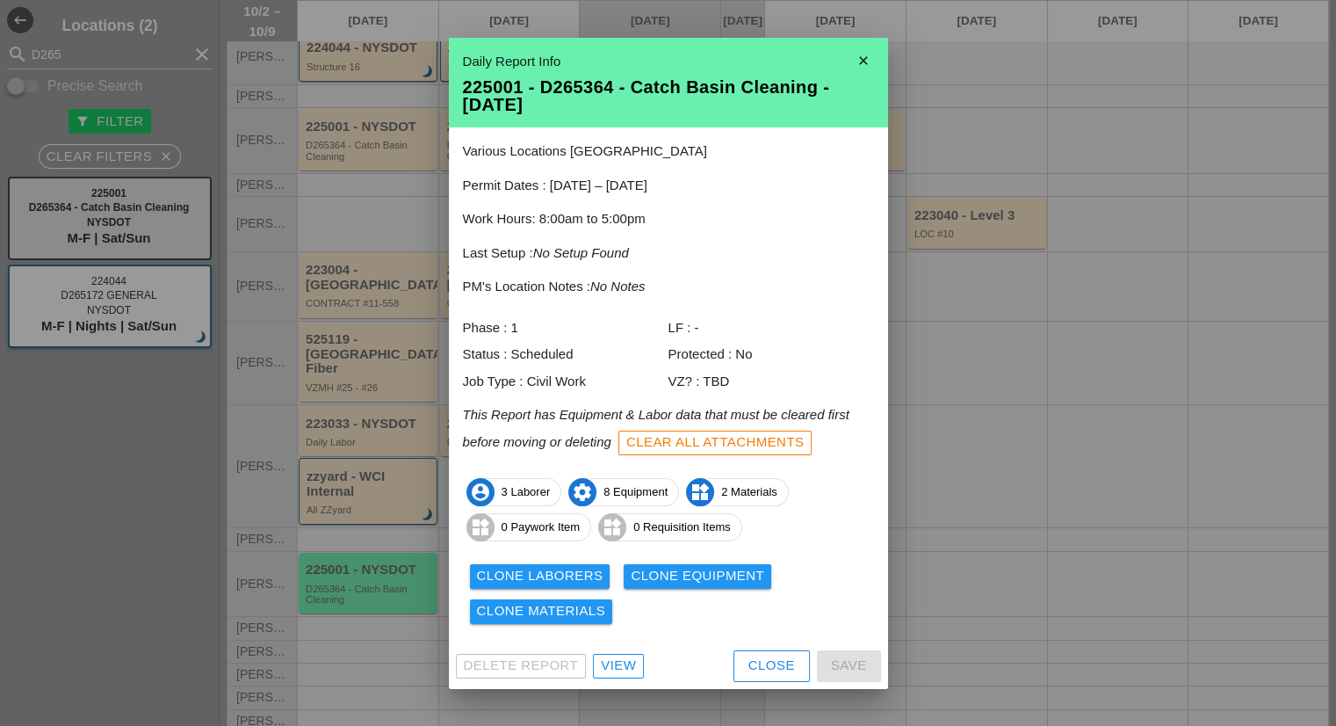
click at [615, 664] on div "View" at bounding box center [618, 665] width 35 height 20
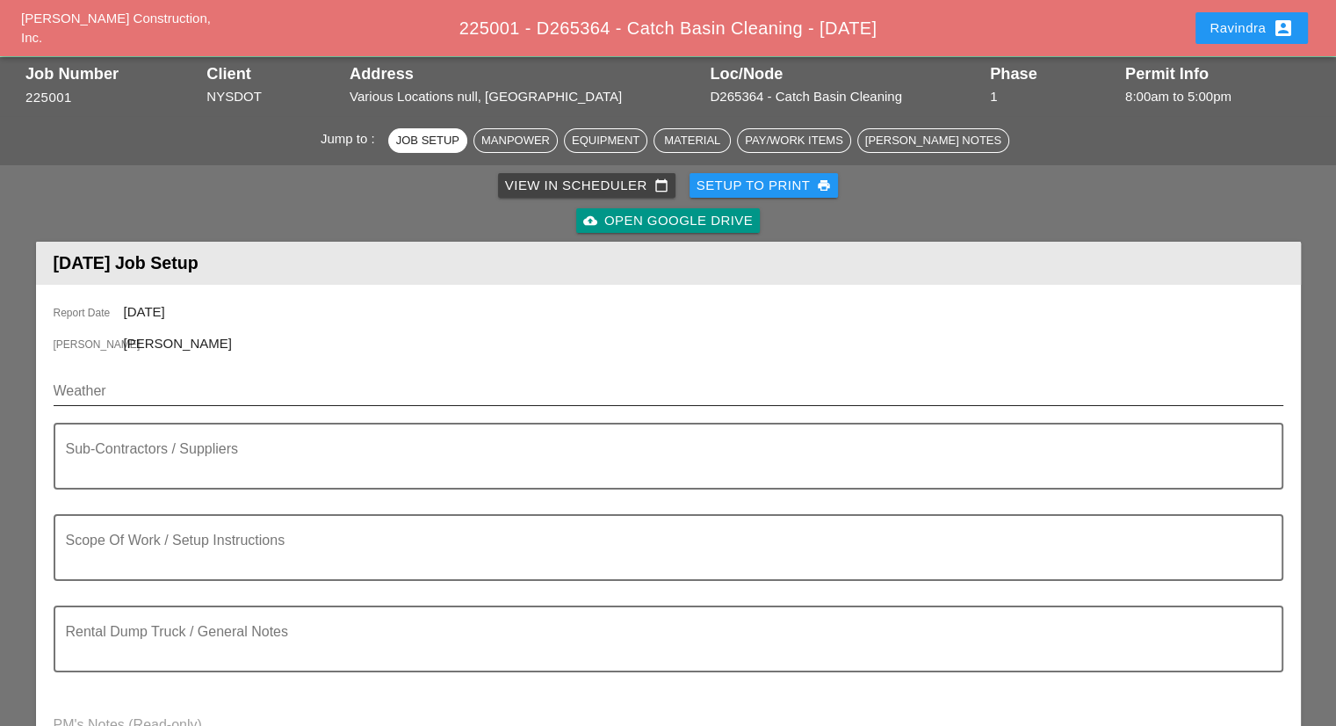
scroll to position [88, 0]
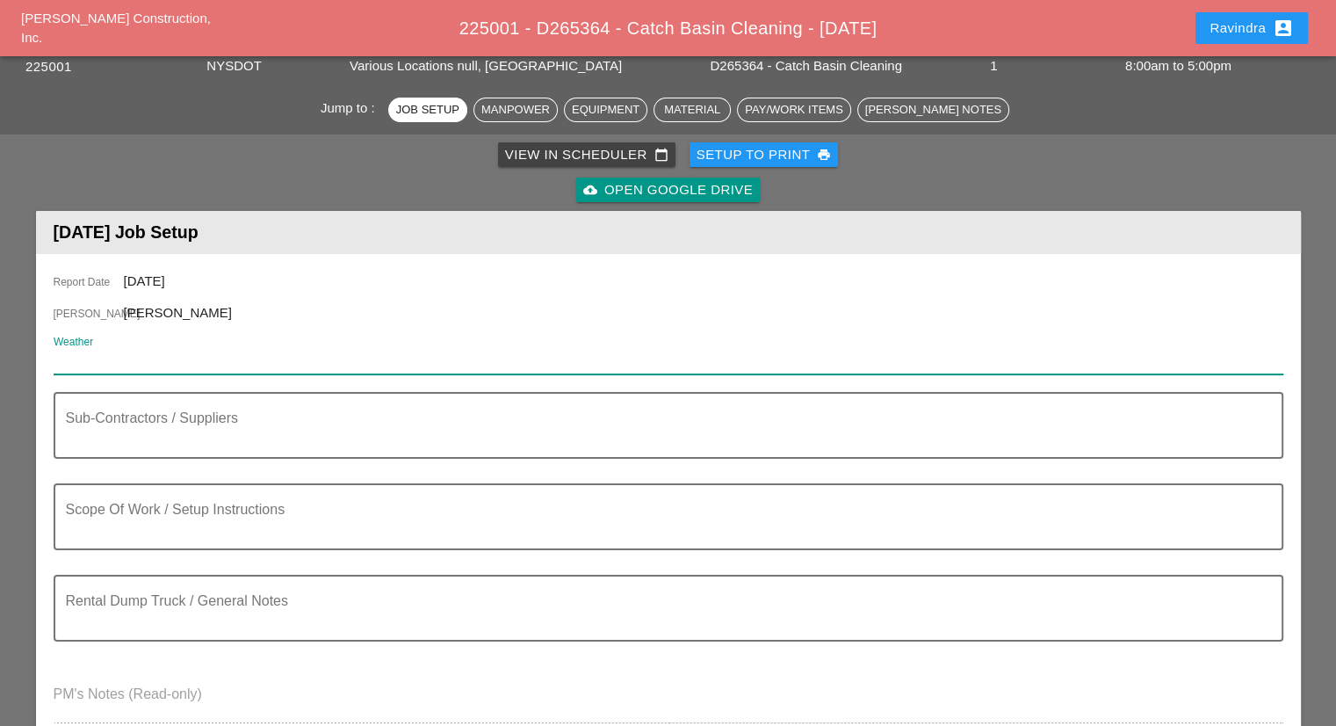
click at [272, 353] on input "Weather" at bounding box center [656, 360] width 1205 height 28
paste input "Night 56° 5% SSW 6 mph Partly cloudy skies. Low 56F. Winds light and variable."
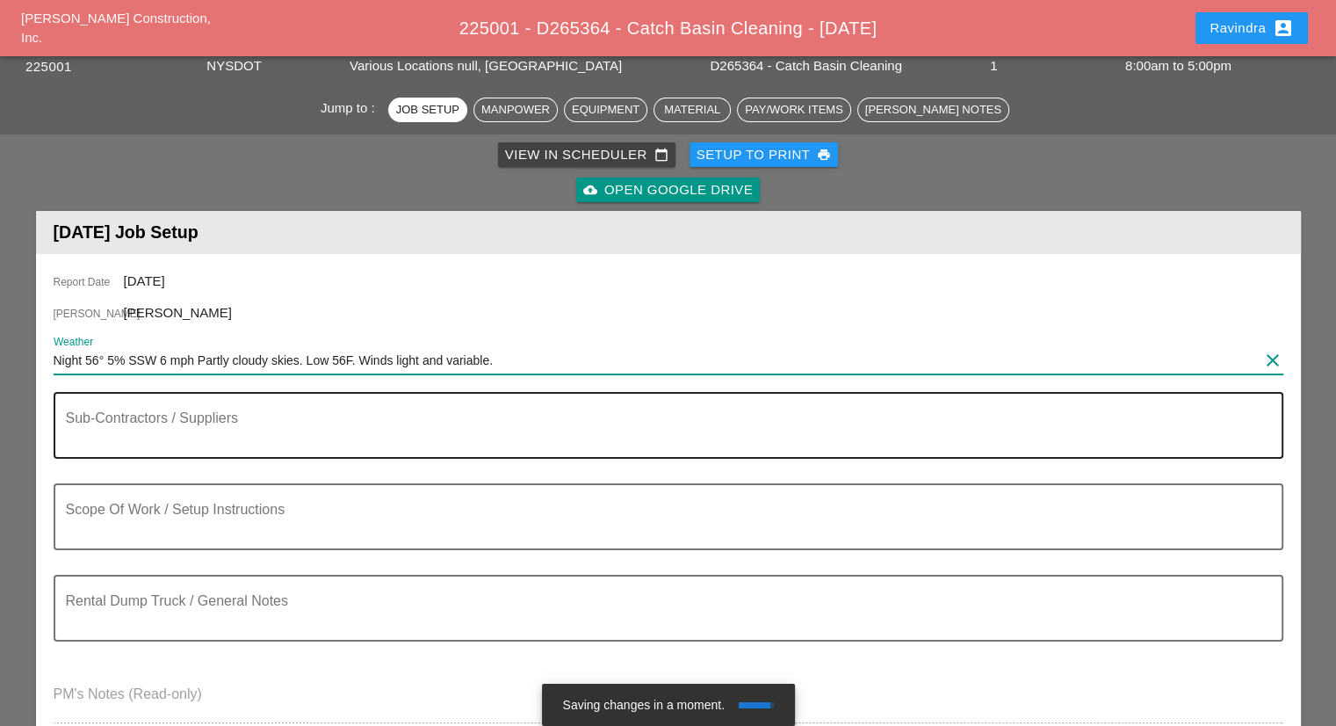
type input "Night 56° 5% SSW 6 mph Partly cloudy skies. Low 56F. Winds light and variable."
click at [271, 435] on textarea "Sub-Contractors / Suppliers" at bounding box center [661, 436] width 1191 height 42
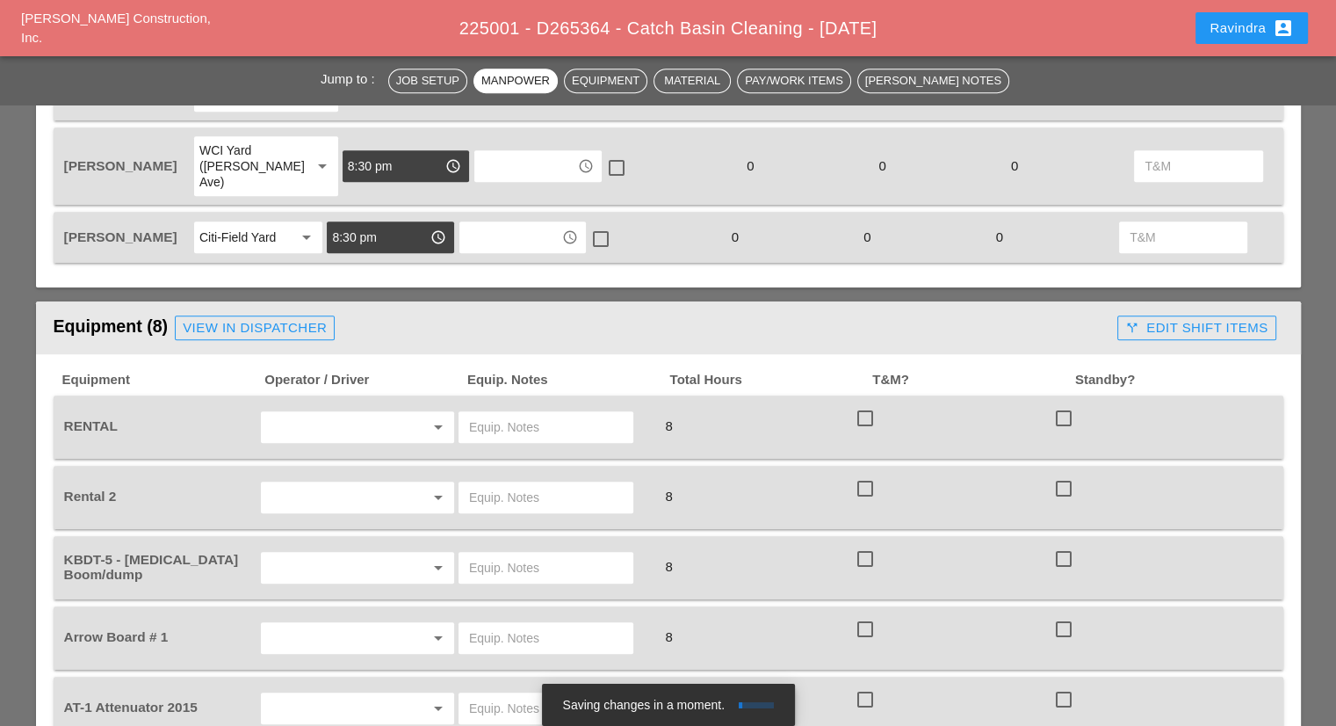
scroll to position [966, 0]
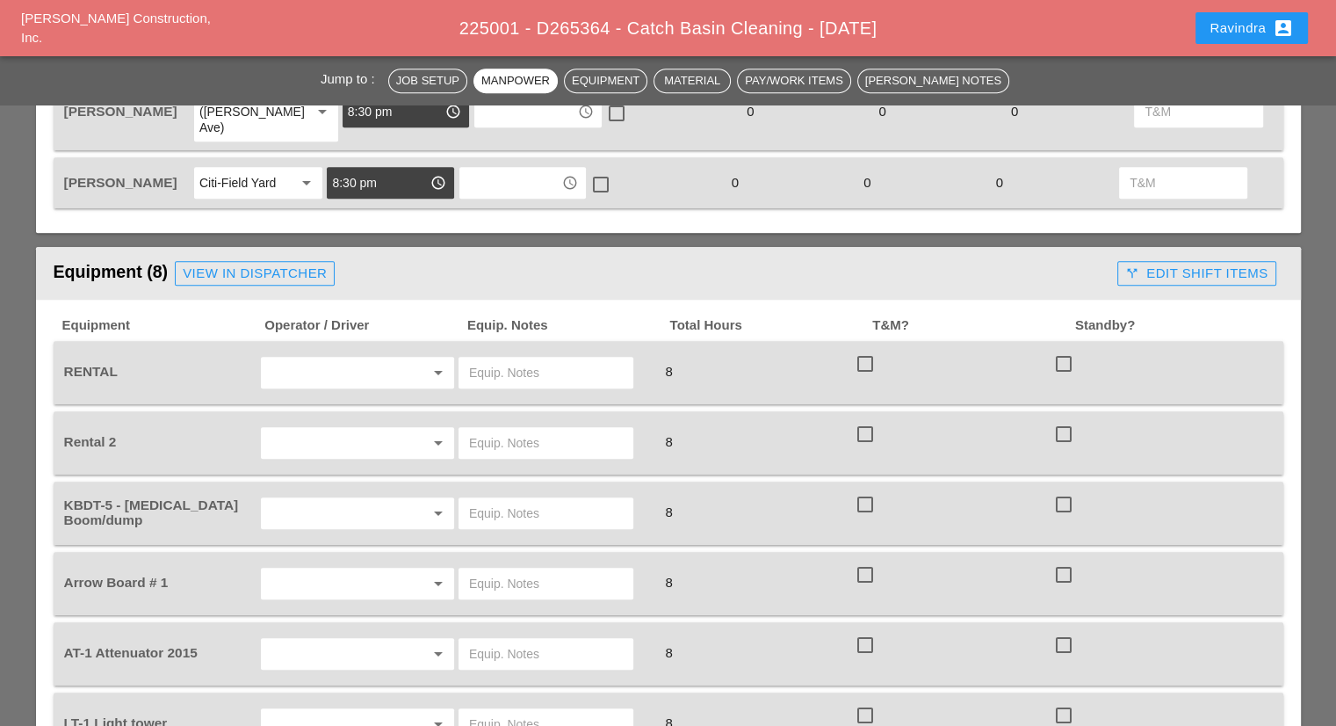
type textarea "============================ WZTC ============================ CLEAN TROUGHS (P…"
click at [500, 358] on input "text" at bounding box center [546, 372] width 154 height 28
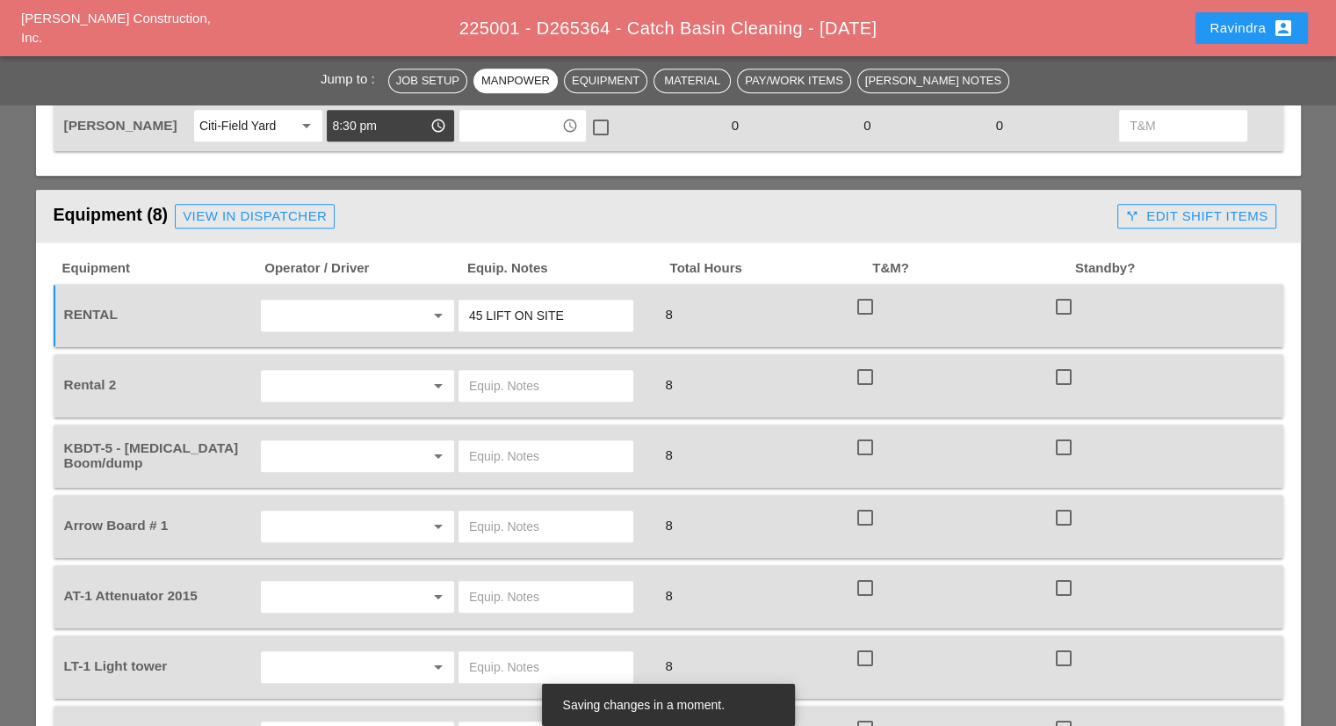
scroll to position [1054, 0]
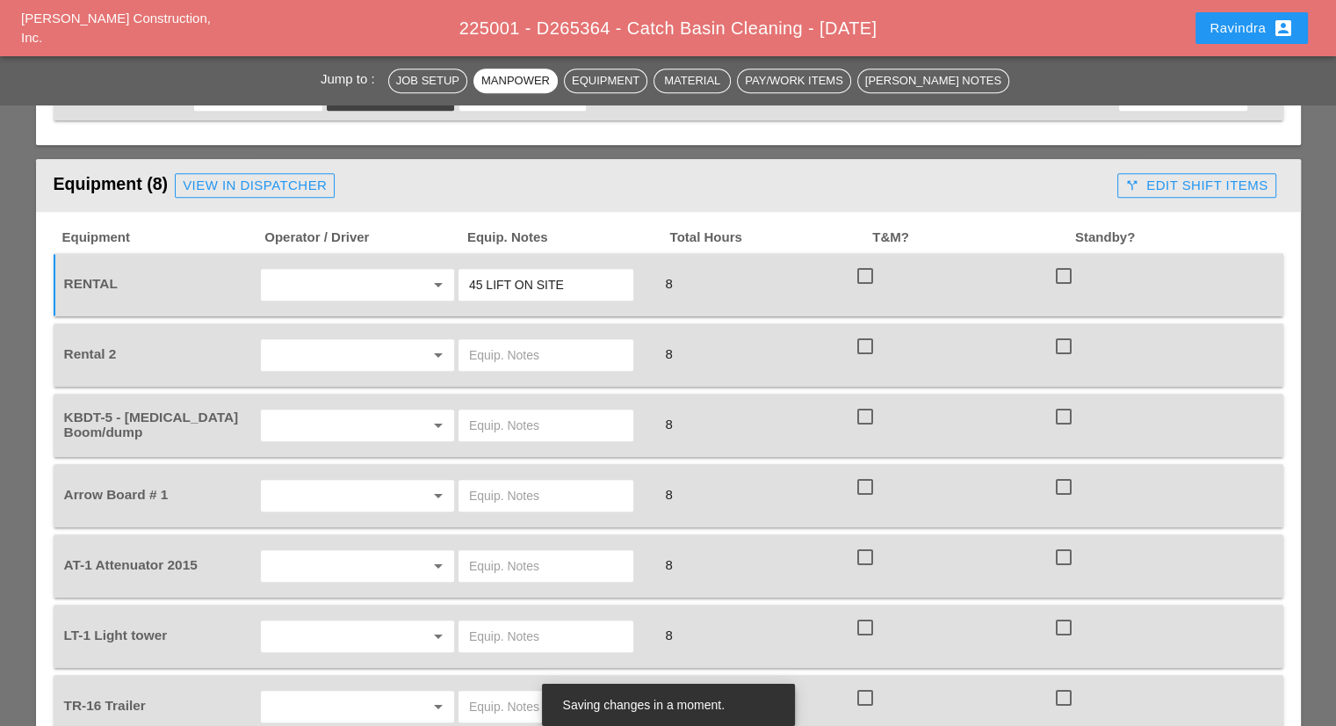
type input "45 LIFT ON SITE"
click at [576, 341] on input "text" at bounding box center [546, 355] width 154 height 28
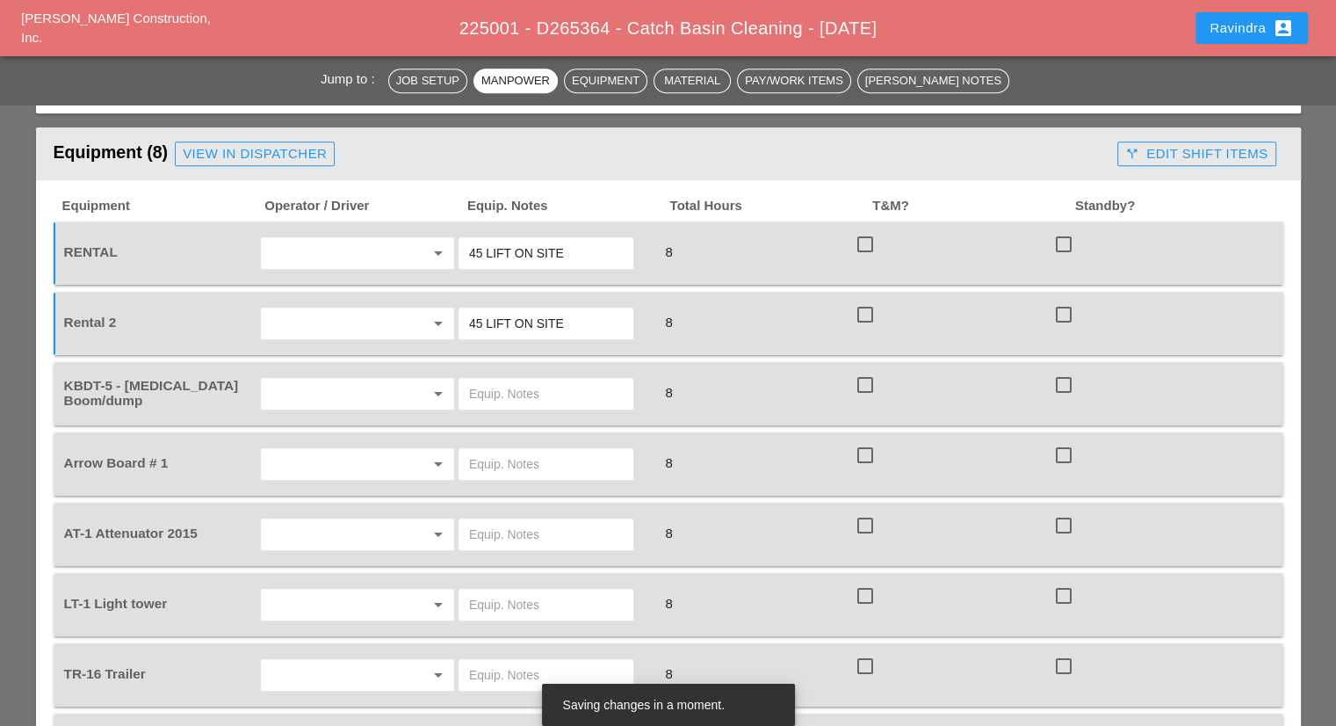
scroll to position [1142, 0]
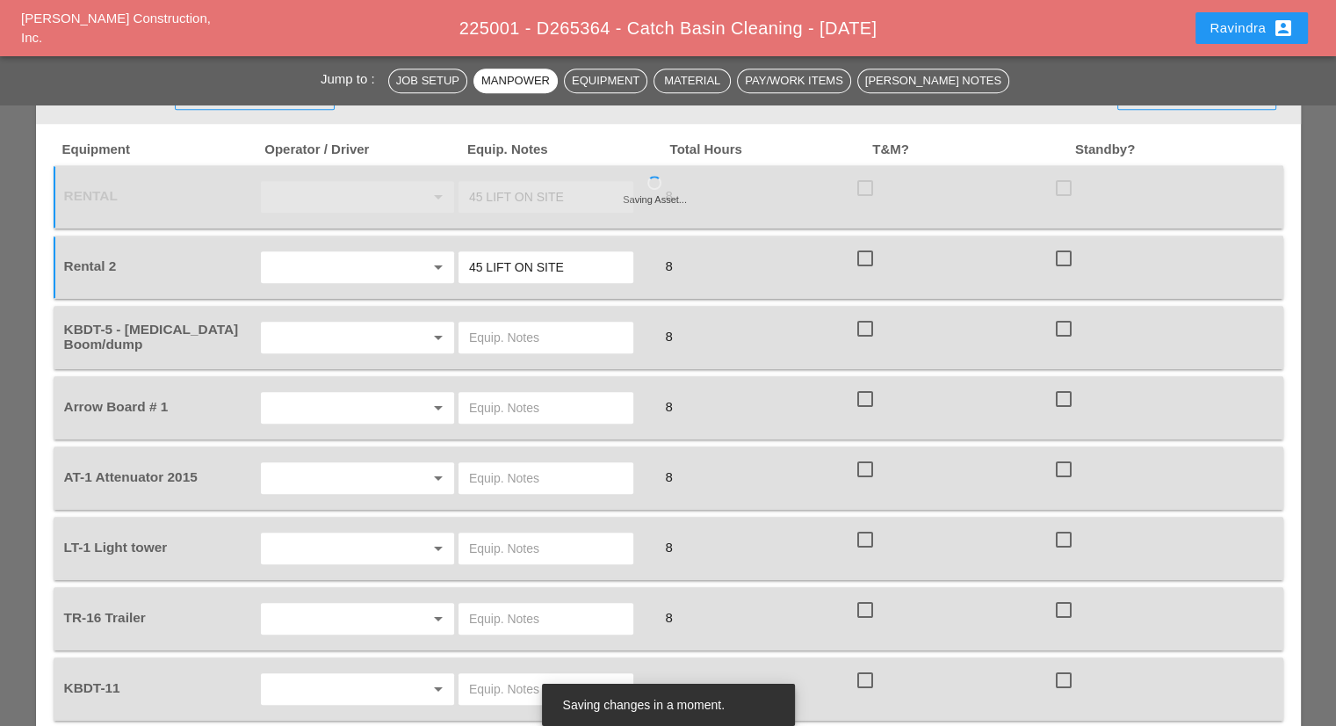
type input "45 LIFT ON SITE"
click at [418, 327] on div at bounding box center [413, 337] width 21 height 21
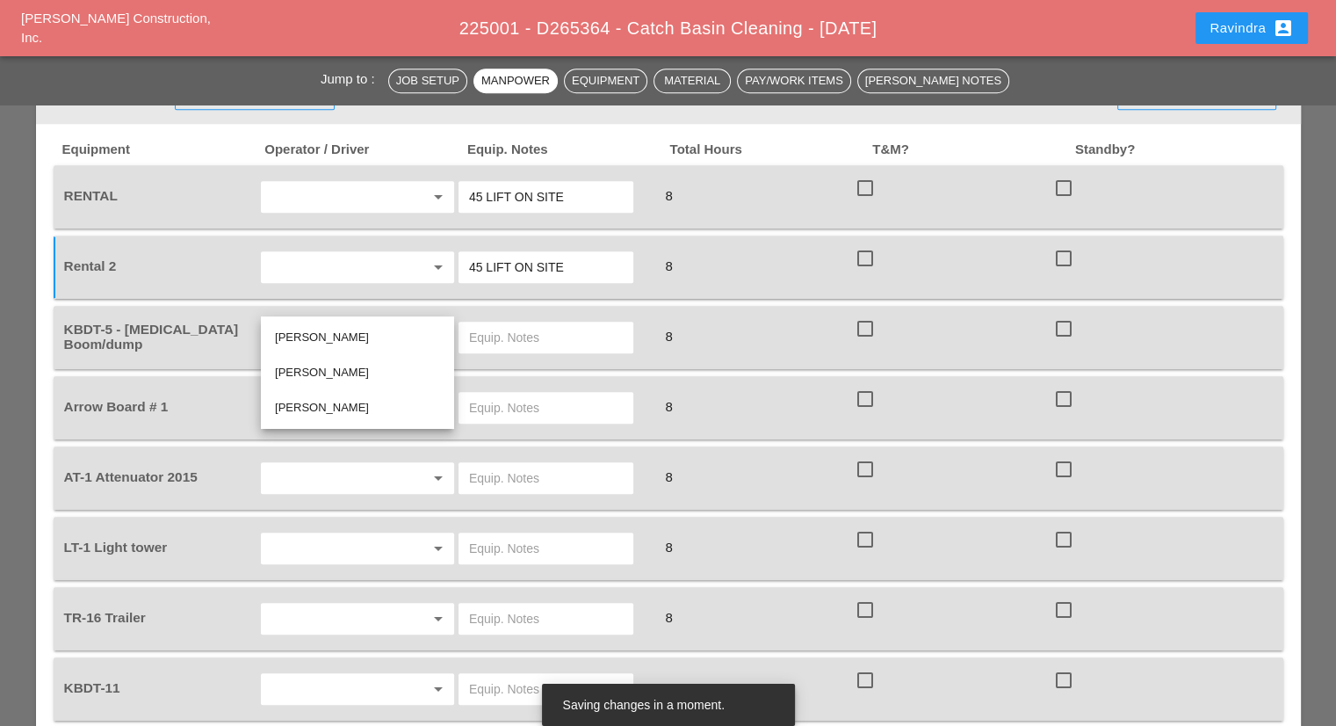
click at [365, 380] on div "Daniel Kavanaugh" at bounding box center [357, 372] width 165 height 21
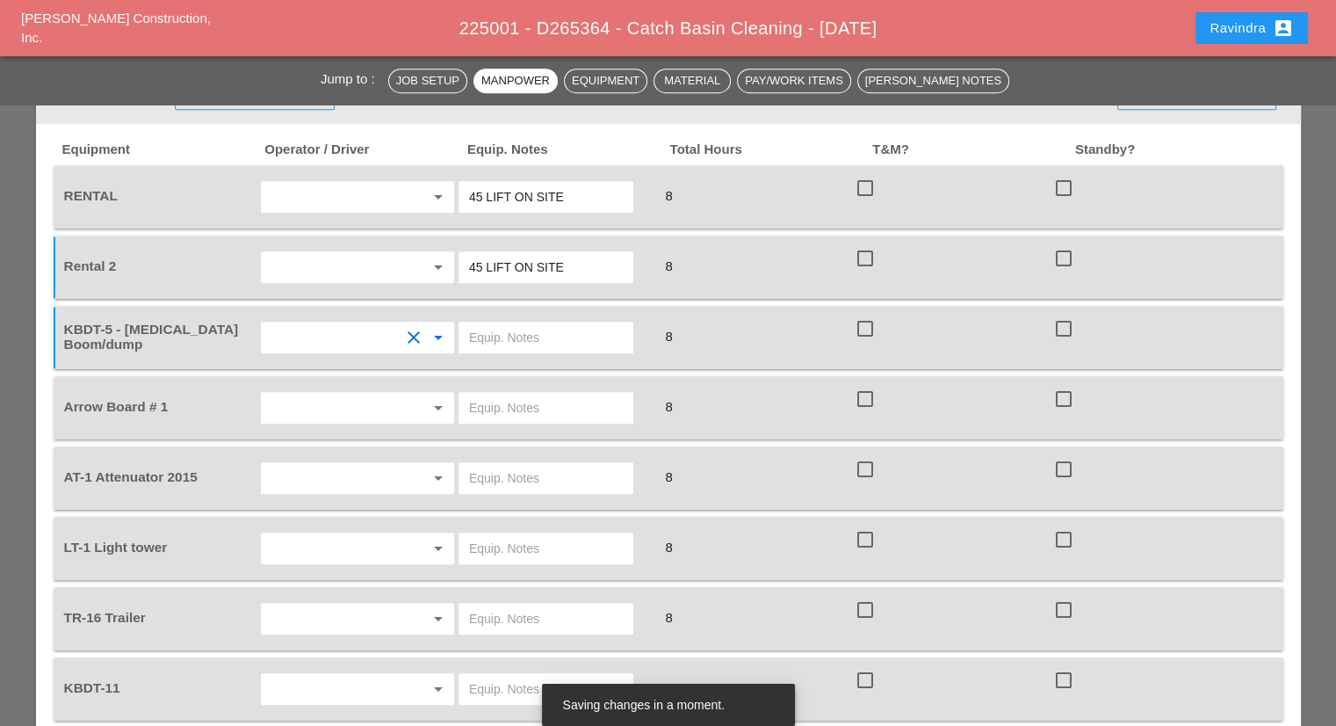
click at [500, 323] on input "text" at bounding box center [546, 337] width 154 height 28
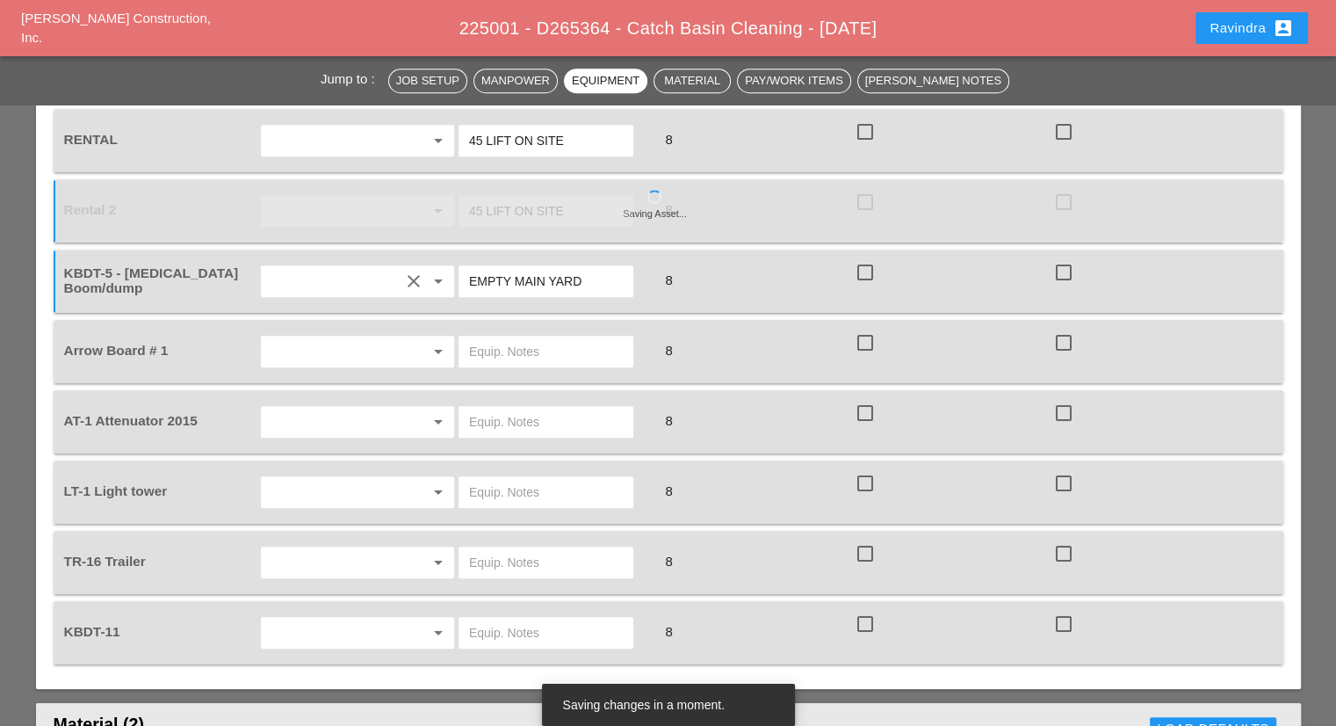
scroll to position [1230, 0]
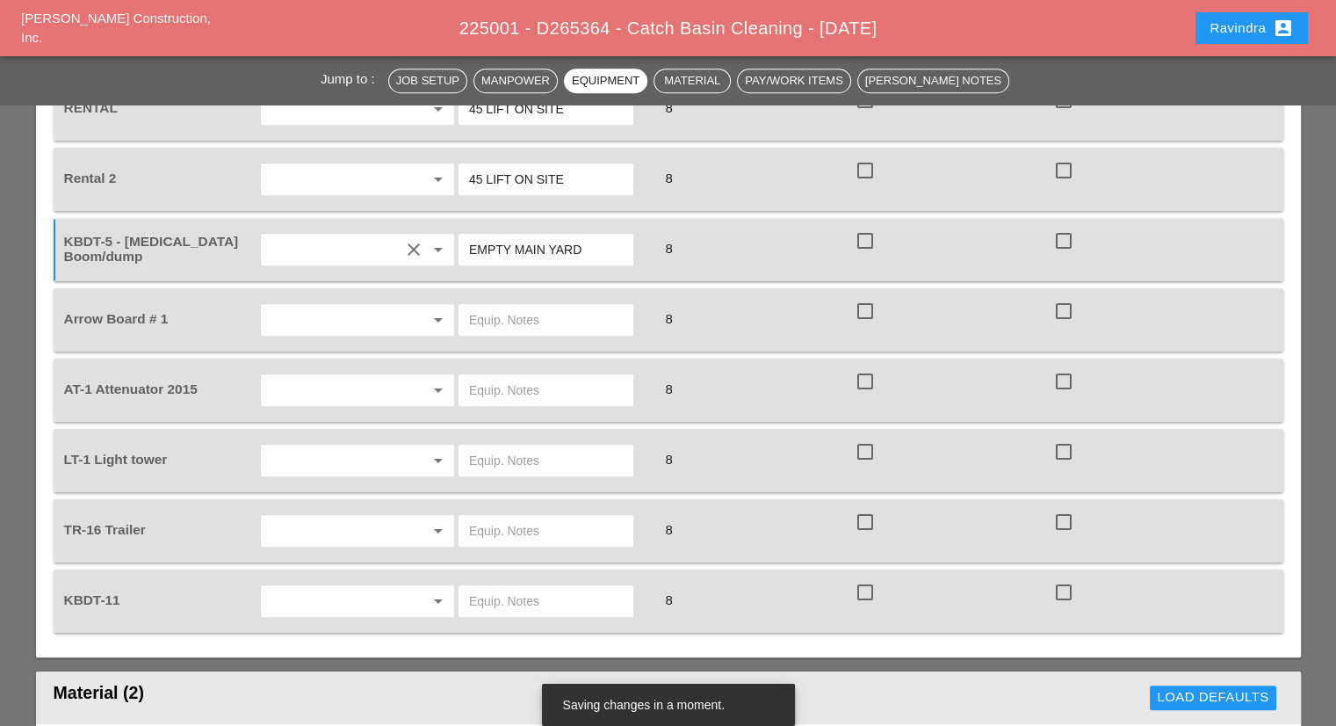
type input "EMPTY MAIN YARD"
click at [365, 306] on input "text" at bounding box center [333, 320] width 134 height 28
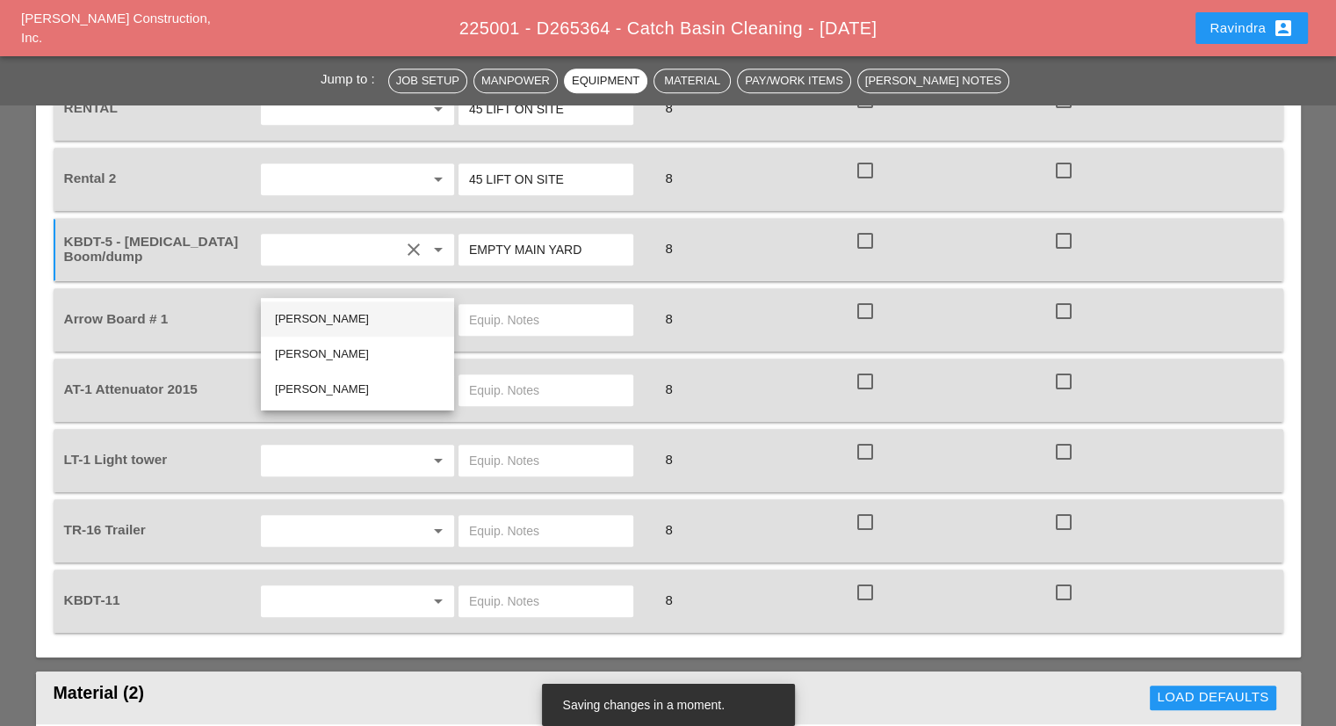
click at [358, 316] on div "Joshua Baker" at bounding box center [357, 318] width 165 height 21
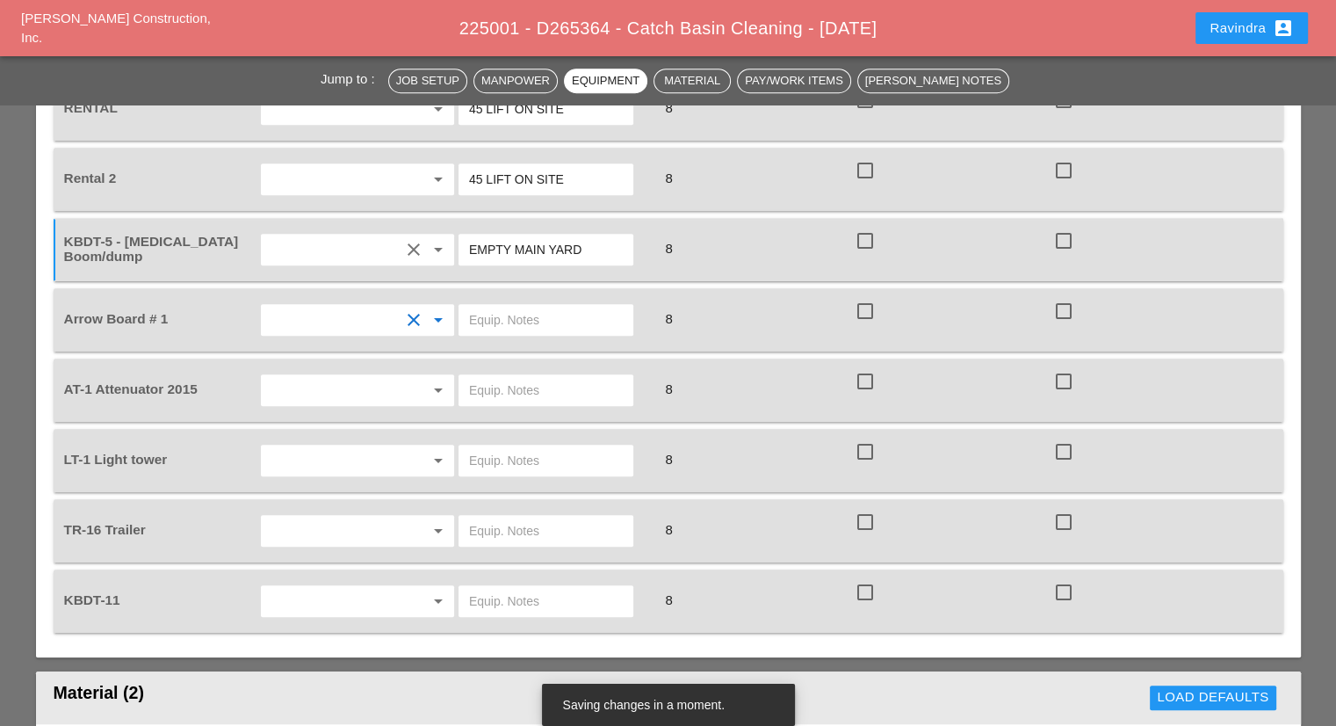
click at [503, 306] on input "text" at bounding box center [546, 320] width 154 height 28
type input "CITI FIELD"
click at [410, 380] on div at bounding box center [413, 390] width 21 height 21
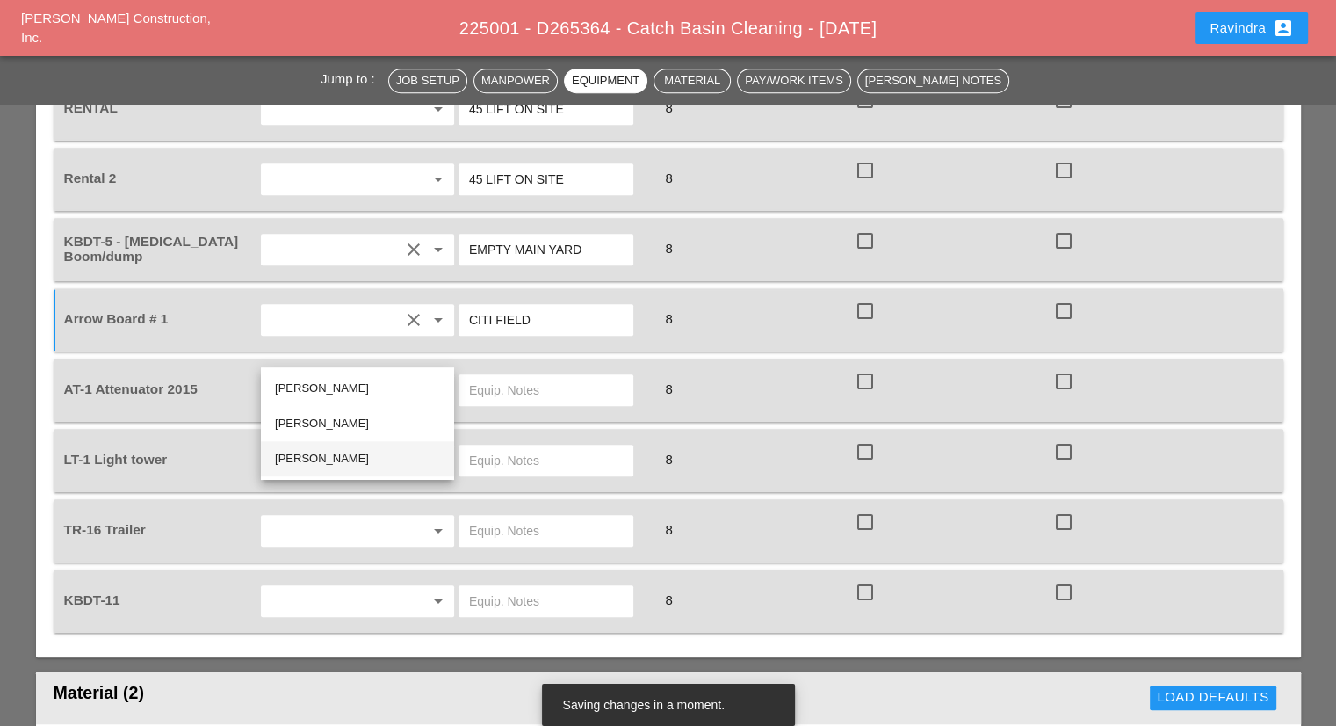
drag, startPoint x: 311, startPoint y: 463, endPoint x: 322, endPoint y: 450, distance: 17.4
click at [313, 459] on div "Luis Ocasio" at bounding box center [357, 458] width 165 height 21
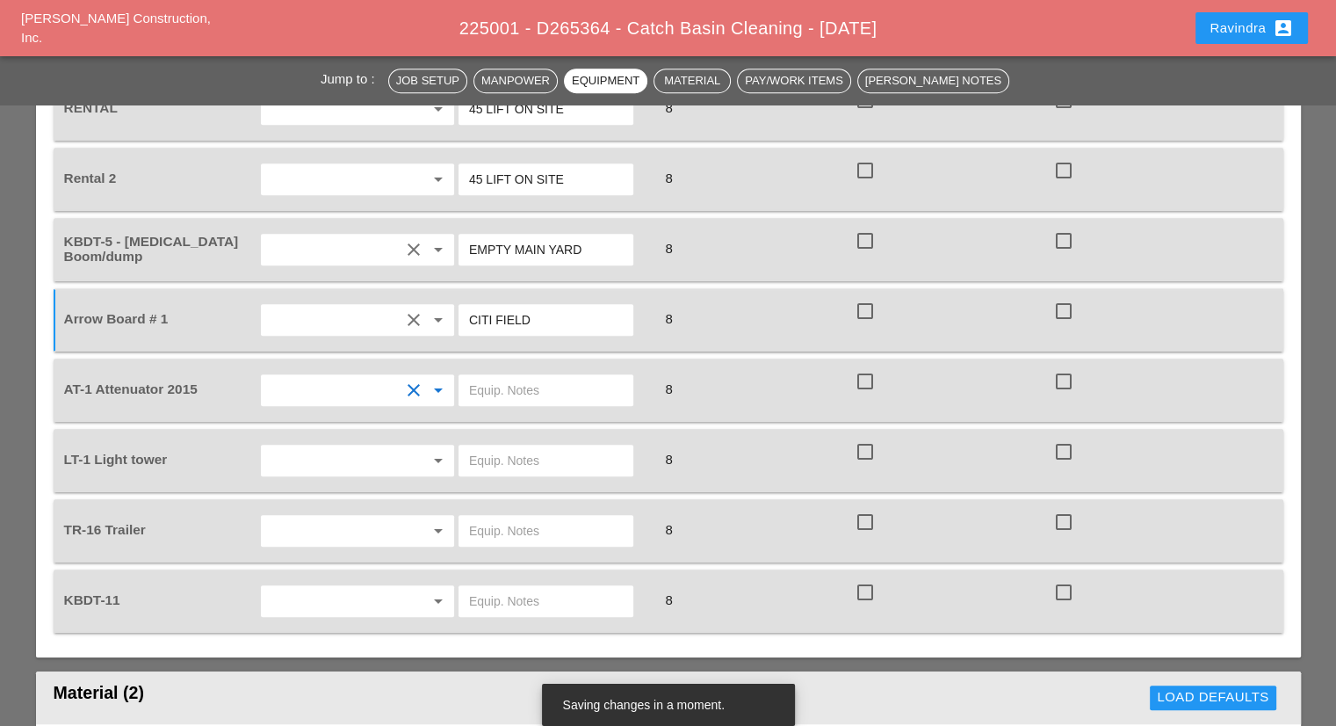
click at [552, 376] on input "text" at bounding box center [546, 390] width 154 height 28
type input "CITI FIELD"
click at [358, 446] on input "text" at bounding box center [333, 460] width 134 height 28
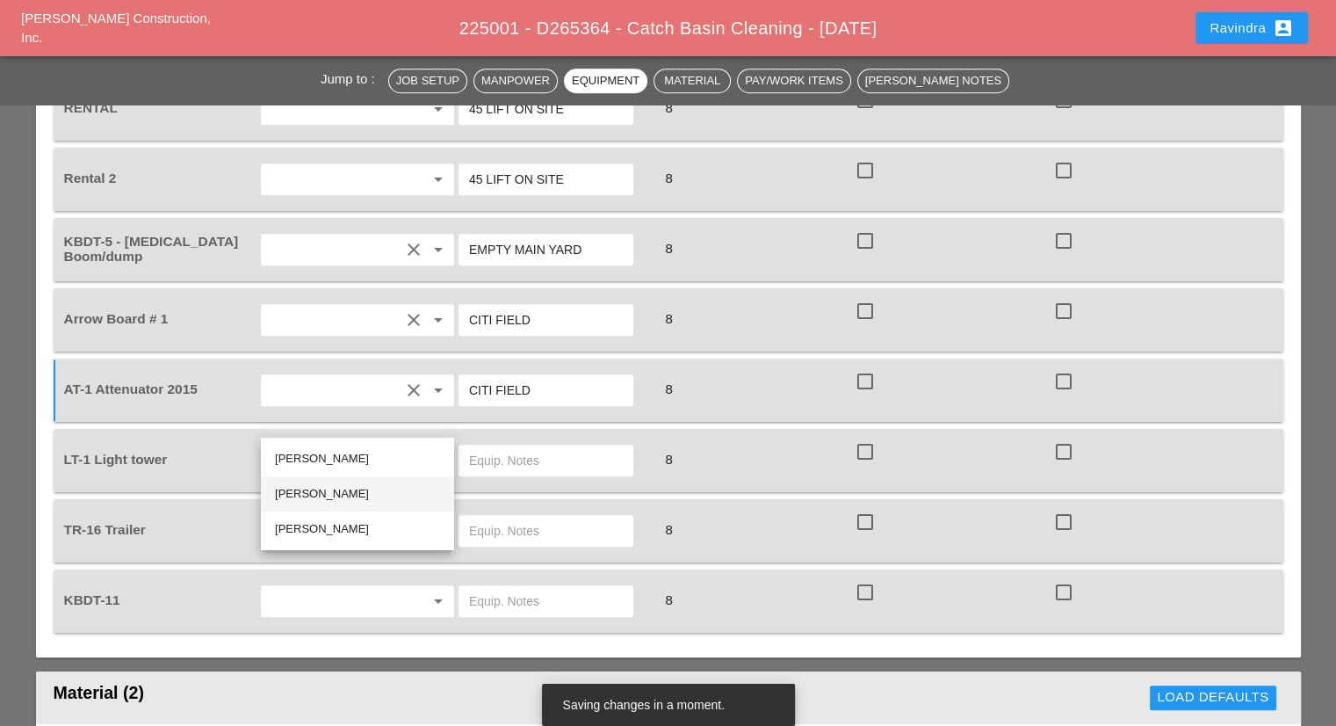
click at [334, 489] on div "Daniel Kavanaugh" at bounding box center [357, 493] width 165 height 21
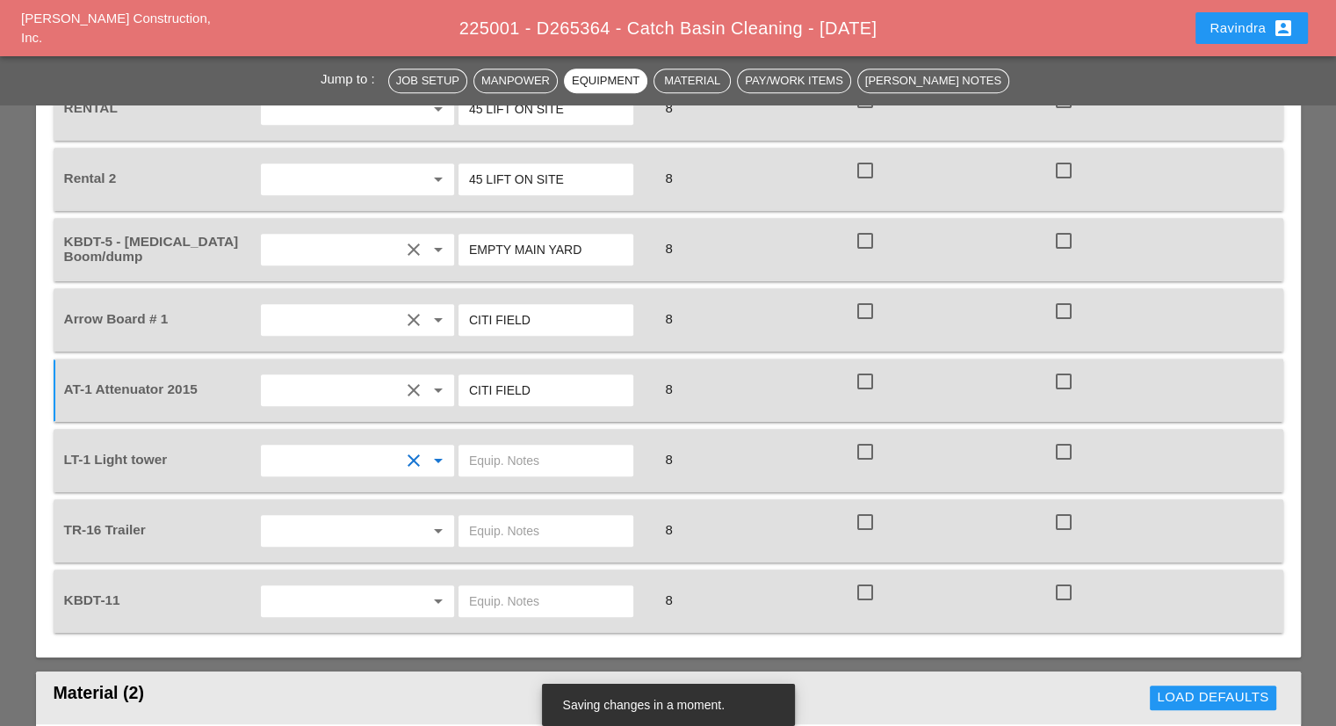
click at [524, 446] on input "text" at bounding box center [546, 460] width 154 height 28
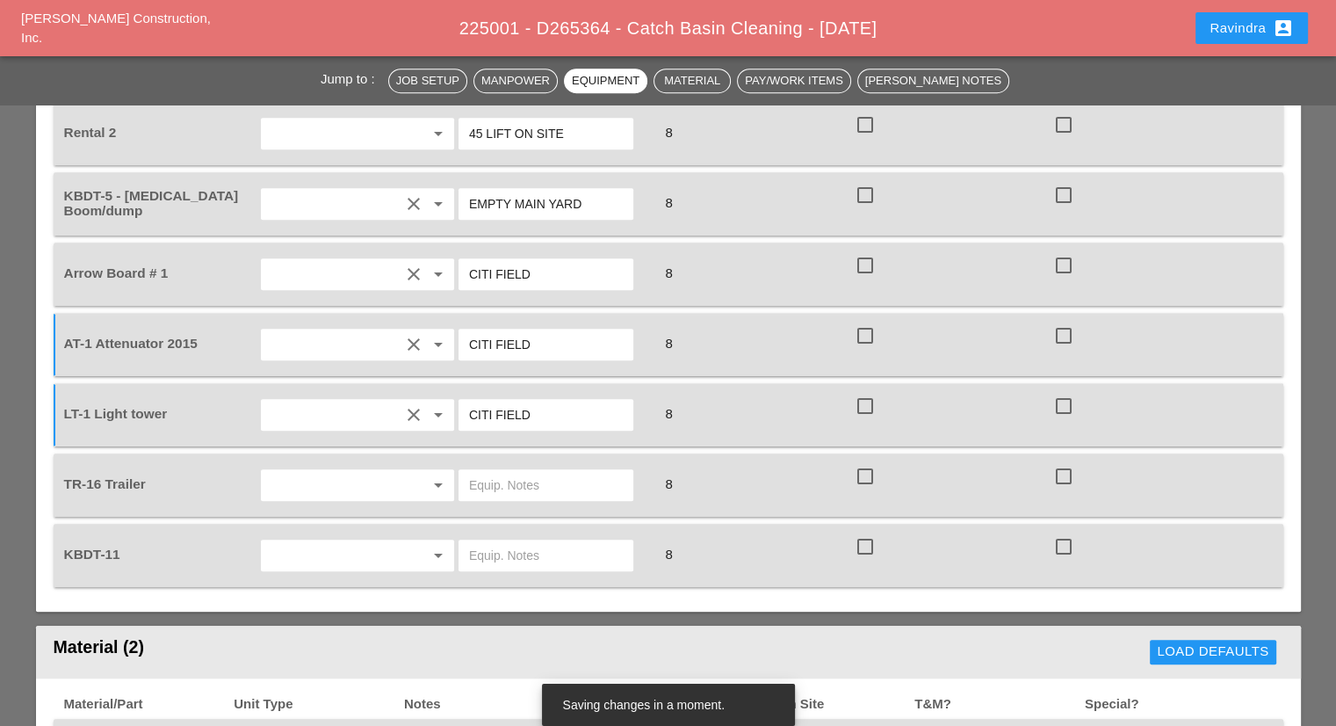
scroll to position [1318, 0]
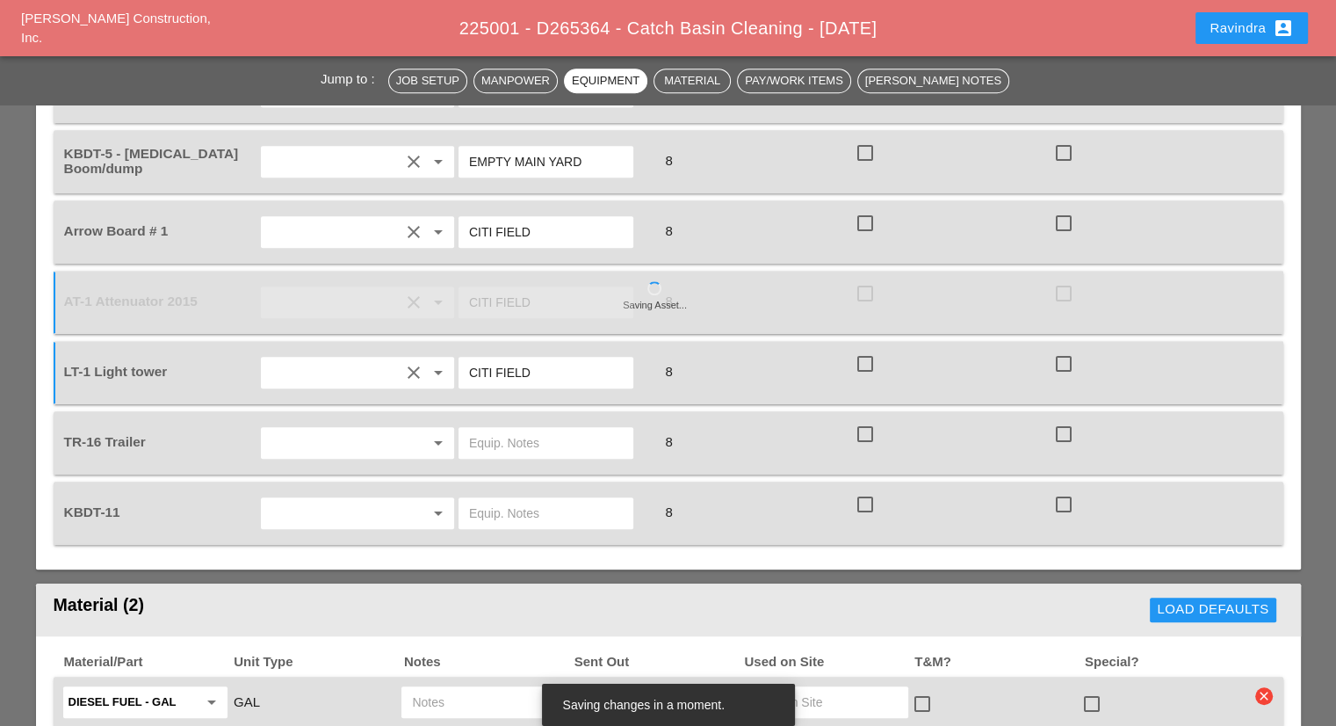
type input "CITI FIELD"
click at [409, 429] on div "arrow_drop_down" at bounding box center [357, 443] width 183 height 28
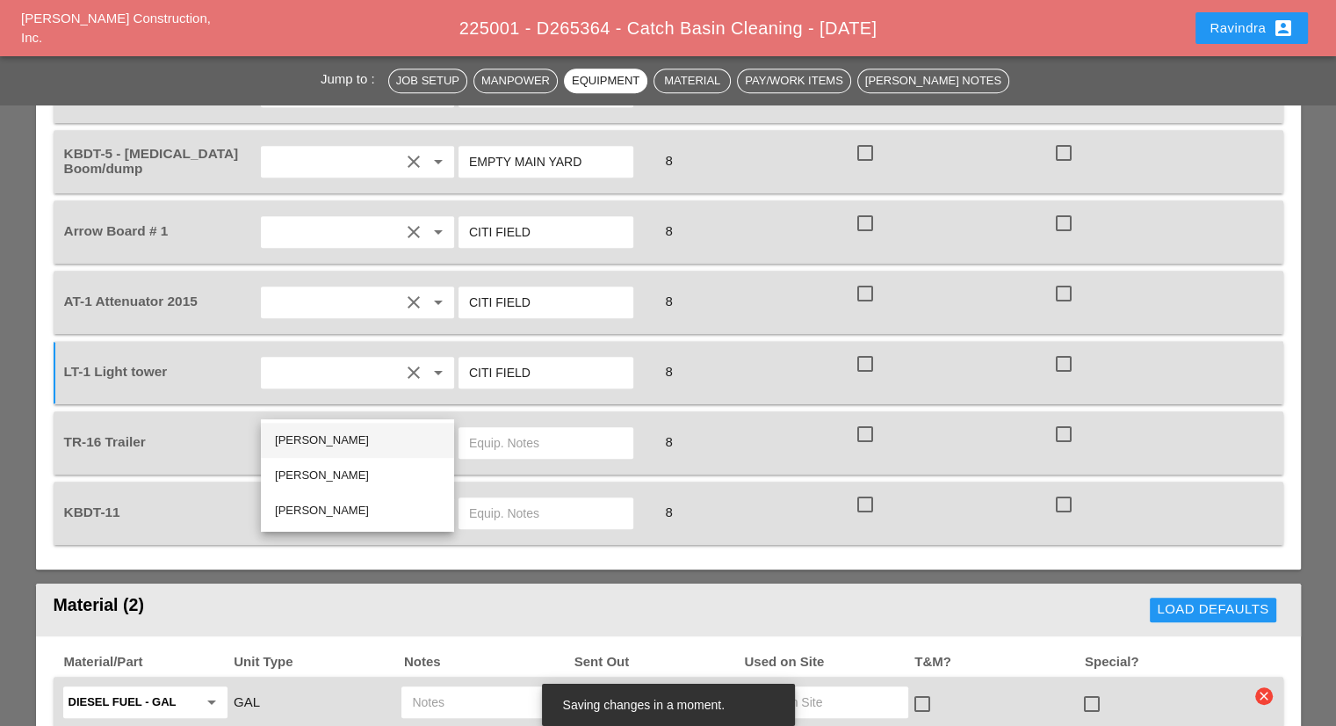
drag, startPoint x: 320, startPoint y: 434, endPoint x: 453, endPoint y: 416, distance: 134.7
click at [320, 433] on div "Joshua Baker" at bounding box center [357, 440] width 165 height 21
click at [534, 427] on div at bounding box center [546, 443] width 175 height 32
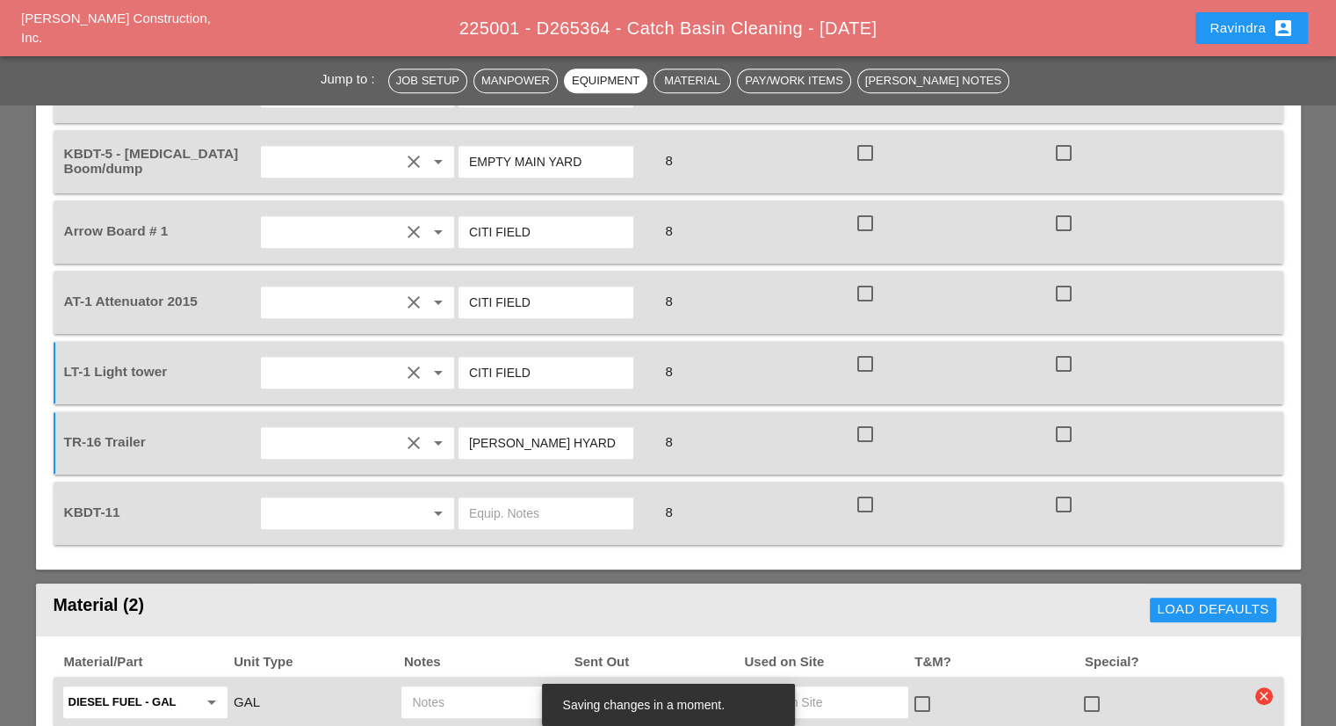
click at [555, 429] on input "BRUCKNER HYARD" at bounding box center [546, 443] width 154 height 28
type input "BRUCKNER YARD"
click at [382, 499] on input "text" at bounding box center [333, 513] width 134 height 28
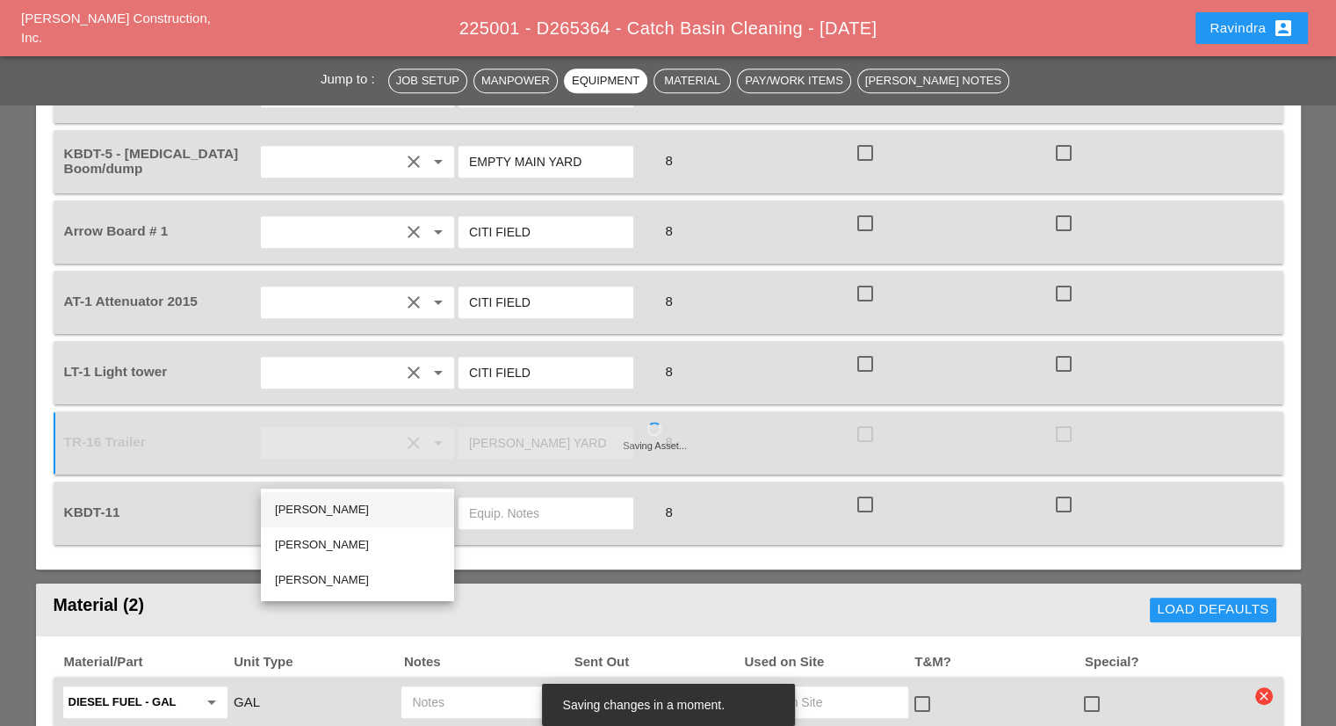
drag, startPoint x: 360, startPoint y: 516, endPoint x: 513, endPoint y: 478, distance: 157.5
click at [361, 513] on div "Joshua Baker" at bounding box center [357, 509] width 165 height 21
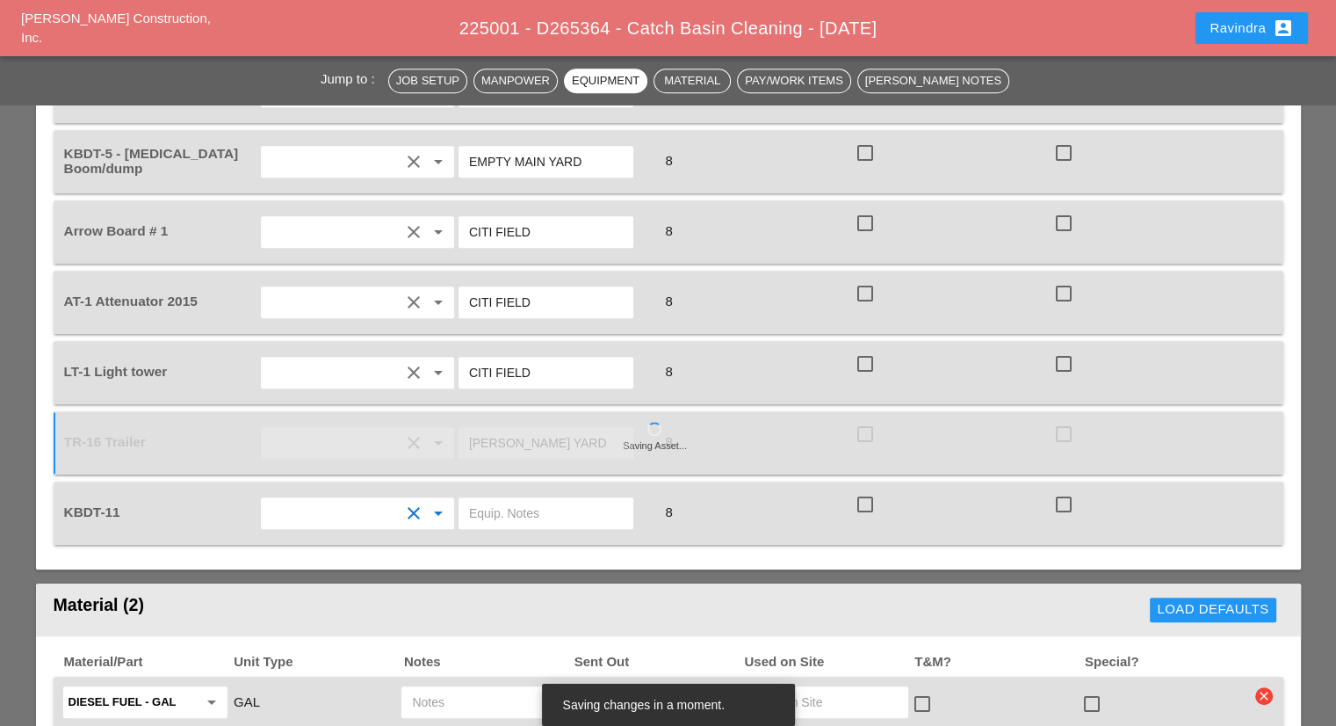
click at [517, 499] on input "text" at bounding box center [546, 513] width 154 height 28
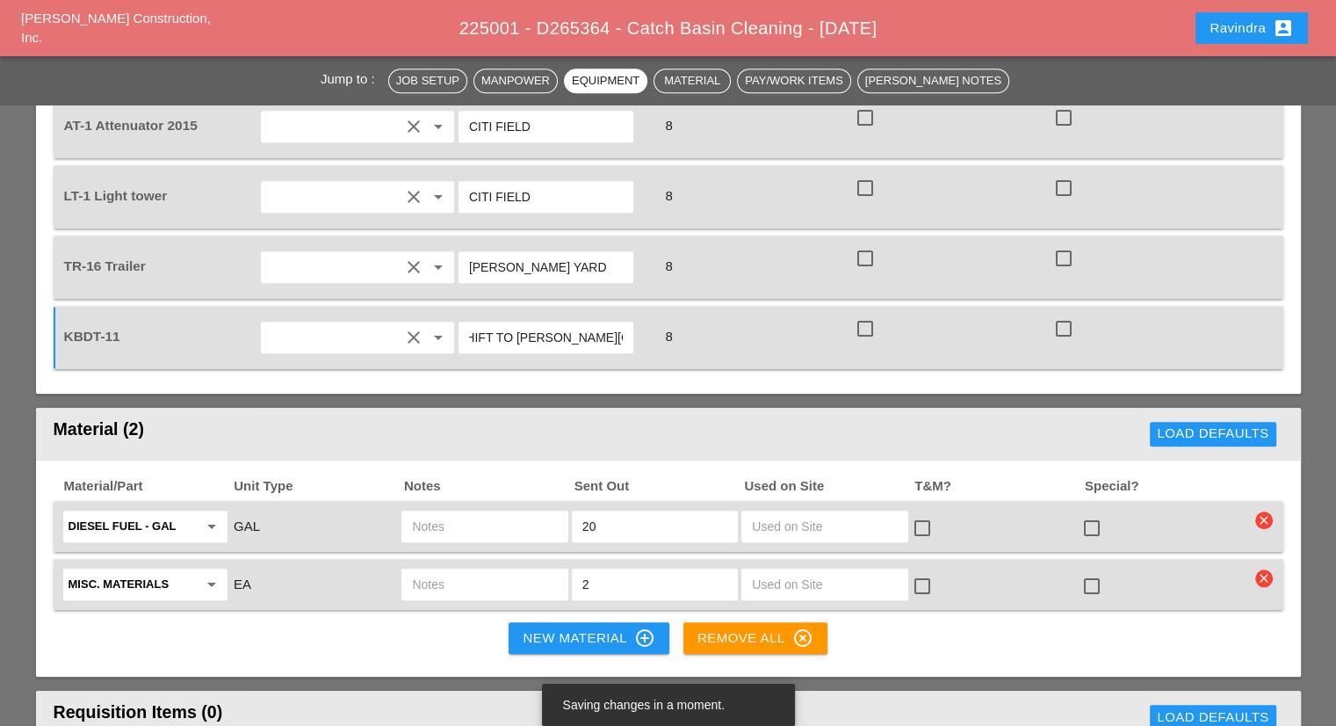
scroll to position [1581, 0]
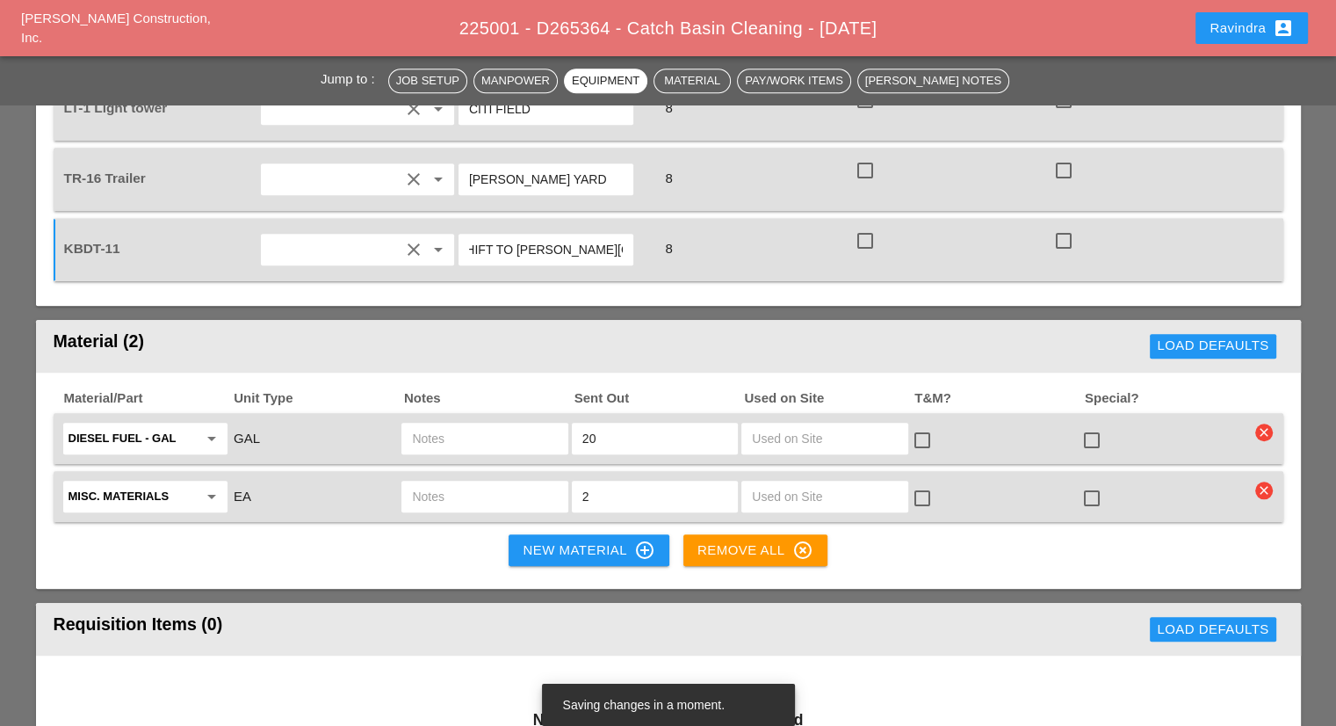
type input "BRING BACK LIFT AT END OF SHIFT TO BRUCKNER YARD"
click at [513, 424] on input "text" at bounding box center [484, 438] width 145 height 28
click at [1108, 430] on div "check_box_outline_blank" at bounding box center [1095, 440] width 28 height 21
click at [1096, 425] on div at bounding box center [1092, 440] width 30 height 30
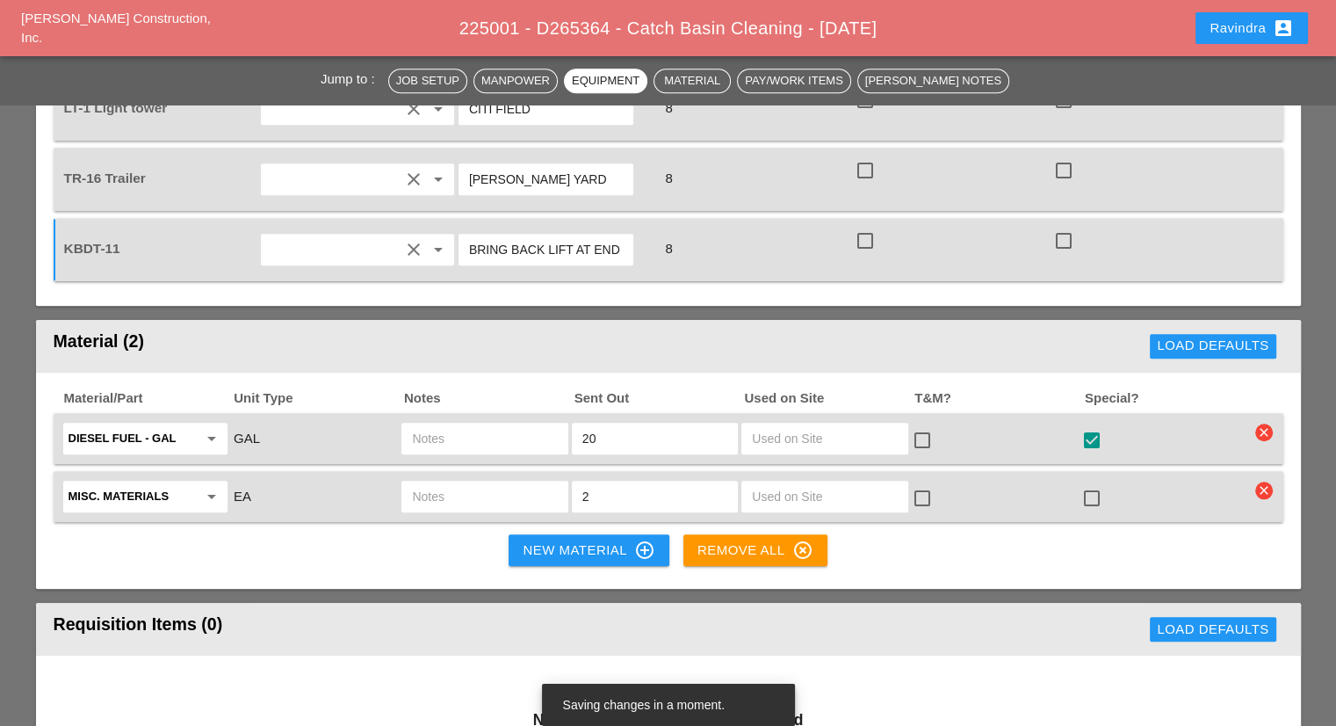
click at [496, 424] on input "text" at bounding box center [484, 438] width 145 height 28
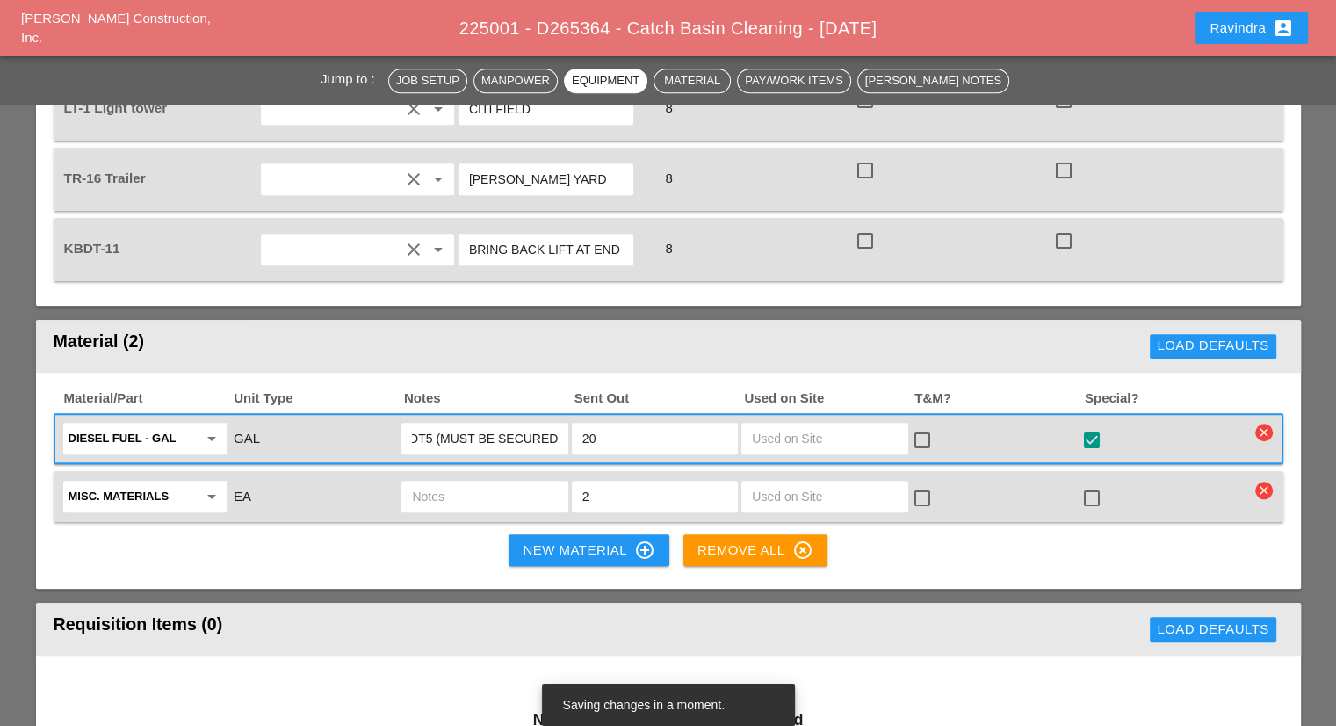
scroll to position [0, 24]
type input "KBDT5 (MUST BE SECURED)"
click at [513, 482] on input "text" at bounding box center [484, 496] width 145 height 28
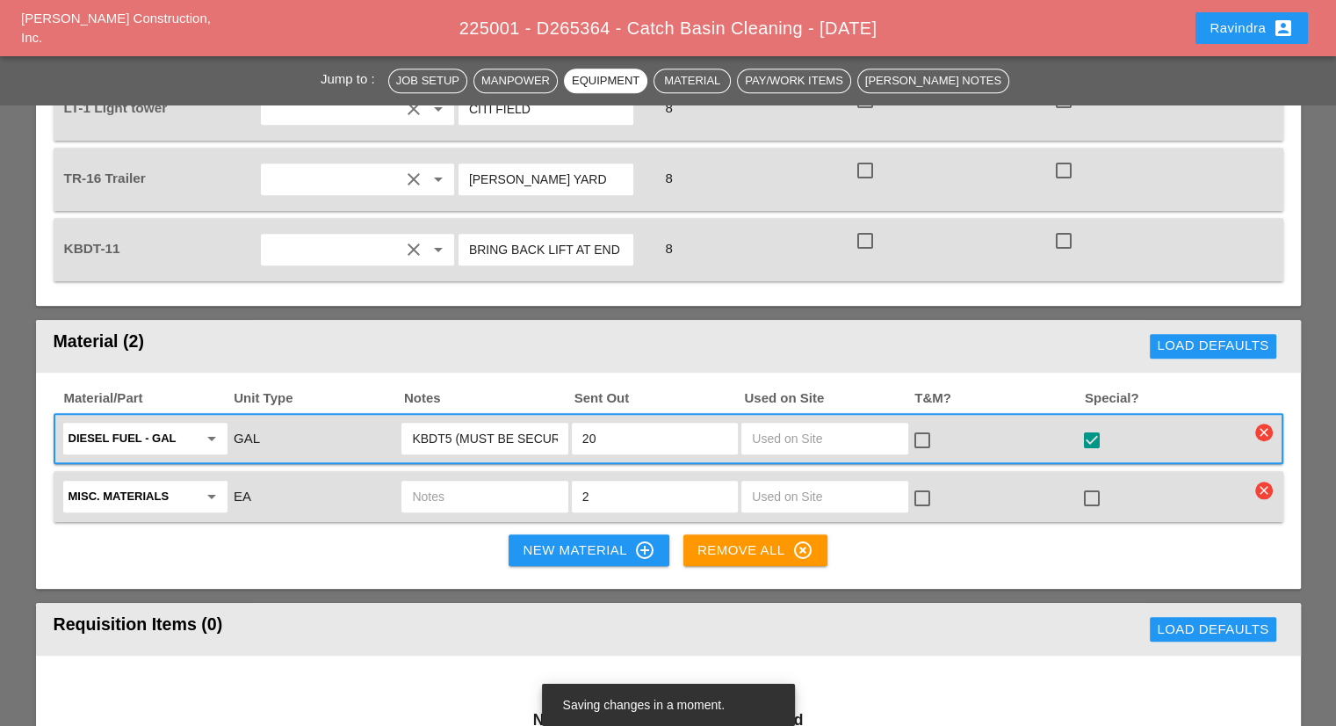
click at [513, 482] on input "text" at bounding box center [484, 496] width 145 height 28
type input "2 HARNESSES"
click at [1092, 483] on div at bounding box center [1092, 498] width 30 height 30
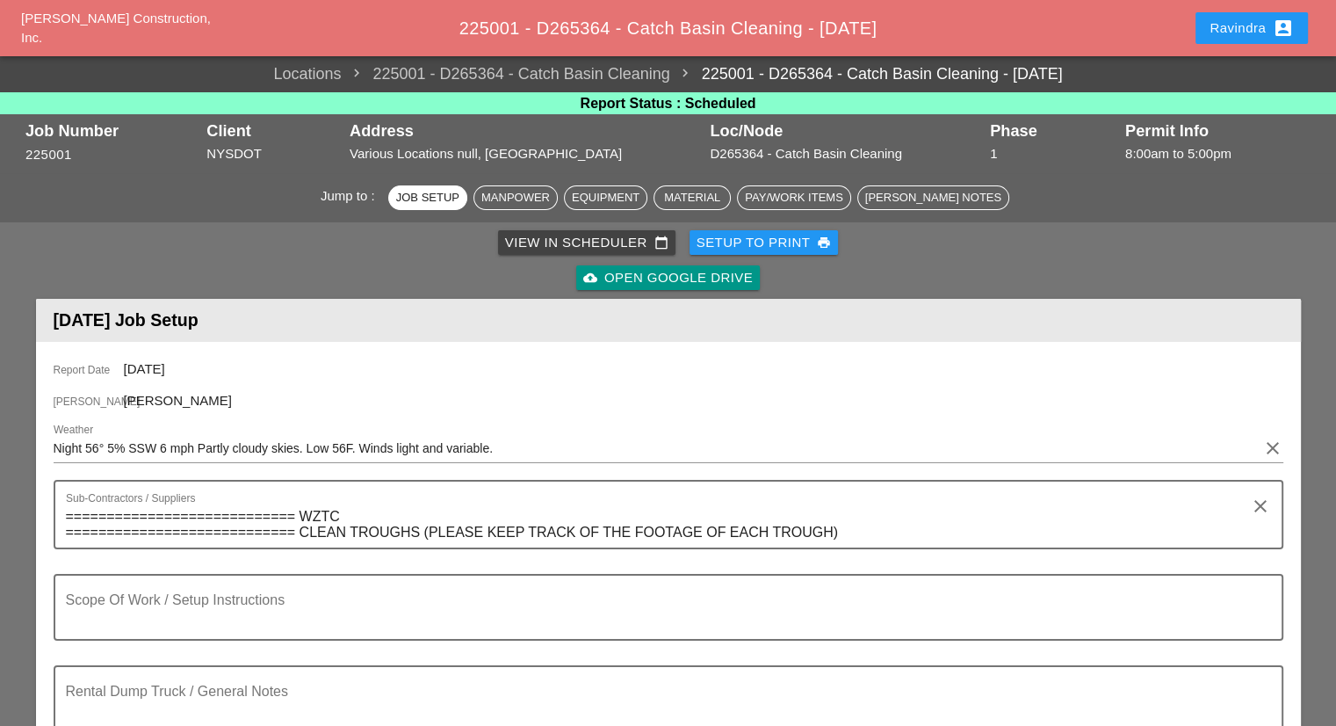
drag, startPoint x: 1254, startPoint y: 39, endPoint x: 1236, endPoint y: 96, distance: 59.7
click at [1251, 39] on button "Ravindra account_box" at bounding box center [1252, 28] width 112 height 32
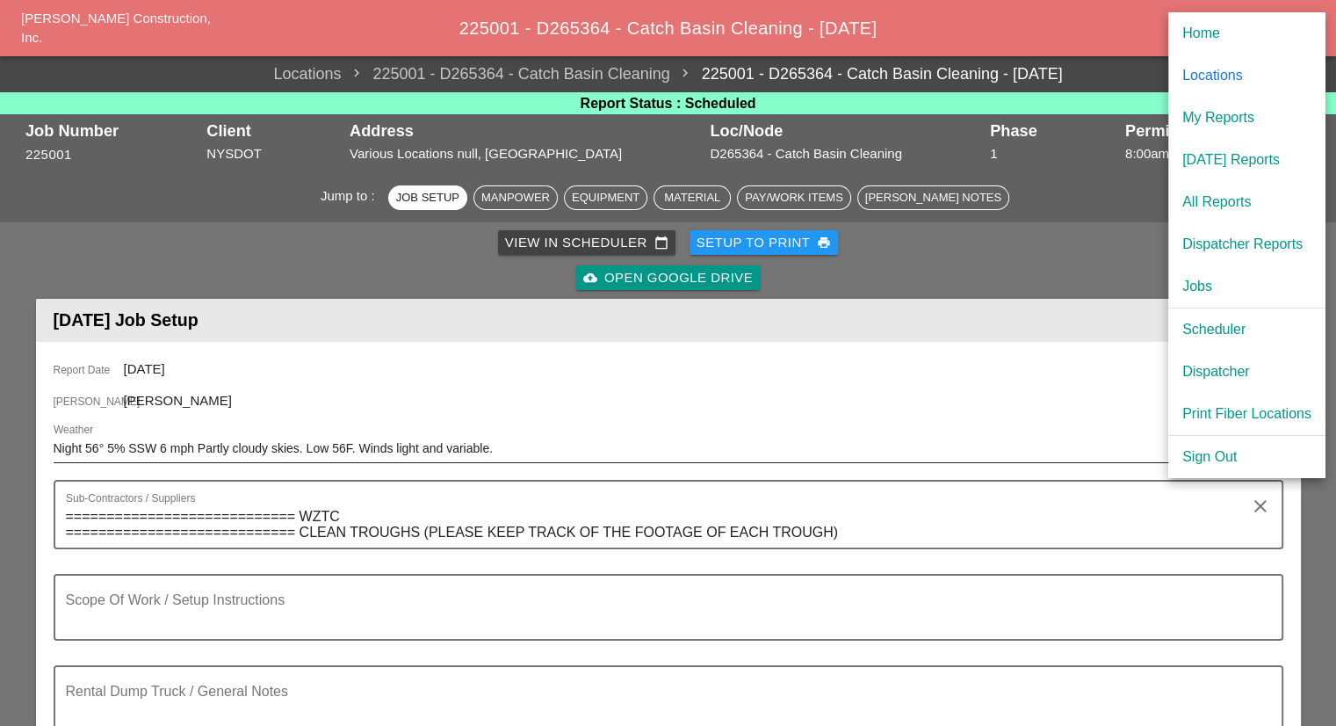
click at [54, 455] on input "Night 56° 5% SSW 6 mph Partly cloudy skies. Low 56F. Winds light and variable." at bounding box center [656, 448] width 1205 height 28
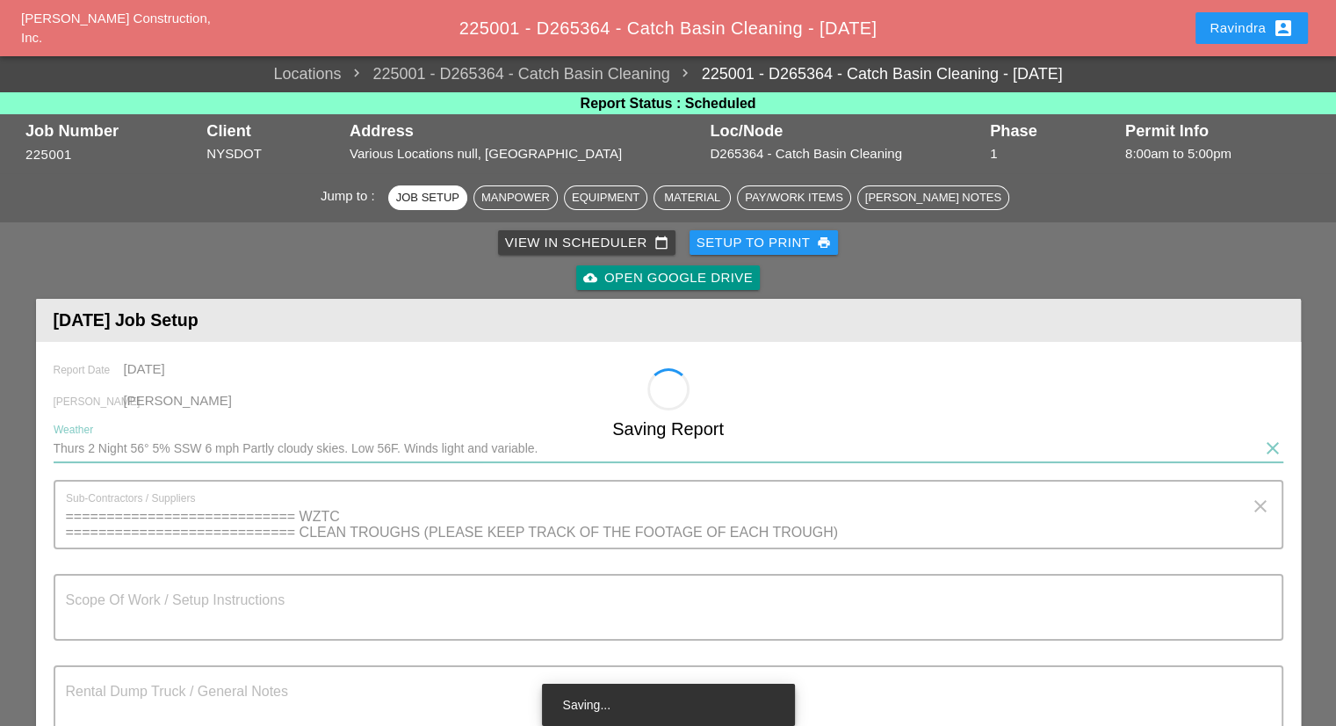
type input "Thurs 2 Night 56° 5% SSW 6 mph Partly cloudy skies. Low 56F. Winds light and va…"
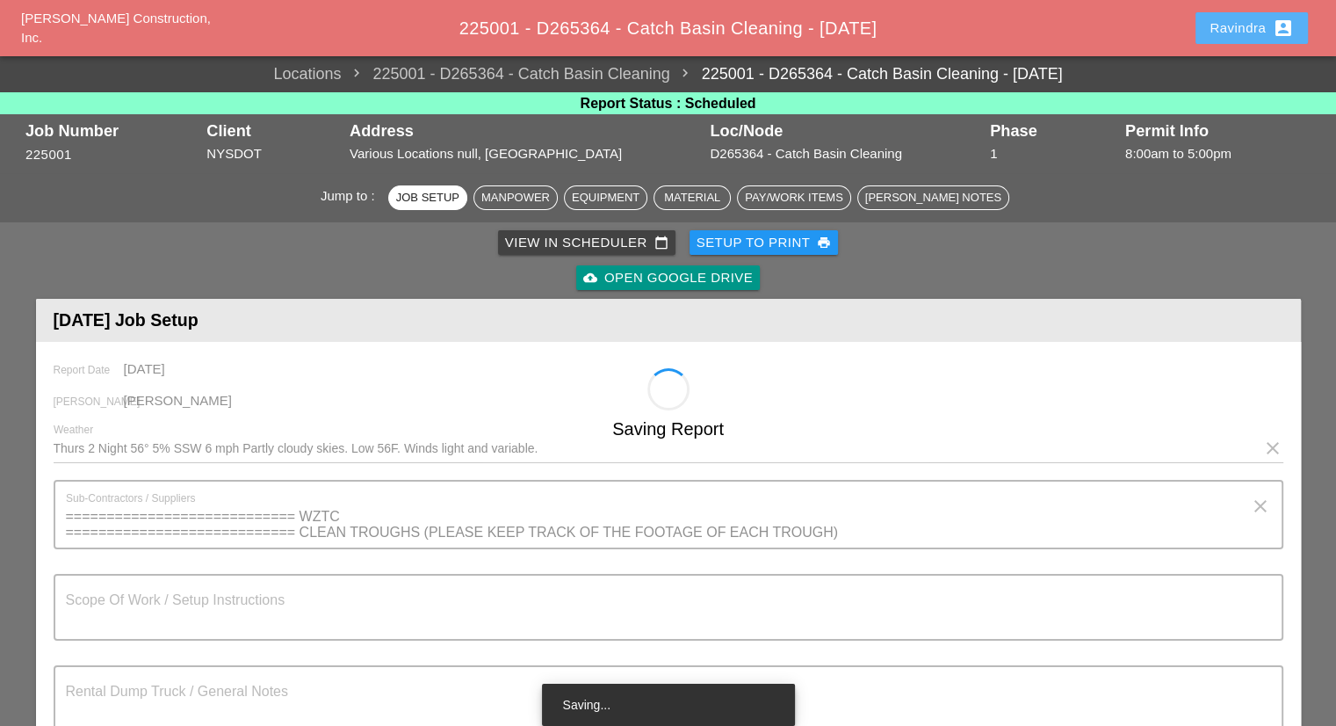
click at [1228, 13] on button "Ravindra account_box" at bounding box center [1252, 28] width 112 height 32
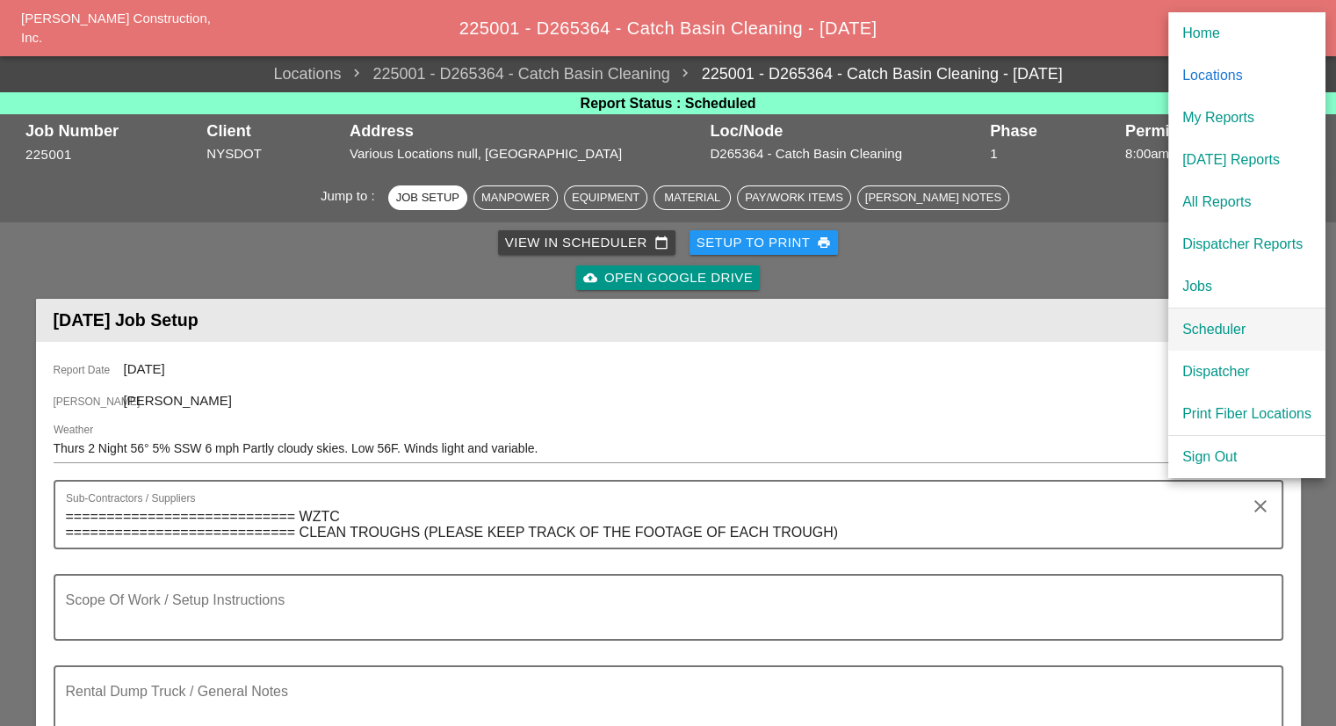
click at [1215, 333] on div "Scheduler" at bounding box center [1246, 329] width 129 height 21
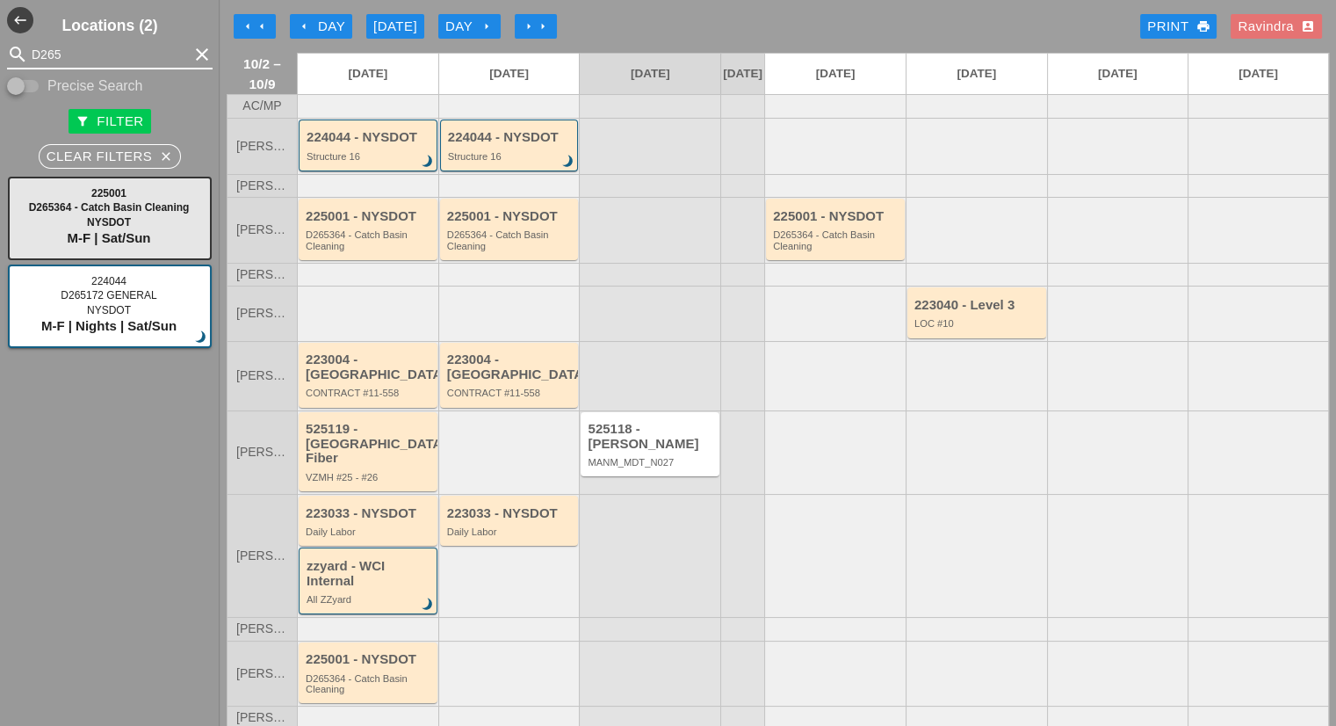
drag, startPoint x: 74, startPoint y: 43, endPoint x: 0, endPoint y: 40, distance: 73.8
click at [0, 40] on div "search D265 clear" at bounding box center [110, 54] width 220 height 28
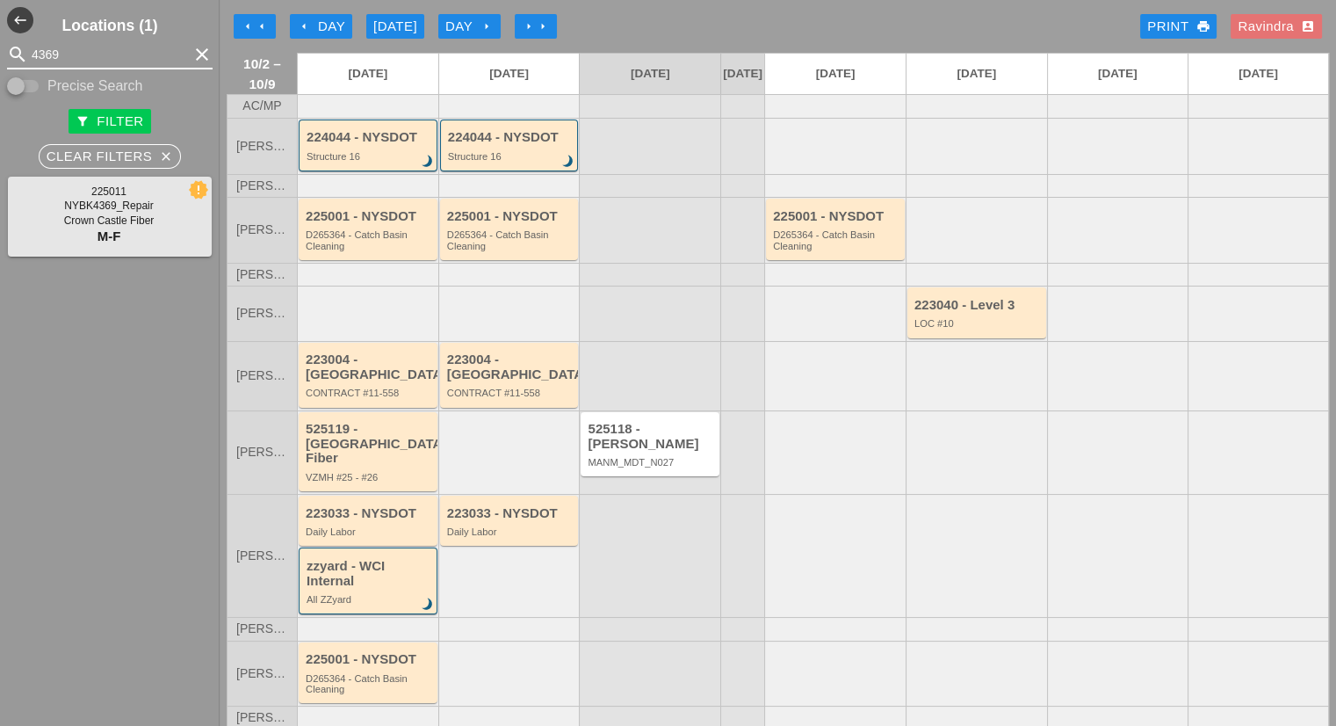
type input "4369"
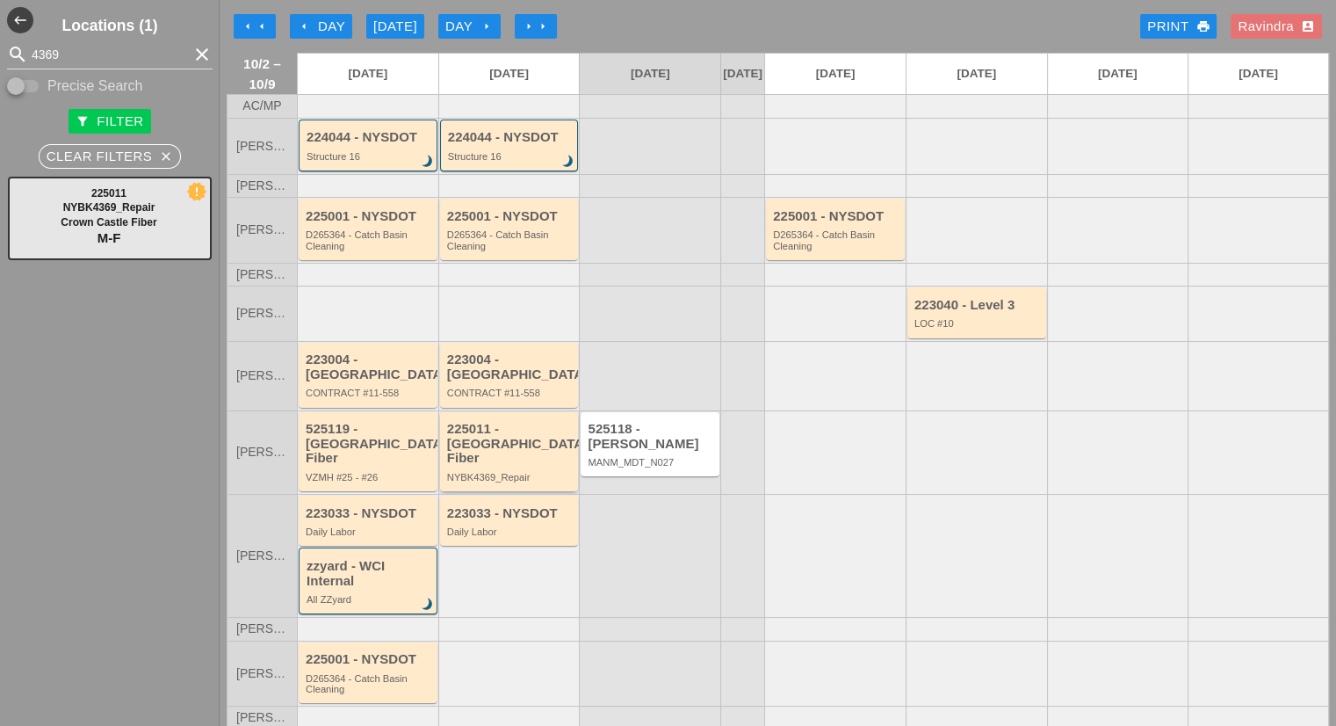
click at [512, 441] on div "225011 - [GEOGRAPHIC_DATA] Fiber" at bounding box center [510, 444] width 127 height 44
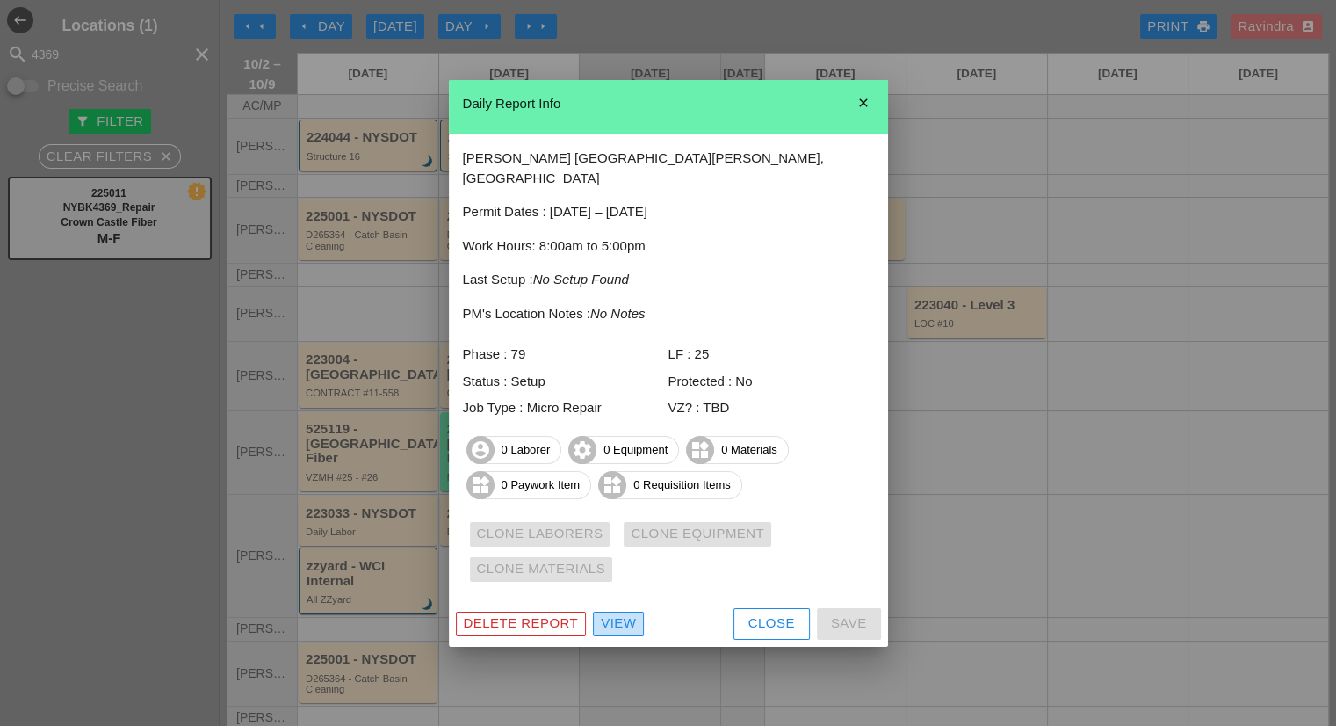
click at [623, 618] on div "View" at bounding box center [618, 623] width 35 height 20
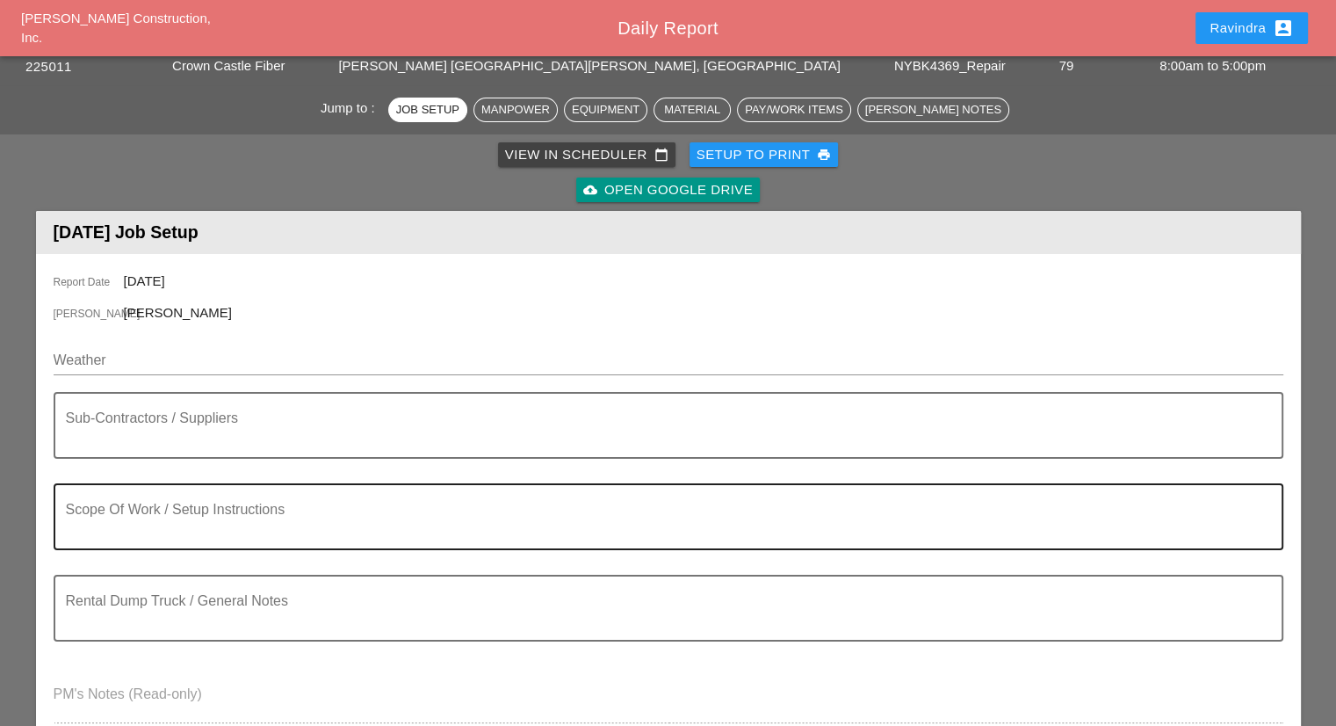
scroll to position [527, 0]
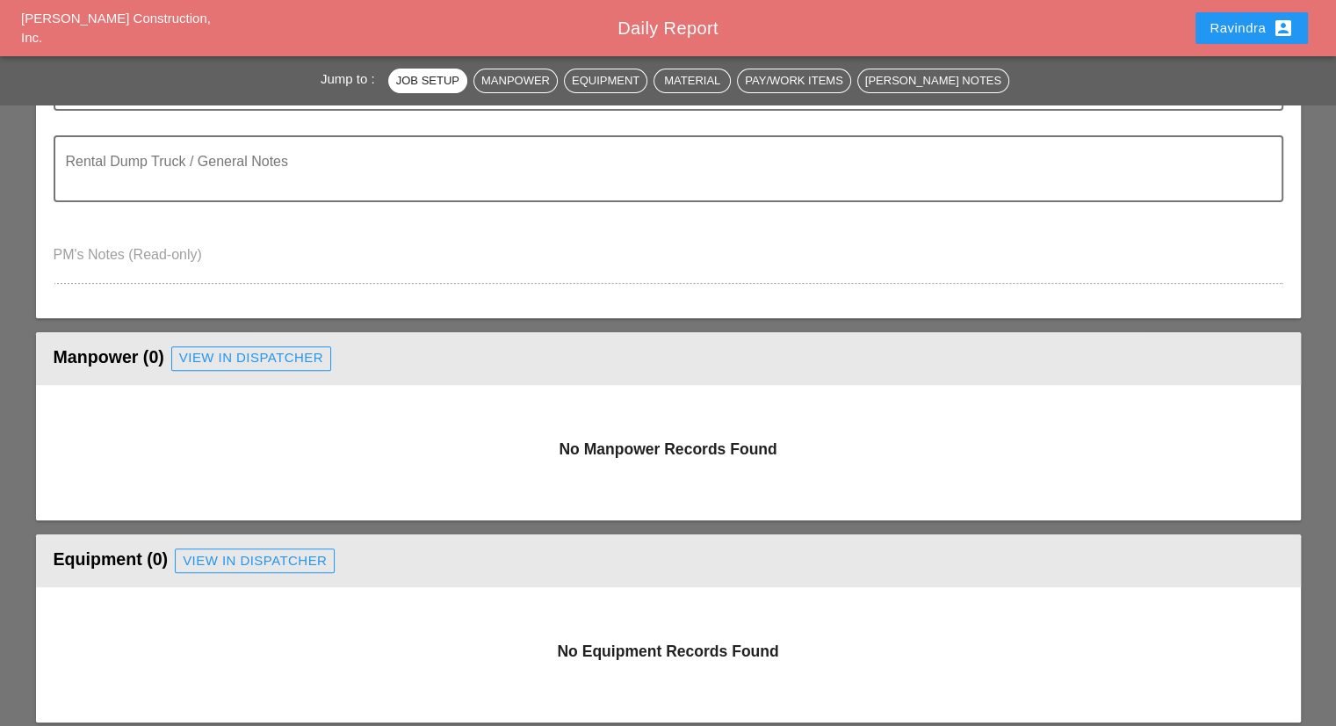
click at [225, 360] on div "View in Dispatcher" at bounding box center [251, 358] width 144 height 20
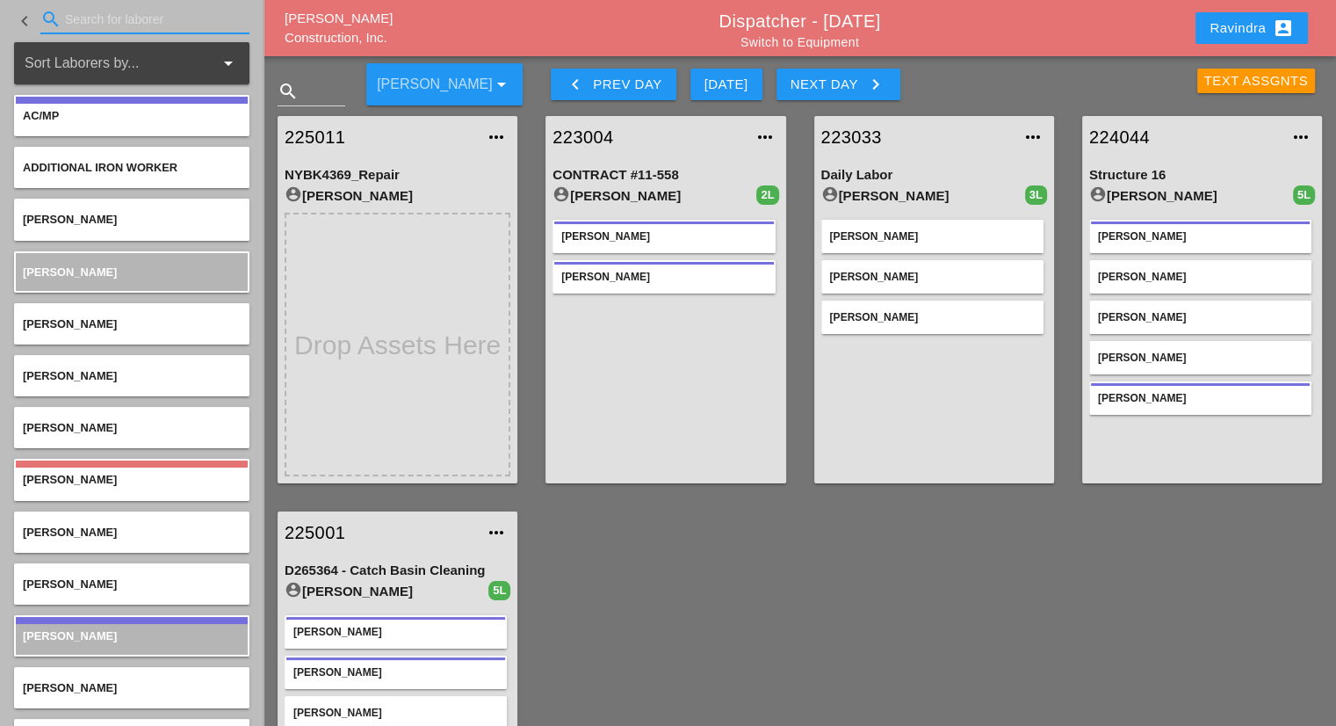
click at [95, 22] on input "Search for laborer" at bounding box center [145, 19] width 160 height 28
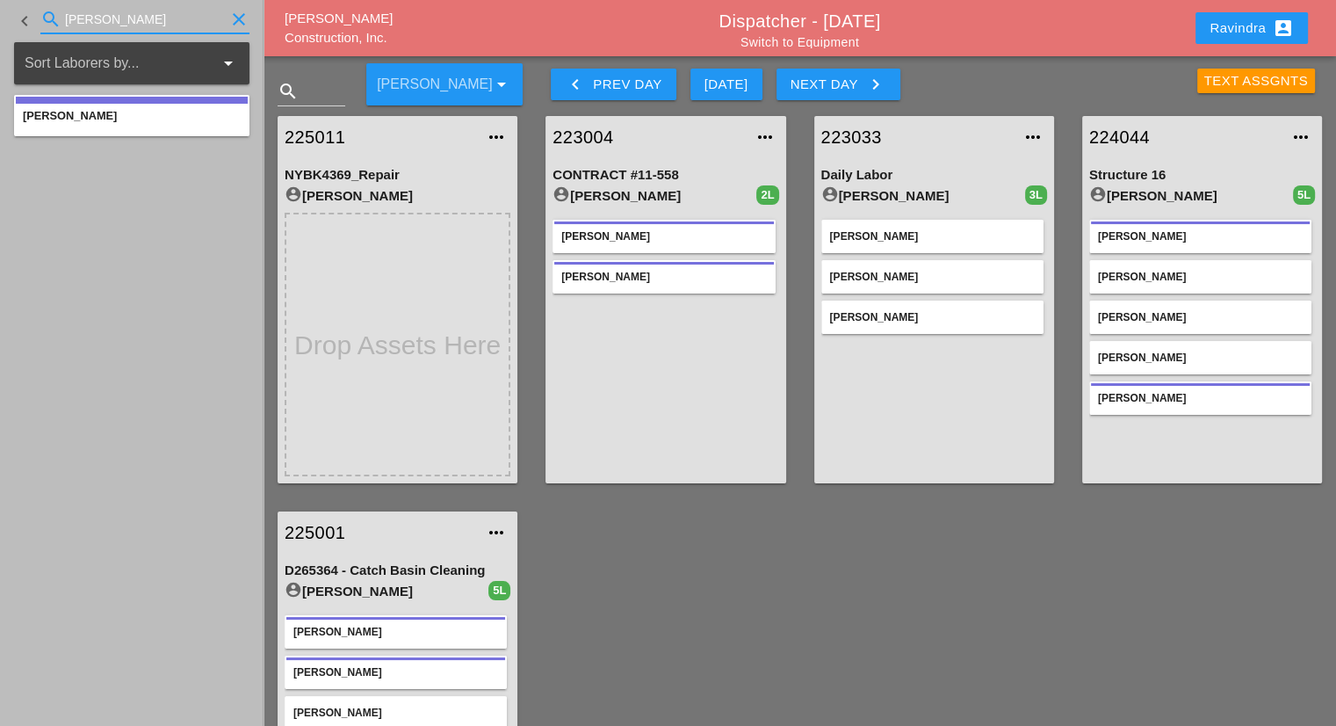
type input "[PERSON_NAME]"
drag, startPoint x: 98, startPoint y: 24, endPoint x: 0, endPoint y: 21, distance: 98.4
click at [0, 21] on div "keyboard_arrow_left search [PERSON_NAME]" at bounding box center [132, 21] width 264 height 42
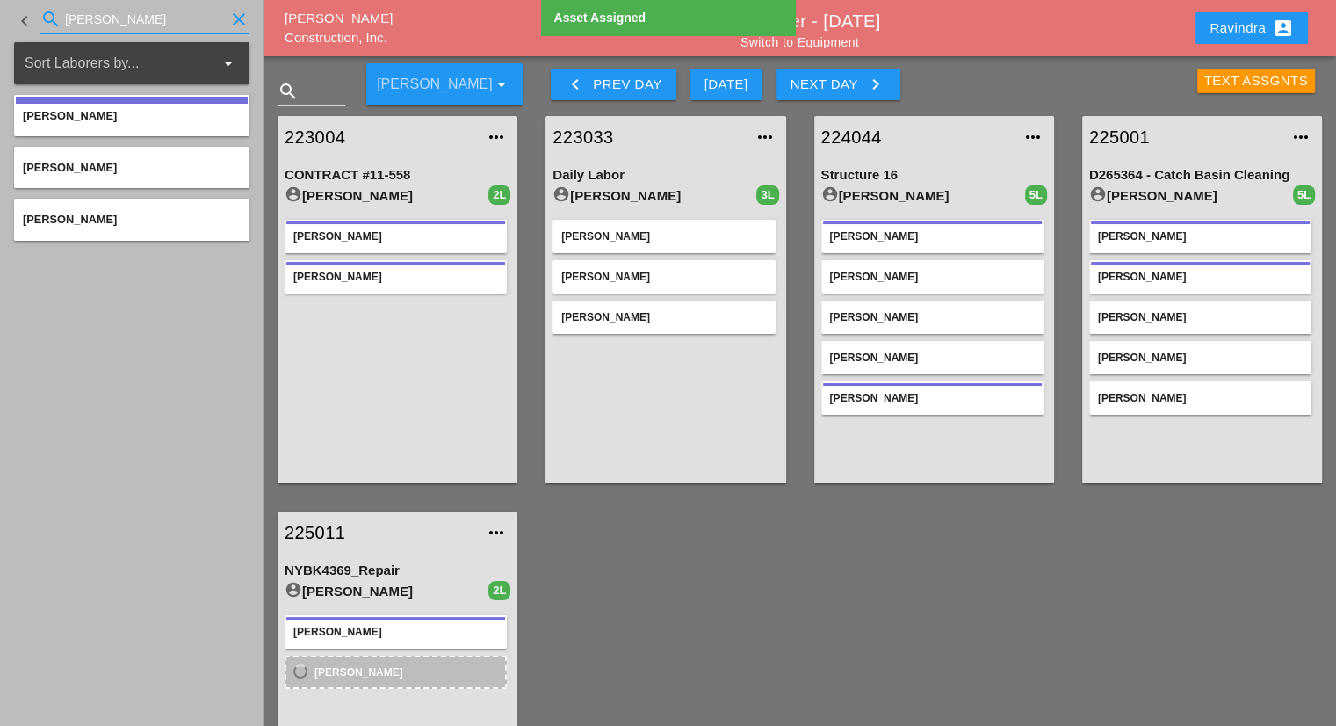
drag, startPoint x: 133, startPoint y: 23, endPoint x: 0, endPoint y: 21, distance: 132.7
click at [0, 22] on div "keyboard_arrow_left search [PERSON_NAME]" at bounding box center [132, 21] width 264 height 42
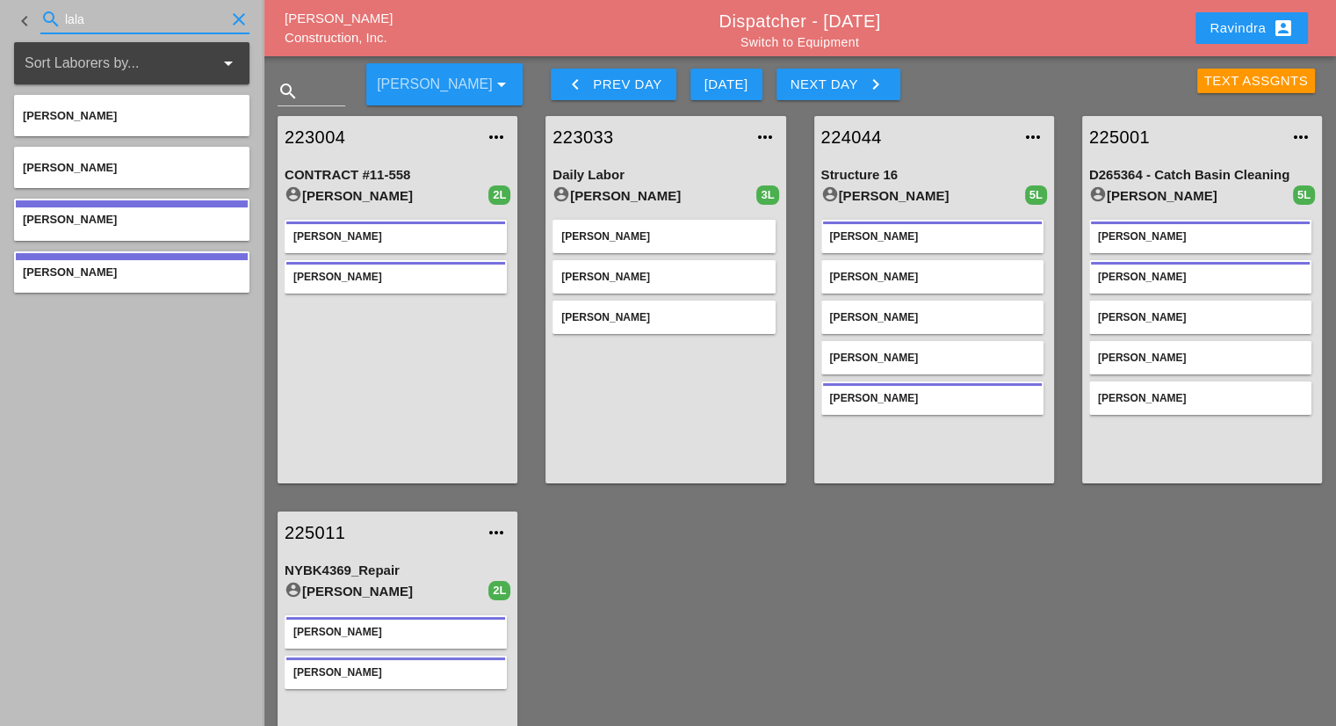
type input "lala"
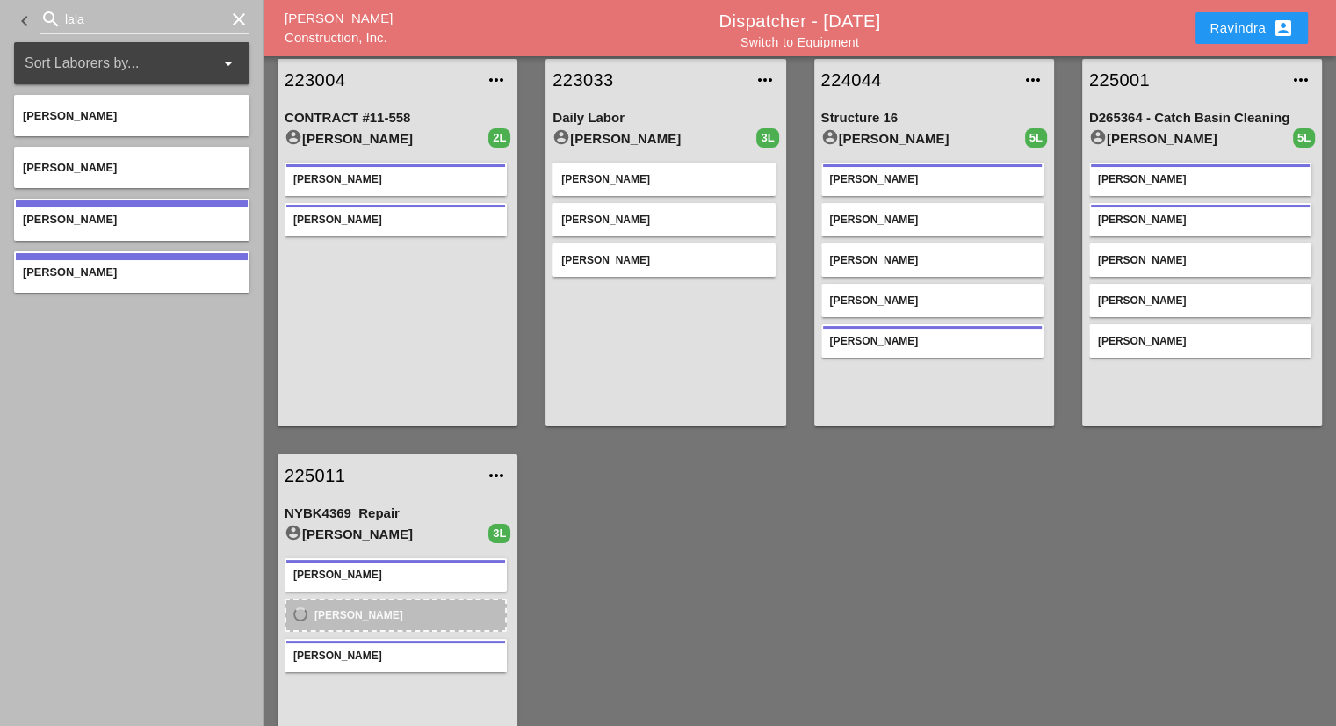
scroll to position [88, 0]
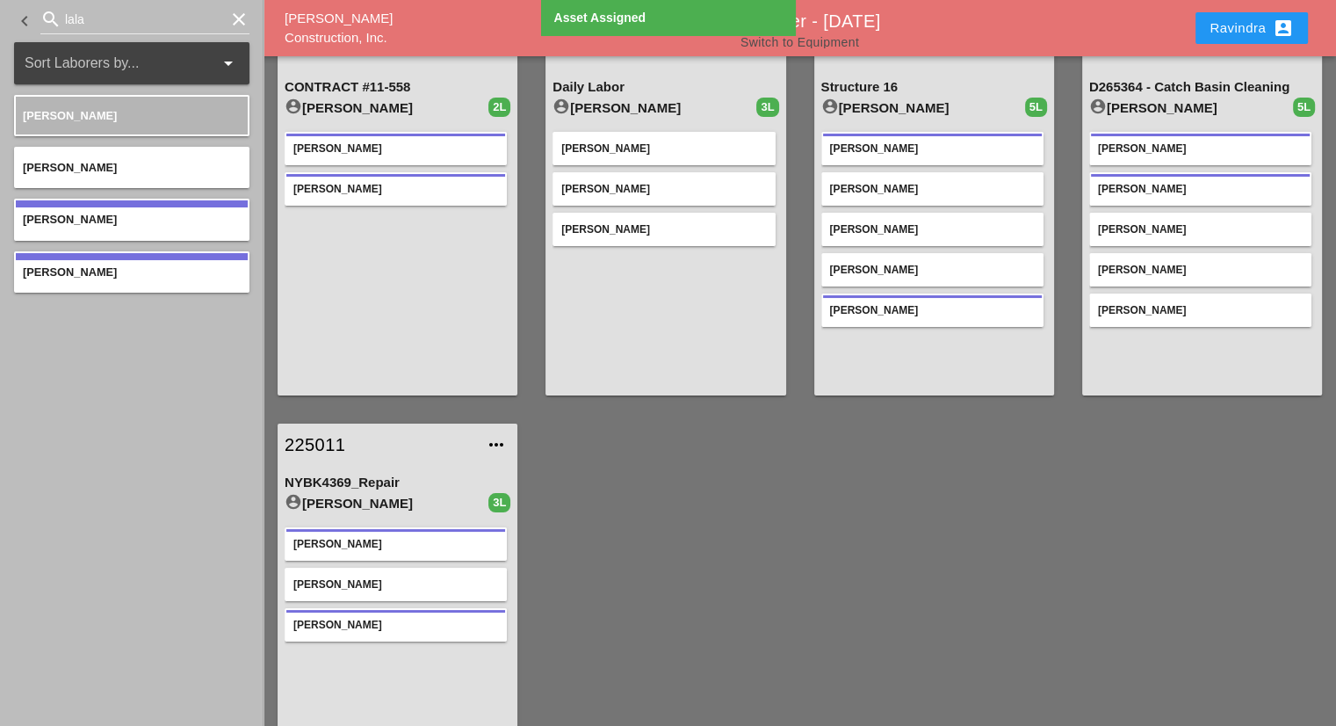
click at [824, 42] on link "Switch to Equipment" at bounding box center [800, 42] width 119 height 14
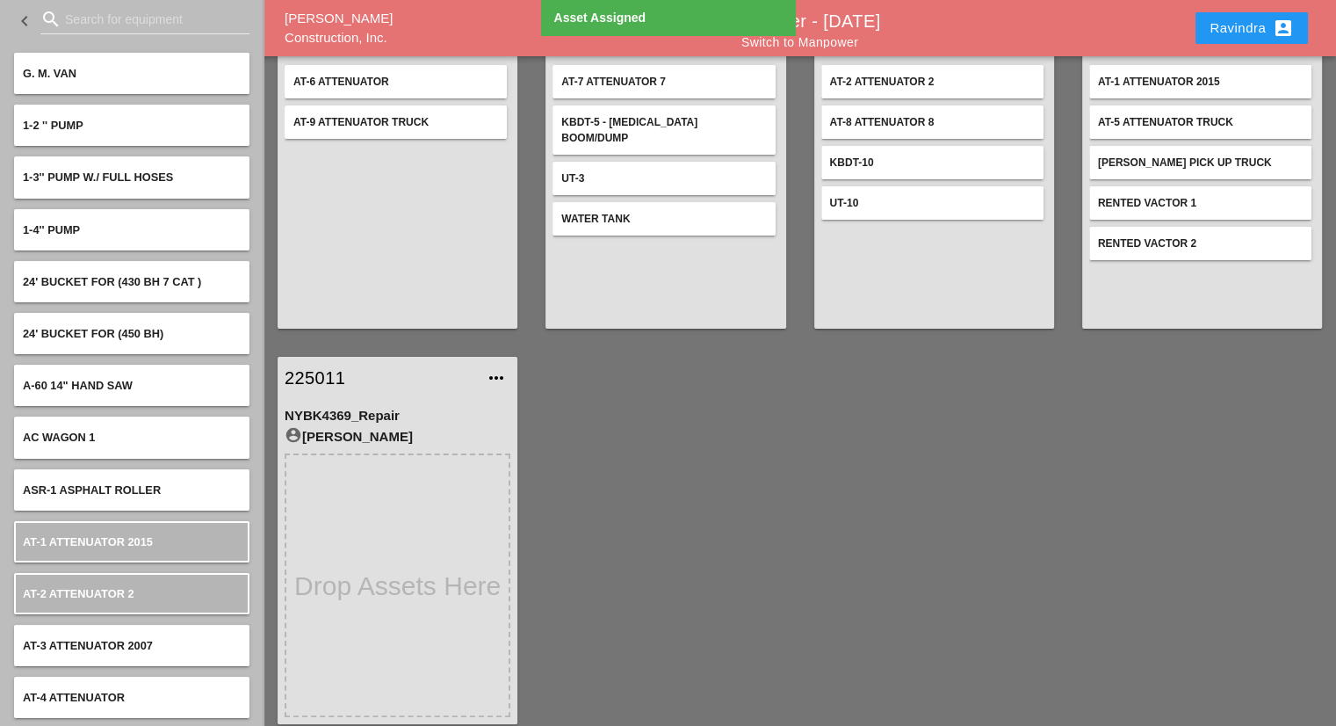
scroll to position [167, 0]
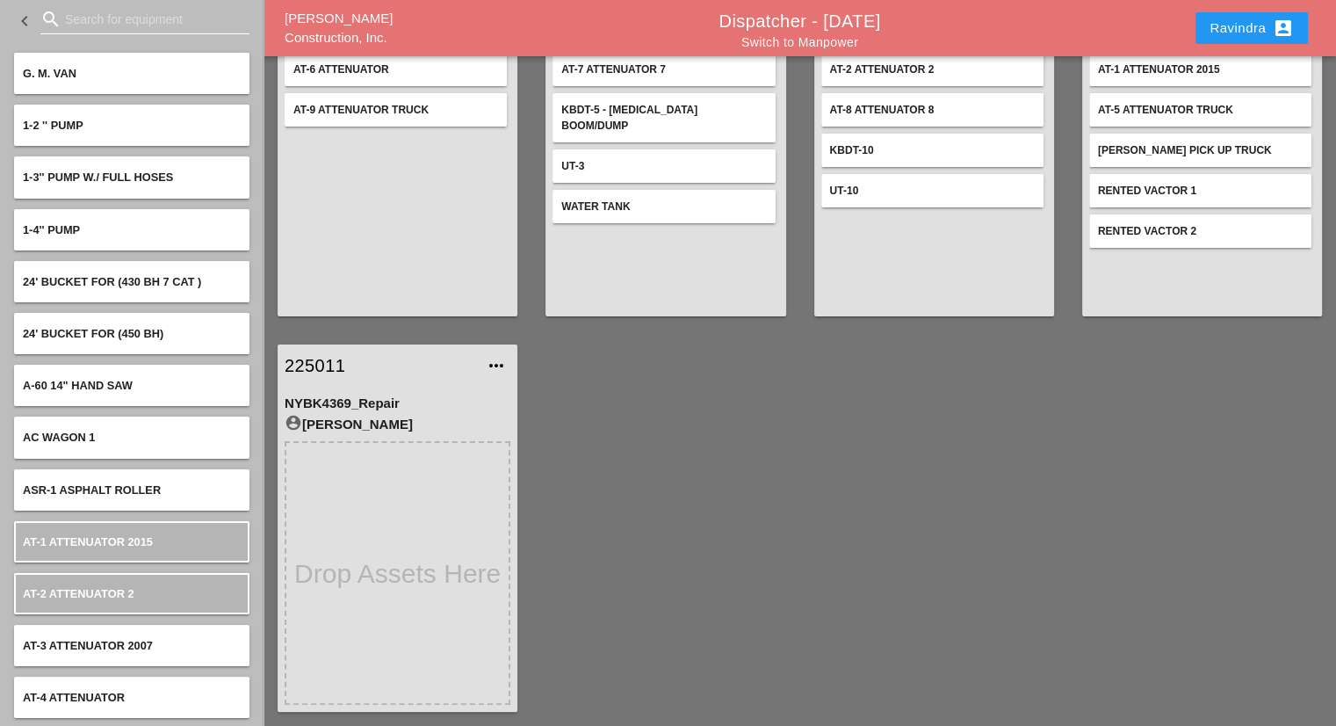
click at [161, 17] on input "Search for equipment" at bounding box center [145, 19] width 160 height 28
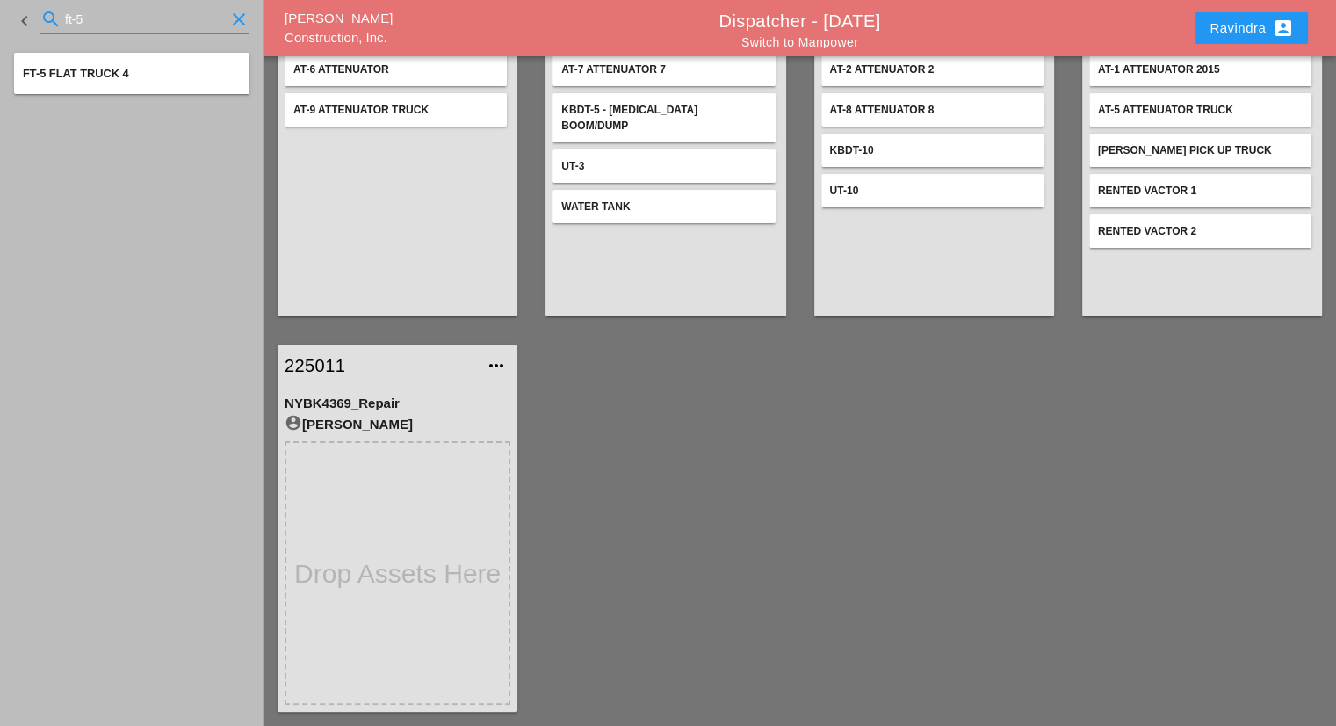
type input "ft-5"
drag, startPoint x: 134, startPoint y: 18, endPoint x: 0, endPoint y: 11, distance: 134.6
click at [0, 11] on div "keyboard_arrow_left search ft-5 clear" at bounding box center [132, 21] width 264 height 42
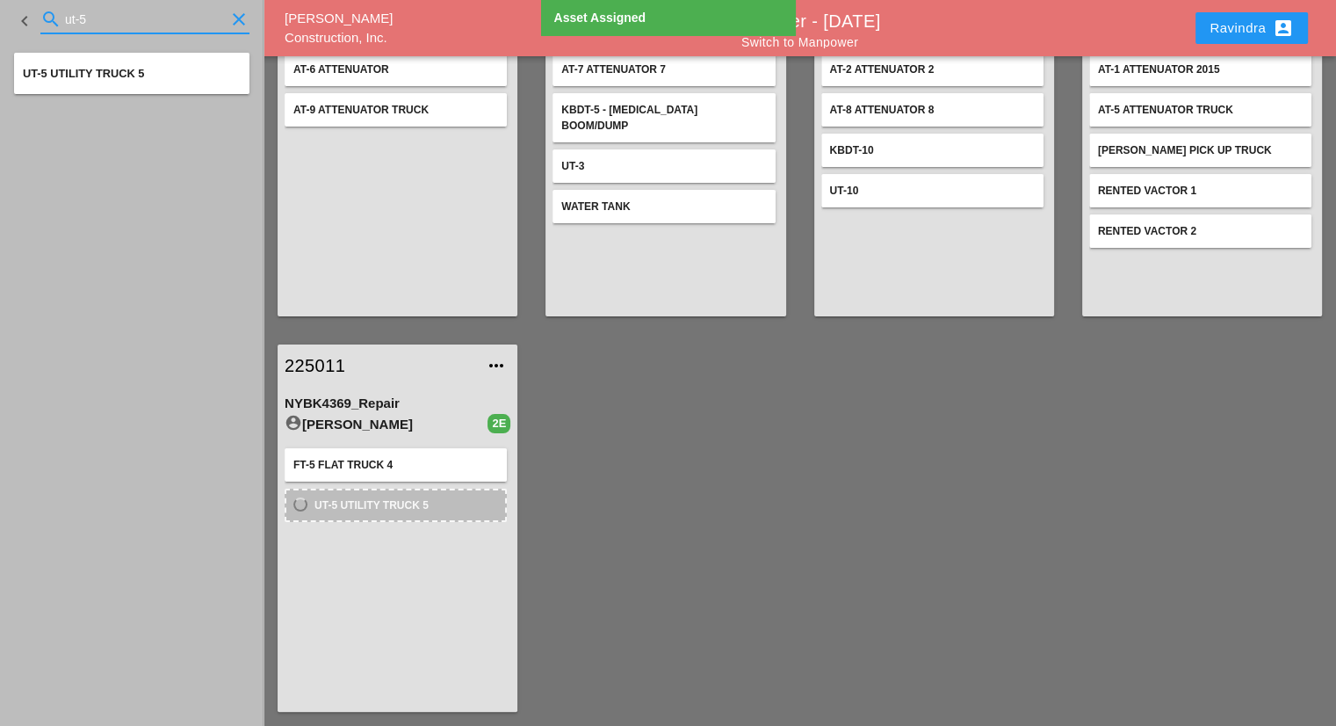
drag, startPoint x: 156, startPoint y: 15, endPoint x: 0, endPoint y: 11, distance: 156.4
click at [0, 11] on div "keyboard_arrow_left search ut-5 clear" at bounding box center [132, 21] width 264 height 42
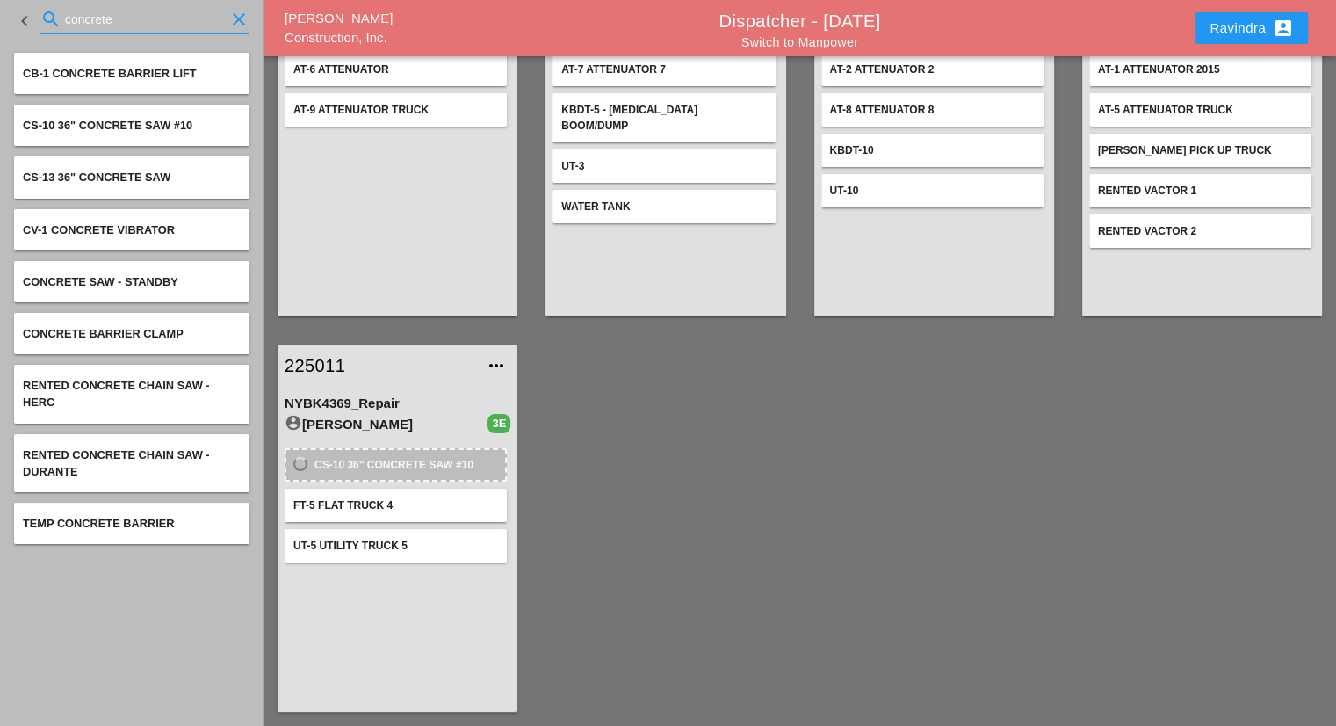
drag, startPoint x: 149, startPoint y: 24, endPoint x: 0, endPoint y: 17, distance: 149.5
click at [0, 17] on div "keyboard_arrow_left search concrete clear" at bounding box center [132, 21] width 264 height 42
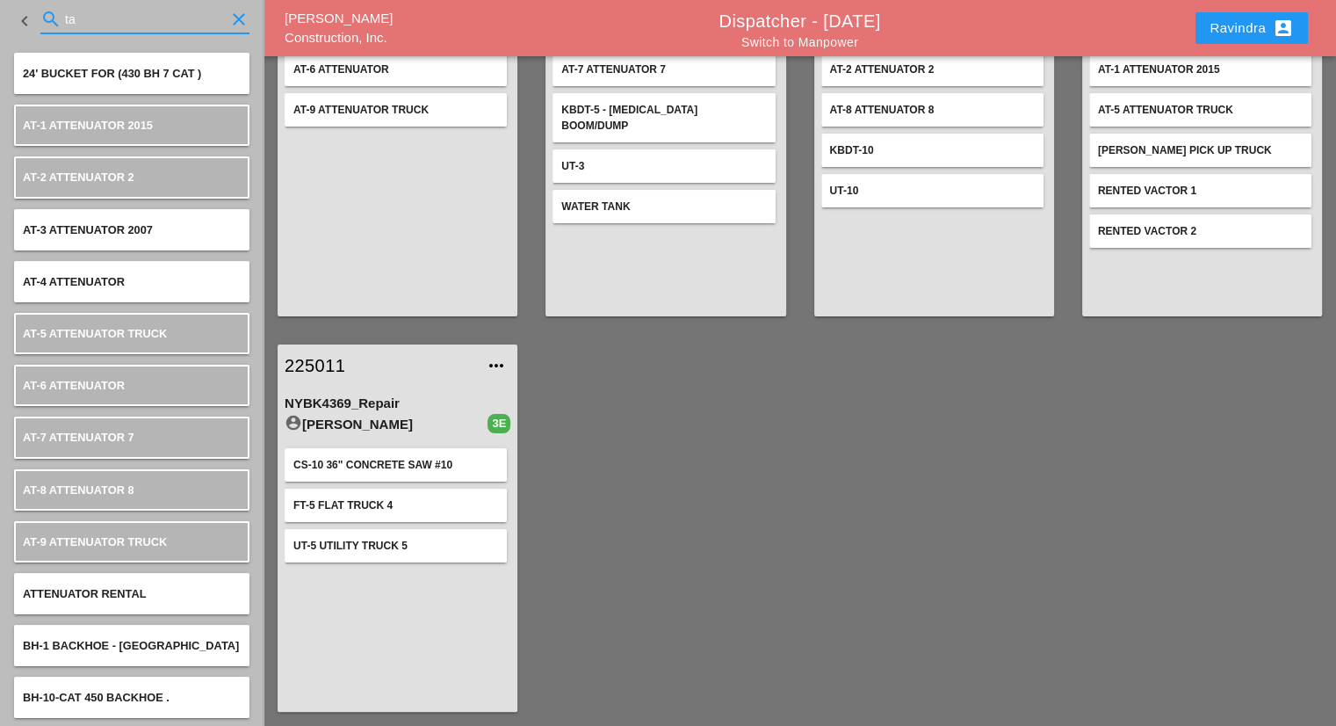
type input "t"
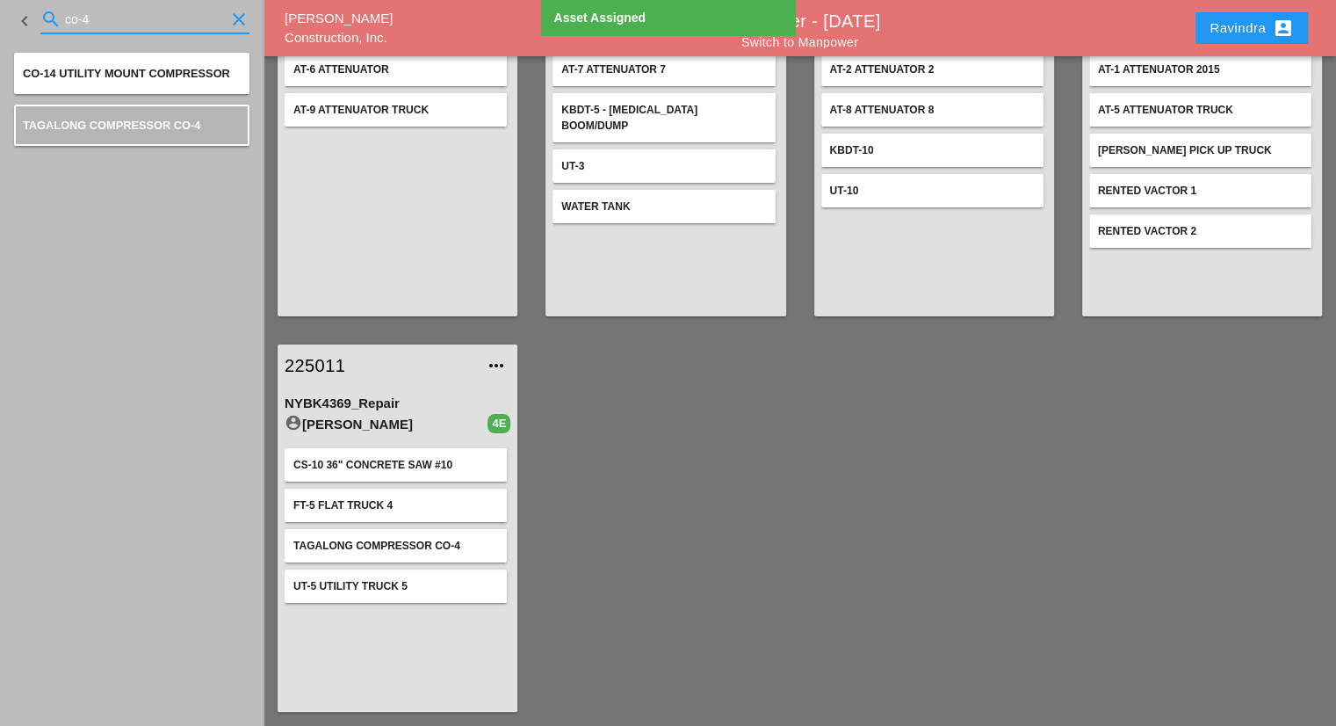
drag, startPoint x: 146, startPoint y: 33, endPoint x: 1, endPoint y: 25, distance: 145.1
click at [1, 25] on div "keyboard_arrow_left search co-4 clear" at bounding box center [132, 21] width 264 height 42
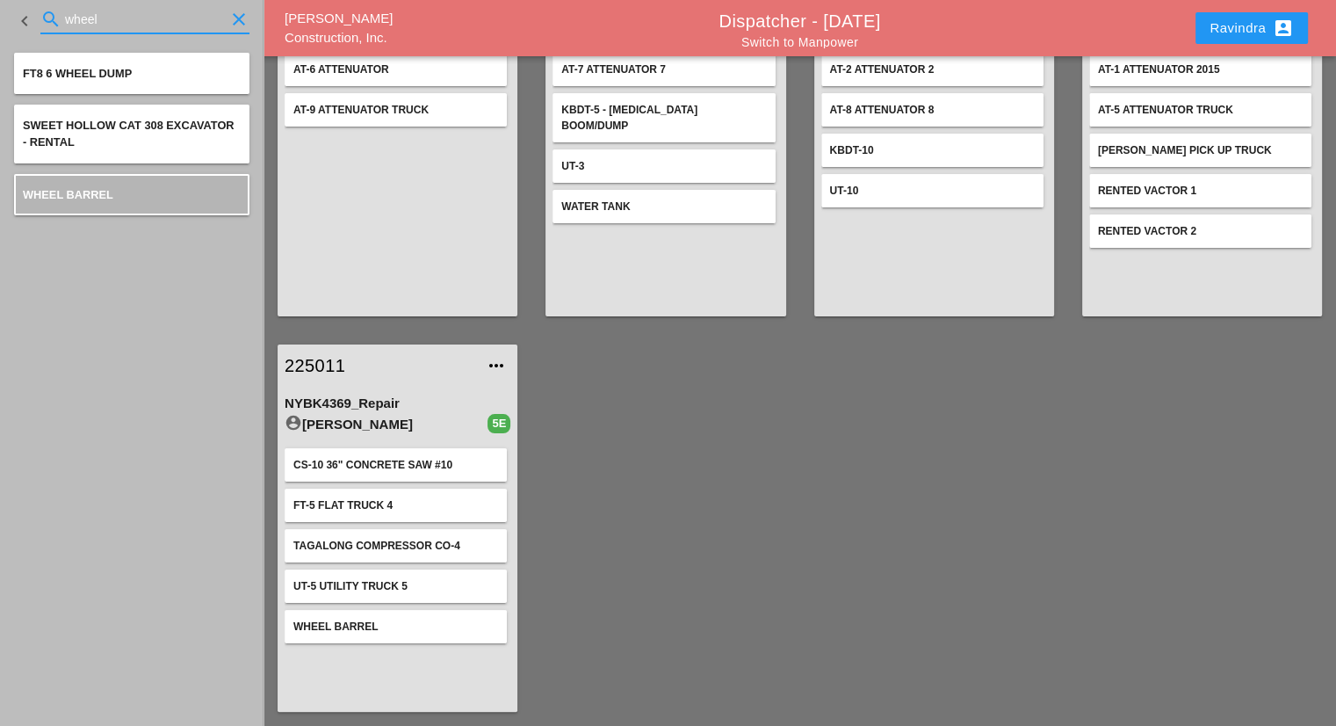
drag, startPoint x: 134, startPoint y: 11, endPoint x: 0, endPoint y: -3, distance: 134.3
click at [0, 0] on html "Select All Select Default Crew Remove All More Location Details... Select All S…" at bounding box center [668, 348] width 1336 height 1031
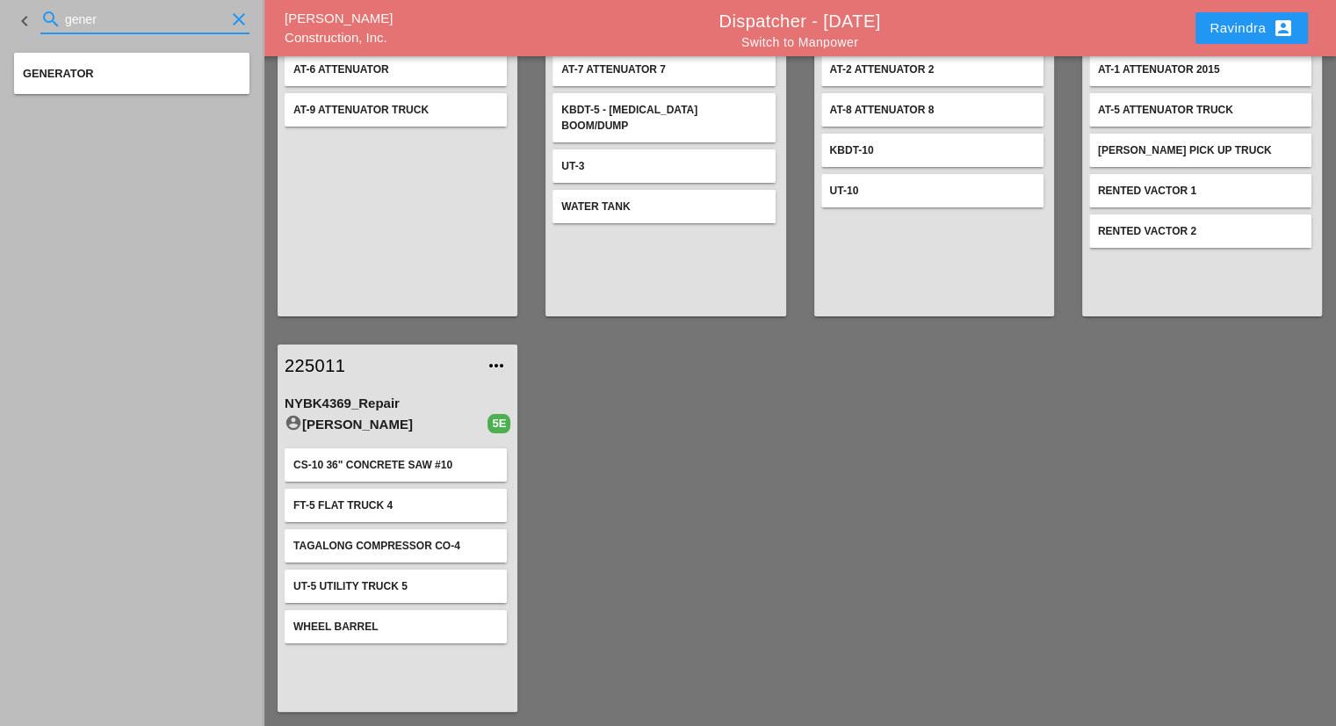
type input "gener"
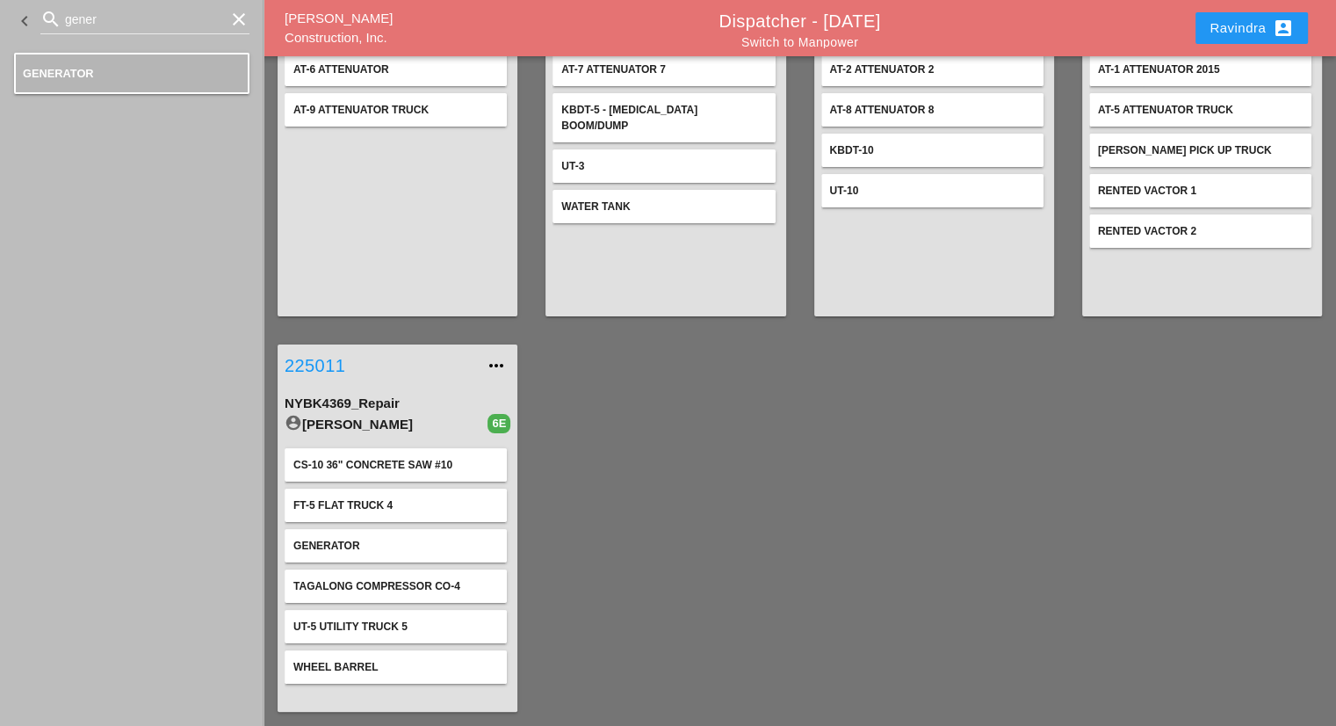
click at [337, 363] on link "225011" at bounding box center [380, 365] width 191 height 26
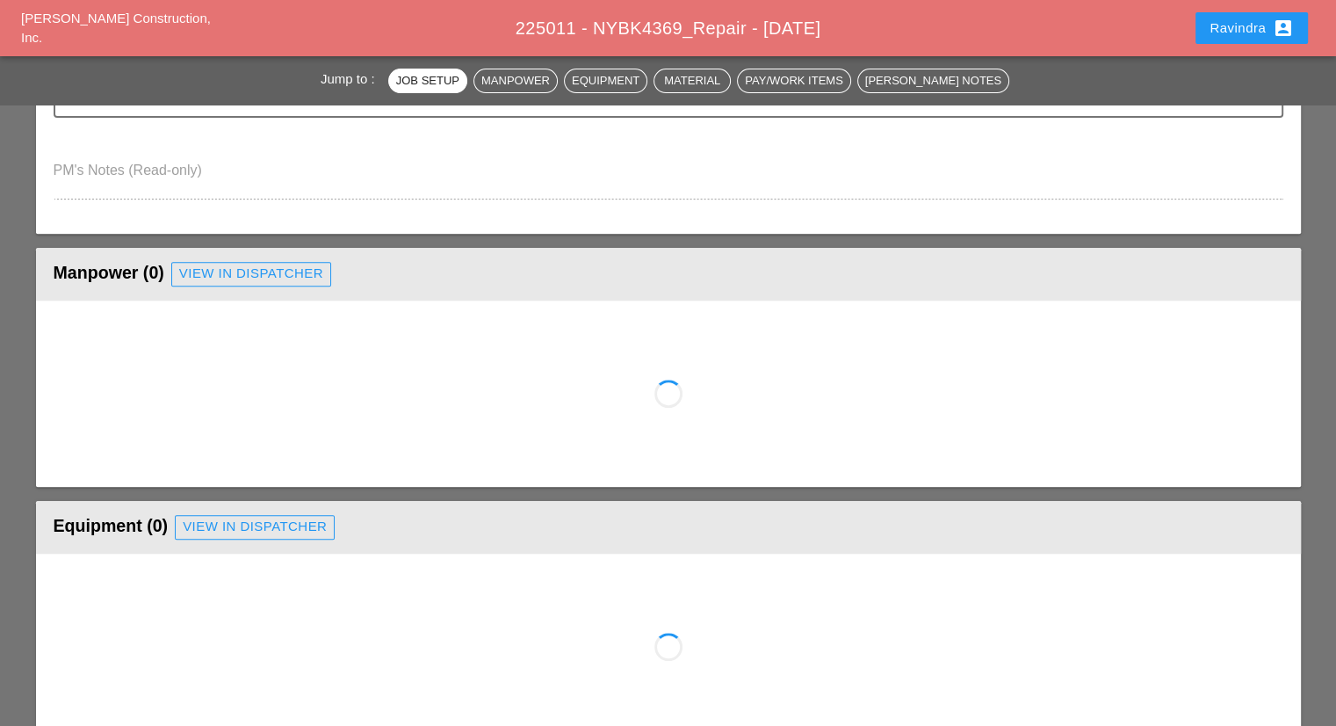
scroll to position [615, 0]
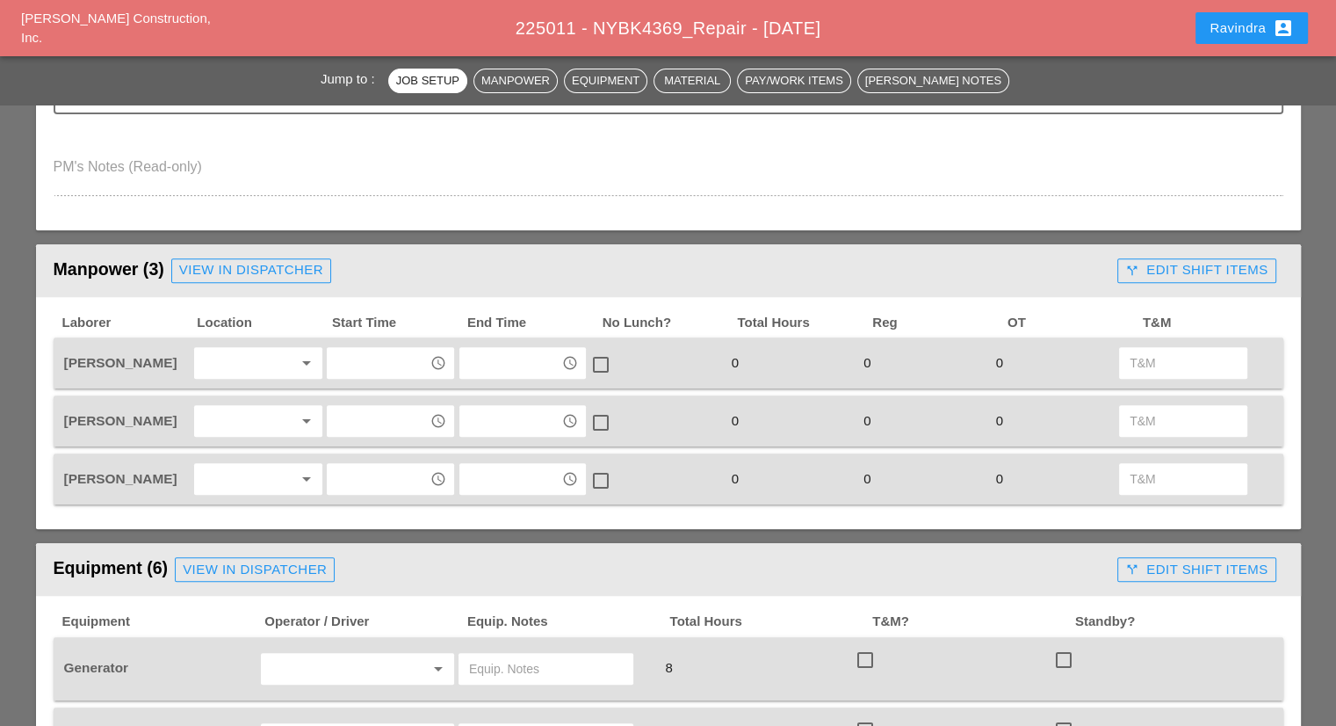
click at [235, 423] on div at bounding box center [245, 421] width 93 height 28
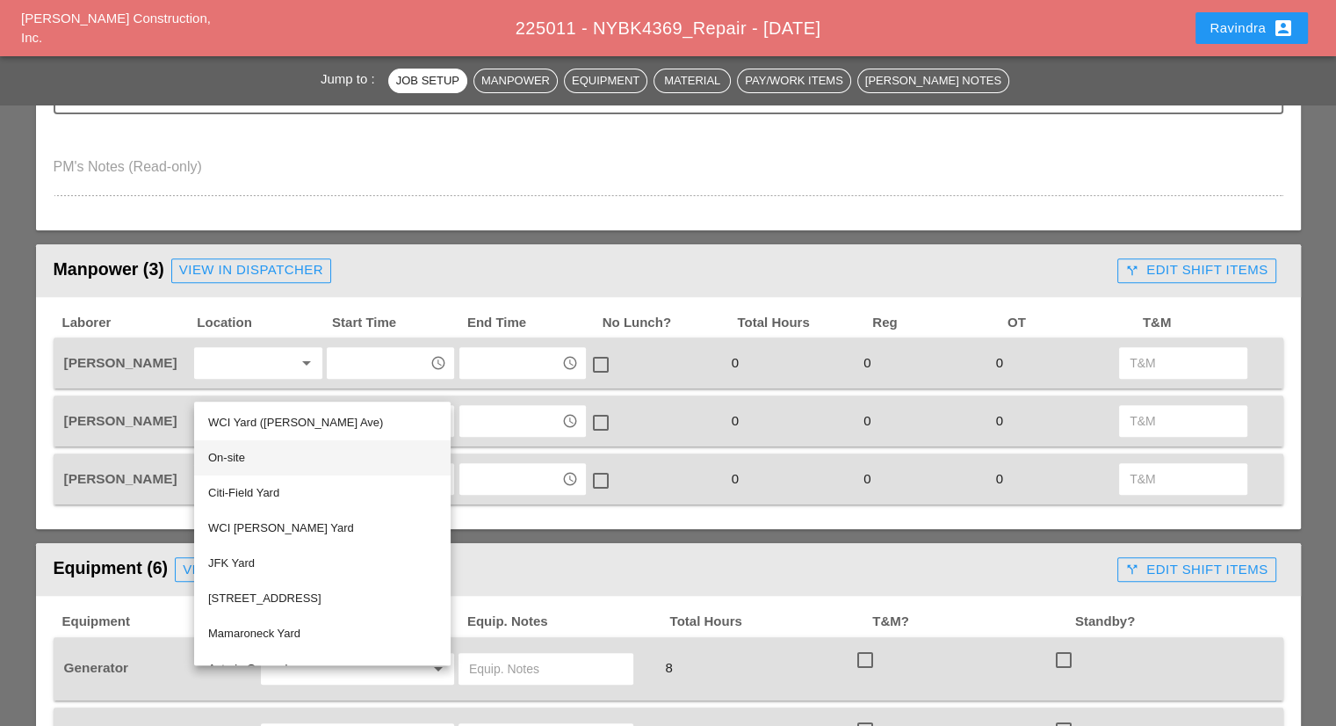
click at [235, 457] on div "On-site" at bounding box center [322, 457] width 228 height 21
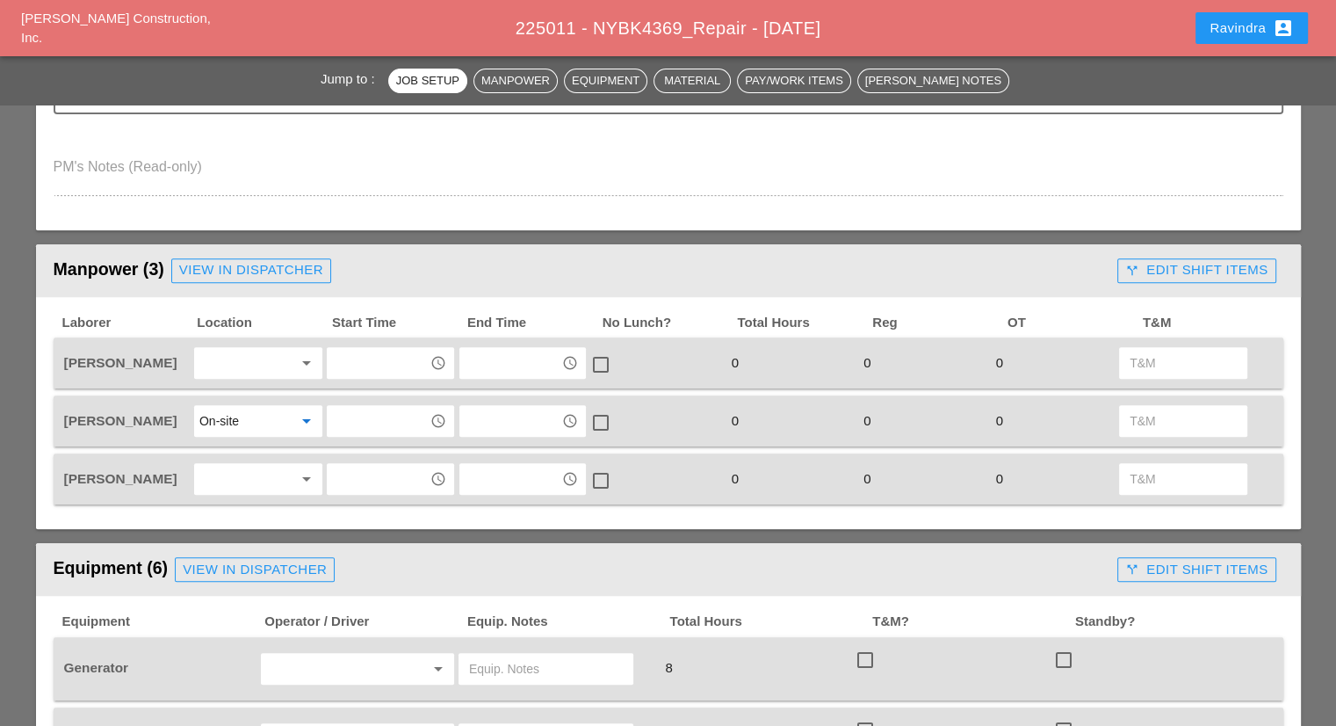
click at [354, 416] on input "text" at bounding box center [377, 421] width 91 height 28
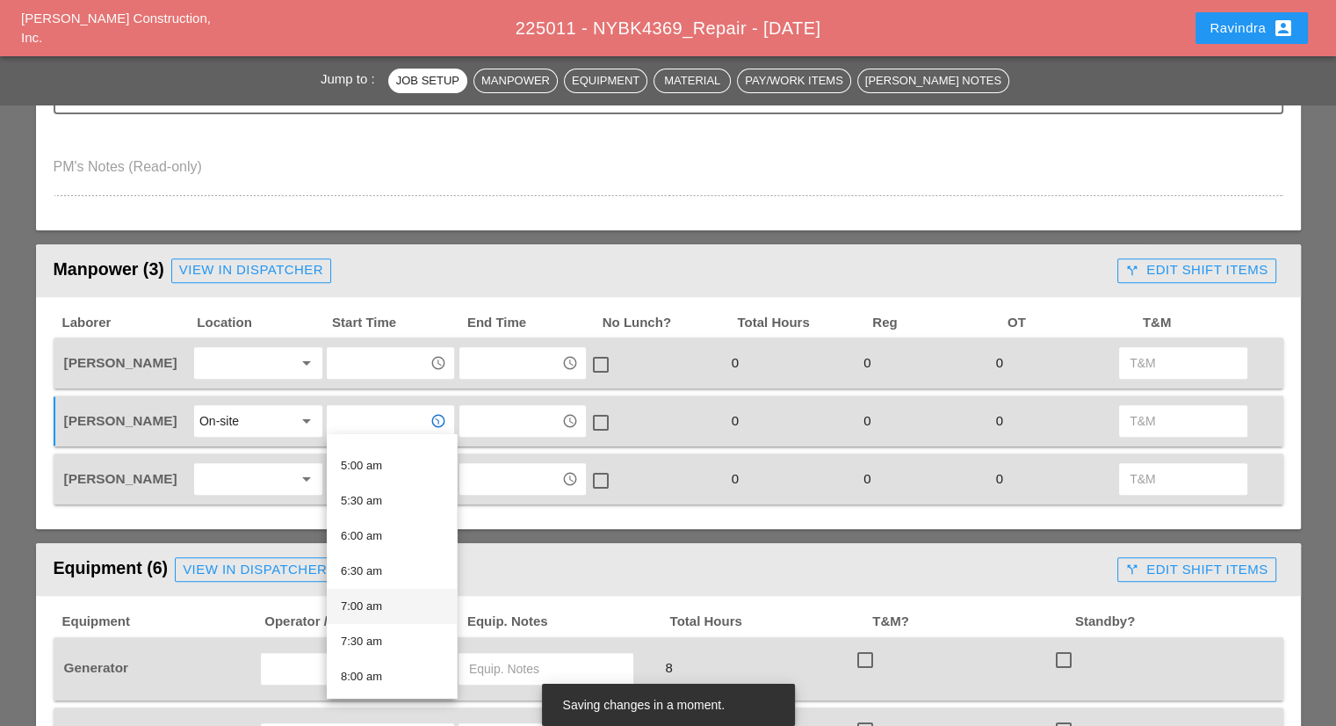
scroll to position [351, 0]
click at [375, 662] on div "8:00 am" at bounding box center [392, 665] width 102 height 21
type input "8:00 am"
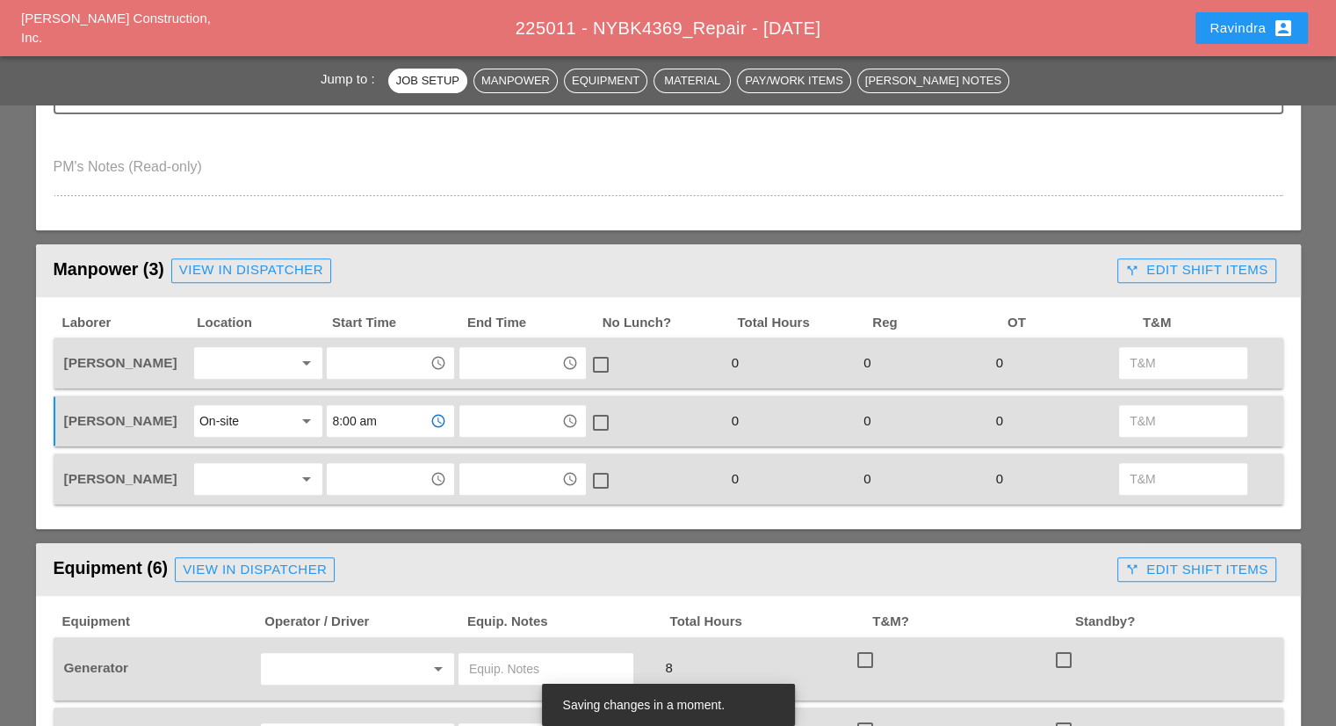
click at [264, 371] on div at bounding box center [245, 363] width 93 height 28
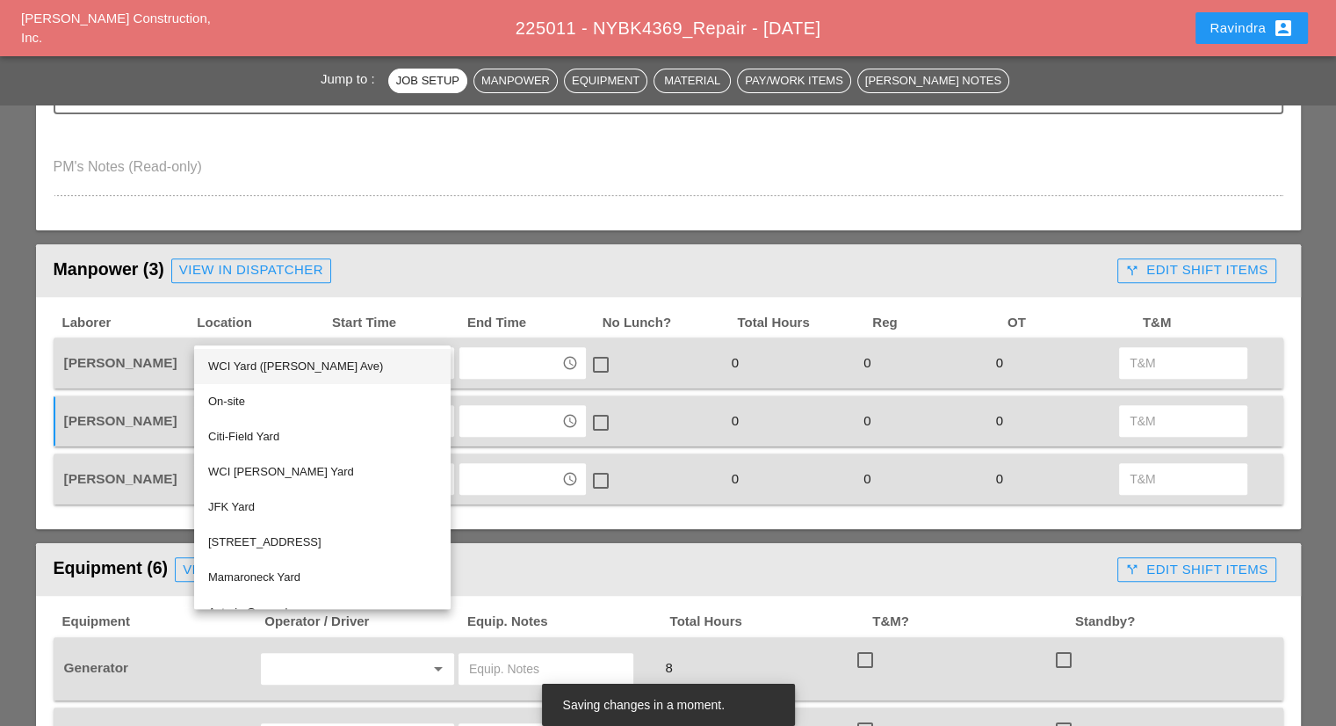
click at [260, 364] on div "WCI Yard ([PERSON_NAME] Ave)" at bounding box center [322, 366] width 228 height 21
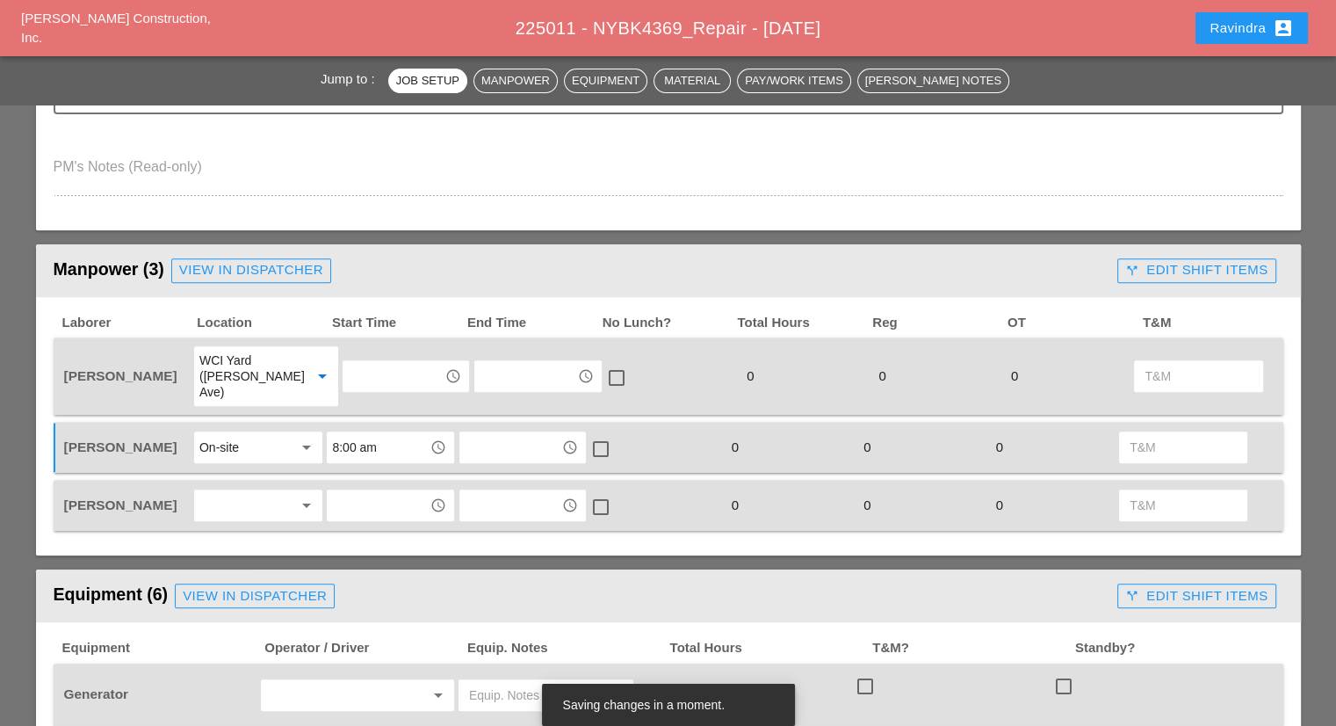
click at [261, 491] on div at bounding box center [245, 505] width 93 height 28
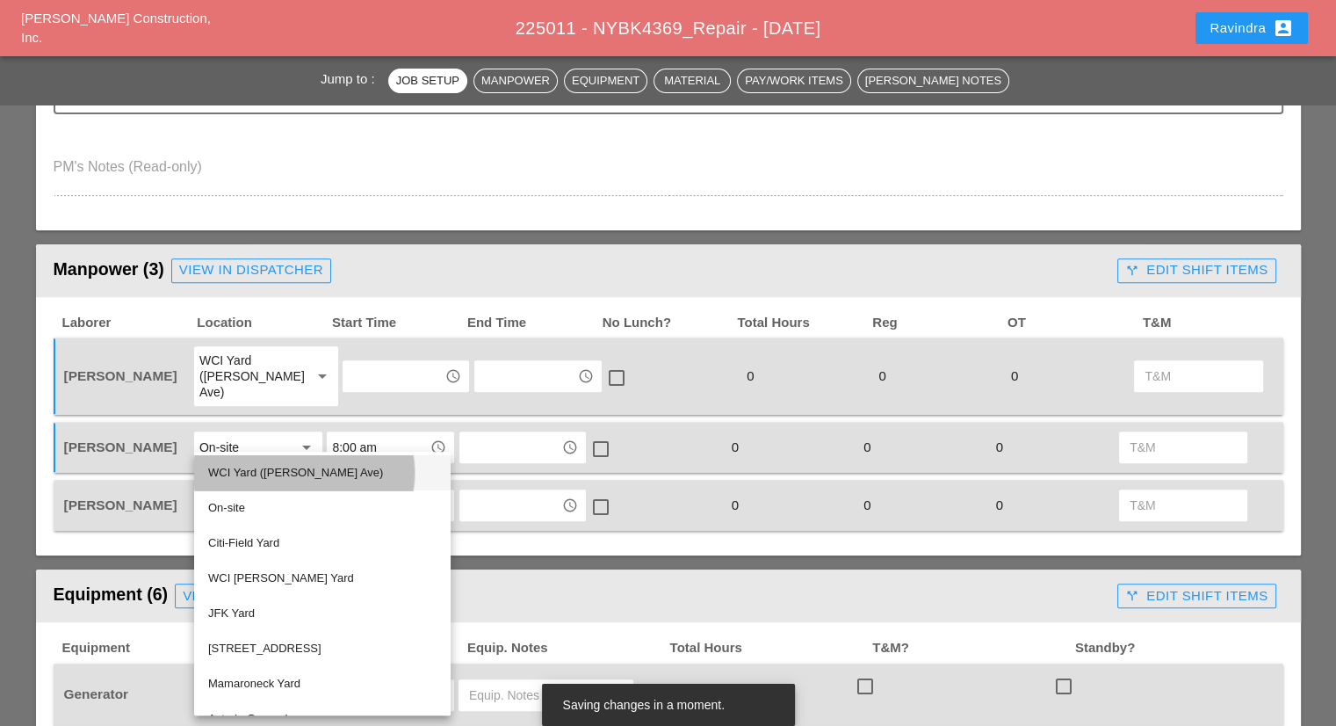
click at [257, 464] on div "WCI Yard ([PERSON_NAME] Ave)" at bounding box center [322, 472] width 228 height 21
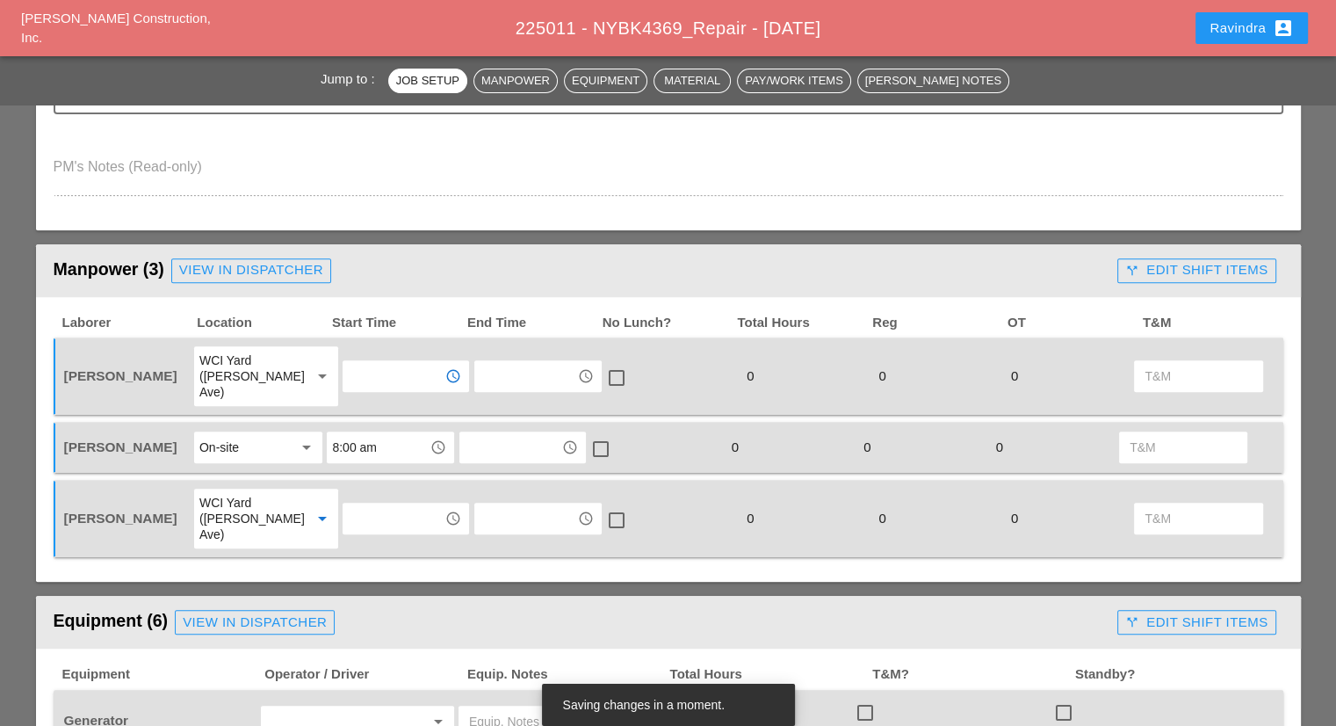
click at [348, 363] on input "text" at bounding box center [393, 376] width 91 height 28
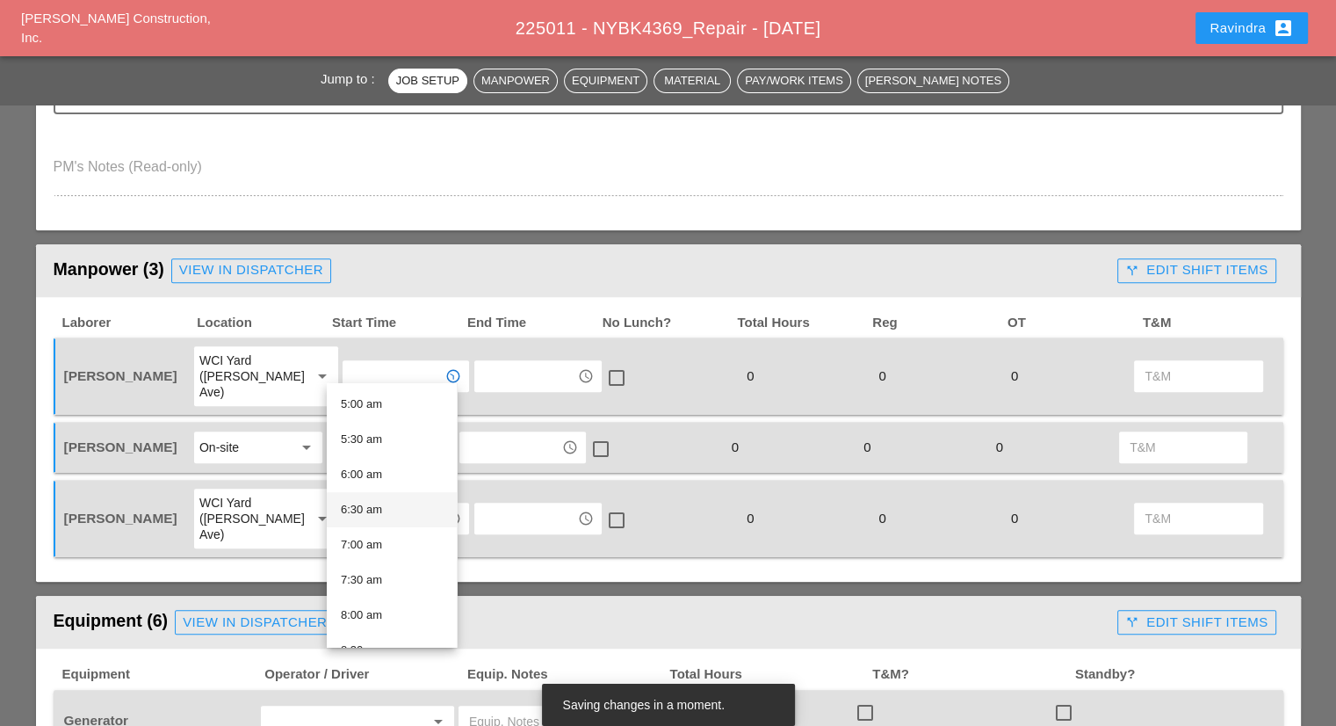
click at [380, 501] on div "6:30 am" at bounding box center [392, 509] width 102 height 21
type input "6:30 am"
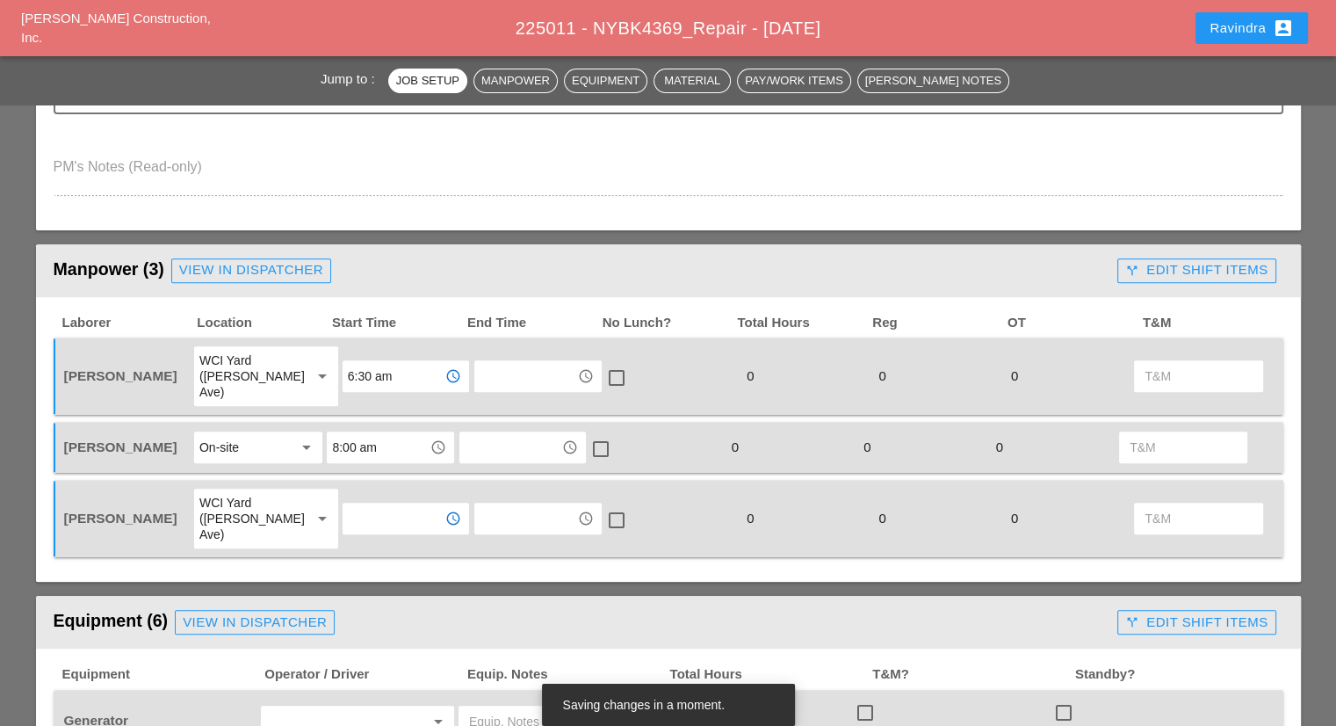
click at [372, 504] on input "text" at bounding box center [393, 518] width 91 height 28
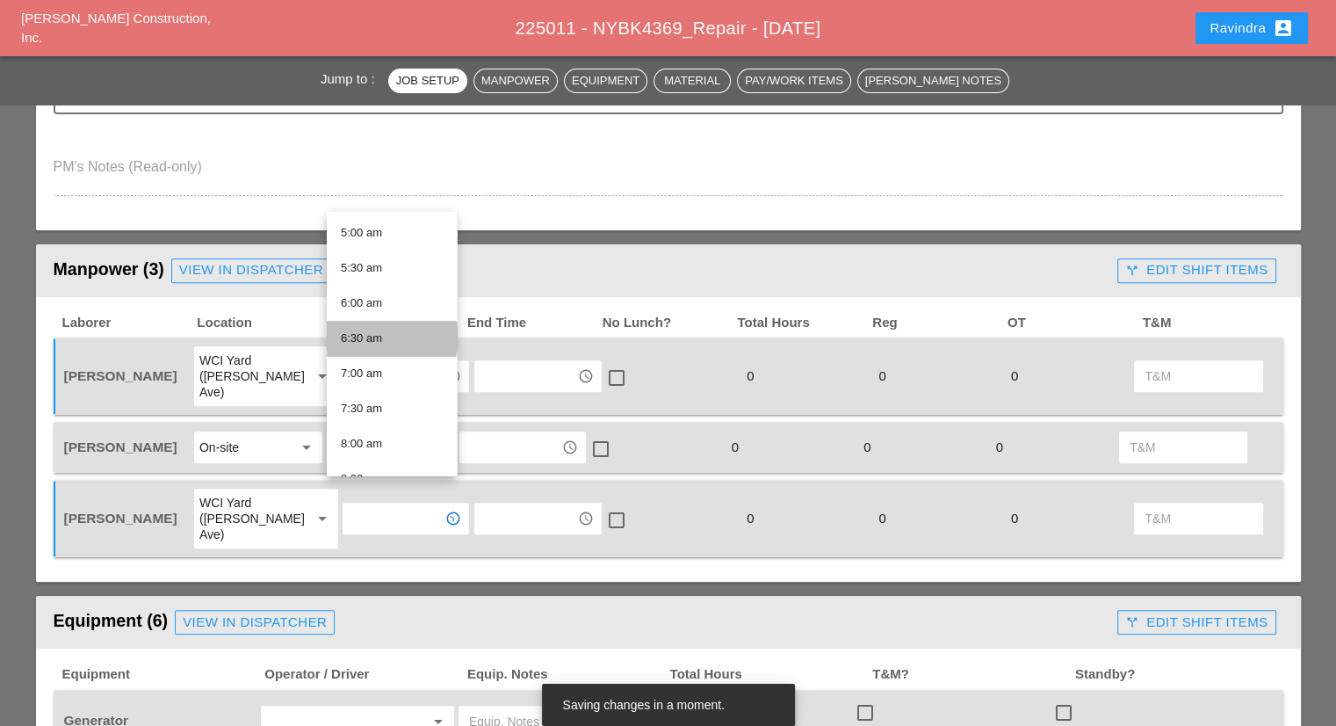
click at [390, 338] on div "6:30 am" at bounding box center [392, 338] width 102 height 21
type input "6:30 am"
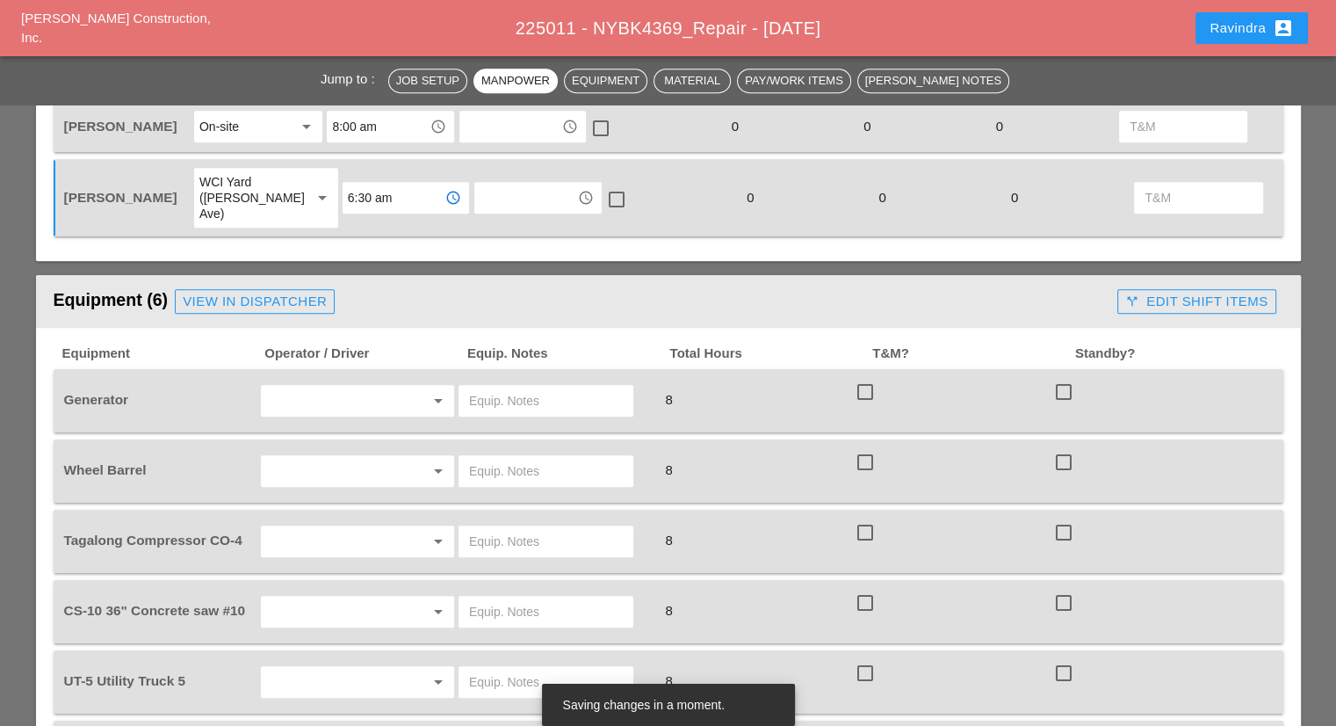
scroll to position [966, 0]
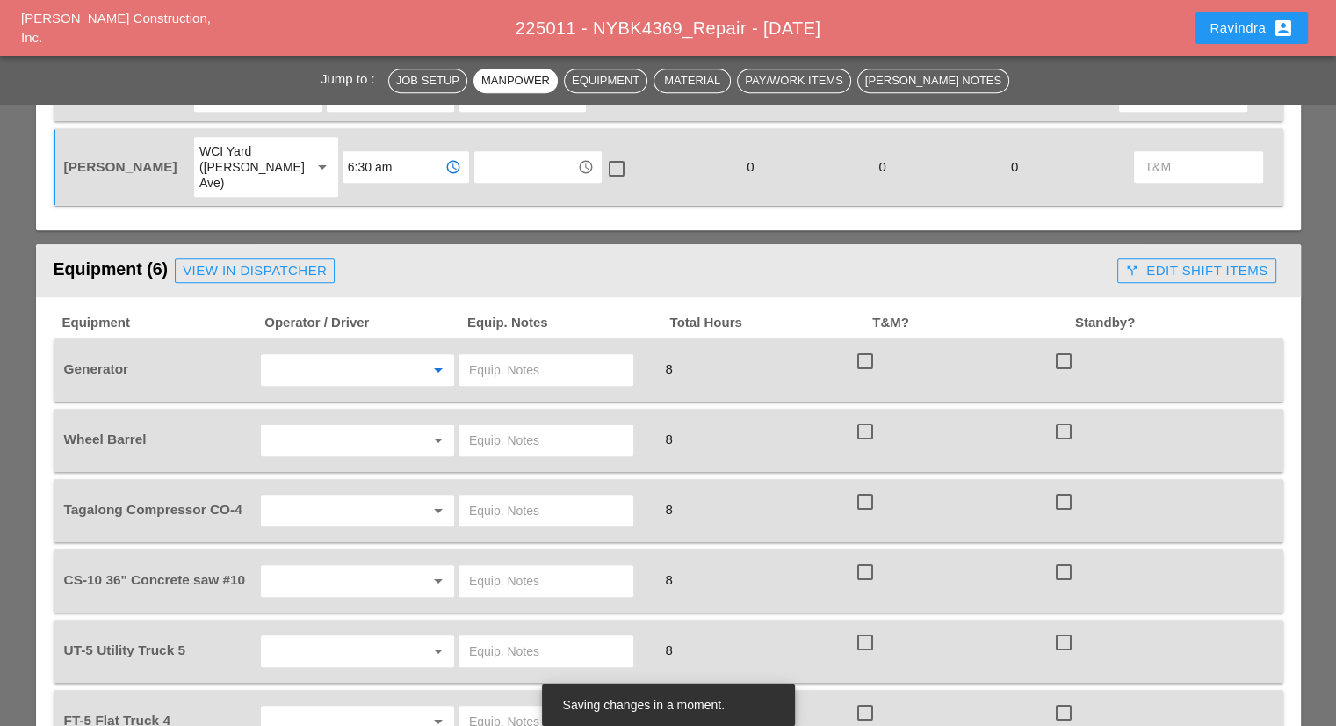
click at [348, 356] on input "text" at bounding box center [333, 370] width 134 height 28
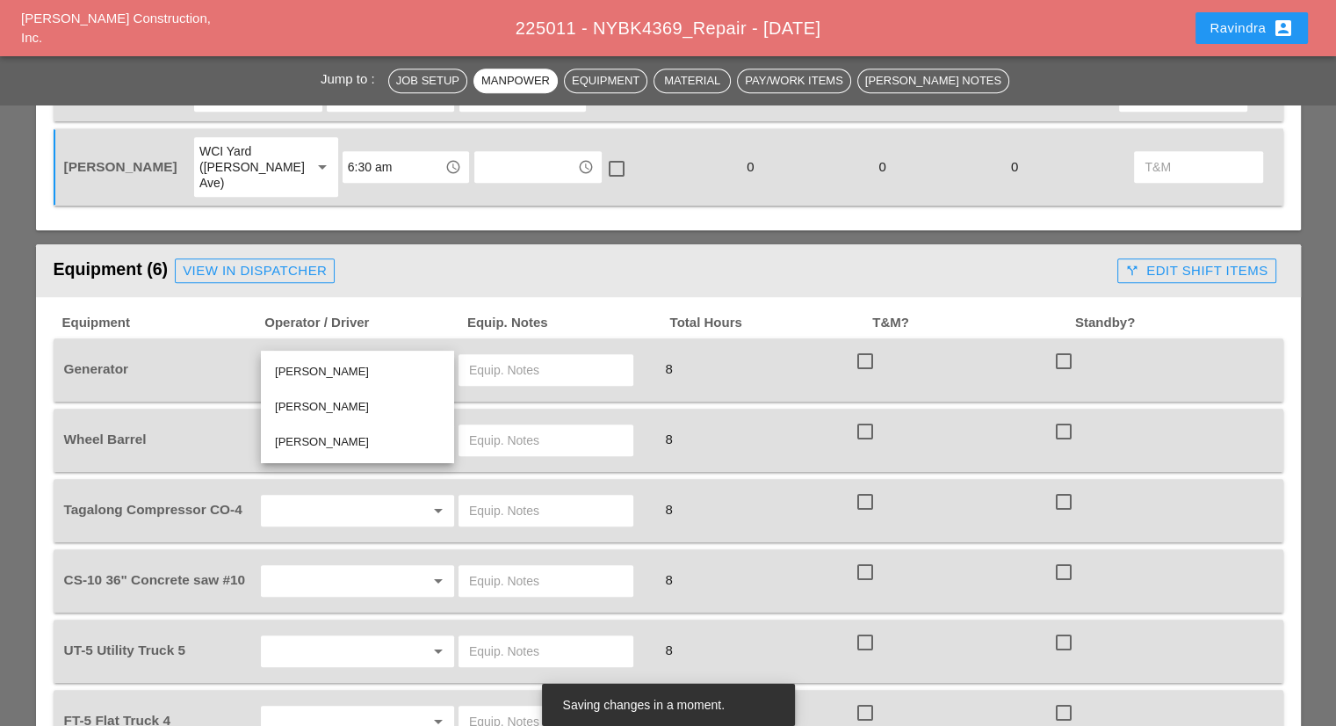
click at [338, 358] on div "[PERSON_NAME]" at bounding box center [357, 371] width 165 height 35
type input "[PERSON_NAME]"
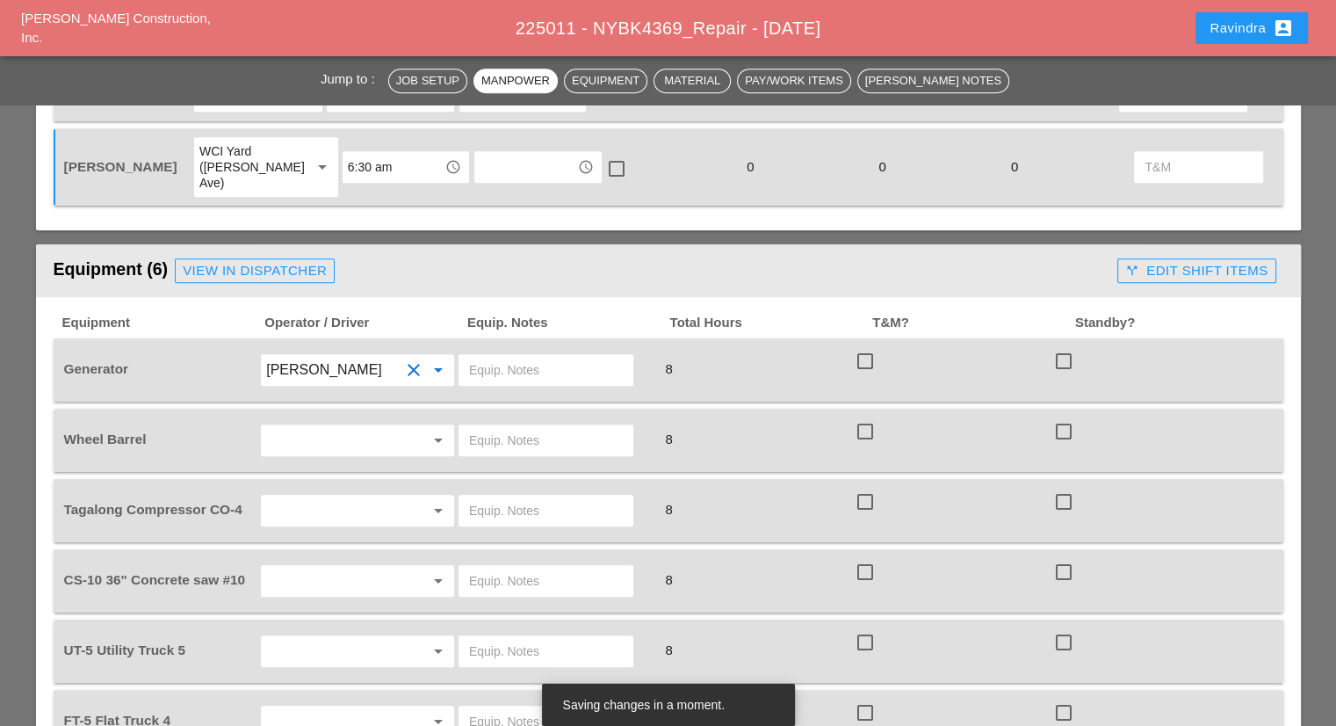
click at [539, 356] on input "text" at bounding box center [546, 370] width 154 height 28
type input "ON TRUCK"
click at [319, 424] on div "arrow_drop_down" at bounding box center [357, 440] width 193 height 32
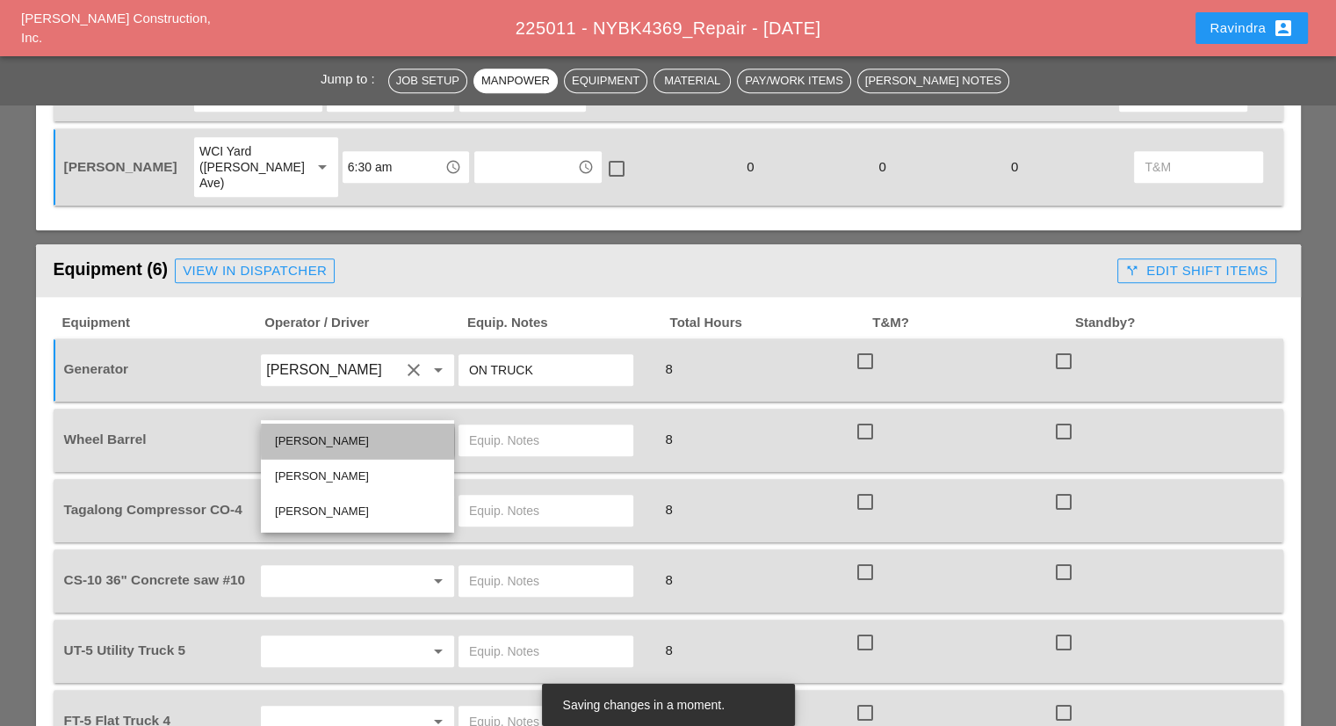
click at [329, 436] on div "[PERSON_NAME]" at bounding box center [357, 440] width 165 height 21
type input "[PERSON_NAME]"
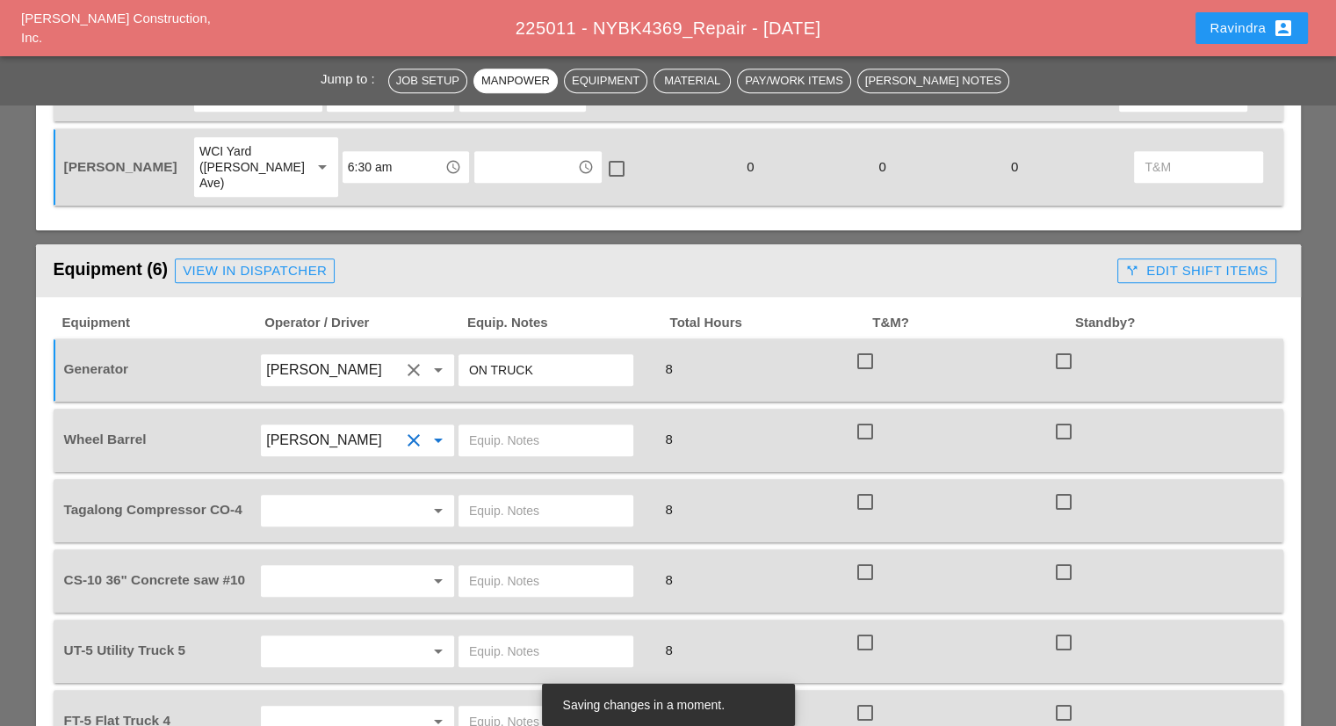
click at [474, 426] on input "text" at bounding box center [546, 440] width 154 height 28
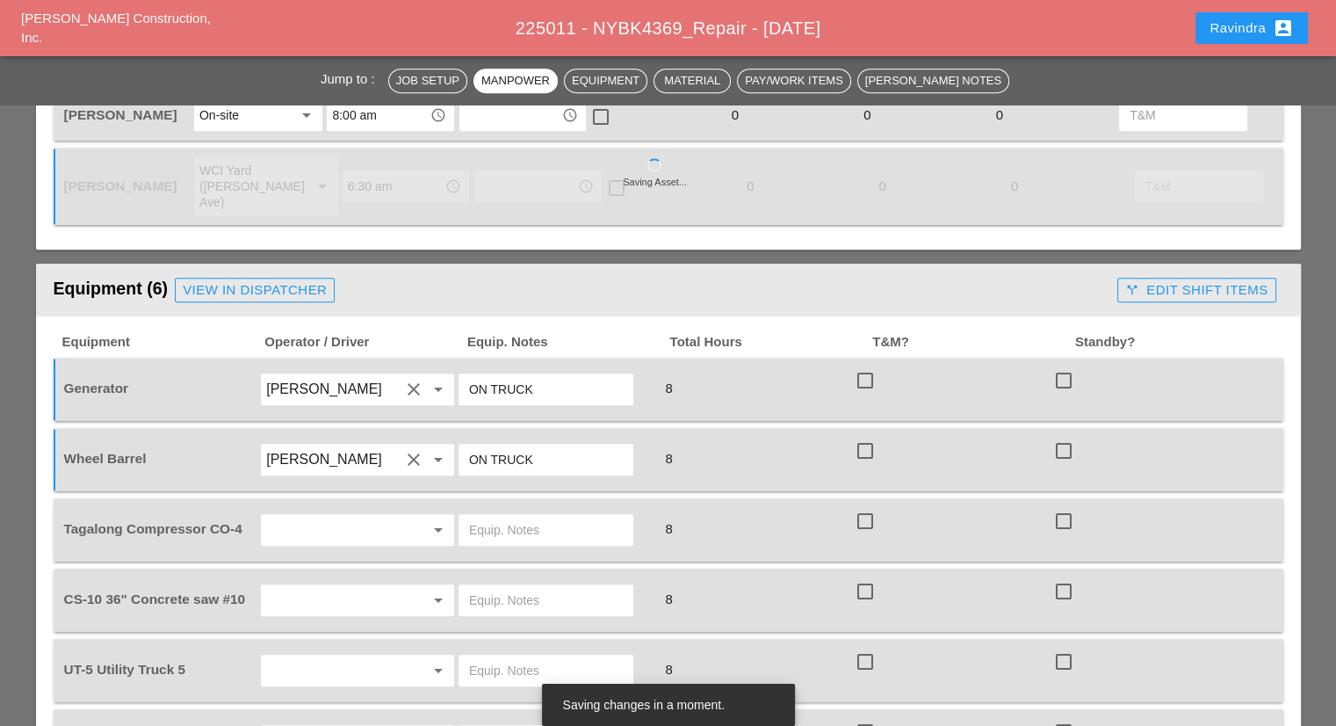
scroll to position [1054, 0]
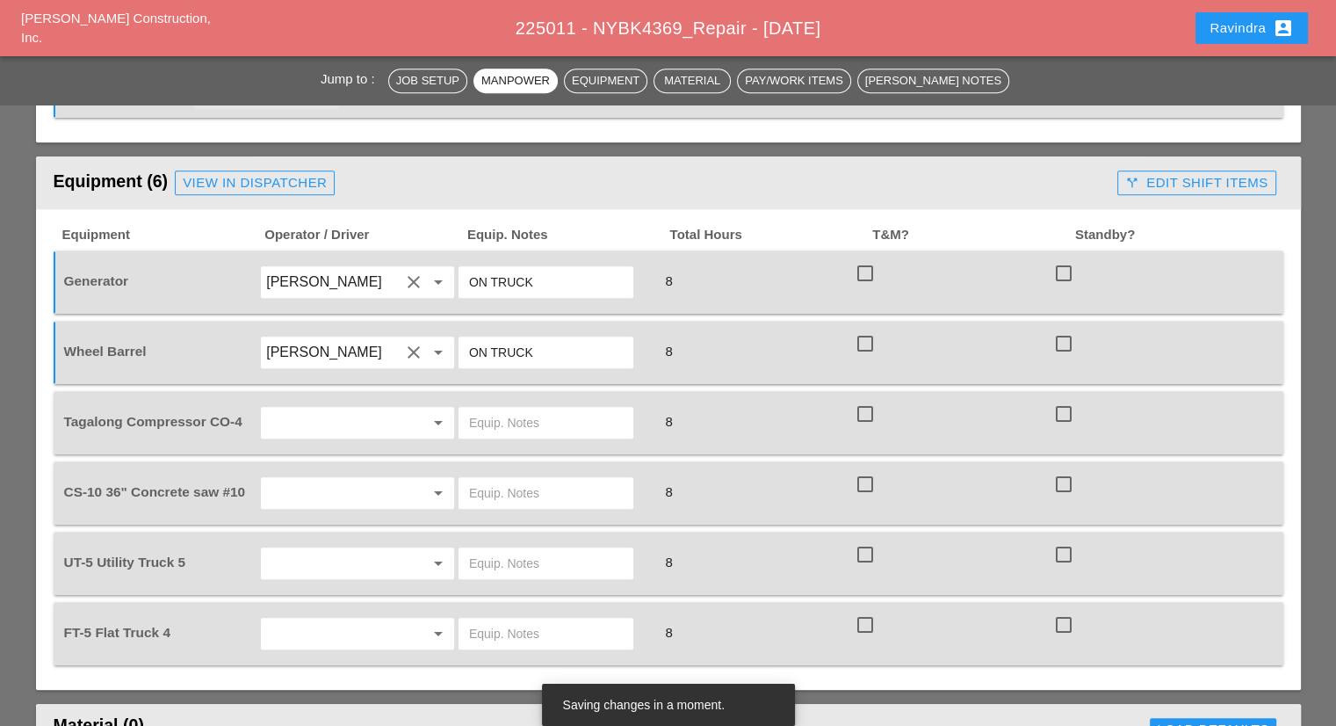
type input "ON TRUCK"
click at [298, 409] on input "text" at bounding box center [333, 423] width 134 height 28
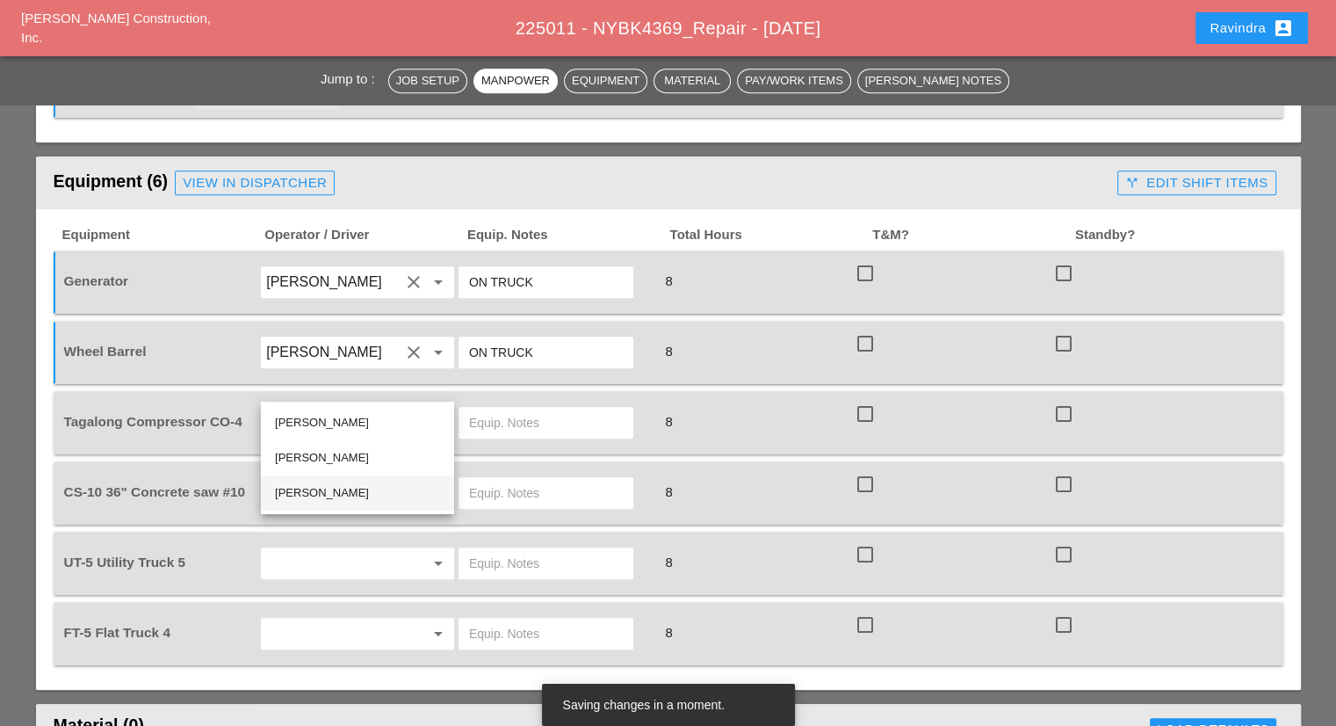
drag, startPoint x: 311, startPoint y: 489, endPoint x: 494, endPoint y: 411, distance: 198.8
click at [316, 489] on div "[PERSON_NAME]" at bounding box center [357, 492] width 165 height 21
type input "[PERSON_NAME]"
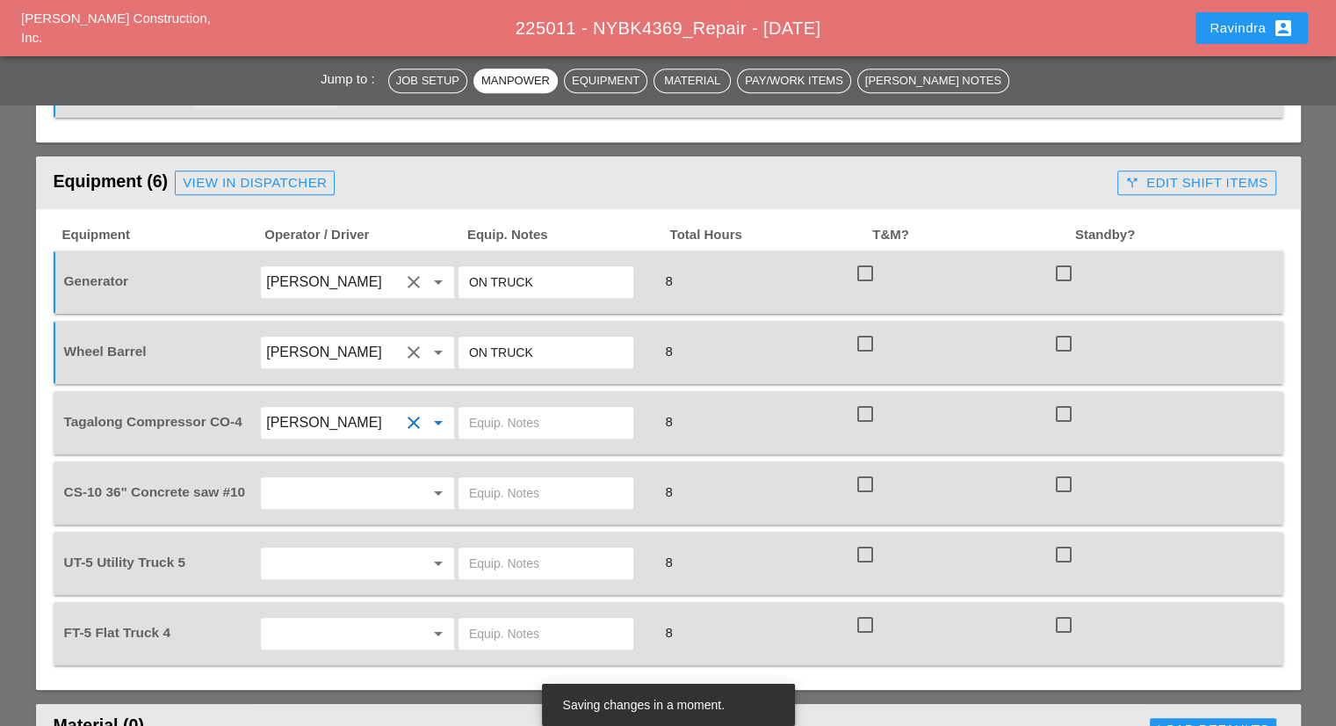
click at [499, 409] on input "text" at bounding box center [546, 423] width 154 height 28
type input "START"
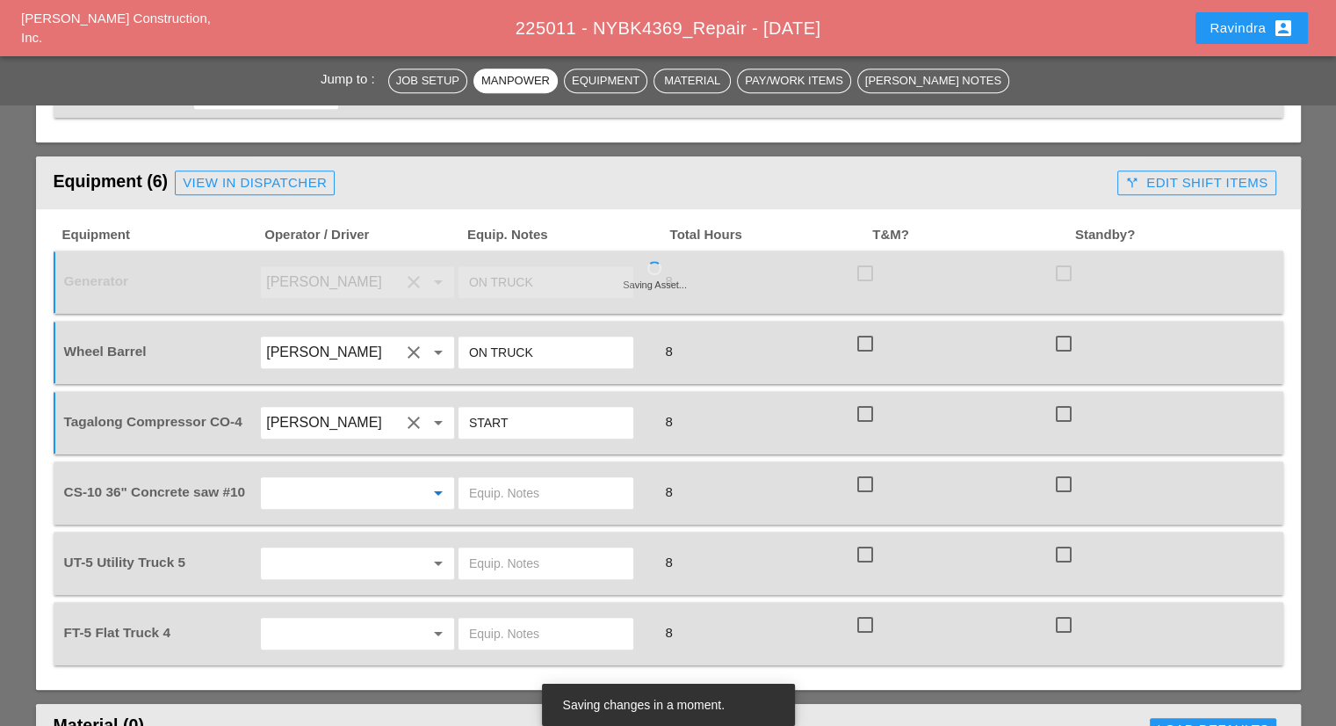
click at [371, 479] on input "text" at bounding box center [333, 493] width 134 height 28
click at [341, 491] on div "[PERSON_NAME]" at bounding box center [357, 491] width 165 height 21
type input "[PERSON_NAME]"
drag, startPoint x: 608, startPoint y: 472, endPoint x: 581, endPoint y: 457, distance: 31.1
click at [592, 468] on div at bounding box center [556, 492] width 199 height 49
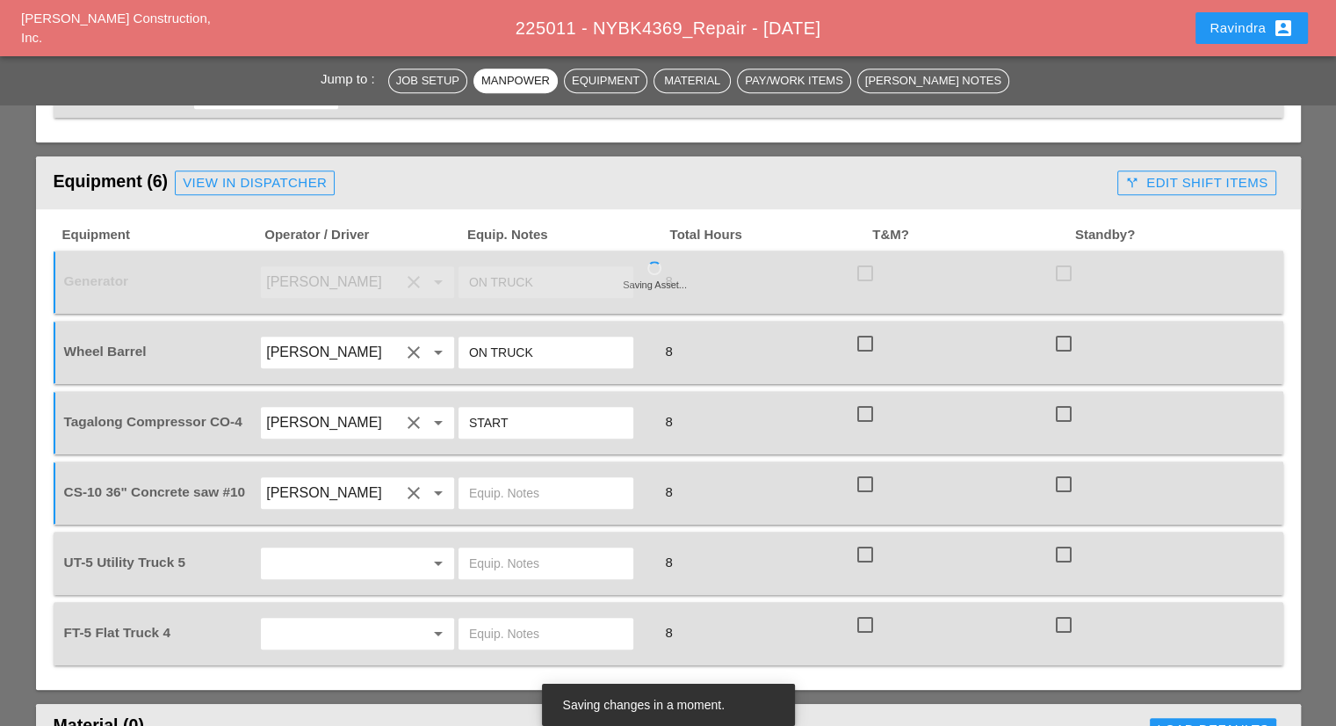
click at [581, 479] on input "text" at bounding box center [546, 493] width 154 height 28
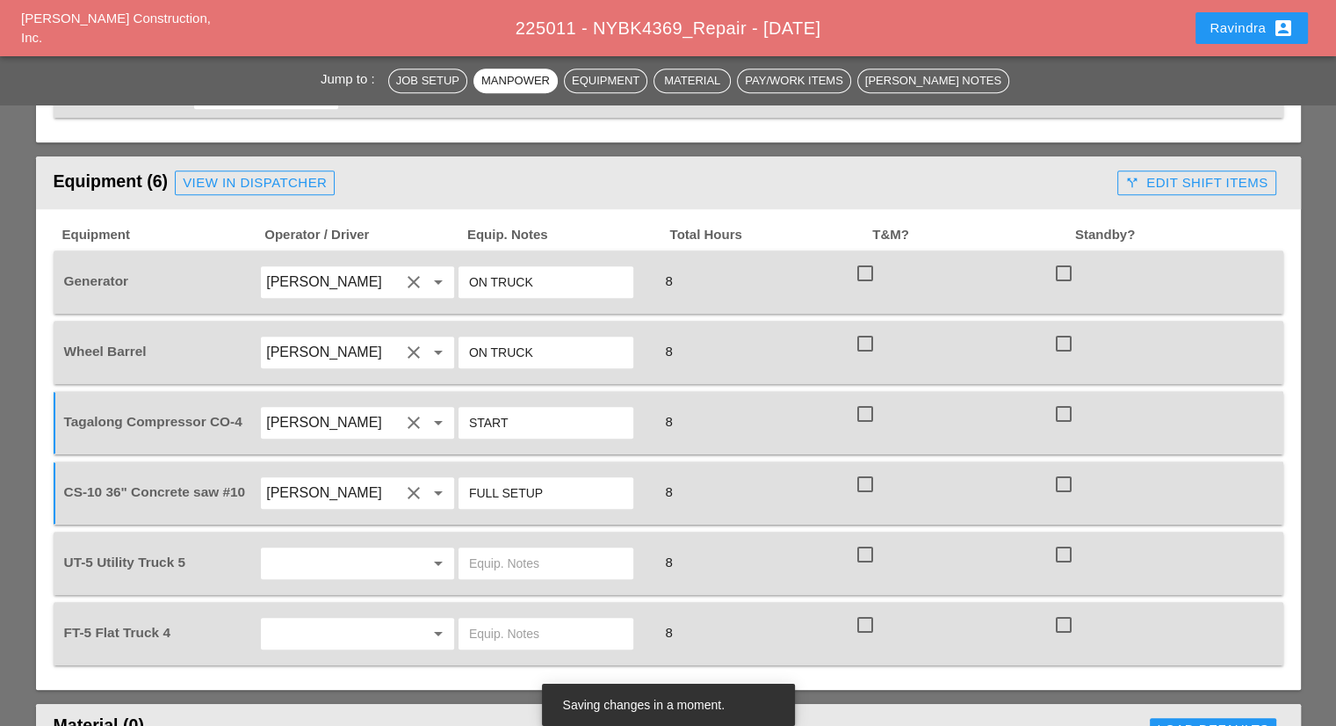
type input "FULL SETUP"
click at [420, 553] on div at bounding box center [413, 563] width 21 height 21
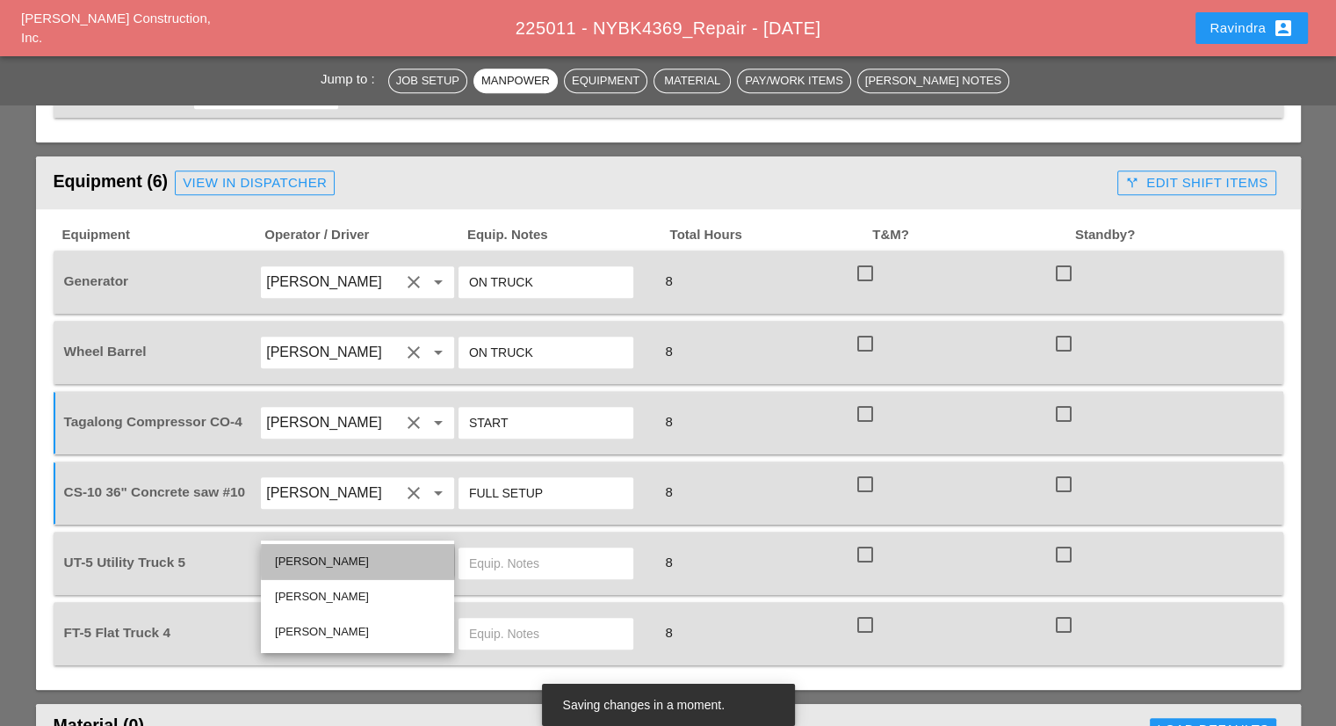
click at [355, 567] on div "[PERSON_NAME]" at bounding box center [357, 561] width 165 height 21
type input "[PERSON_NAME]"
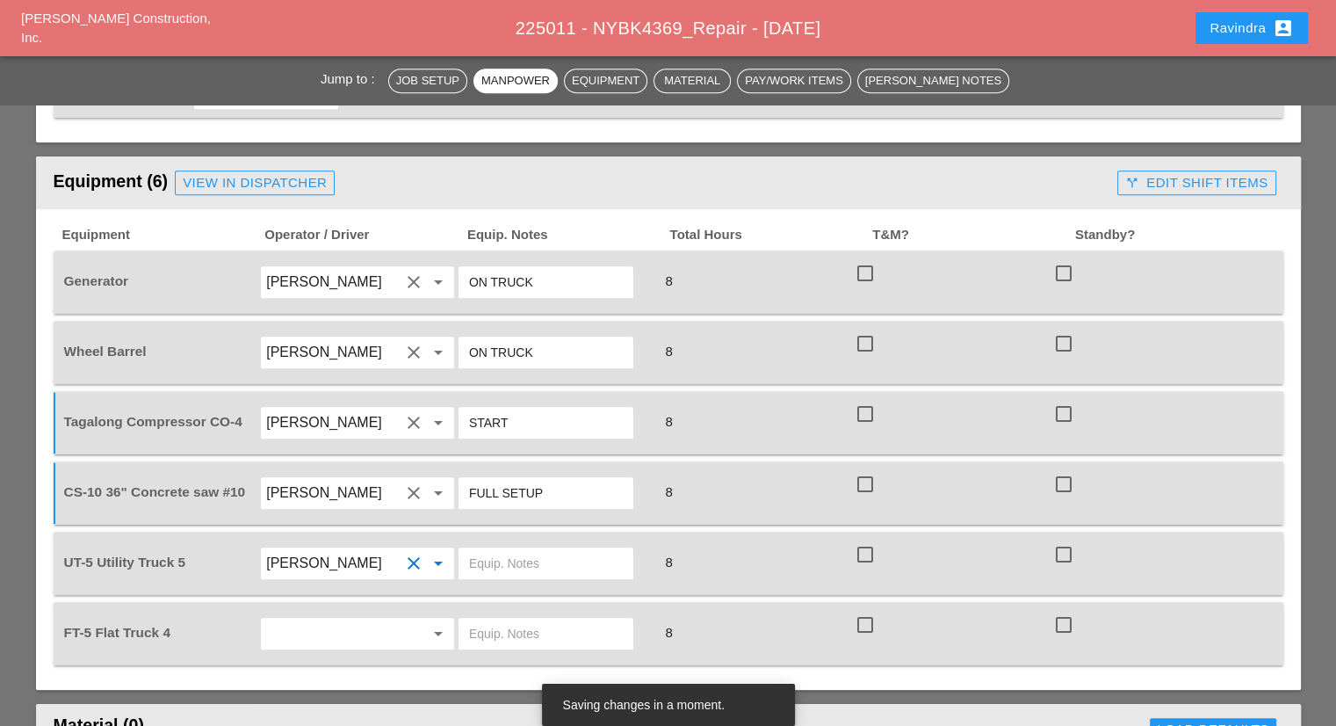
click at [517, 549] on input "text" at bounding box center [546, 563] width 154 height 28
type input "W/ CONCRETE SAW"
click at [333, 619] on input "text" at bounding box center [333, 633] width 134 height 28
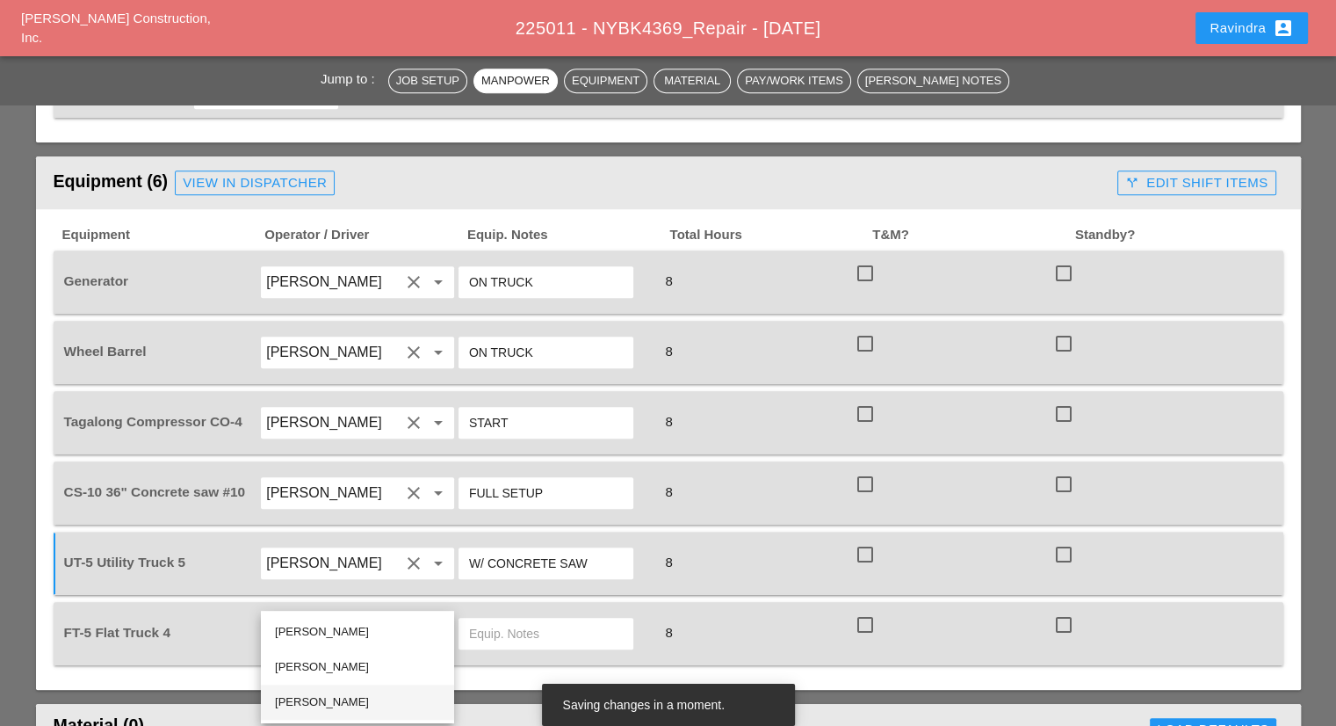
click at [327, 699] on div "[PERSON_NAME]" at bounding box center [357, 701] width 165 height 21
type input "[PERSON_NAME]"
click at [503, 619] on input "text" at bounding box center [546, 633] width 154 height 28
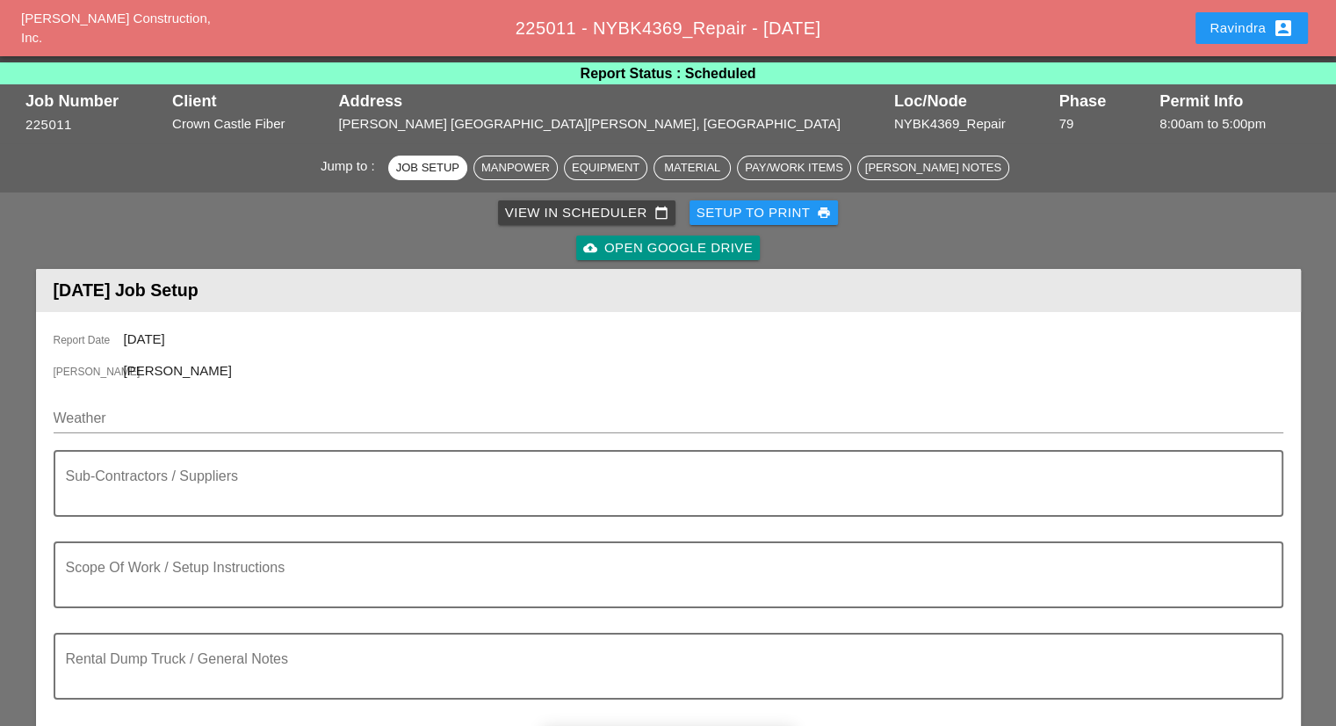
scroll to position [0, 0]
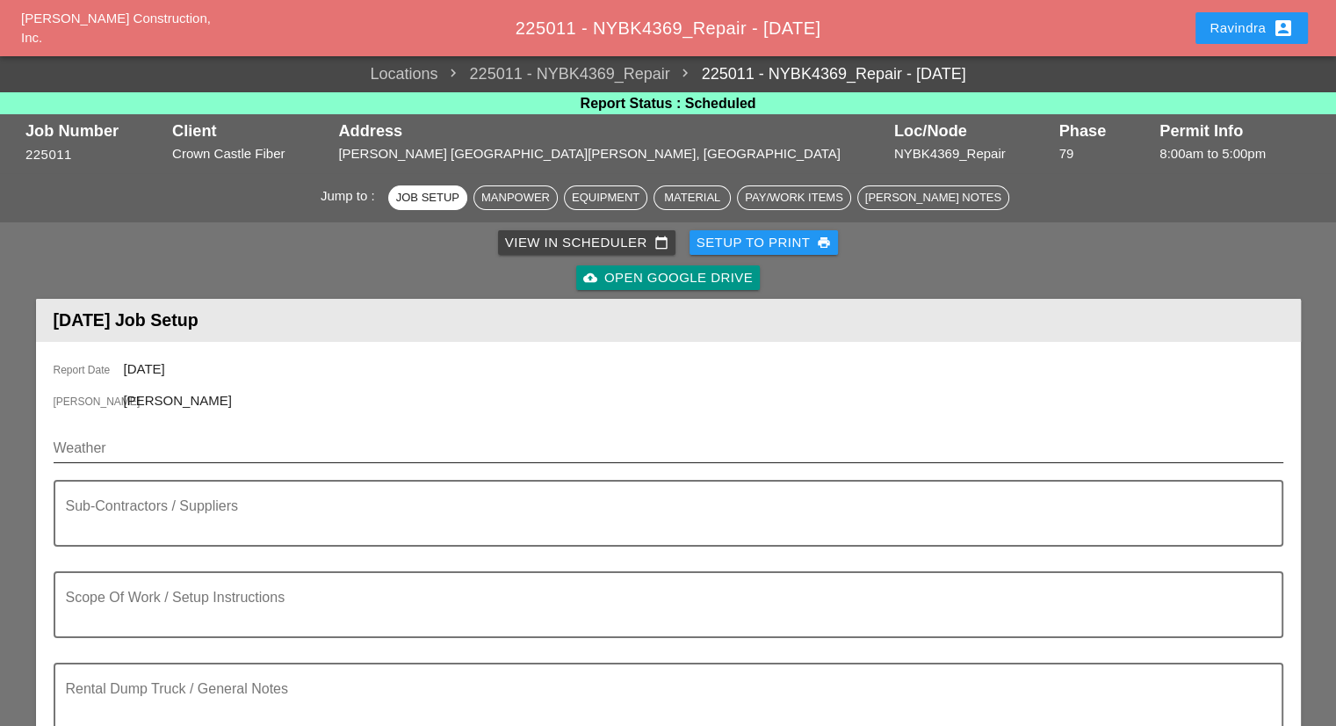
type input "W/ MATERIALS"
click at [257, 451] on input "Weather" at bounding box center [656, 448] width 1205 height 28
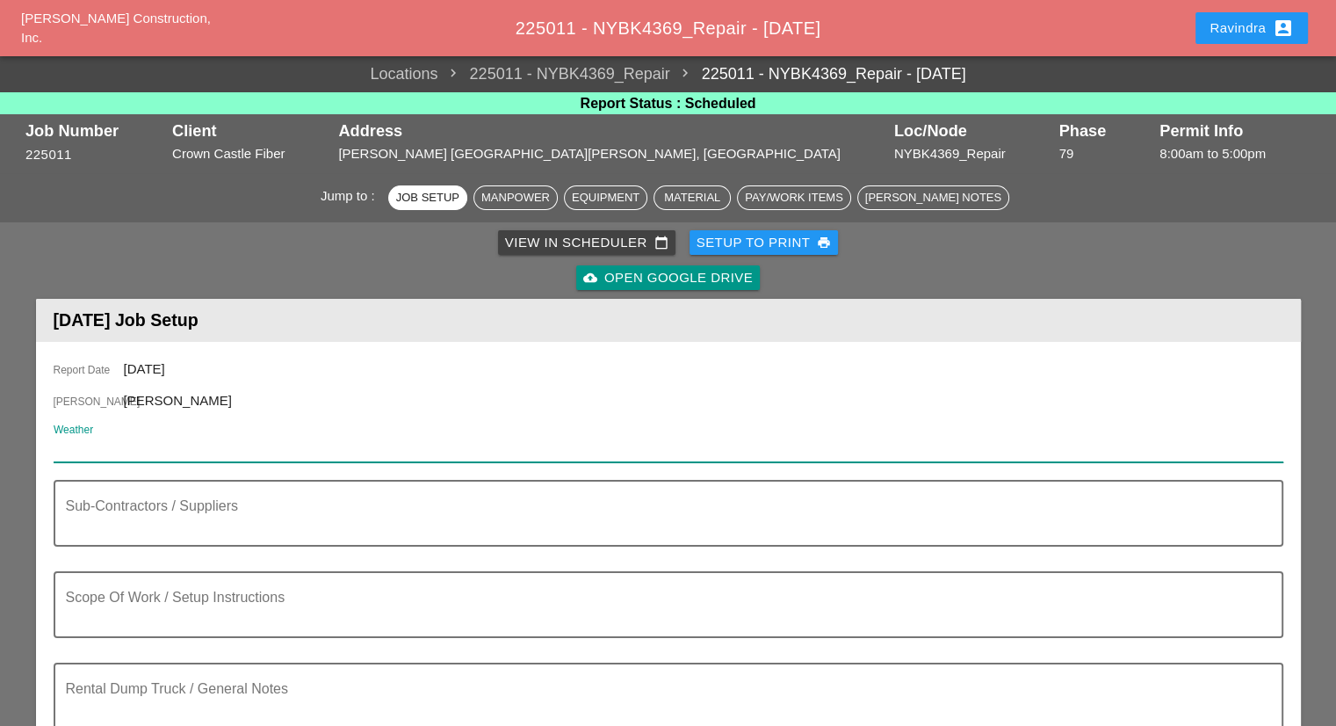
paste input "Fri 03 Day 75° 6% WSW 7 mph Some clouds in the morning will give way to mainly …"
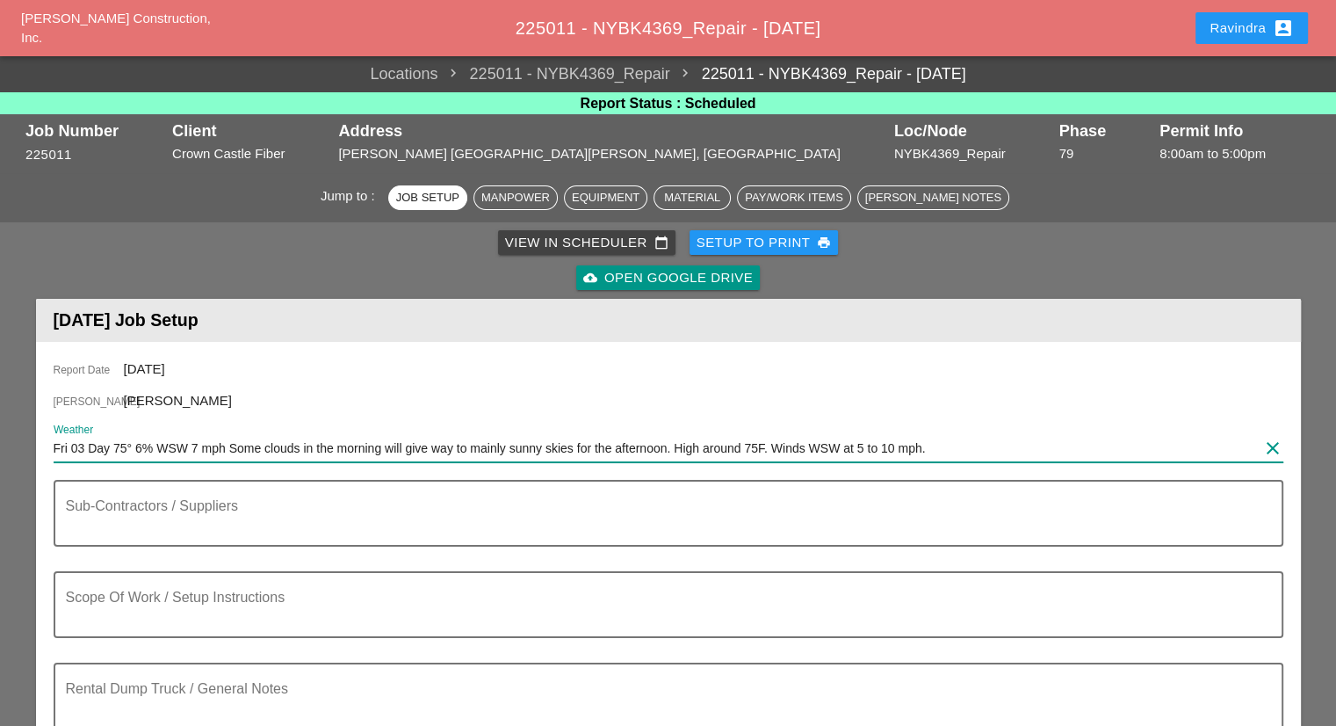
type input "Fri 03 Day 75° 6% WSW 7 mph Some clouds in the morning will give way to mainly …"
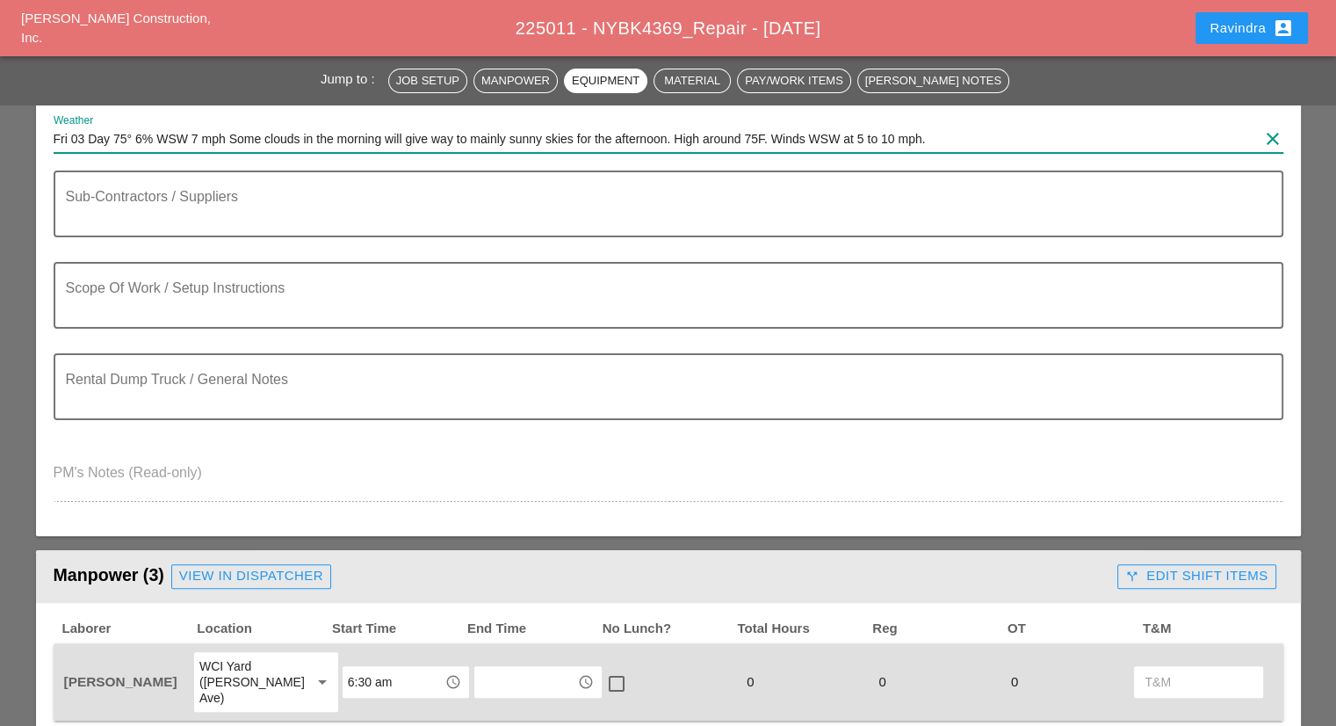
scroll to position [264, 0]
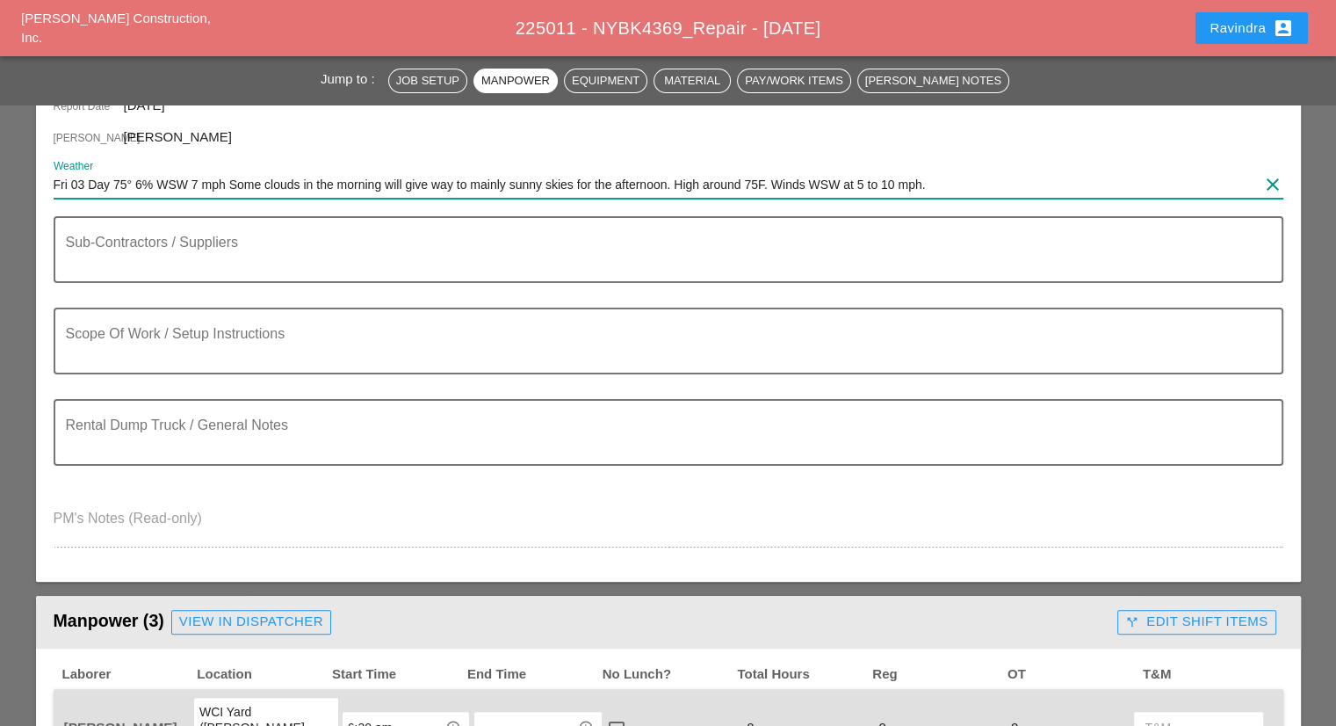
click at [1251, 23] on div "Ravindra account_box" at bounding box center [1252, 28] width 84 height 21
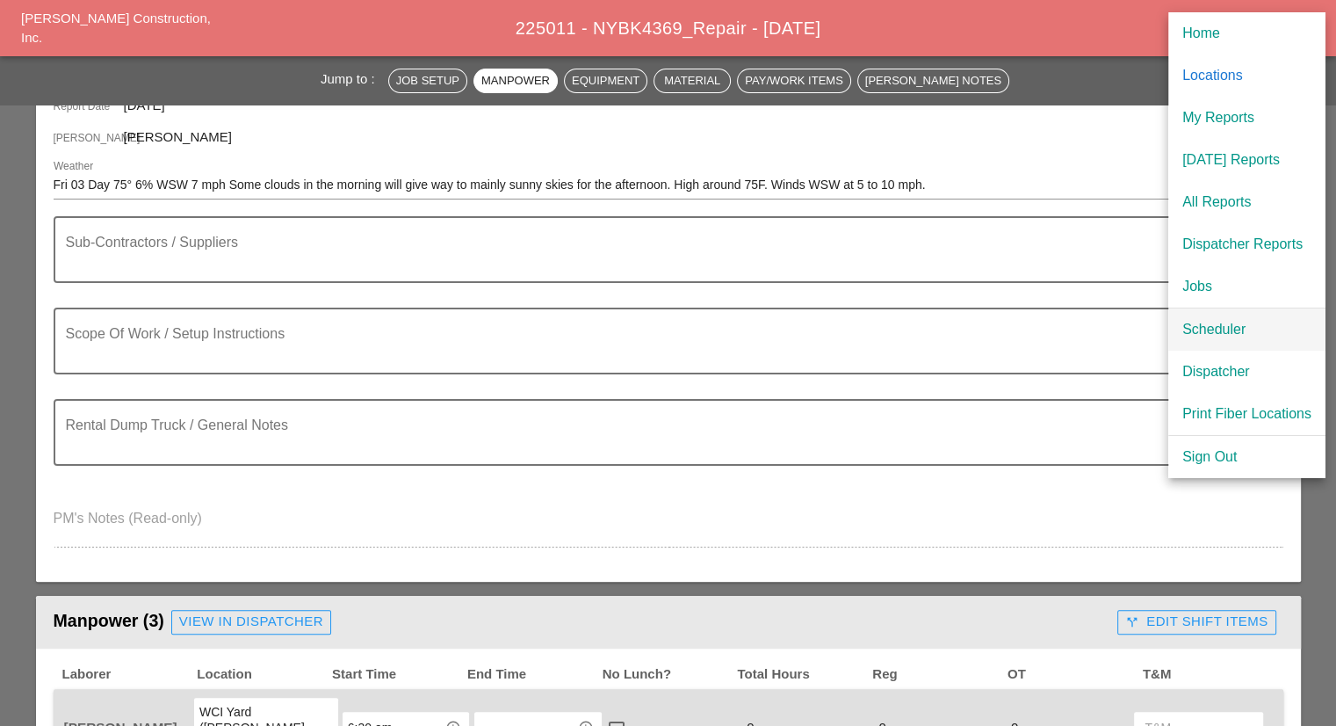
click at [1219, 326] on div "Scheduler" at bounding box center [1246, 329] width 129 height 21
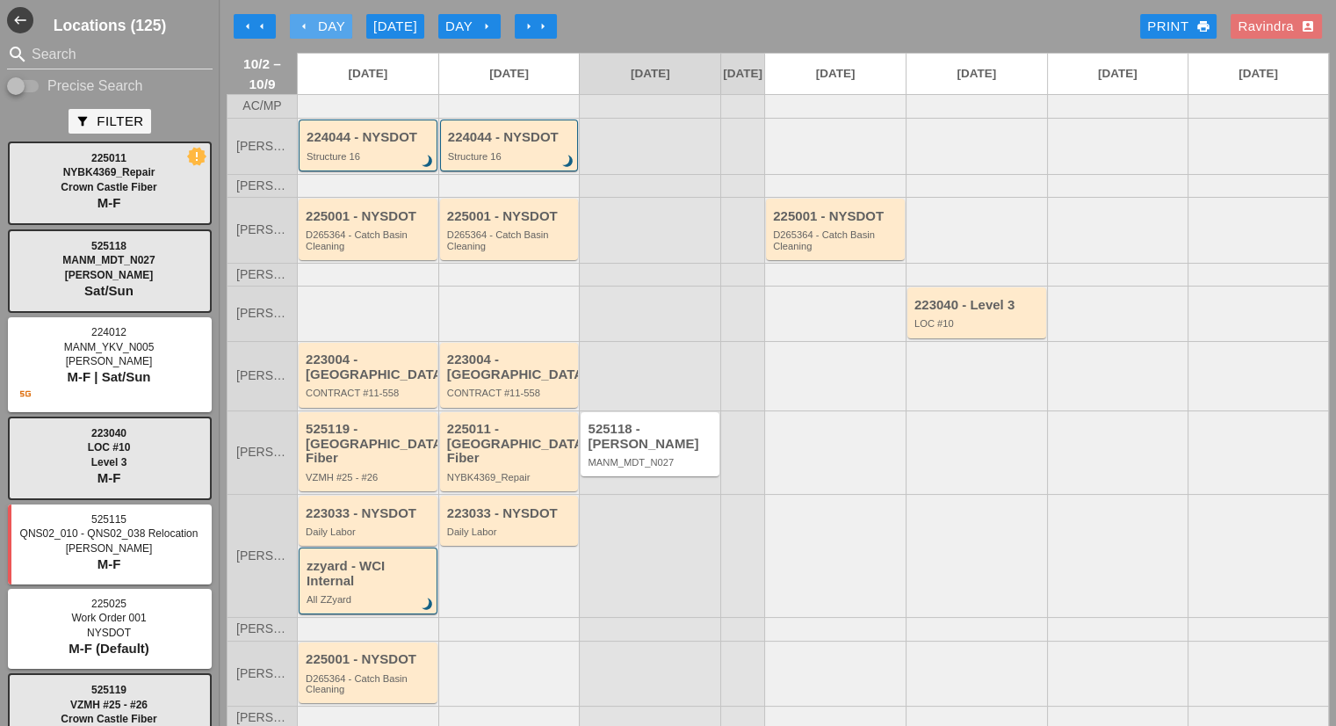
click at [310, 22] on icon "arrow_left" at bounding box center [304, 26] width 14 height 14
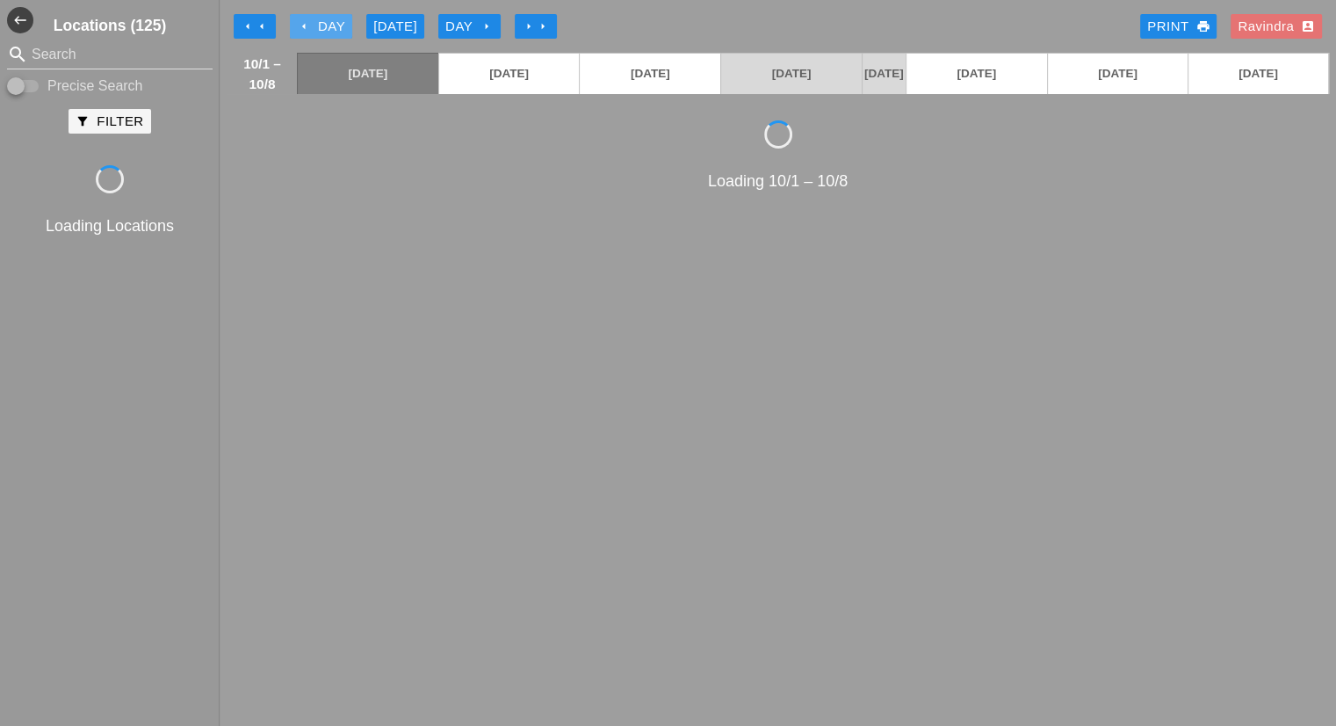
click at [310, 22] on icon "arrow_left" at bounding box center [304, 26] width 14 height 14
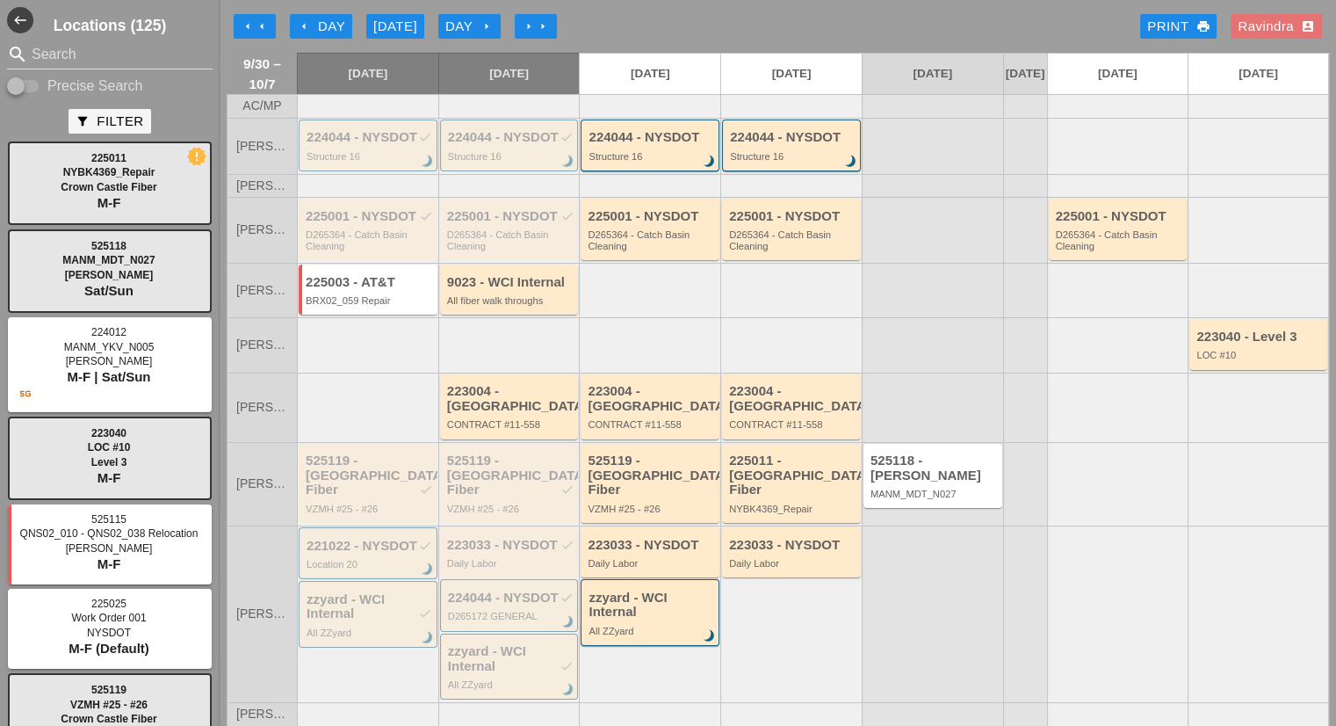
click at [339, 24] on div "arrow_left Day" at bounding box center [321, 27] width 48 height 20
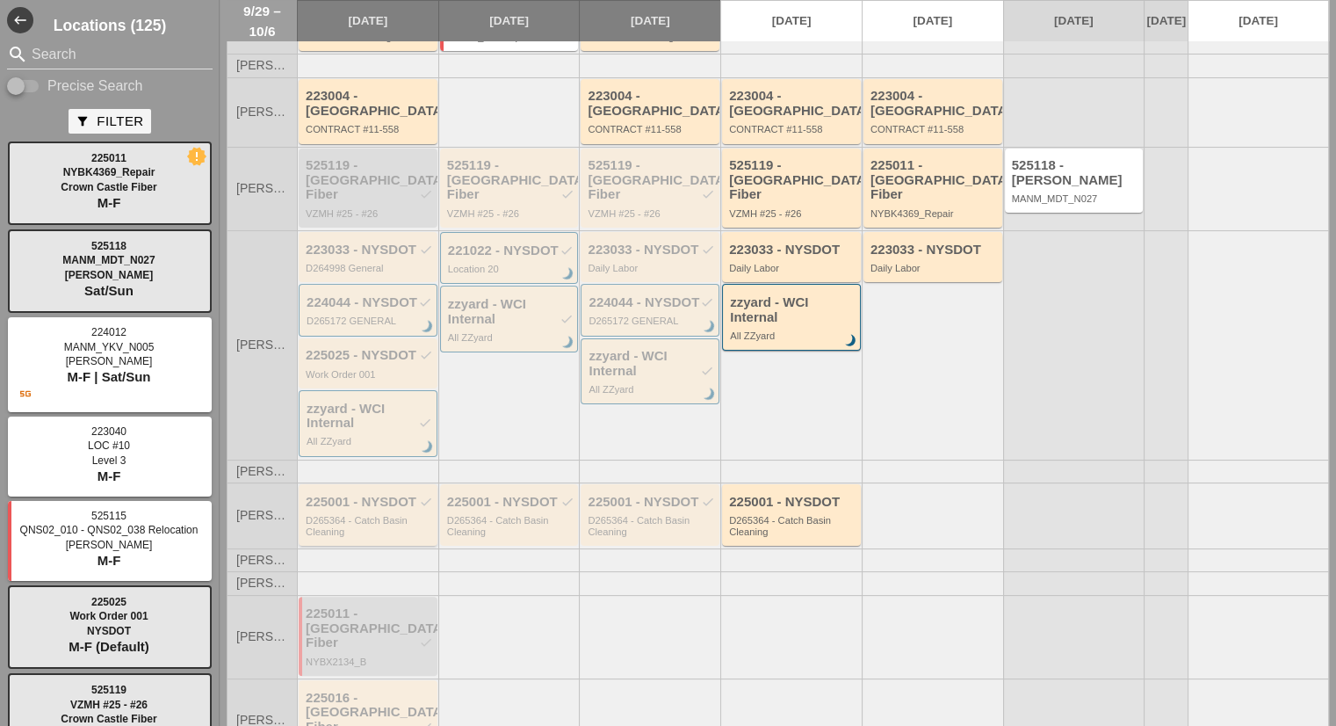
scroll to position [274, 0]
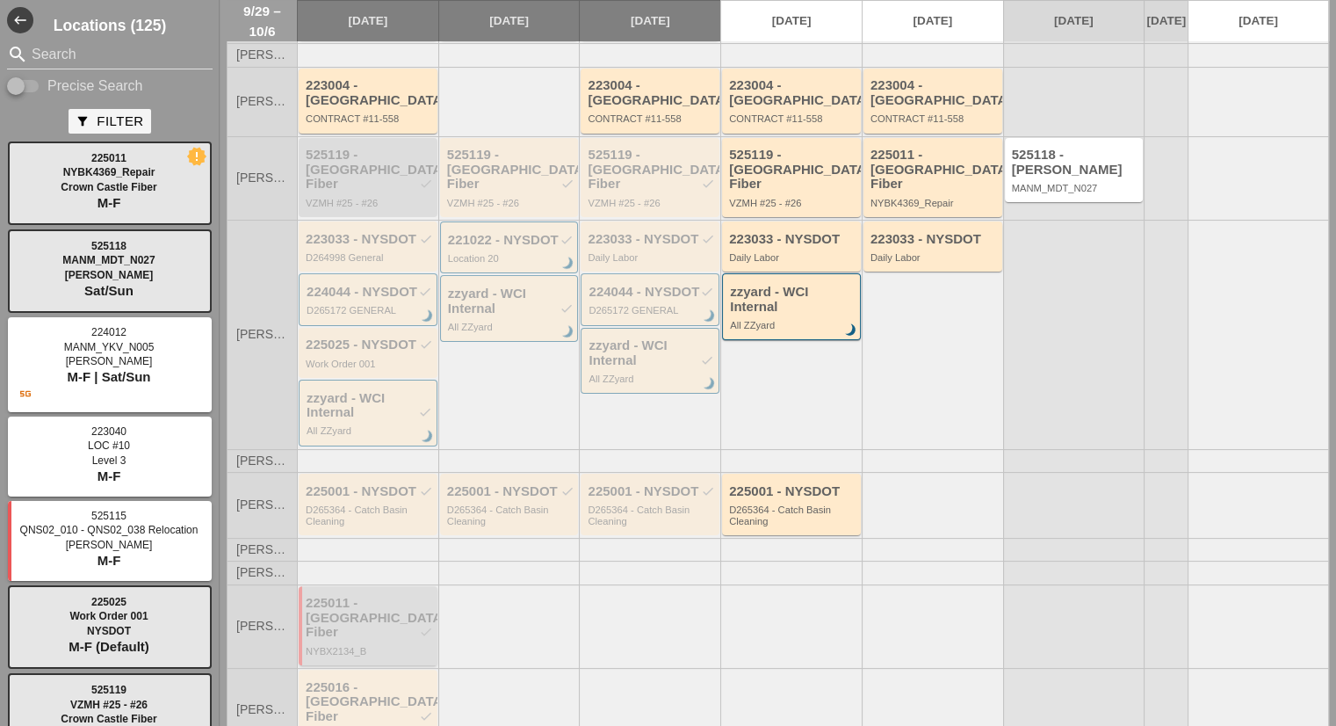
click at [365, 596] on div "225011 - Crown Castle Fiber check" at bounding box center [369, 618] width 127 height 44
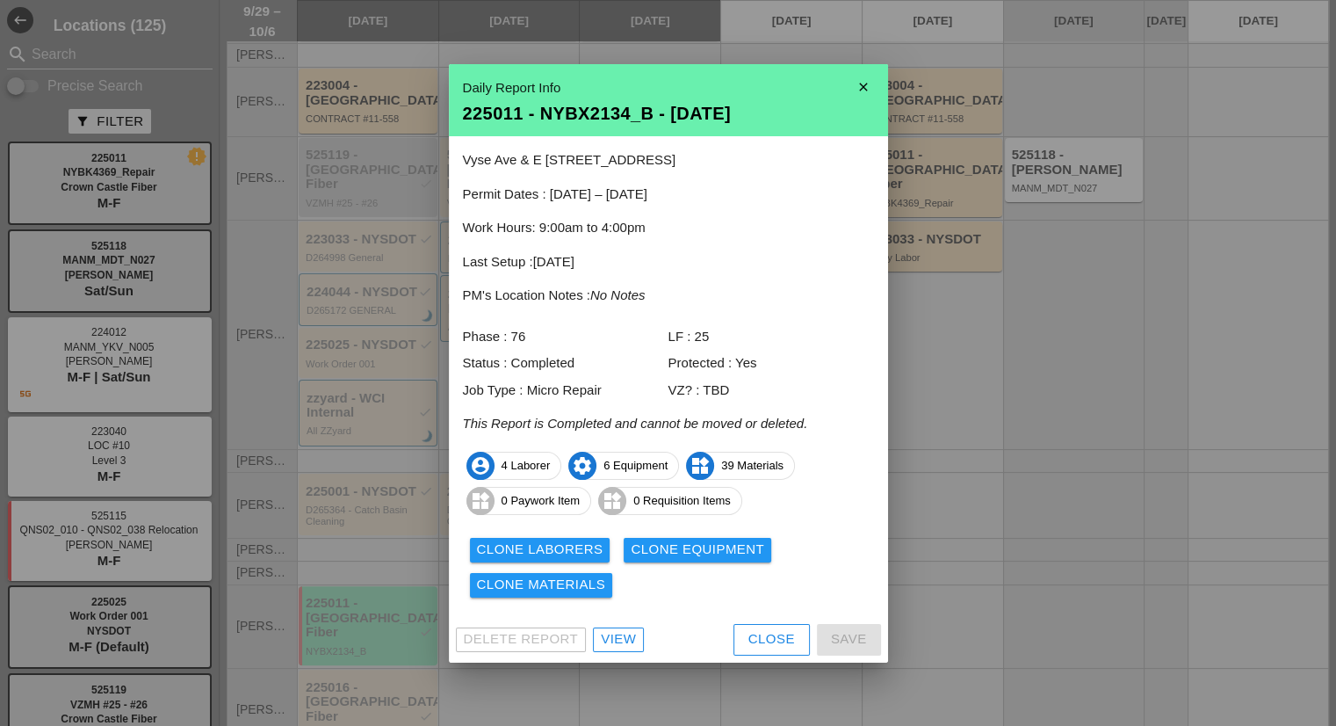
click at [570, 591] on div "Clone Materials" at bounding box center [541, 585] width 129 height 20
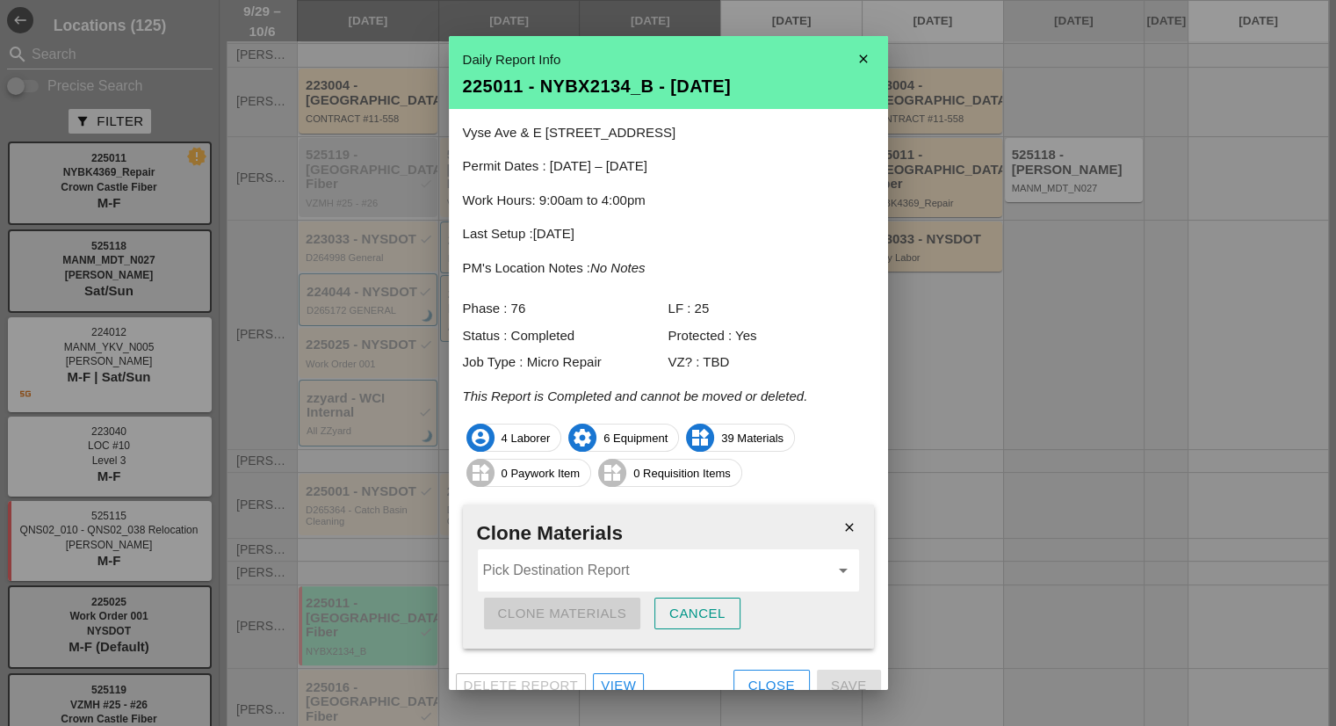
click at [556, 579] on input "Pick Destination Report" at bounding box center [656, 570] width 346 height 28
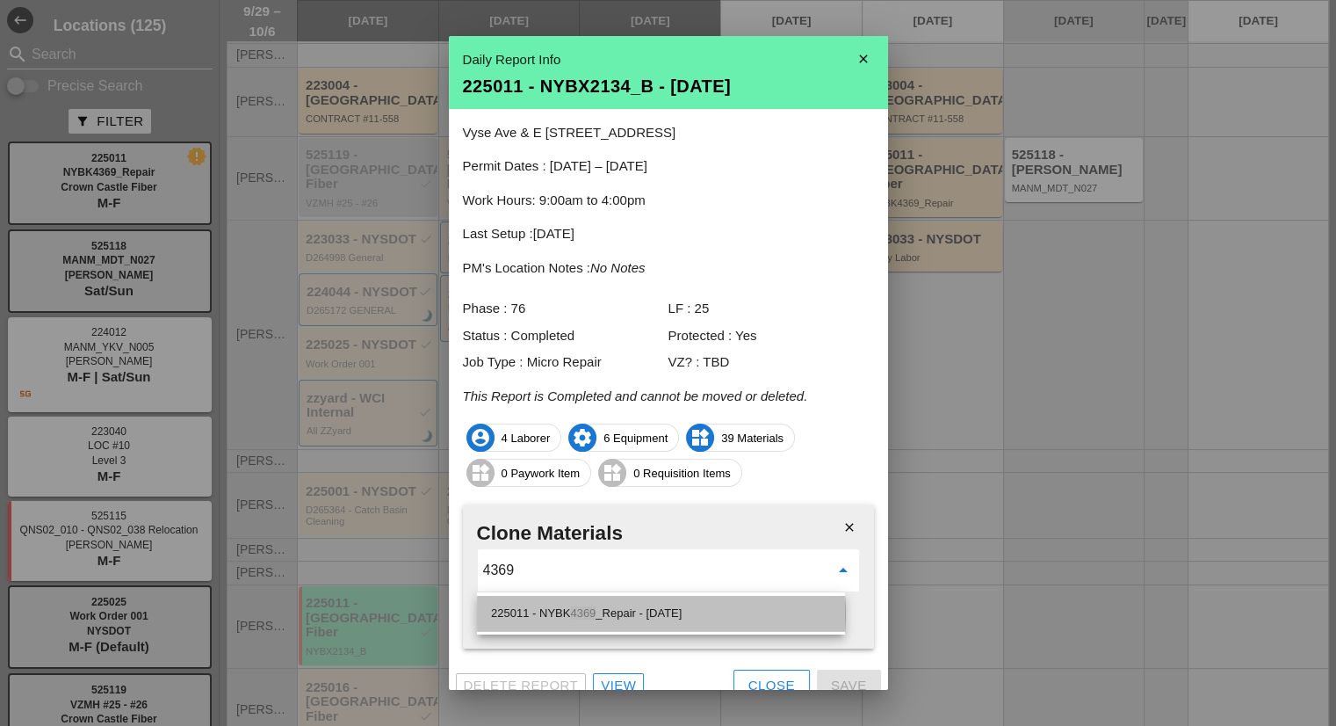
click at [626, 617] on div "225011 - NYBK 4369 _Repair - 10/03/2025" at bounding box center [661, 613] width 340 height 21
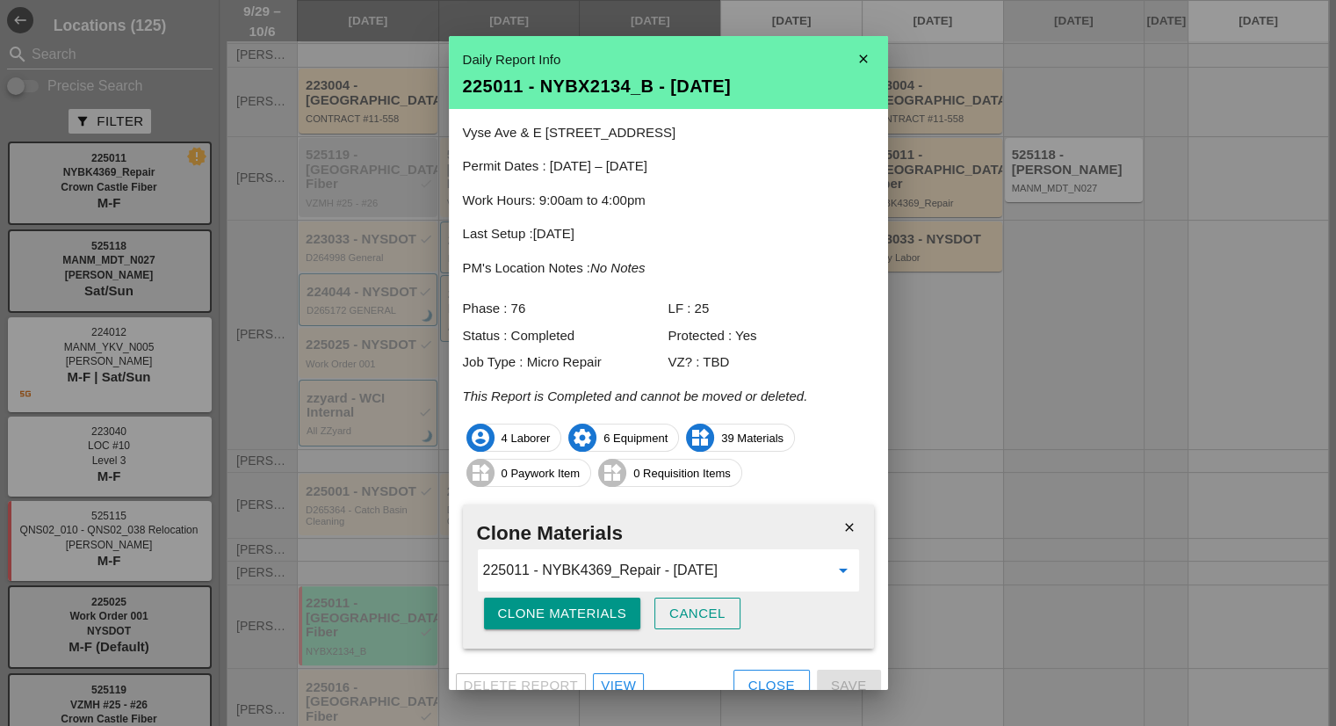
type input "225011 - NYBK4369_Repair - 10/03/2025"
click at [611, 619] on div "Clone Materials" at bounding box center [562, 614] width 129 height 20
click at [611, 619] on button "Are you sure?" at bounding box center [554, 613] width 140 height 32
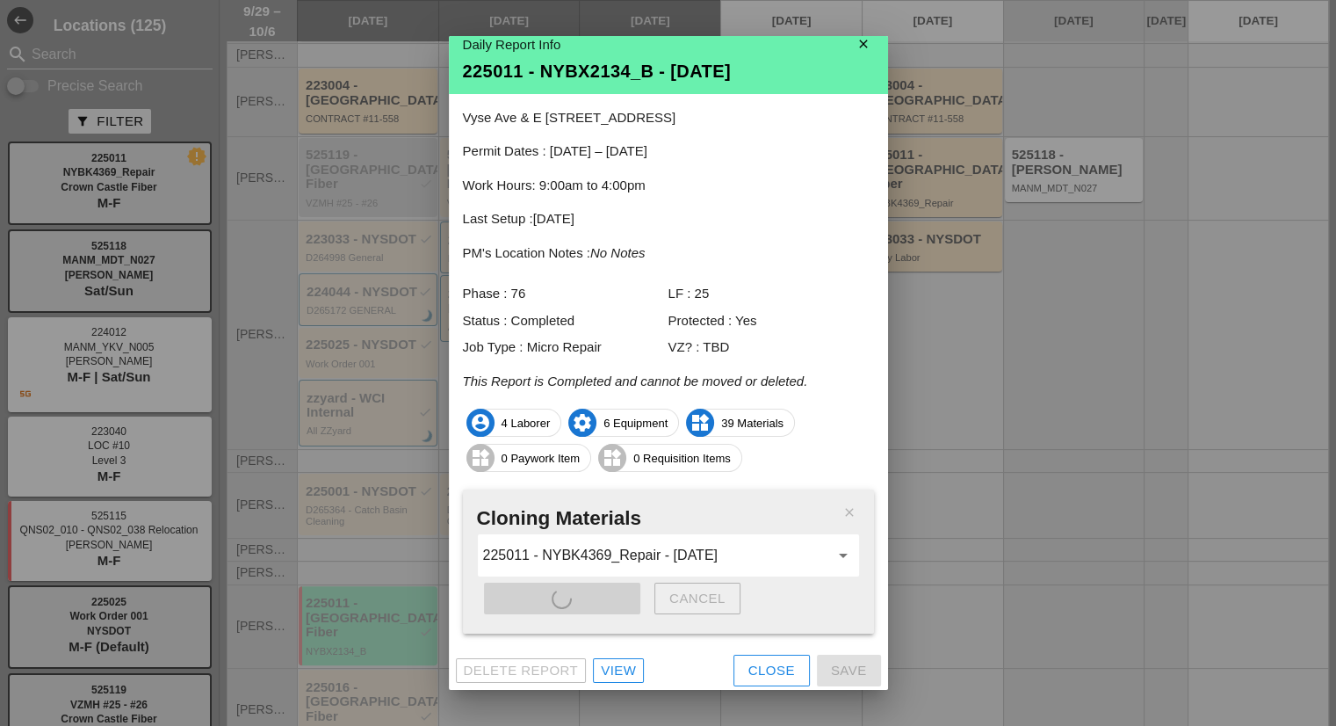
scroll to position [18, 0]
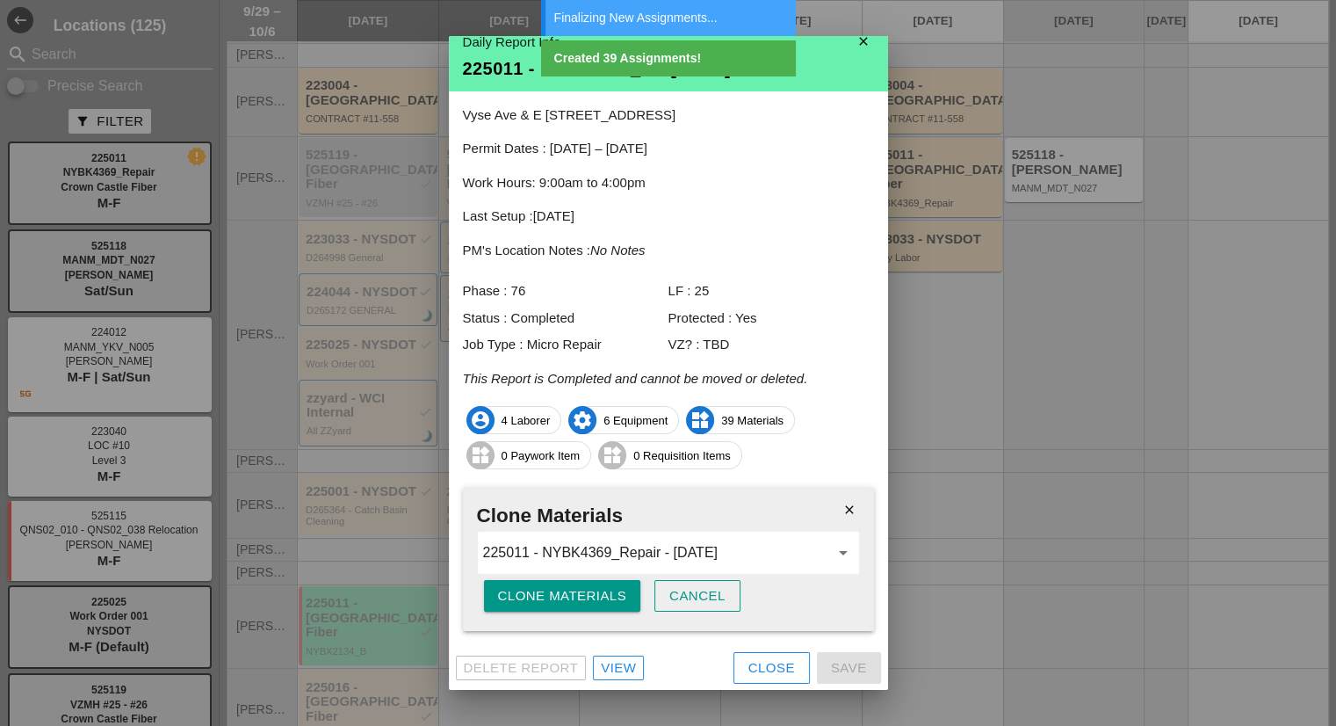
click at [751, 662] on div "Close" at bounding box center [772, 668] width 47 height 20
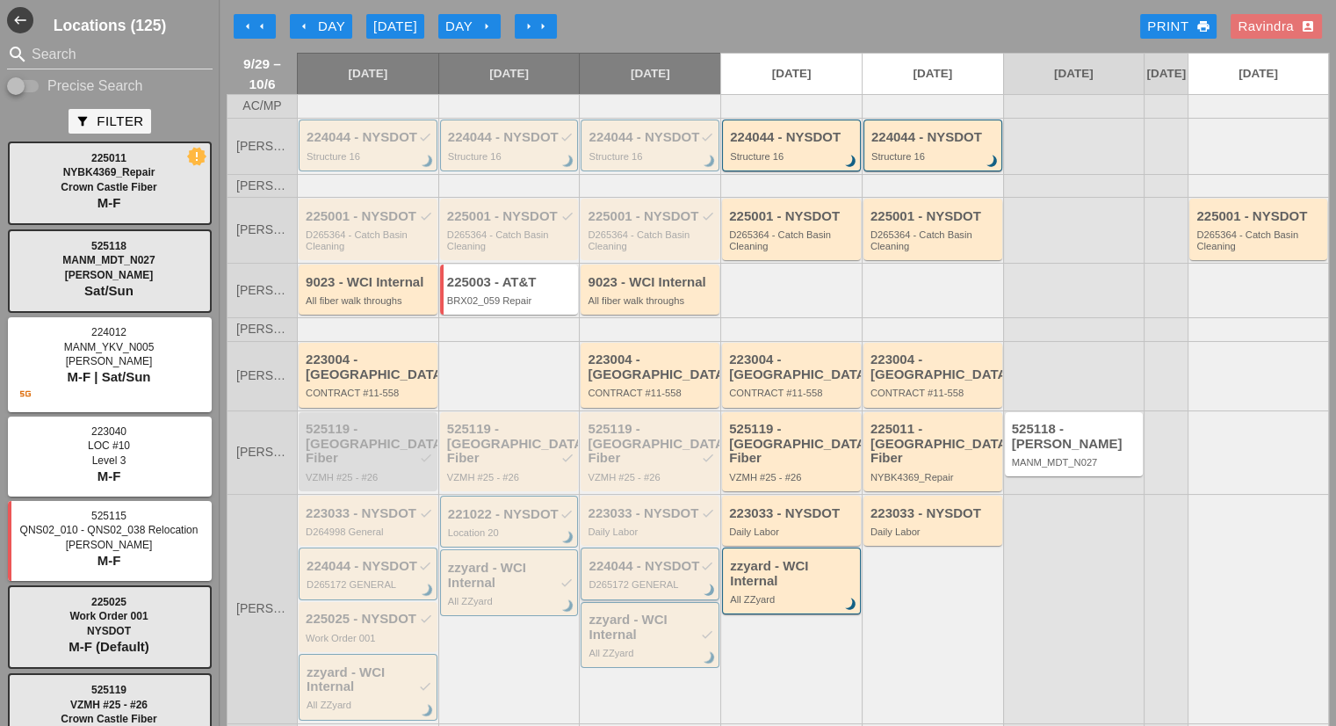
scroll to position [0, 0]
click at [397, 31] on div "[DATE]" at bounding box center [395, 27] width 44 height 20
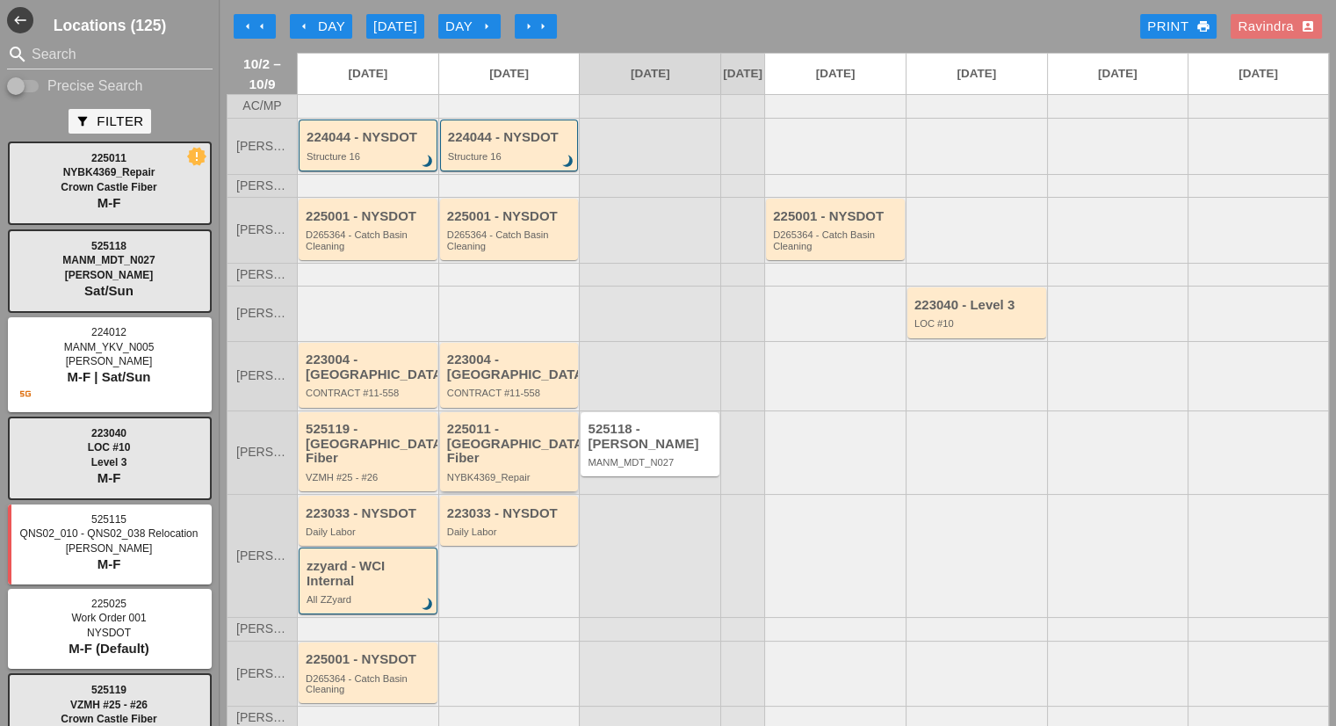
click at [538, 437] on div "225011 - [GEOGRAPHIC_DATA] Fiber" at bounding box center [510, 444] width 127 height 44
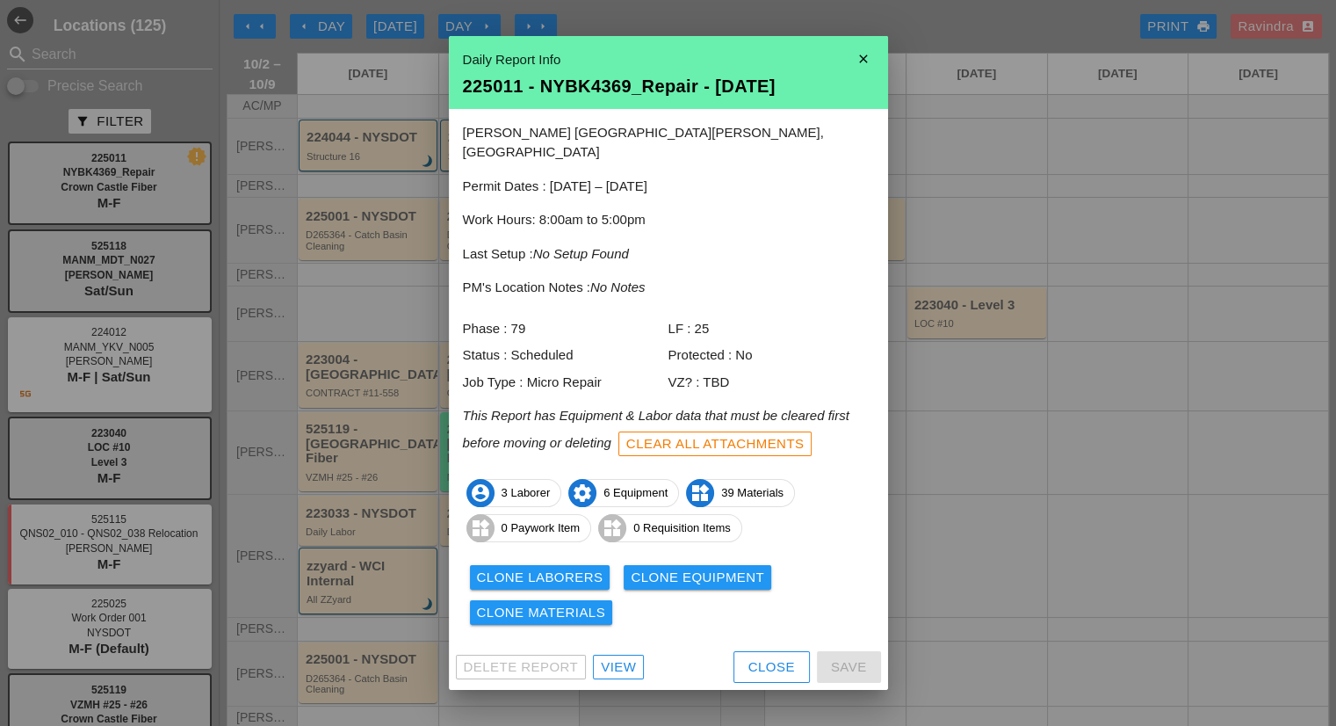
click at [622, 658] on div "View" at bounding box center [618, 667] width 35 height 20
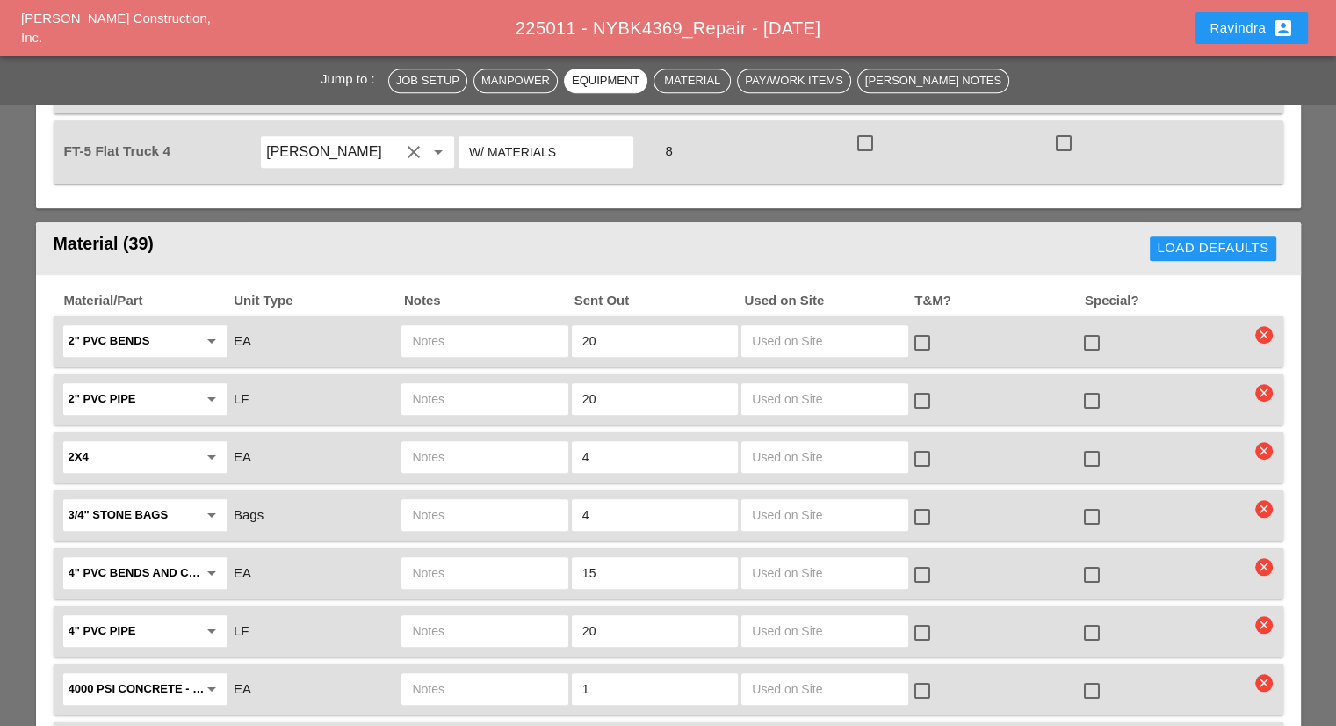
scroll to position [1493, 0]
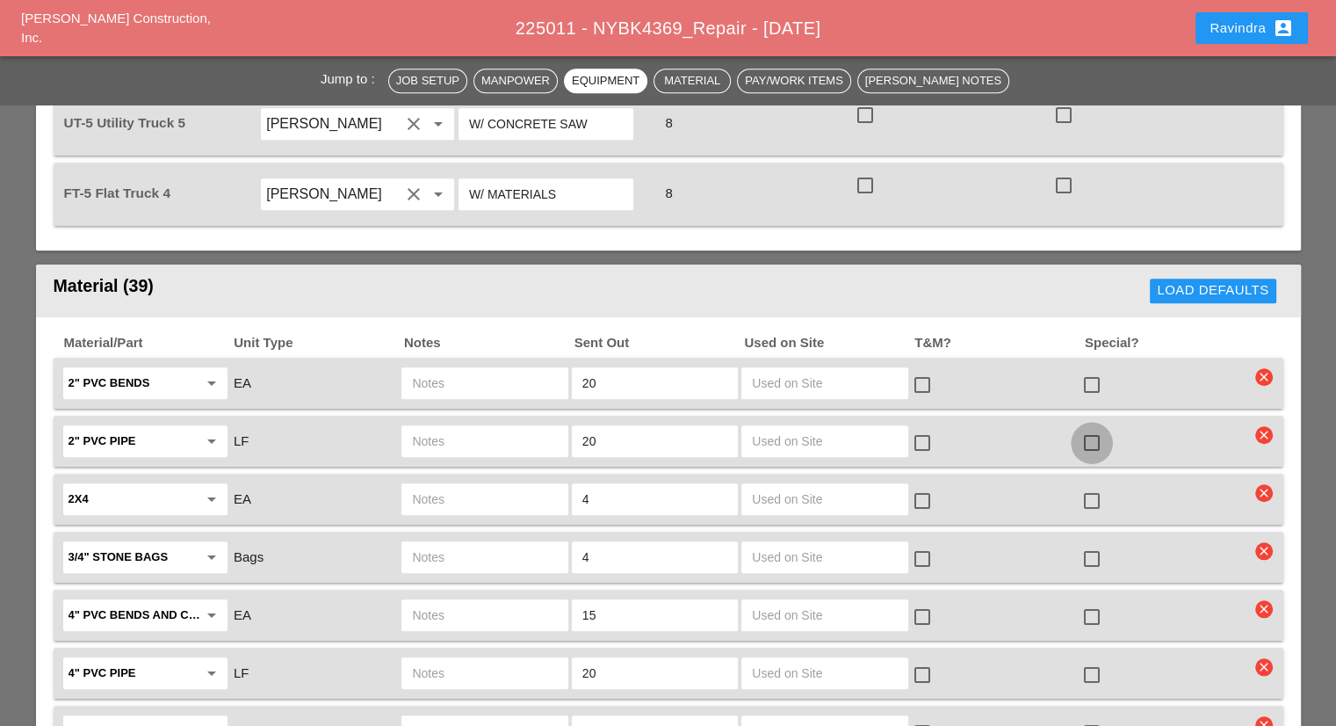
click at [1088, 428] on div at bounding box center [1092, 443] width 30 height 30
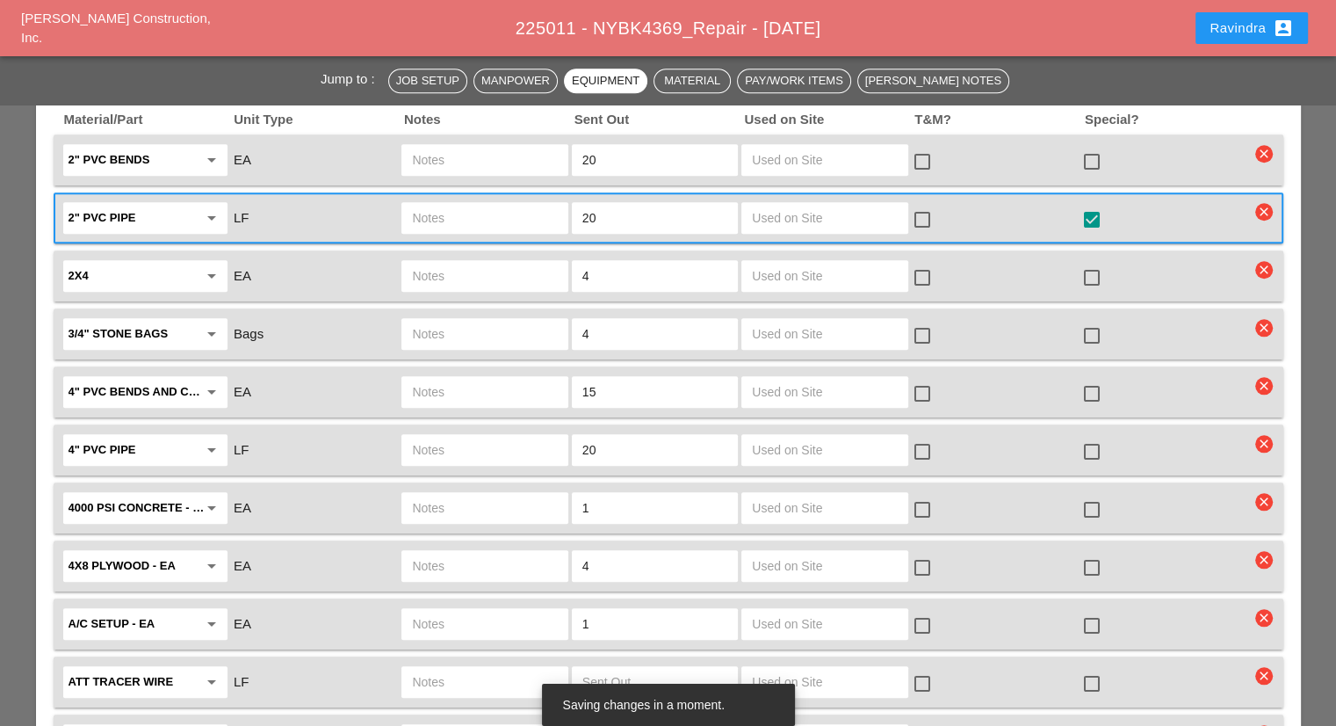
scroll to position [1757, 0]
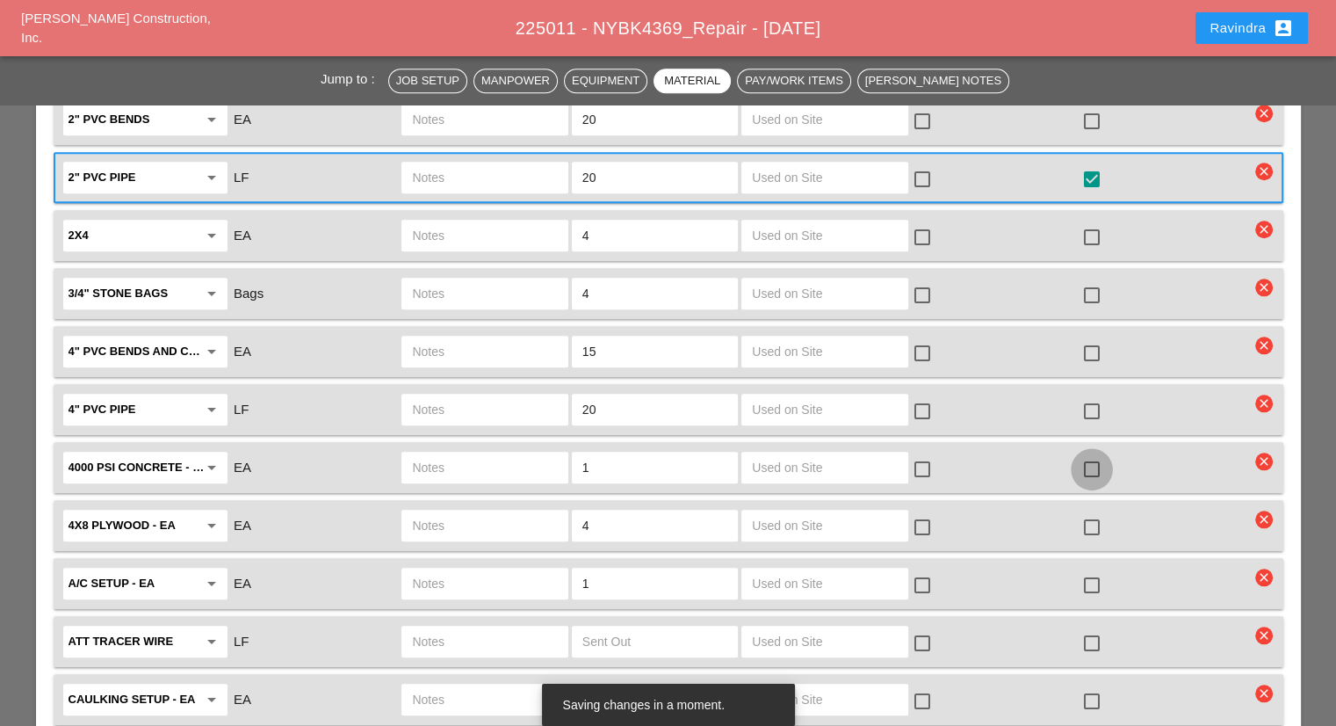
click at [1094, 454] on div at bounding box center [1092, 469] width 30 height 30
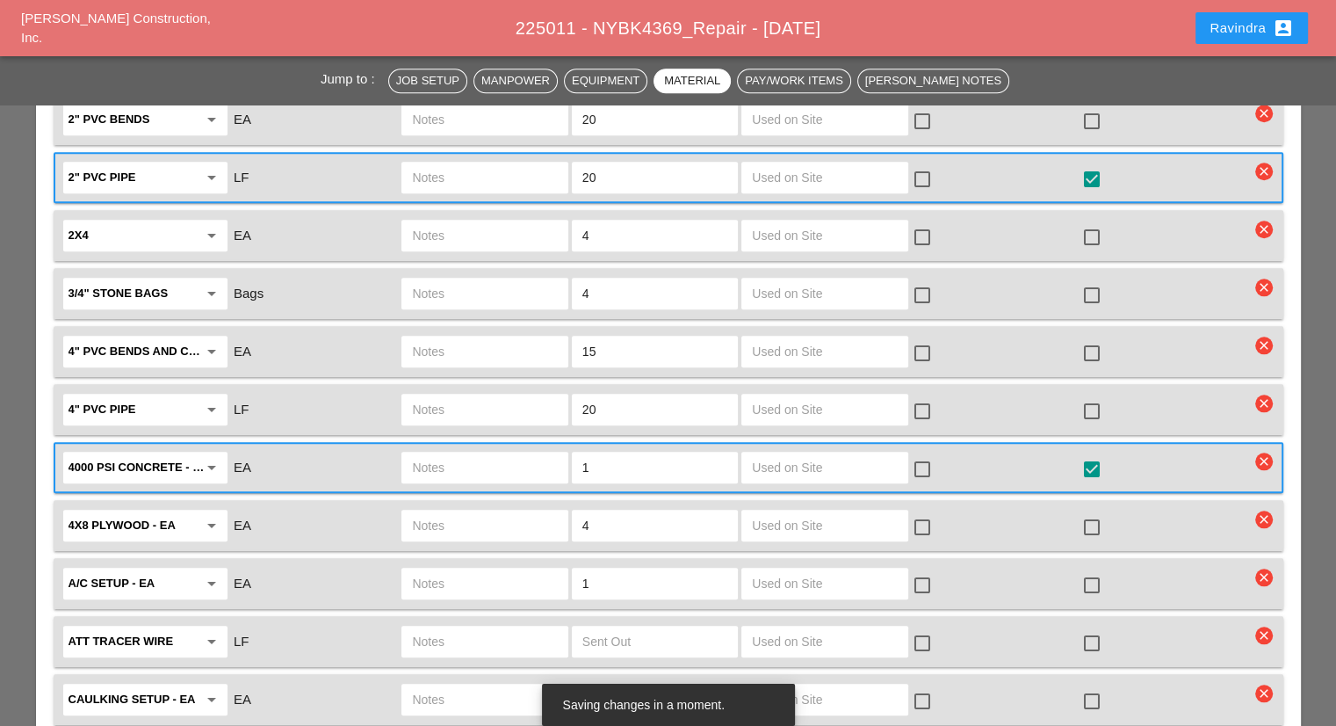
click at [519, 453] on input "text" at bounding box center [484, 467] width 145 height 28
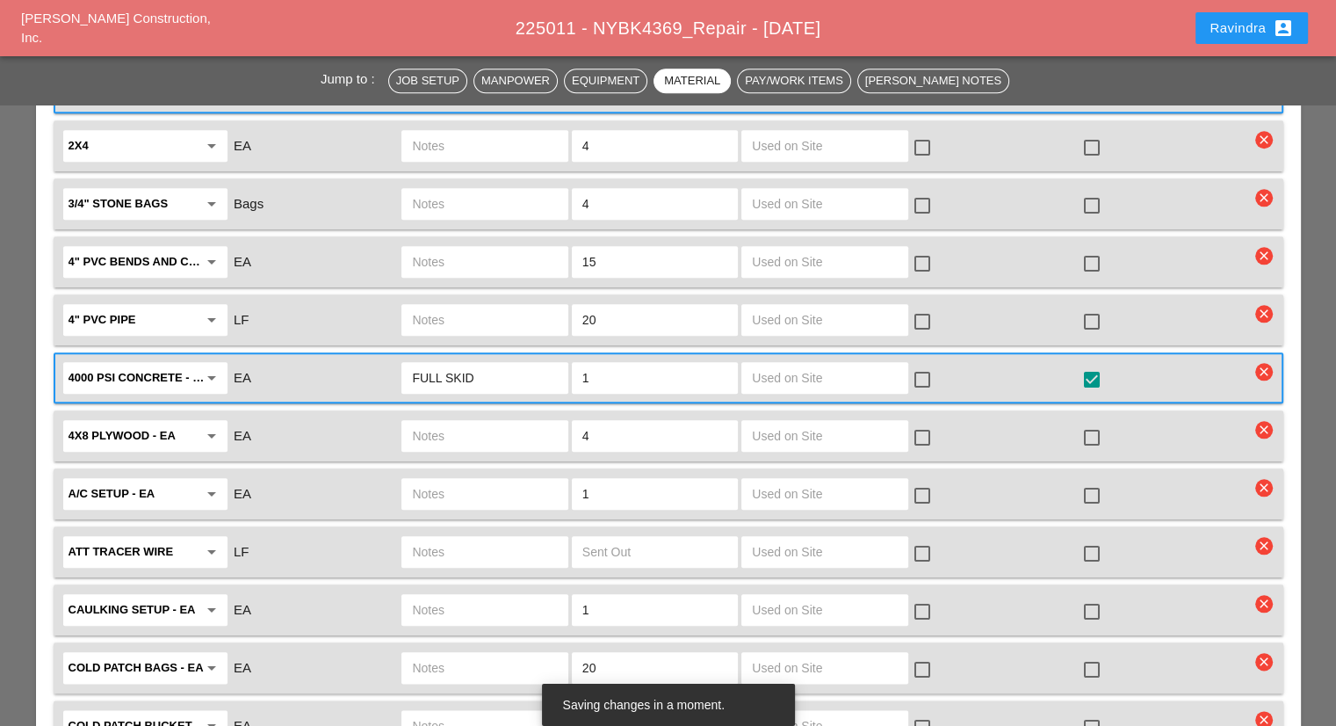
scroll to position [1933, 0]
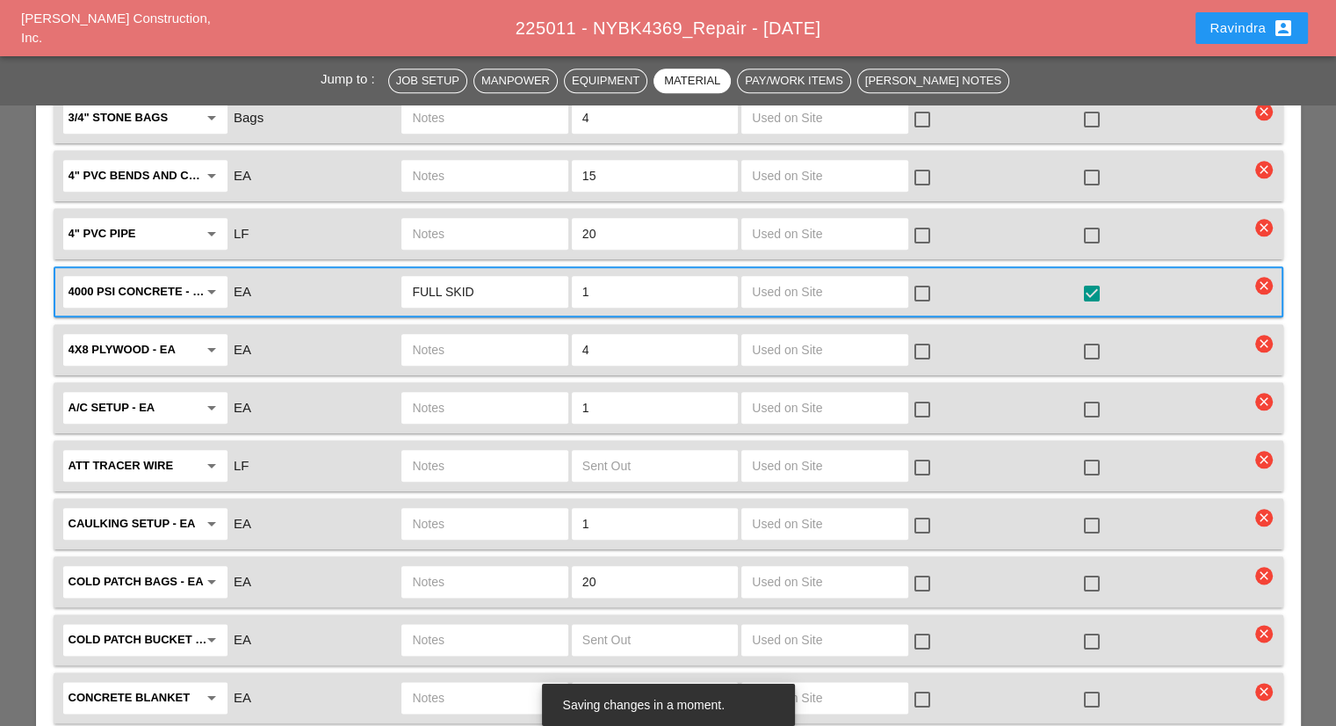
type input "FULL SKID"
click at [1096, 394] on div at bounding box center [1092, 409] width 30 height 30
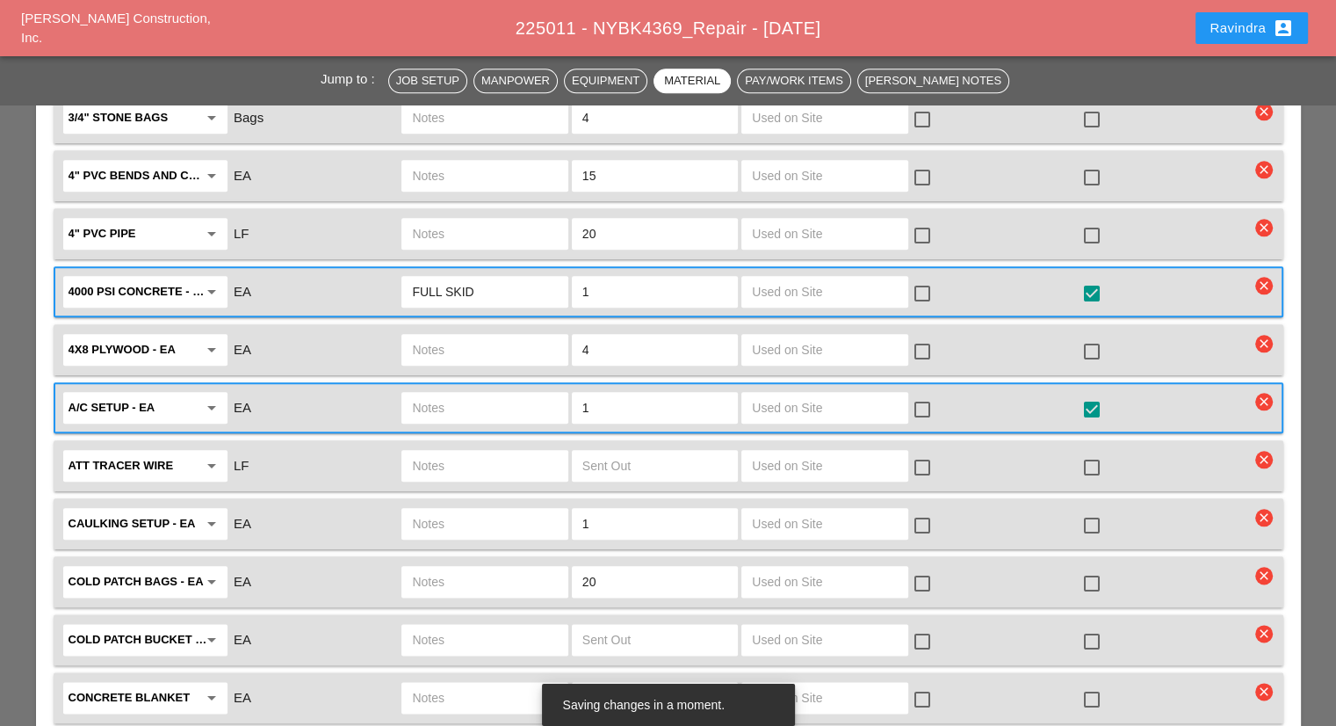
click at [471, 394] on input "text" at bounding box center [484, 408] width 145 height 28
type input "FULL SETUP"
click at [1092, 568] on div at bounding box center [1092, 583] width 30 height 30
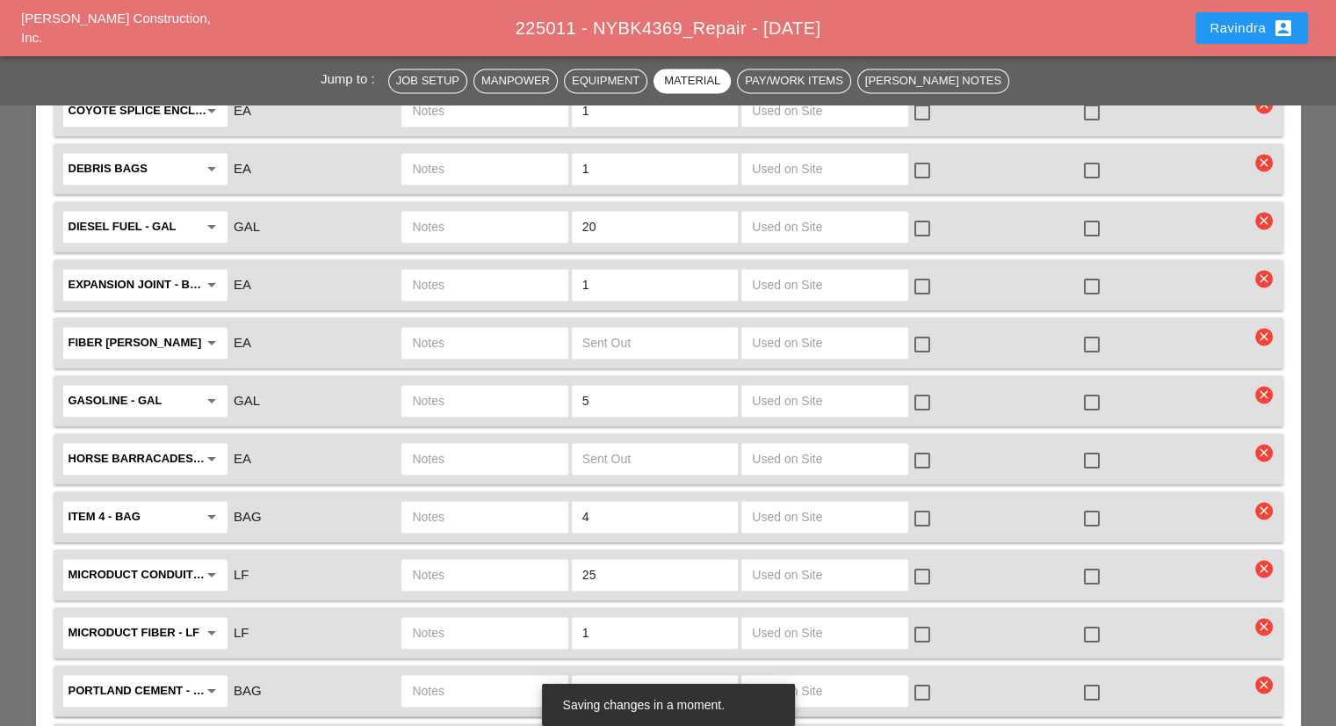
scroll to position [2723, 0]
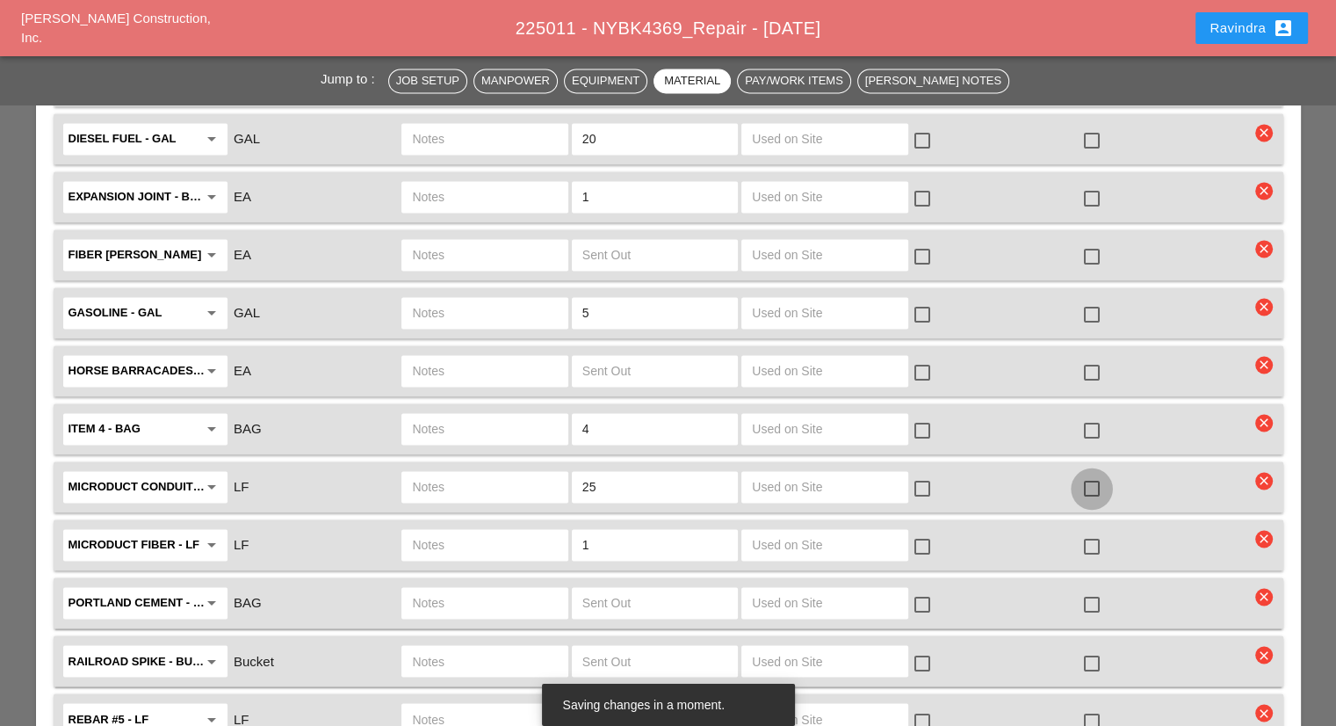
click at [1096, 474] on div at bounding box center [1092, 489] width 30 height 30
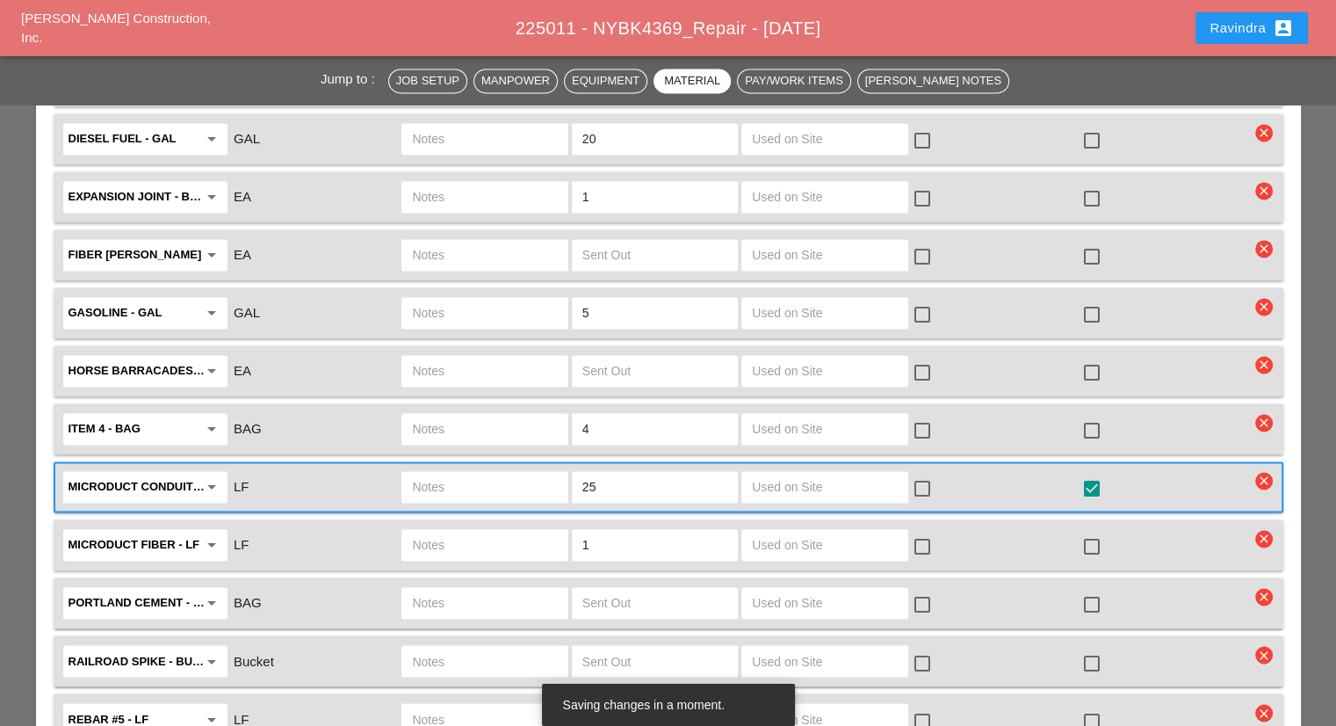
drag, startPoint x: 626, startPoint y: 423, endPoint x: 498, endPoint y: 421, distance: 127.4
click at [498, 468] on div "Microduct conduit - LF arrow_drop_down LF 25 check_box_outline_blank check_box" at bounding box center [656, 486] width 1190 height 37
type input "50"
click at [464, 473] on input "text" at bounding box center [484, 487] width 145 height 28
type input "7-TUBE MICRO 50 LF"
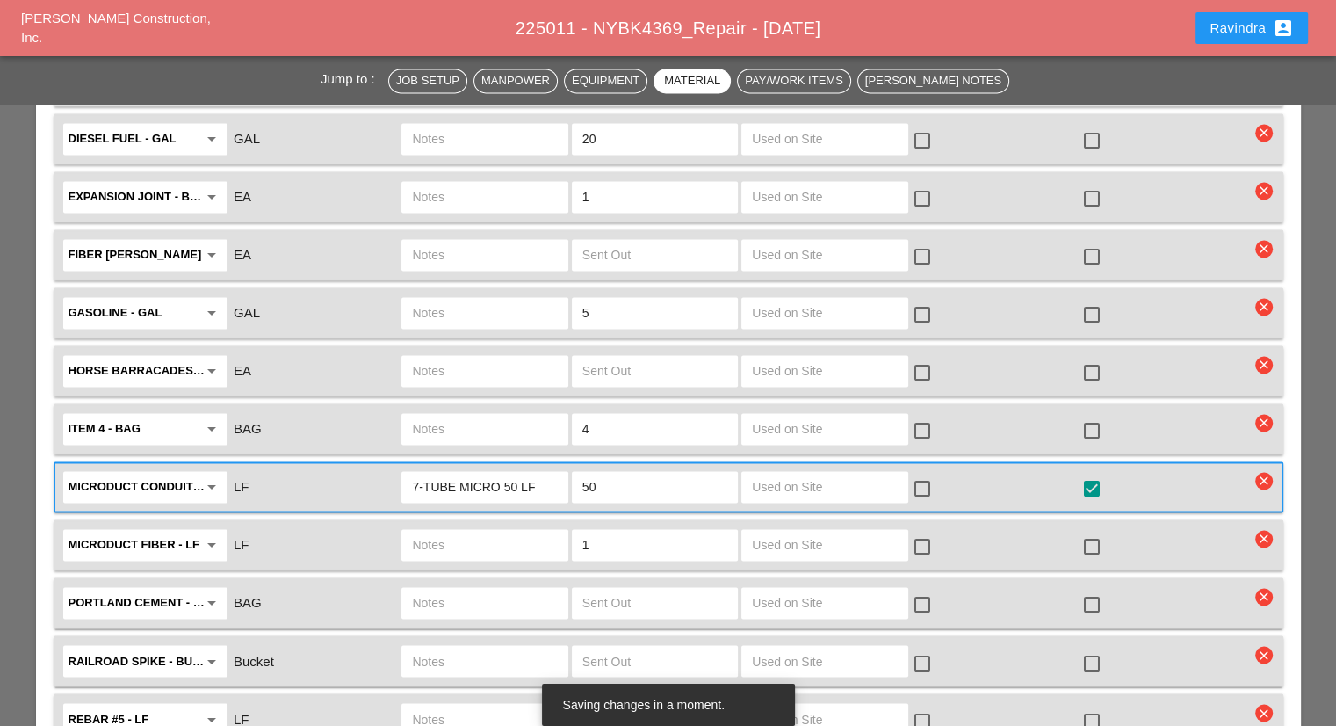
click at [242, 584] on div "BAG" at bounding box center [315, 602] width 170 height 37
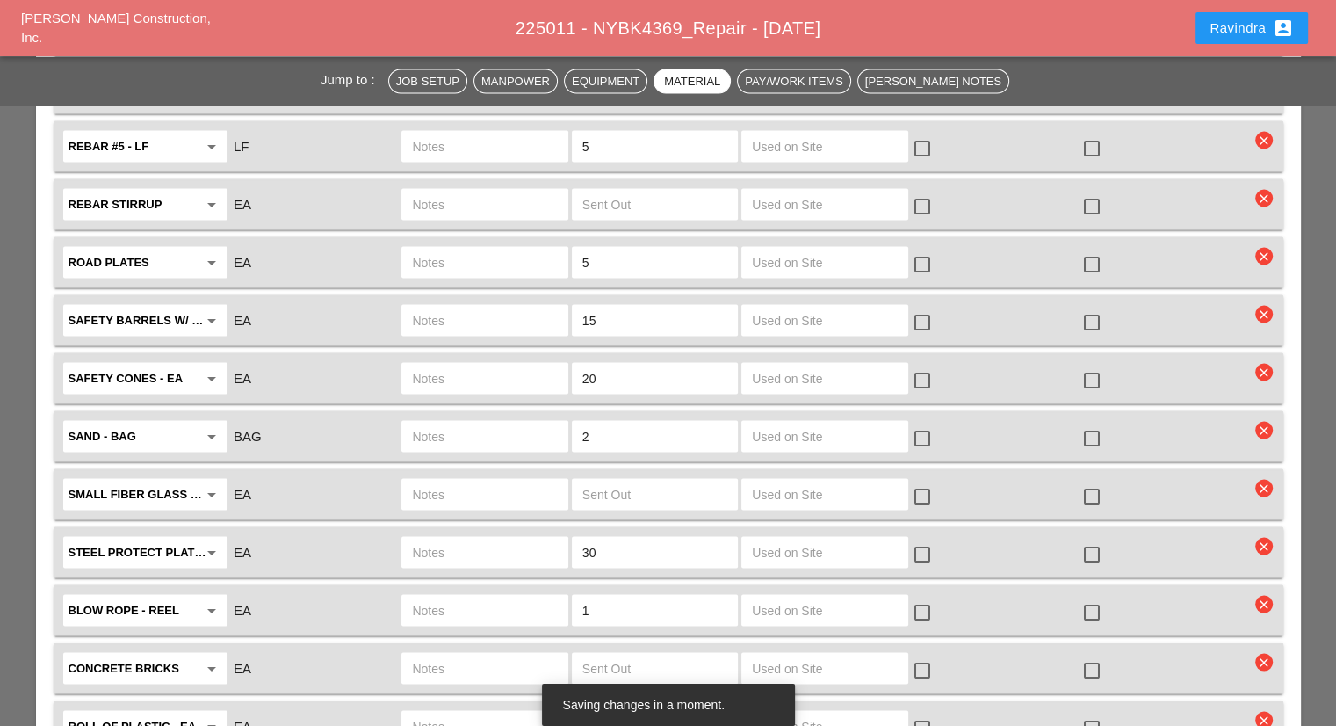
scroll to position [3514, 0]
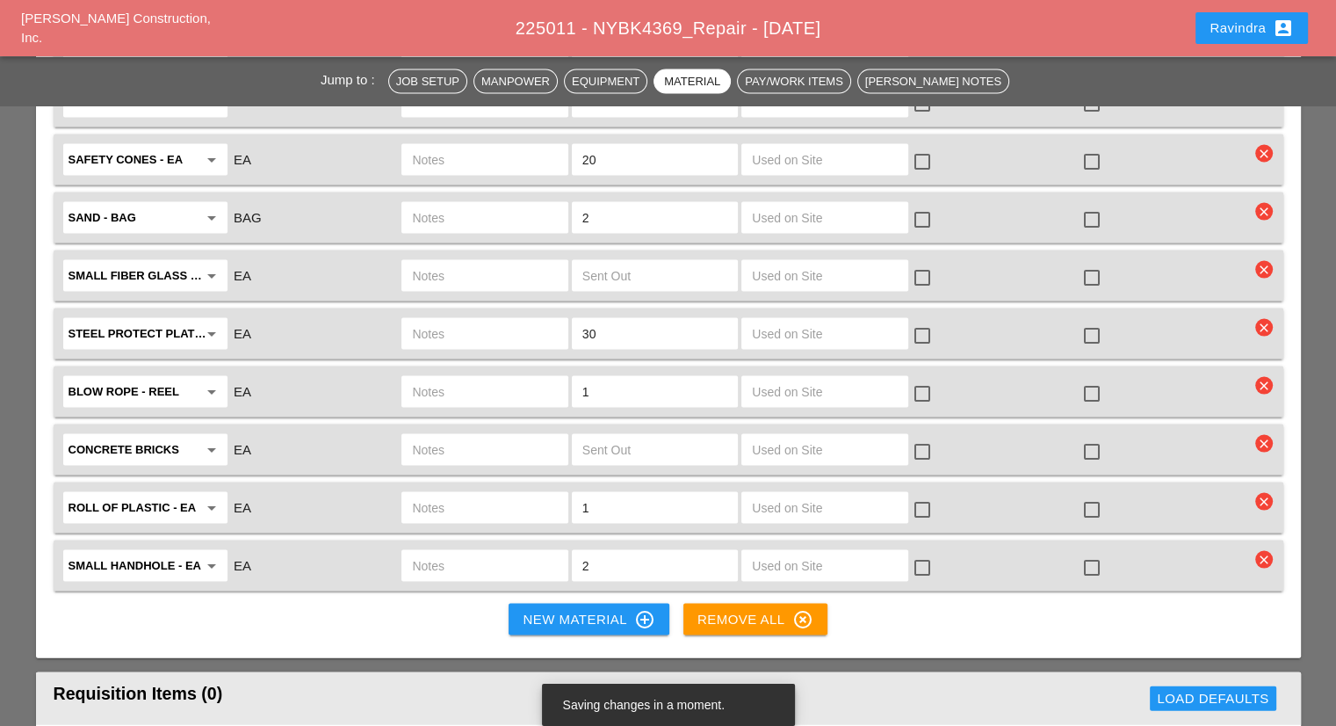
click at [531, 609] on div "New Material control_point" at bounding box center [589, 619] width 132 height 21
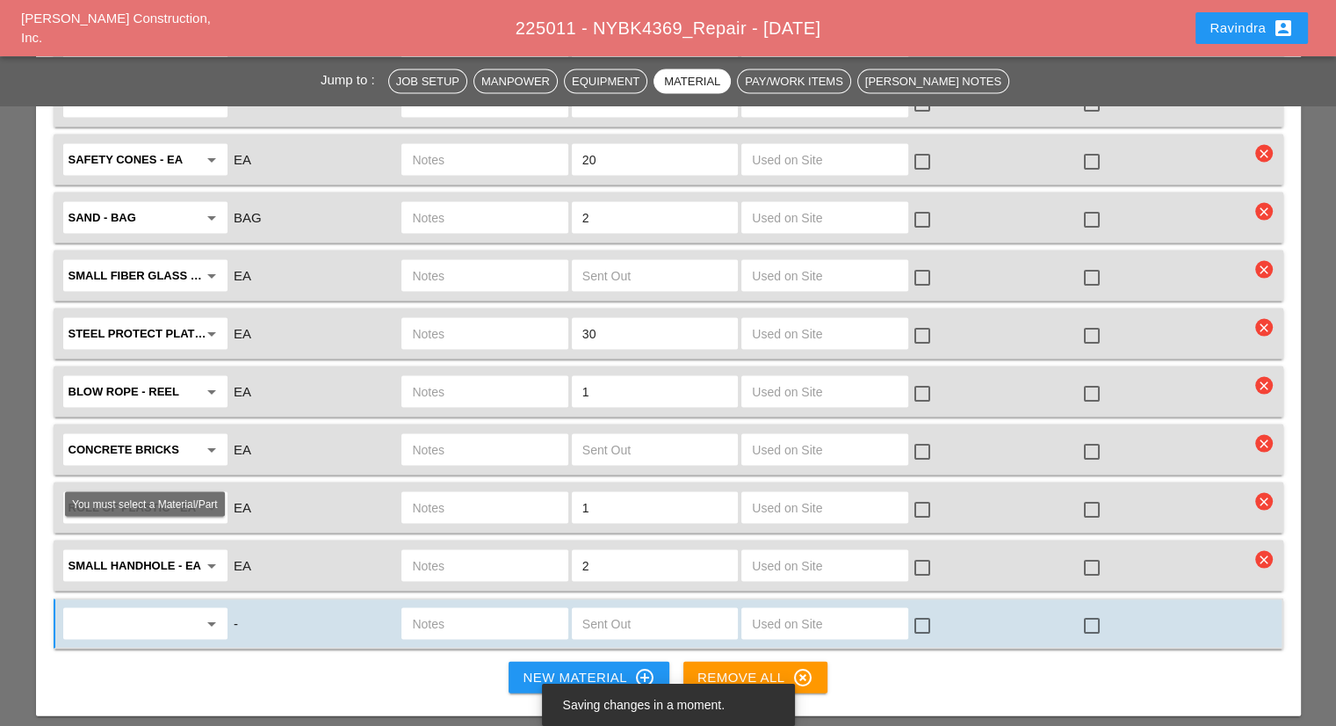
click at [155, 610] on input "text" at bounding box center [133, 624] width 129 height 28
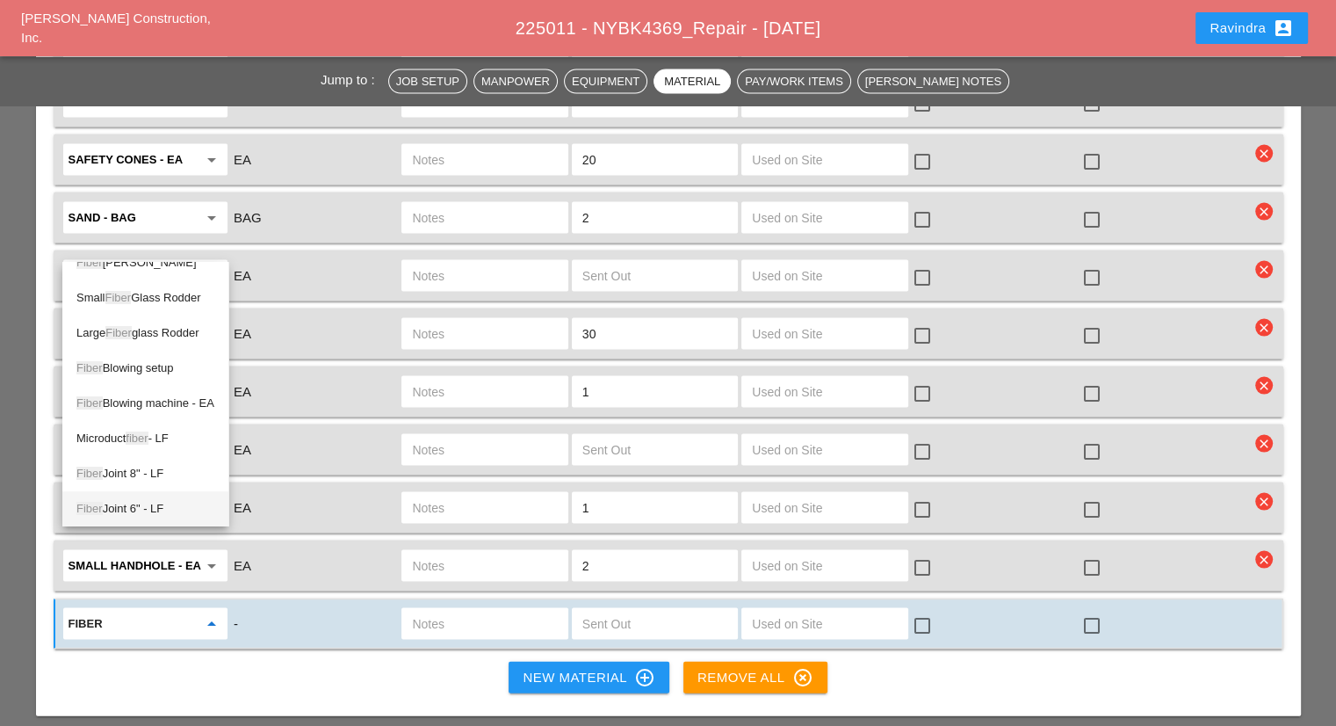
scroll to position [0, 0]
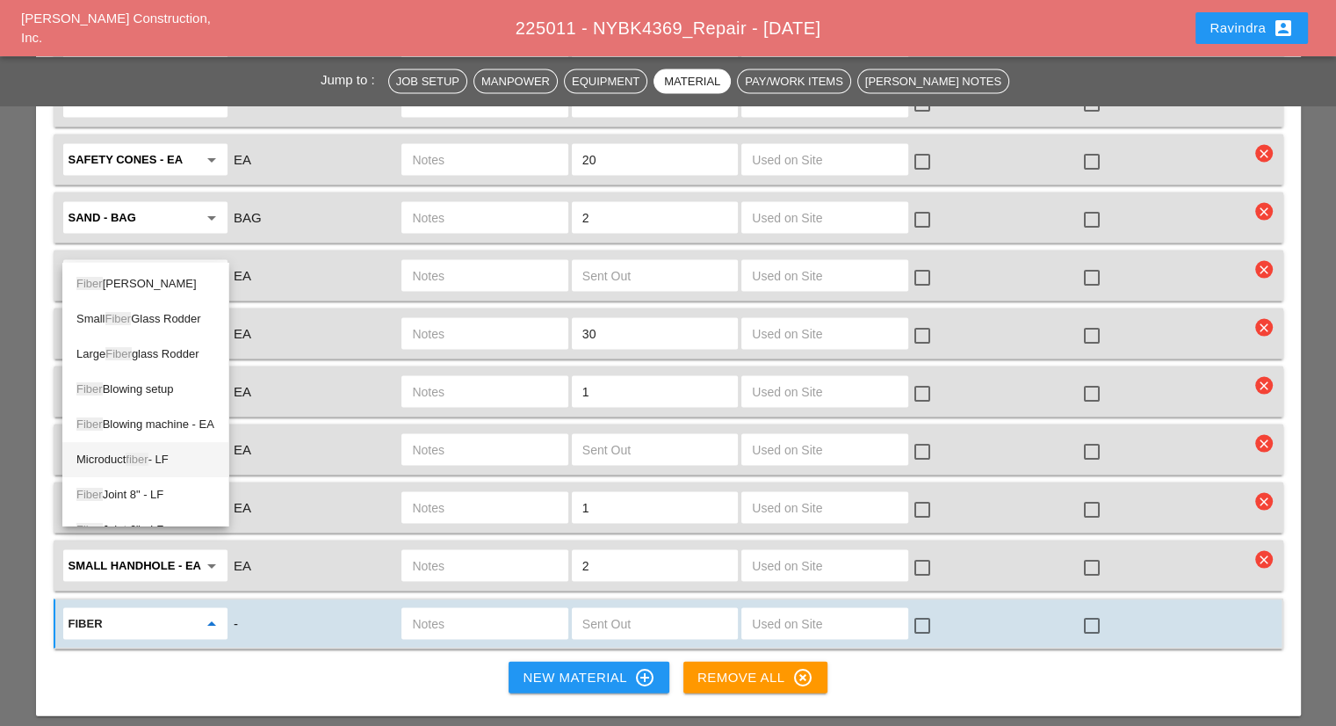
click at [164, 463] on div "Microduct fiber - LF" at bounding box center [145, 459] width 138 height 21
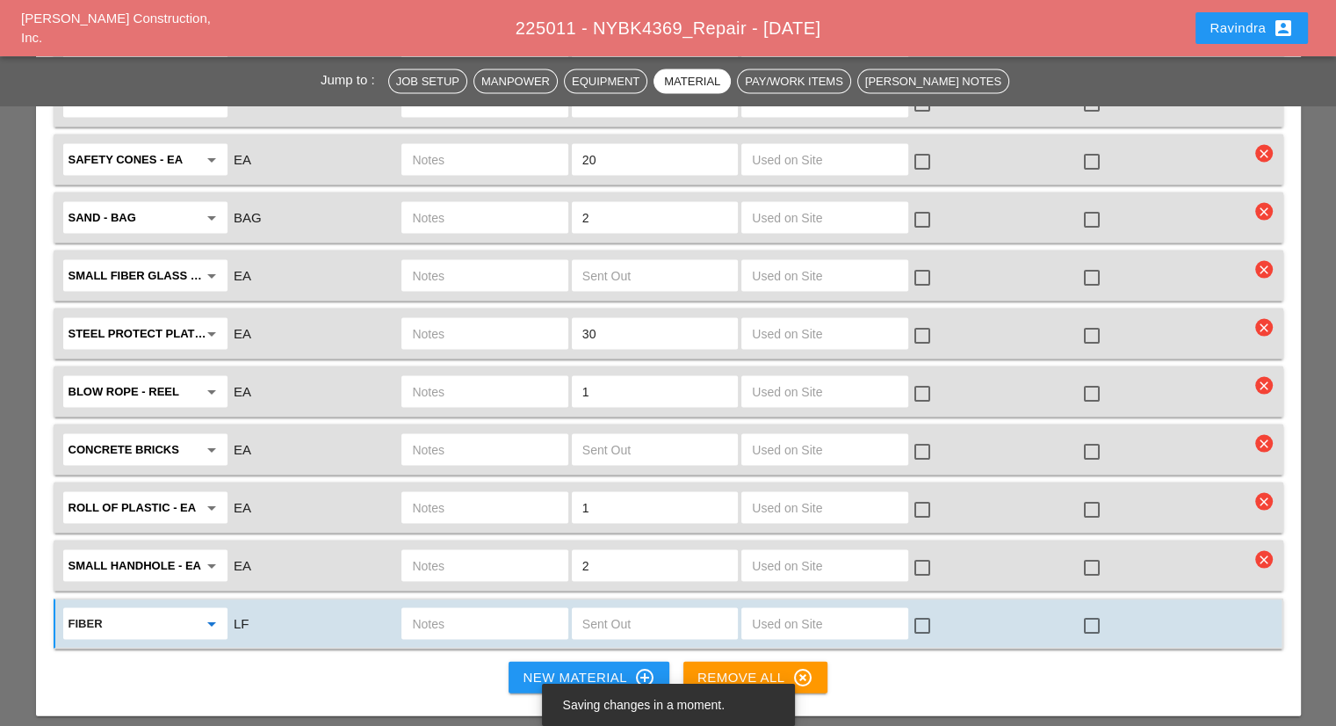
type input "Microduct fiber - LF"
click at [445, 610] on input "text" at bounding box center [484, 624] width 145 height 28
type input "72 C FIBER REEL"
click at [607, 610] on input "text" at bounding box center [654, 624] width 145 height 28
type input "1"
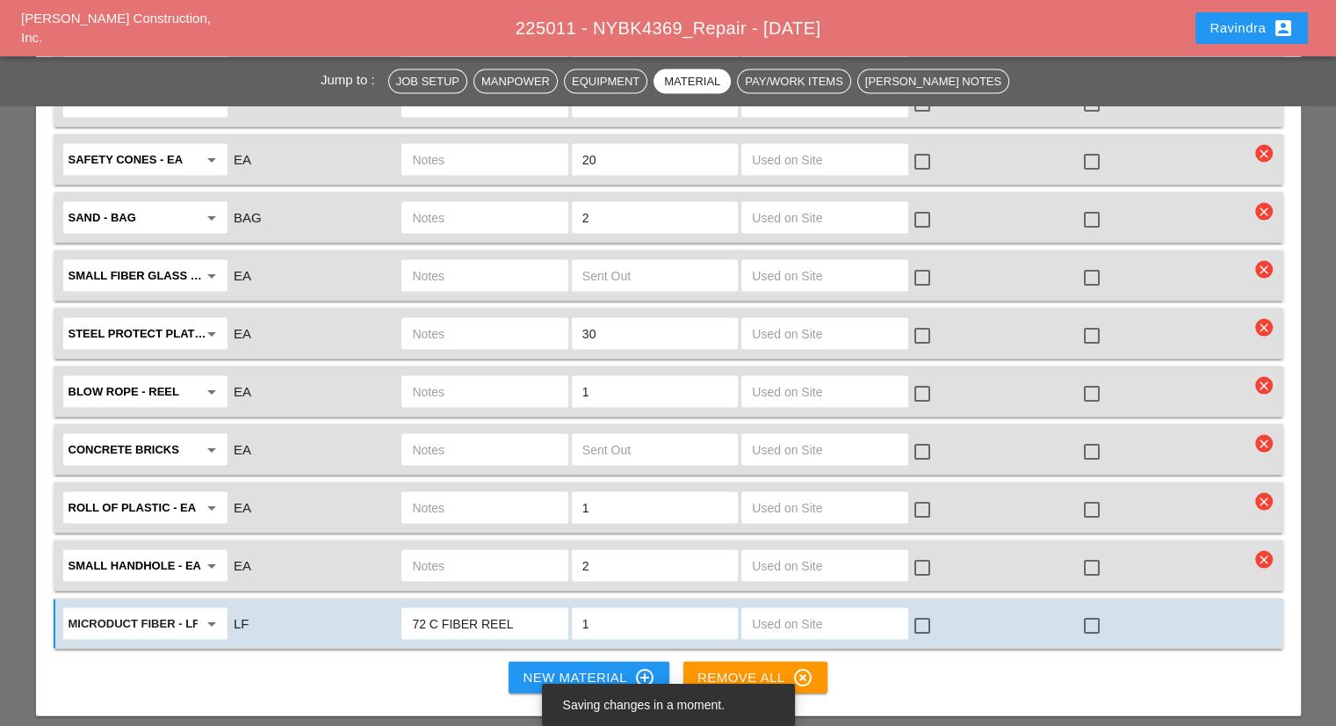
click at [1109, 615] on div "check_box_outline_blank" at bounding box center [1095, 625] width 28 height 21
click at [1100, 611] on div at bounding box center [1092, 626] width 30 height 30
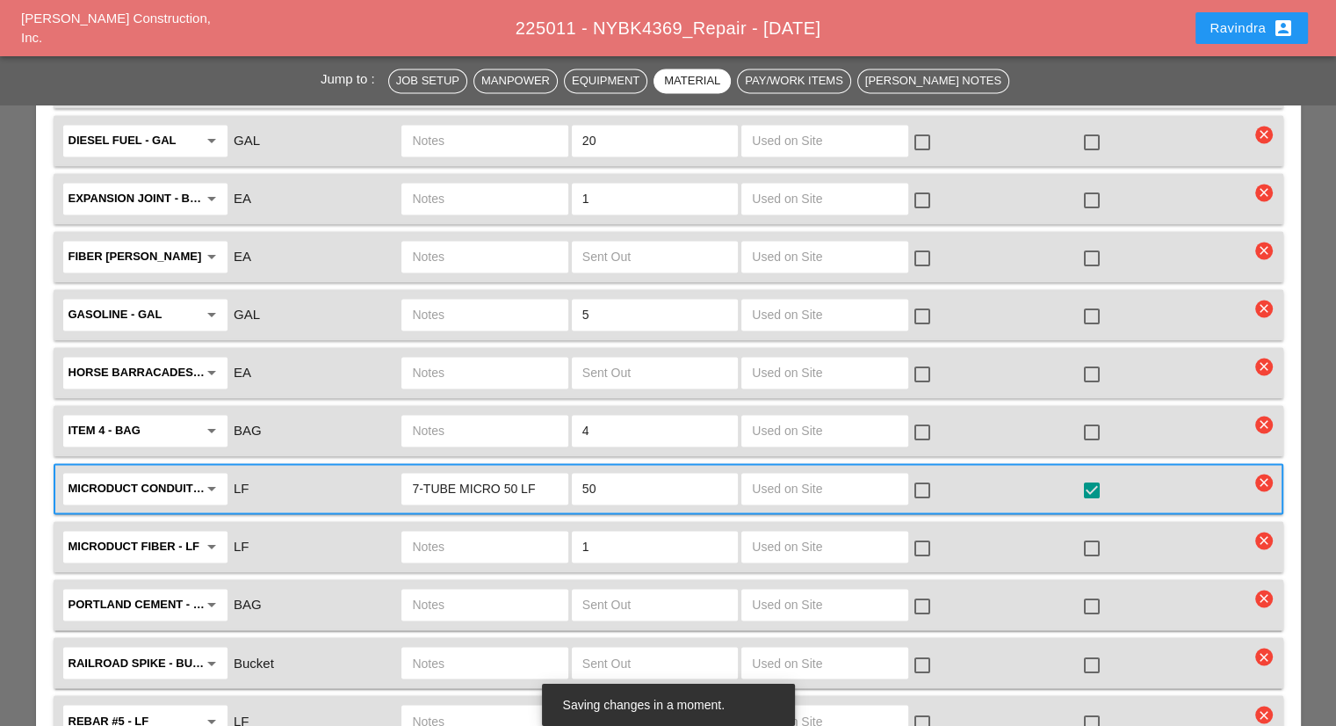
scroll to position [2723, 0]
click at [475, 531] on input "text" at bounding box center [484, 545] width 145 height 28
type input "48 CT FIBER REEL"
click at [1093, 532] on div at bounding box center [1092, 547] width 30 height 30
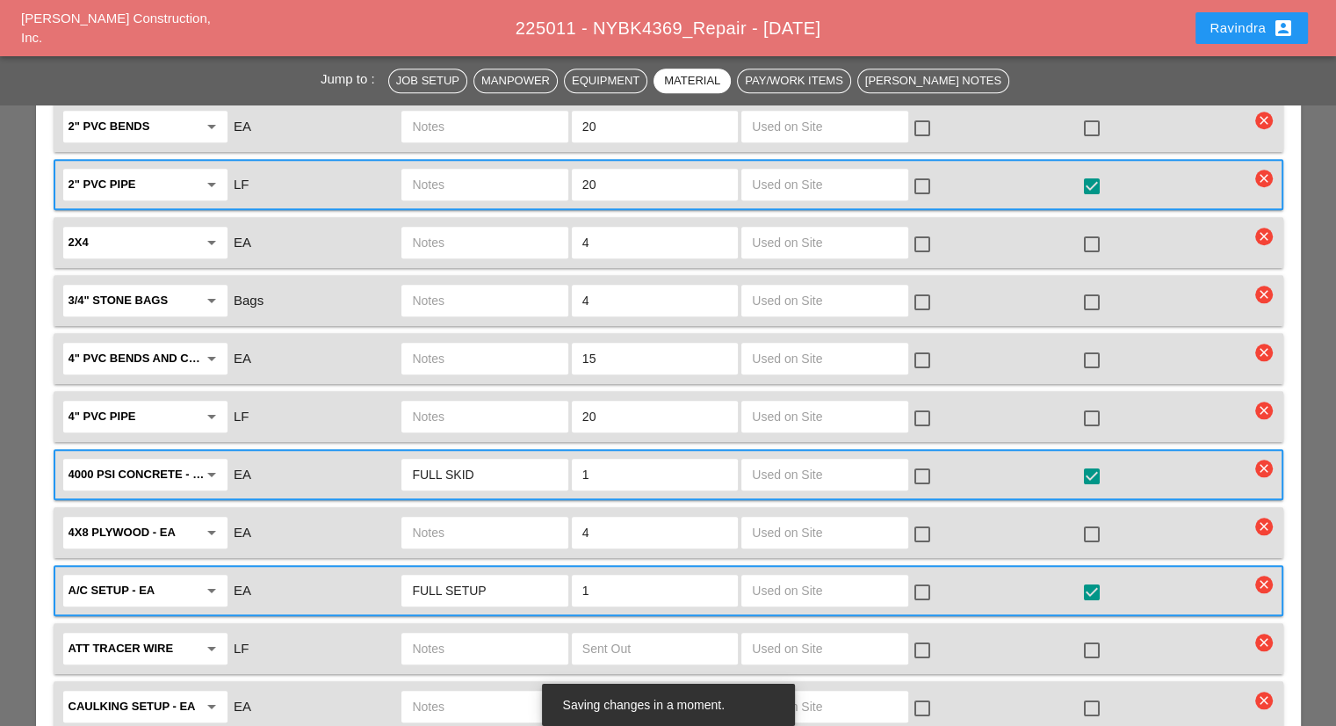
scroll to position [1493, 0]
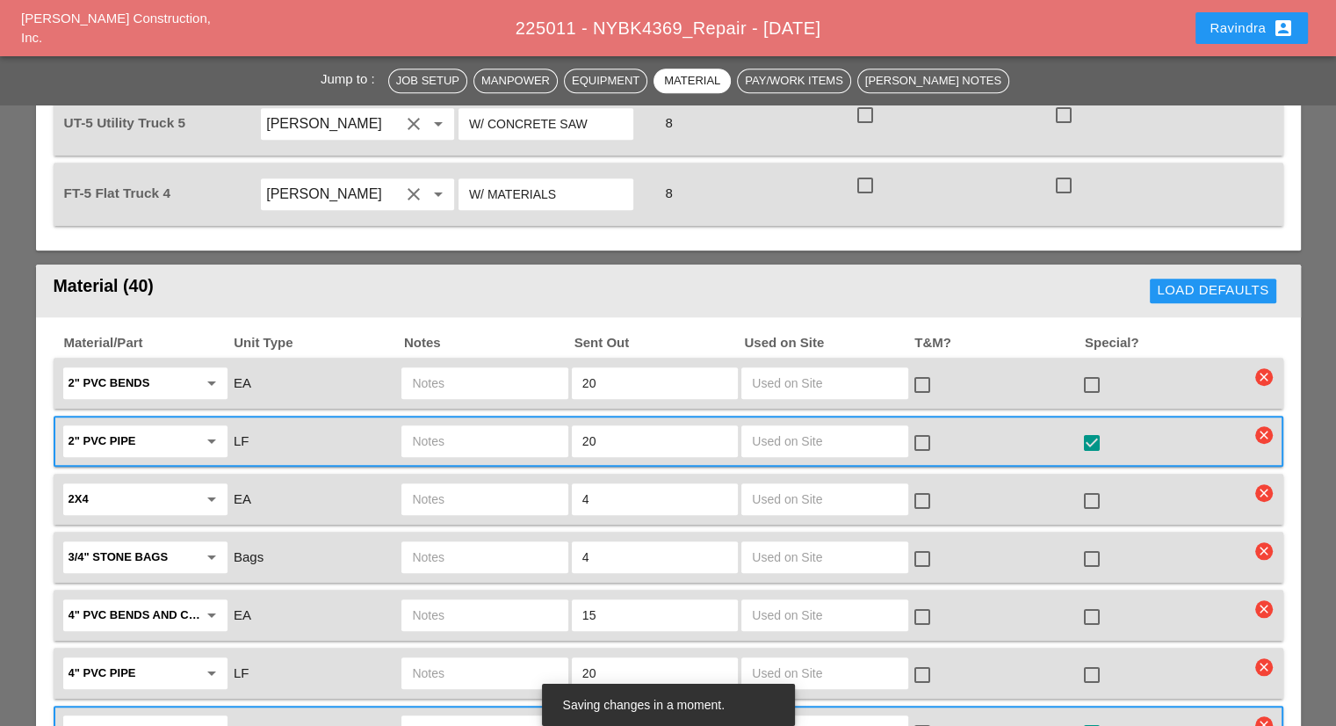
drag, startPoint x: 610, startPoint y: 405, endPoint x: 534, endPoint y: 398, distance: 75.9
click at [534, 423] on div "2" PVC pipe arrow_drop_down LF 20 check_box_outline_blank check_box star_outline" at bounding box center [656, 441] width 1190 height 37
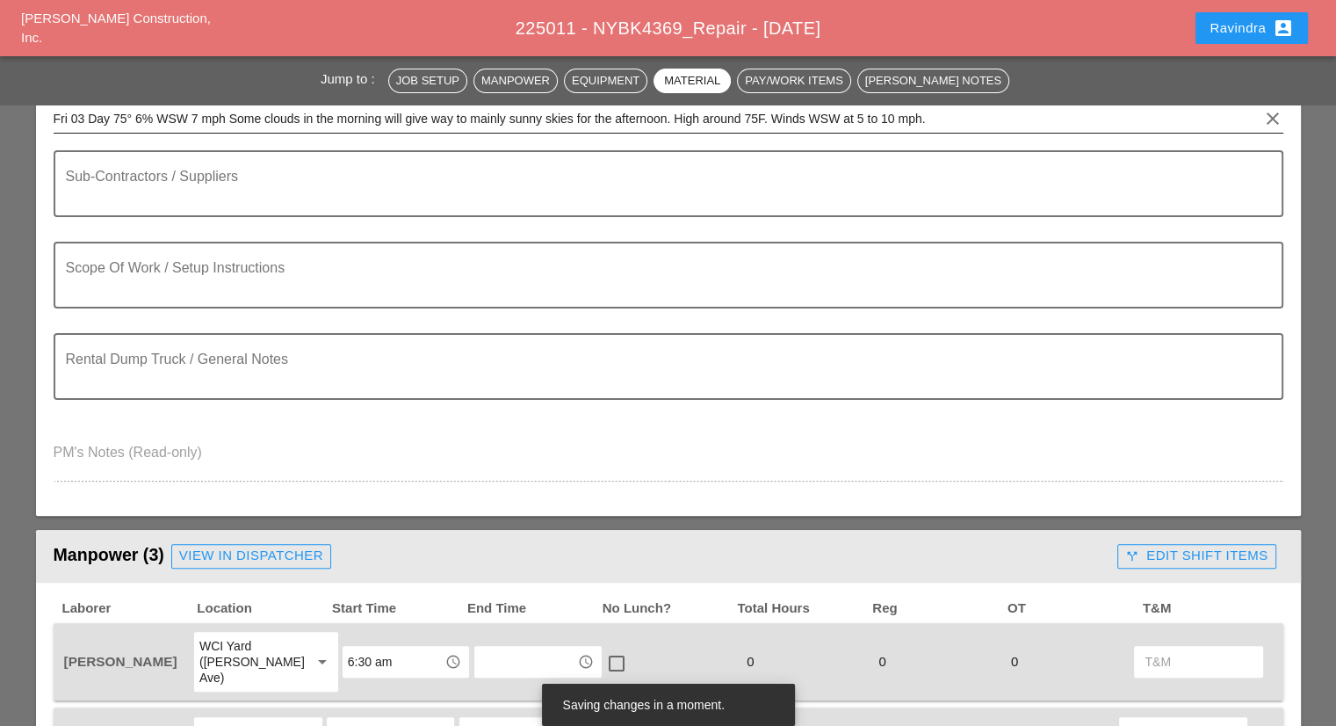
scroll to position [176, 0]
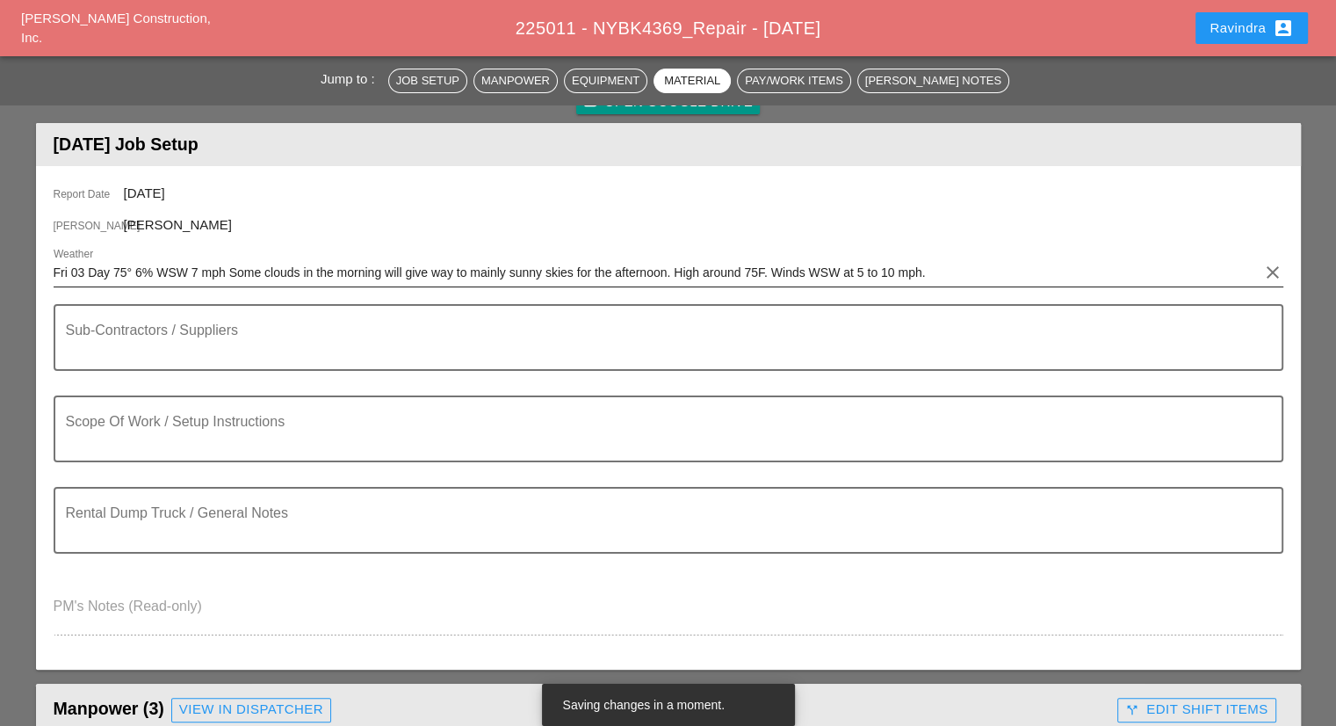
type input "25"
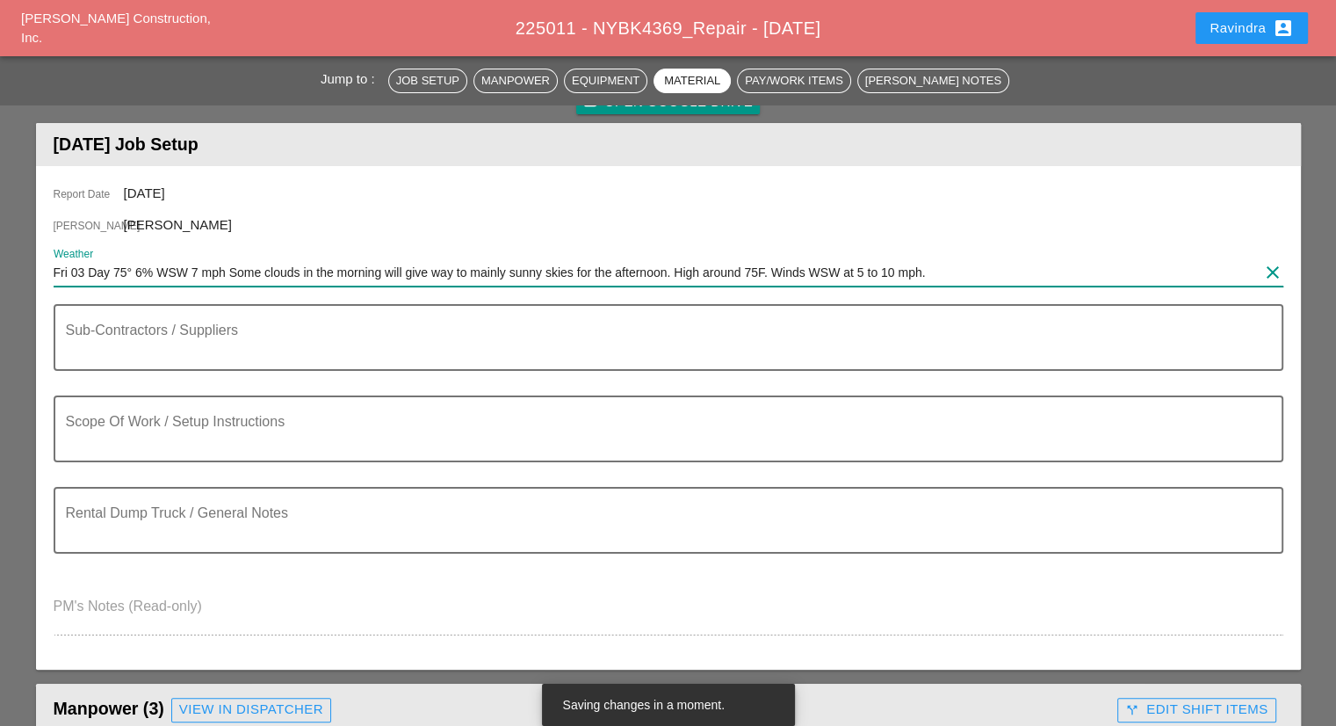
click at [998, 271] on input "Fri 03 Day 75° 6% WSW 7 mph Some clouds in the morning will give way to mainly …" at bounding box center [656, 272] width 1205 height 28
type input "Fri 03 Day 75° 6% WSW 7 mph Some clouds in the morning will give way to mainly …"
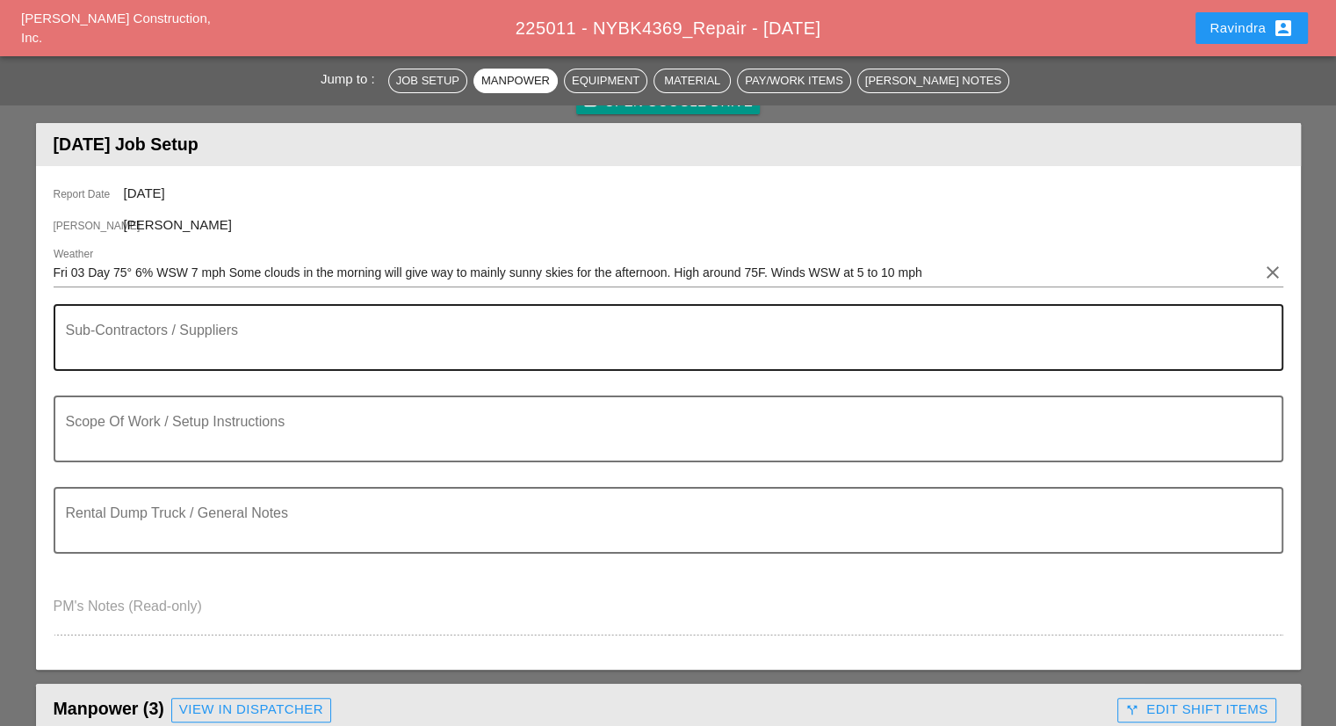
click at [185, 350] on textarea "Sub-Contractors / Suppliers" at bounding box center [661, 348] width 1191 height 42
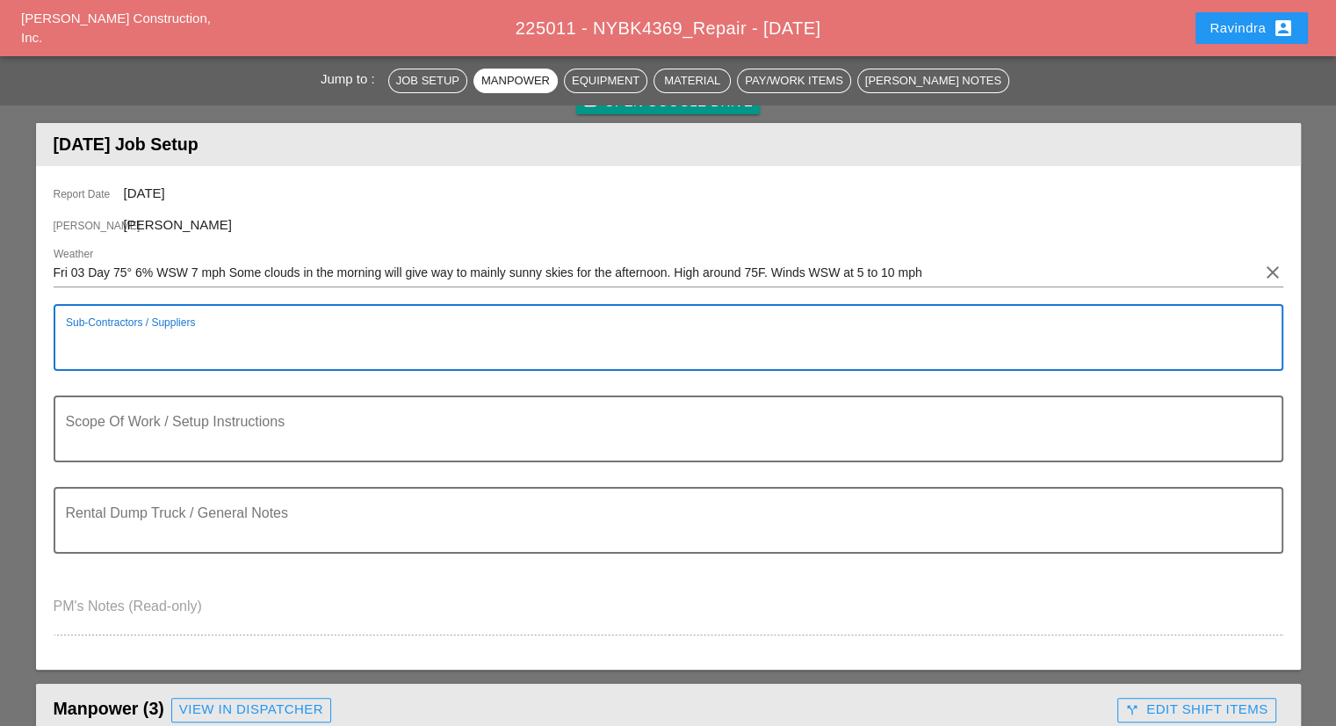
paste textarea "Scope of Work Friday 10/3: 1) Locate damaged microconduit (underneath road plat…"
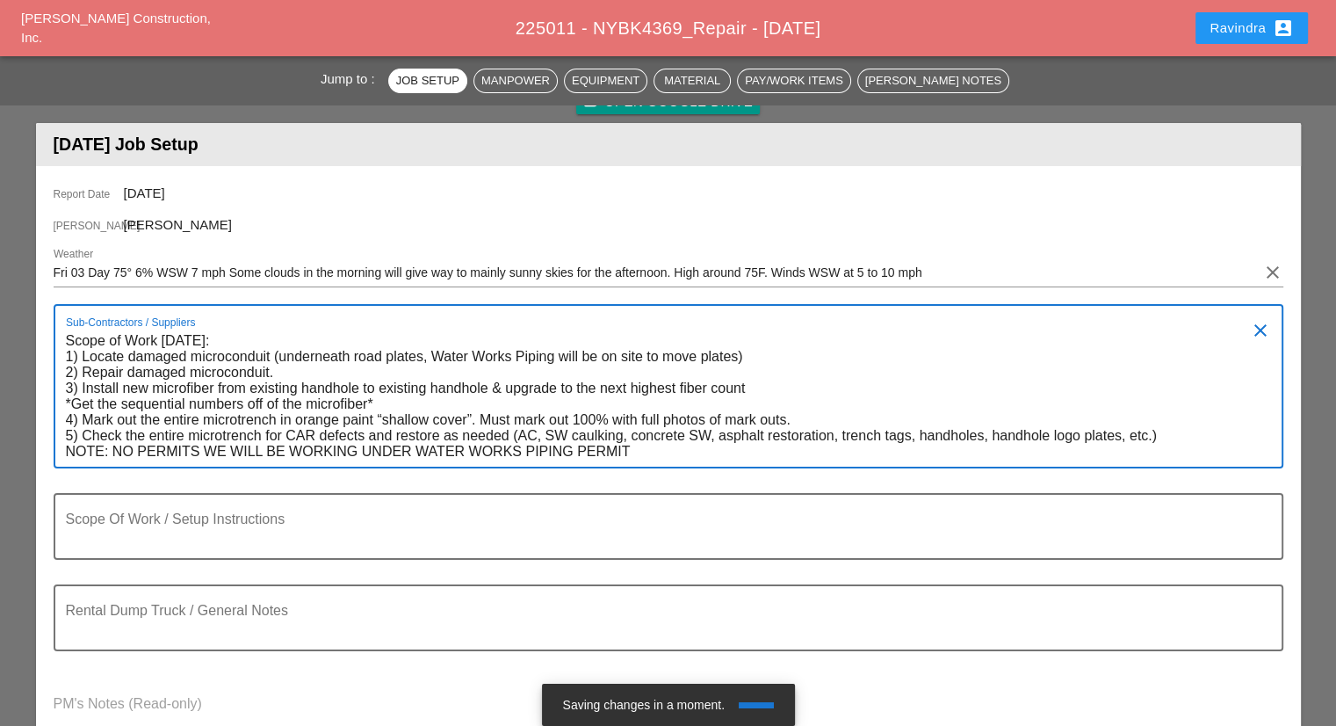
click at [660, 456] on textarea "Scope of Work Friday 10/3: 1) Locate damaged microconduit (underneath road plat…" at bounding box center [661, 397] width 1191 height 140
type textarea "Scope of Work Friday 10/3: 1) Locate damaged microconduit (underneath road plat…"
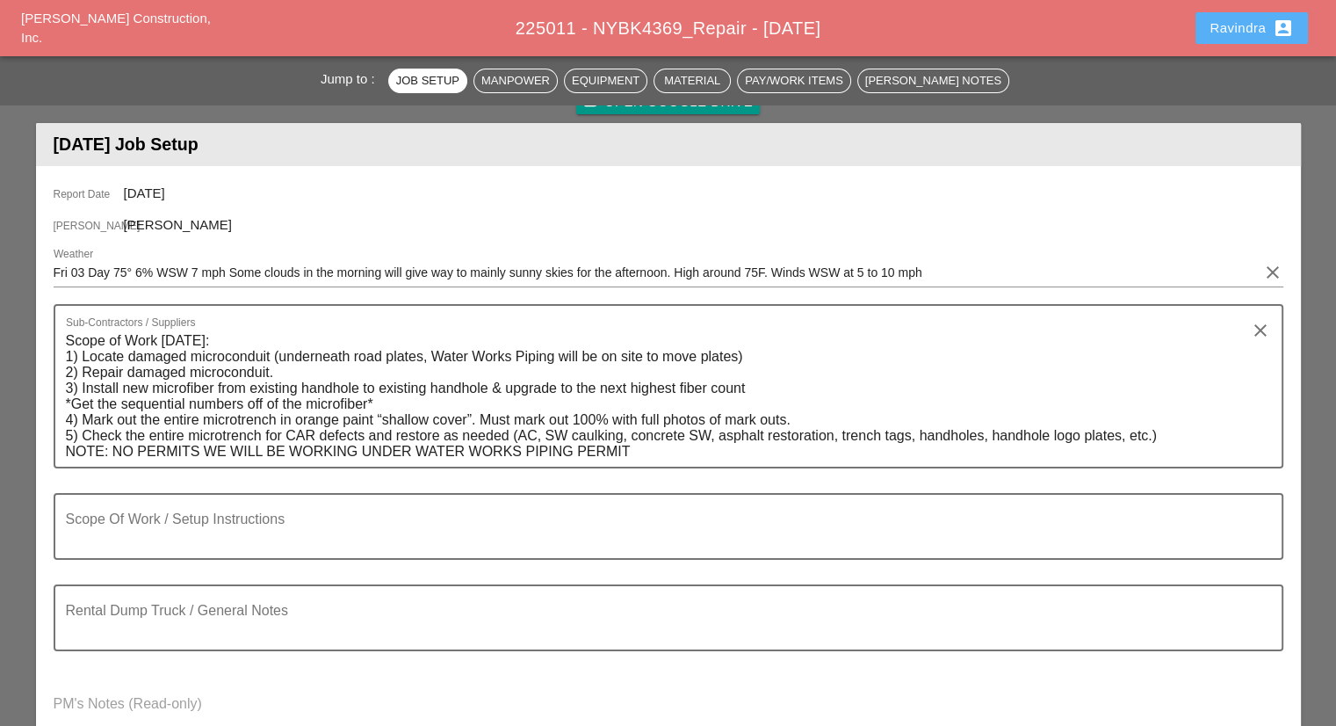
click at [1231, 38] on div "Ravindra account_box" at bounding box center [1252, 28] width 84 height 21
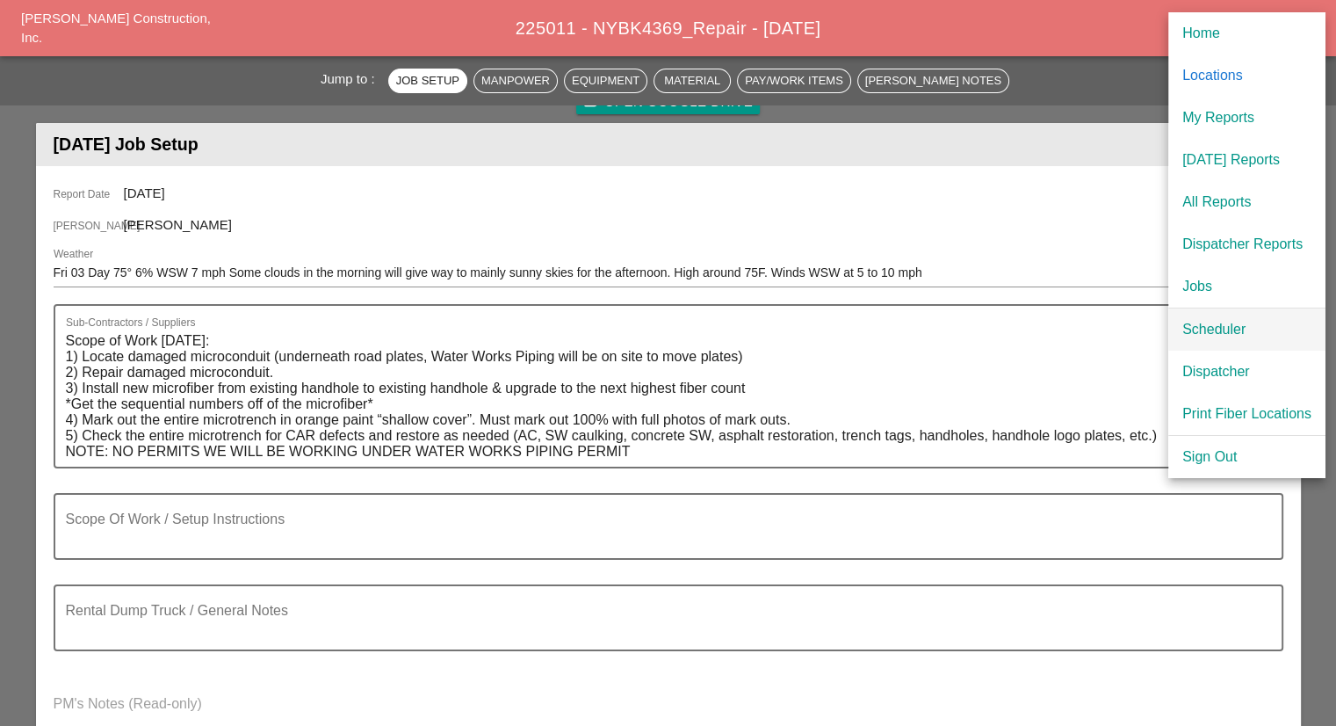
click at [1232, 324] on div "Scheduler" at bounding box center [1246, 329] width 129 height 21
